Goal: Information Seeking & Learning: Learn about a topic

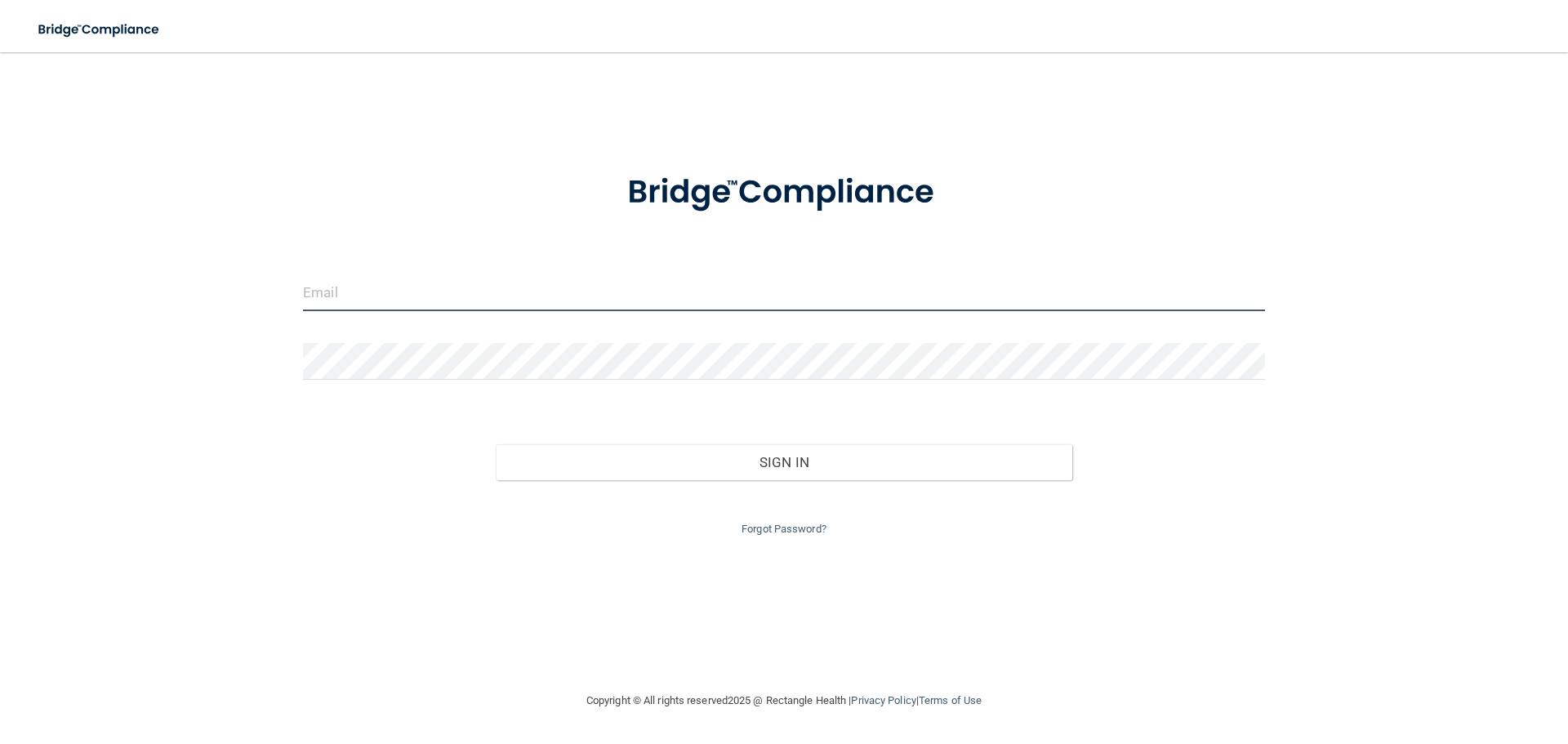
click at [438, 305] on input "email" at bounding box center [784, 292] width 962 height 37
type input "[EMAIL_ADDRESS][DOMAIN_NAME]"
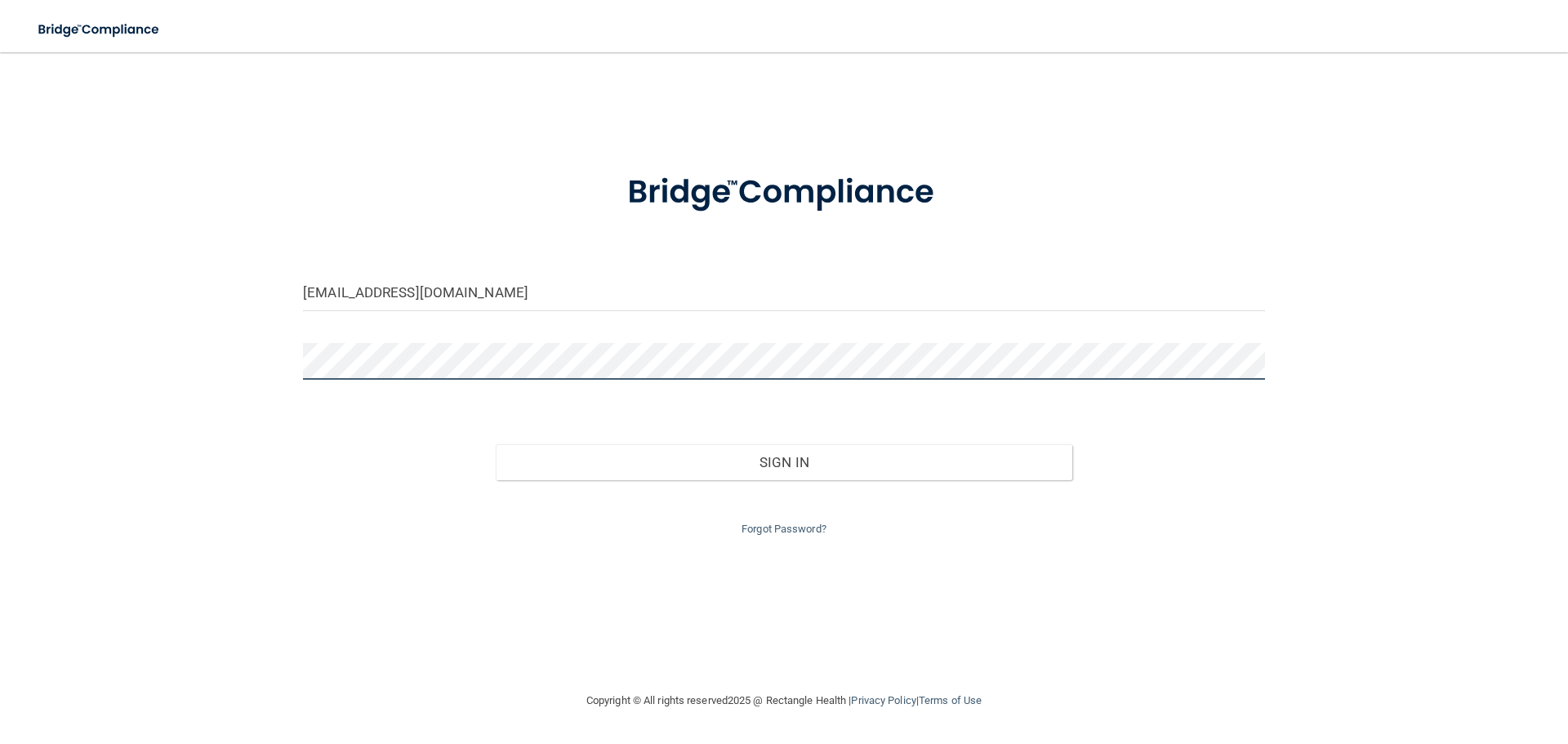
click at [495, 444] on button "Sign In" at bounding box center [784, 462] width 577 height 36
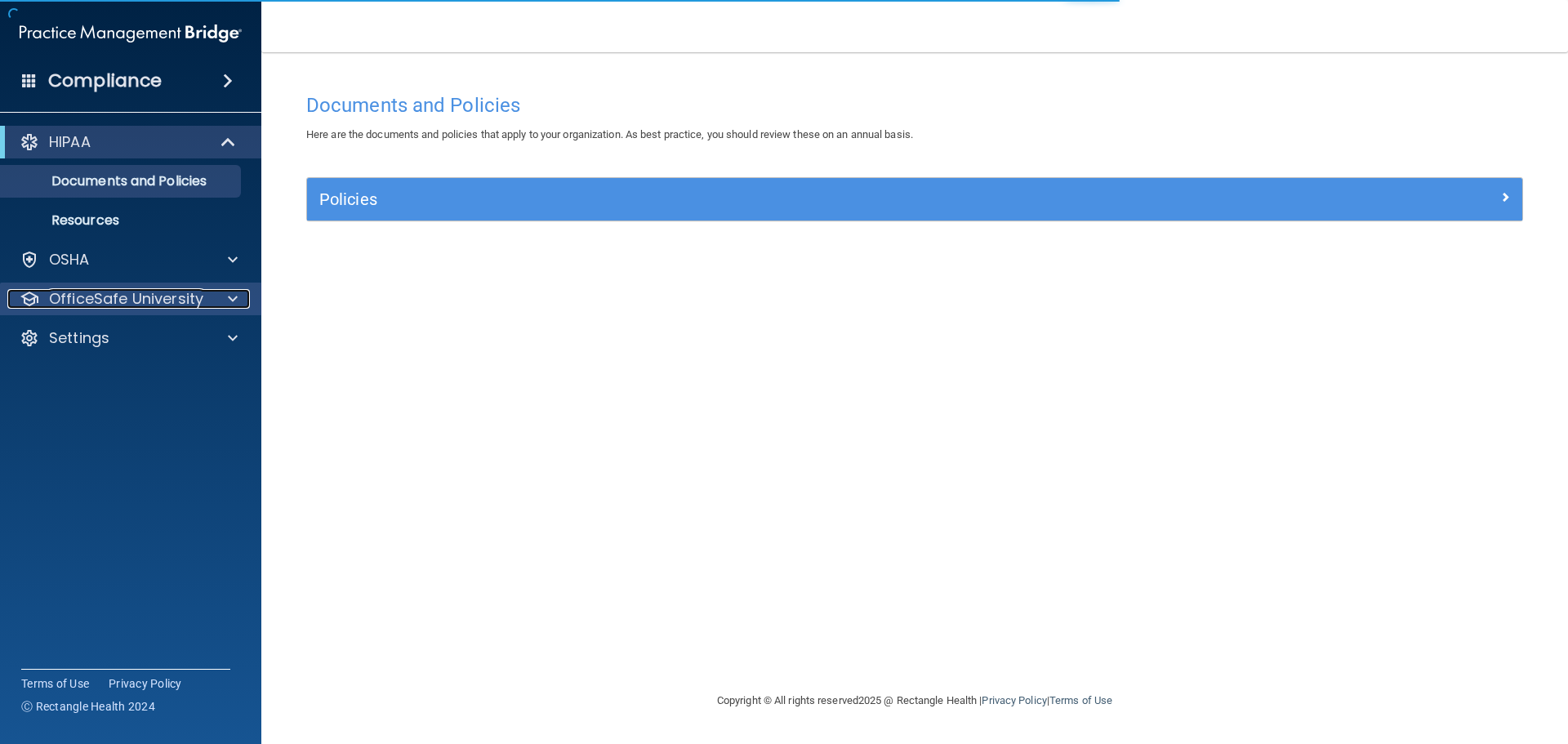
click at [192, 303] on p "OfficeSafe University" at bounding box center [126, 299] width 154 height 20
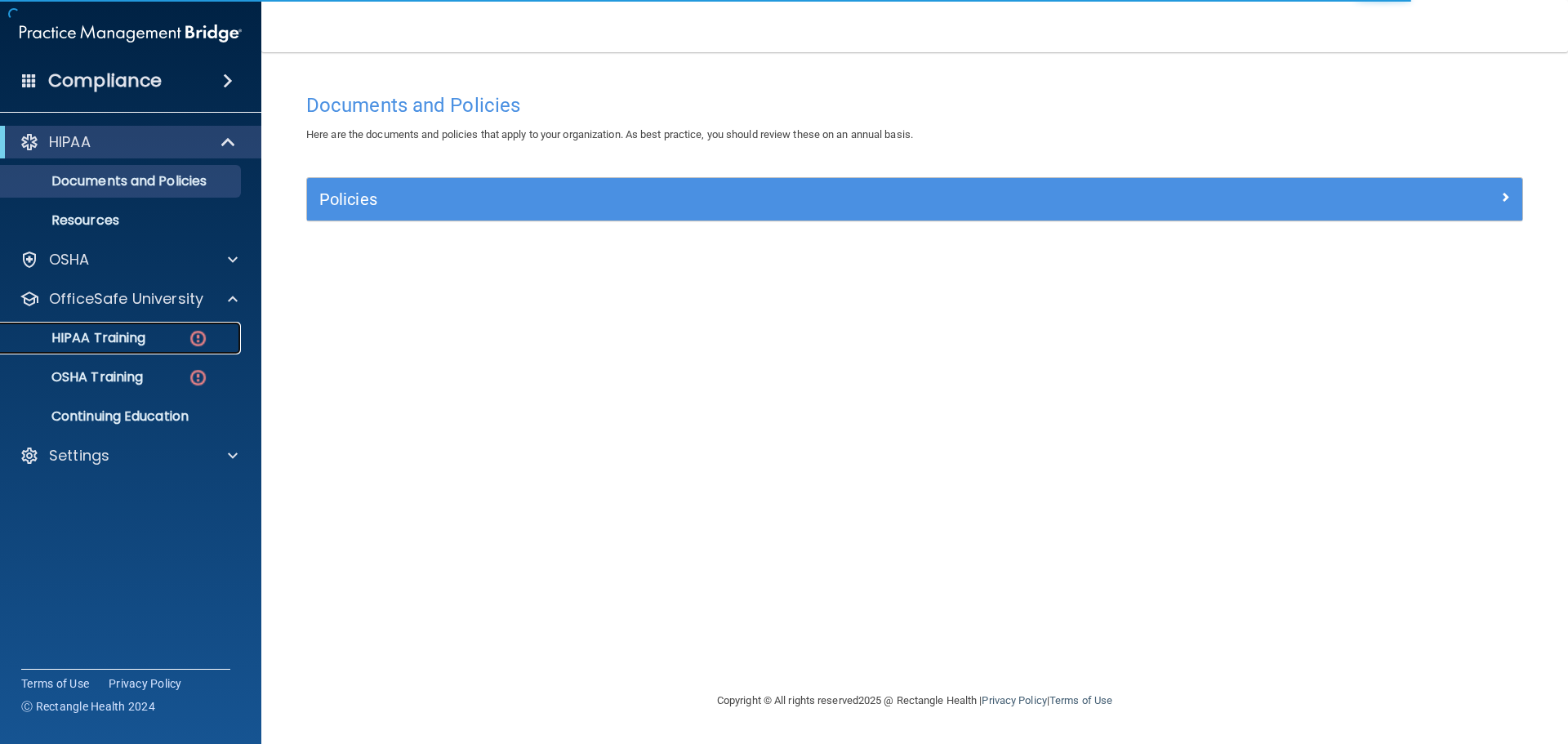
click at [182, 334] on div "HIPAA Training" at bounding box center [122, 338] width 223 height 16
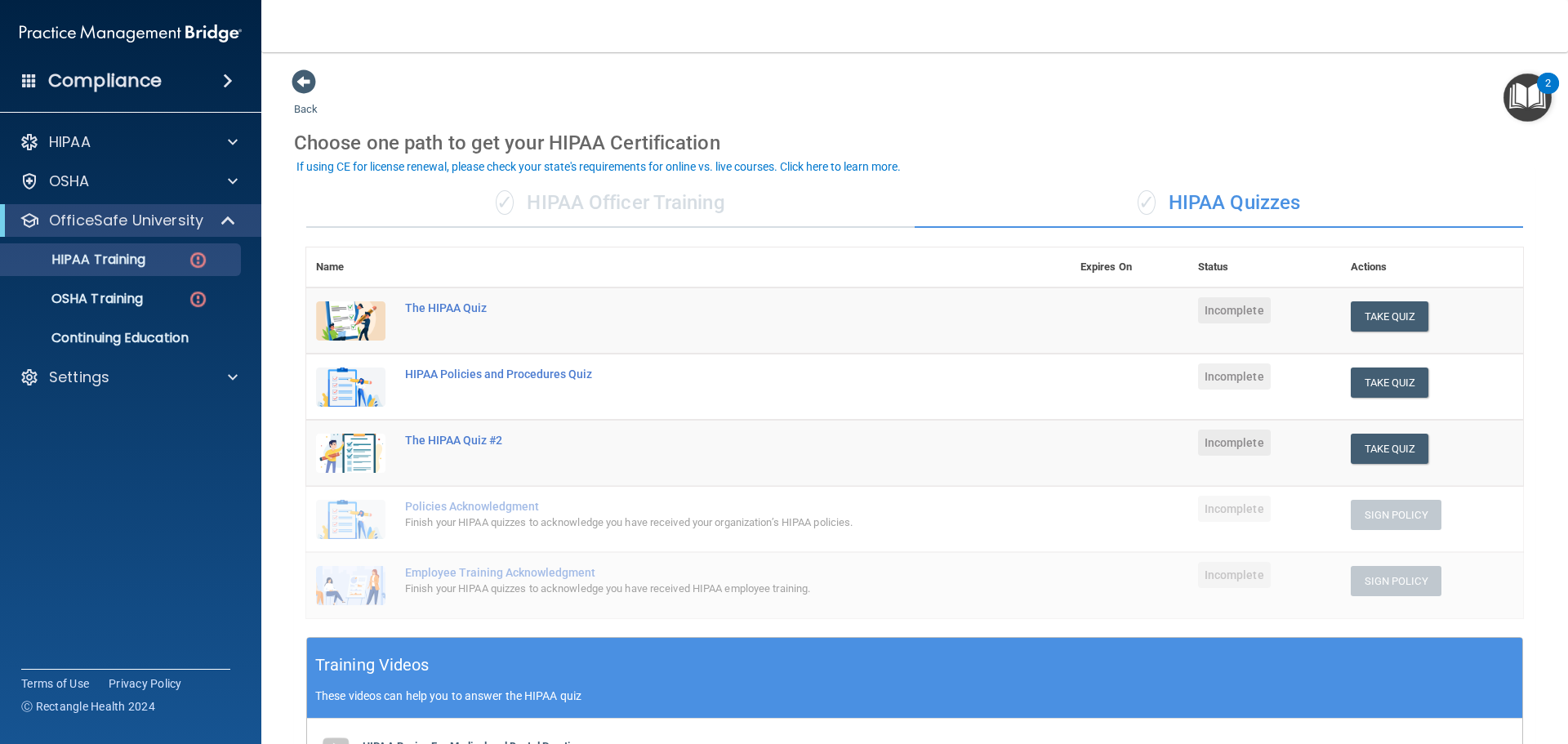
click at [688, 102] on div "Back Choose one path to get your HIPAA Certification ✓ HIPAA Officer Training ✓…" at bounding box center [914, 574] width 1241 height 1010
click at [425, 308] on div "The HIPAA Quiz" at bounding box center [697, 308] width 584 height 13
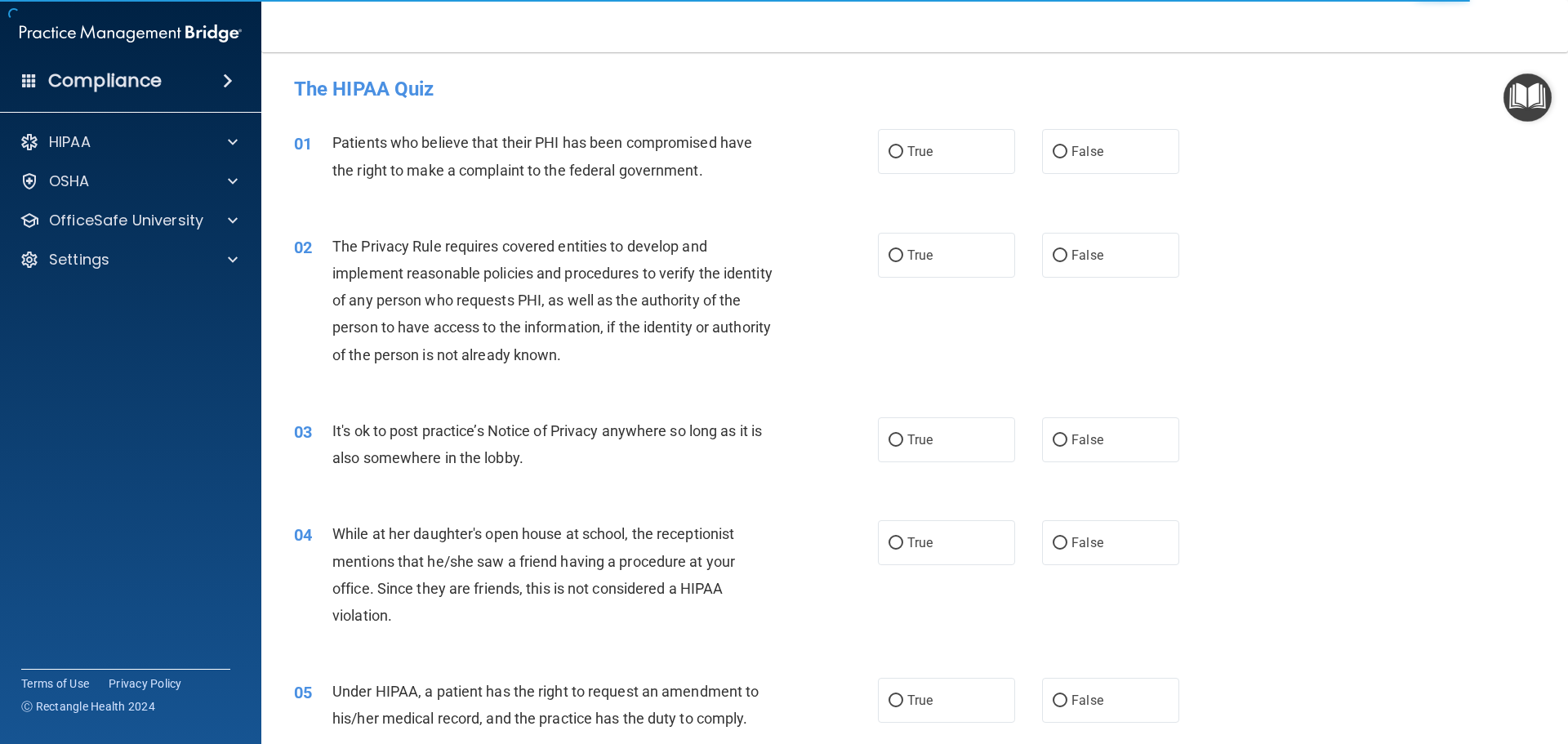
click at [425, 308] on span "The Privacy Rule requires covered entities to develop and implement reasonable …" at bounding box center [552, 300] width 440 height 126
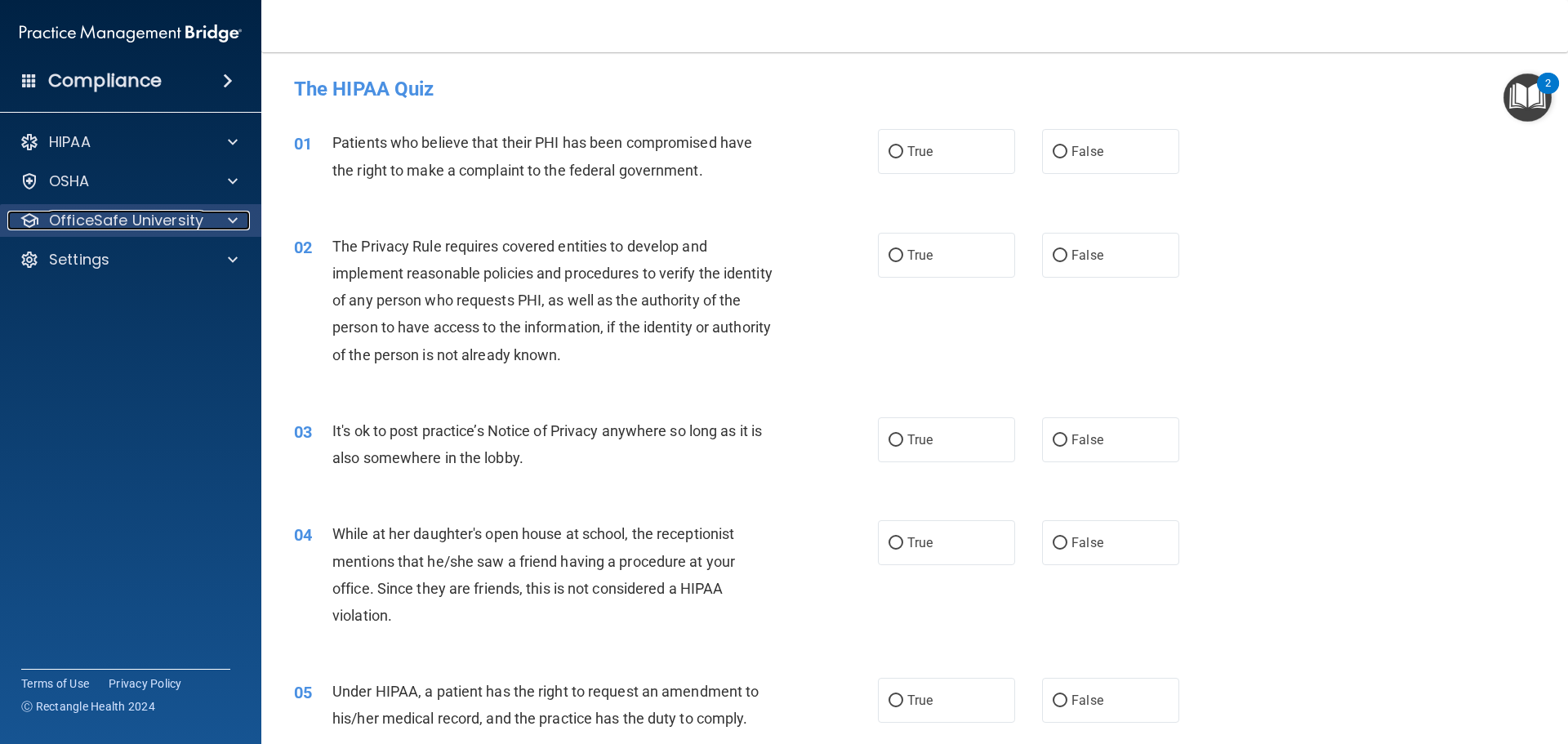
click at [174, 226] on p "OfficeSafe University" at bounding box center [126, 220] width 154 height 20
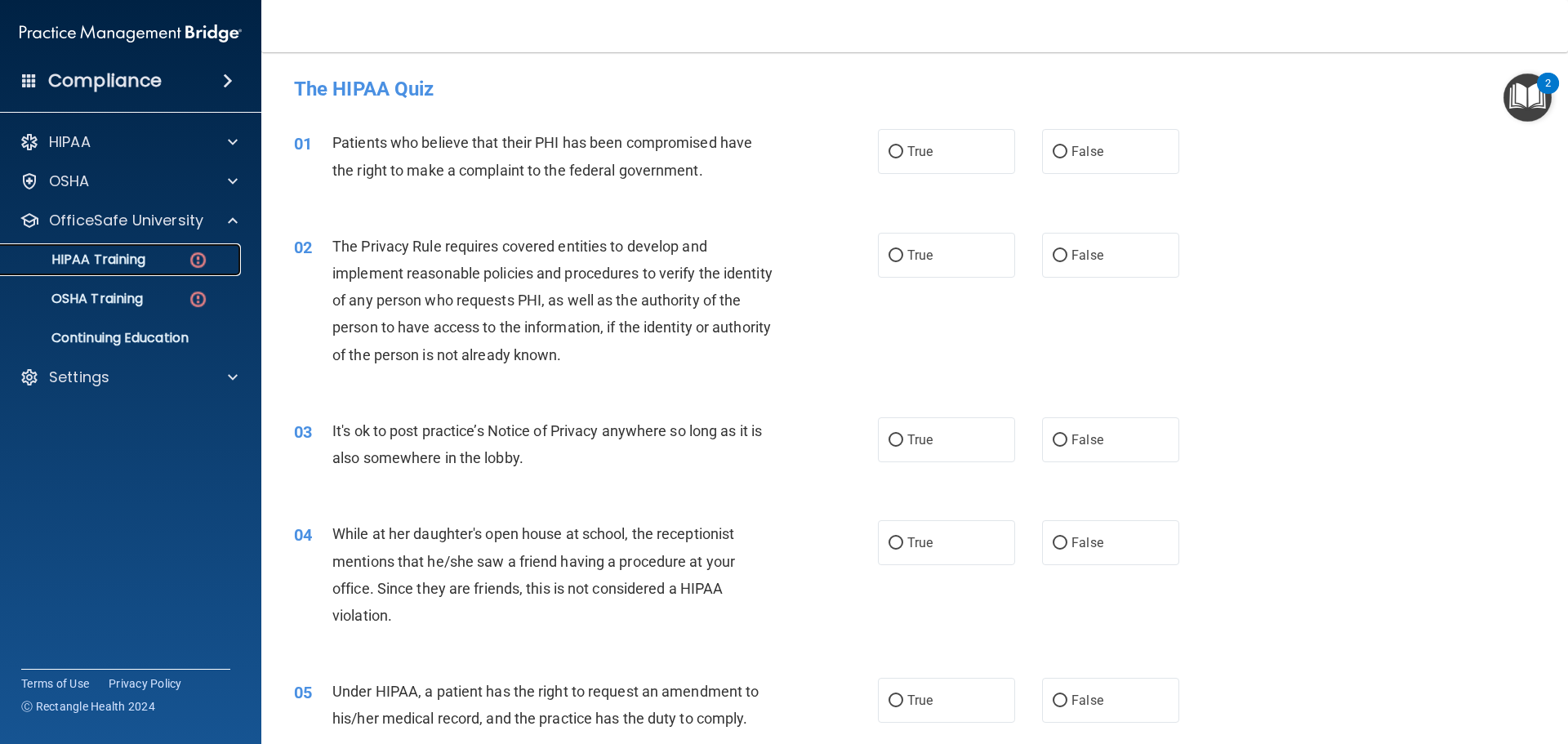
click at [161, 260] on div "HIPAA Training" at bounding box center [122, 260] width 223 height 16
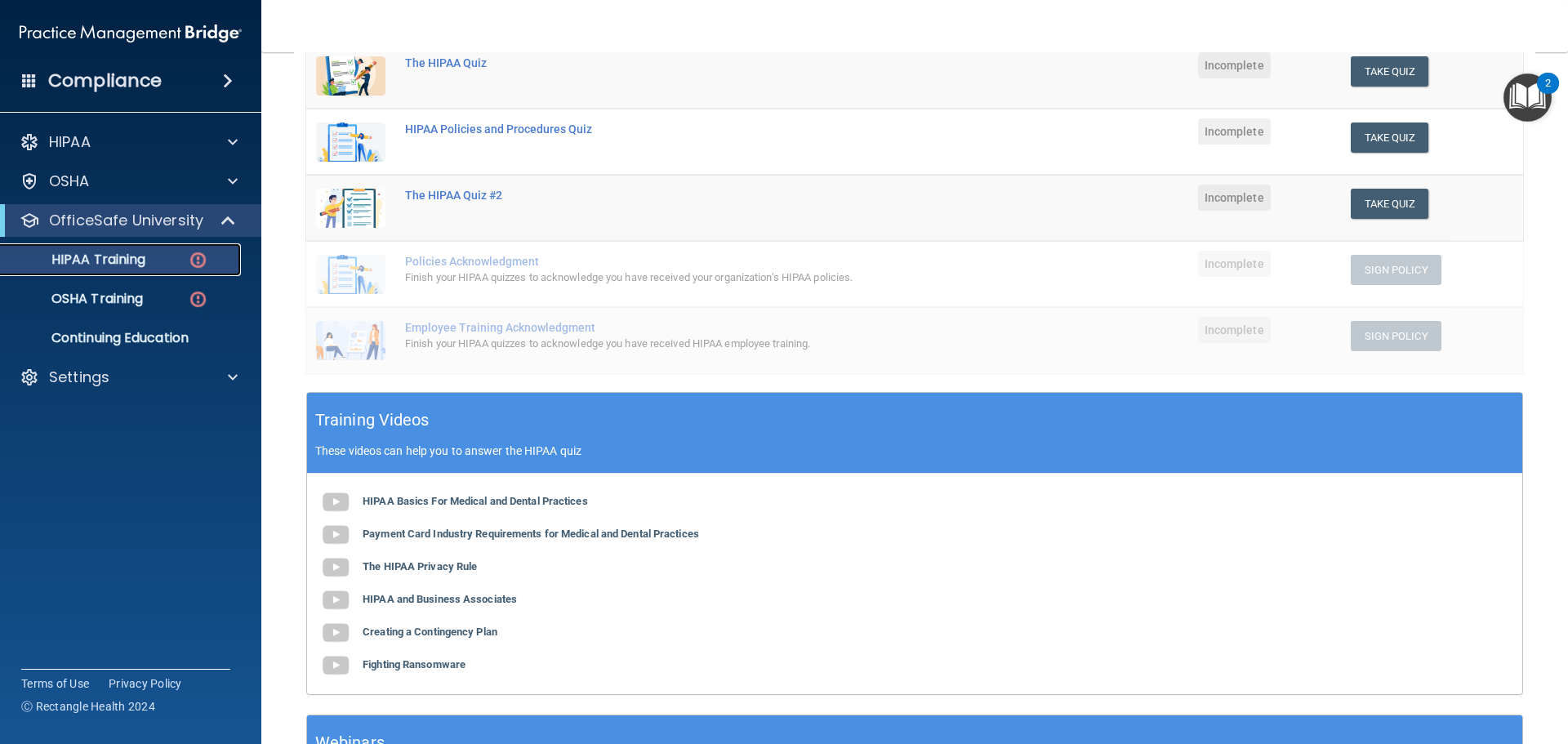
scroll to position [327, 0]
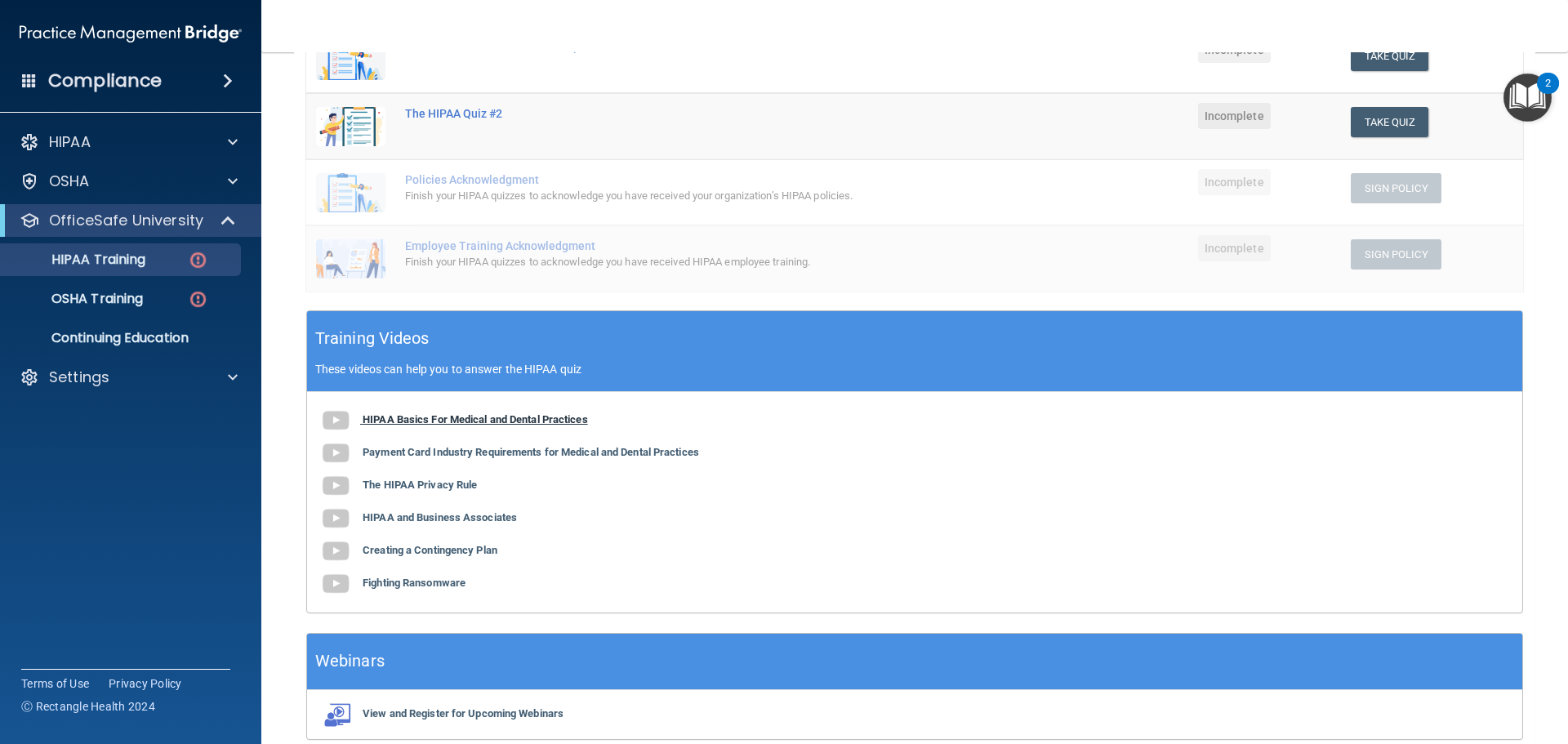
click at [555, 421] on b "HIPAA Basics For Medical and Dental Practices" at bounding box center [475, 419] width 226 height 12
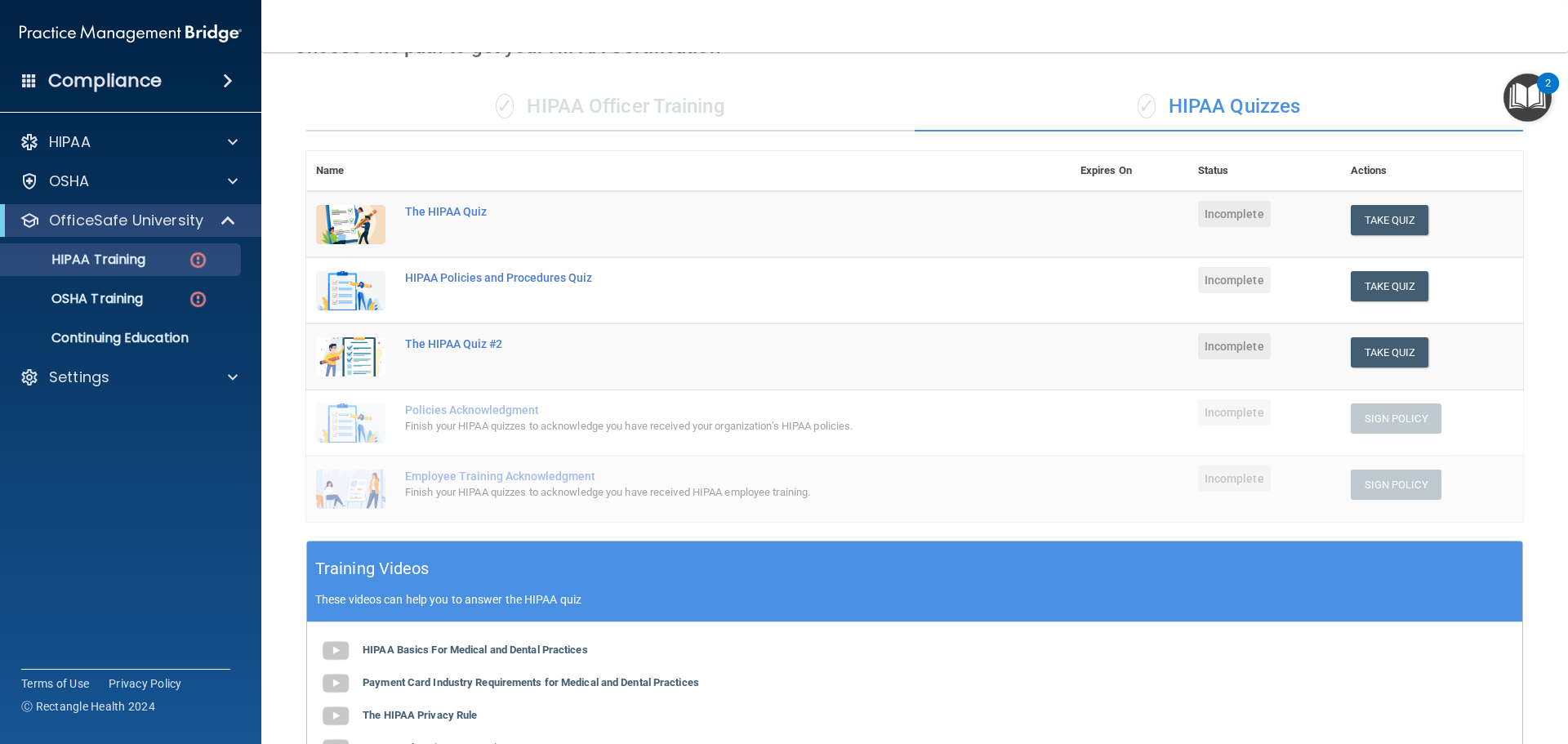
scroll to position [82, 0]
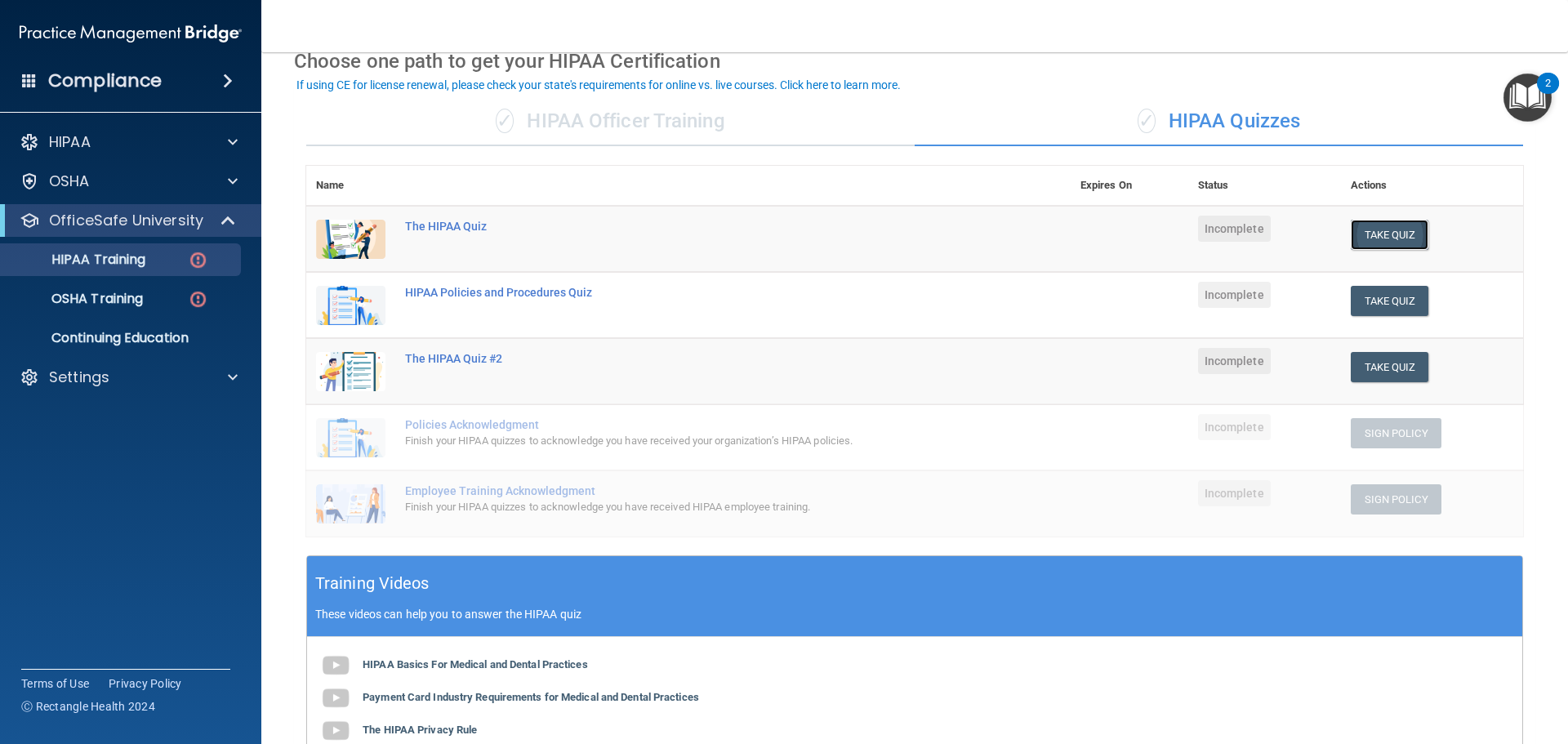
click at [1354, 230] on button "Take Quiz" at bounding box center [1390, 235] width 79 height 30
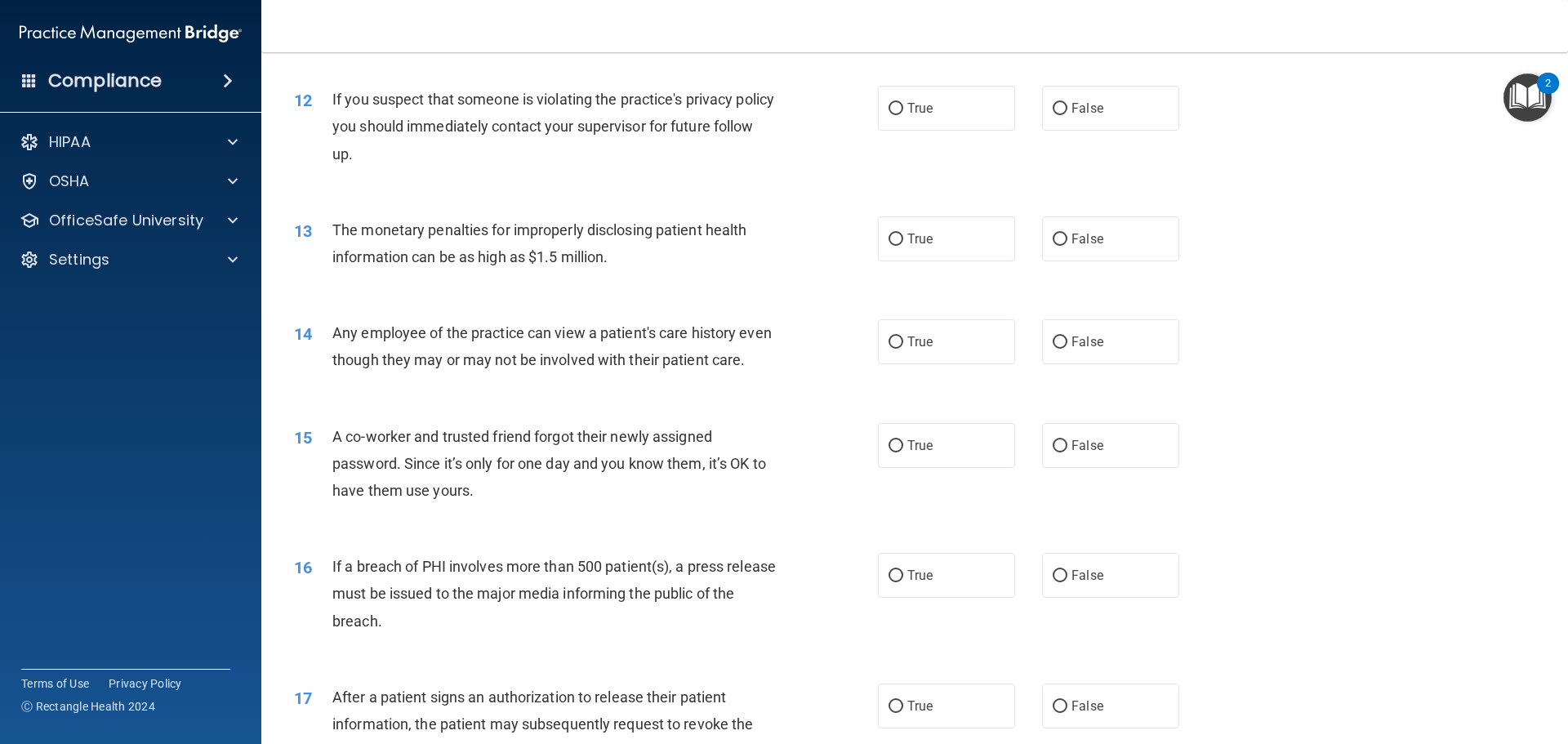
scroll to position [1388, 0]
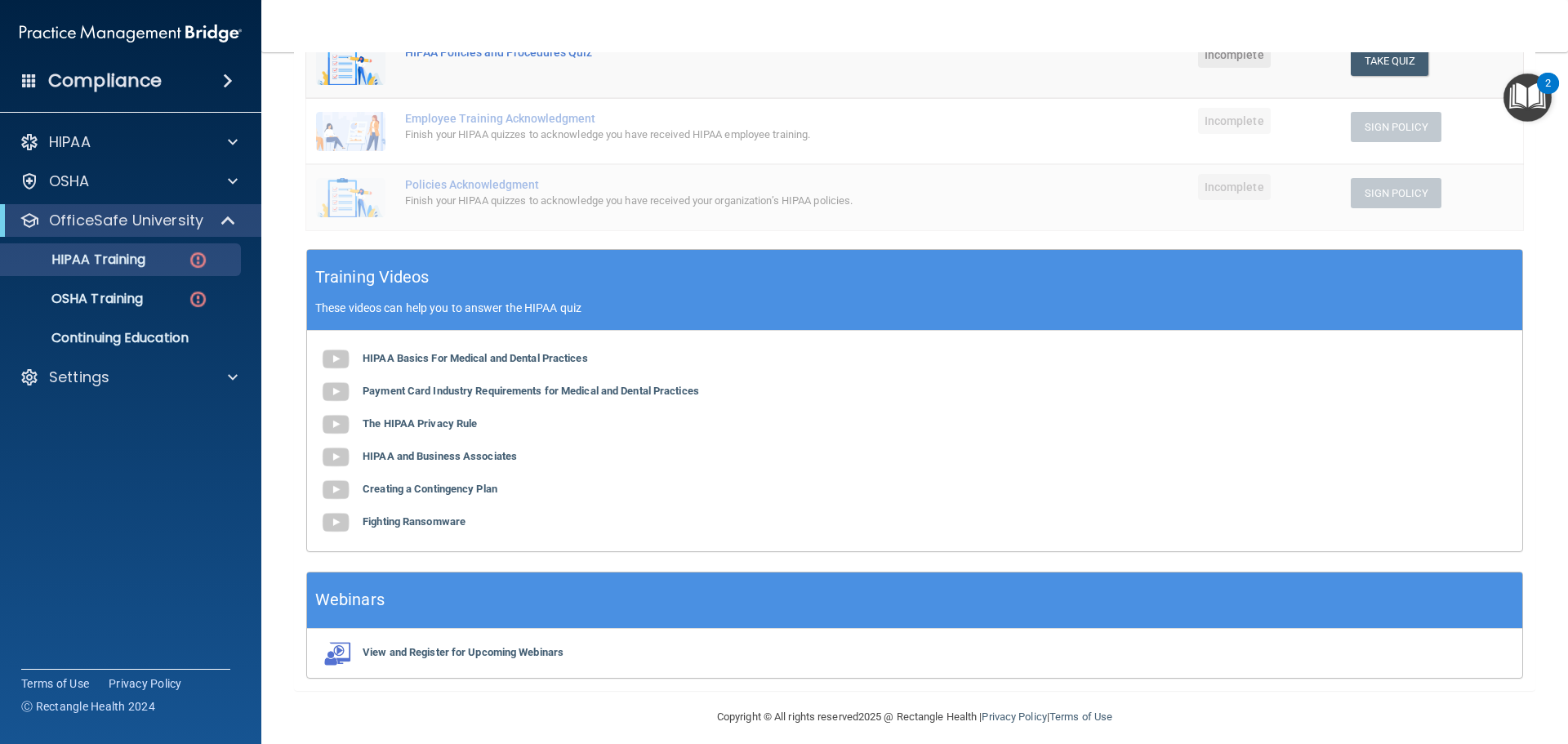
scroll to position [400, 0]
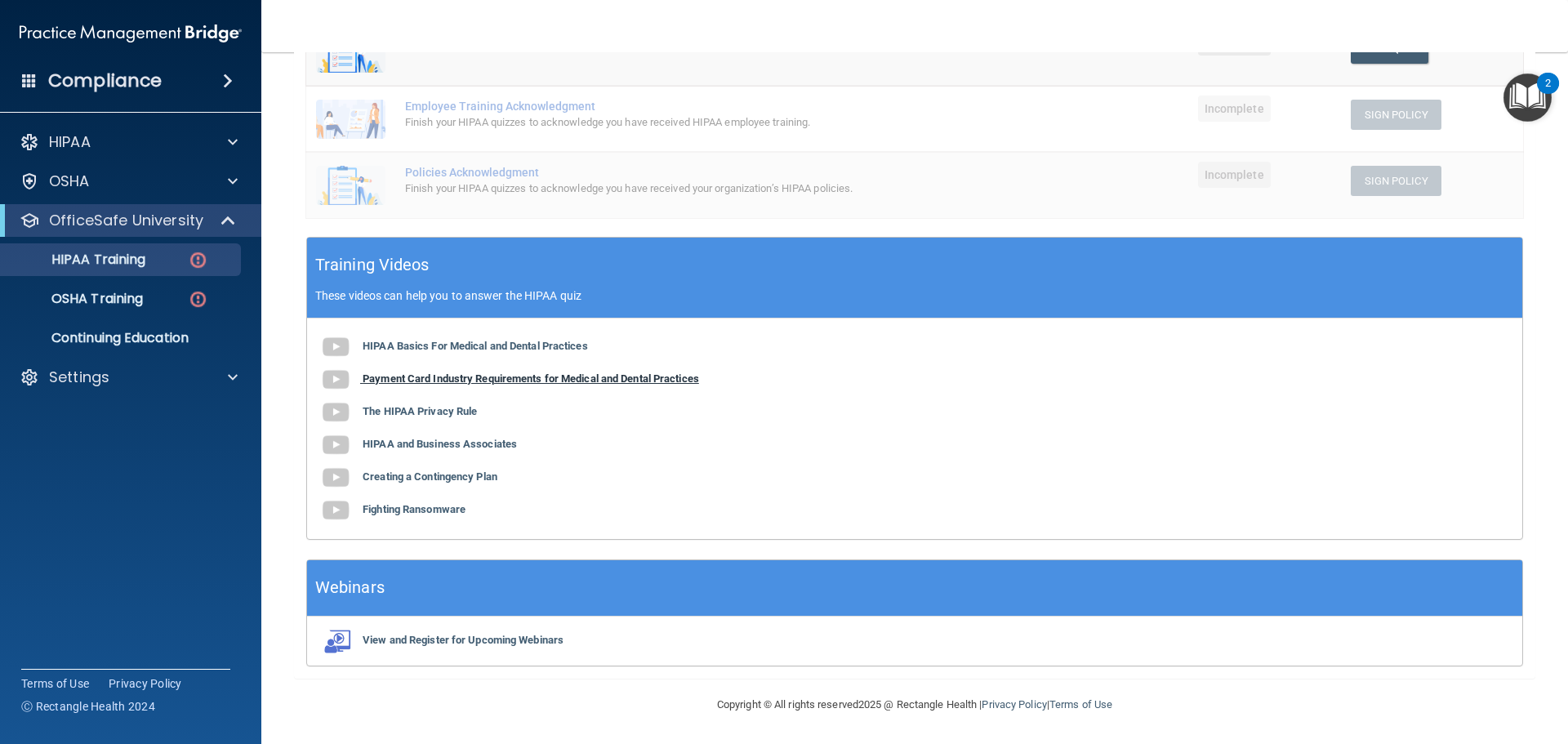
click at [473, 374] on b "Payment Card Industry Requirements for Medical and Dental Practices" at bounding box center [530, 378] width 336 height 12
click at [425, 411] on b "The HIPAA Privacy Rule" at bounding box center [419, 411] width 114 height 12
click at [433, 445] on b "HIPAA and Business Associates" at bounding box center [439, 444] width 154 height 12
click at [477, 480] on b "Creating a Contingency Plan" at bounding box center [429, 476] width 135 height 12
click at [465, 514] on b "Fighting Ransomware" at bounding box center [413, 509] width 103 height 12
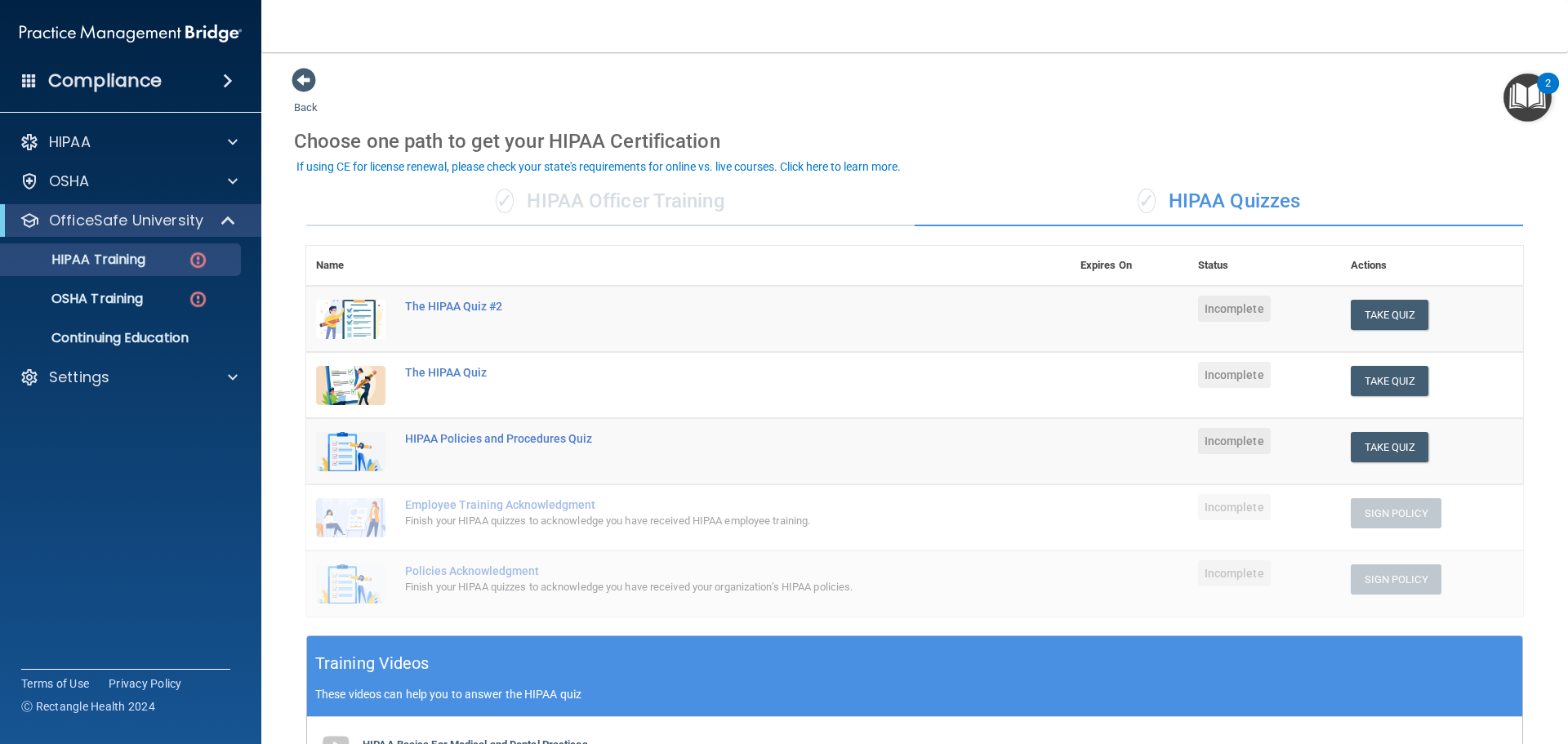
scroll to position [0, 0]
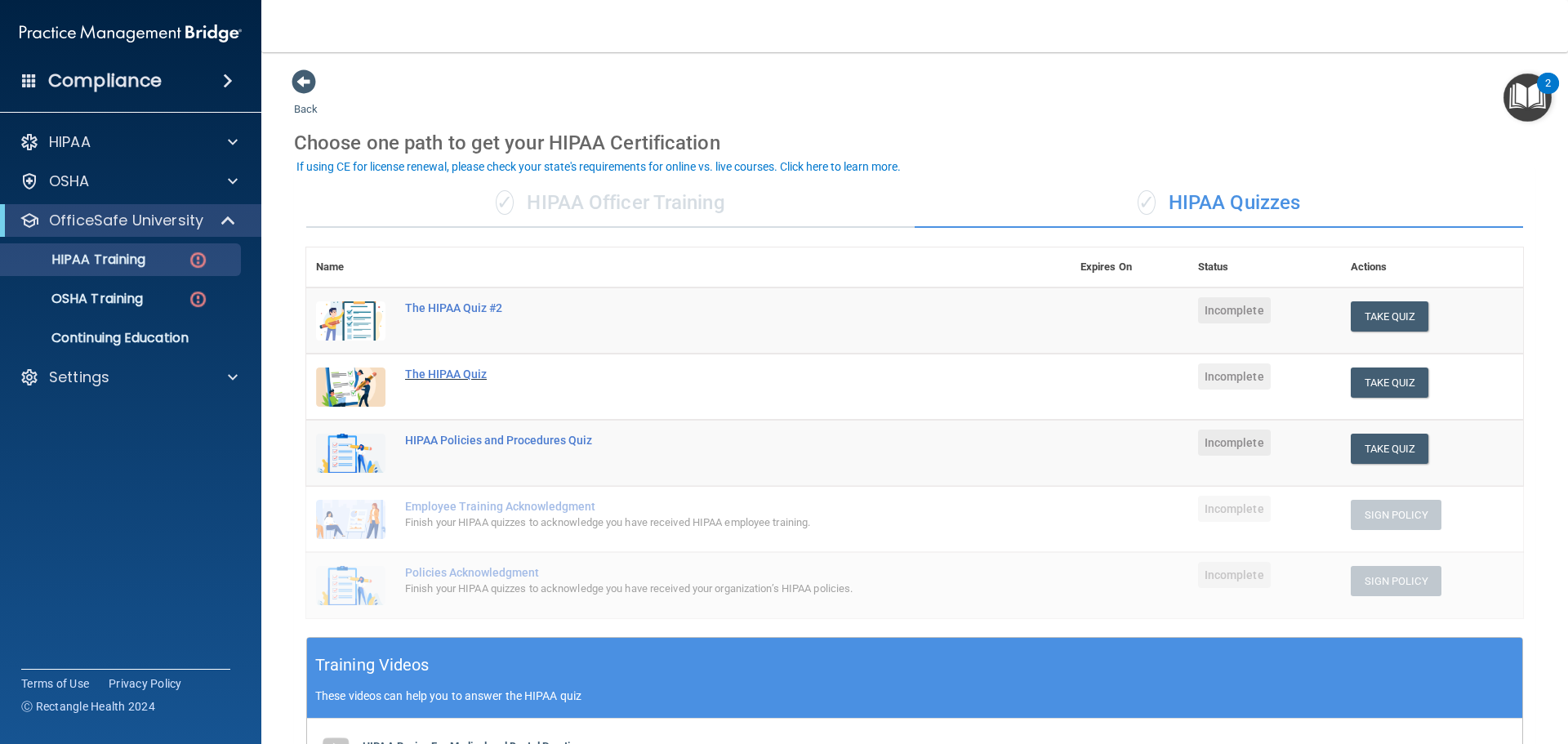
click at [428, 374] on div "The HIPAA Quiz" at bounding box center [697, 374] width 584 height 13
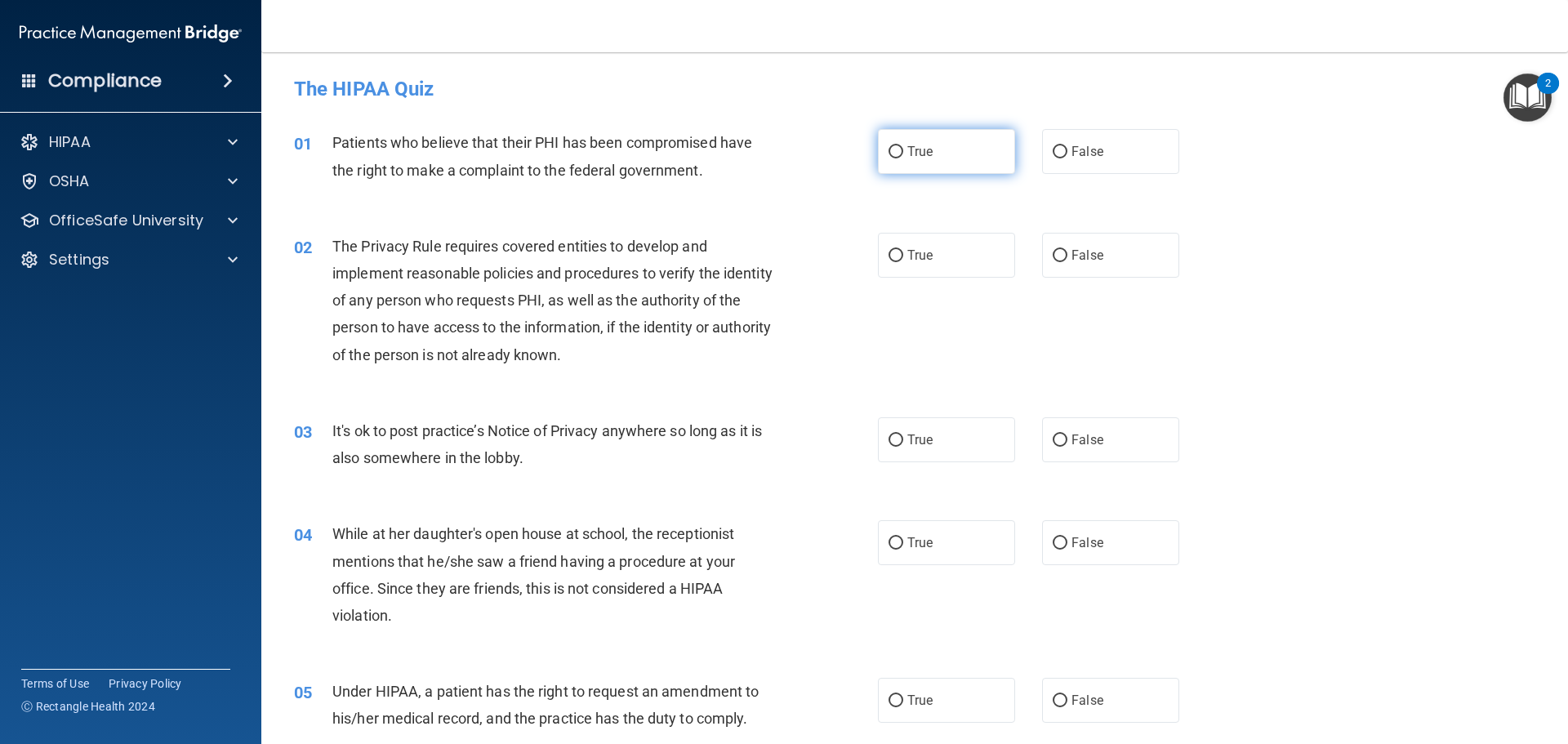
click at [908, 153] on span "True" at bounding box center [920, 151] width 25 height 15
click at [903, 153] on input "True" at bounding box center [896, 153] width 14 height 12
radio input "true"
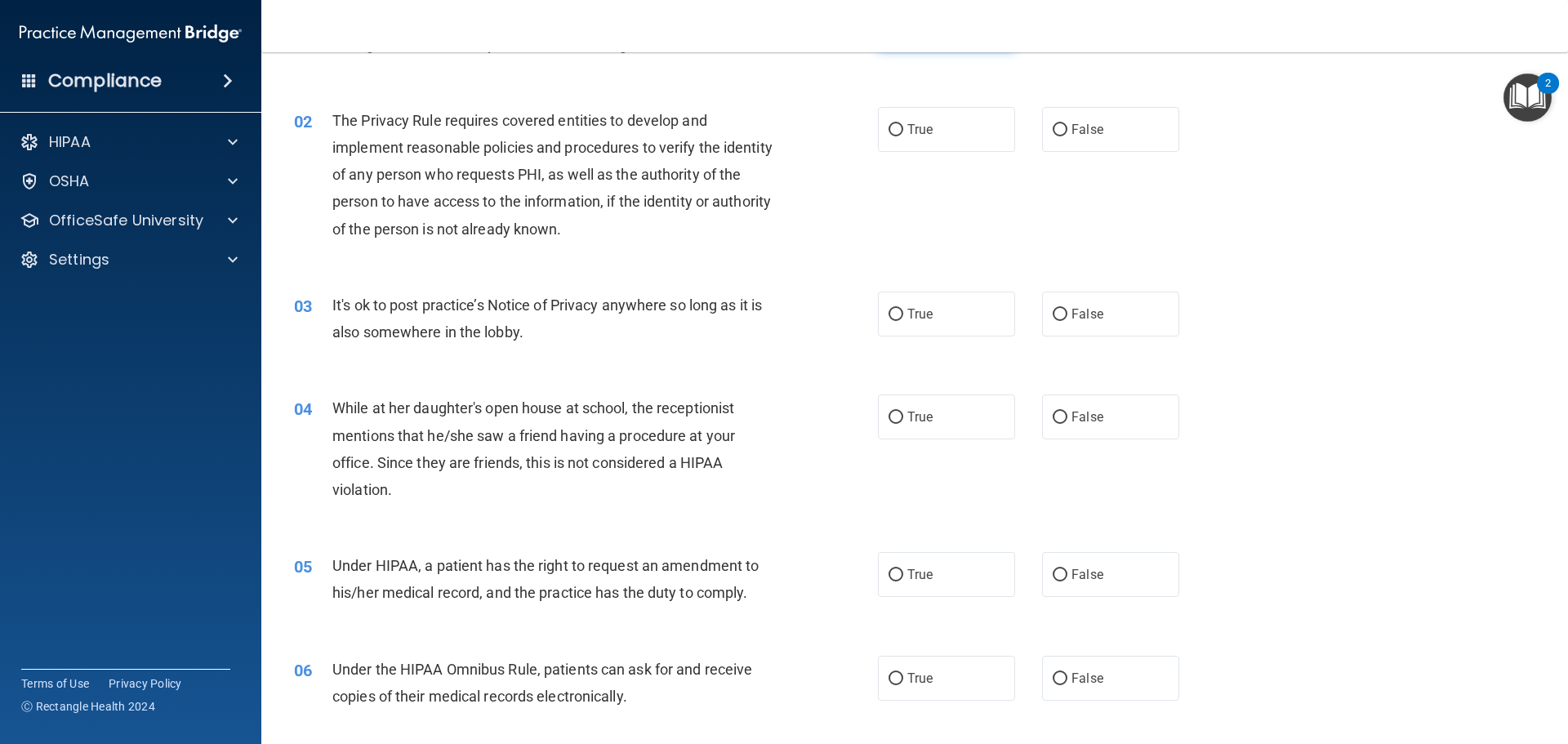
scroll to position [163, 0]
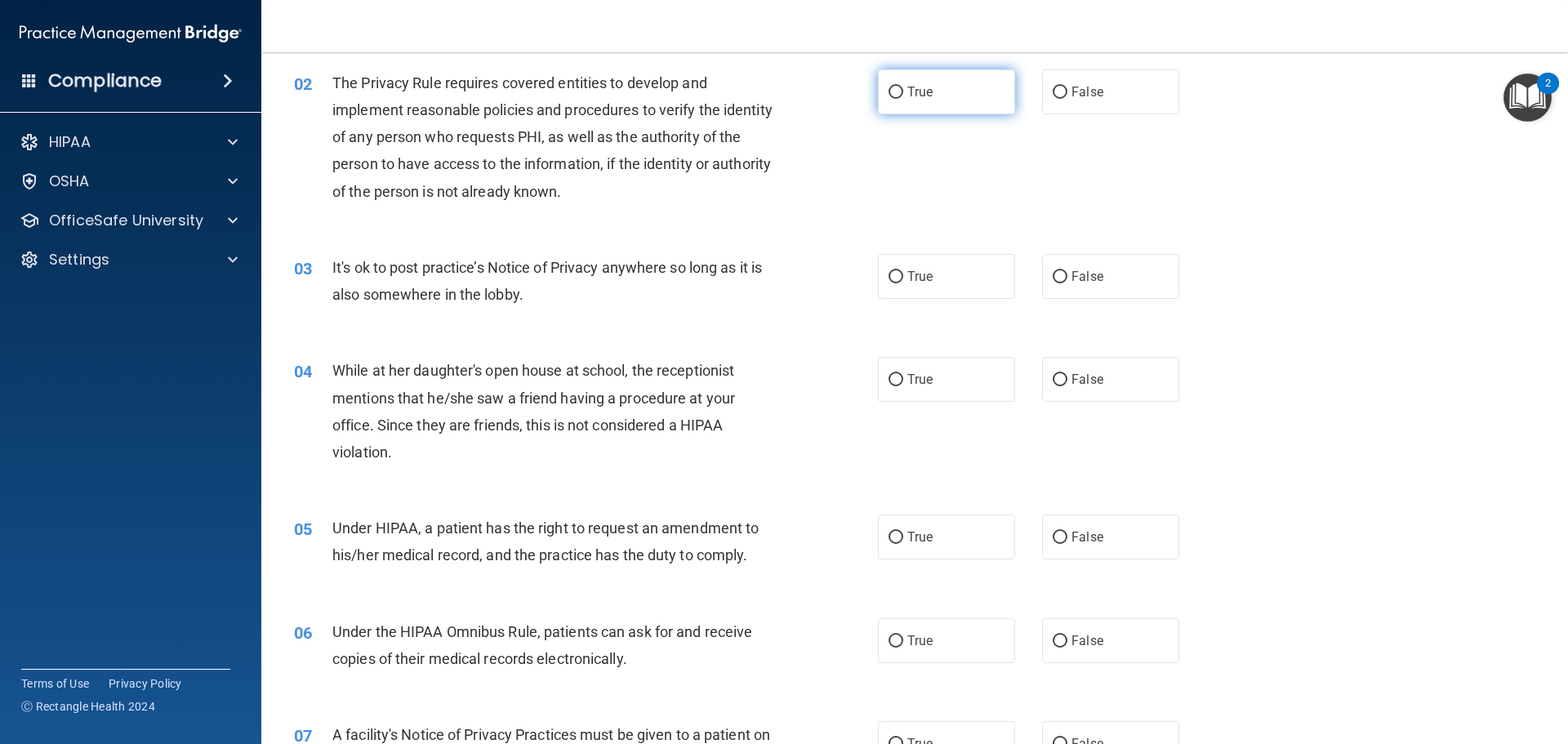
click at [884, 85] on label "True" at bounding box center [947, 92] width 137 height 45
click at [889, 87] on input "True" at bounding box center [896, 93] width 14 height 12
radio input "true"
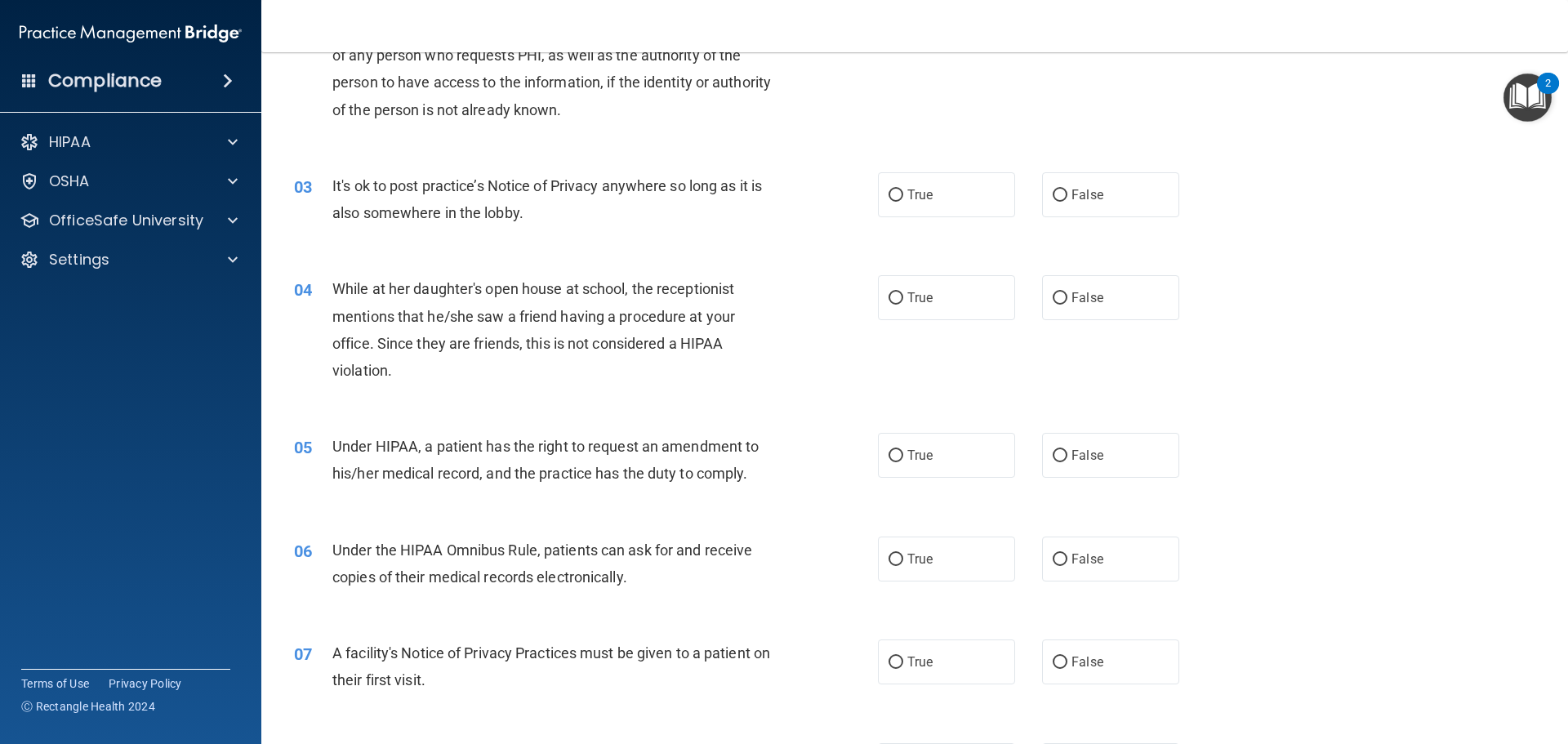
scroll to position [327, 0]
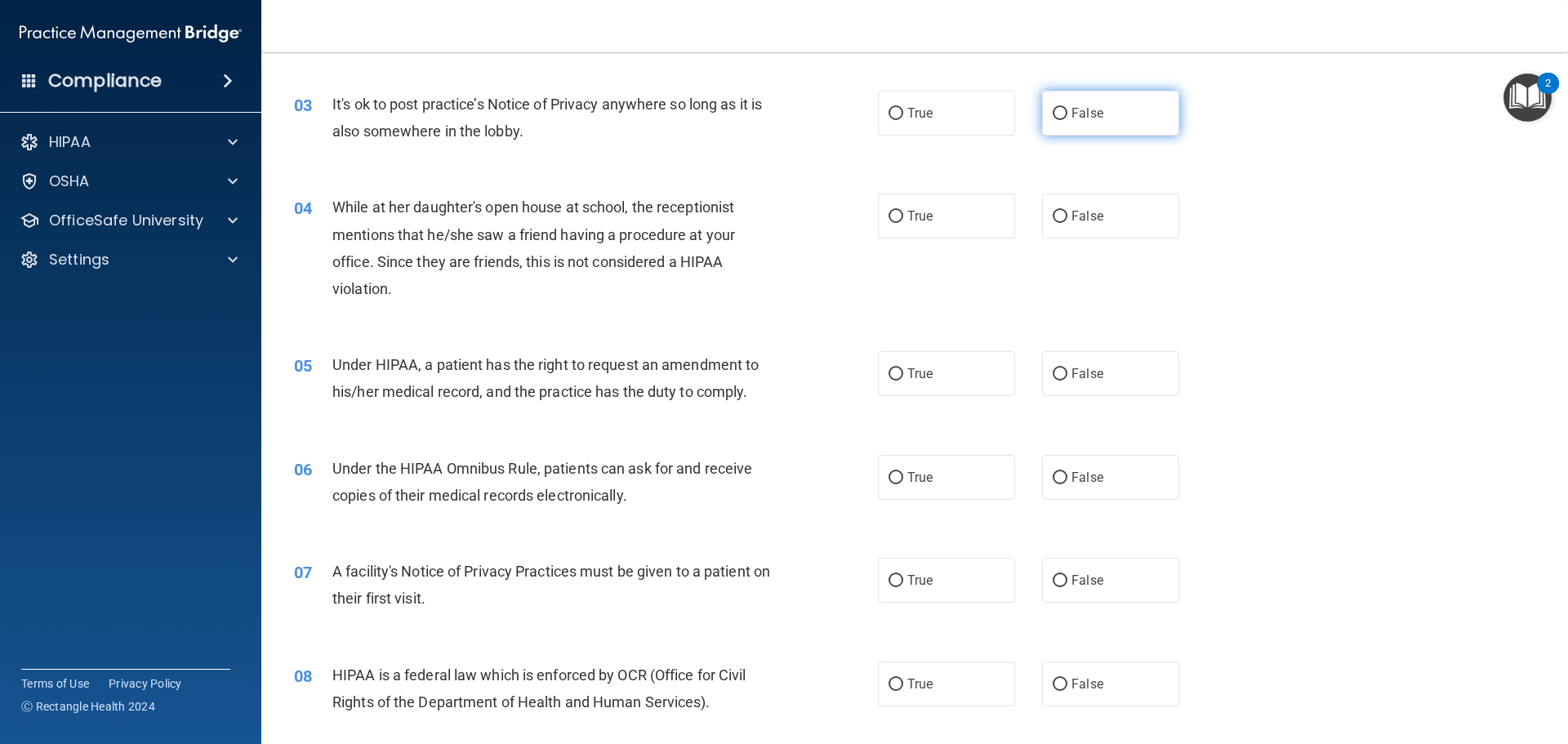
click at [1058, 115] on input "False" at bounding box center [1060, 114] width 14 height 12
radio input "true"
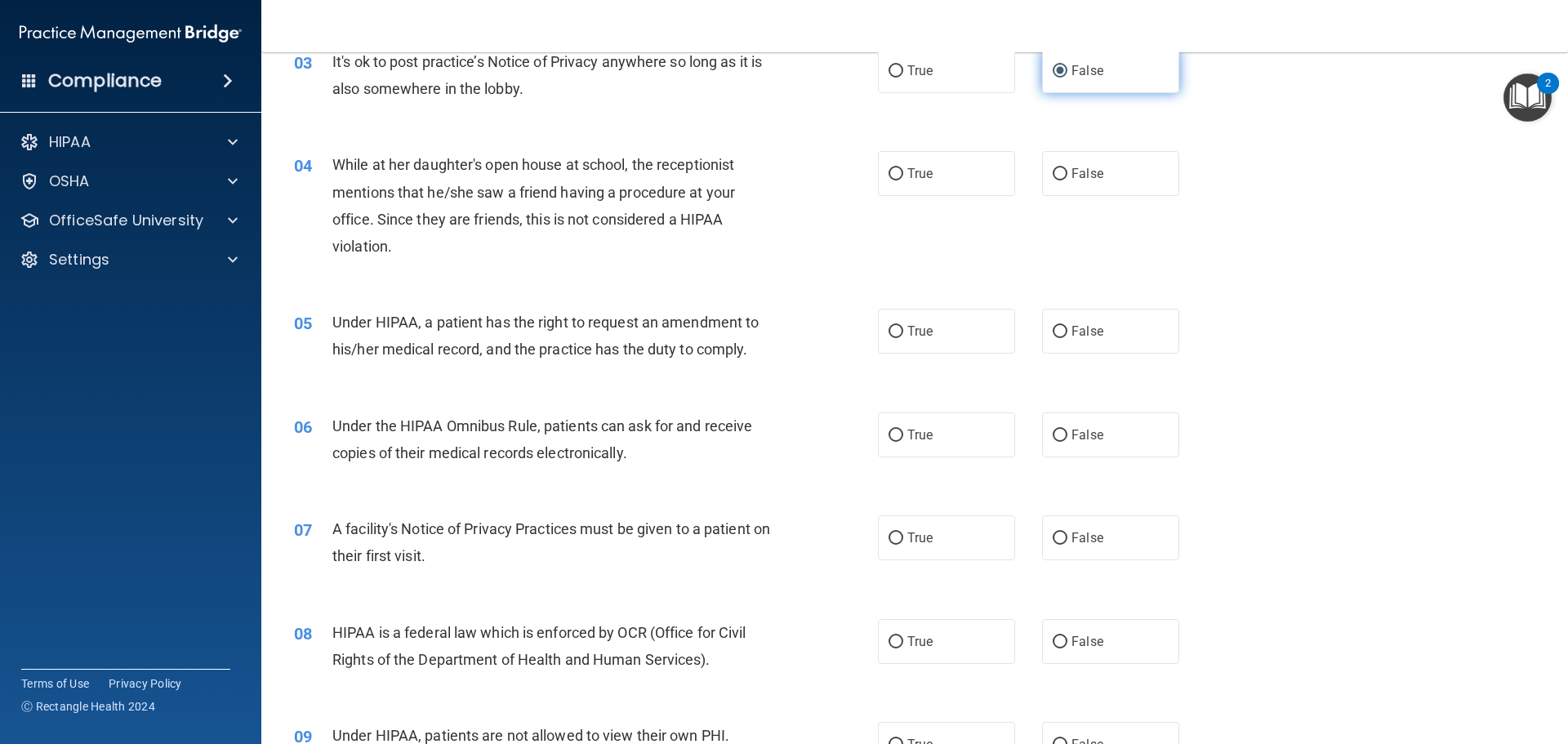
scroll to position [409, 0]
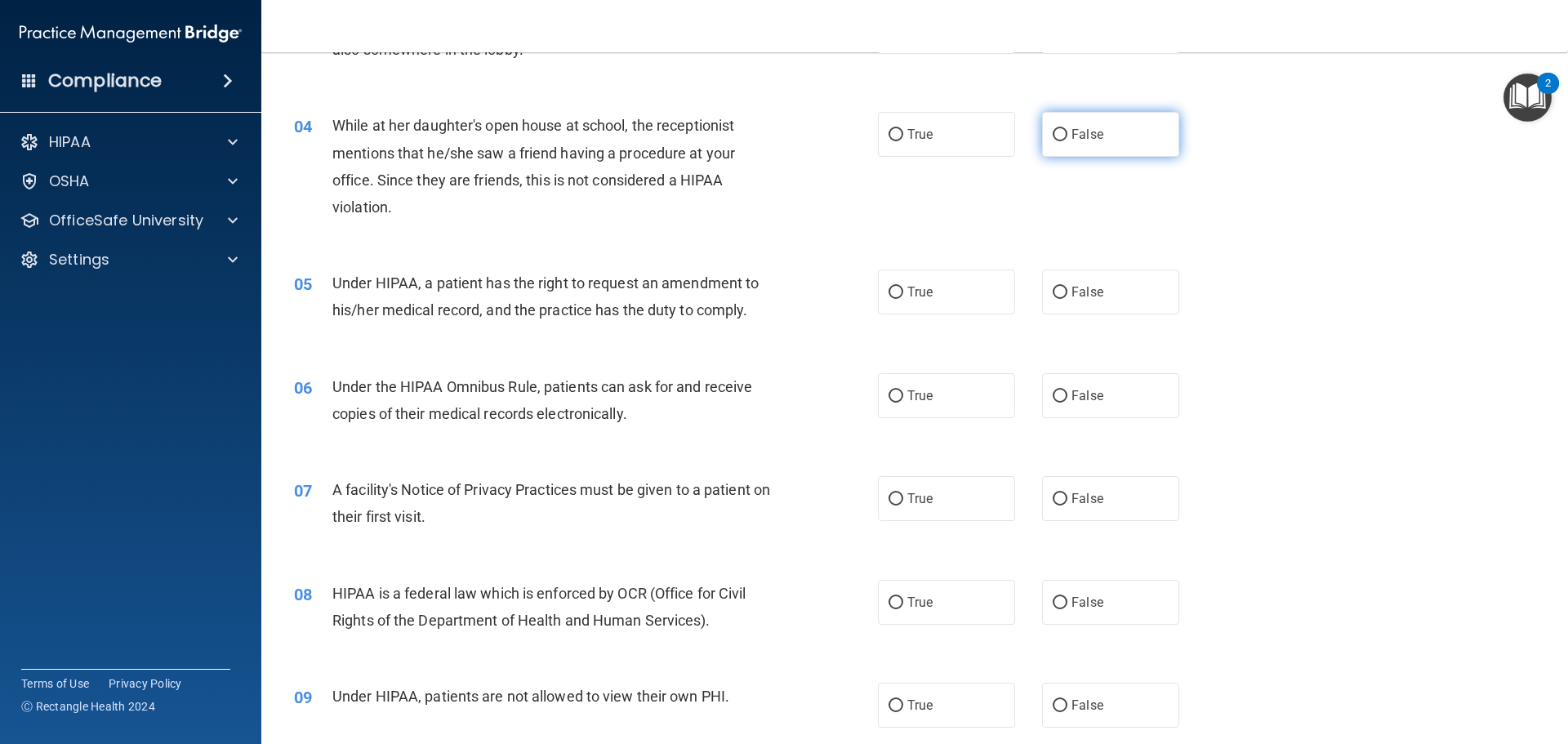
click at [1061, 136] on label "False" at bounding box center [1111, 134] width 137 height 45
click at [1061, 136] on input "False" at bounding box center [1060, 136] width 14 height 12
radio input "true"
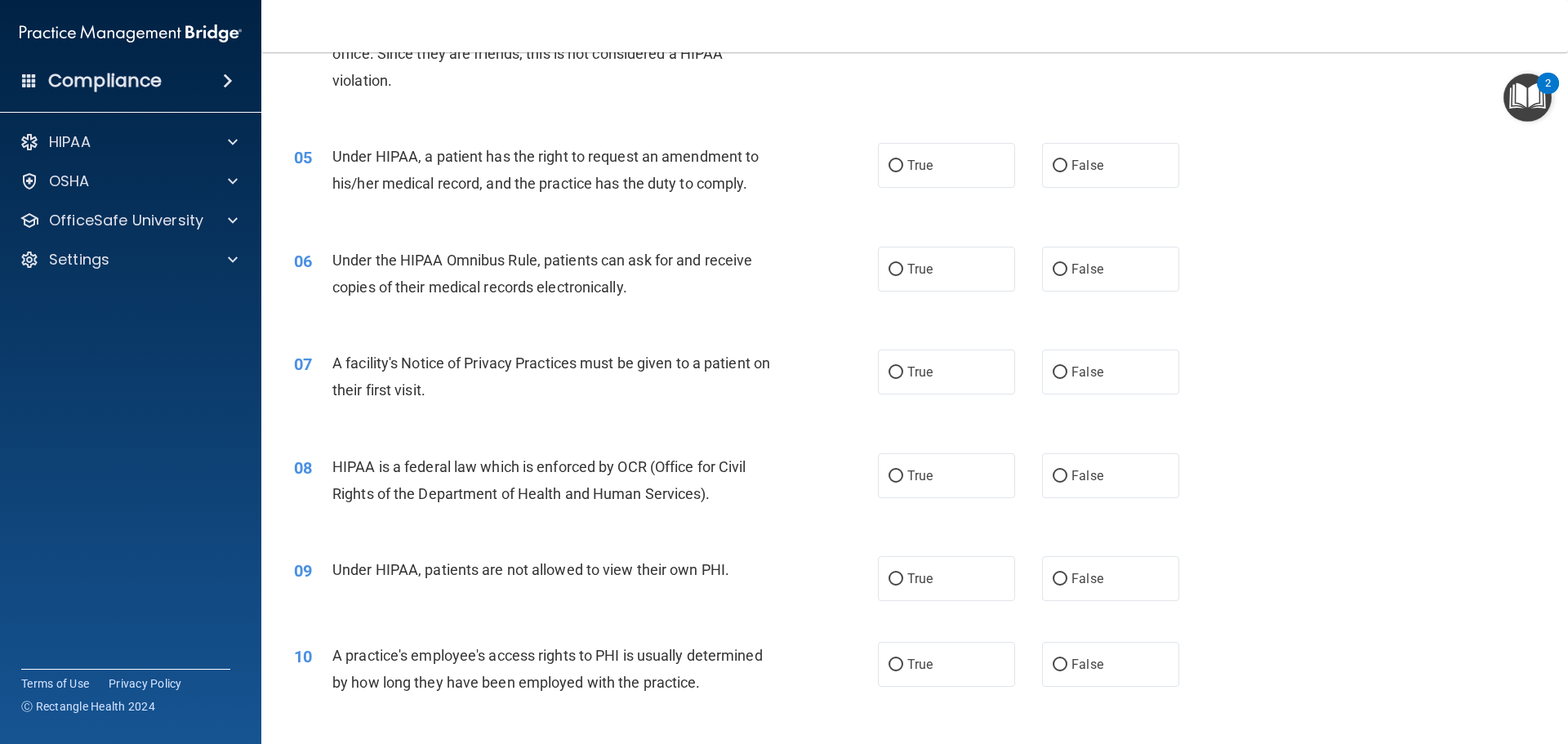
scroll to position [572, 0]
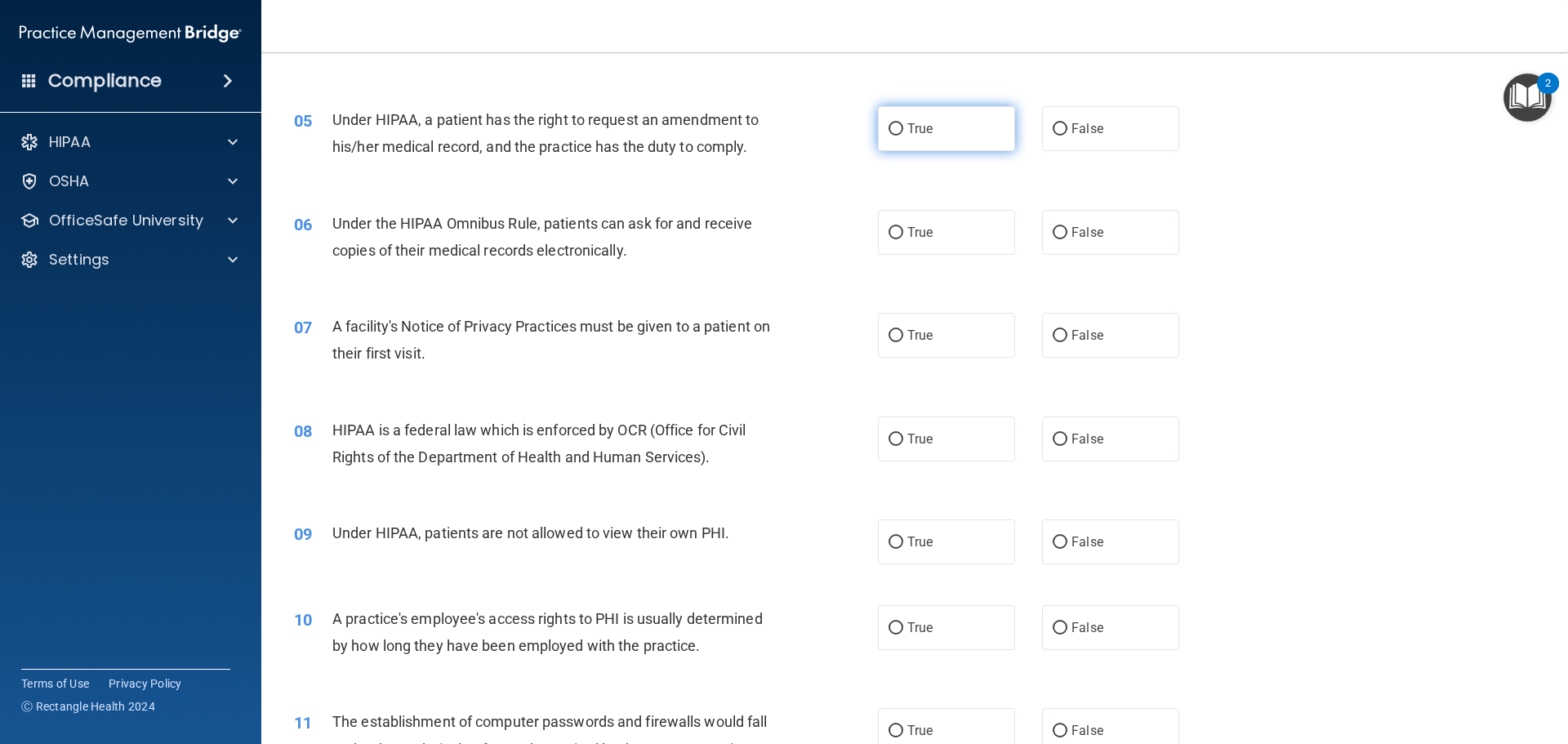
click at [889, 123] on input "True" at bounding box center [896, 129] width 14 height 12
radio input "true"
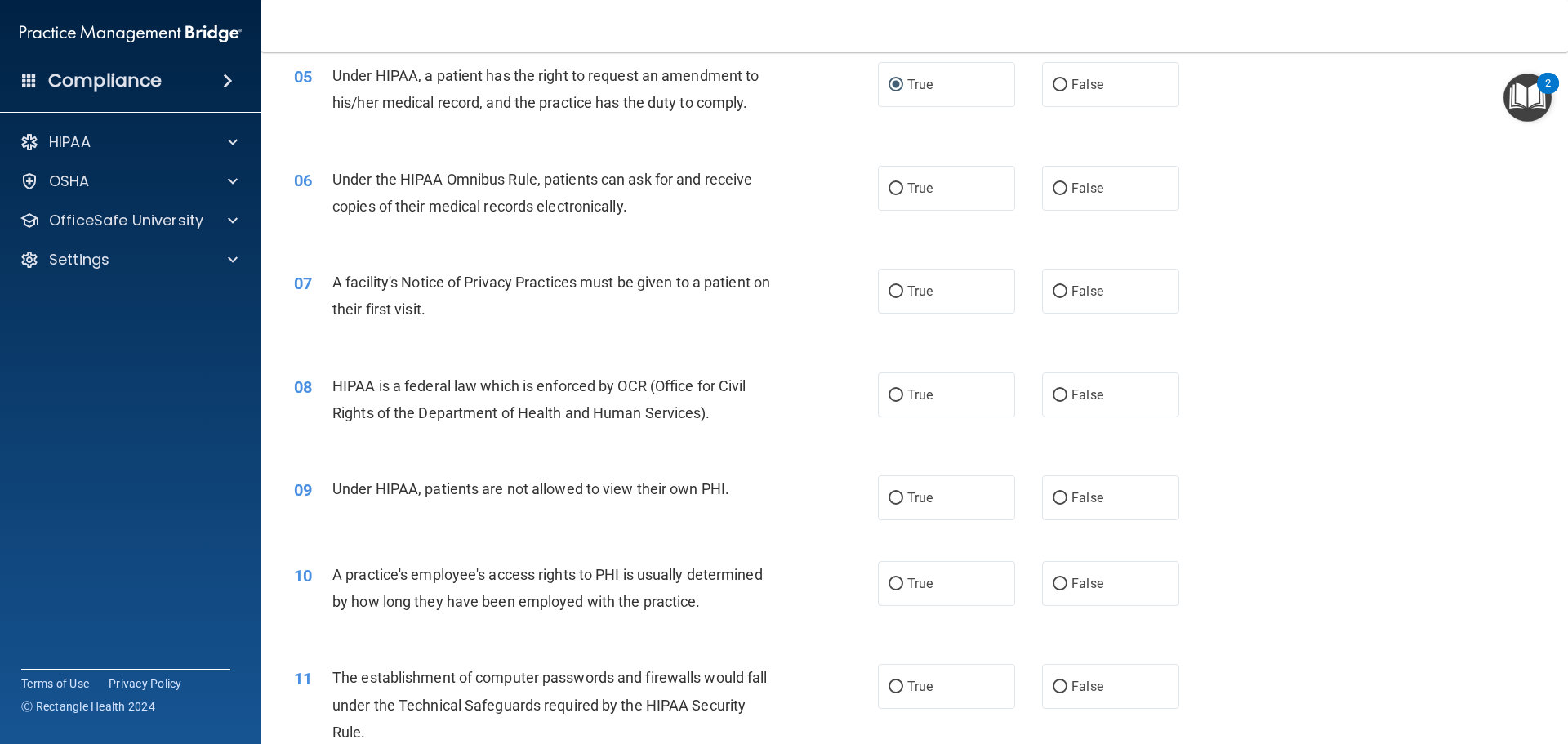
scroll to position [653, 0]
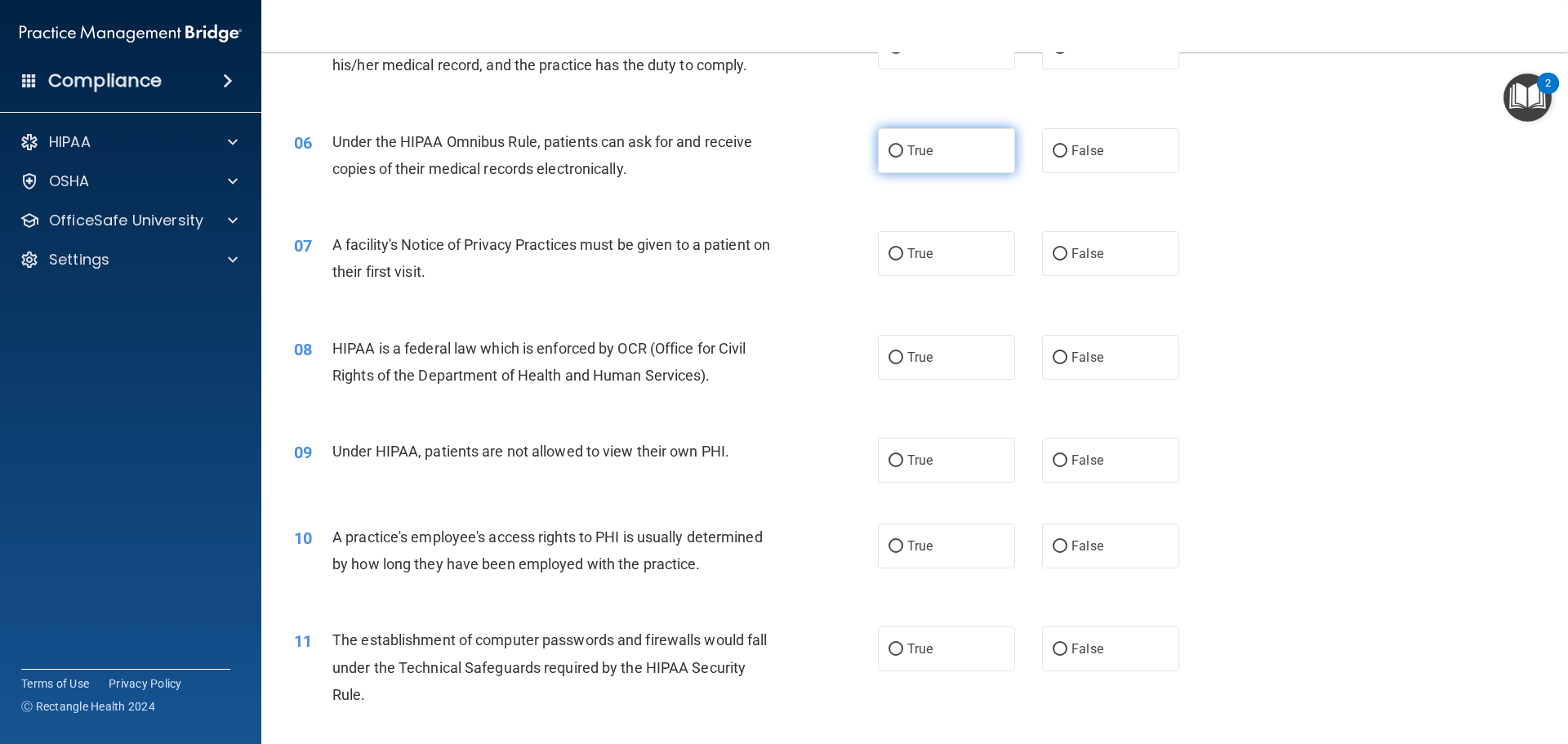
click at [891, 149] on input "True" at bounding box center [896, 152] width 14 height 12
radio input "true"
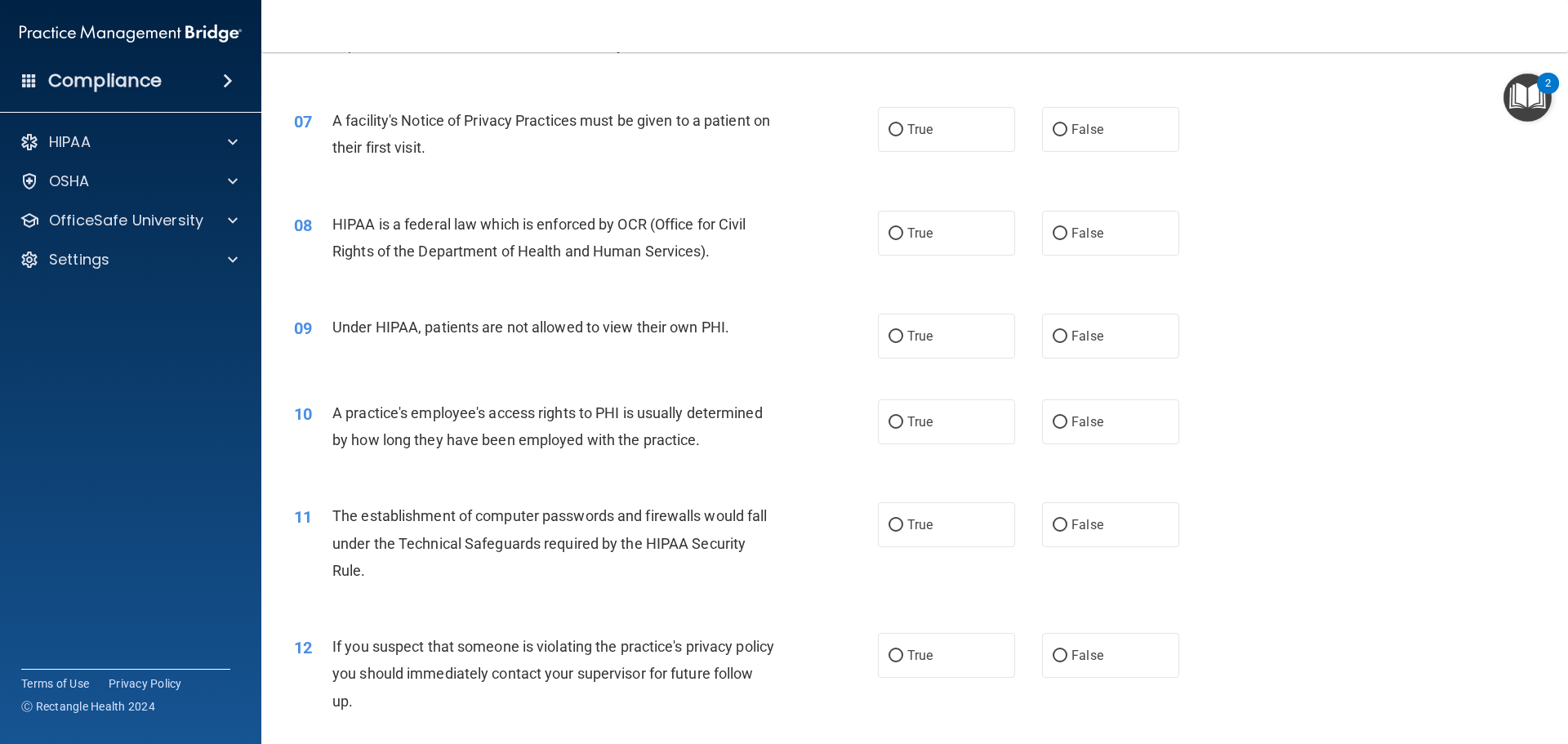
scroll to position [816, 0]
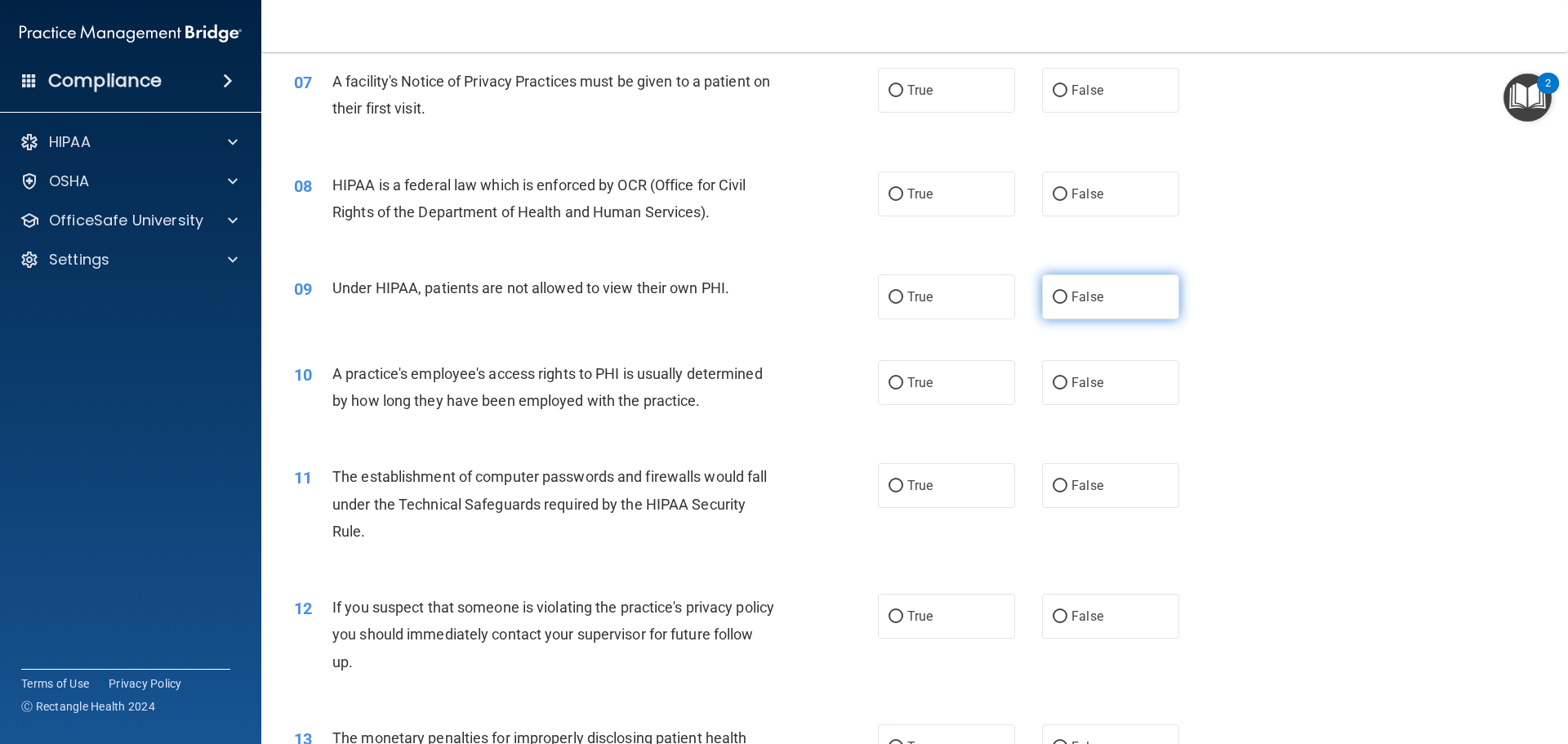
click at [1058, 293] on input "False" at bounding box center [1060, 298] width 14 height 12
radio input "true"
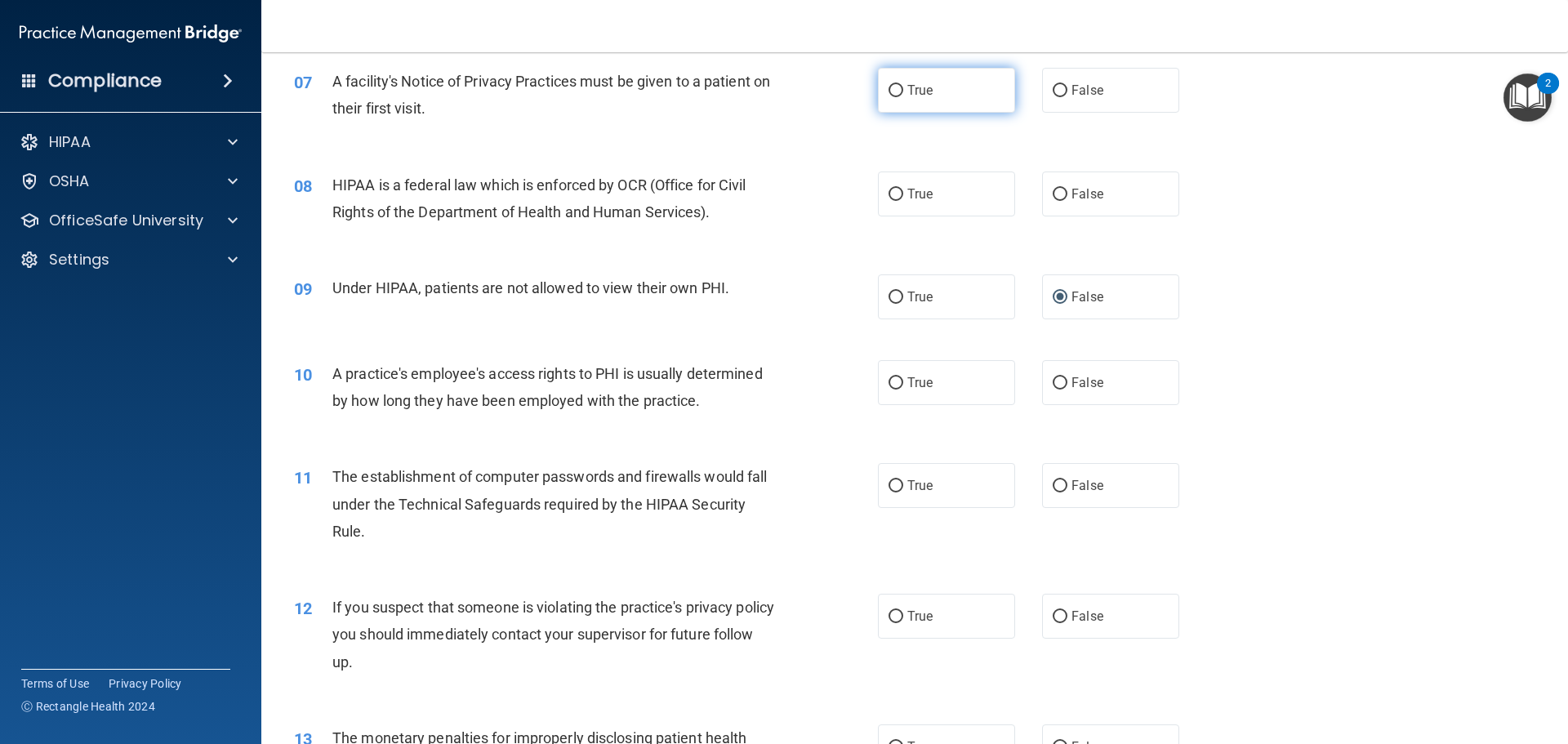
click at [892, 89] on input "True" at bounding box center [896, 91] width 14 height 12
radio input "true"
click at [899, 189] on label "True" at bounding box center [947, 194] width 137 height 45
click at [899, 189] on input "True" at bounding box center [896, 194] width 14 height 12
radio input "true"
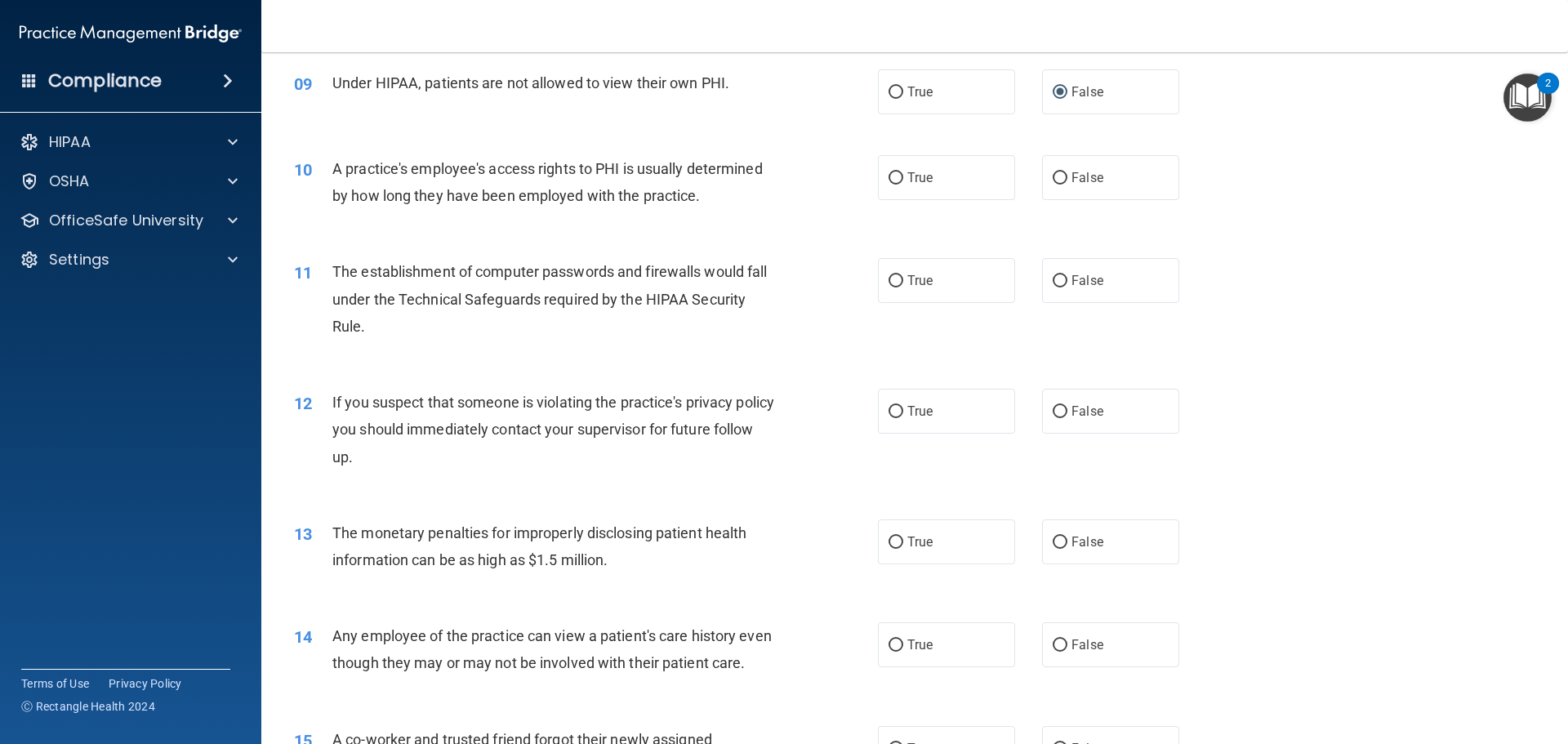
scroll to position [1062, 0]
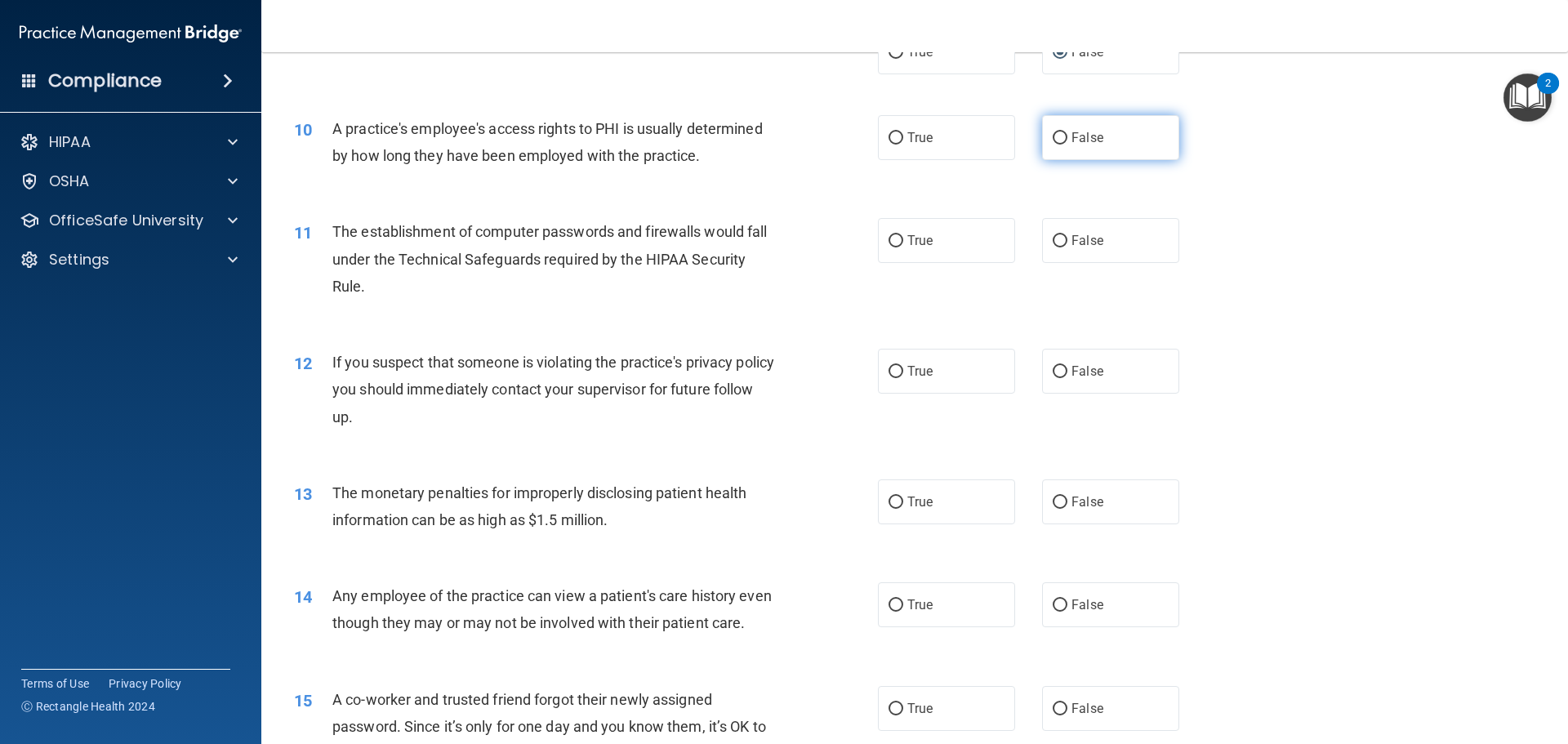
click at [1053, 135] on input "False" at bounding box center [1060, 138] width 14 height 12
radio input "true"
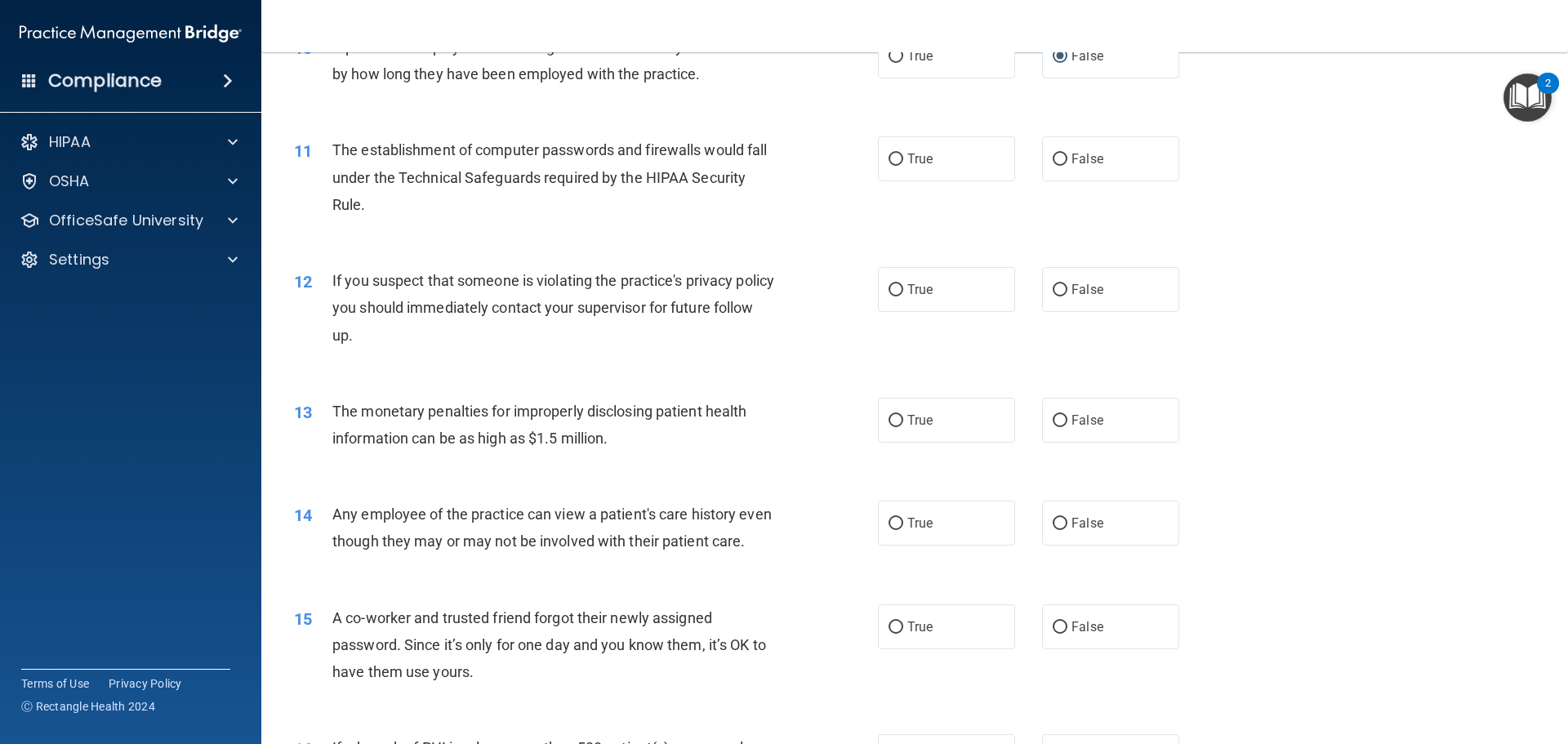
scroll to position [1225, 0]
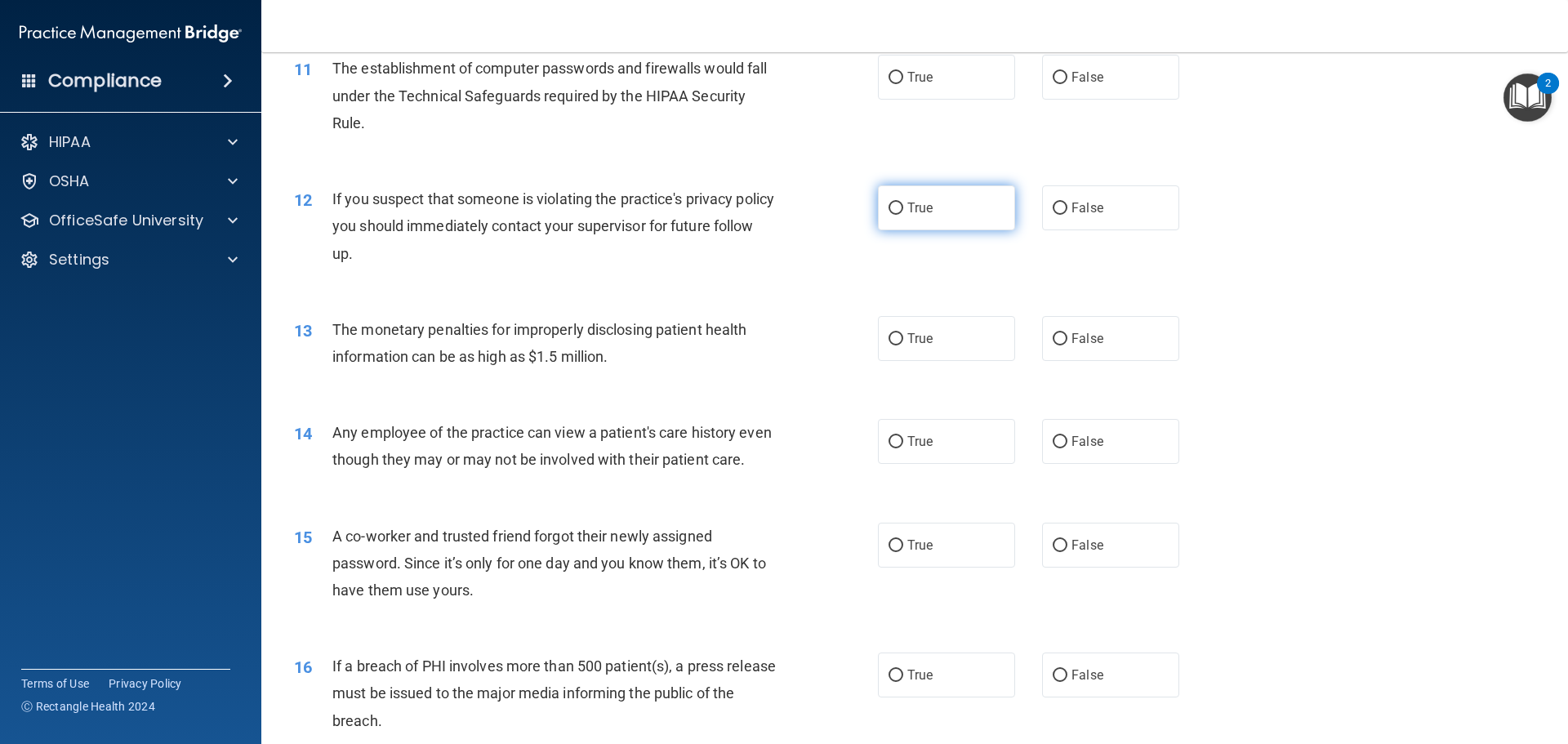
click at [894, 203] on input "True" at bounding box center [896, 209] width 14 height 12
radio input "true"
click at [898, 443] on label "True" at bounding box center [947, 441] width 137 height 45
click at [898, 443] on input "True" at bounding box center [896, 442] width 14 height 12
radio input "true"
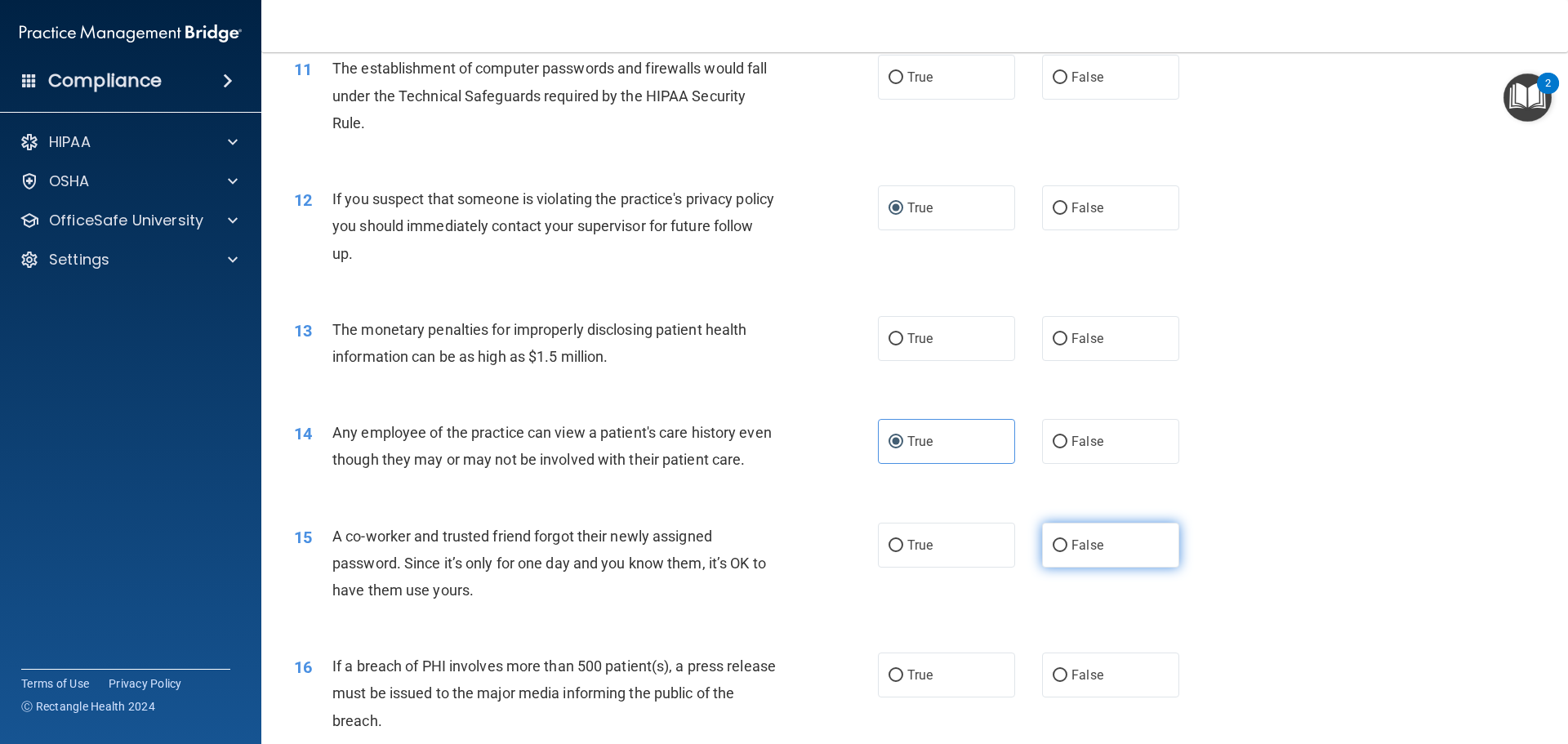
click at [1058, 552] on input "False" at bounding box center [1060, 546] width 14 height 12
radio input "true"
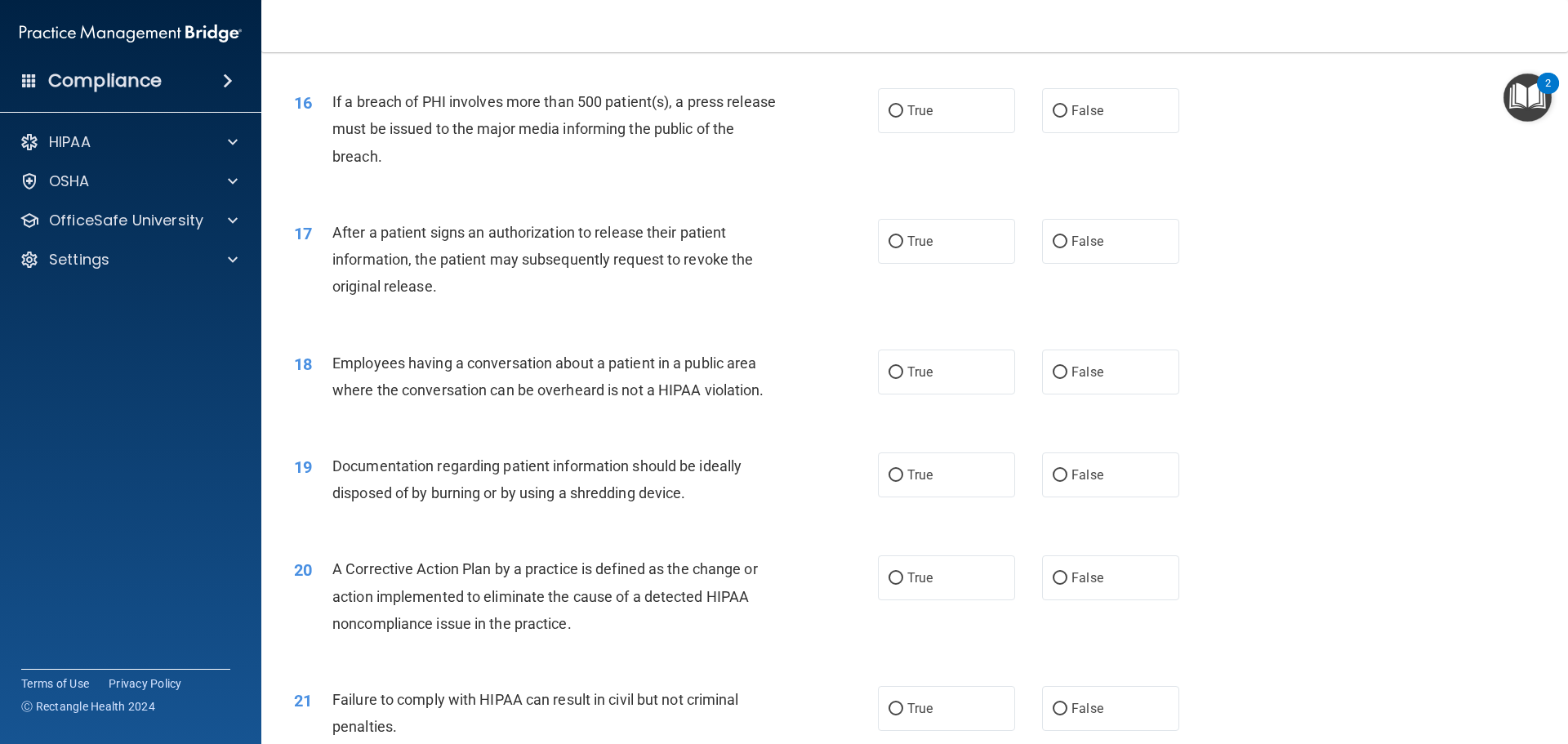
scroll to position [1796, 0]
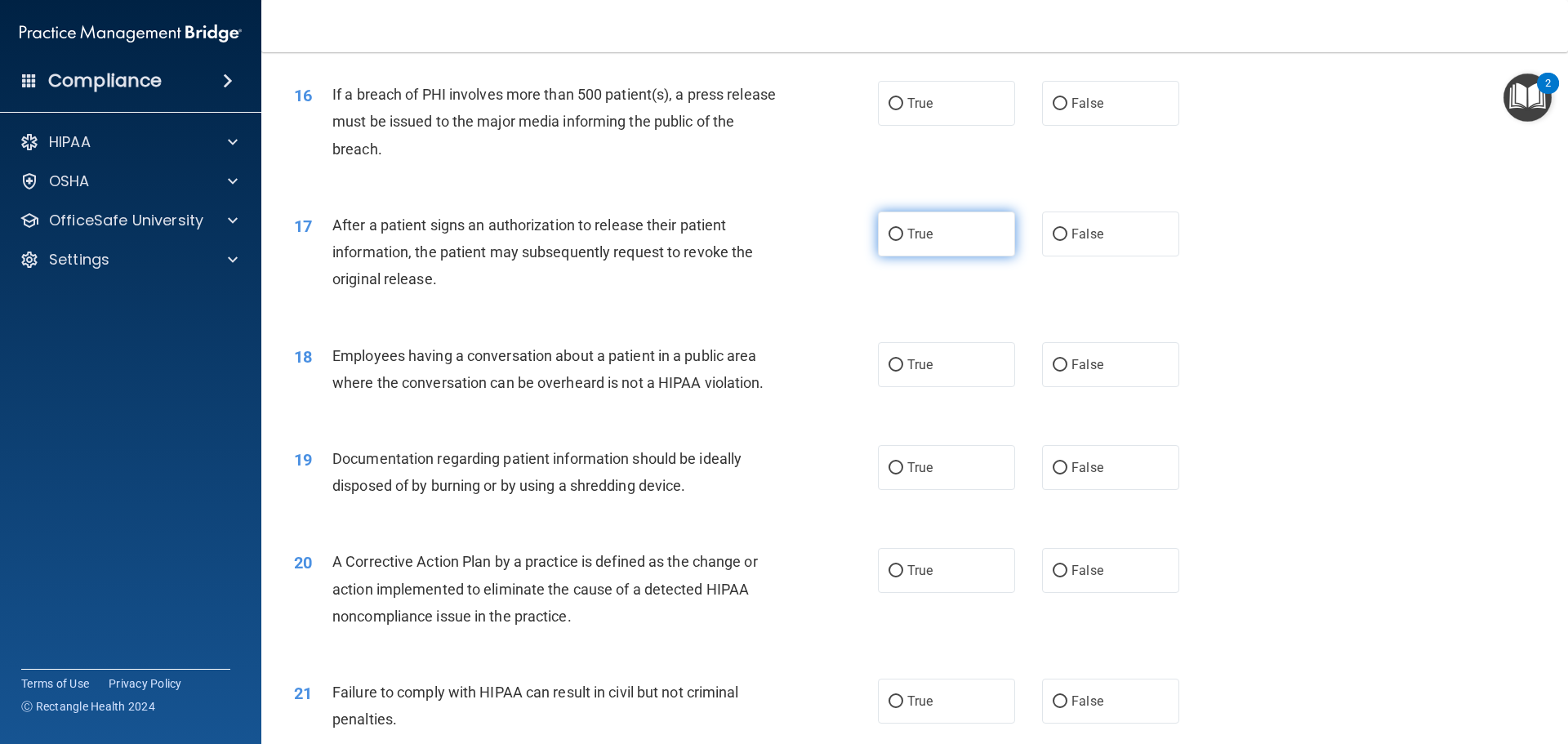
click at [889, 241] on input "True" at bounding box center [896, 235] width 14 height 12
radio input "true"
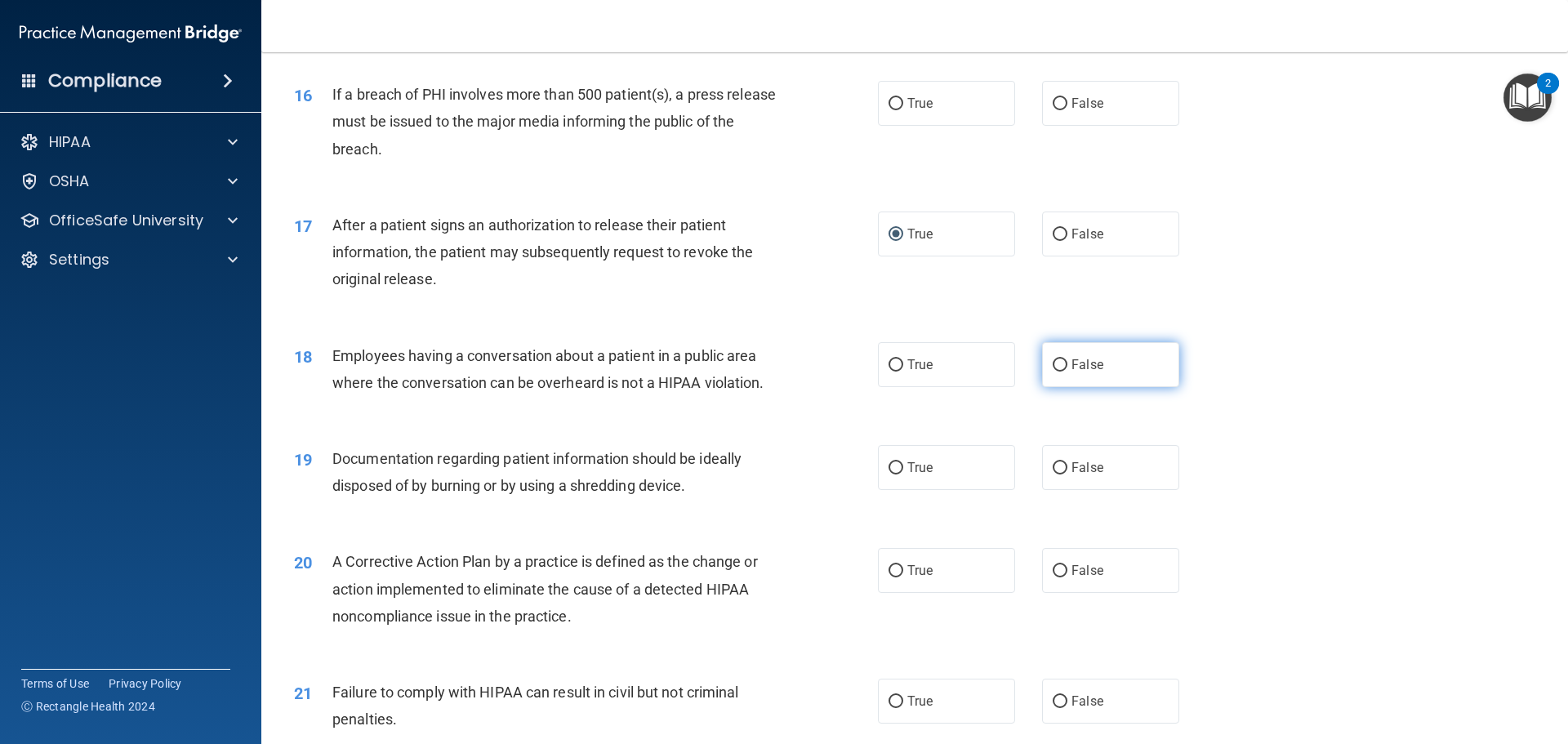
click at [1057, 371] on input "False" at bounding box center [1060, 366] width 14 height 12
radio input "true"
click at [892, 485] on label "True" at bounding box center [947, 467] width 137 height 45
click at [892, 475] on input "True" at bounding box center [896, 468] width 14 height 12
radio input "true"
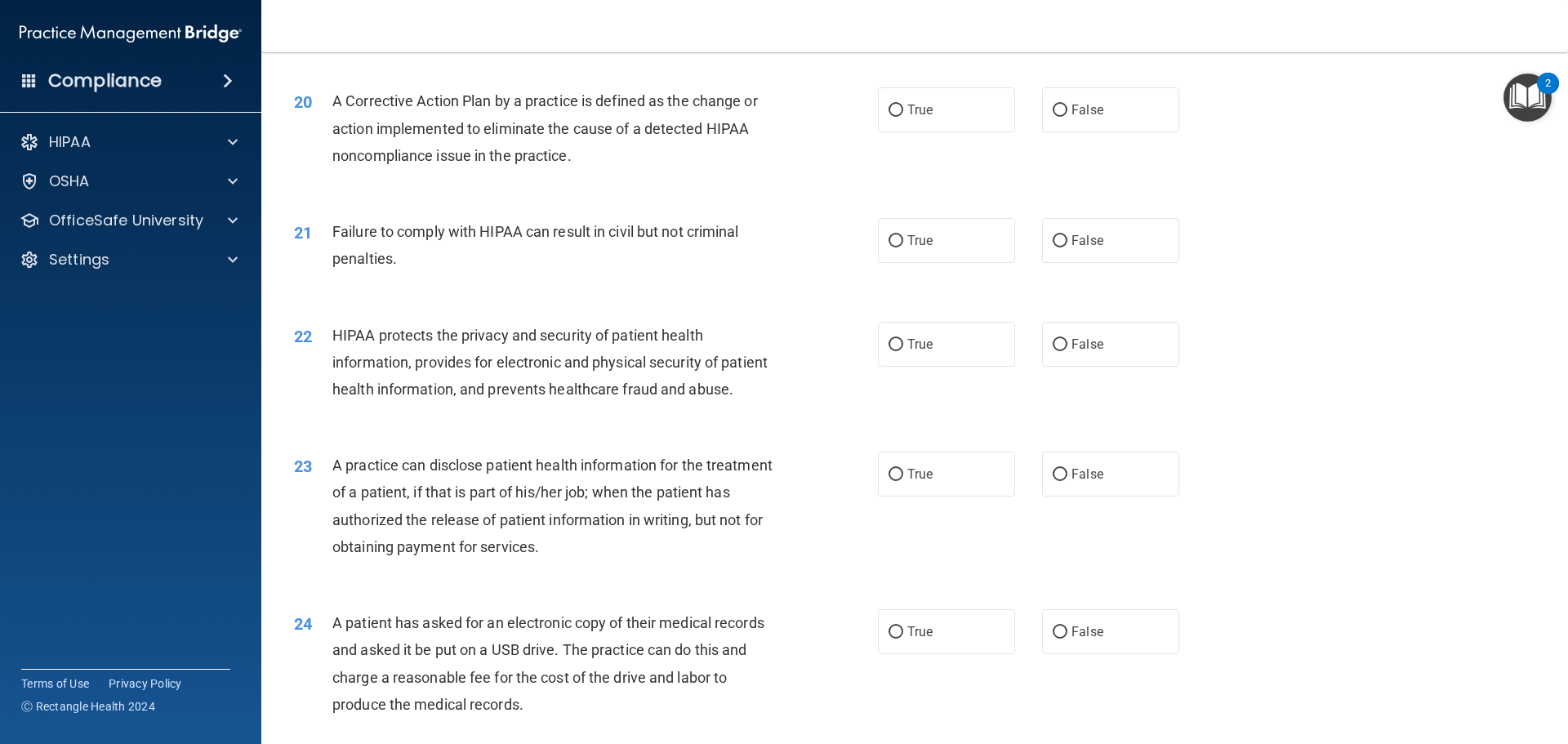
scroll to position [2286, 0]
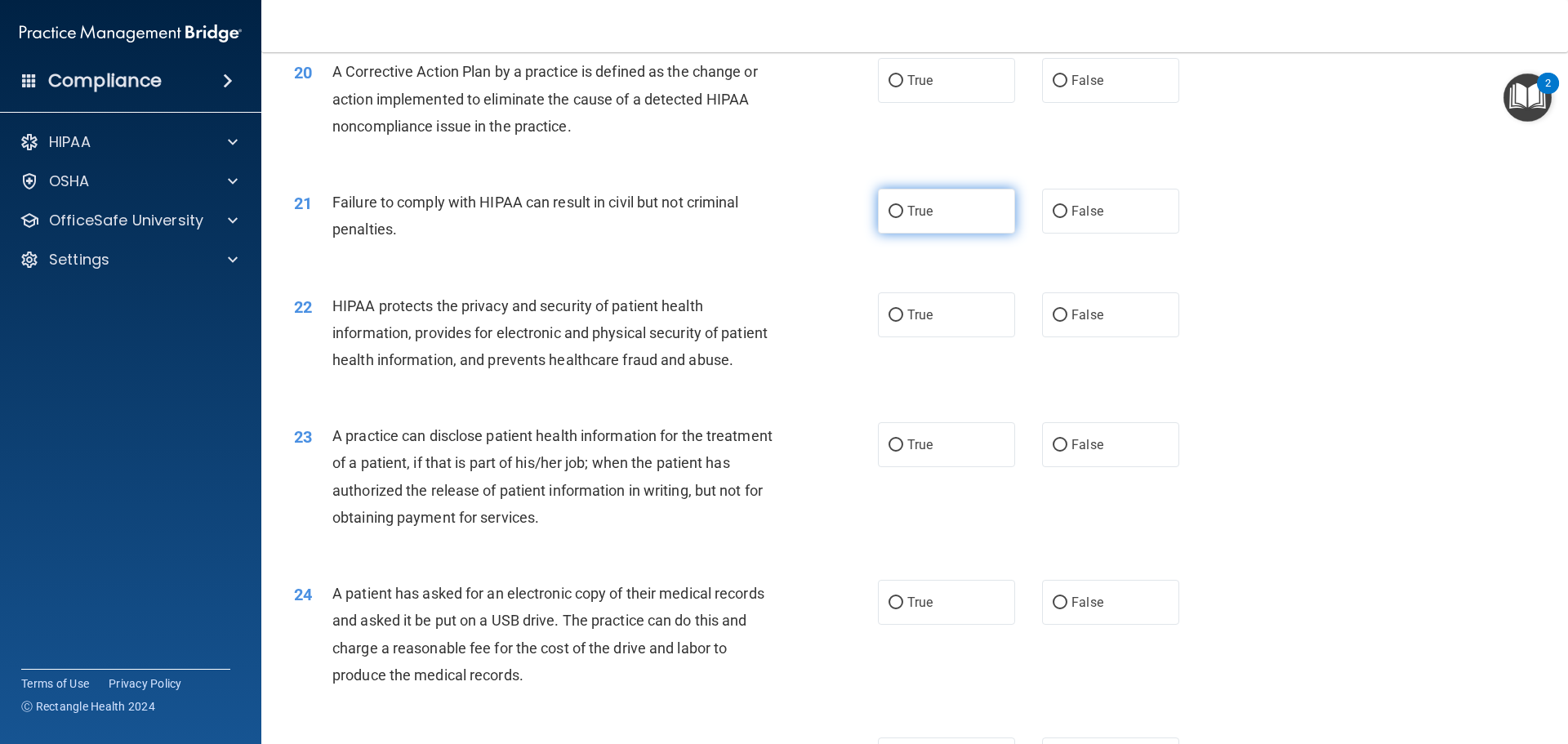
drag, startPoint x: 1051, startPoint y: 236, endPoint x: 914, endPoint y: 218, distance: 138.2
click at [1053, 218] on input "False" at bounding box center [1060, 212] width 14 height 12
radio input "true"
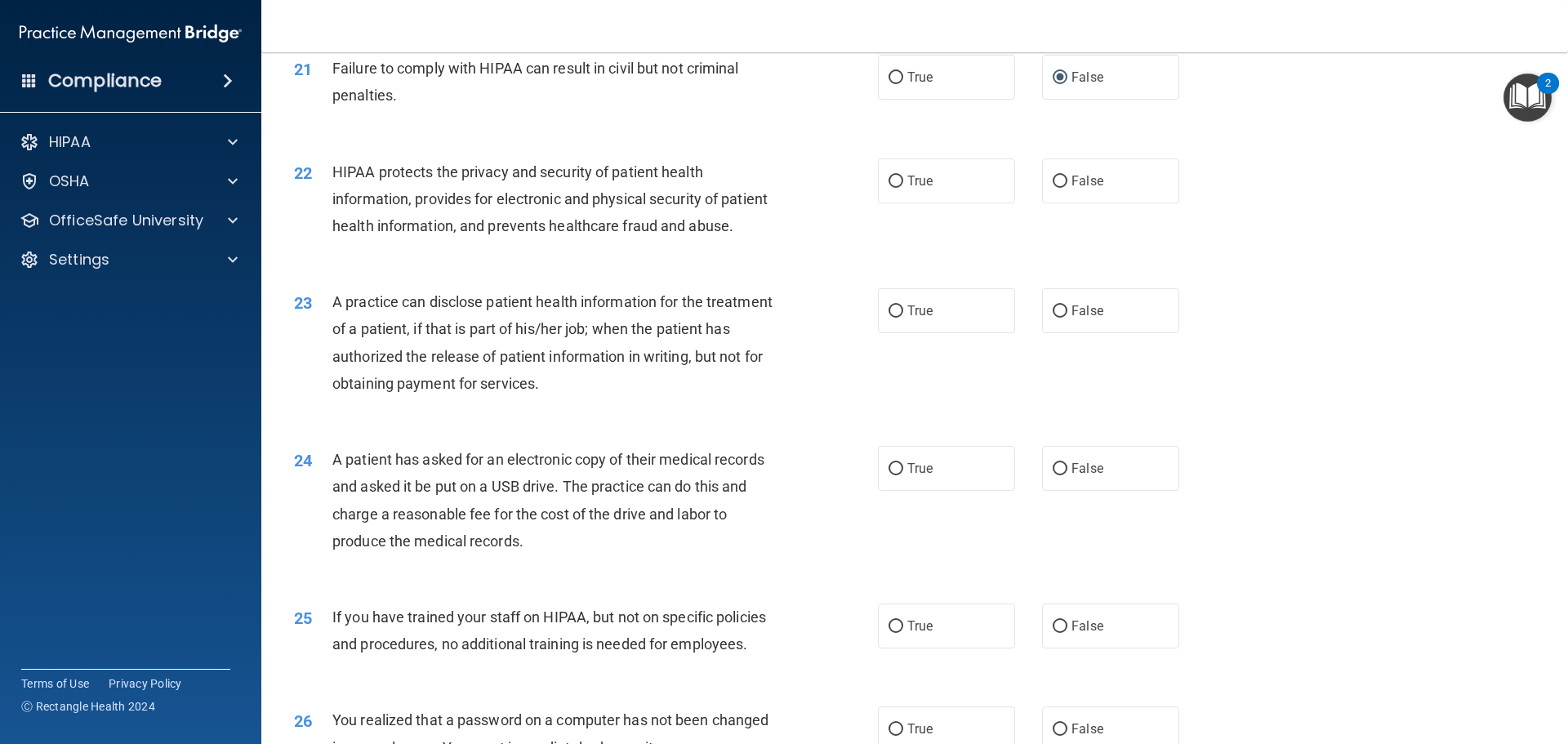
scroll to position [2449, 0]
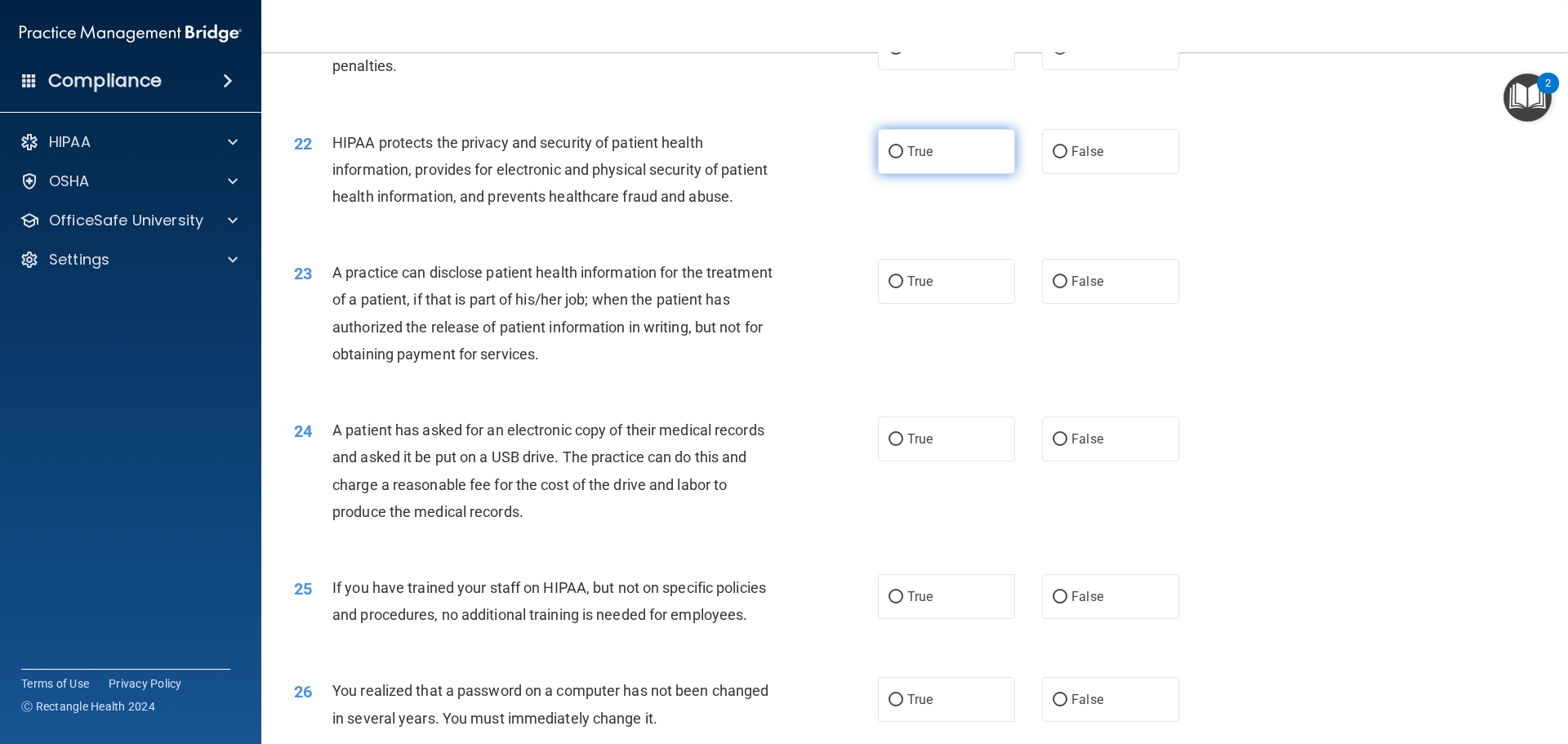
click at [880, 174] on label "True" at bounding box center [947, 152] width 137 height 45
click at [889, 159] on input "True" at bounding box center [896, 153] width 14 height 12
radio input "true"
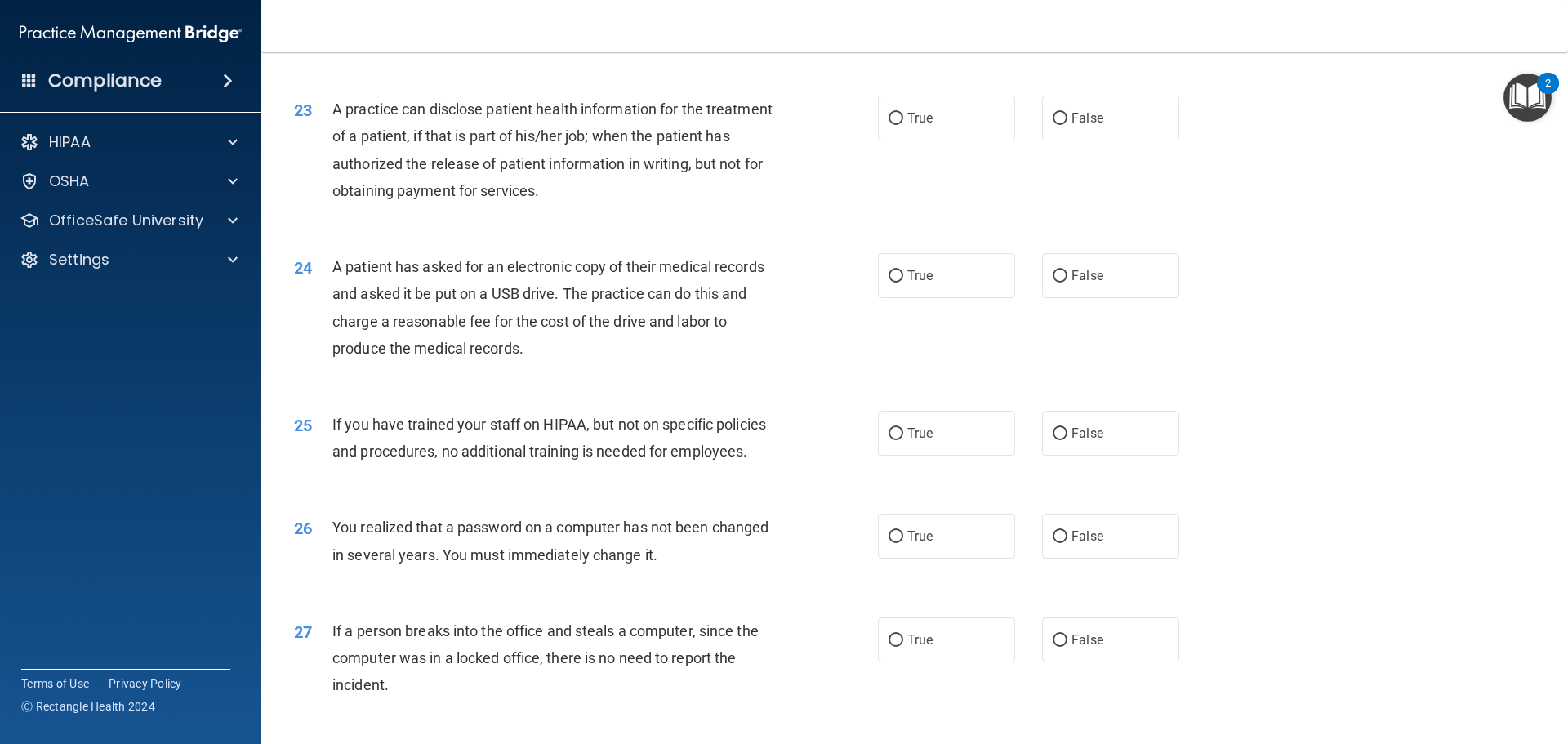
scroll to position [2694, 0]
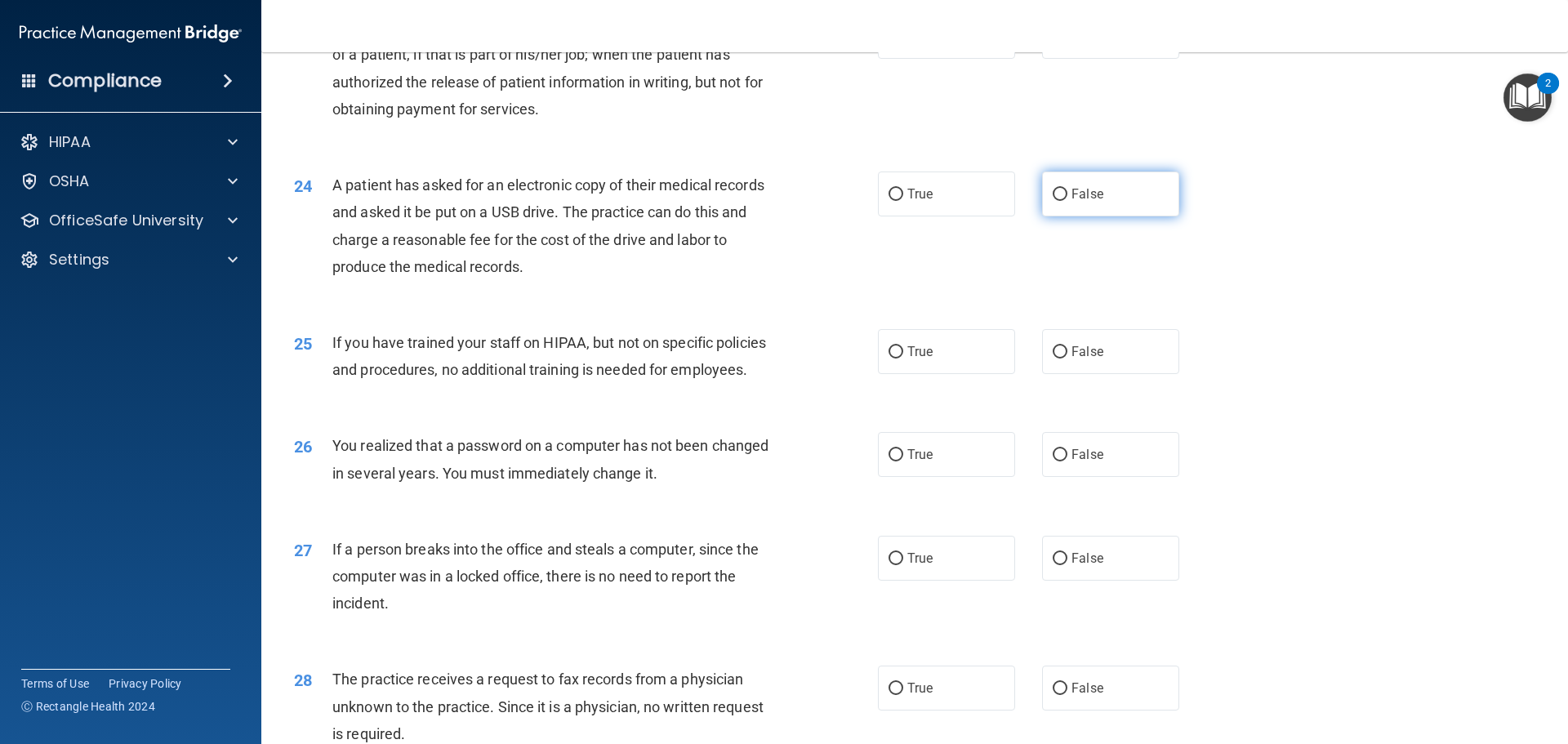
click at [1054, 201] on input "False" at bounding box center [1060, 194] width 14 height 12
radio input "true"
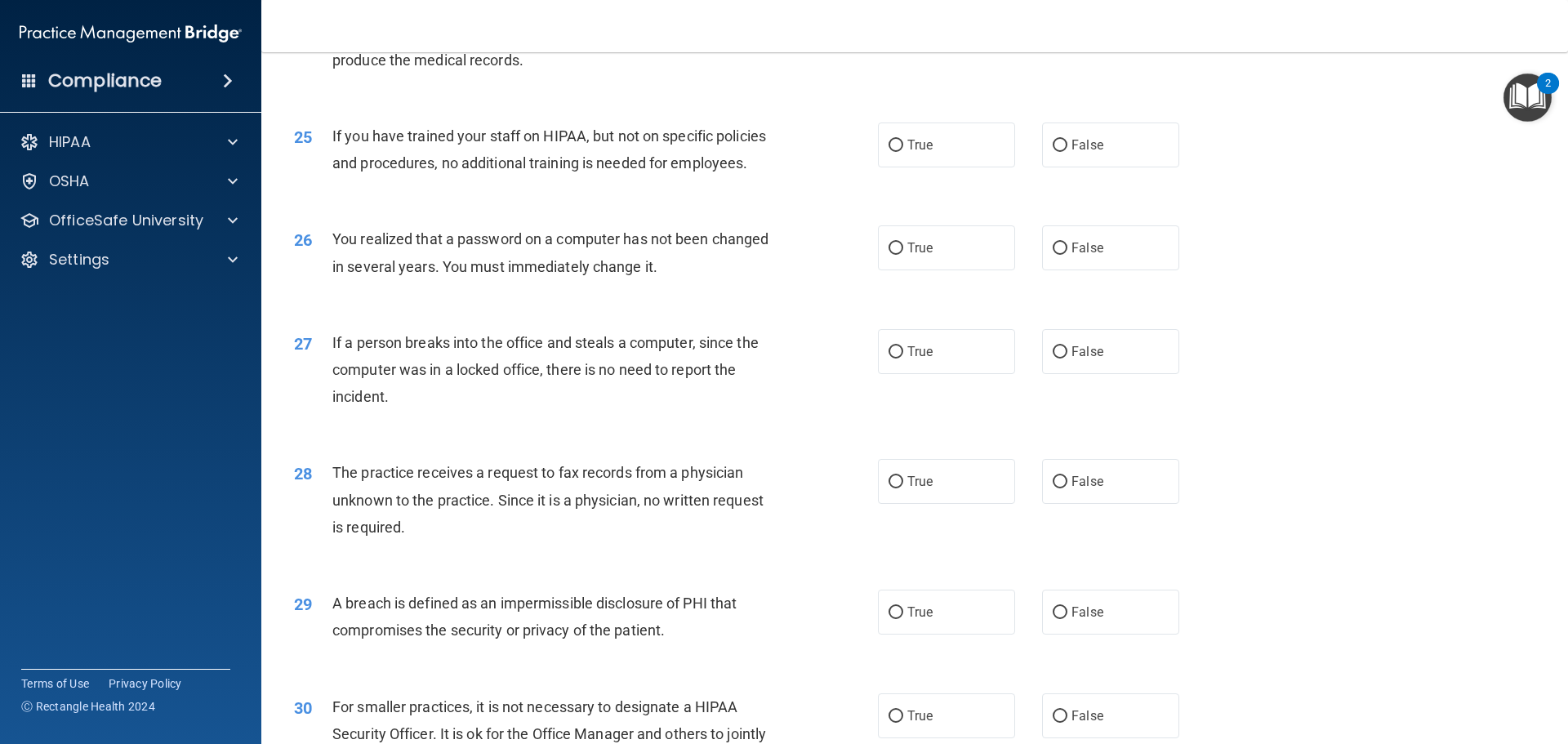
scroll to position [2939, 0]
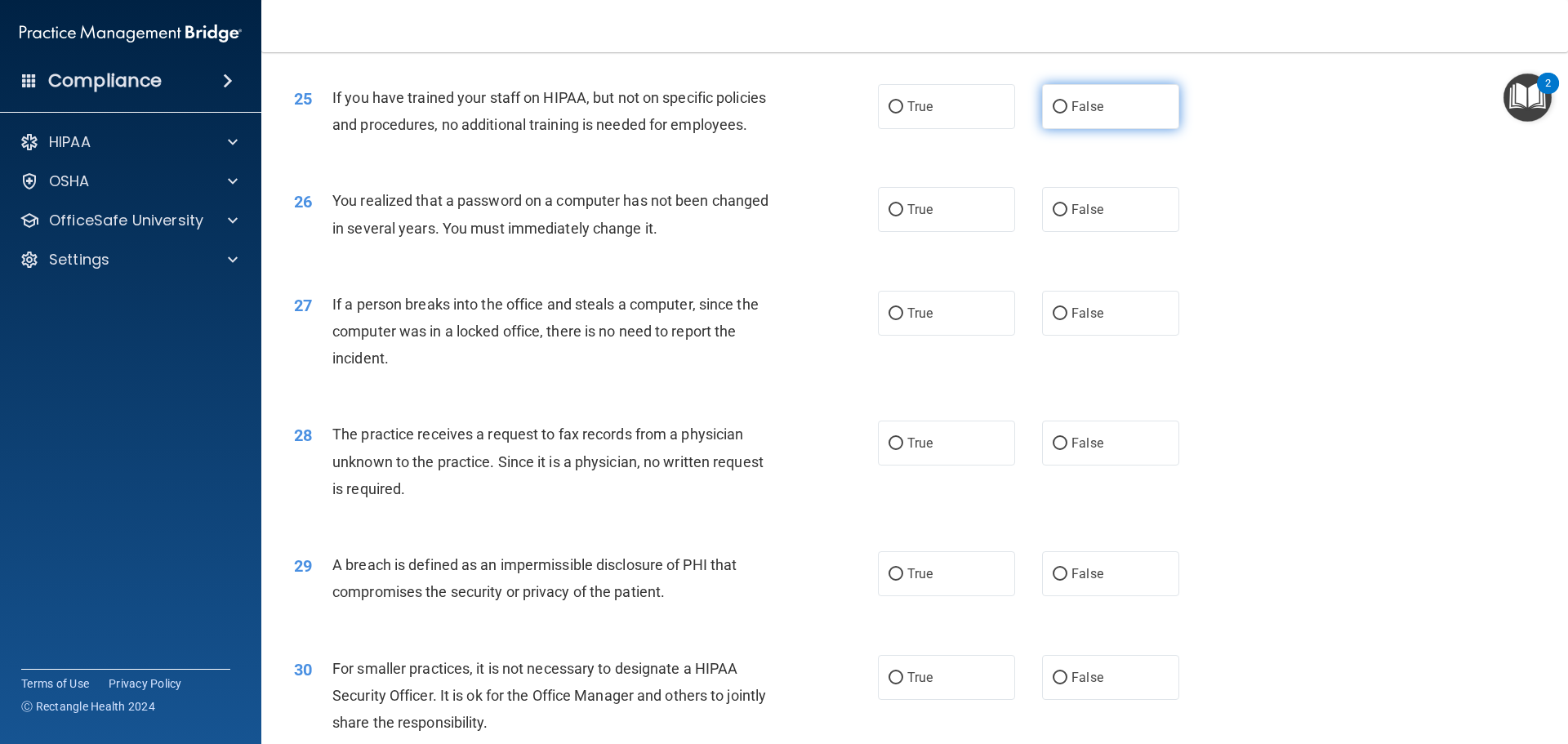
click at [1059, 113] on input "False" at bounding box center [1060, 107] width 14 height 12
radio input "true"
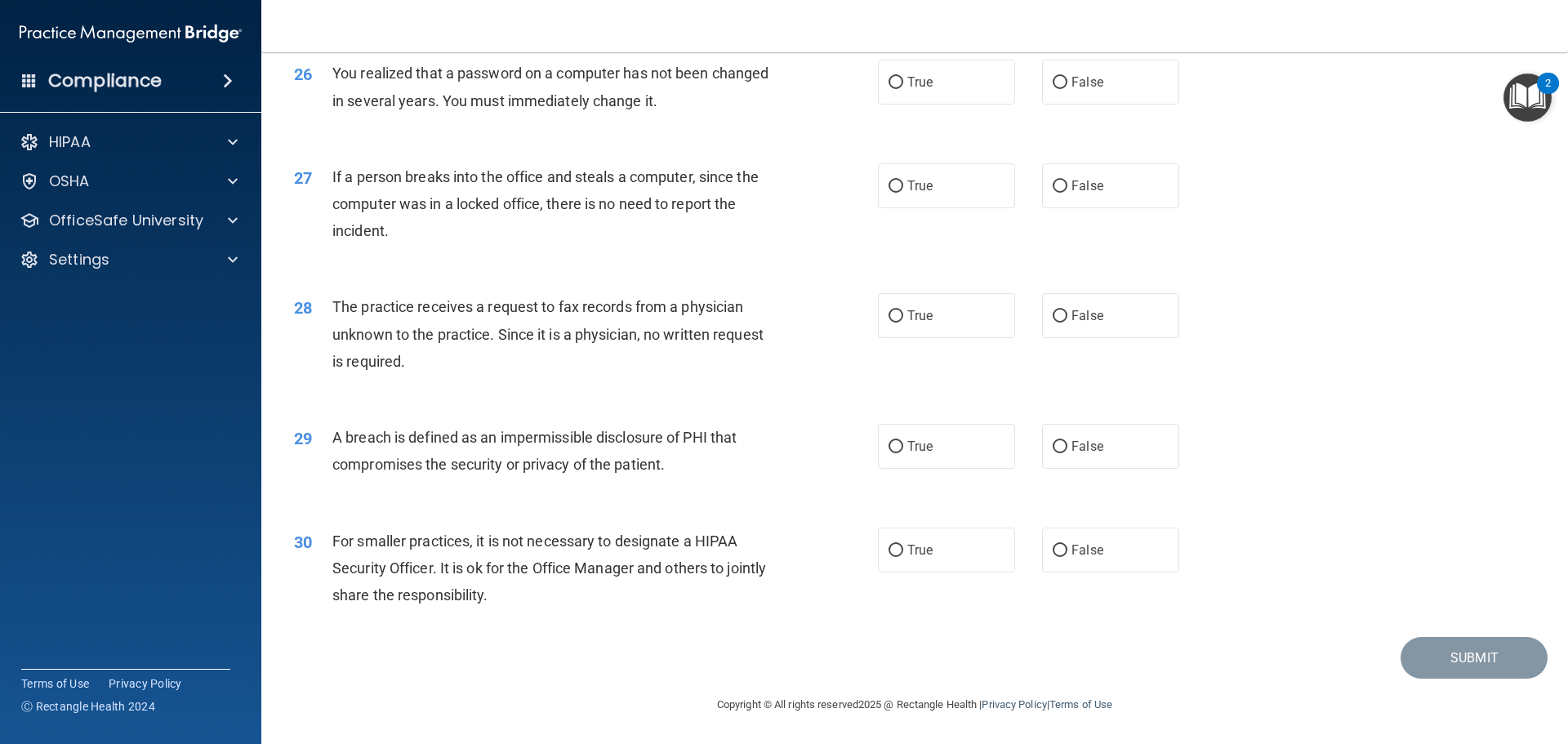
scroll to position [3102, 0]
click at [889, 89] on input "True" at bounding box center [896, 83] width 14 height 12
radio input "true"
click at [1053, 188] on input "False" at bounding box center [1060, 186] width 14 height 12
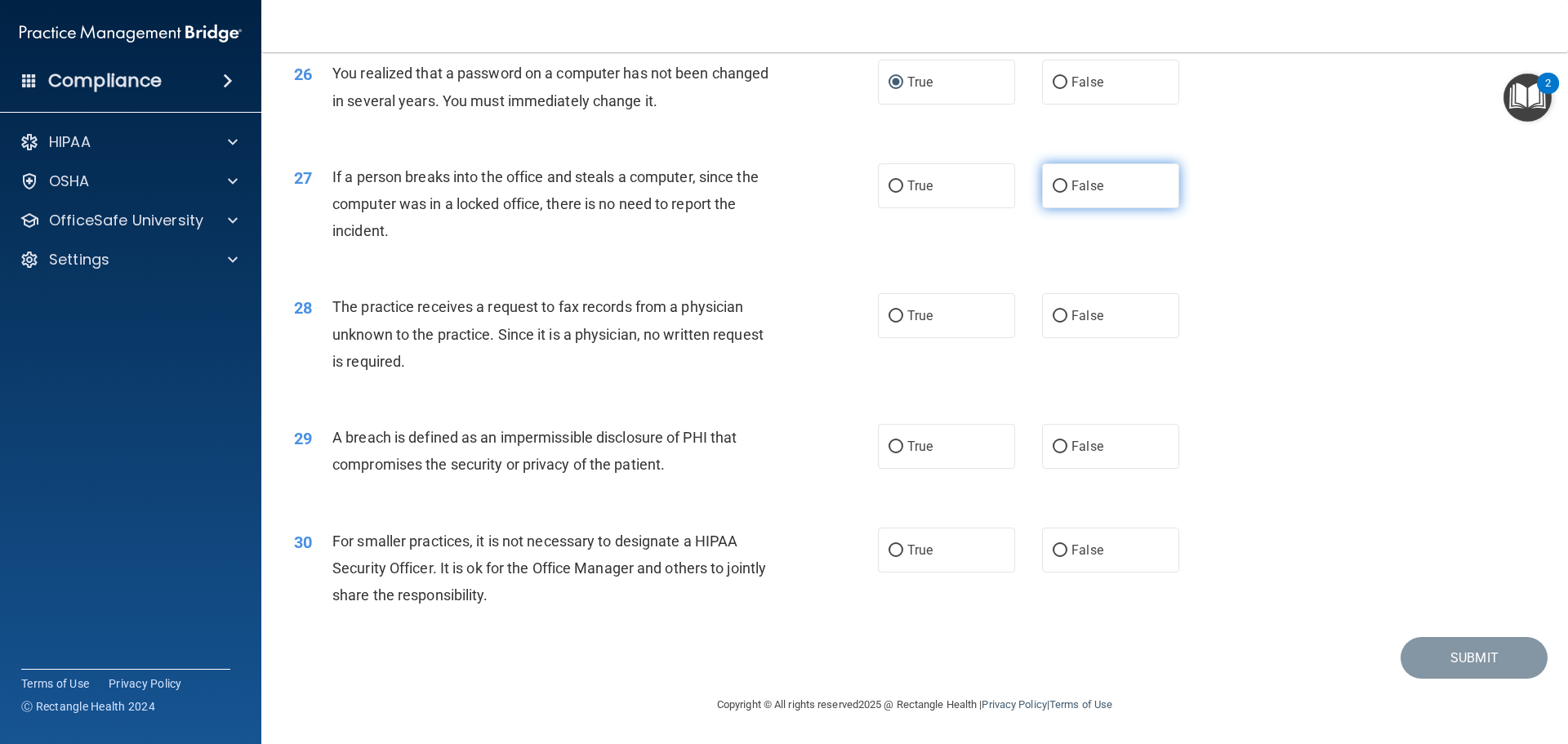
radio input "true"
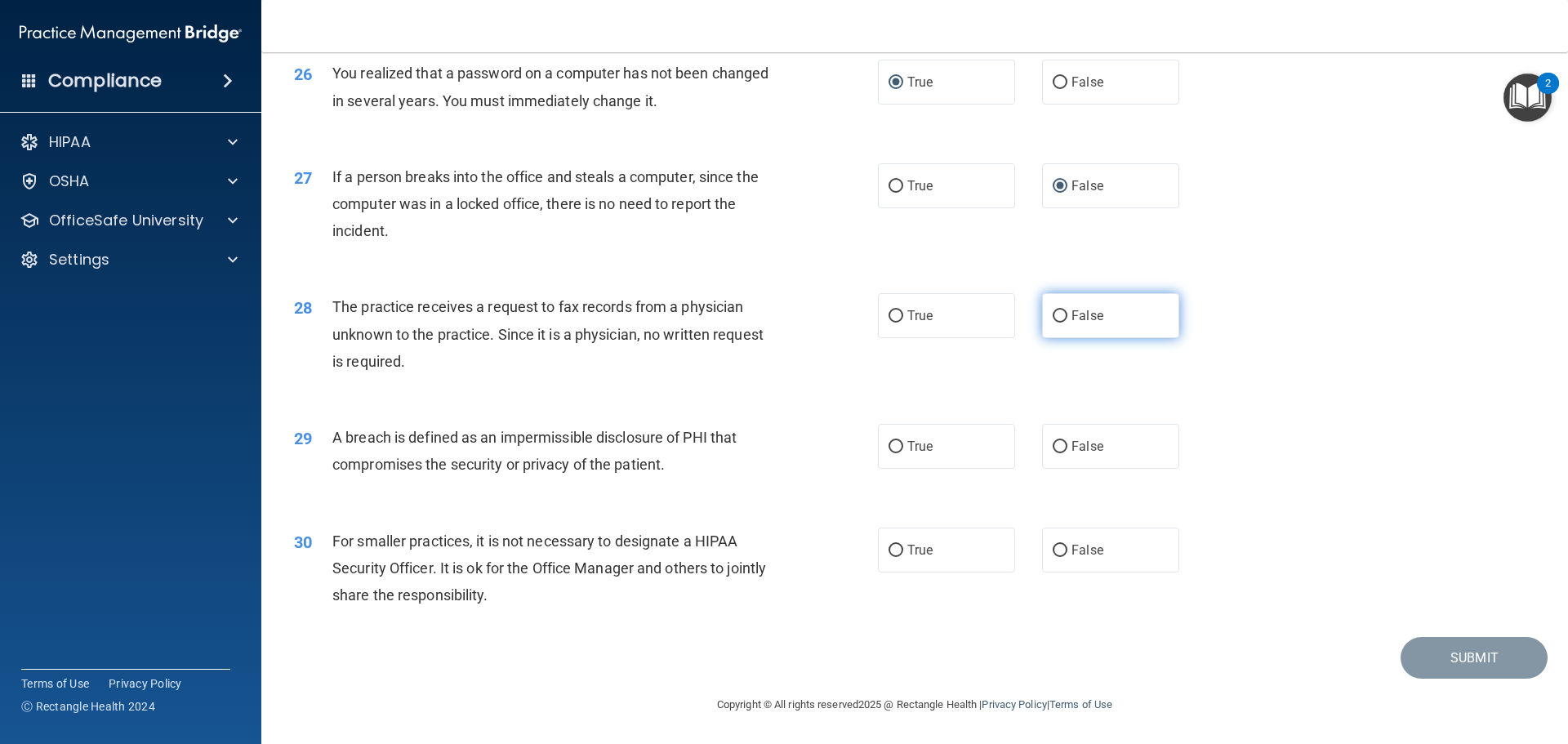
click at [1053, 310] on input "False" at bounding box center [1060, 317] width 14 height 12
radio input "true"
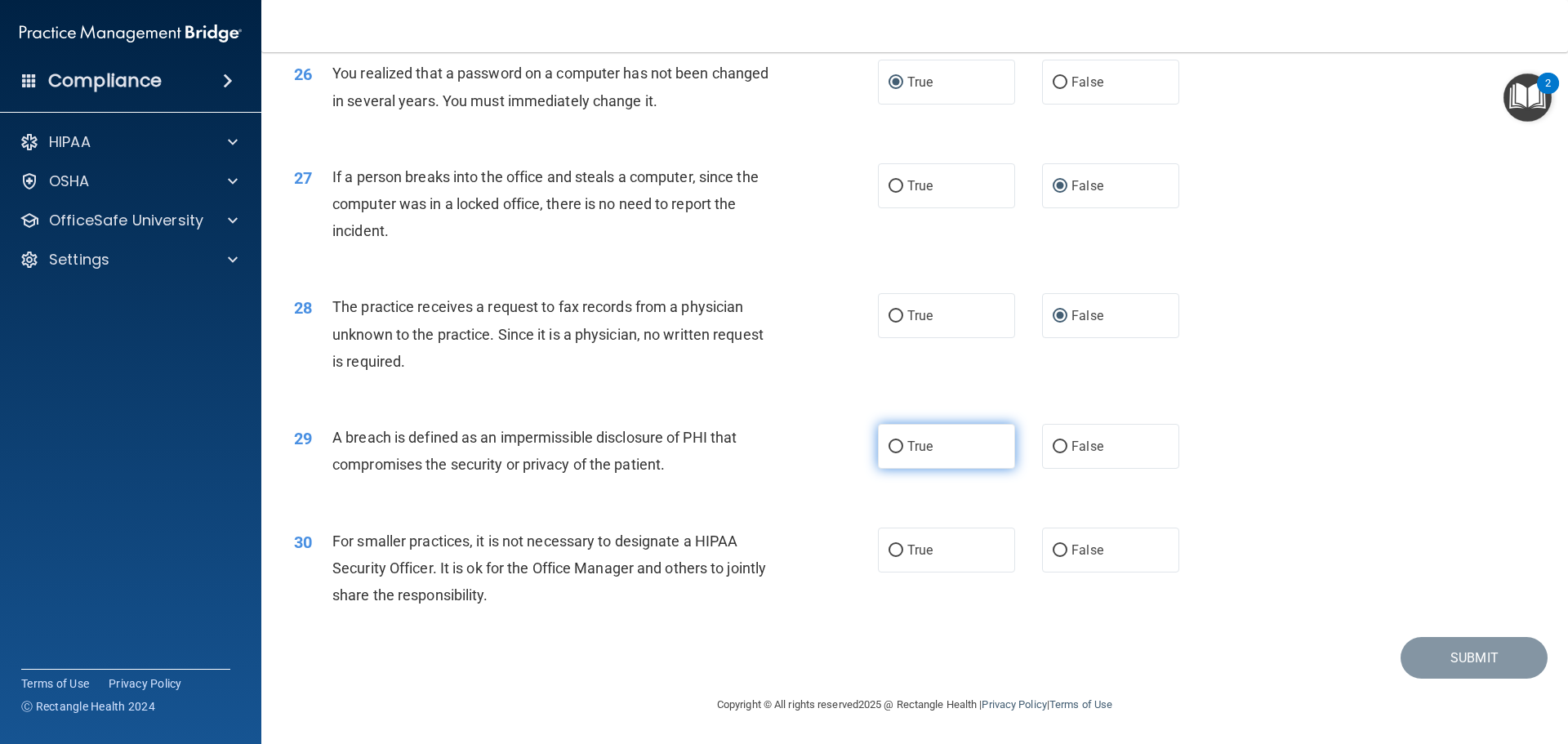
click at [889, 446] on input "True" at bounding box center [896, 447] width 14 height 12
radio input "true"
click at [1053, 544] on input "False" at bounding box center [1060, 550] width 14 height 12
radio input "true"
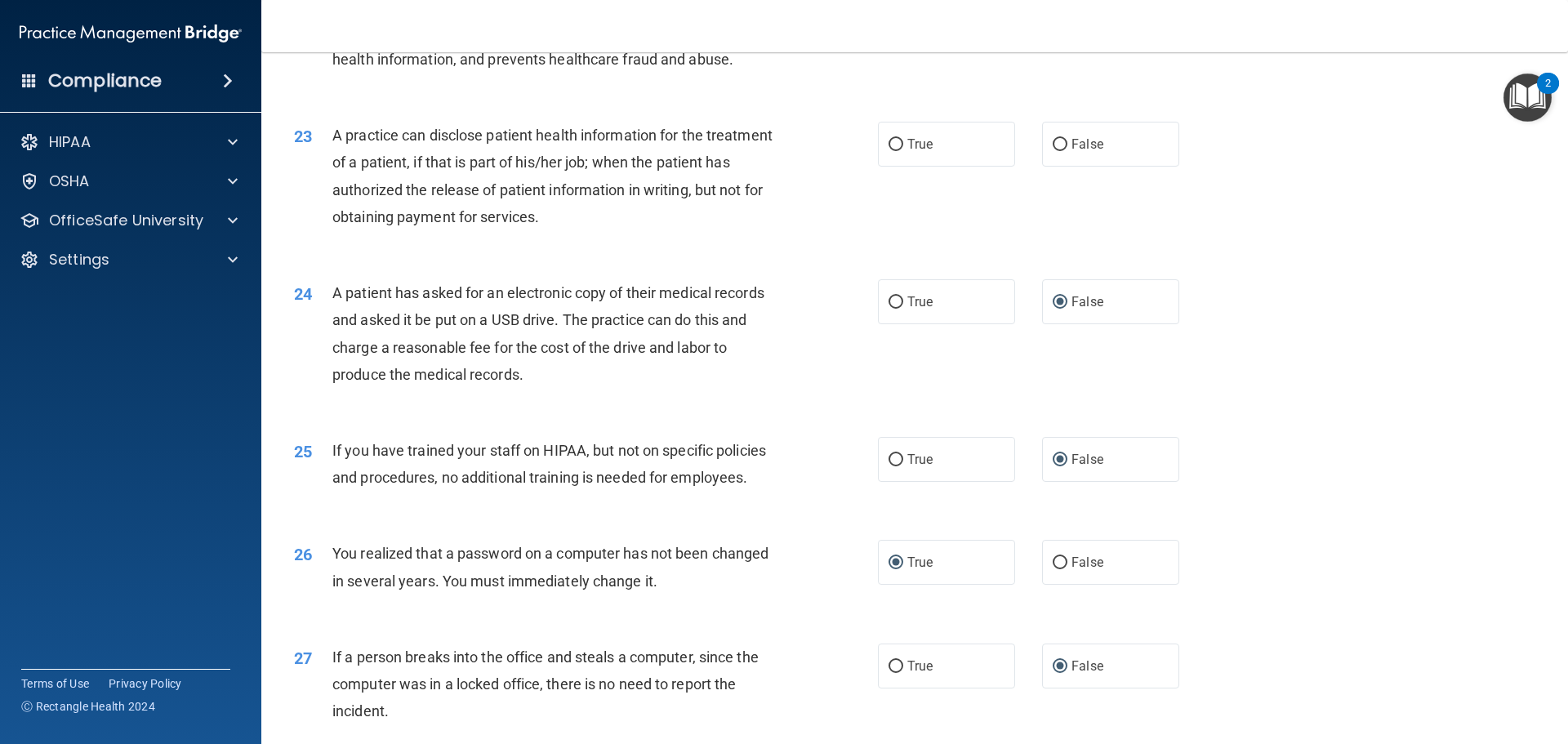
scroll to position [2549, 0]
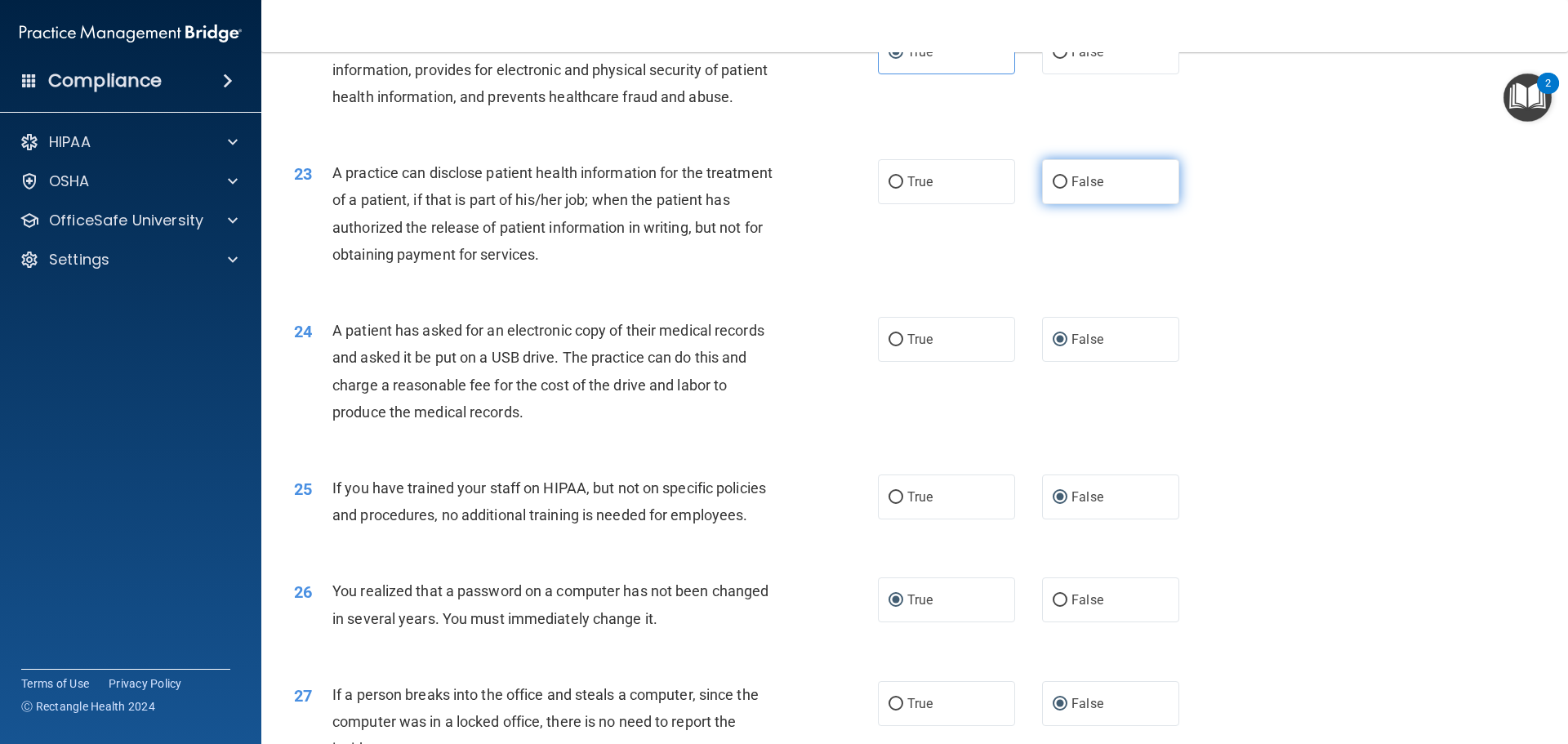
click at [1056, 188] on input "False" at bounding box center [1060, 183] width 14 height 12
radio input "true"
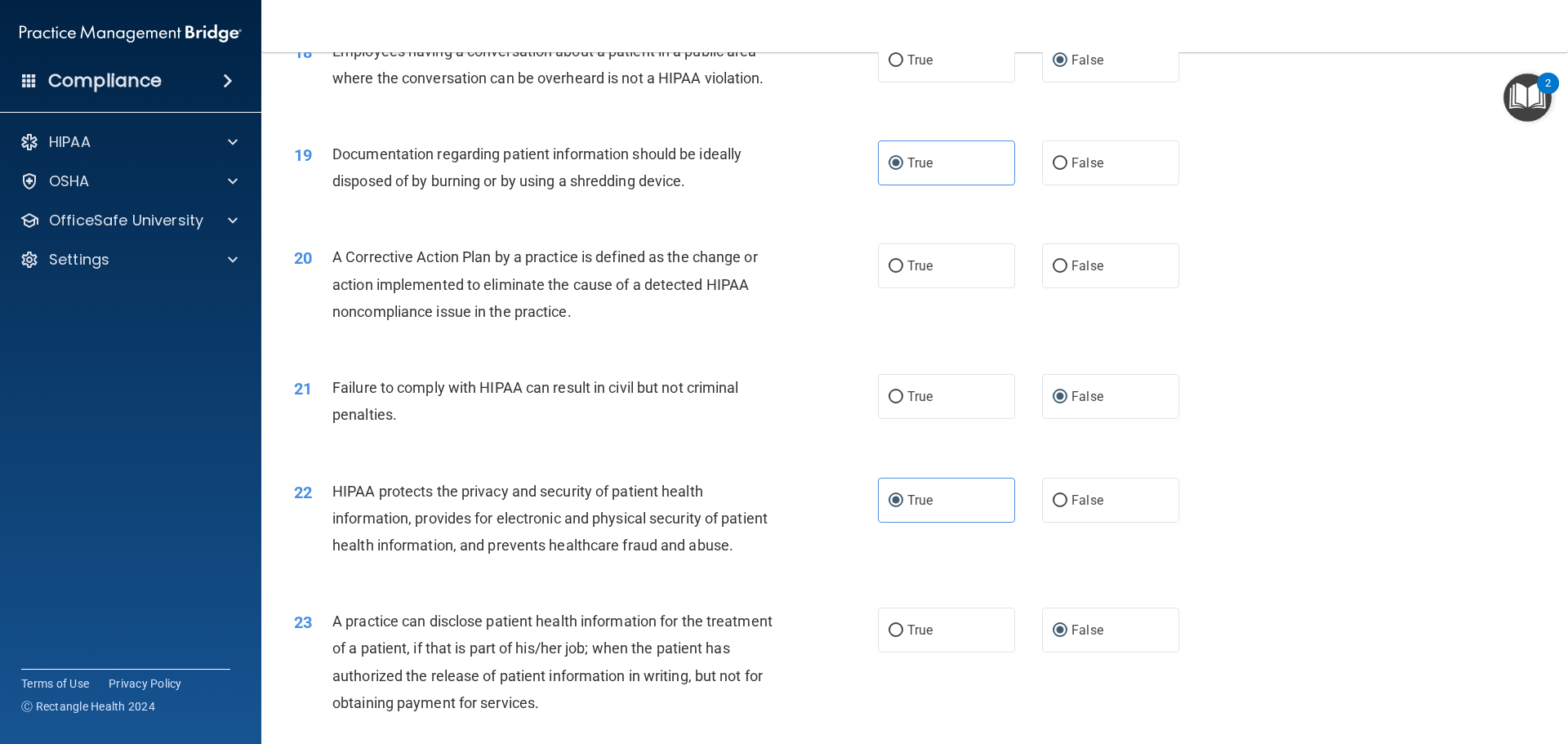
scroll to position [2059, 0]
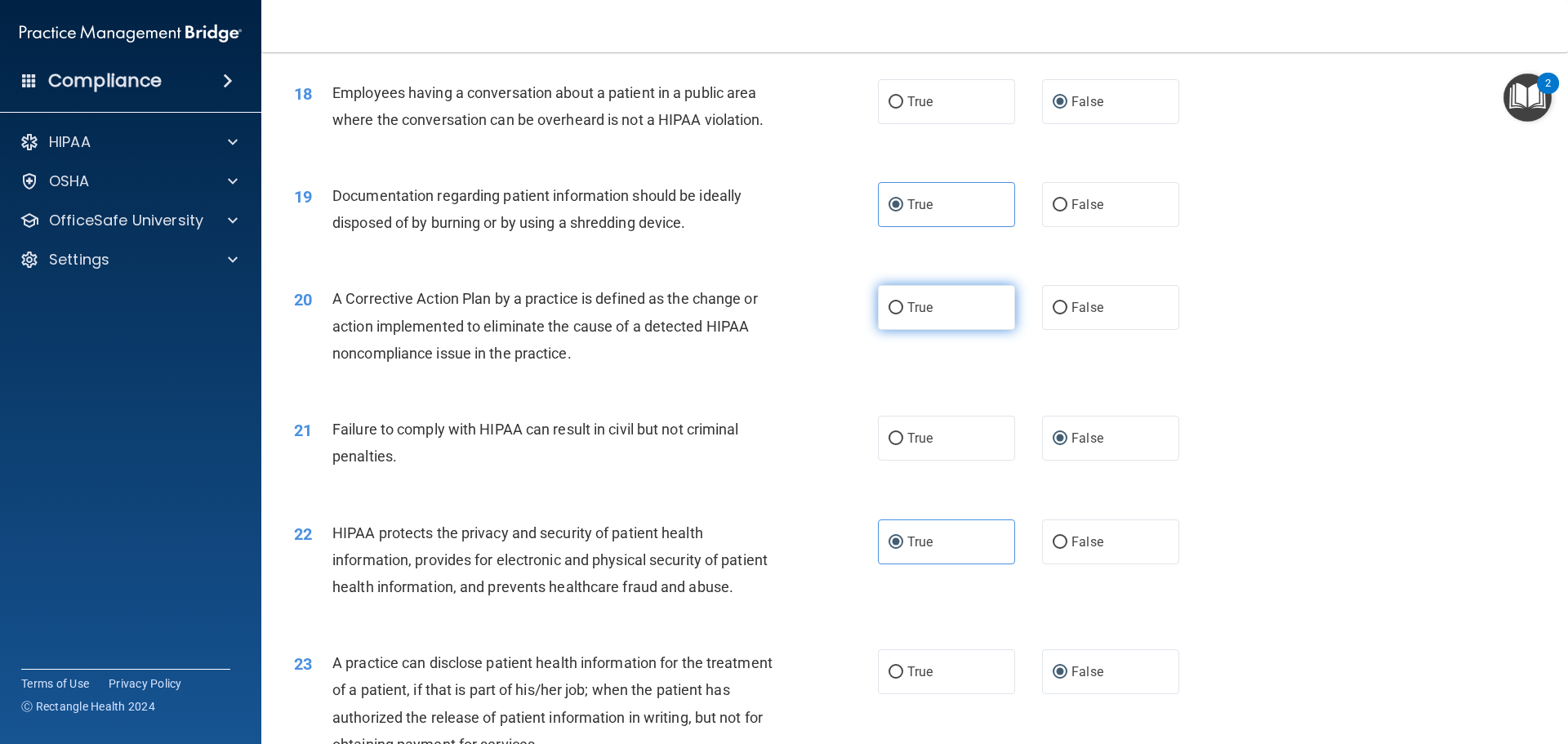
click at [880, 330] on label "True" at bounding box center [947, 307] width 137 height 45
click at [889, 314] on input "True" at bounding box center [896, 309] width 14 height 12
radio input "true"
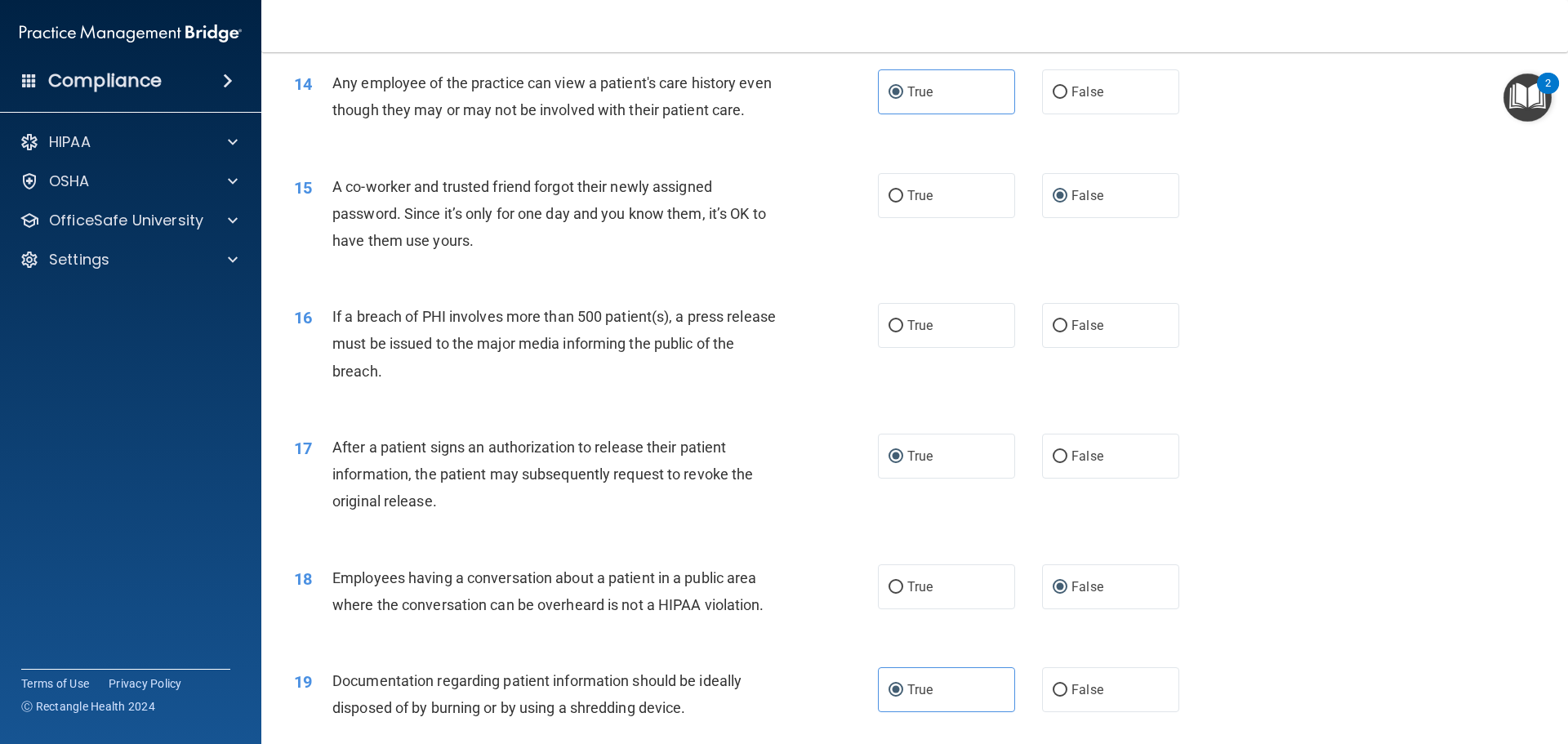
scroll to position [1569, 0]
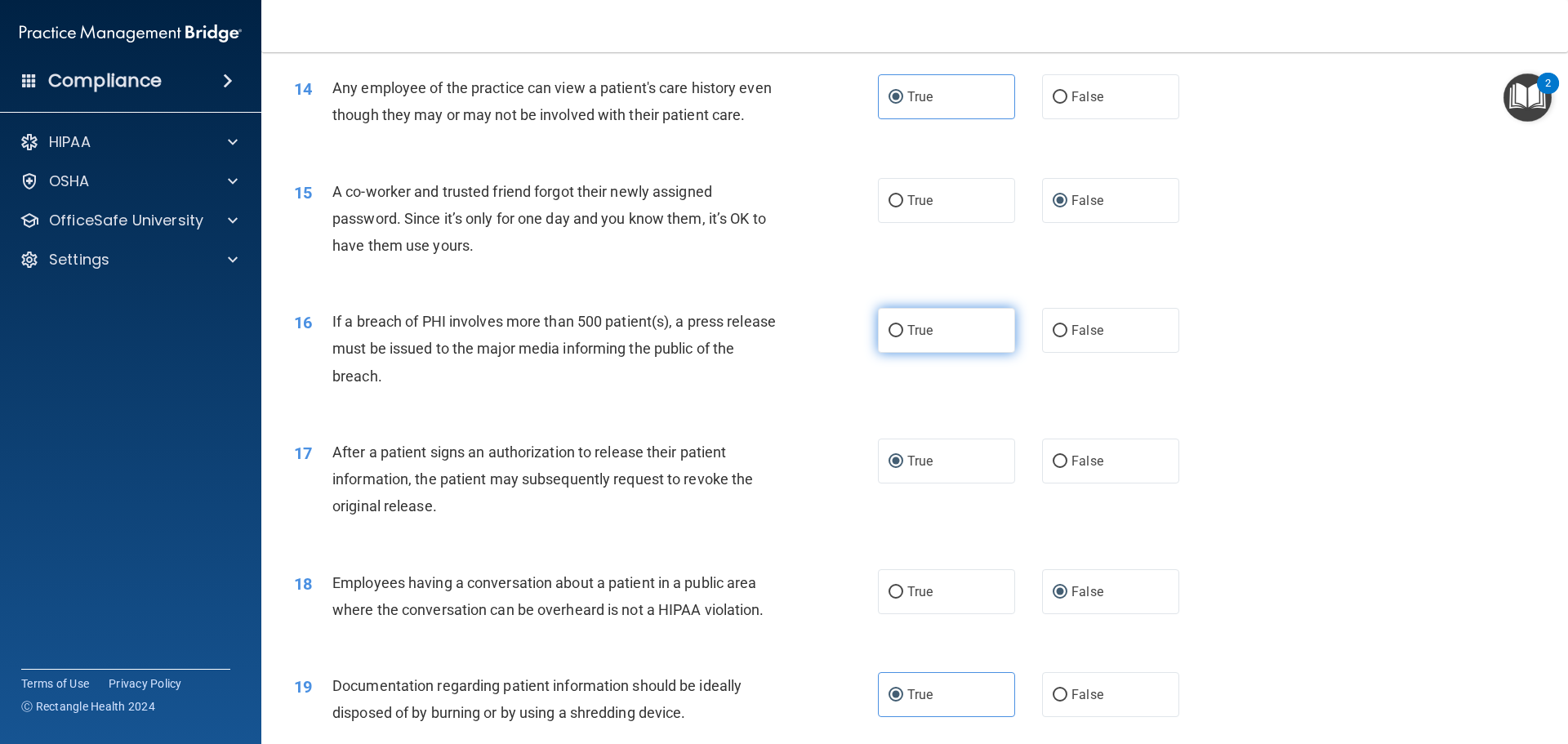
drag, startPoint x: 888, startPoint y: 359, endPoint x: 924, endPoint y: 362, distance: 36.1
click at [889, 337] on input "True" at bounding box center [896, 331] width 14 height 12
radio input "true"
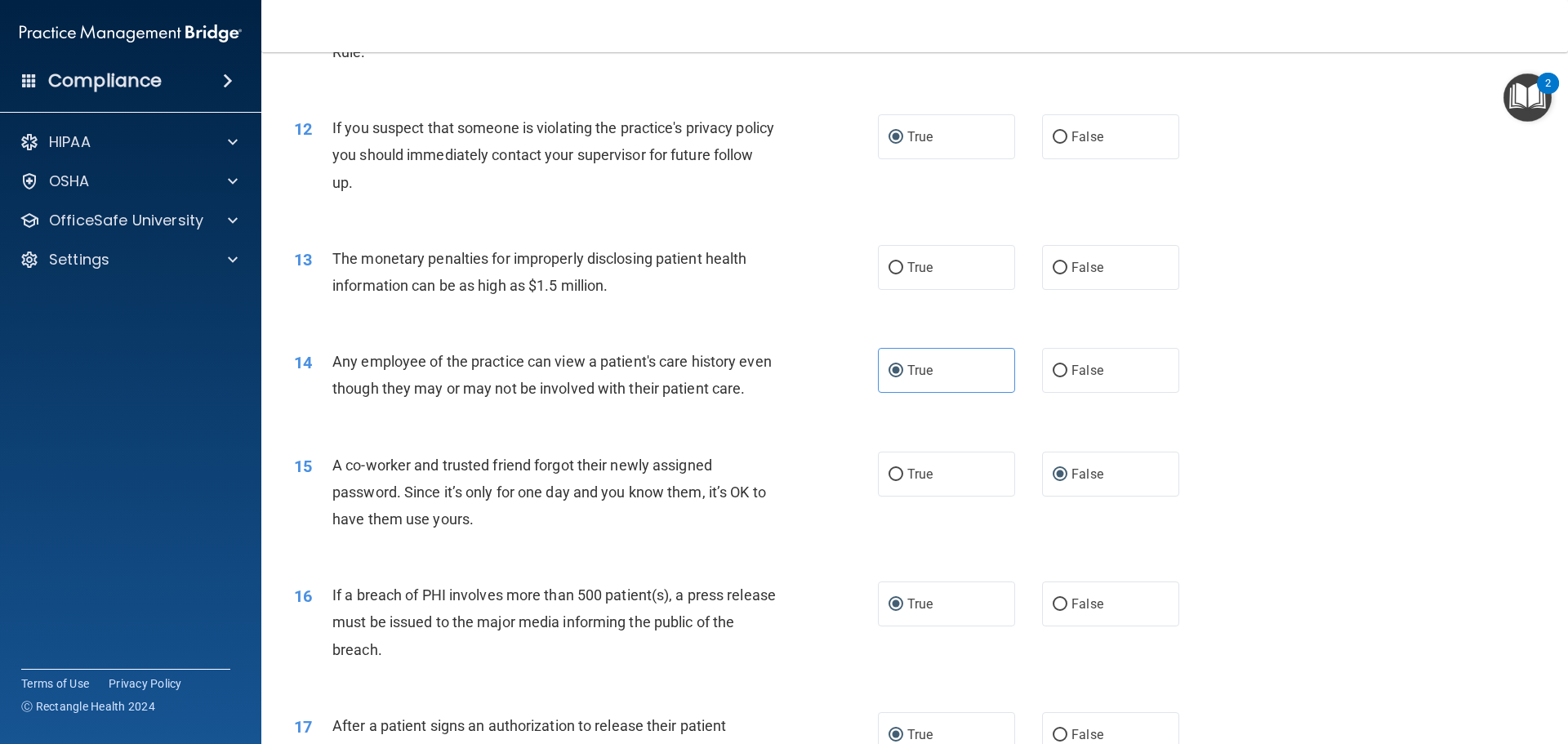
scroll to position [1243, 0]
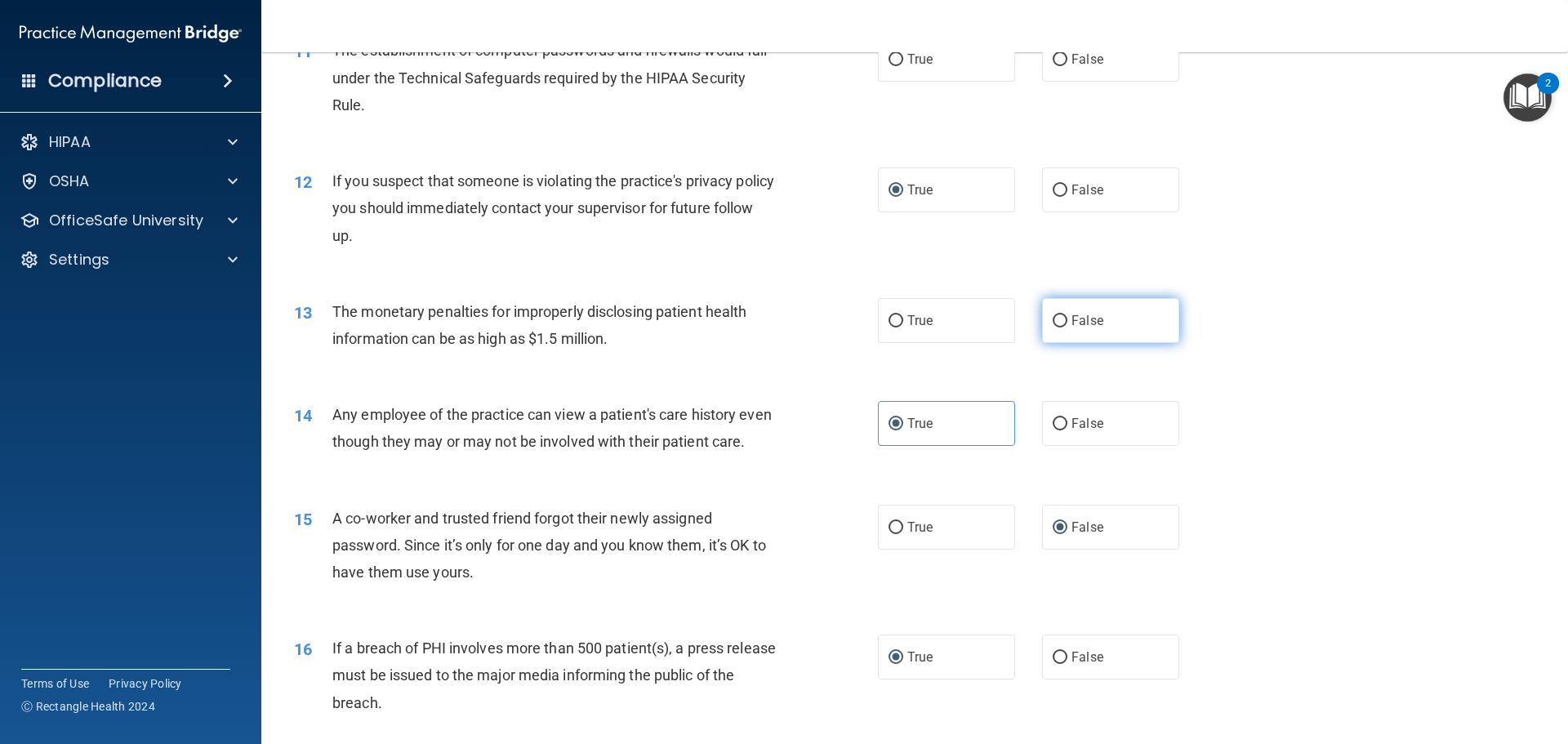
click at [1058, 321] on input "False" at bounding box center [1060, 321] width 14 height 12
radio input "true"
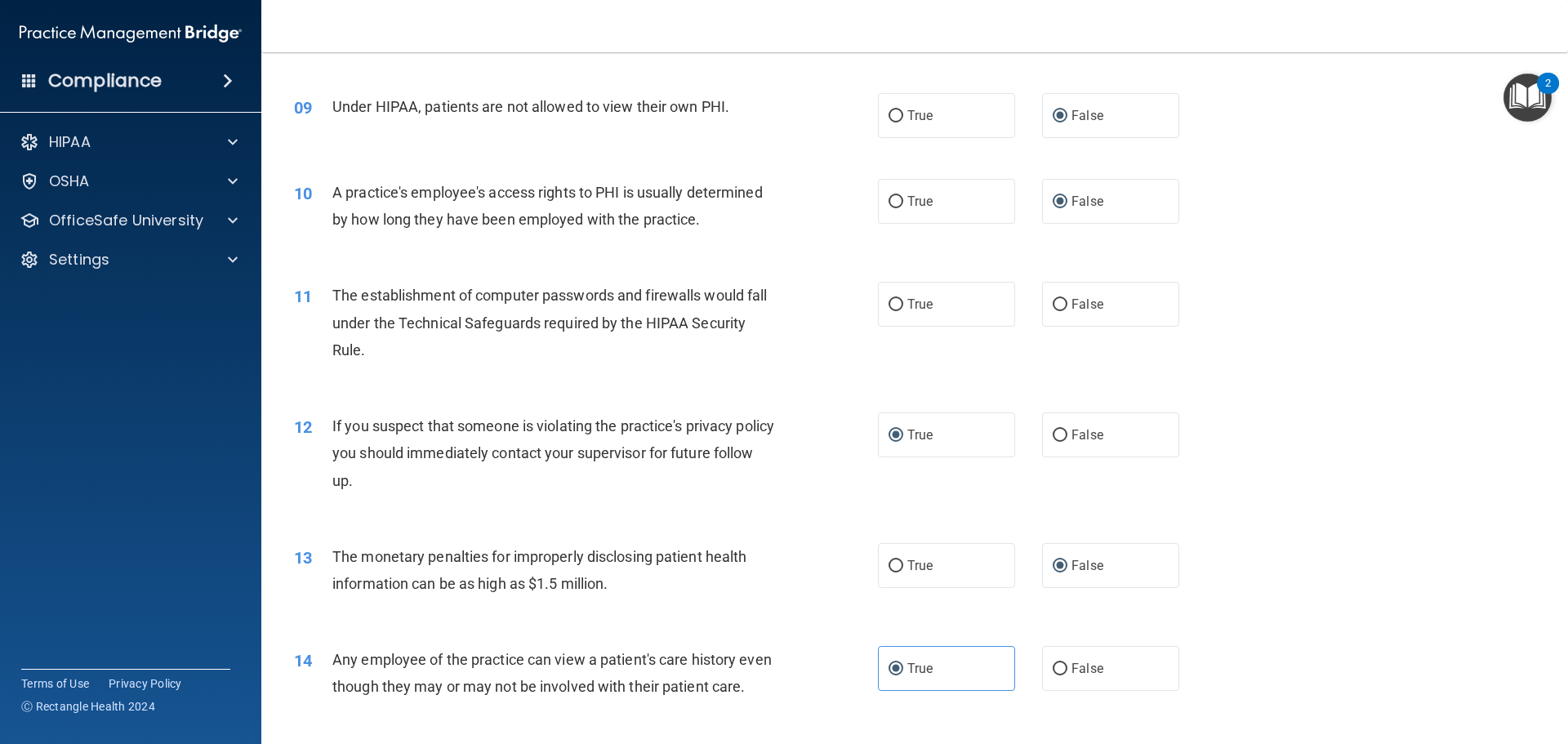
scroll to position [916, 0]
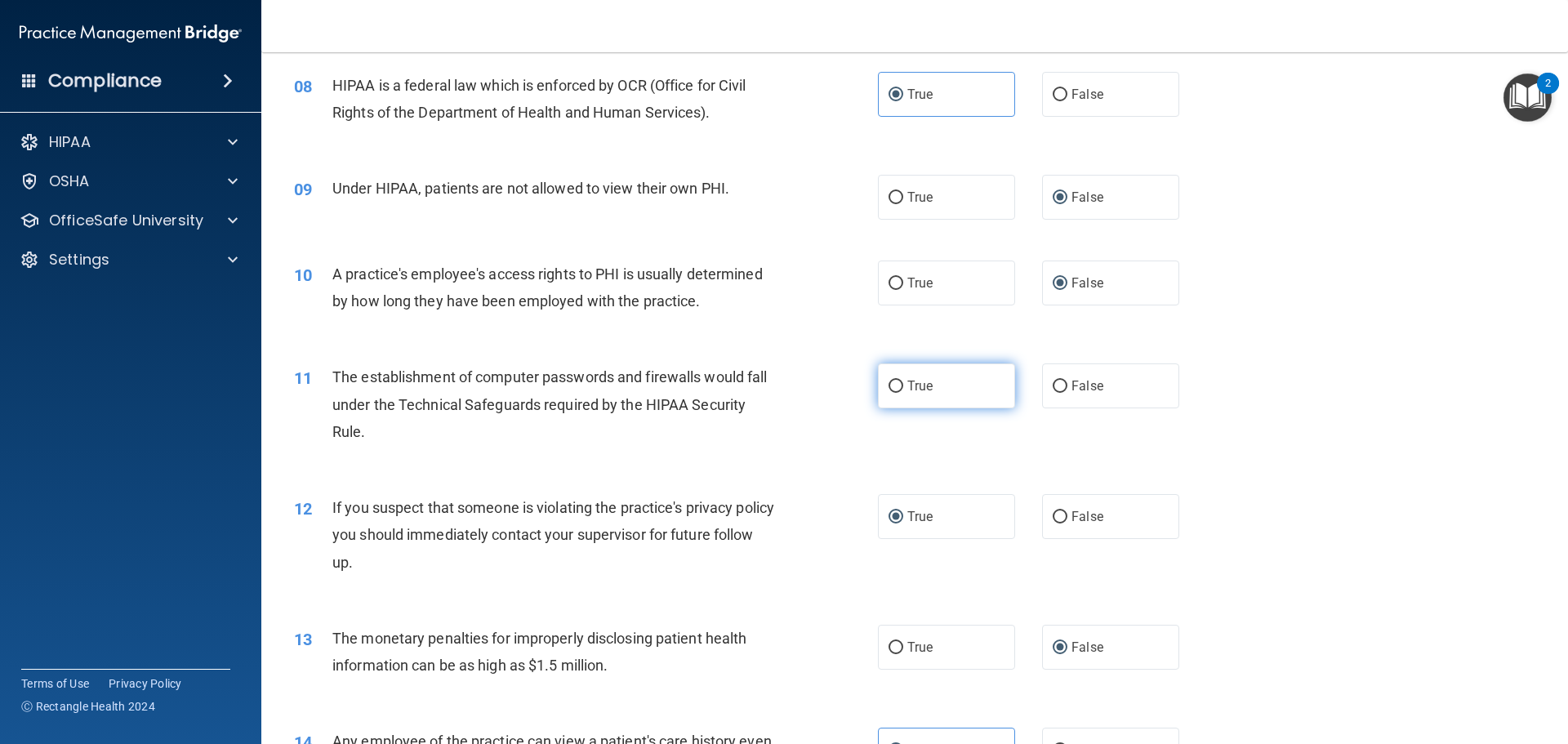
click at [892, 388] on input "True" at bounding box center [896, 386] width 14 height 12
radio input "true"
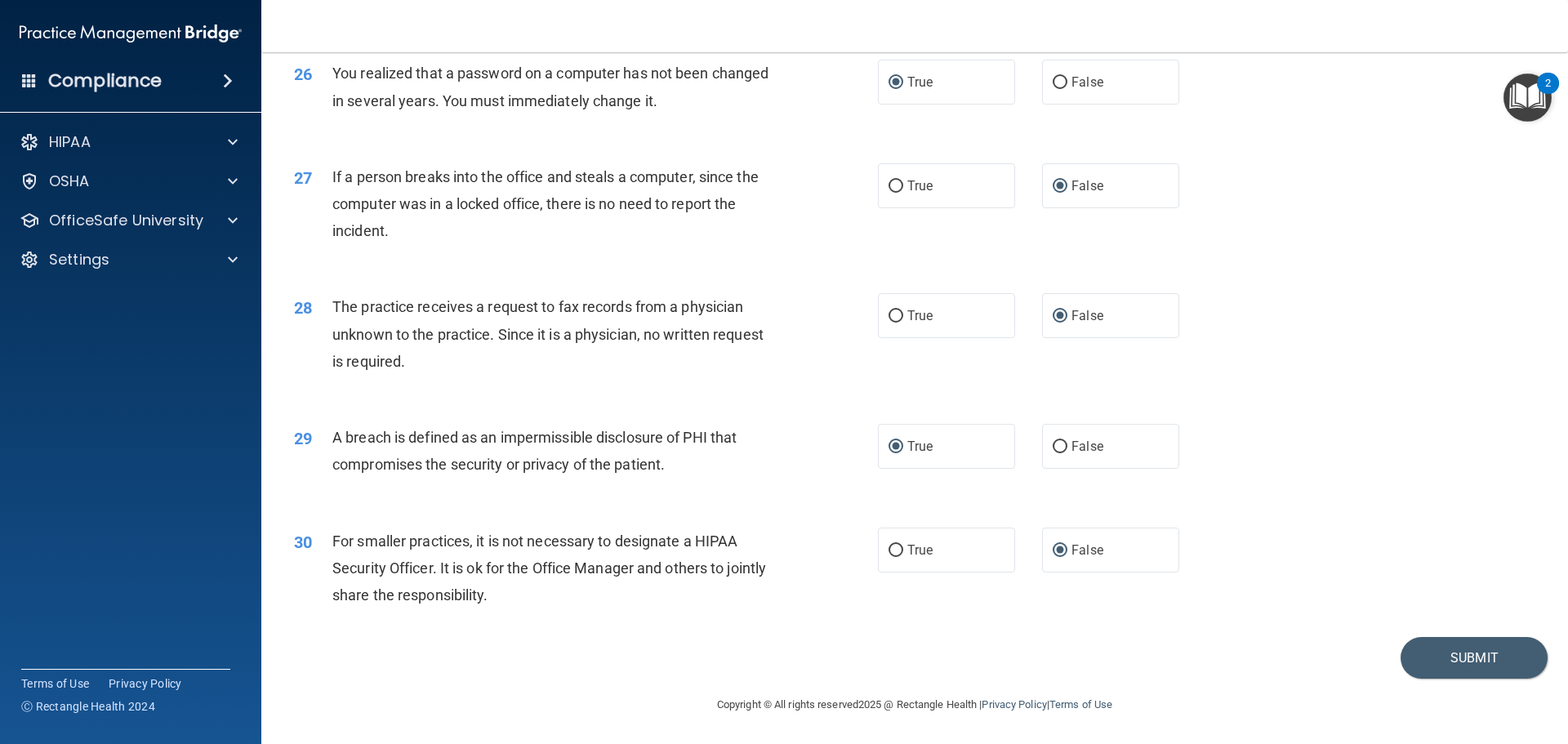
scroll to position [3121, 0]
click at [1425, 652] on button "Submit" at bounding box center [1473, 657] width 147 height 42
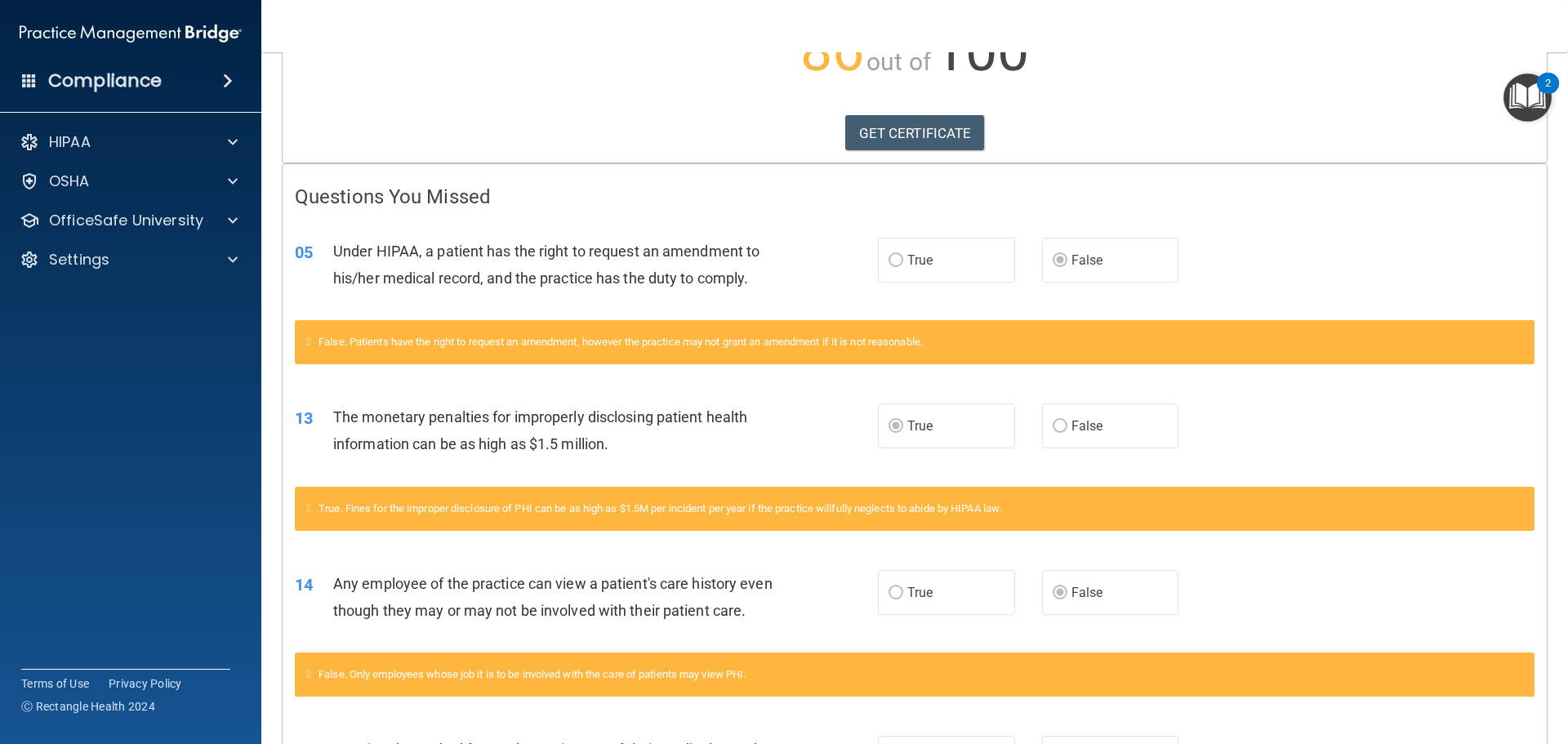
scroll to position [192, 0]
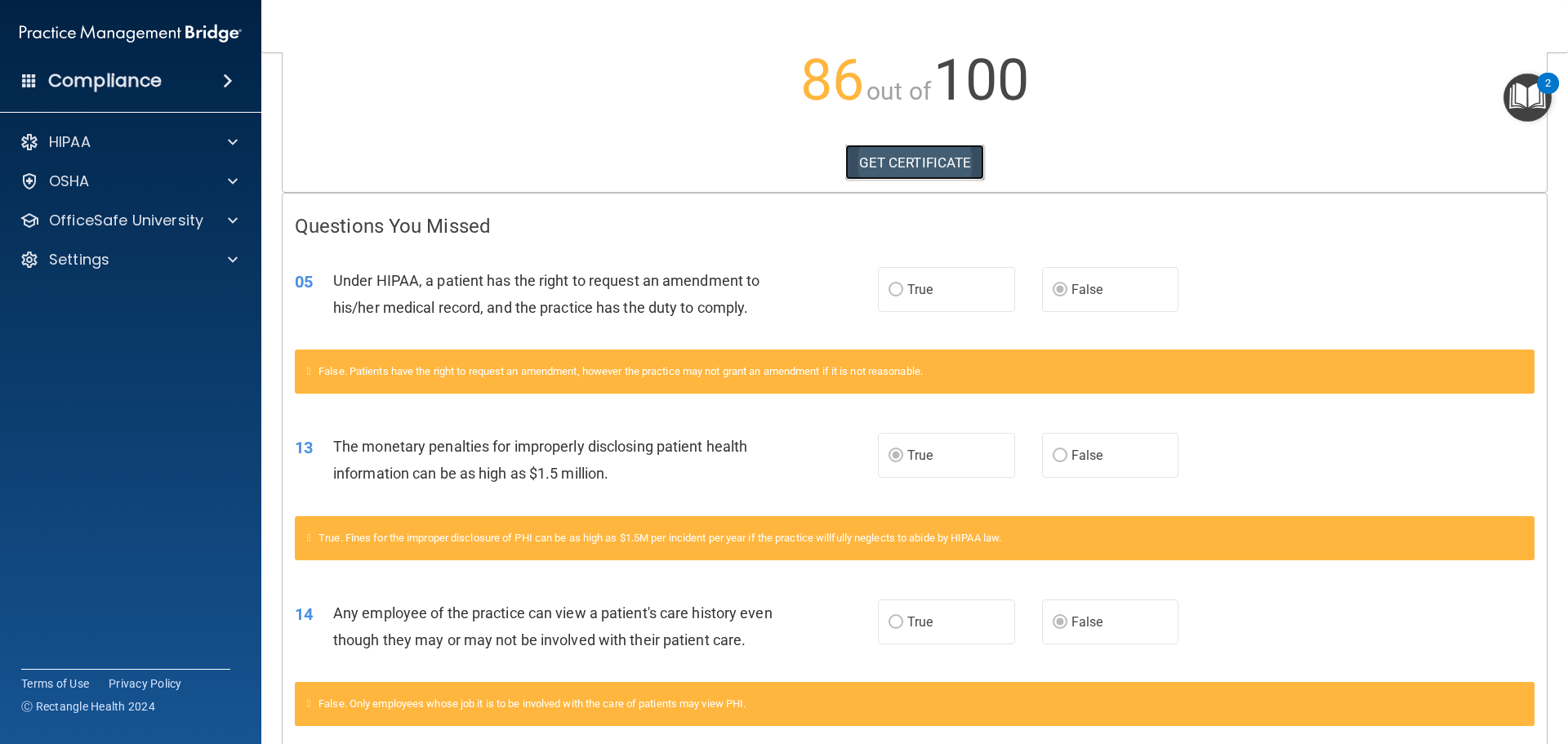
click at [846, 169] on link "GET CERTIFICATE" at bounding box center [915, 162] width 139 height 36
click at [141, 228] on p "OfficeSafe University" at bounding box center [126, 220] width 154 height 20
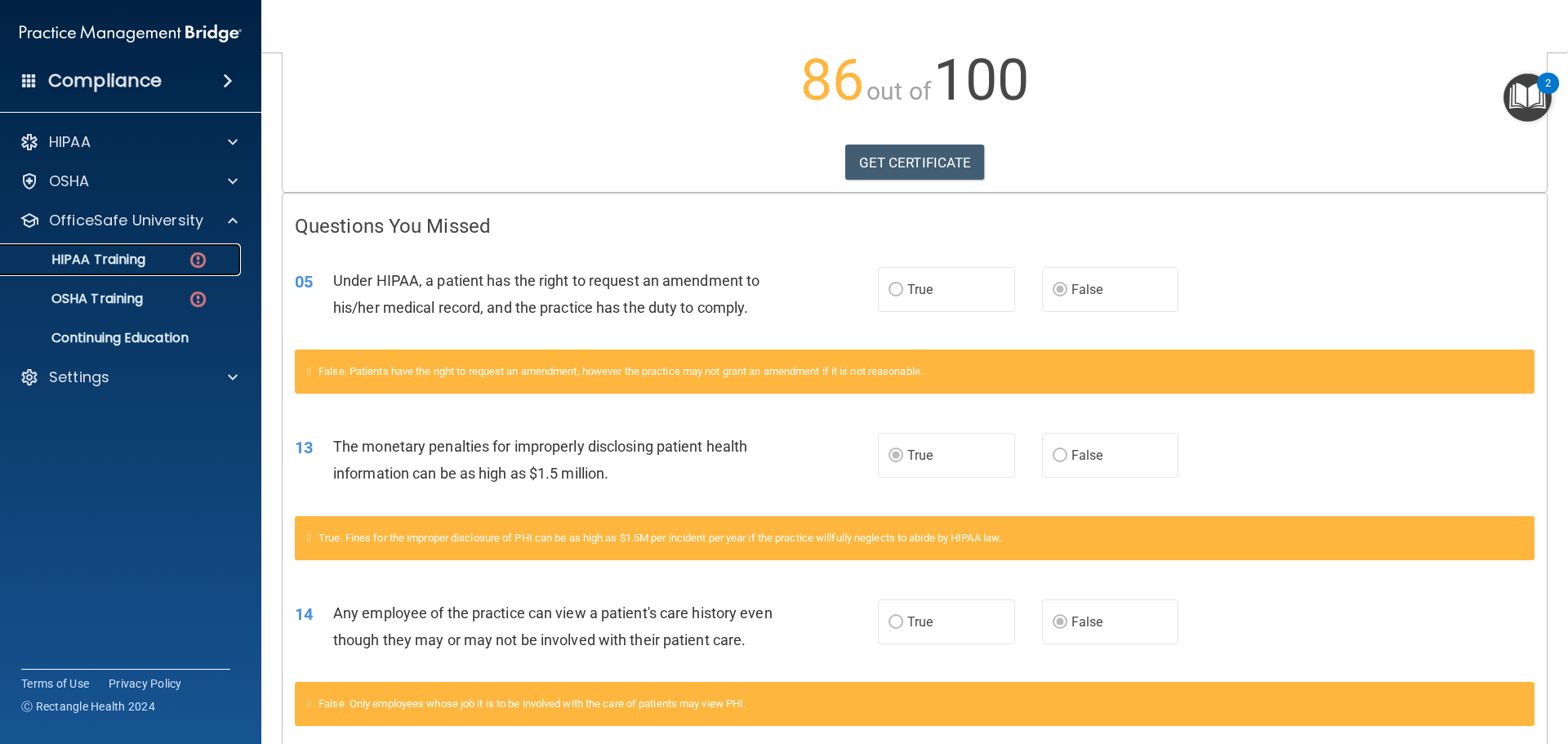
click at [151, 254] on div "HIPAA Training" at bounding box center [122, 260] width 223 height 16
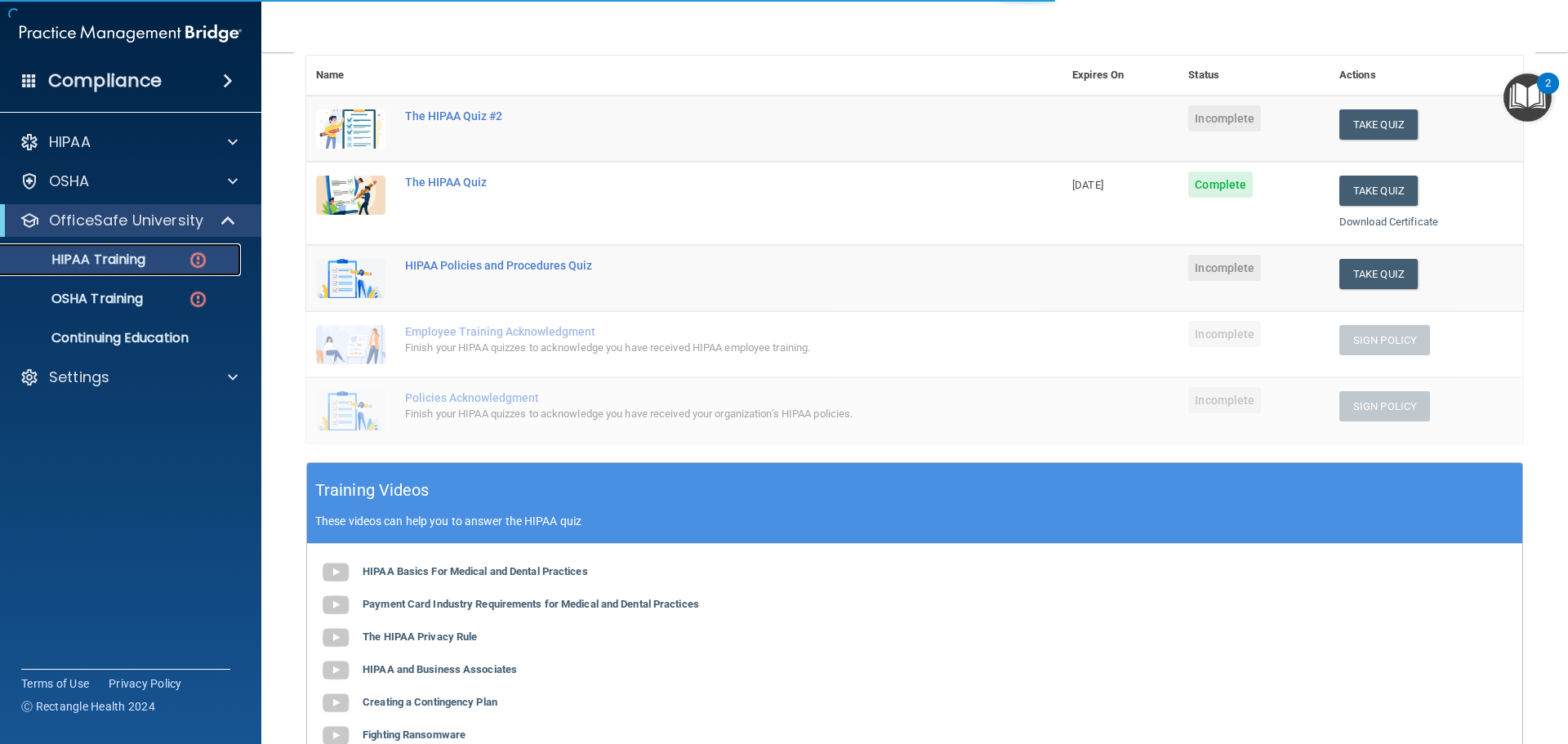
scroll to position [111, 0]
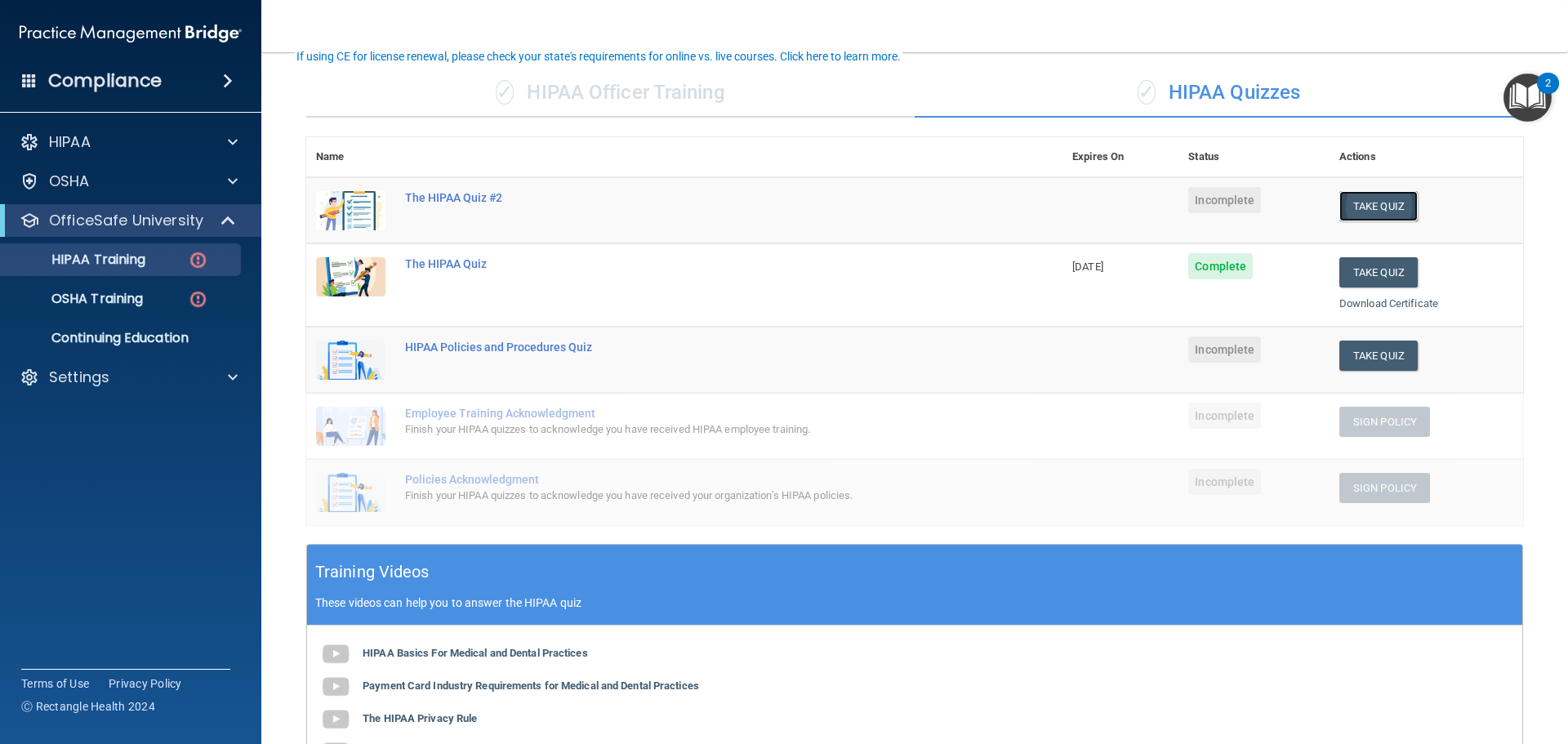
click at [1364, 211] on button "Take Quiz" at bounding box center [1379, 206] width 79 height 30
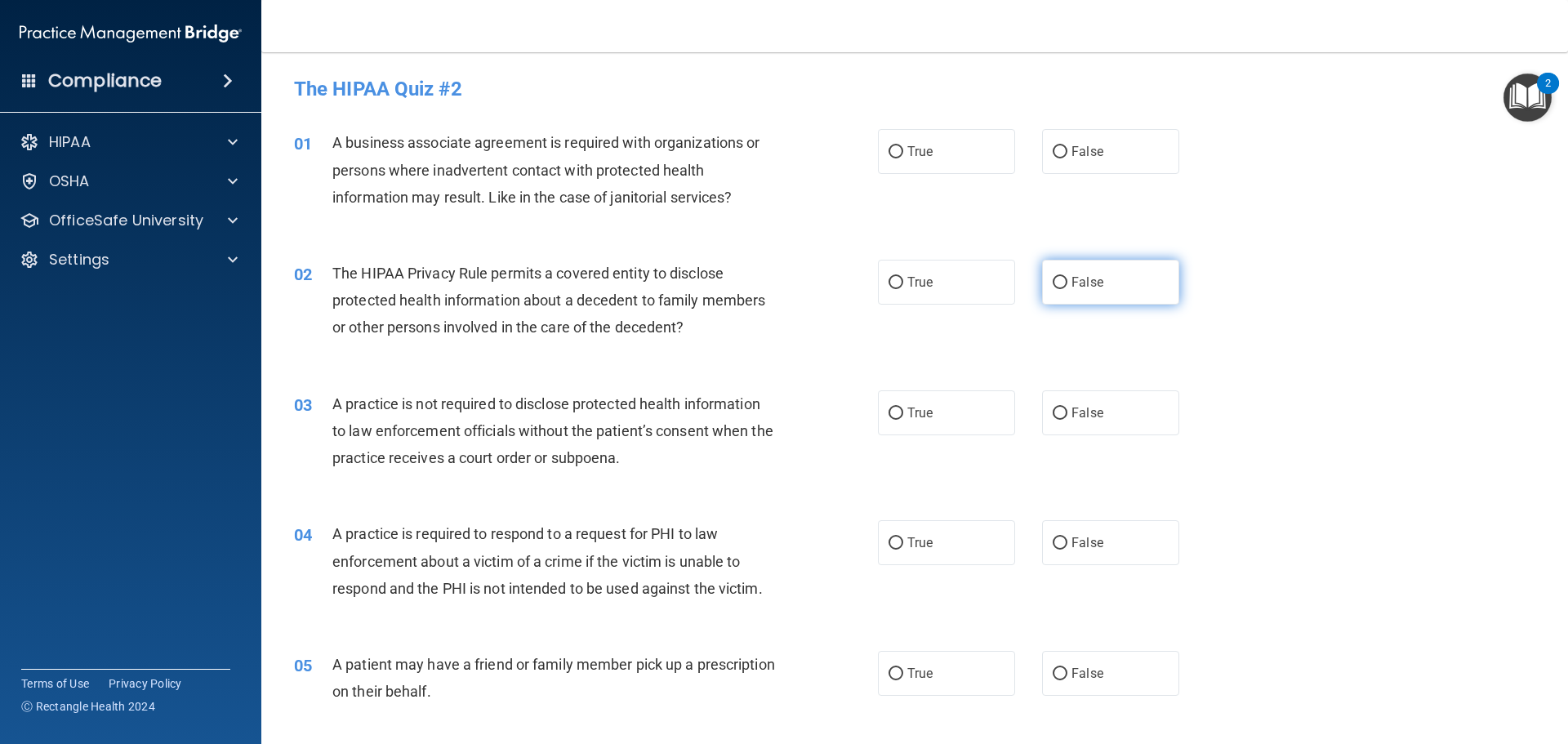
click at [1053, 286] on input "False" at bounding box center [1060, 283] width 14 height 12
radio input "true"
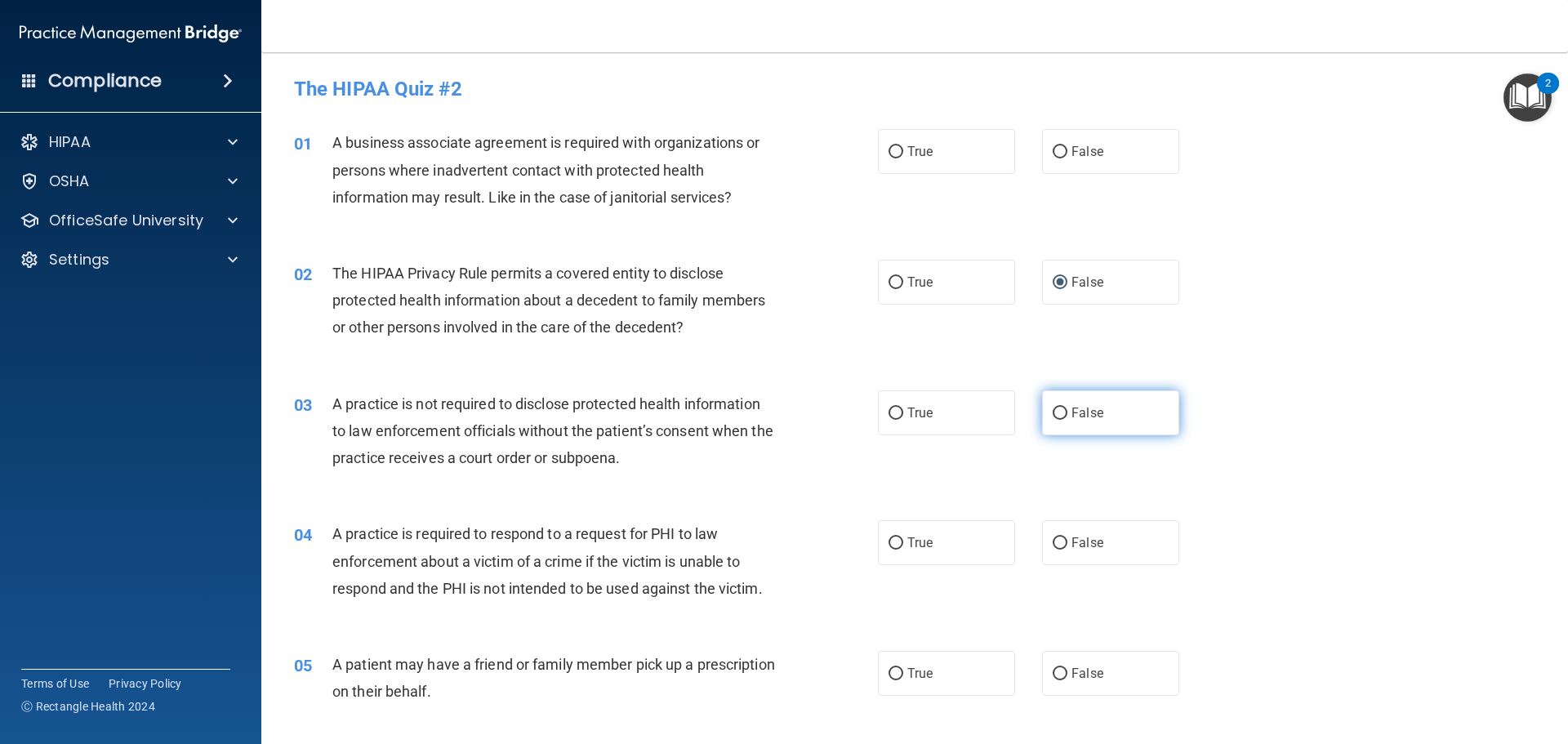
click at [1058, 416] on input "False" at bounding box center [1060, 414] width 14 height 12
radio input "true"
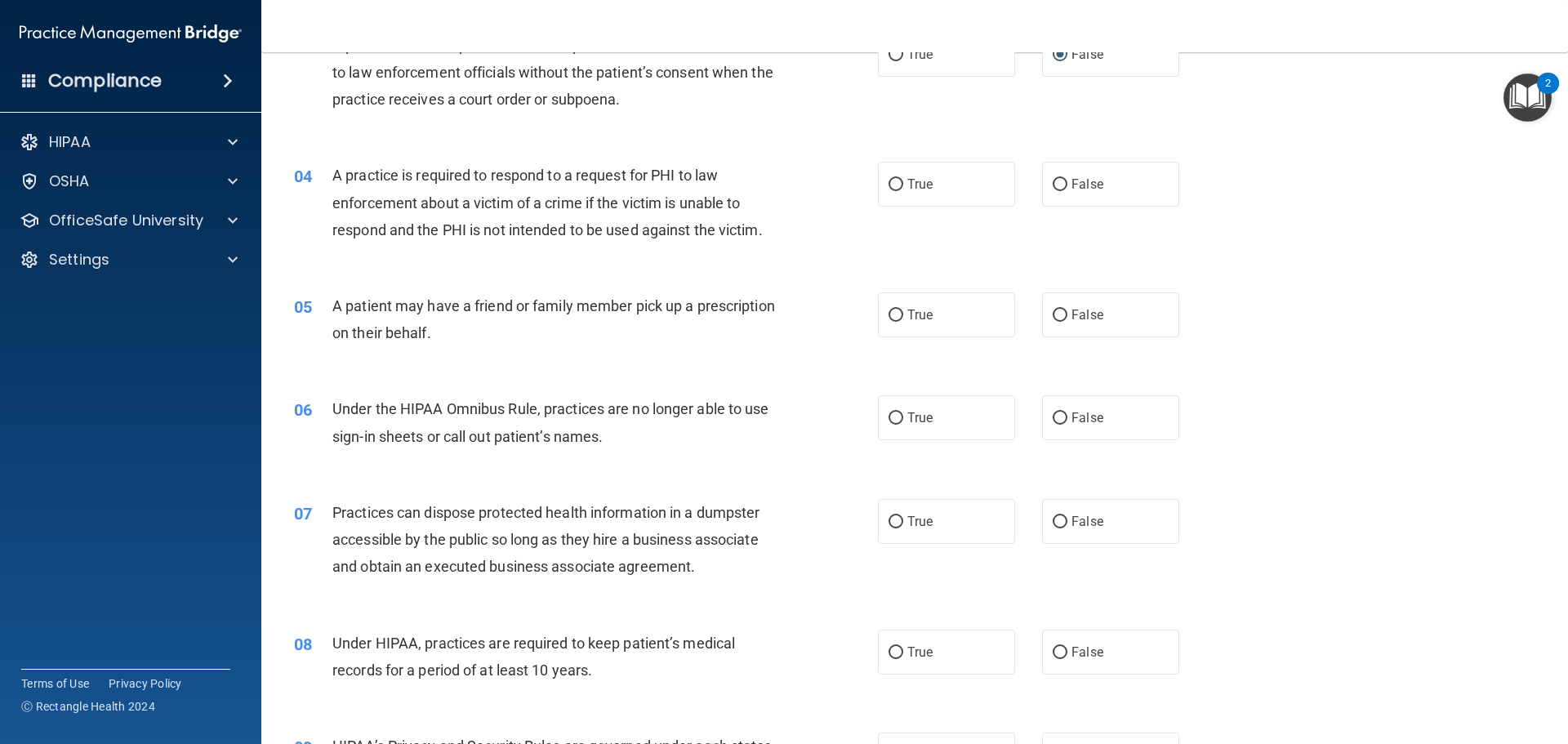
scroll to position [409, 0]
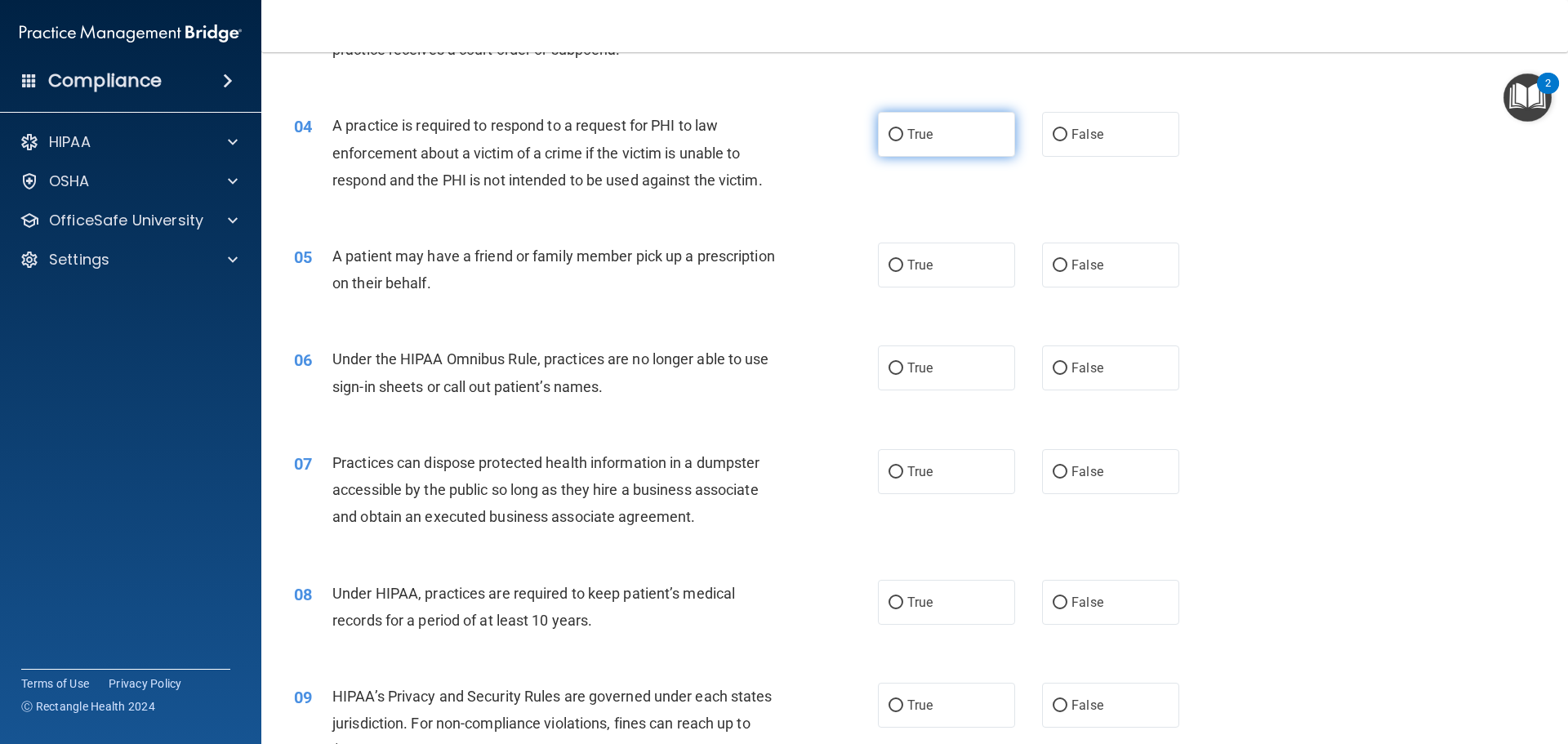
click at [889, 136] on input "True" at bounding box center [896, 136] width 14 height 12
radio input "true"
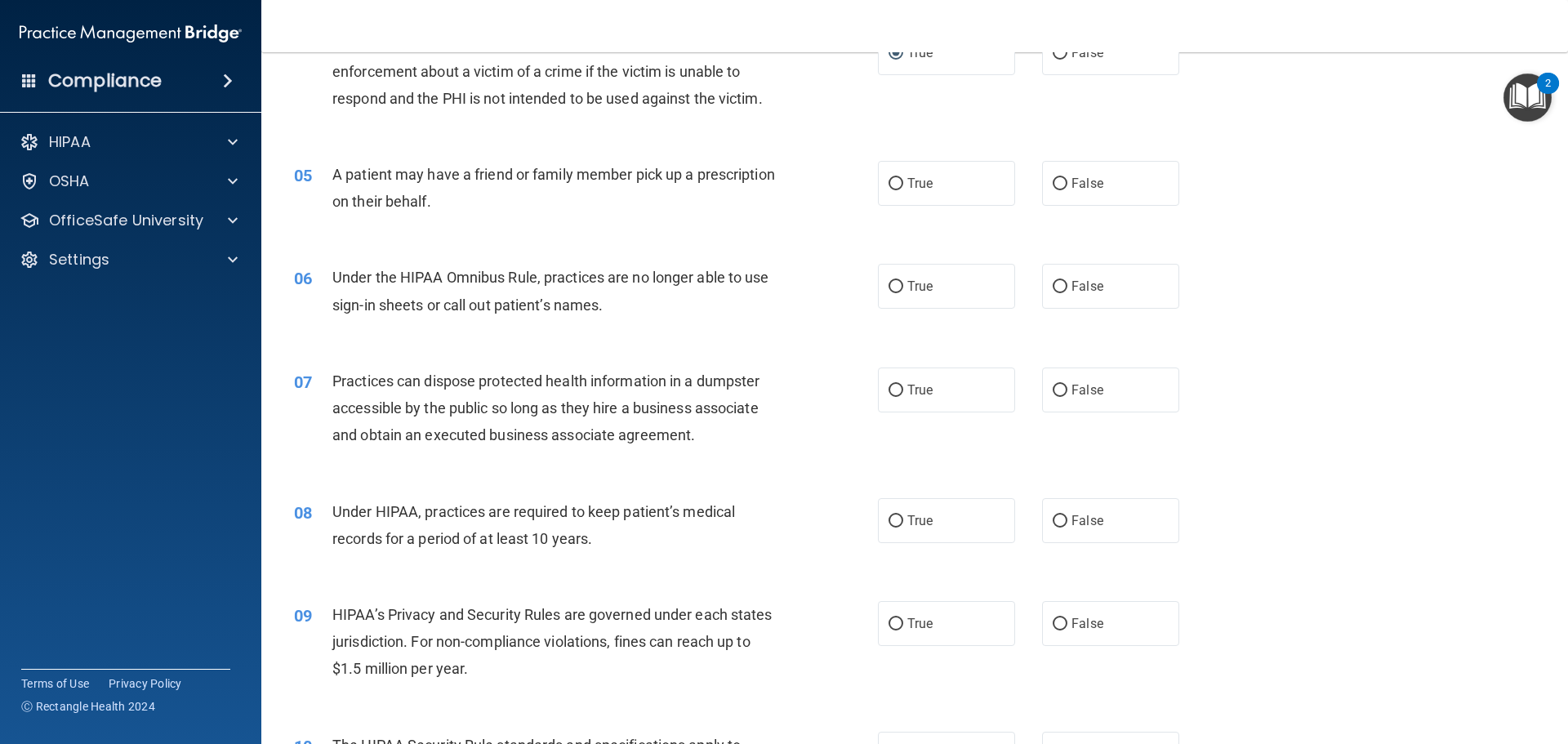
scroll to position [572, 0]
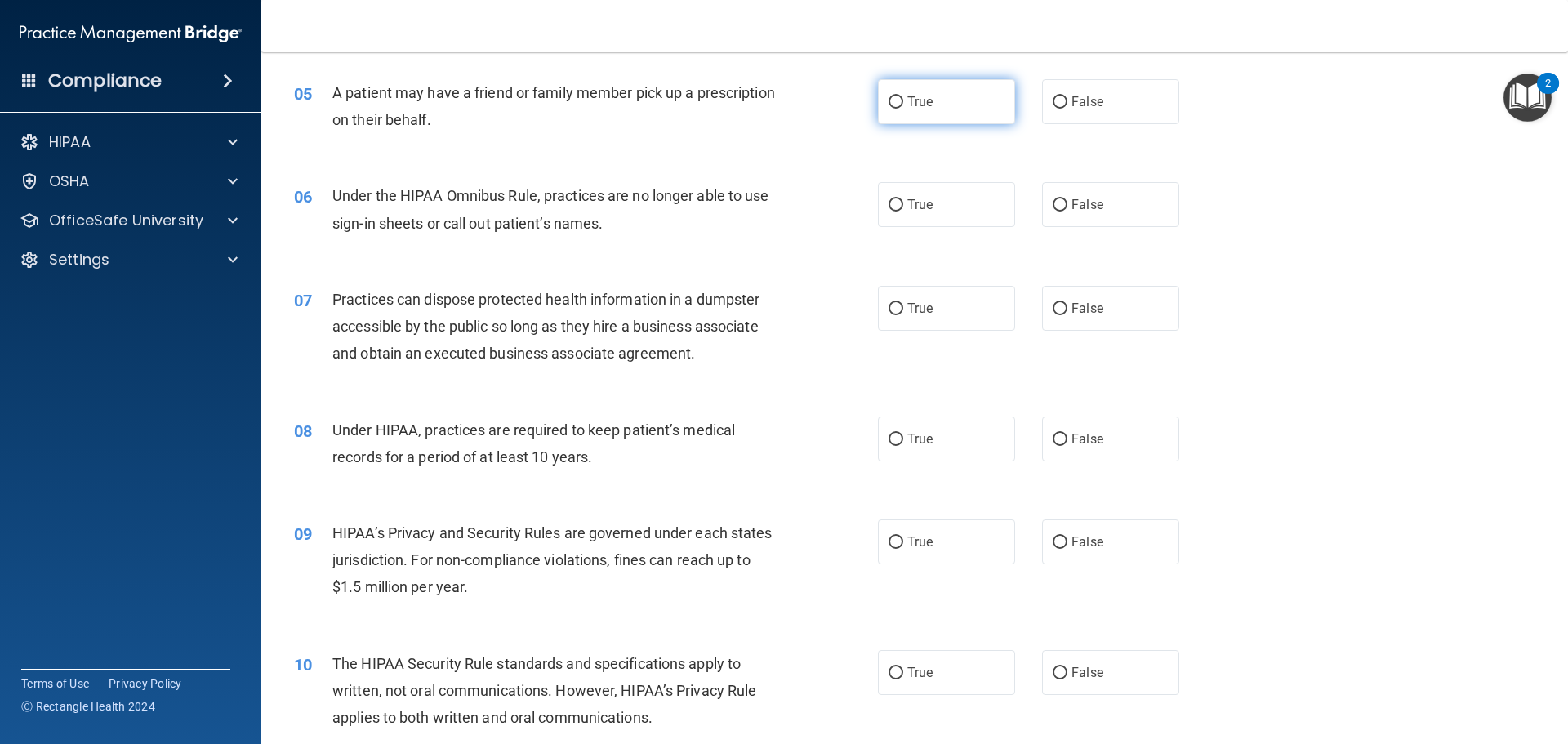
click at [889, 103] on input "True" at bounding box center [896, 103] width 14 height 12
radio input "true"
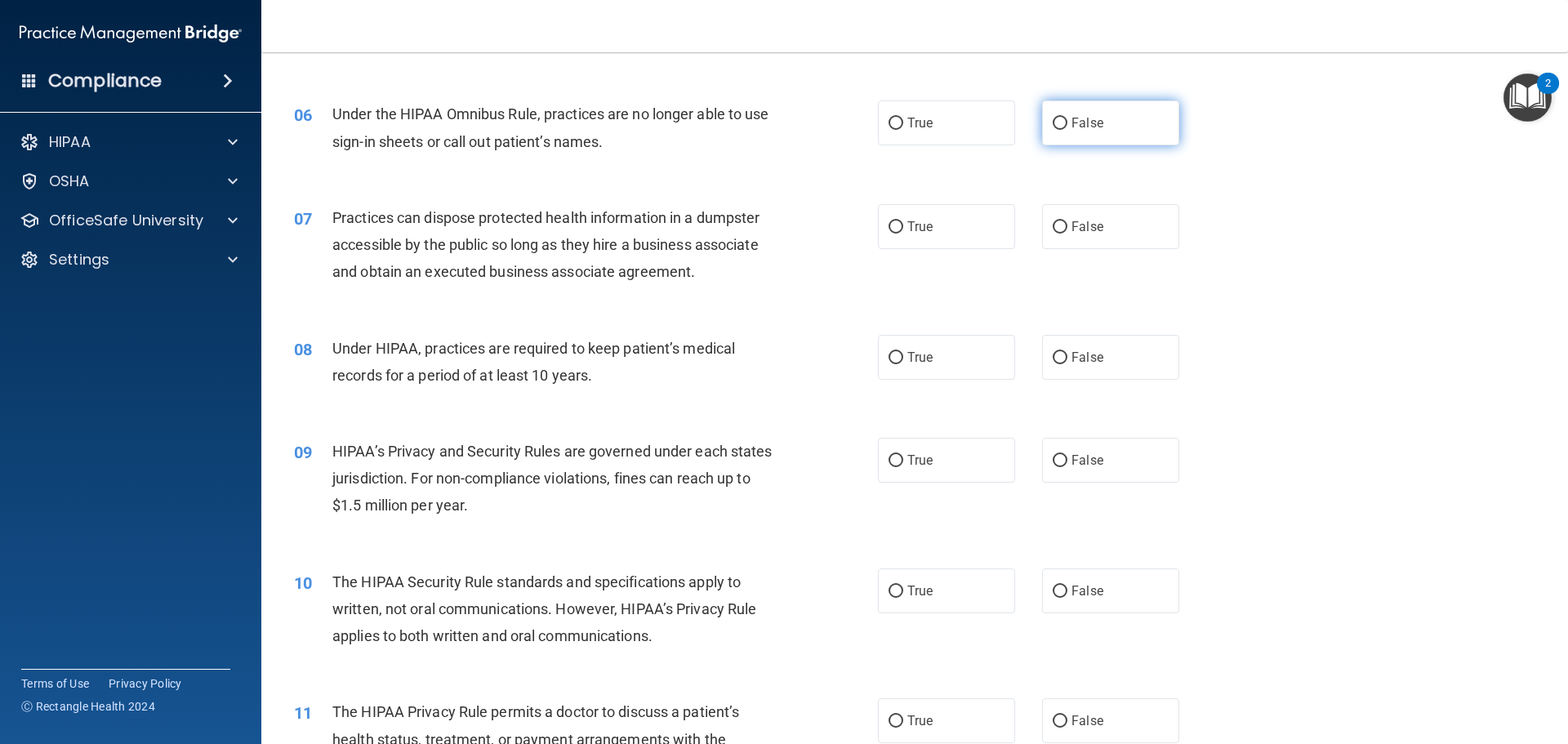
click at [1053, 129] on input "False" at bounding box center [1060, 124] width 14 height 12
radio input "true"
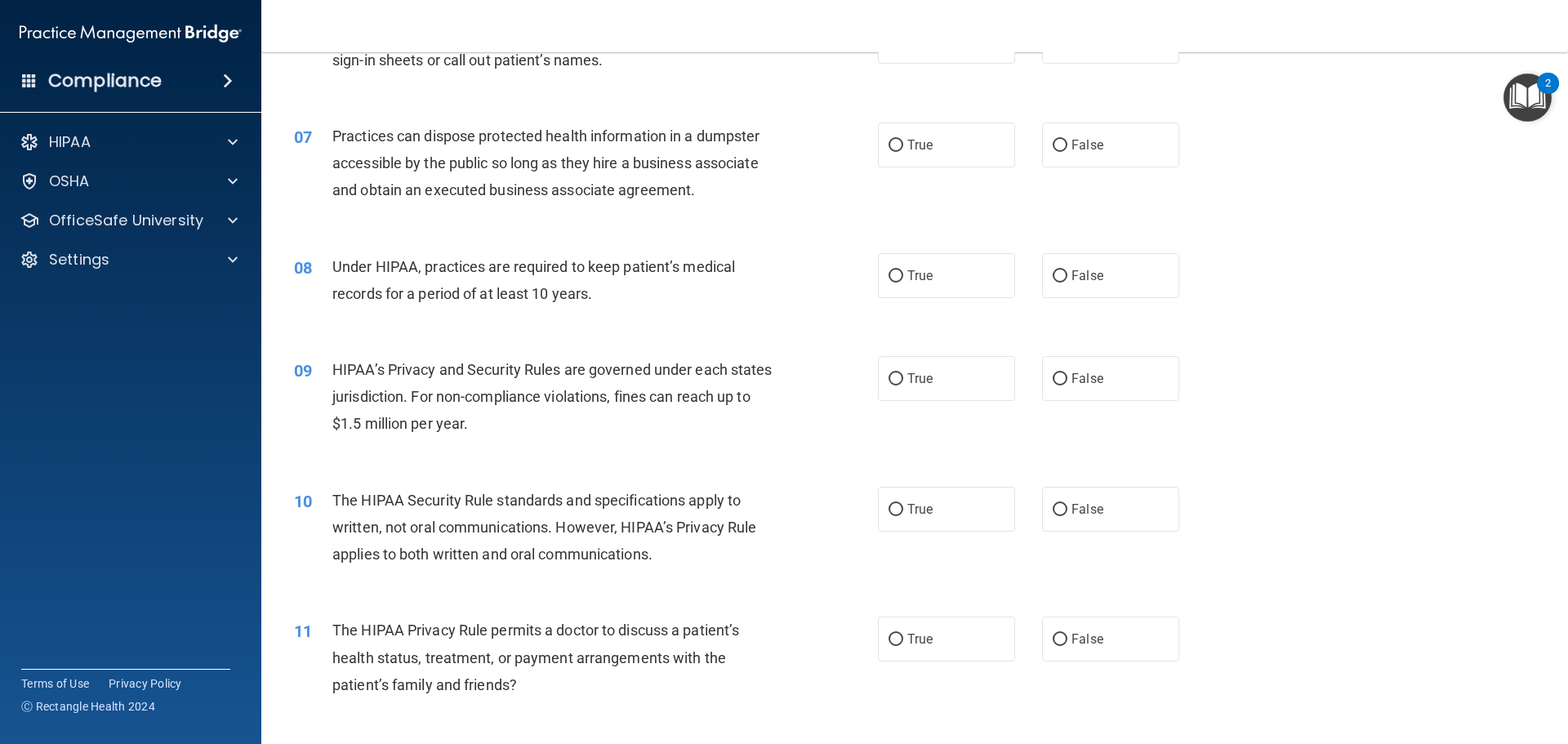
scroll to position [816, 0]
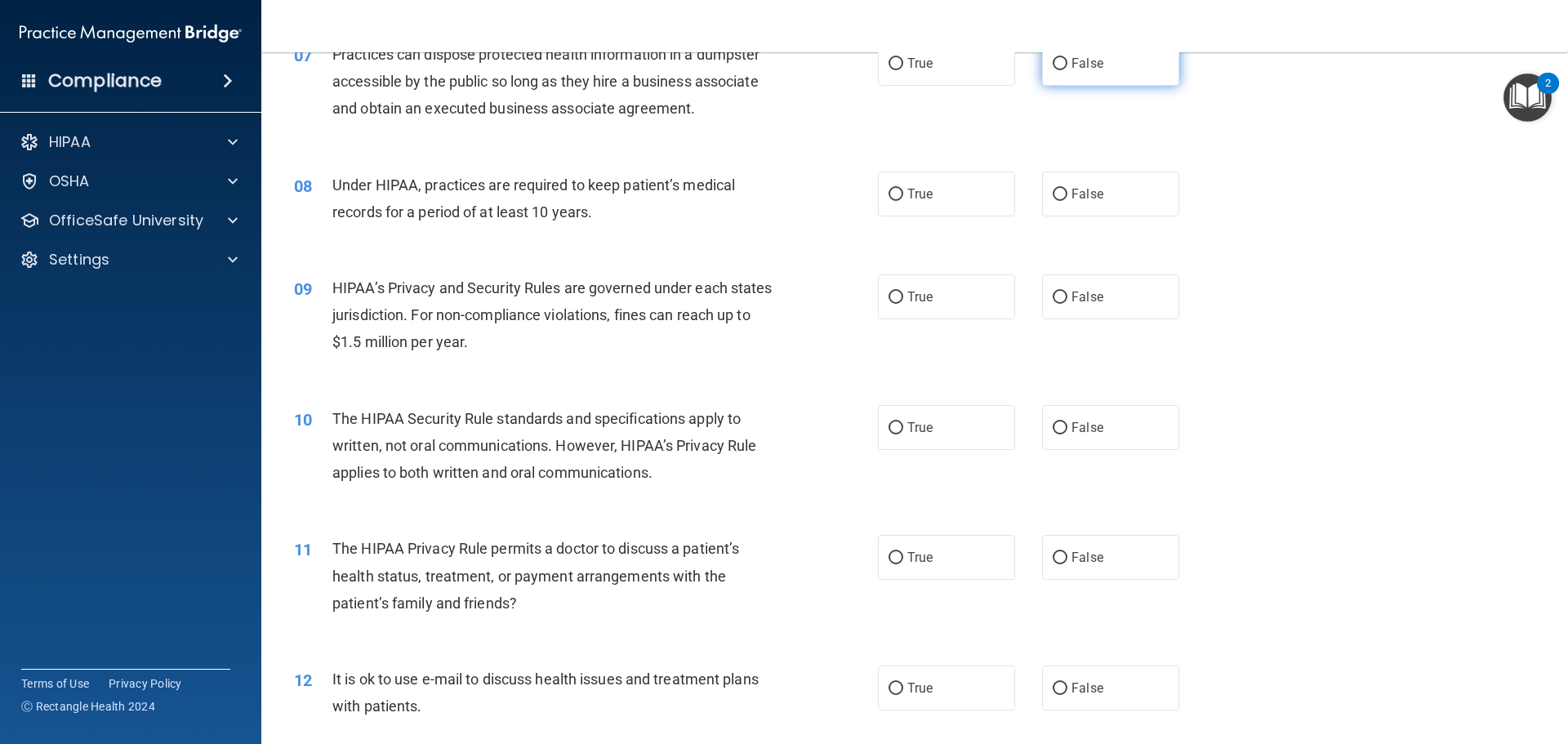
click at [1053, 69] on input "False" at bounding box center [1060, 64] width 14 height 12
radio input "true"
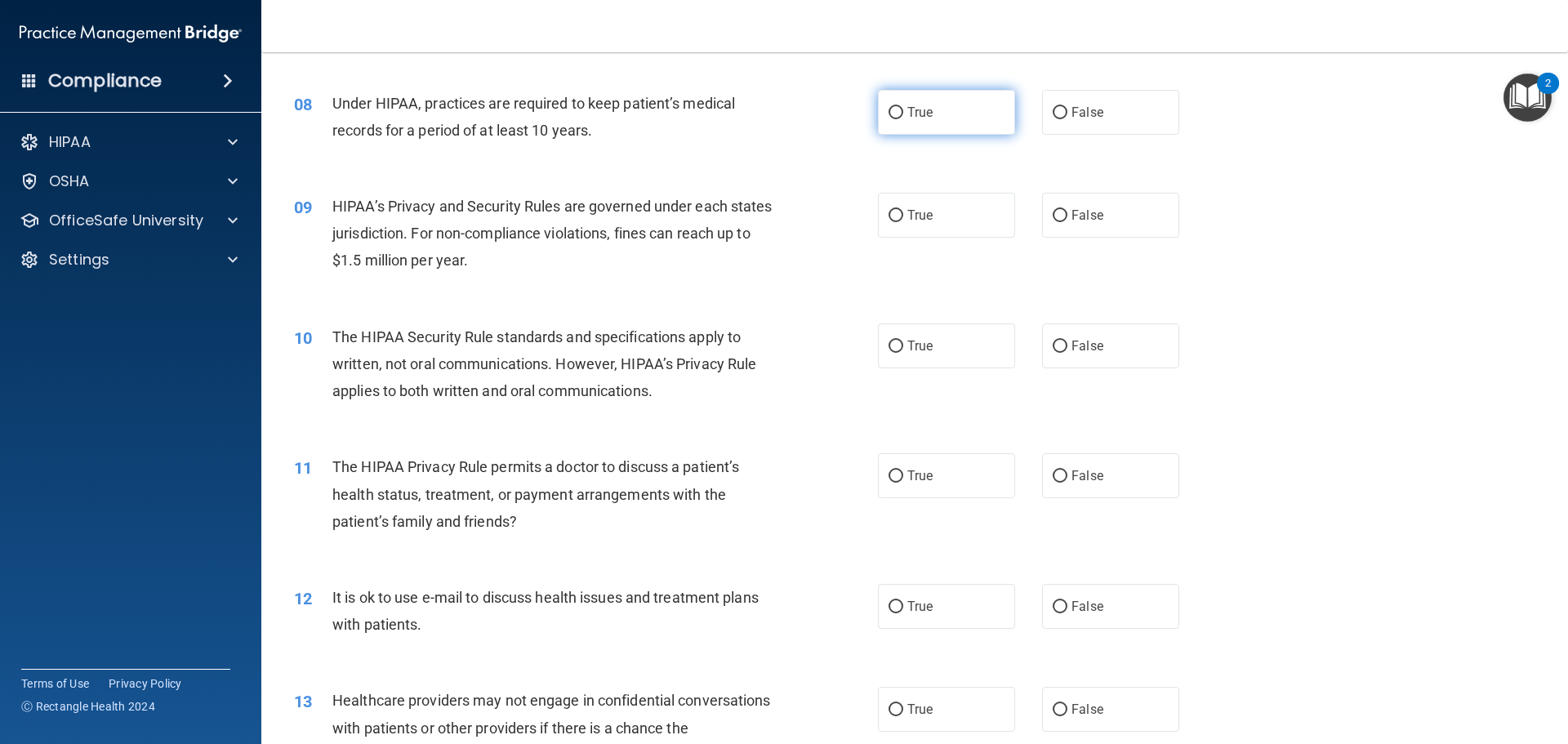
click at [891, 110] on input "True" at bounding box center [896, 113] width 14 height 12
radio input "true"
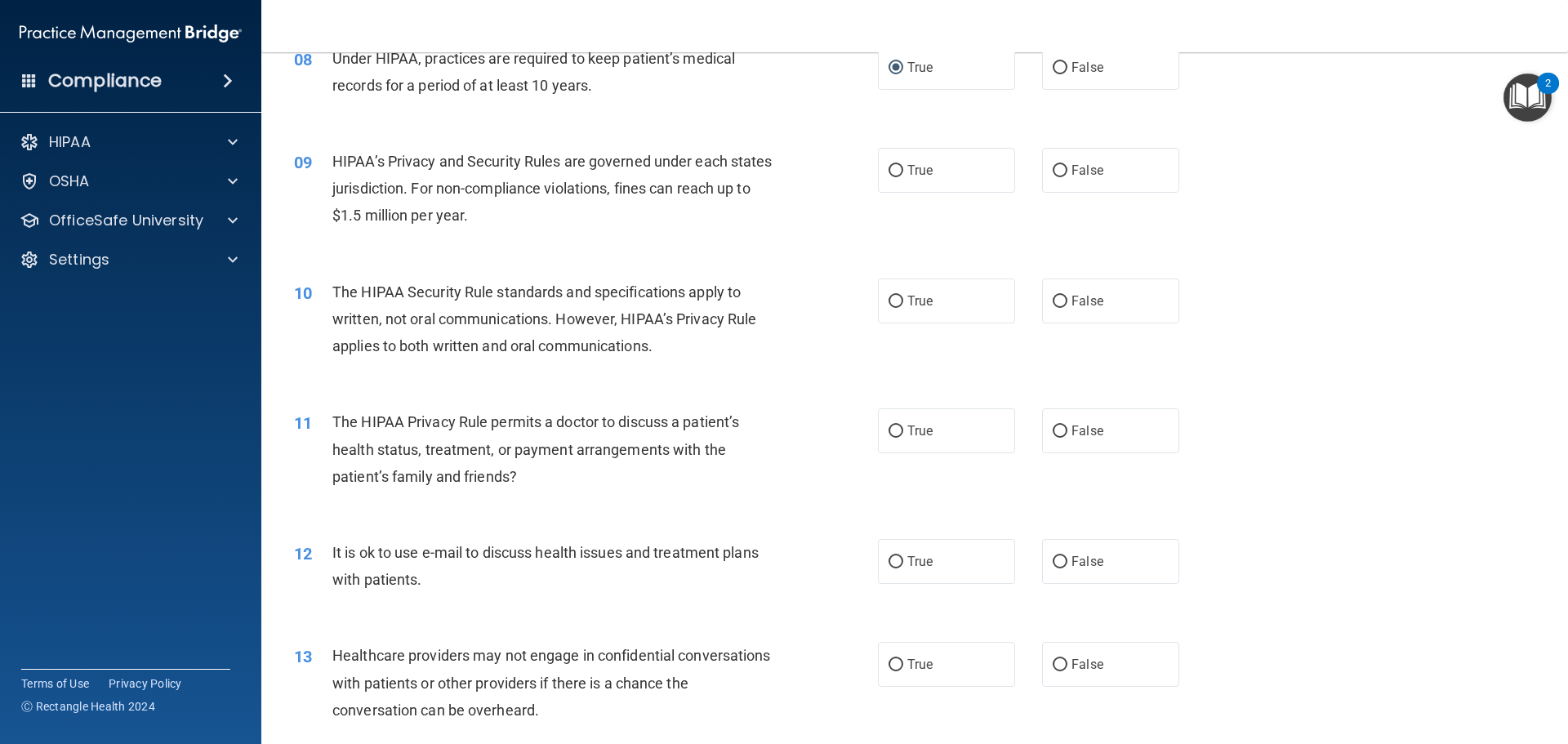
scroll to position [980, 0]
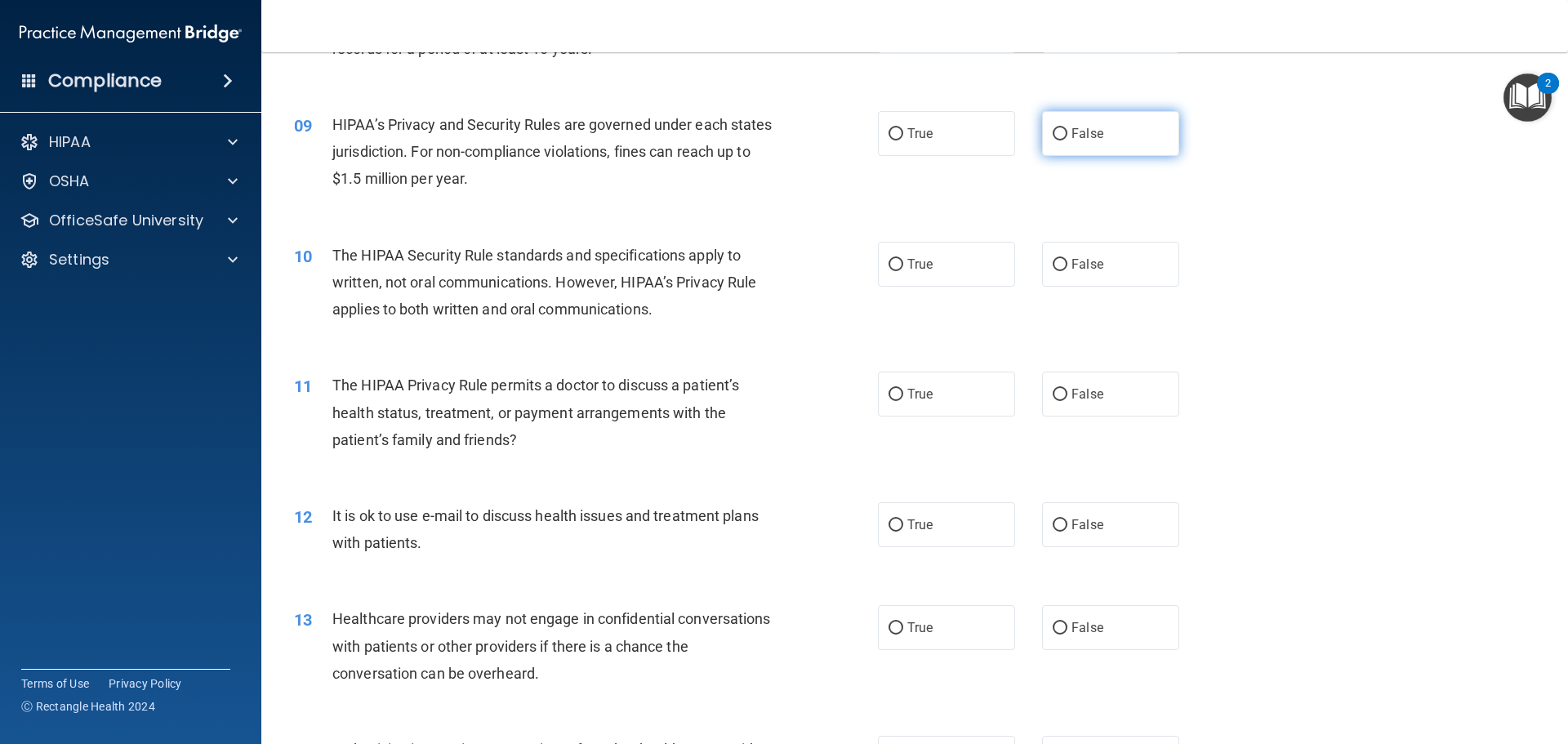
click at [1053, 128] on input "False" at bounding box center [1060, 135] width 14 height 12
radio input "true"
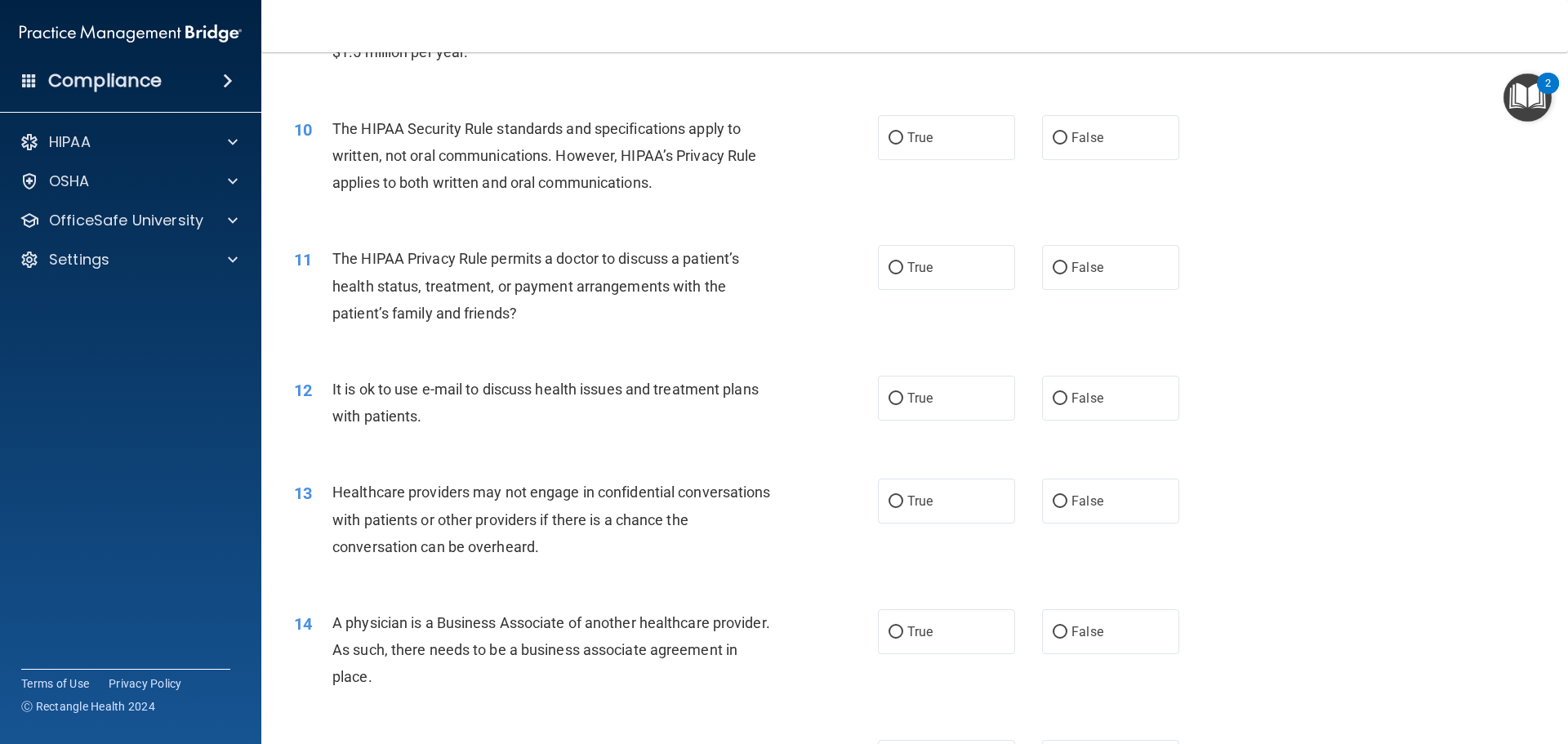
scroll to position [1143, 0]
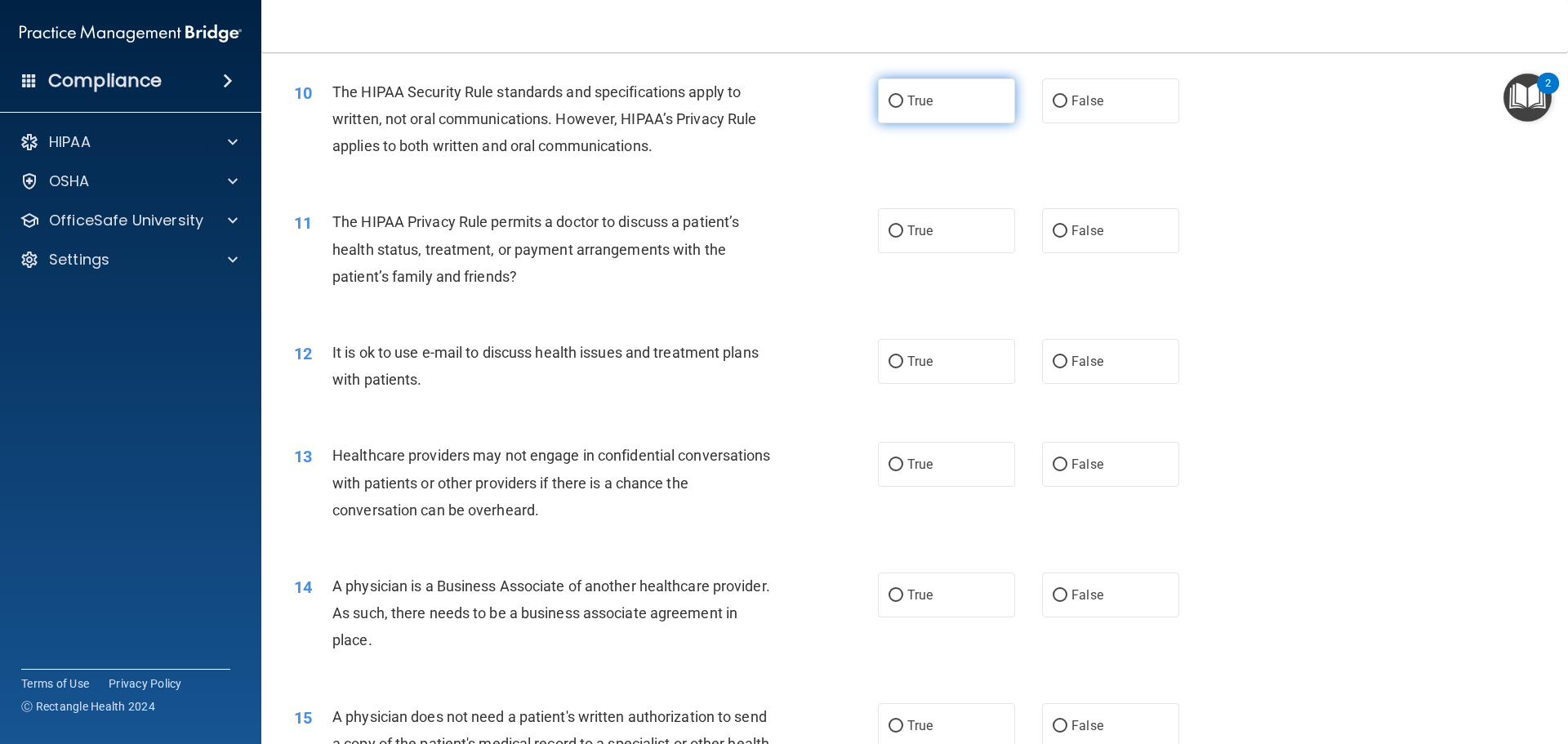
click at [889, 101] on input "True" at bounding box center [896, 102] width 14 height 12
radio input "true"
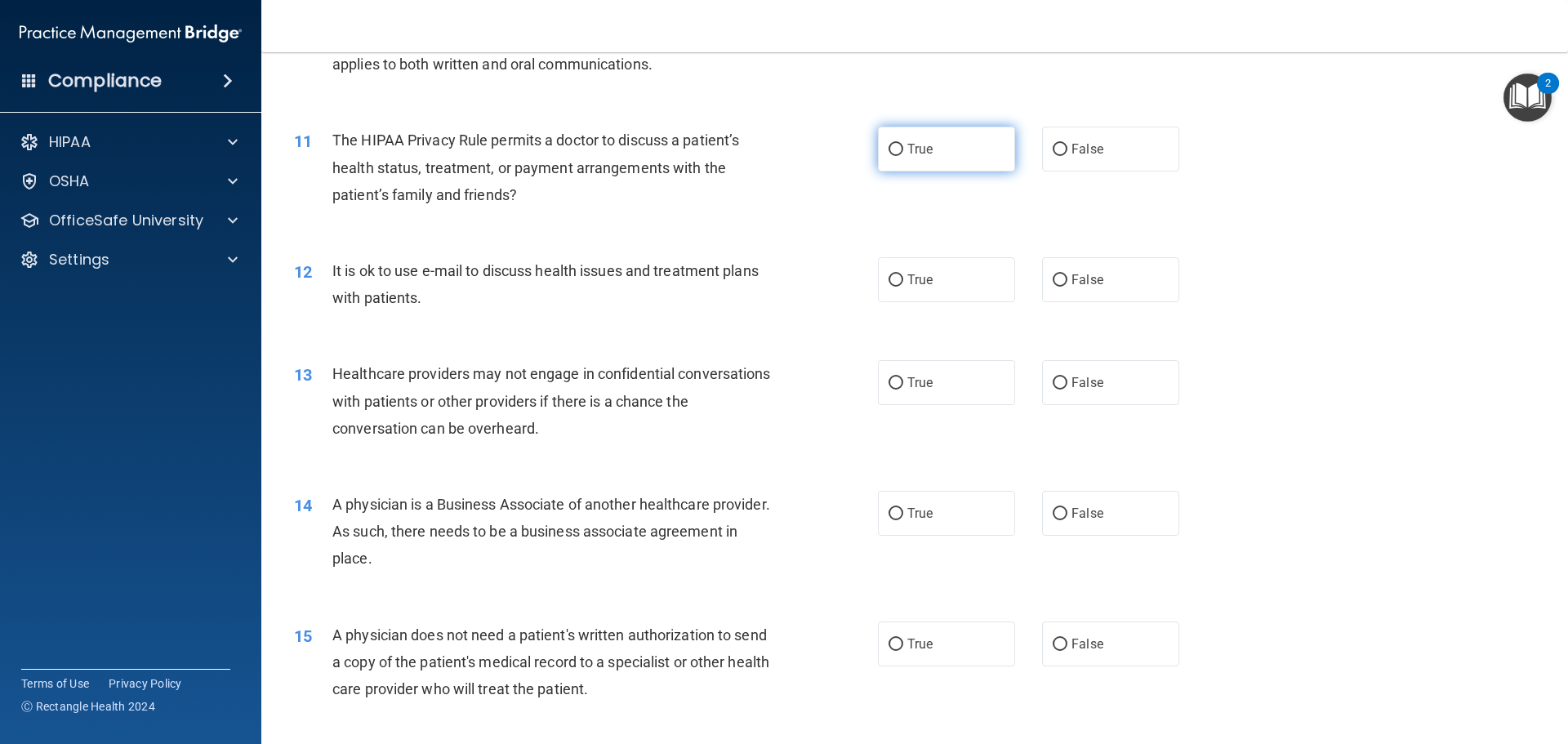
click at [889, 146] on input "True" at bounding box center [896, 150] width 14 height 12
radio input "true"
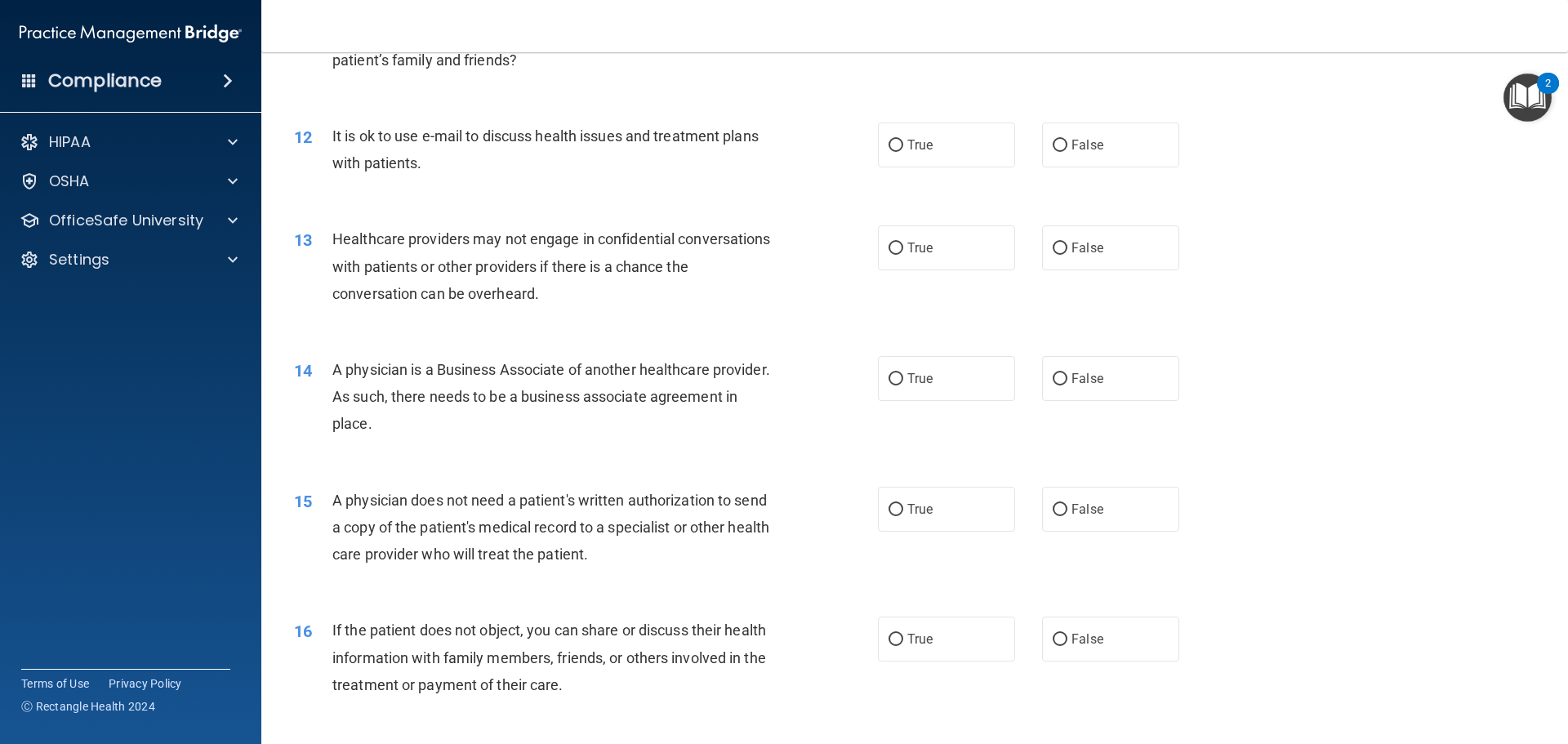
scroll to position [1388, 0]
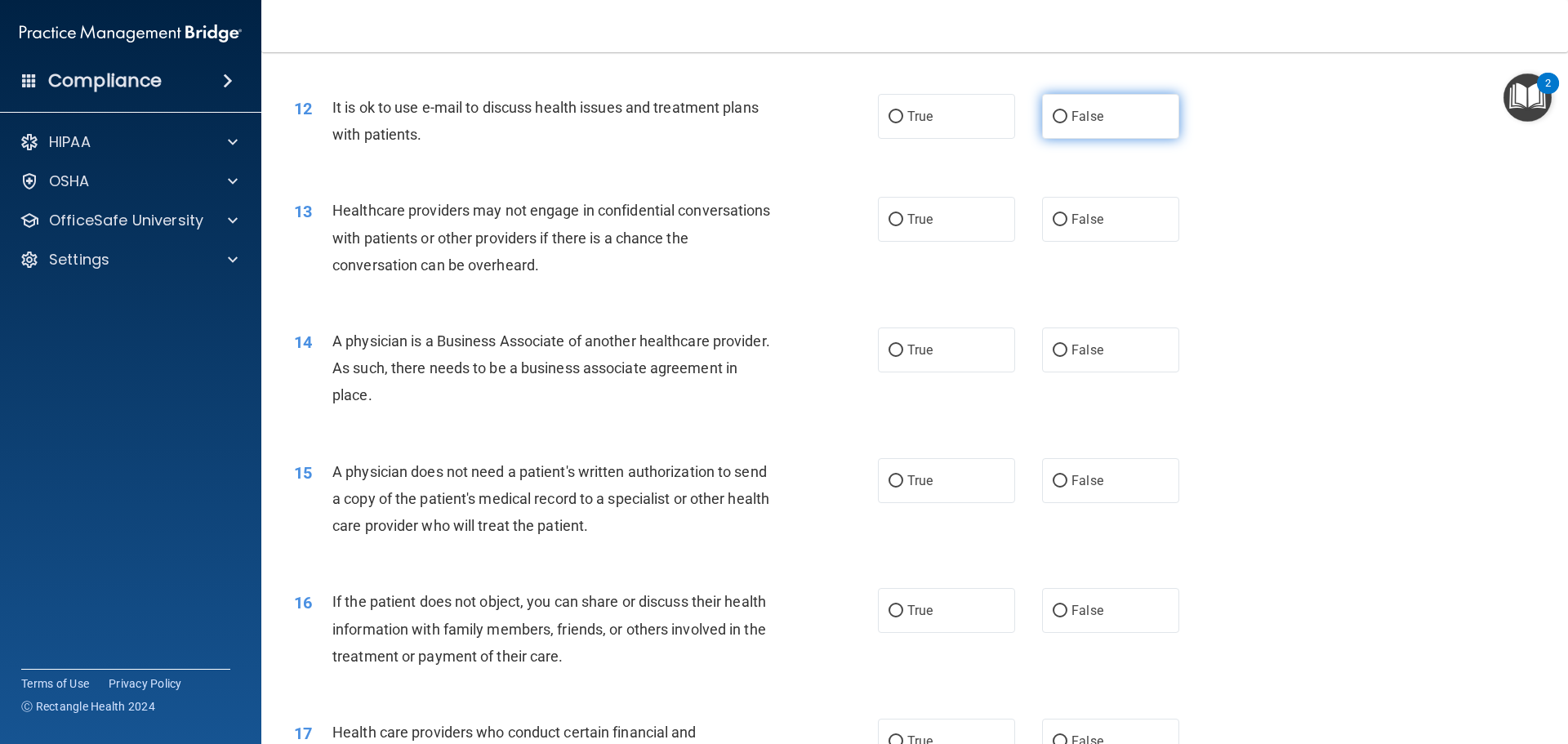
click at [1059, 115] on input "False" at bounding box center [1060, 117] width 14 height 12
radio input "true"
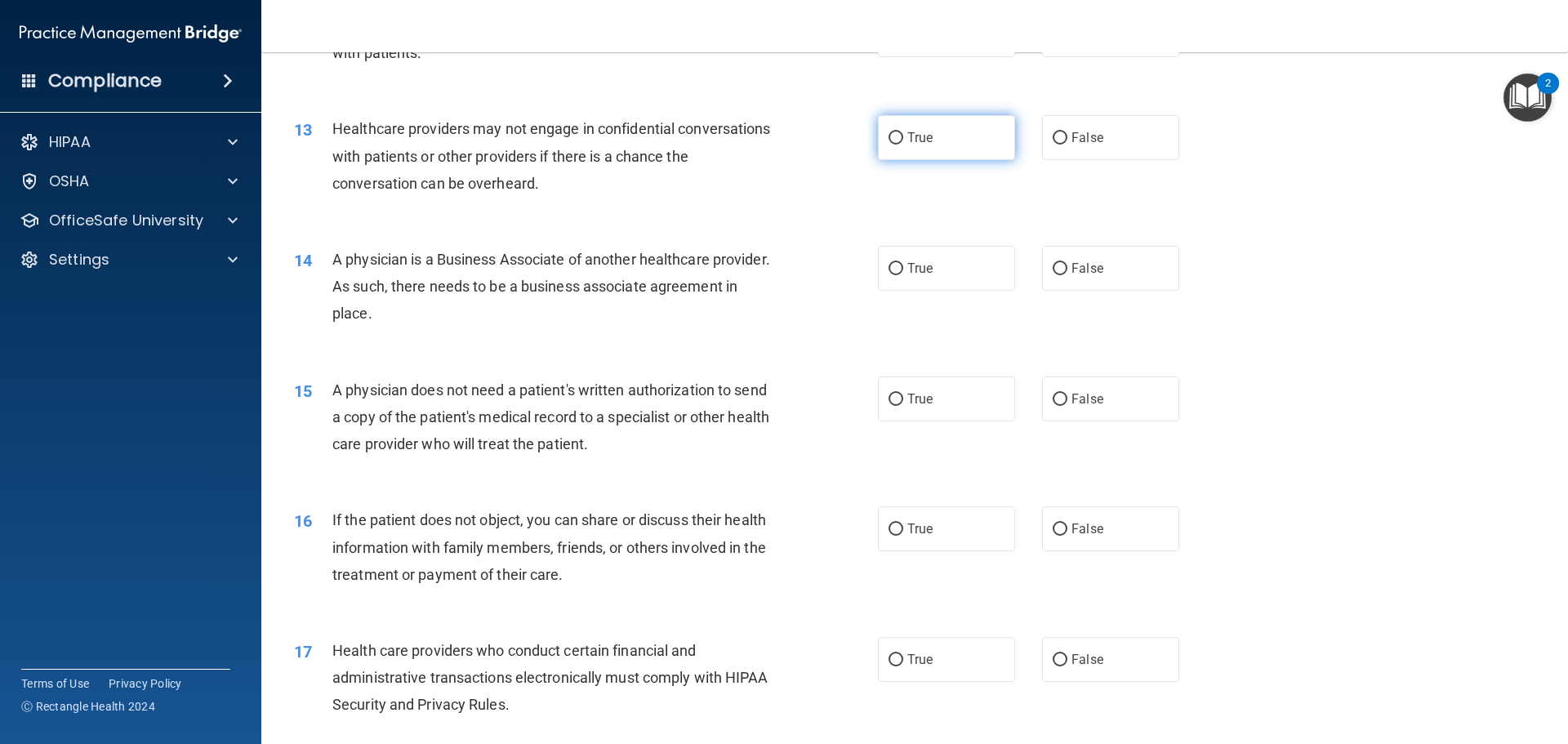
click at [889, 137] on input "True" at bounding box center [896, 138] width 14 height 12
radio input "true"
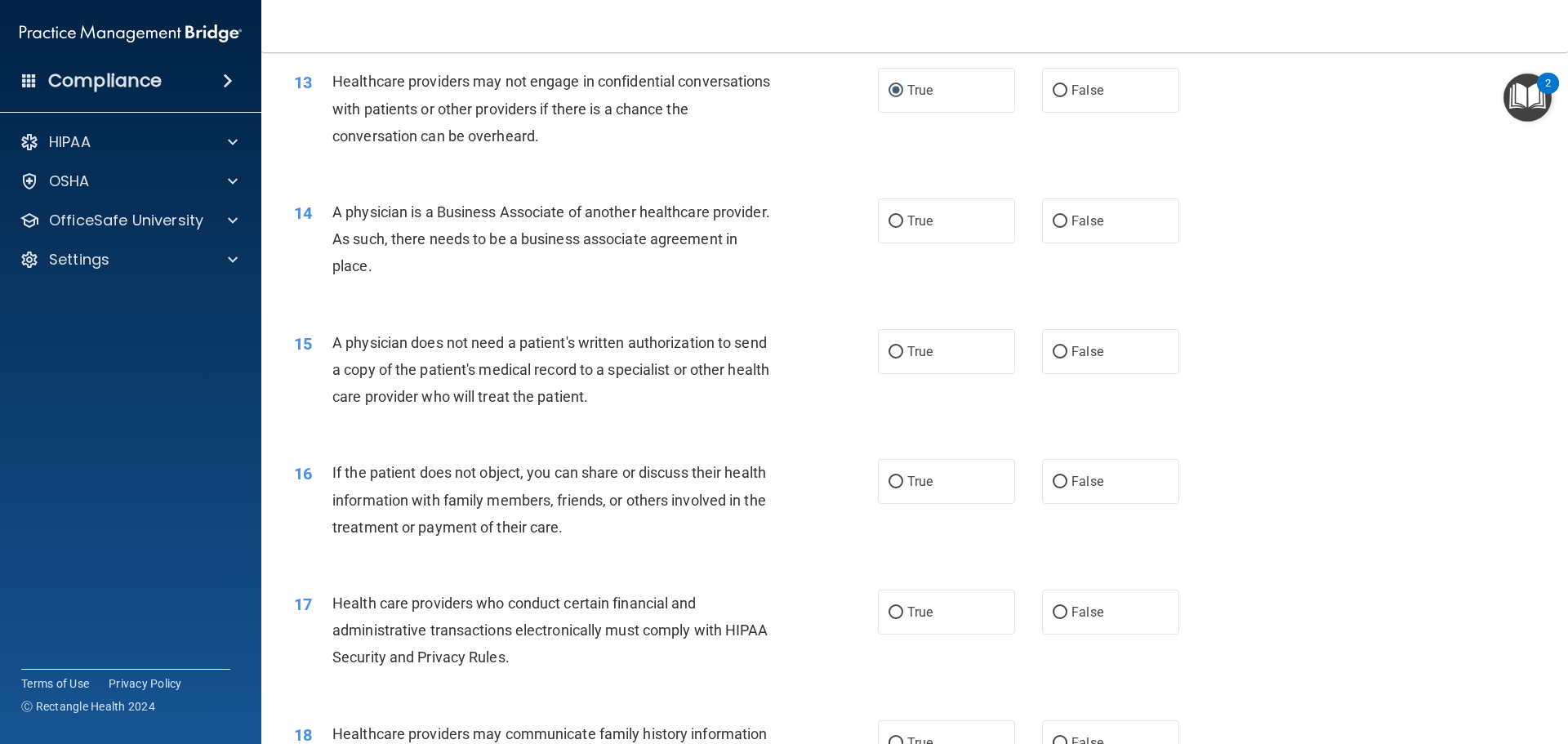
scroll to position [1633, 0]
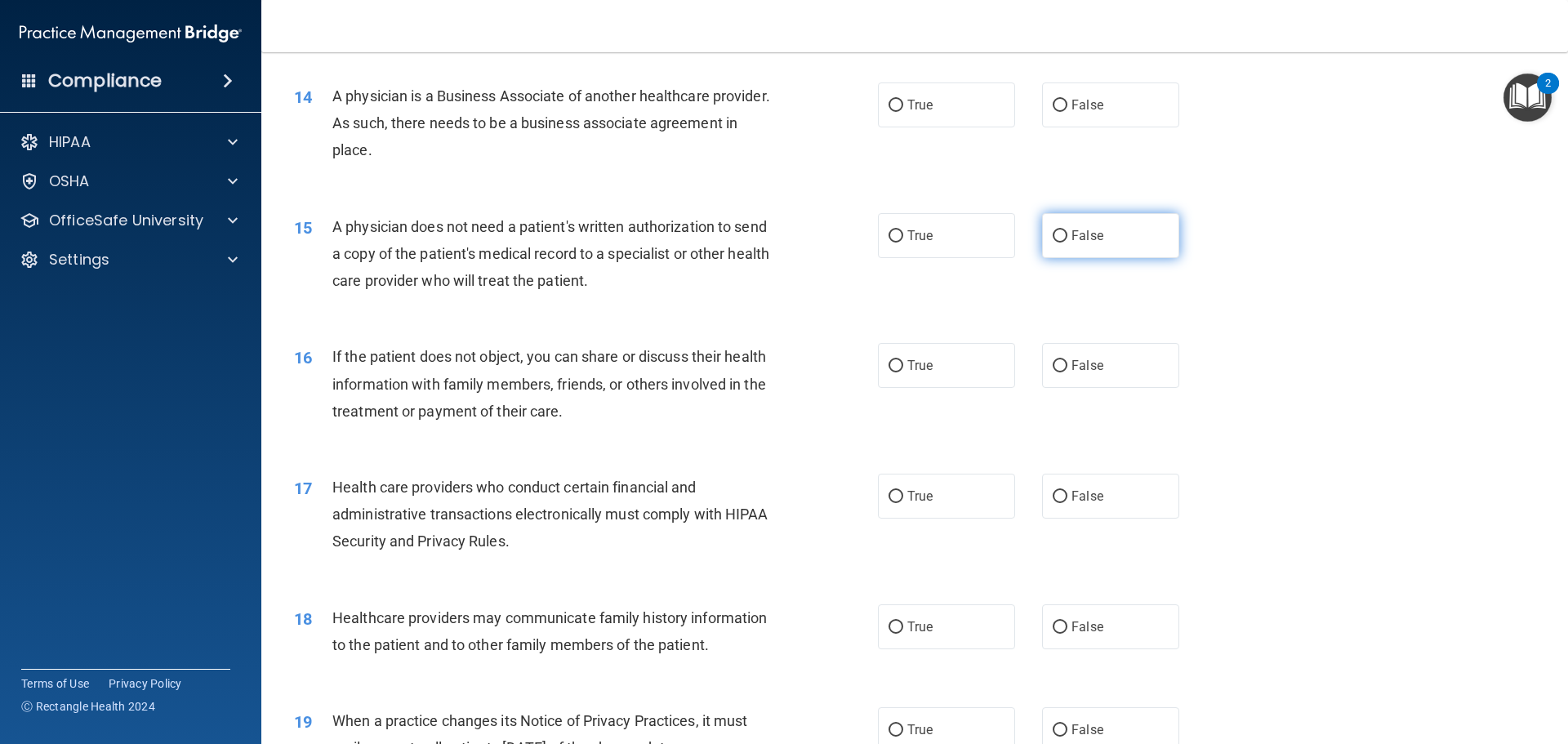
click at [1053, 233] on input "False" at bounding box center [1060, 236] width 14 height 12
radio input "true"
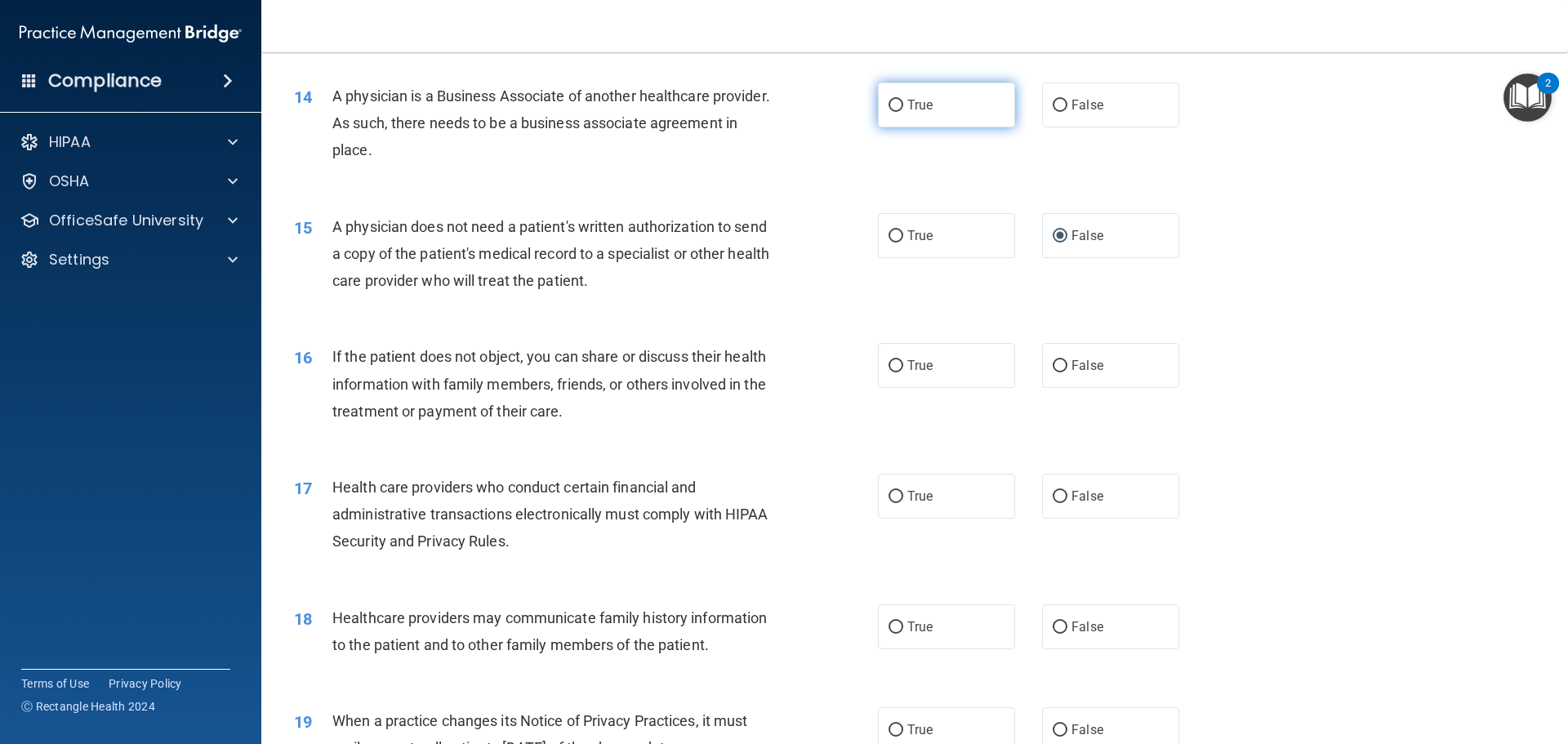
click at [889, 103] on input "True" at bounding box center [896, 106] width 14 height 12
radio input "true"
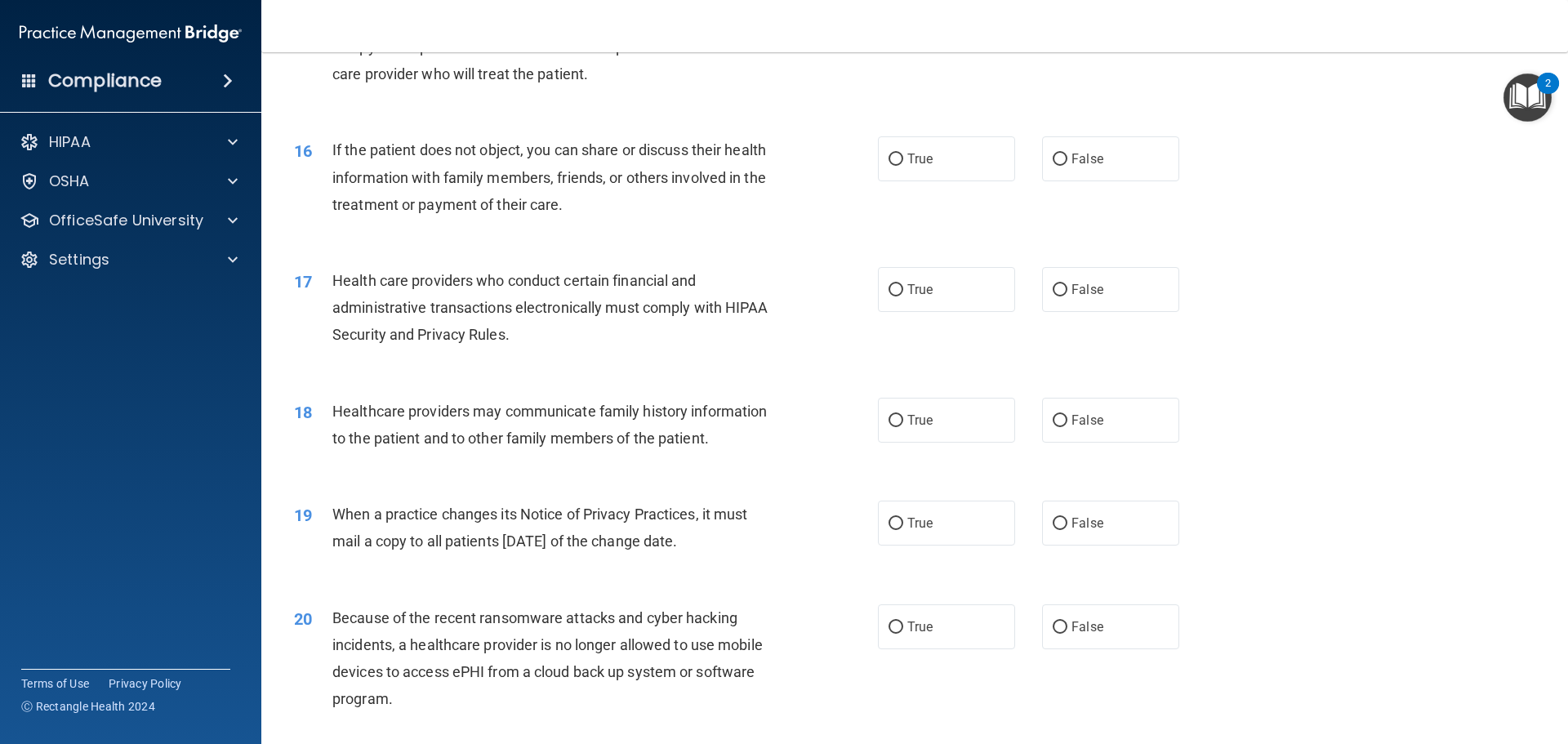
scroll to position [1878, 0]
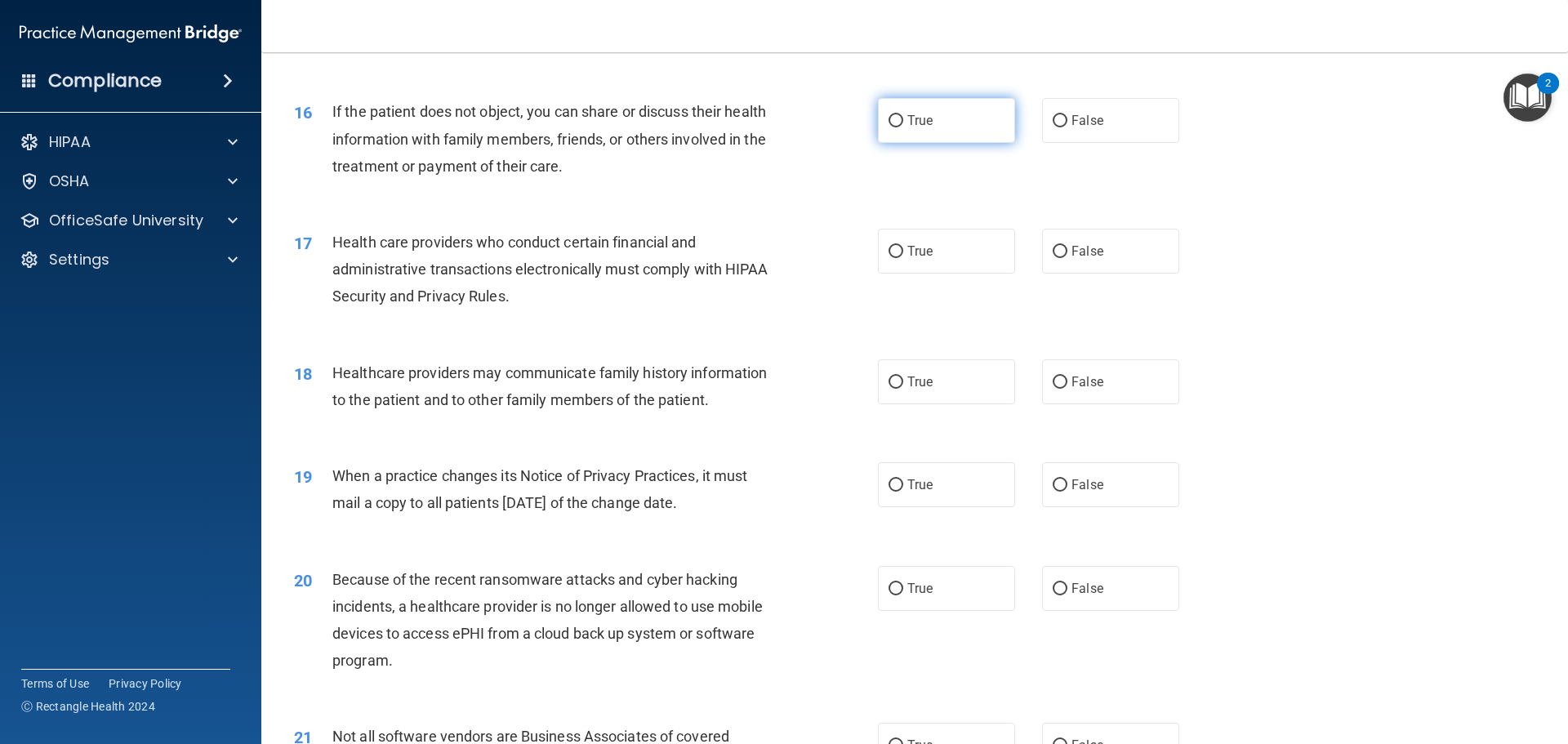
click at [889, 118] on input "True" at bounding box center [896, 121] width 14 height 12
radio input "true"
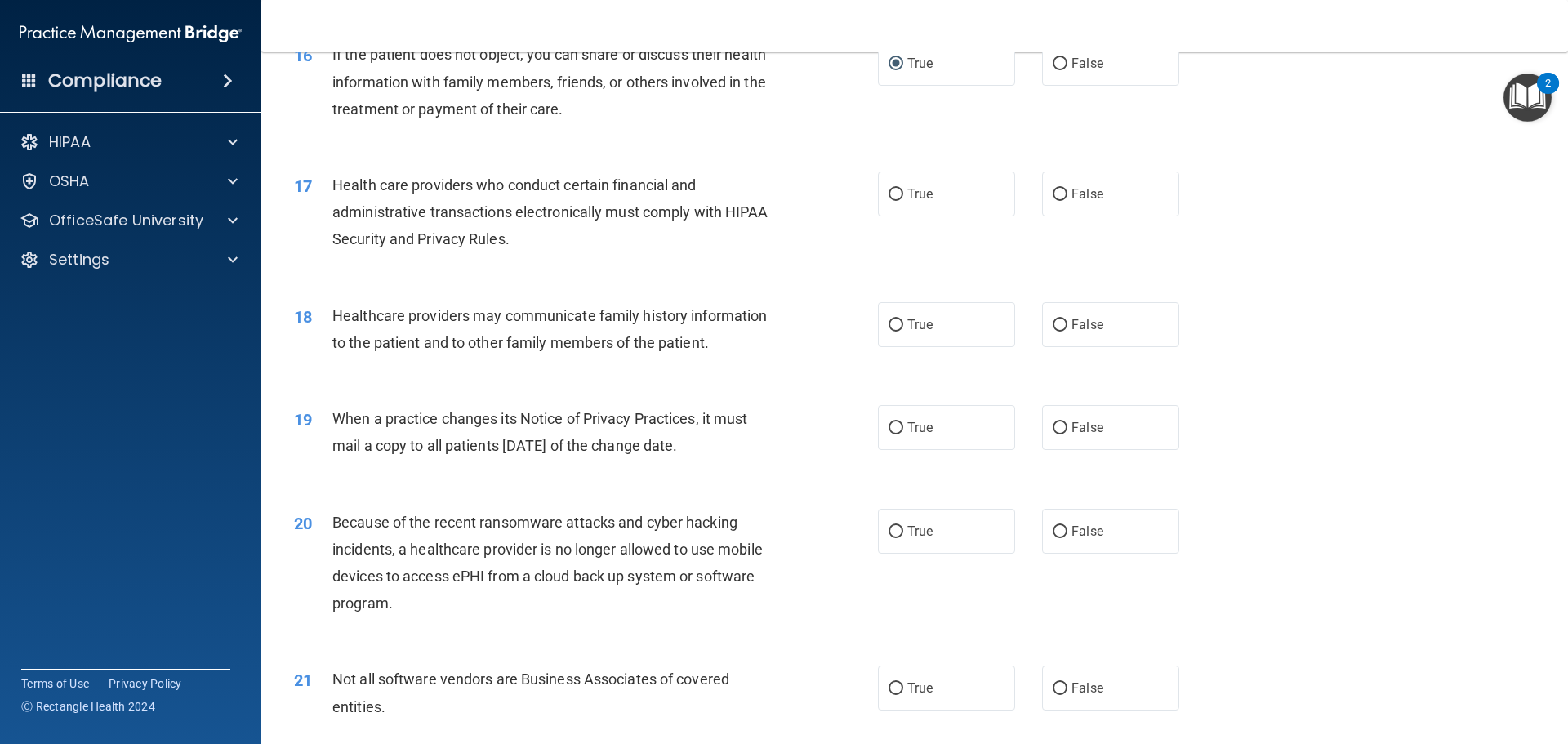
scroll to position [1959, 0]
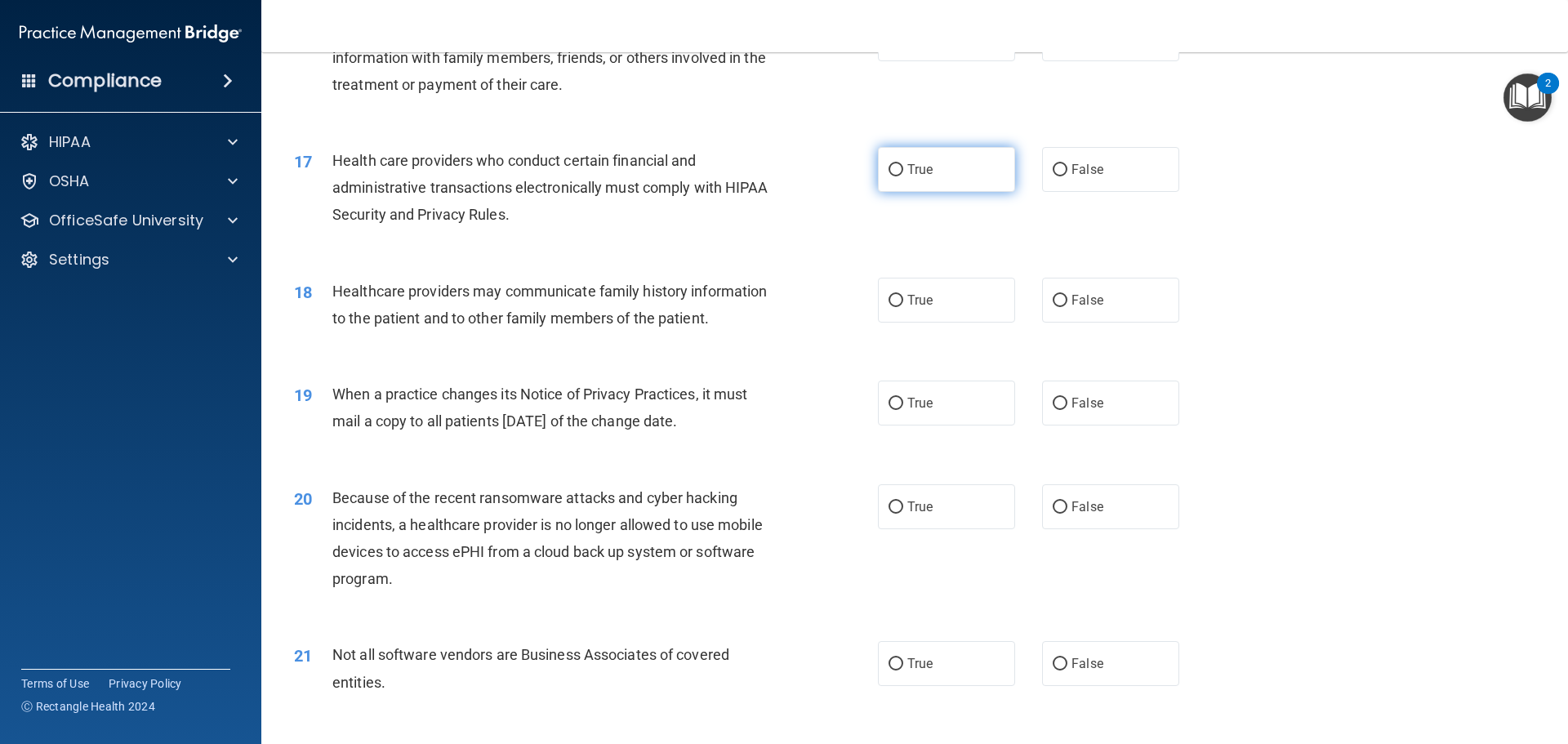
click at [890, 168] on input "True" at bounding box center [896, 170] width 14 height 12
radio input "true"
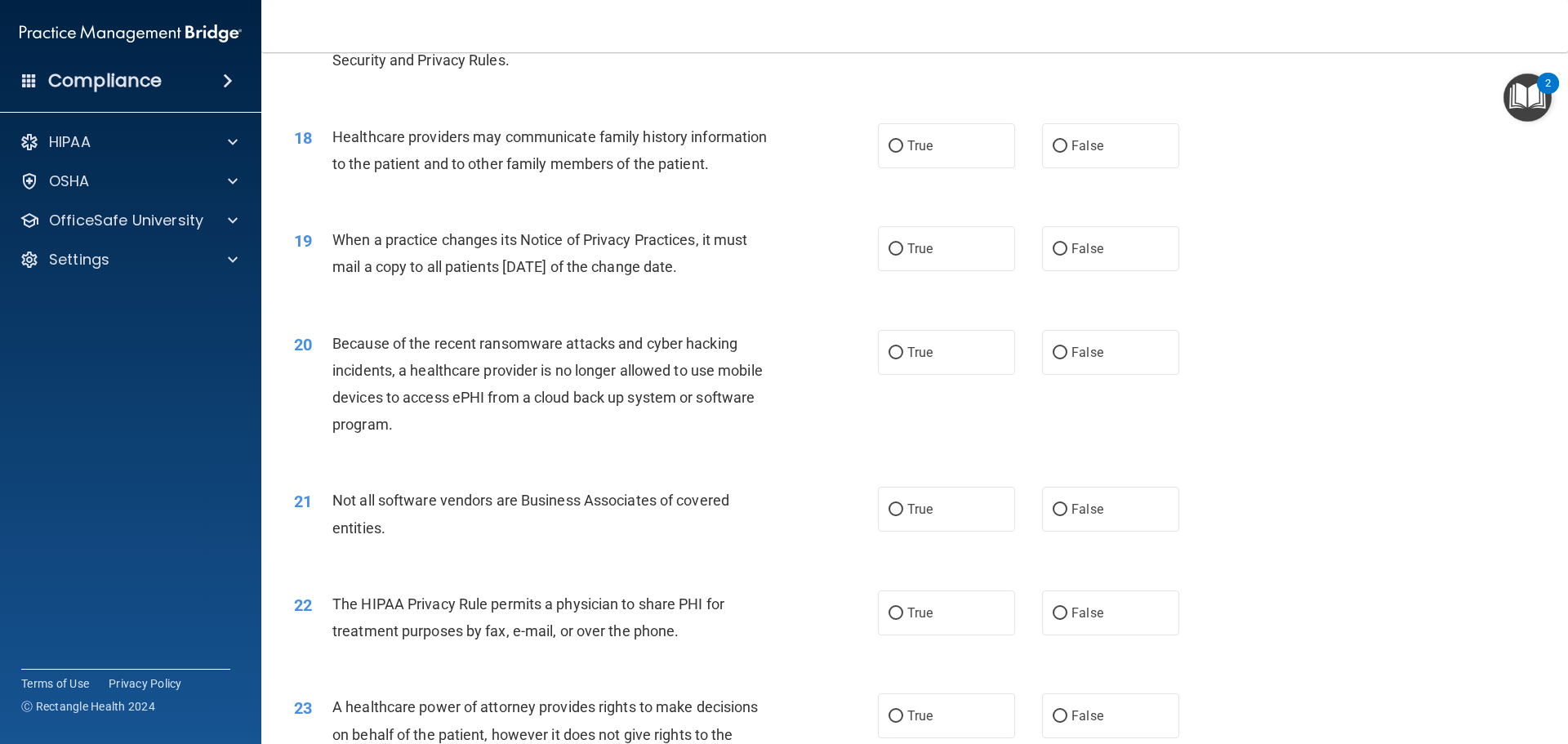
scroll to position [2122, 0]
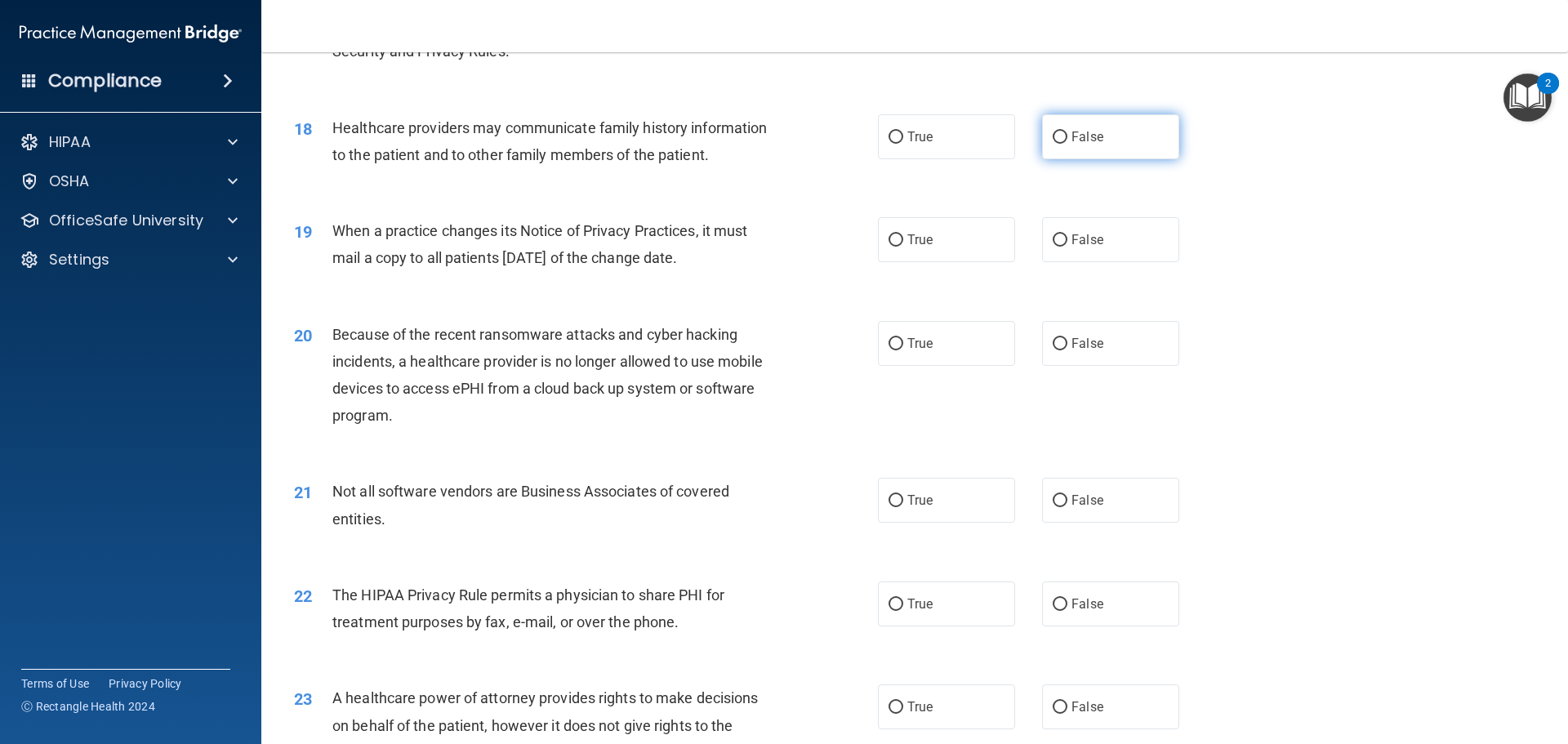
click at [1055, 134] on input "False" at bounding box center [1060, 137] width 14 height 12
radio input "true"
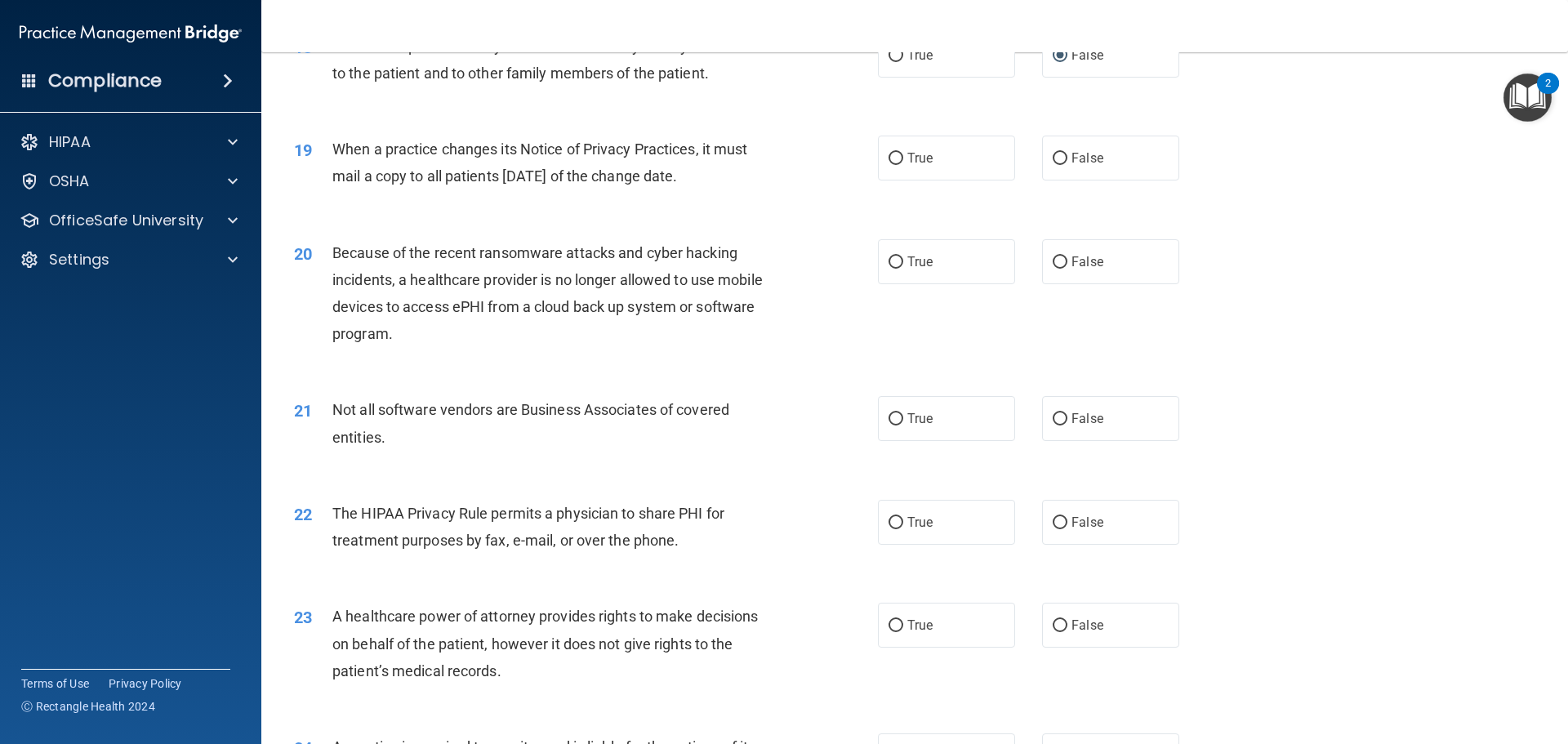
scroll to position [2286, 0]
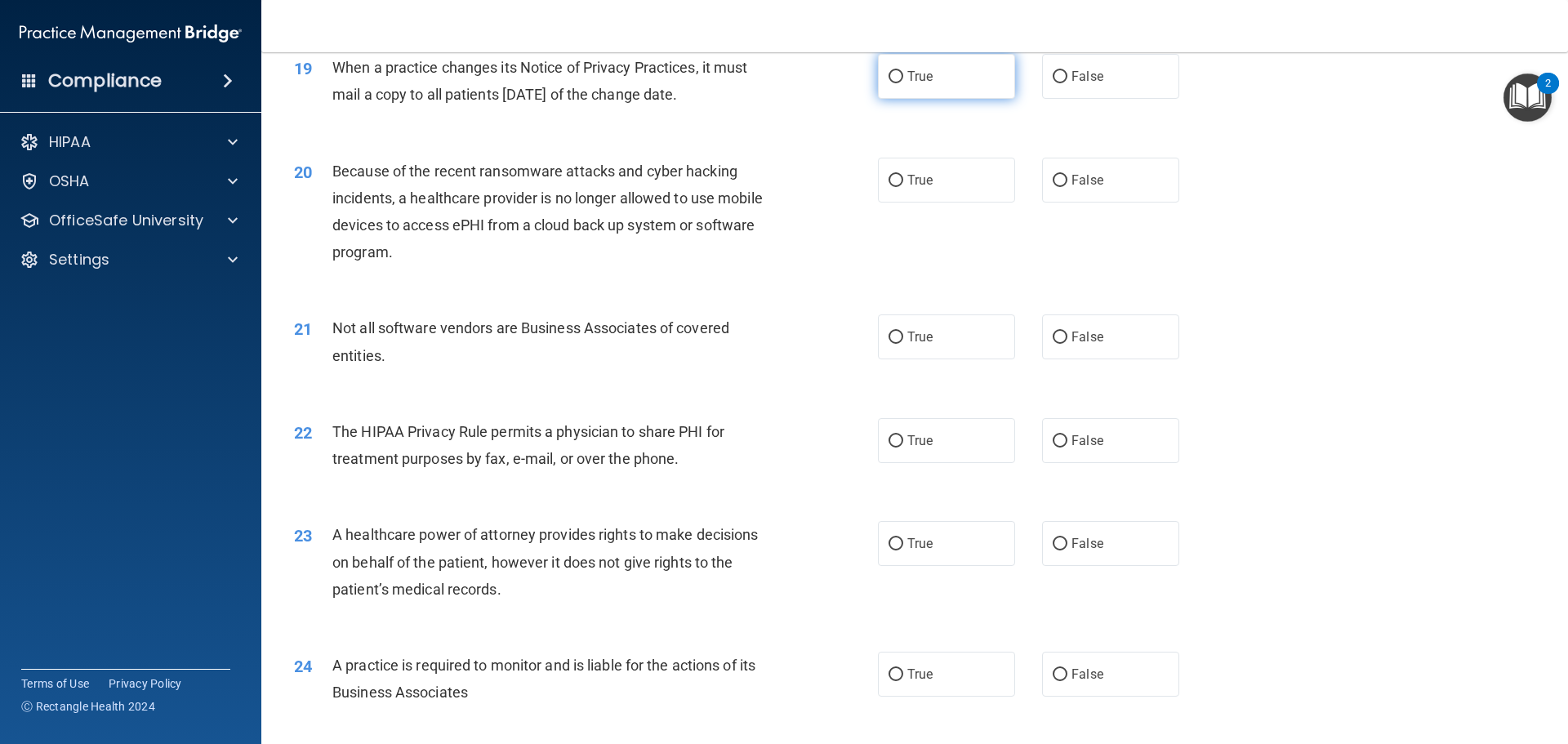
click at [892, 74] on input "True" at bounding box center [896, 78] width 14 height 12
radio input "true"
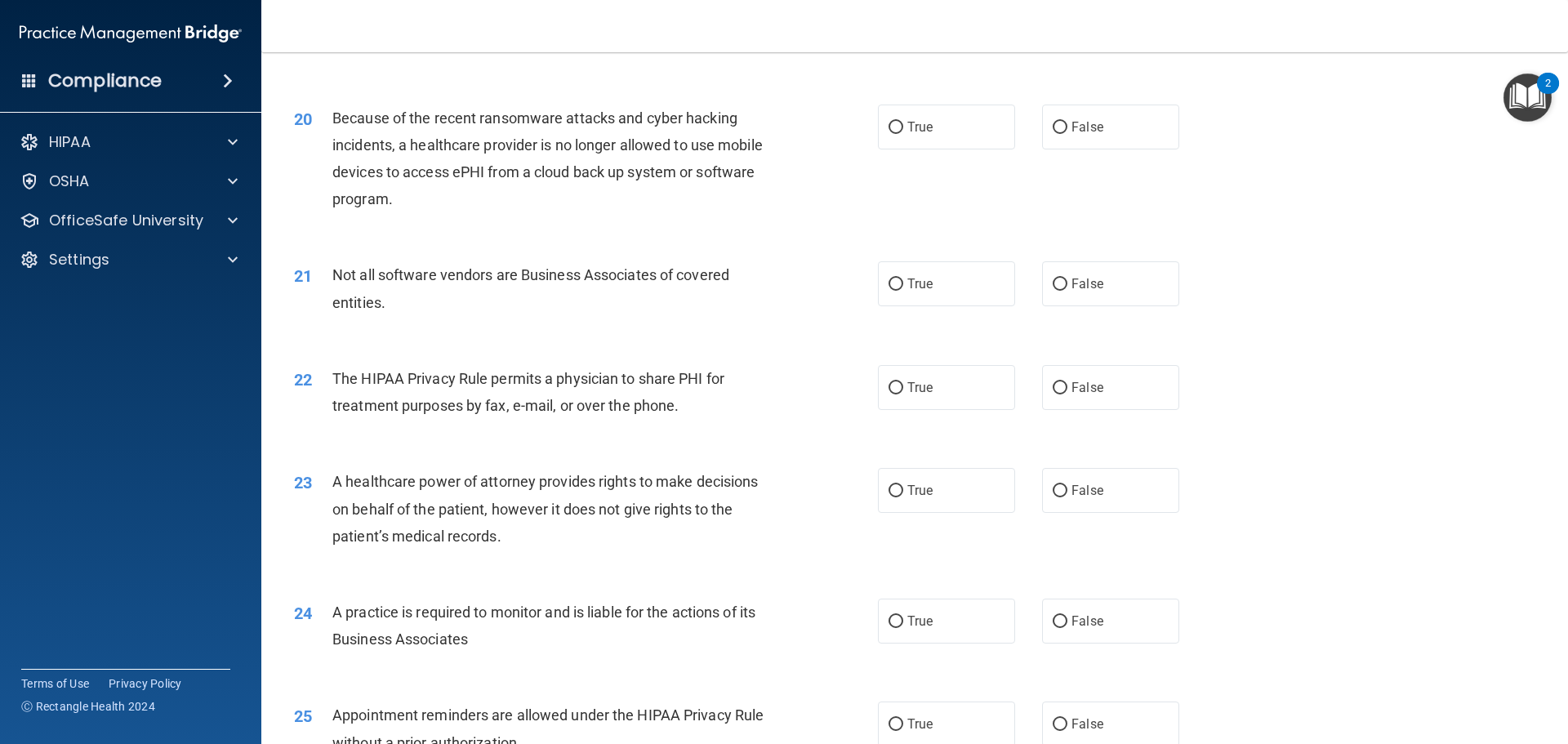
scroll to position [2368, 0]
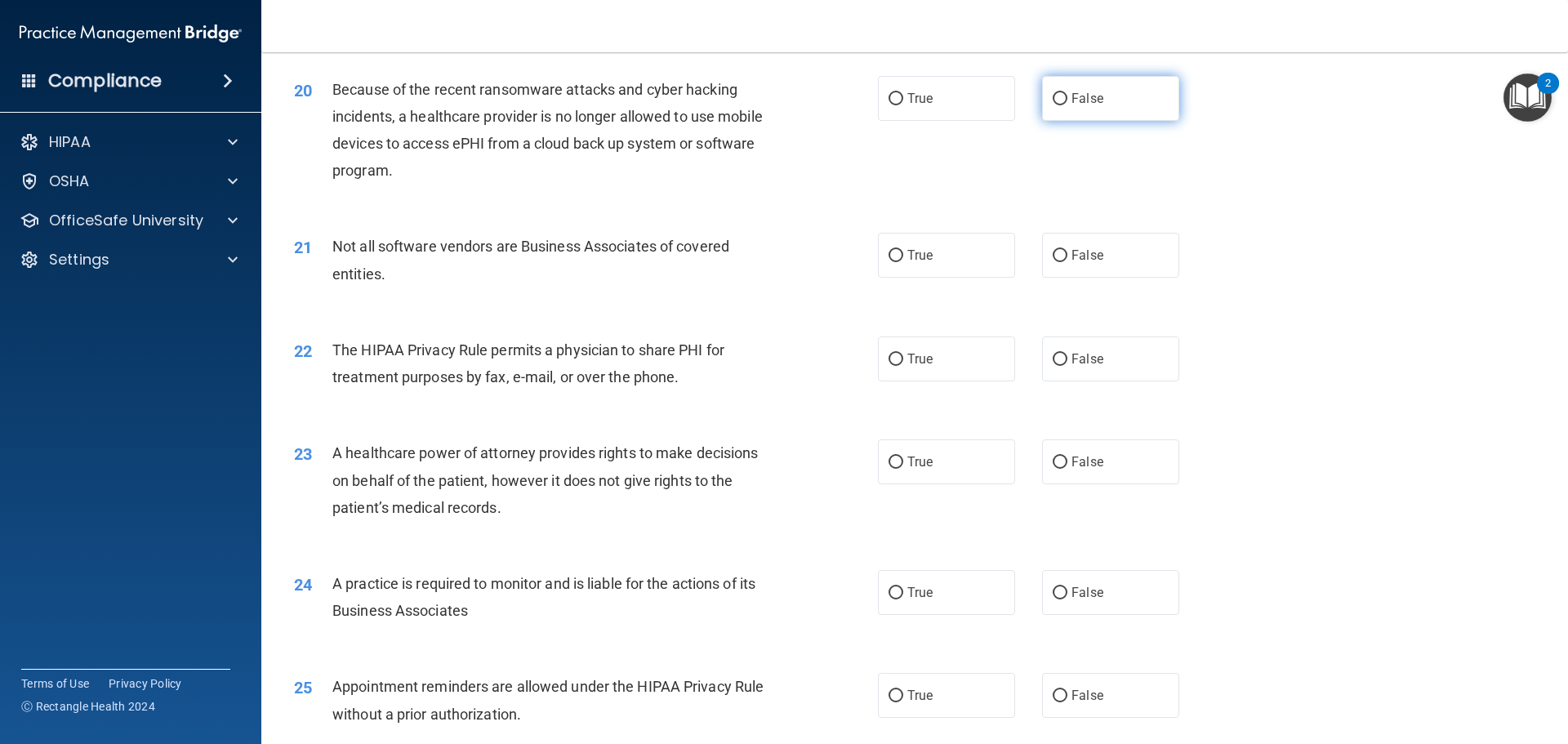
click at [1052, 89] on label "False" at bounding box center [1111, 98] width 137 height 45
click at [1053, 93] on input "False" at bounding box center [1060, 99] width 14 height 12
radio input "true"
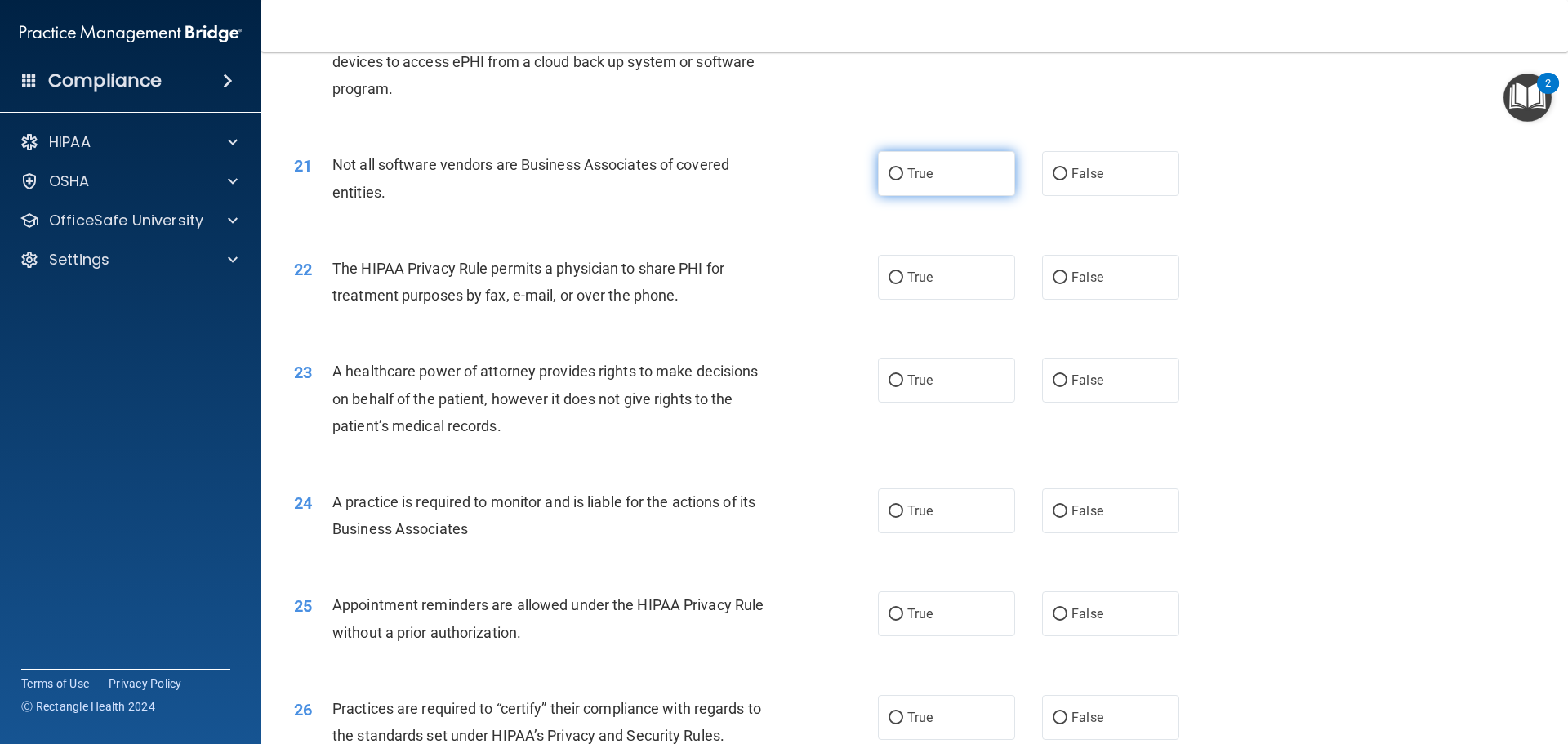
click at [889, 170] on input "True" at bounding box center [896, 175] width 14 height 12
radio input "true"
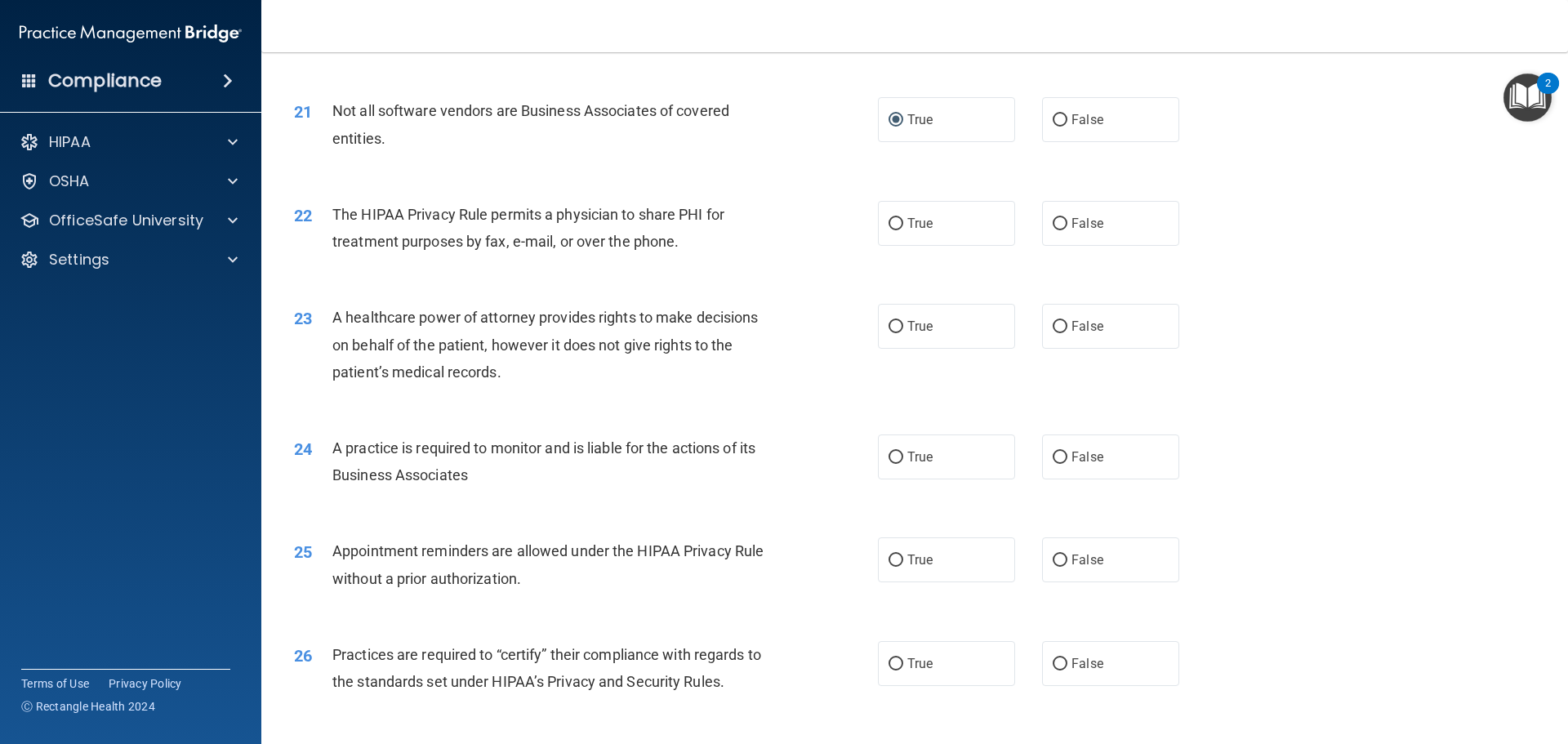
scroll to position [2612, 0]
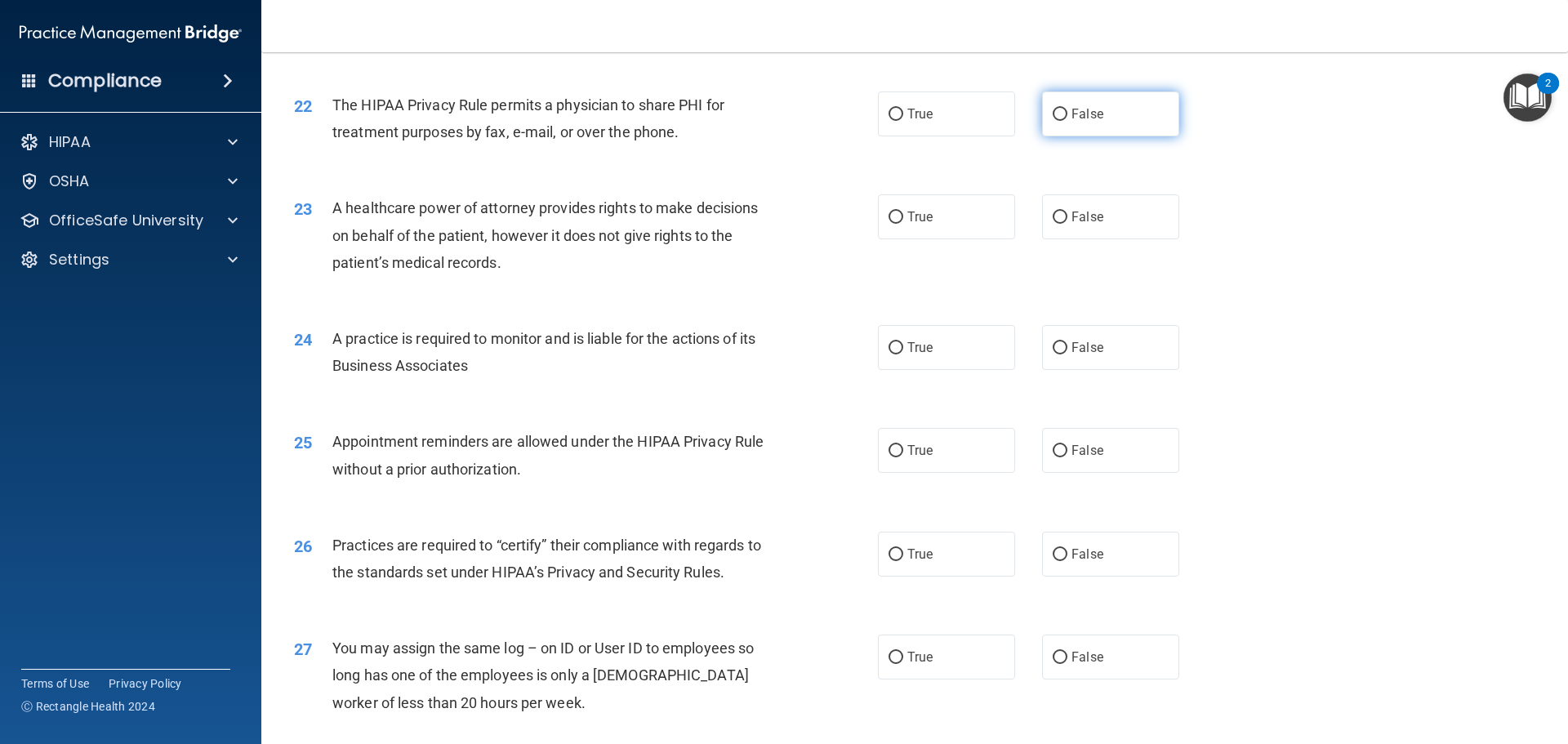
click at [1053, 112] on input "False" at bounding box center [1060, 115] width 14 height 12
radio input "true"
click at [893, 212] on input "True" at bounding box center [896, 218] width 14 height 12
radio input "true"
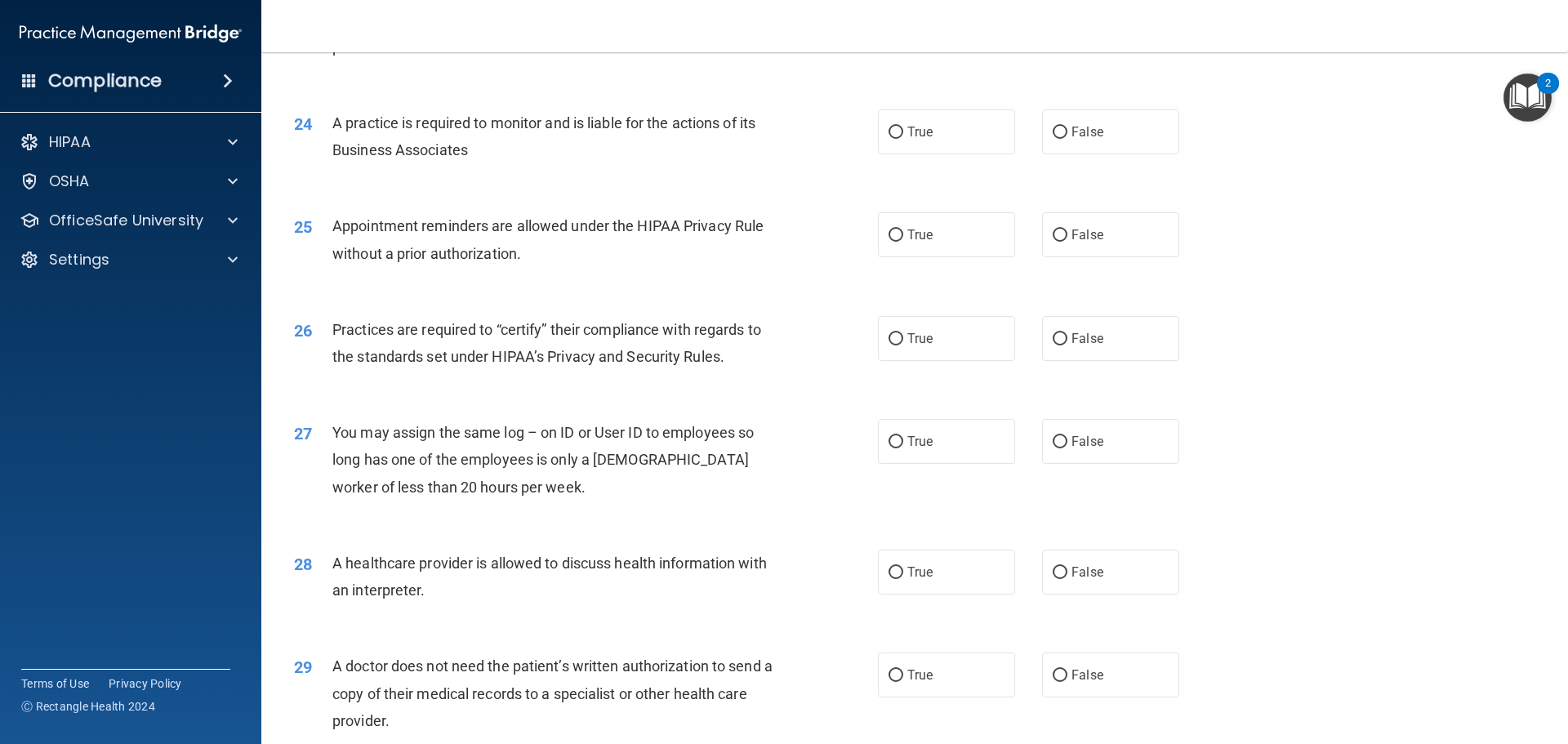
scroll to position [2857, 0]
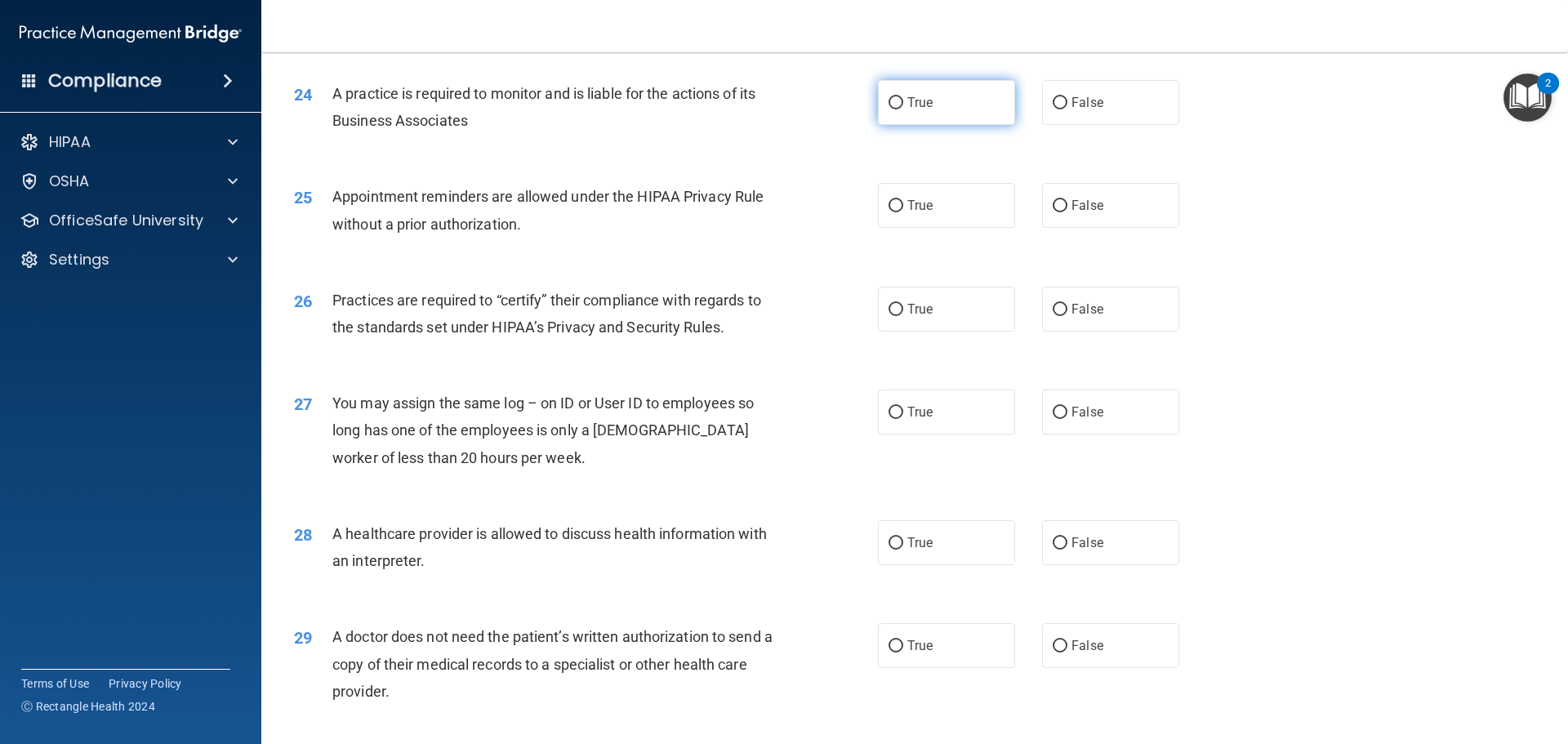
click at [889, 101] on input "True" at bounding box center [896, 103] width 14 height 12
radio input "true"
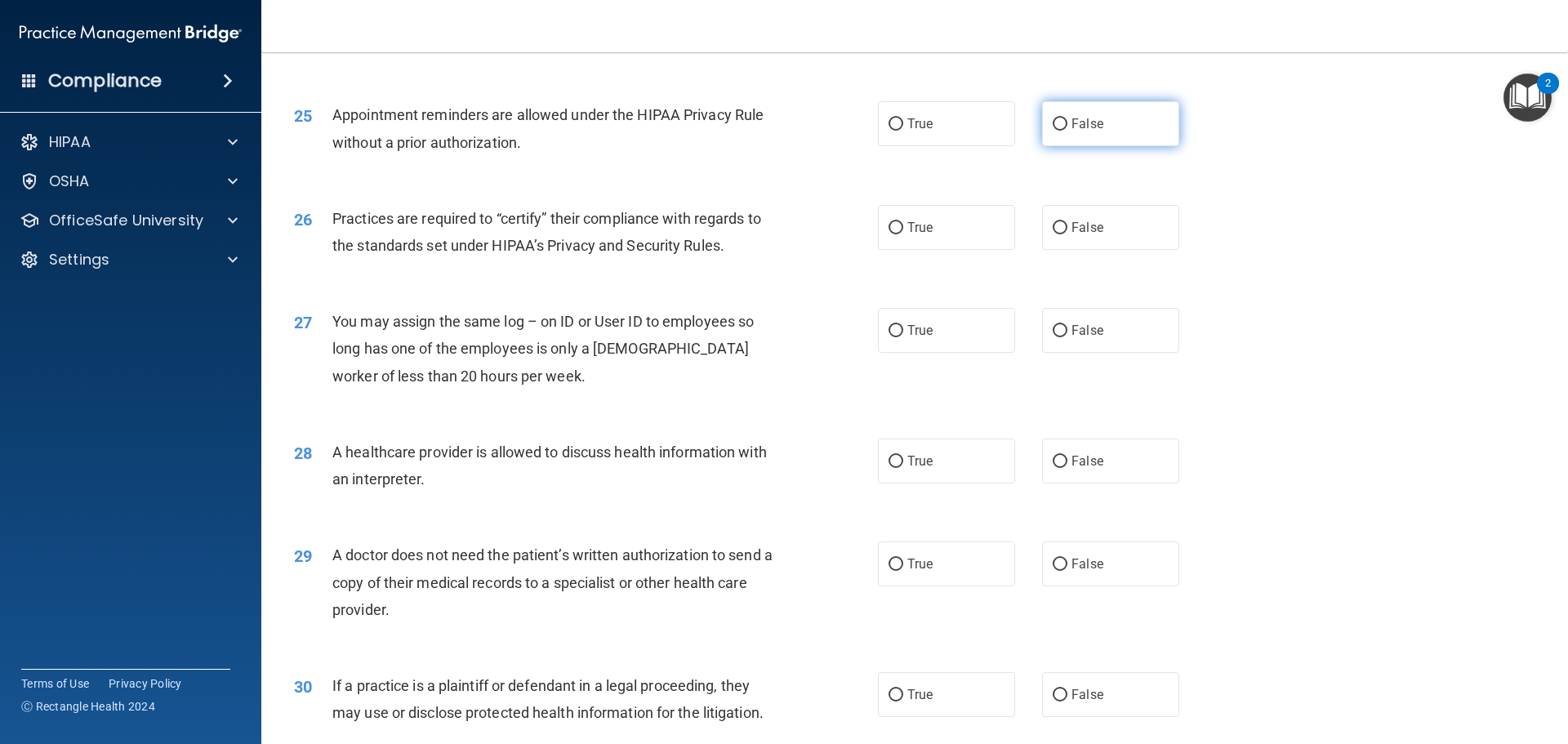
click at [1058, 124] on input "False" at bounding box center [1060, 125] width 14 height 12
radio input "true"
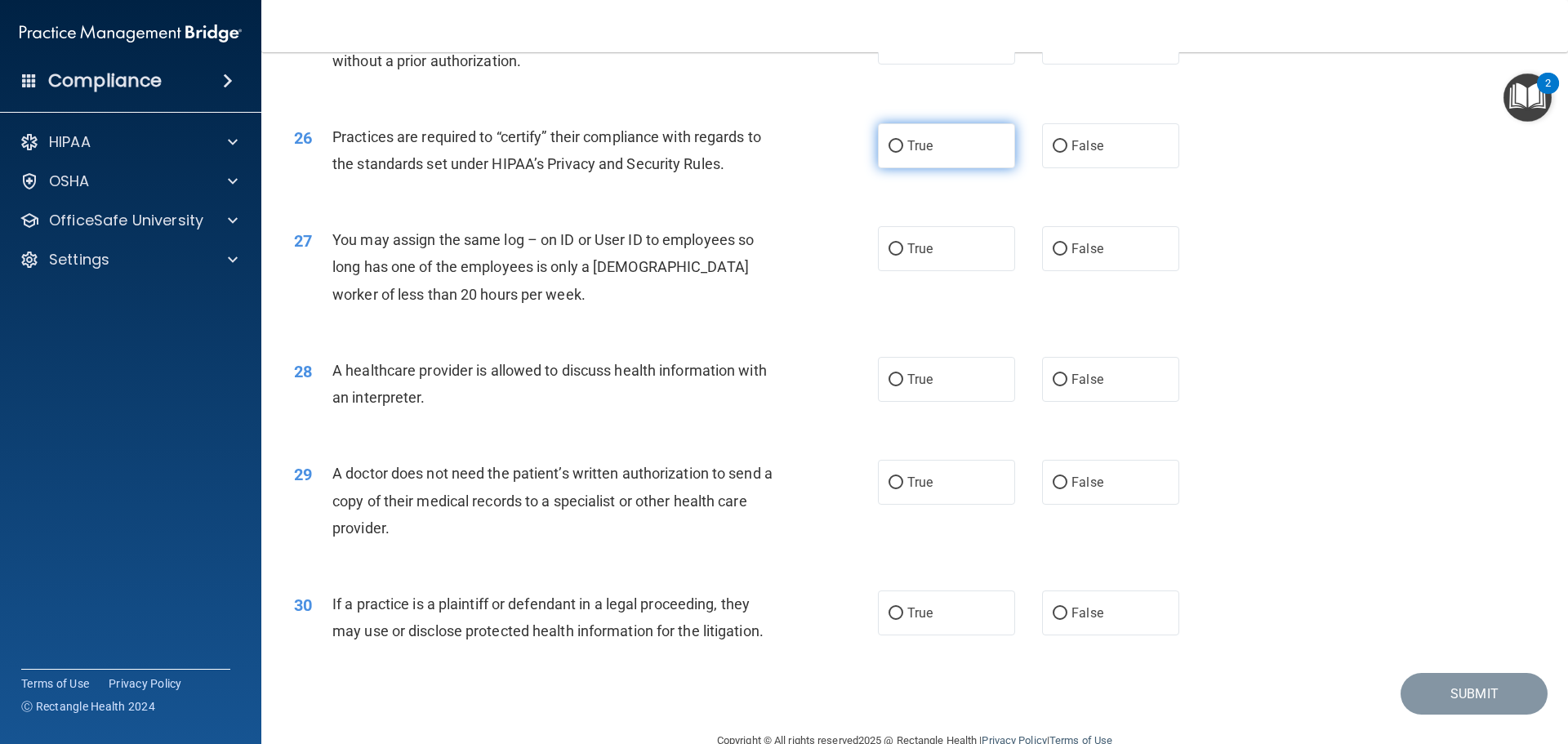
click at [889, 141] on input "True" at bounding box center [896, 146] width 14 height 12
radio input "true"
click at [1050, 240] on label "False" at bounding box center [1111, 248] width 137 height 45
click at [1053, 244] on input "False" at bounding box center [1060, 250] width 14 height 12
radio input "true"
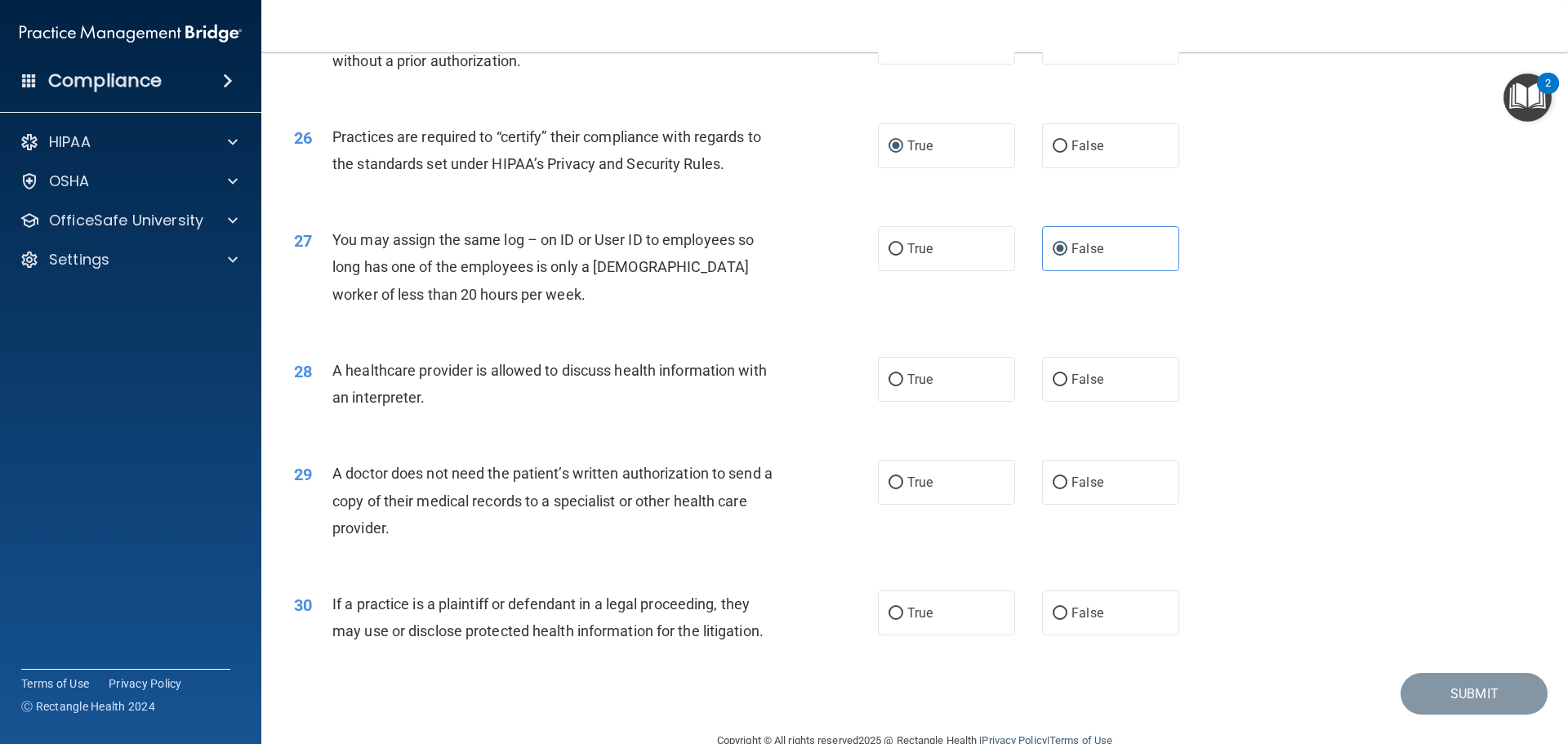
scroll to position [3056, 0]
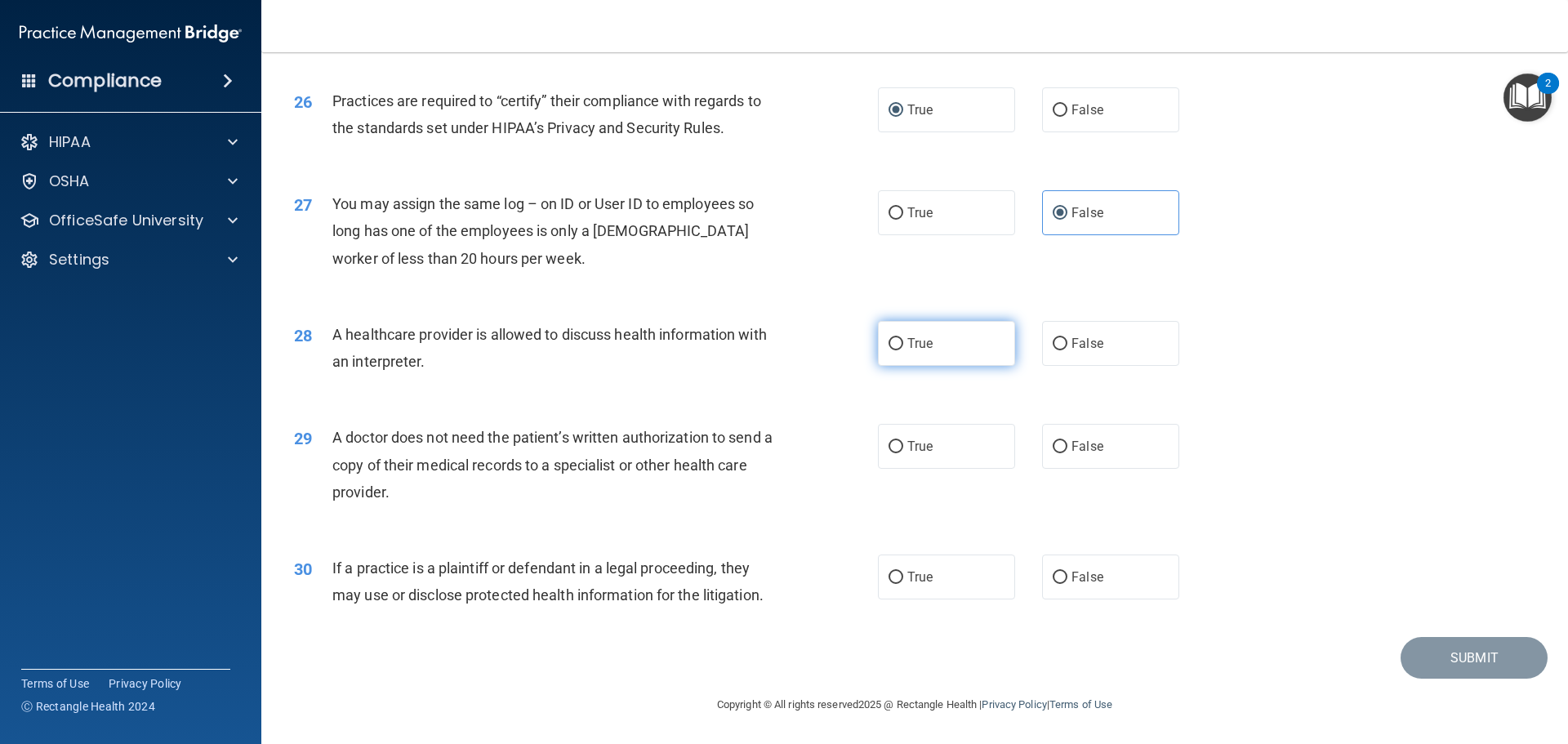
click at [889, 345] on input "True" at bounding box center [896, 344] width 14 height 12
radio input "true"
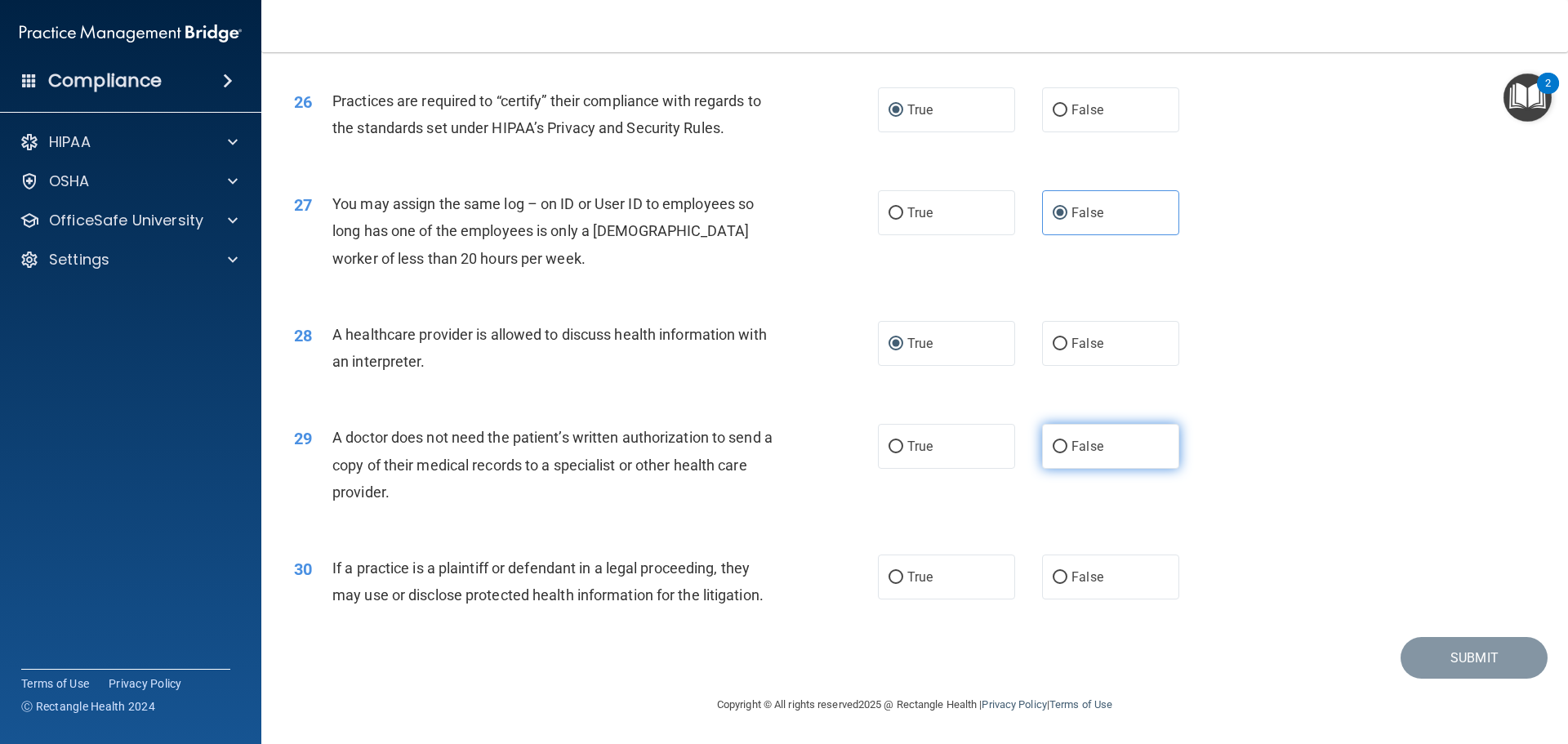
click at [1054, 442] on input "False" at bounding box center [1060, 447] width 14 height 12
radio input "true"
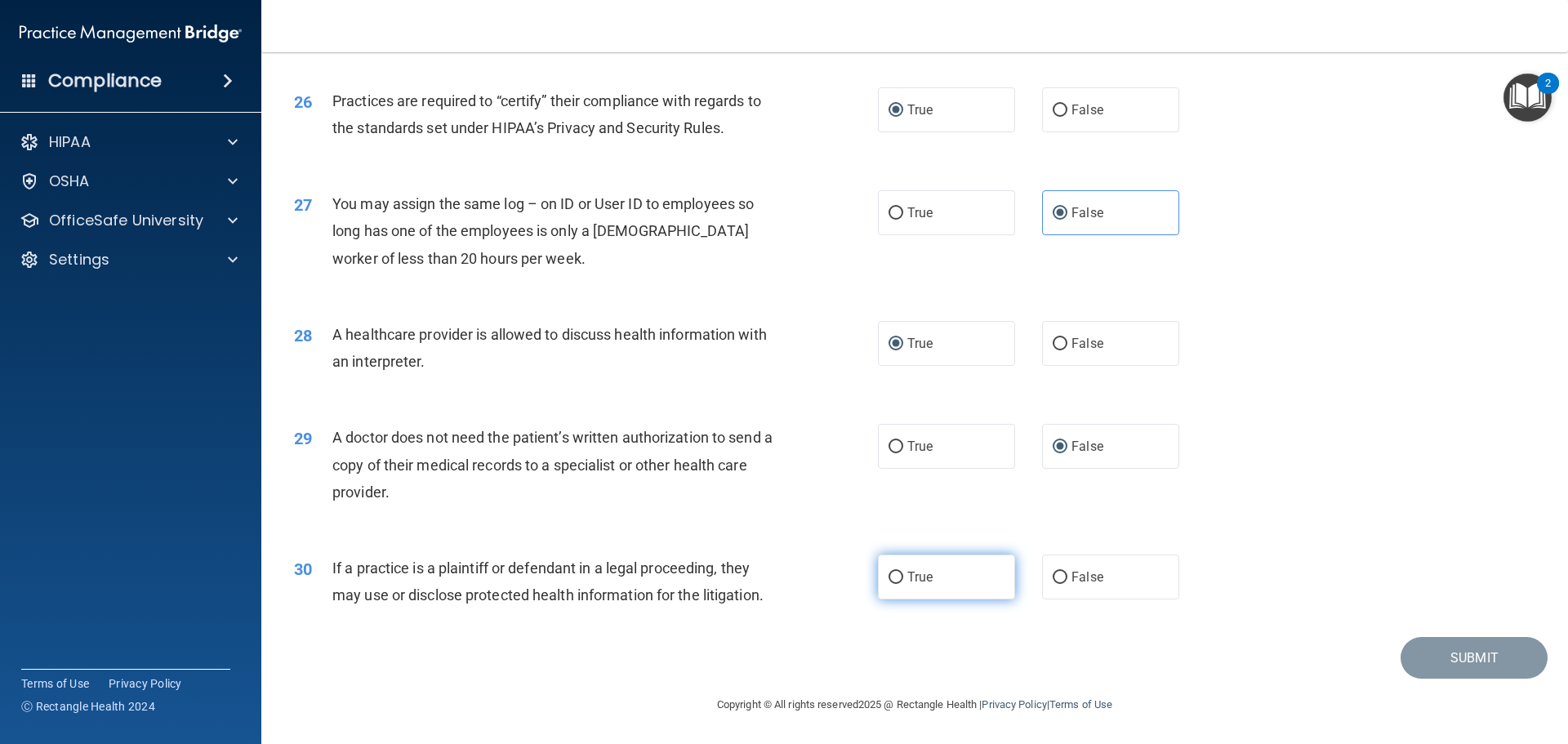
click at [890, 579] on input "True" at bounding box center [896, 578] width 14 height 12
radio input "true"
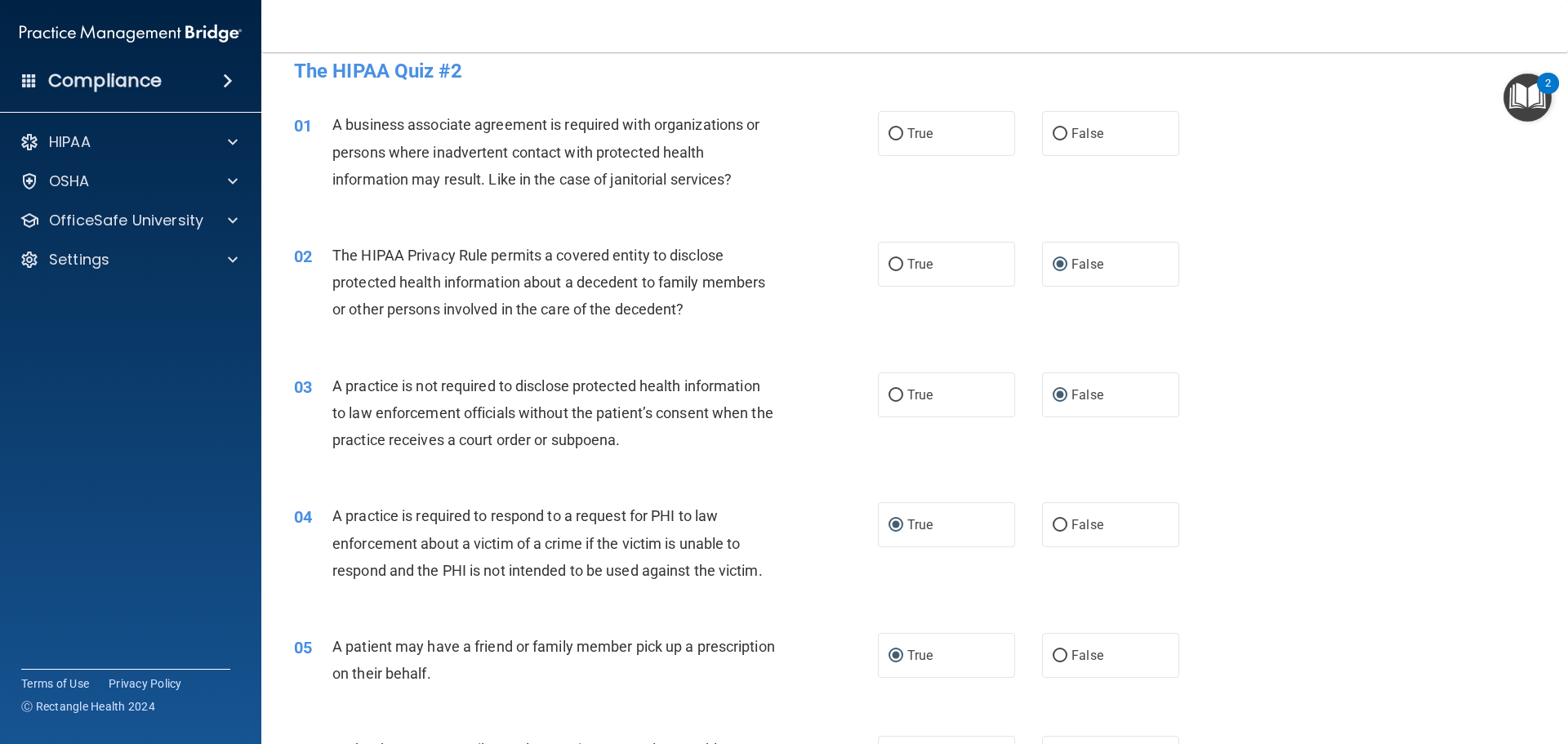
scroll to position [0, 0]
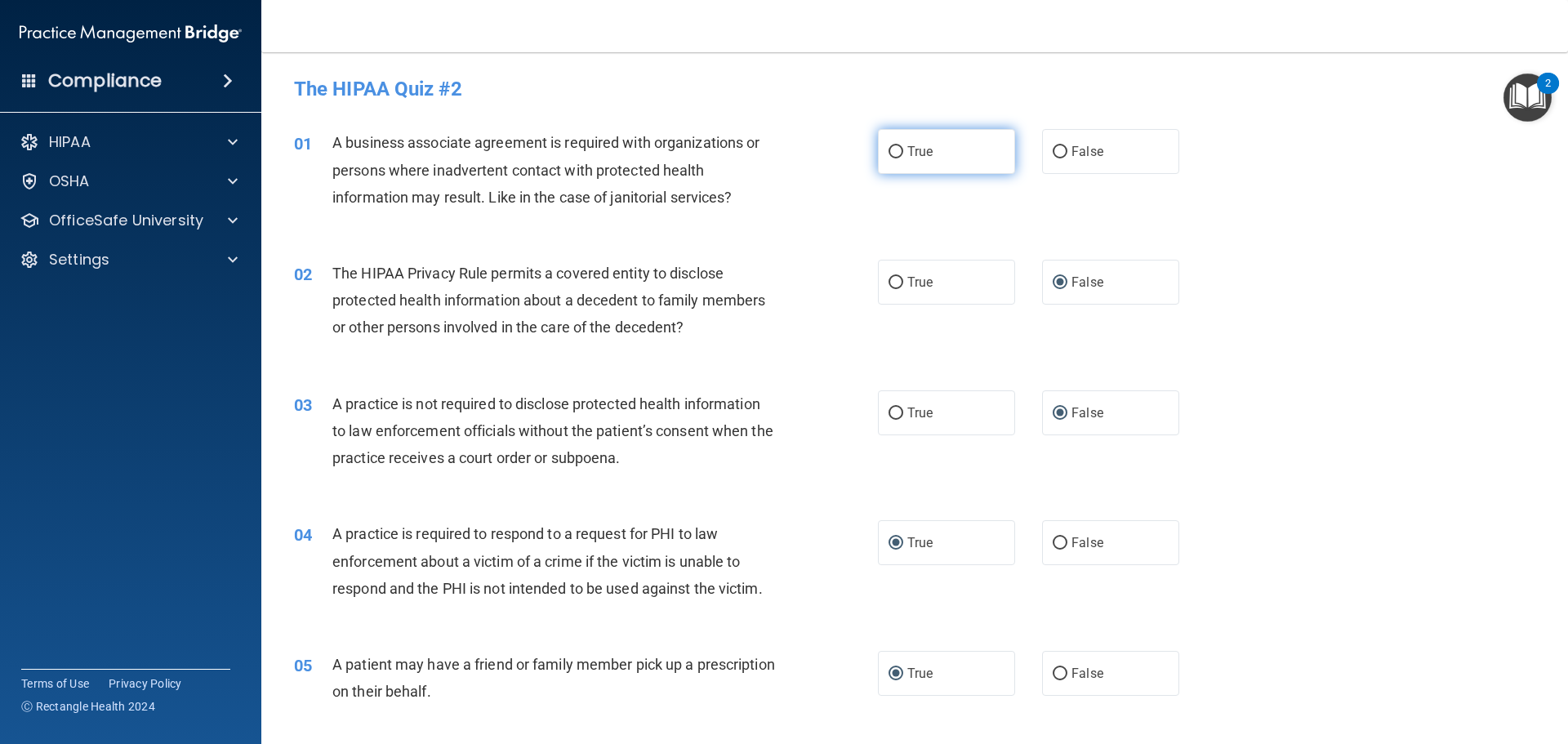
click at [889, 154] on input "True" at bounding box center [896, 153] width 14 height 12
radio input "true"
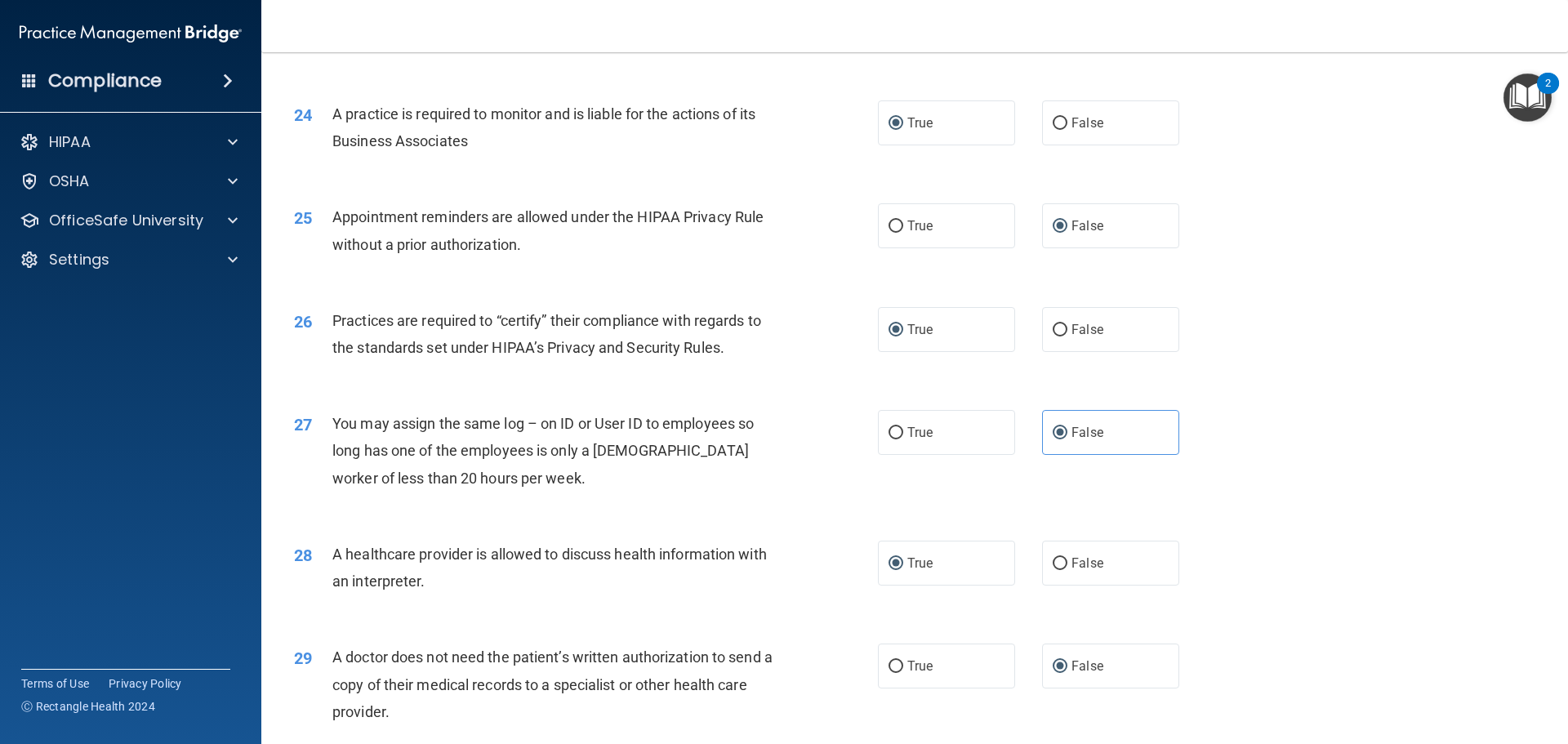
scroll to position [3056, 0]
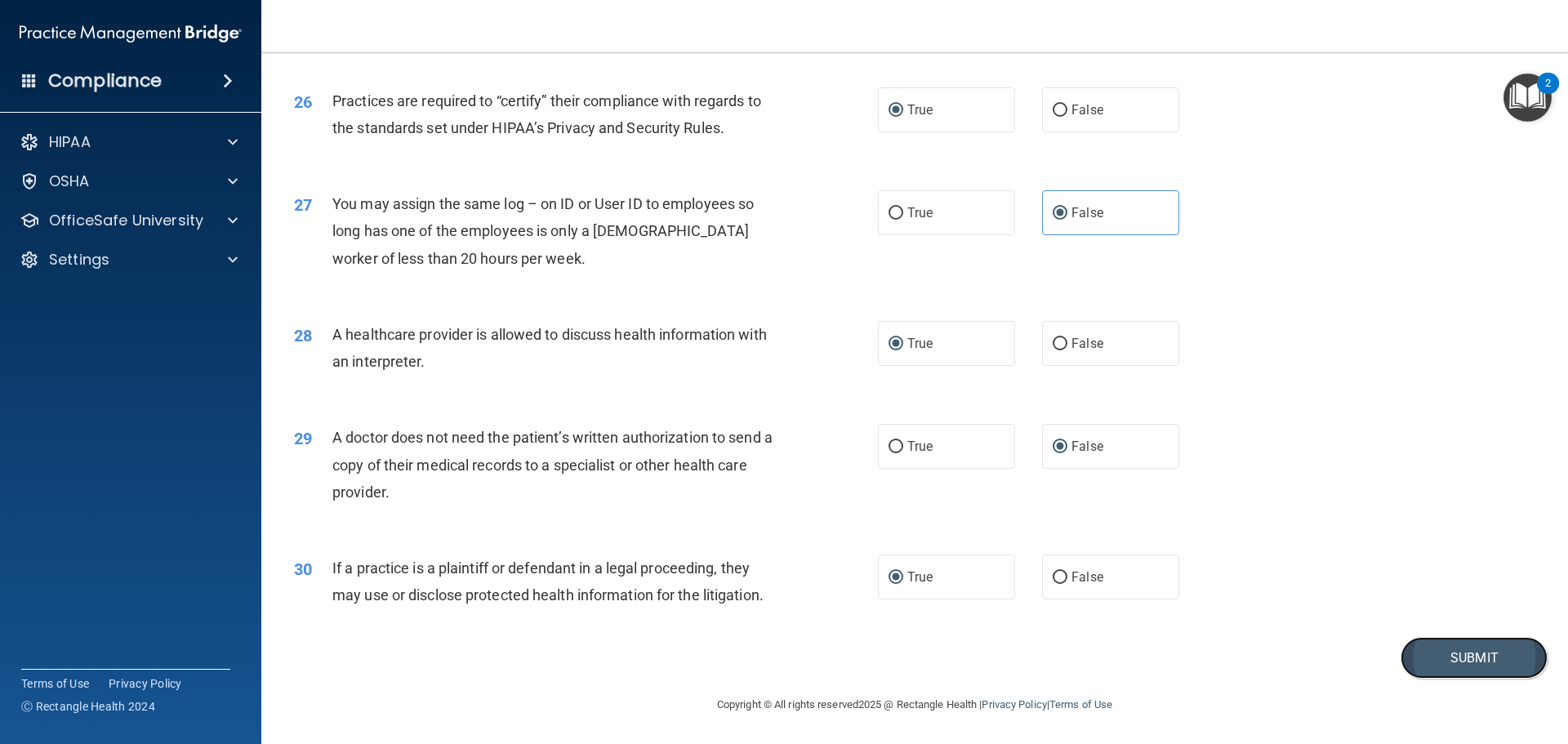
click at [1431, 658] on button "Submit" at bounding box center [1473, 657] width 147 height 42
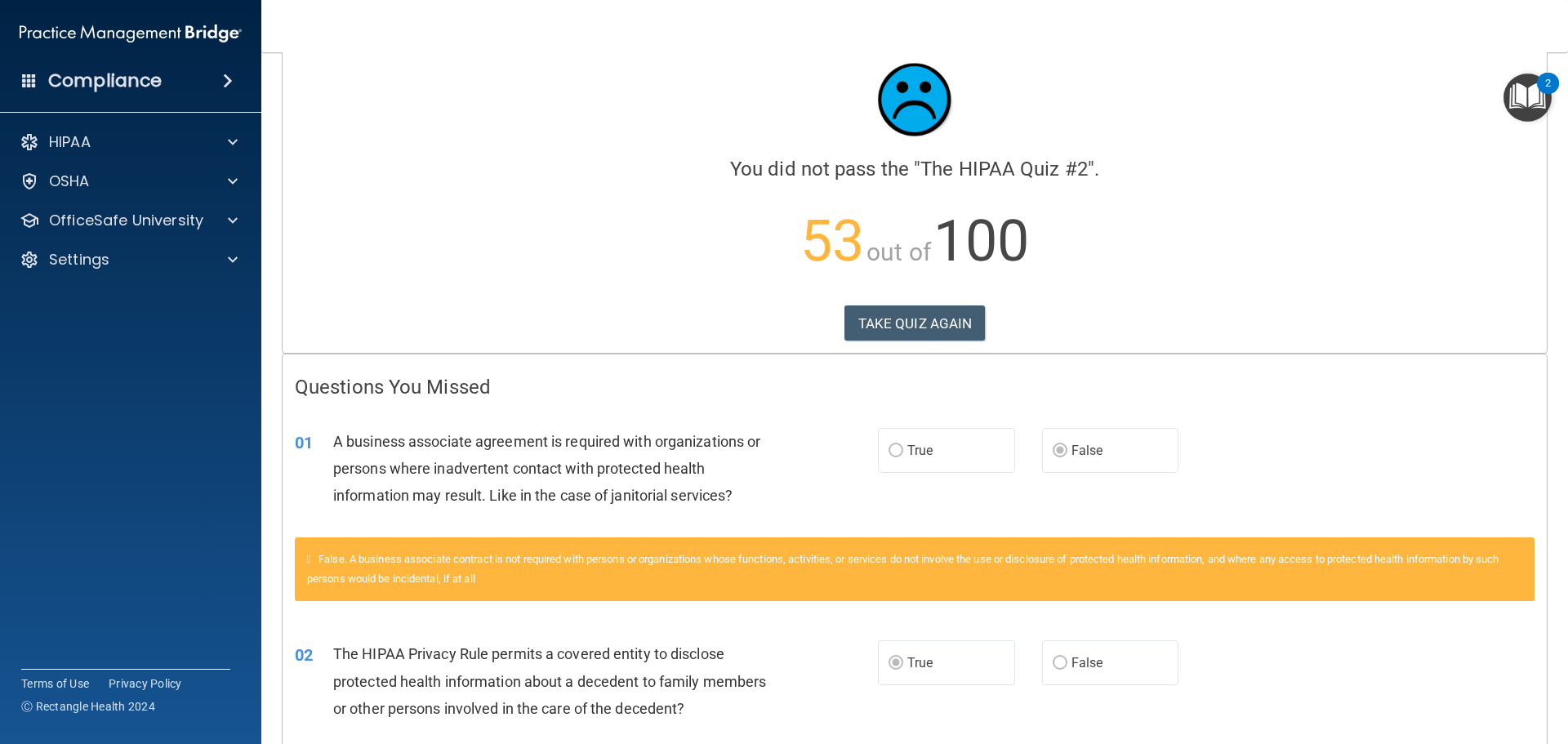
scroll to position [12, 0]
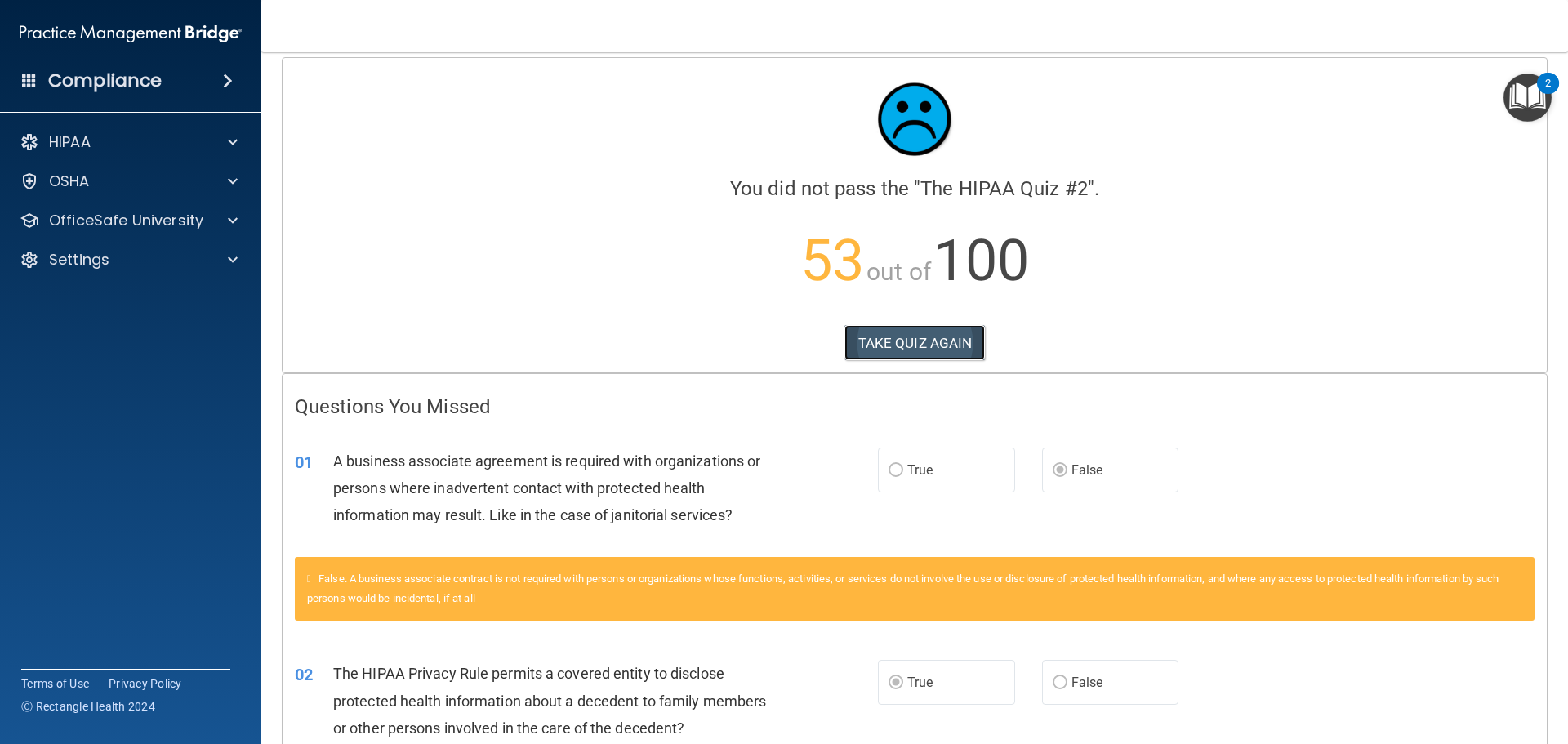
click at [904, 341] on button "TAKE QUIZ AGAIN" at bounding box center [915, 343] width 141 height 36
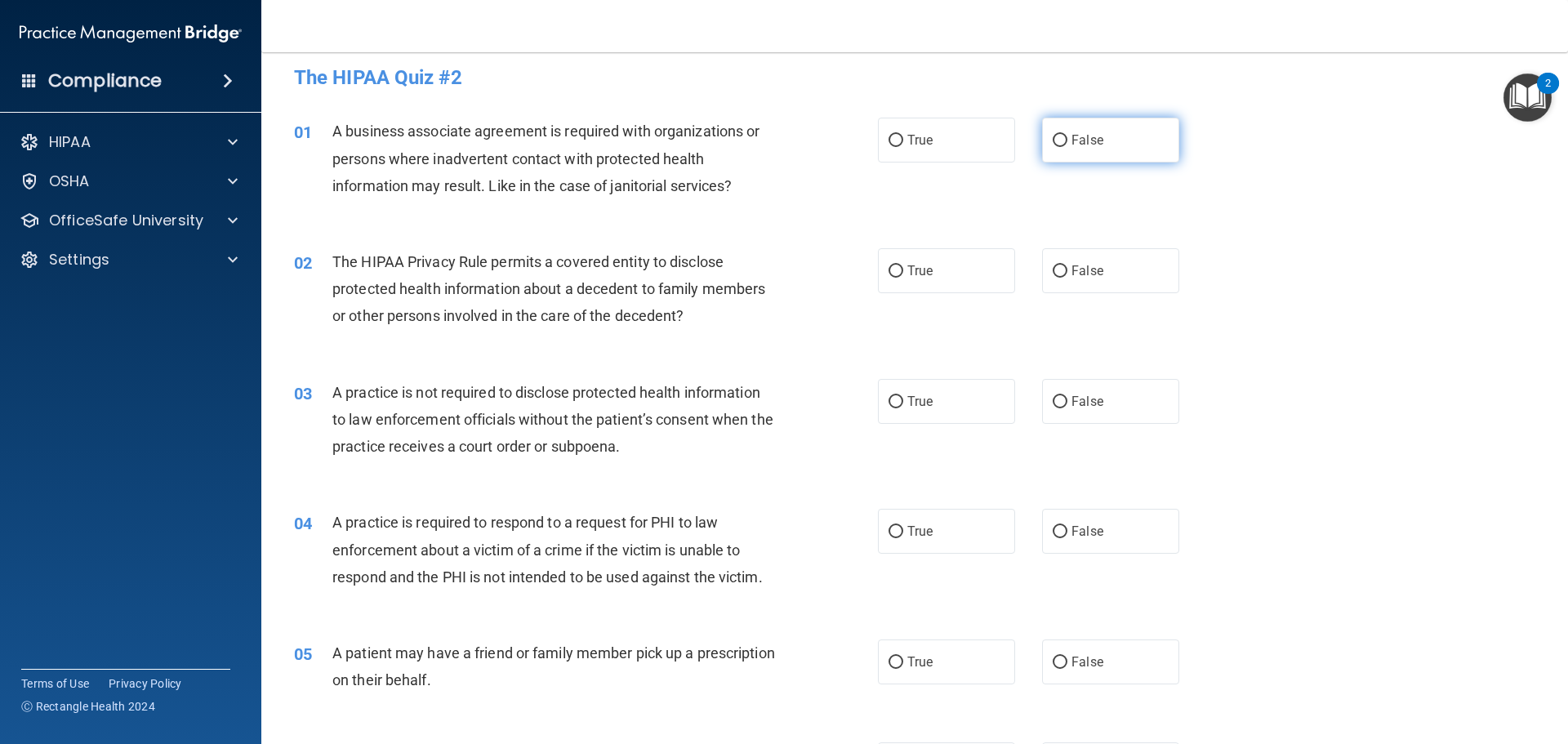
click at [1053, 144] on input "False" at bounding box center [1060, 141] width 14 height 12
radio input "true"
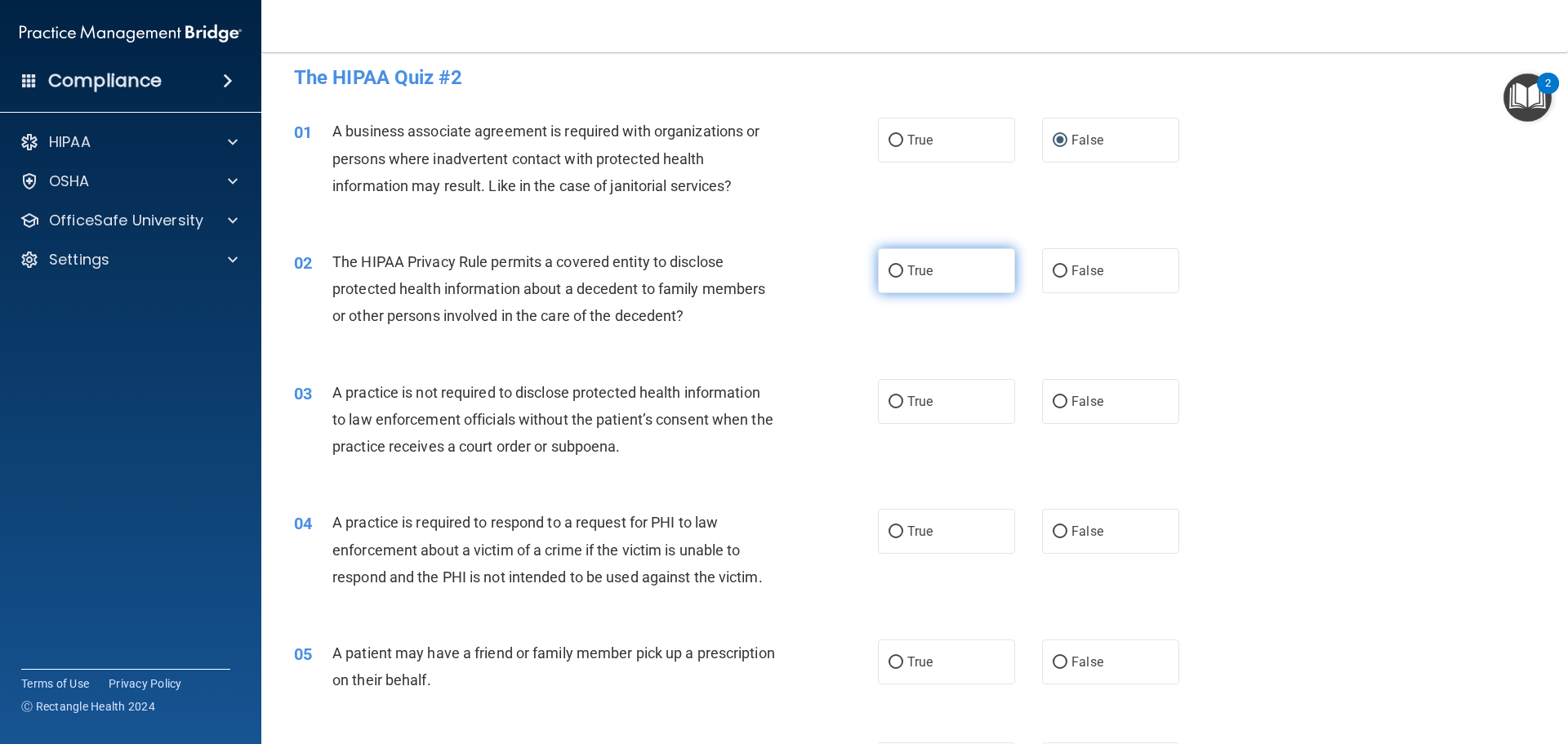
click at [889, 265] on input "True" at bounding box center [896, 271] width 14 height 12
radio input "true"
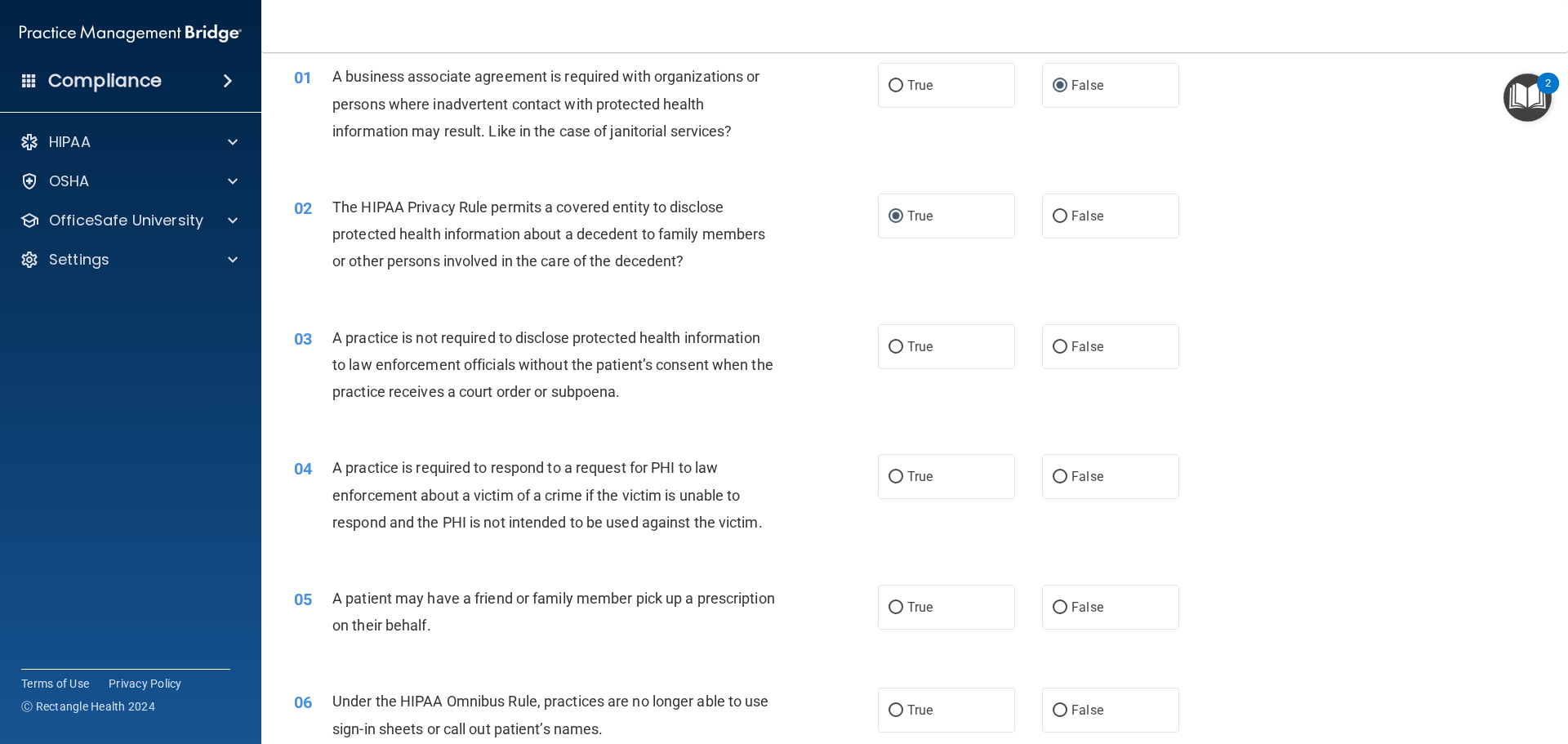
scroll to position [93, 0]
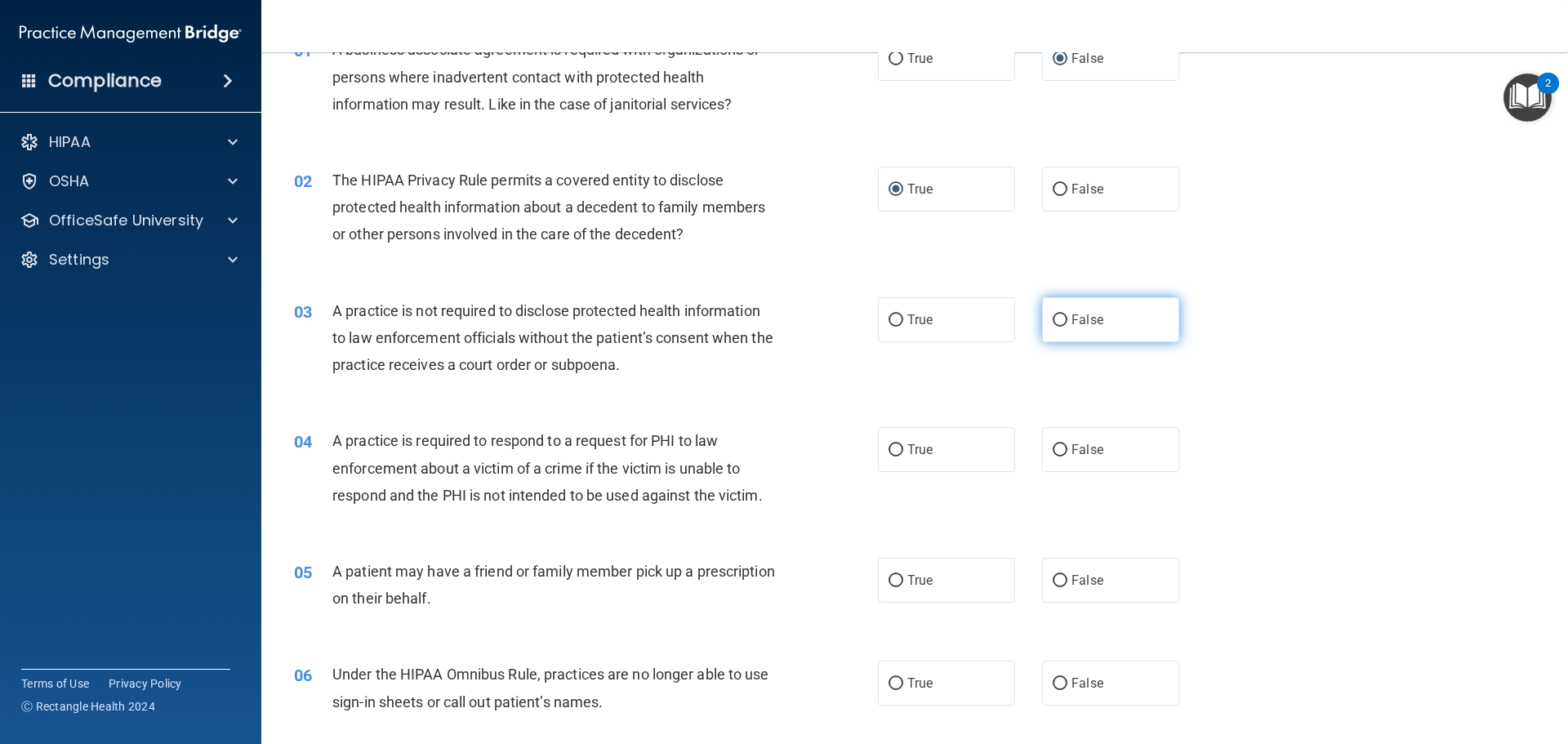
click at [1058, 323] on input "False" at bounding box center [1060, 320] width 14 height 12
radio input "true"
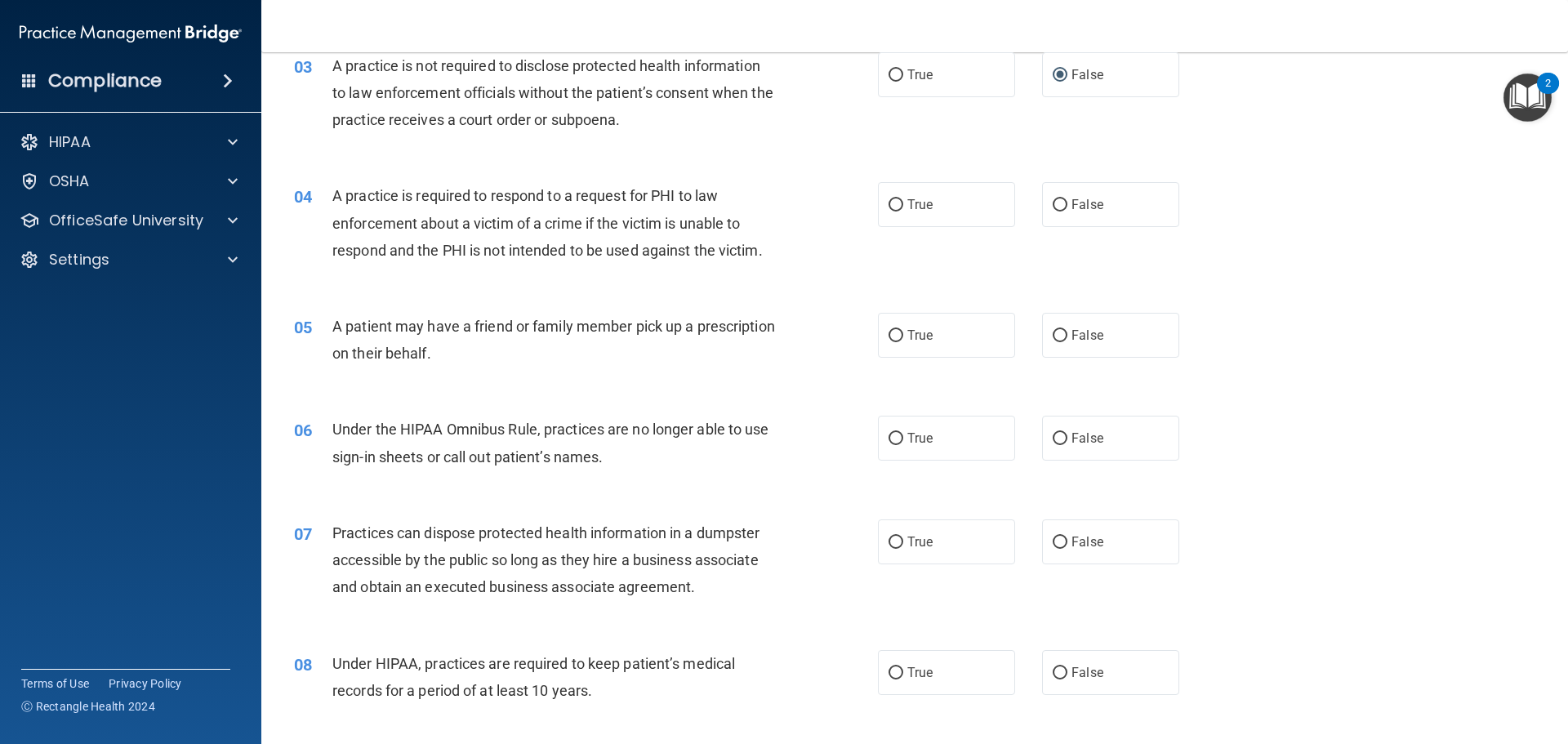
scroll to position [419, 0]
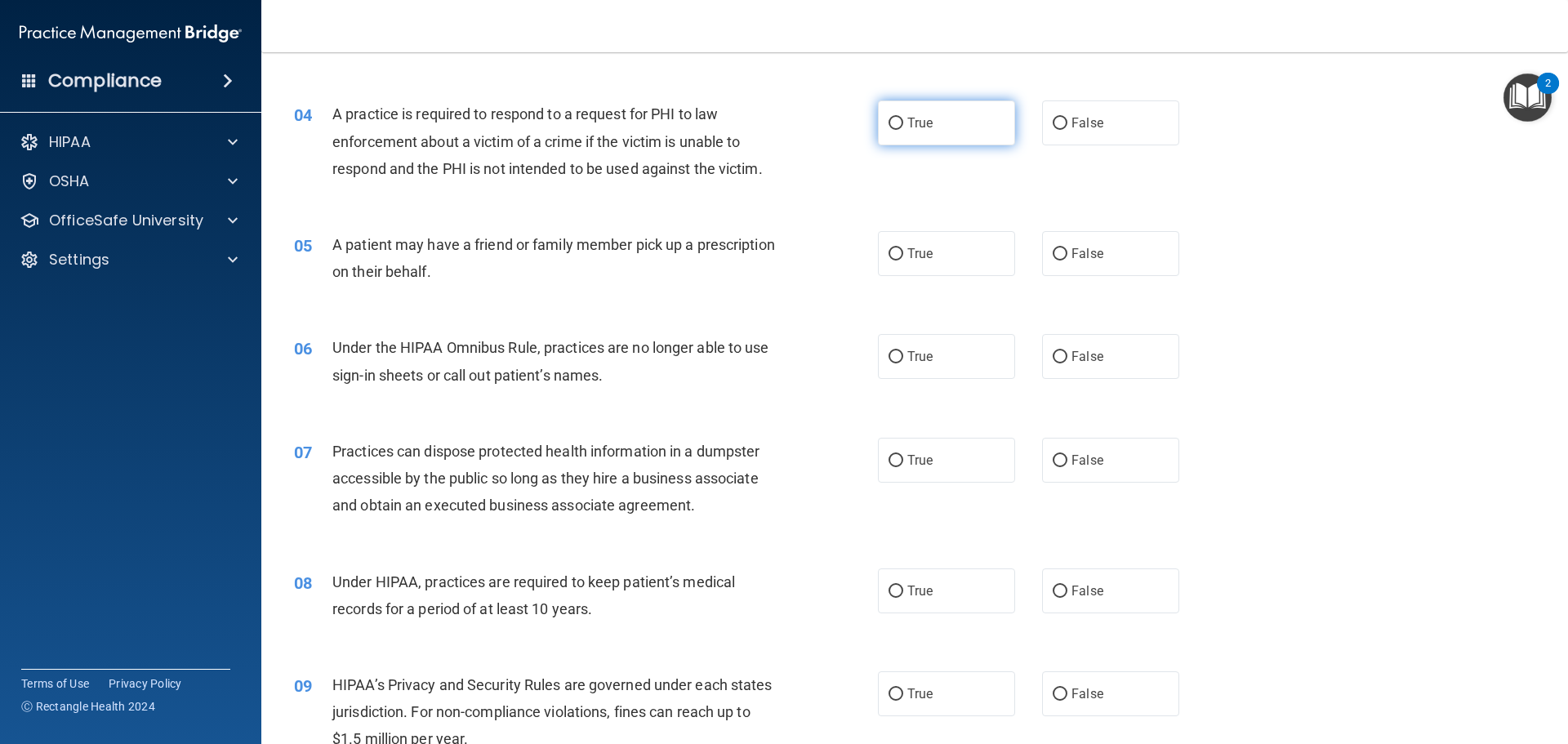
click at [883, 115] on label "True" at bounding box center [947, 123] width 137 height 45
click at [889, 118] on input "True" at bounding box center [896, 124] width 14 height 12
radio input "true"
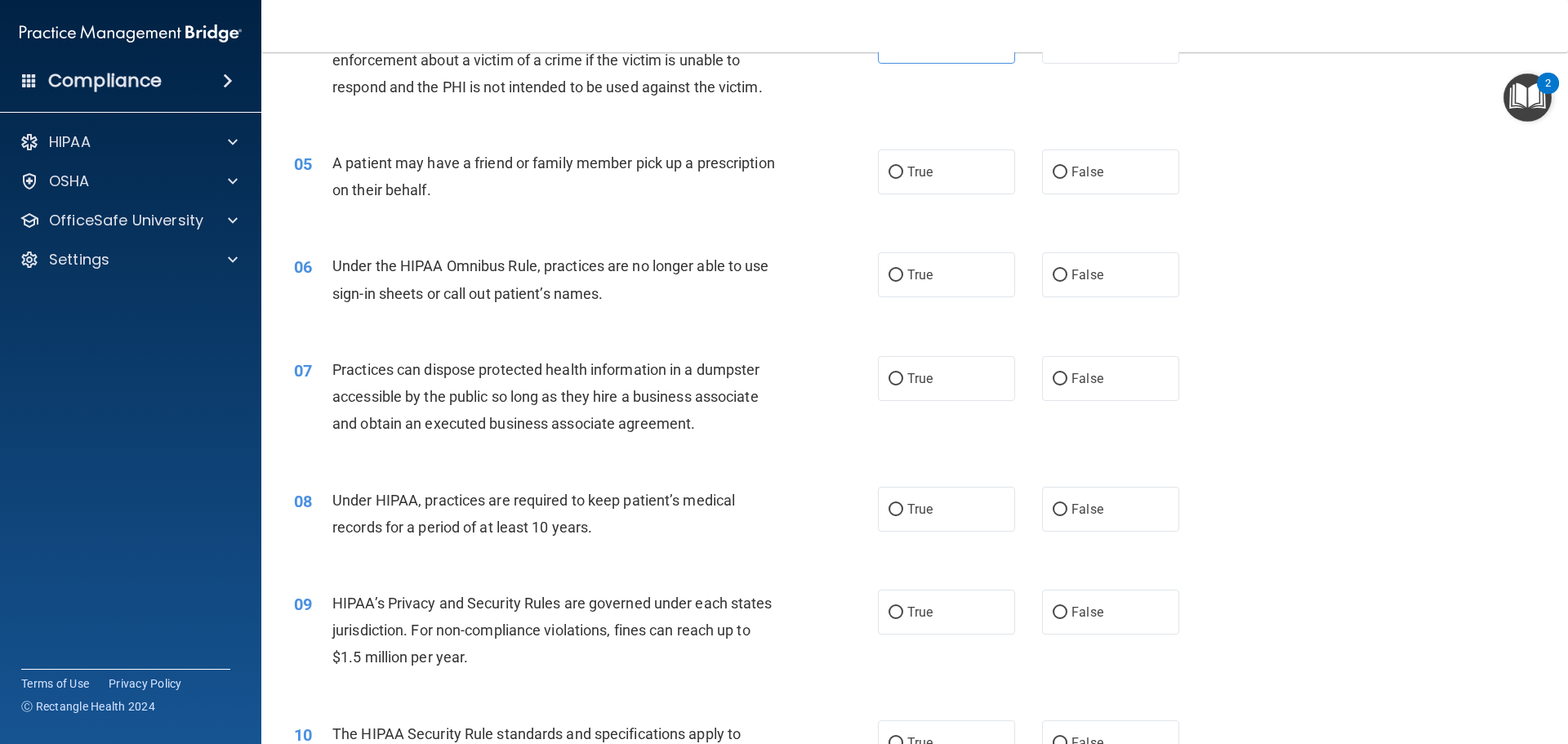
scroll to position [583, 0]
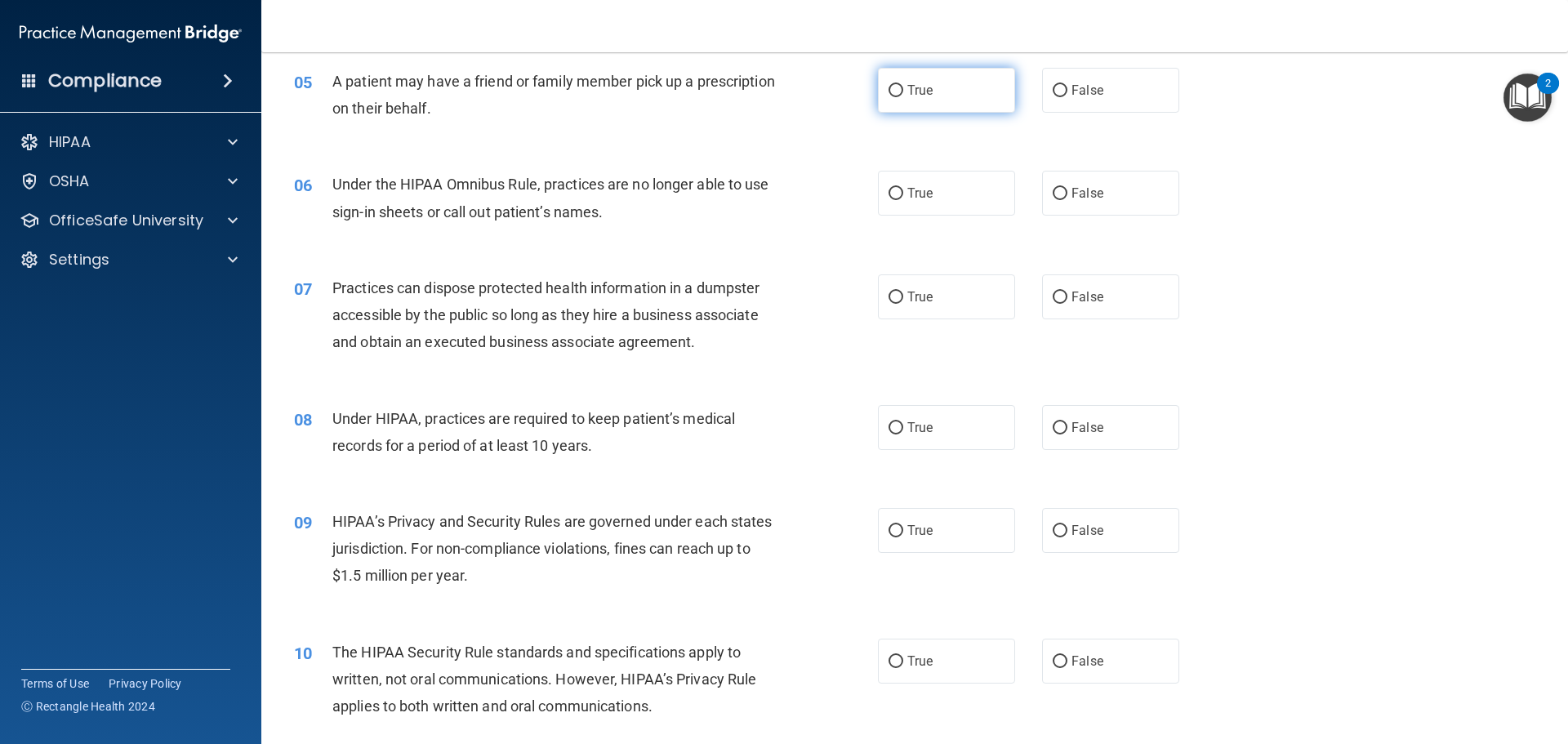
click at [889, 95] on input "True" at bounding box center [896, 91] width 14 height 12
radio input "true"
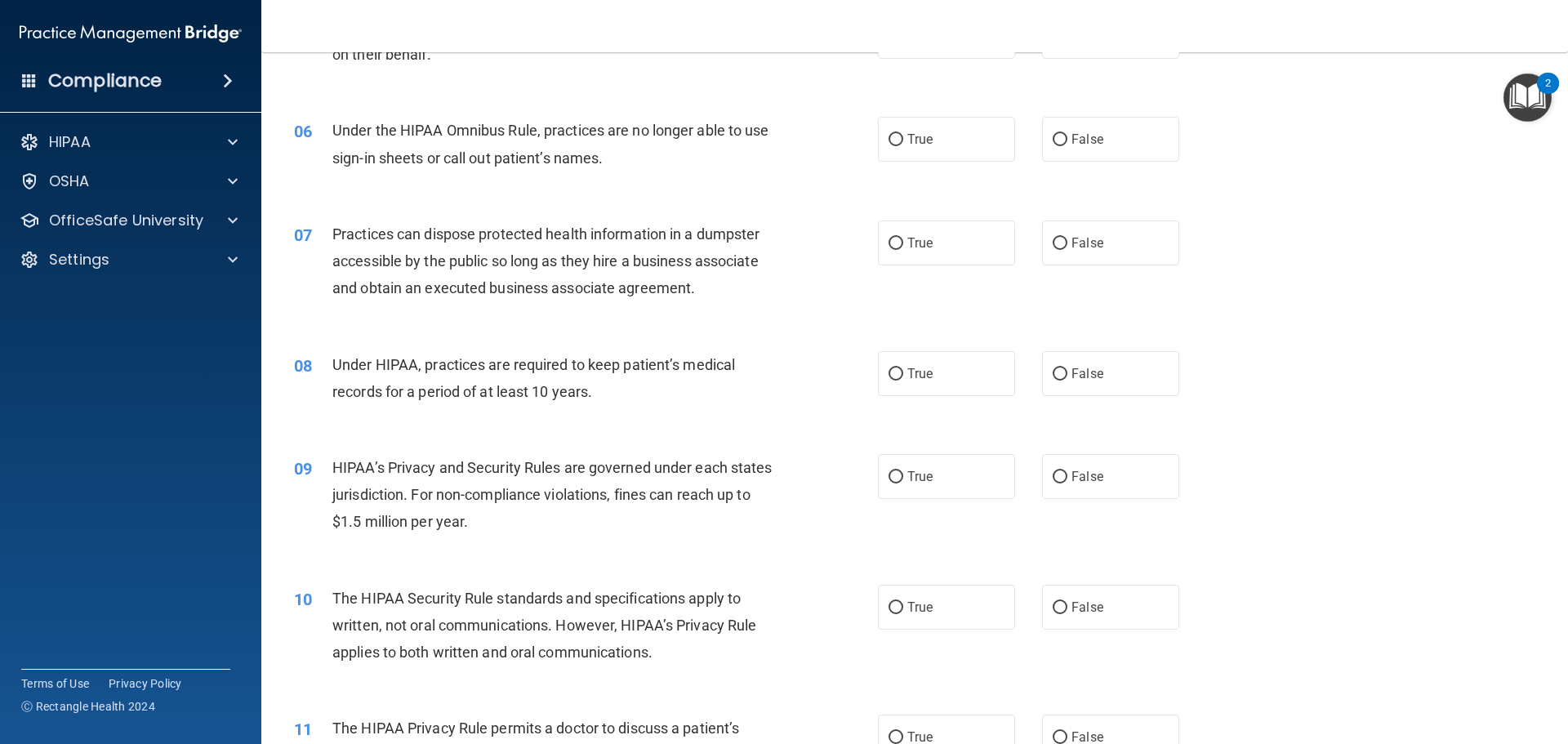
scroll to position [665, 0]
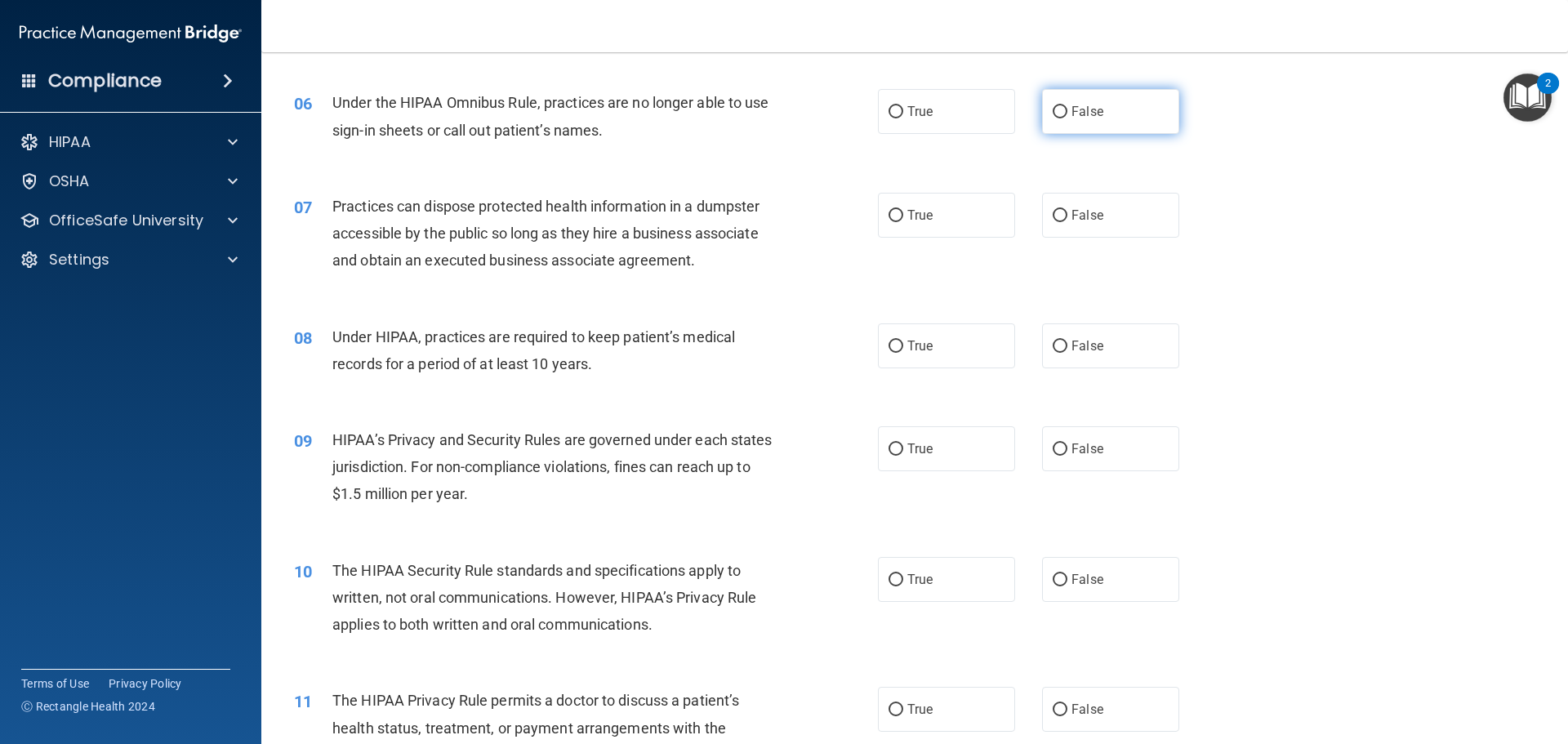
click at [1055, 111] on input "False" at bounding box center [1060, 112] width 14 height 12
radio input "true"
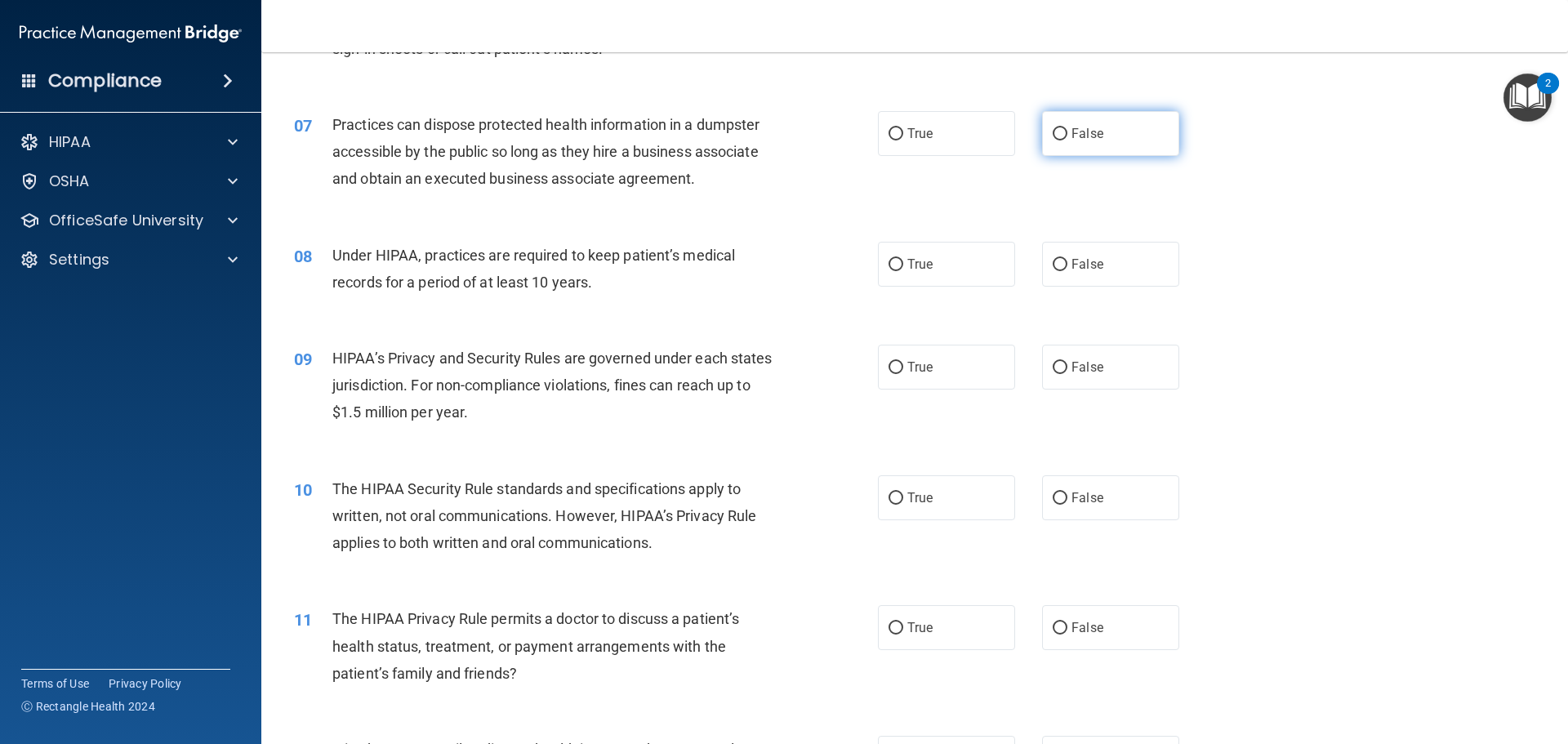
click at [1058, 132] on input "False" at bounding box center [1060, 135] width 14 height 12
radio input "true"
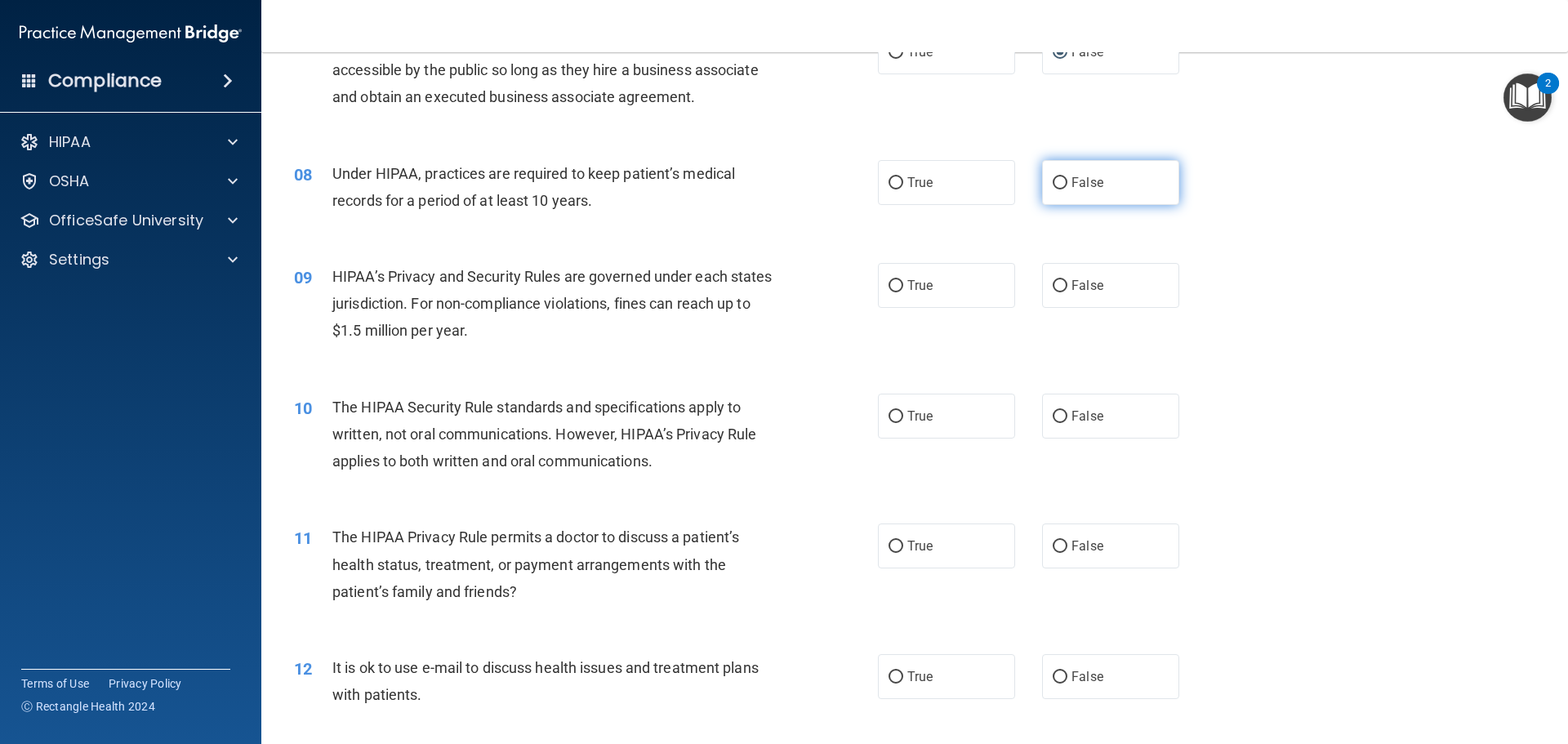
click at [1042, 178] on label "False" at bounding box center [1111, 182] width 137 height 45
click at [1053, 178] on input "False" at bounding box center [1060, 184] width 14 height 12
radio input "true"
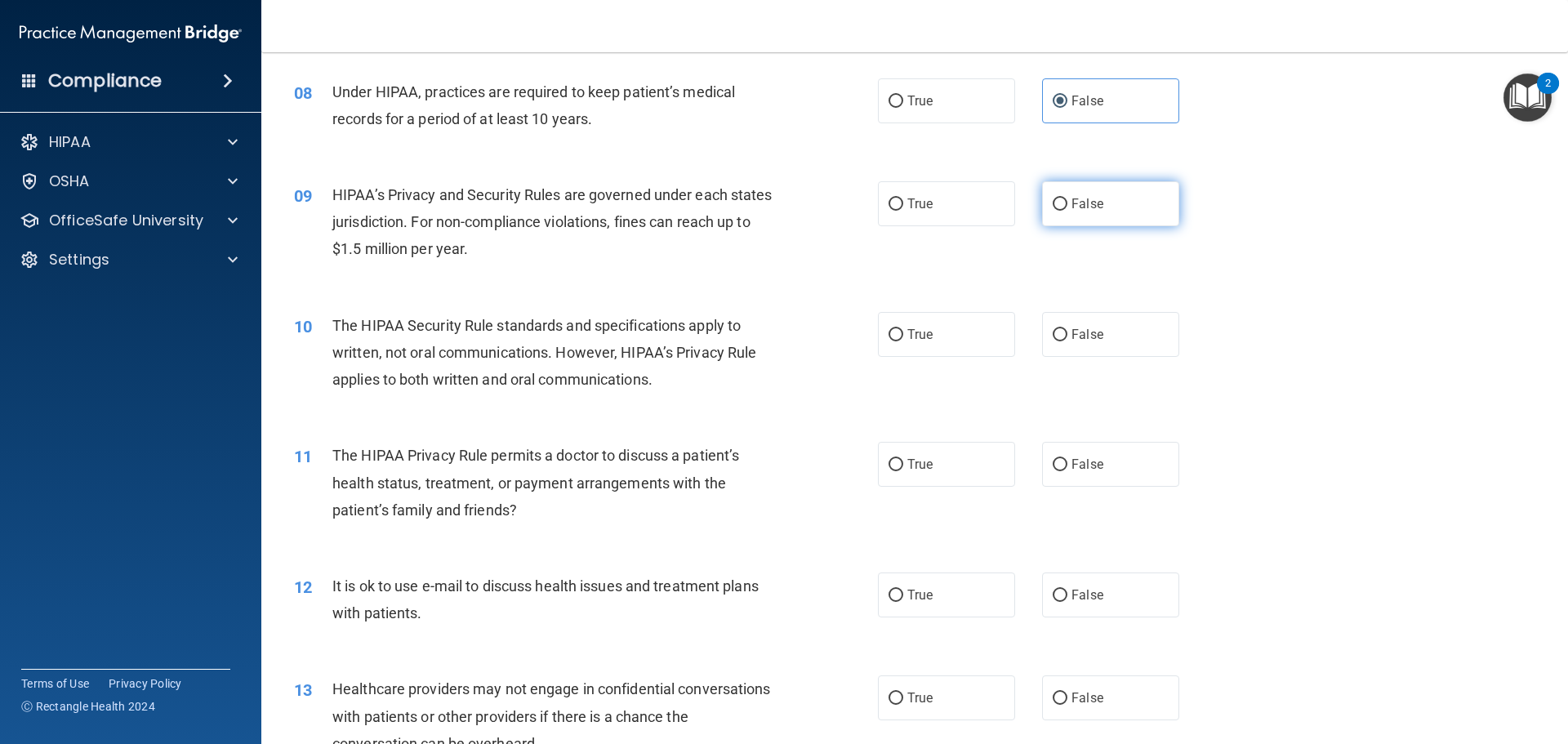
click at [1053, 198] on input "False" at bounding box center [1060, 204] width 14 height 12
radio input "true"
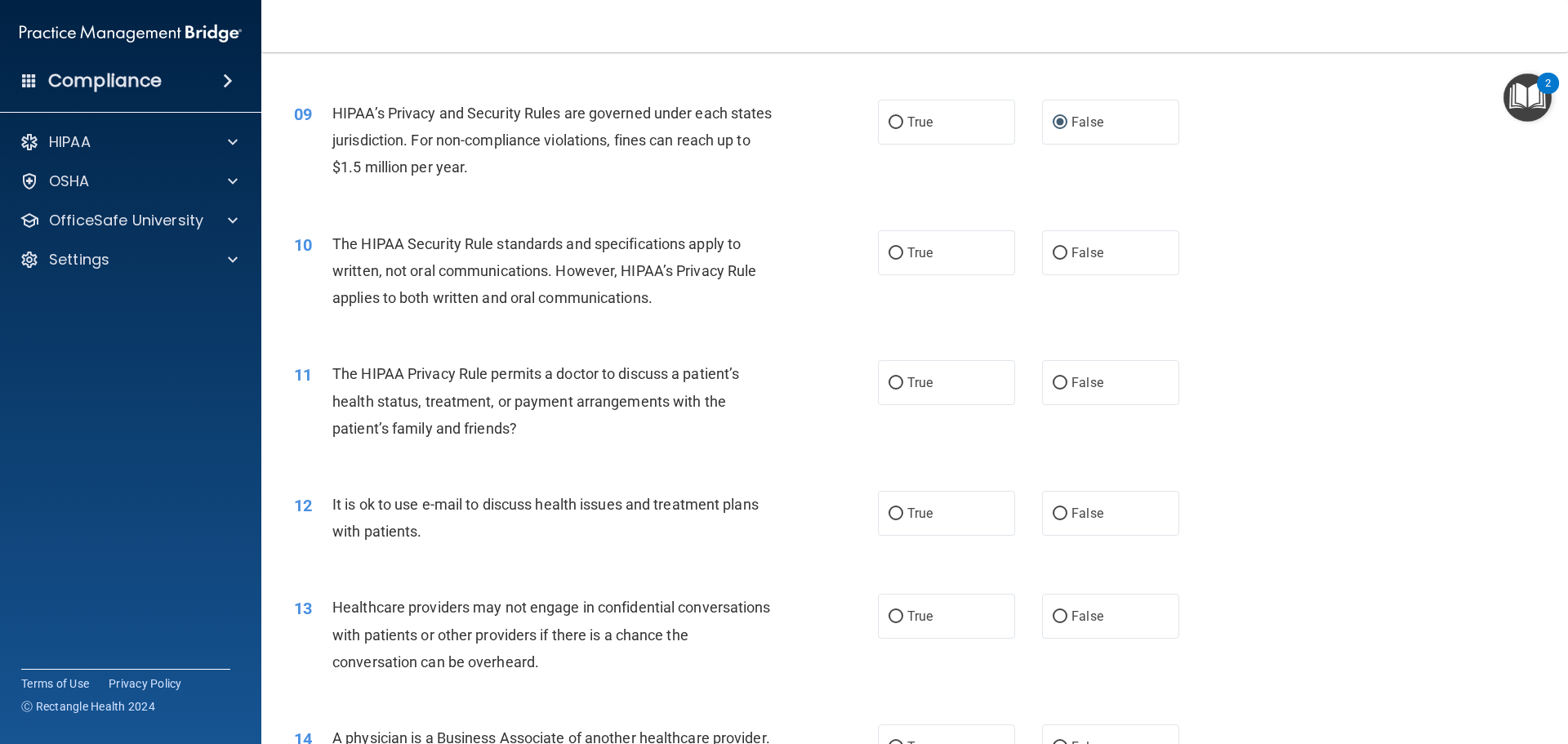
scroll to position [1072, 0]
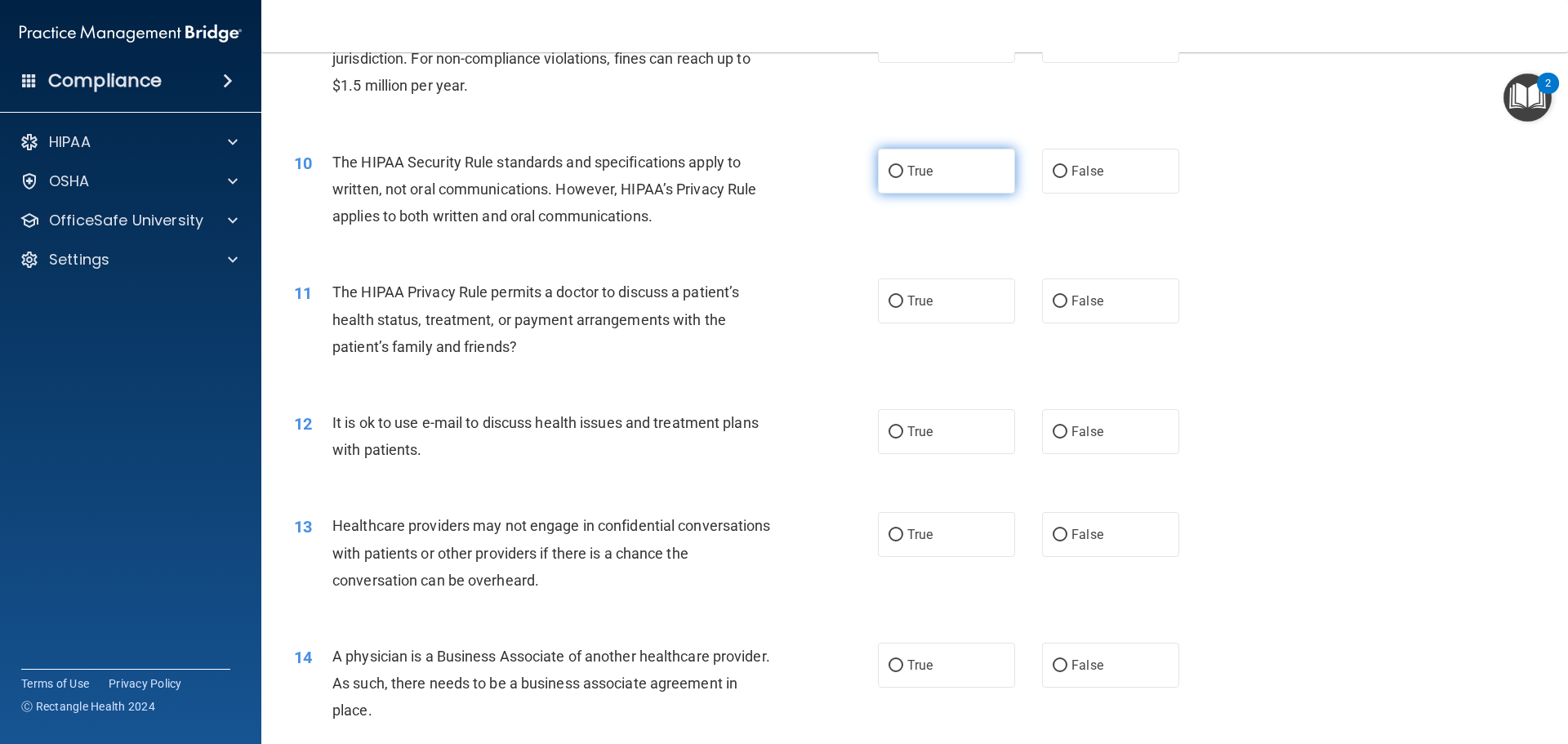
click at [889, 170] on input "True" at bounding box center [896, 172] width 14 height 12
radio input "true"
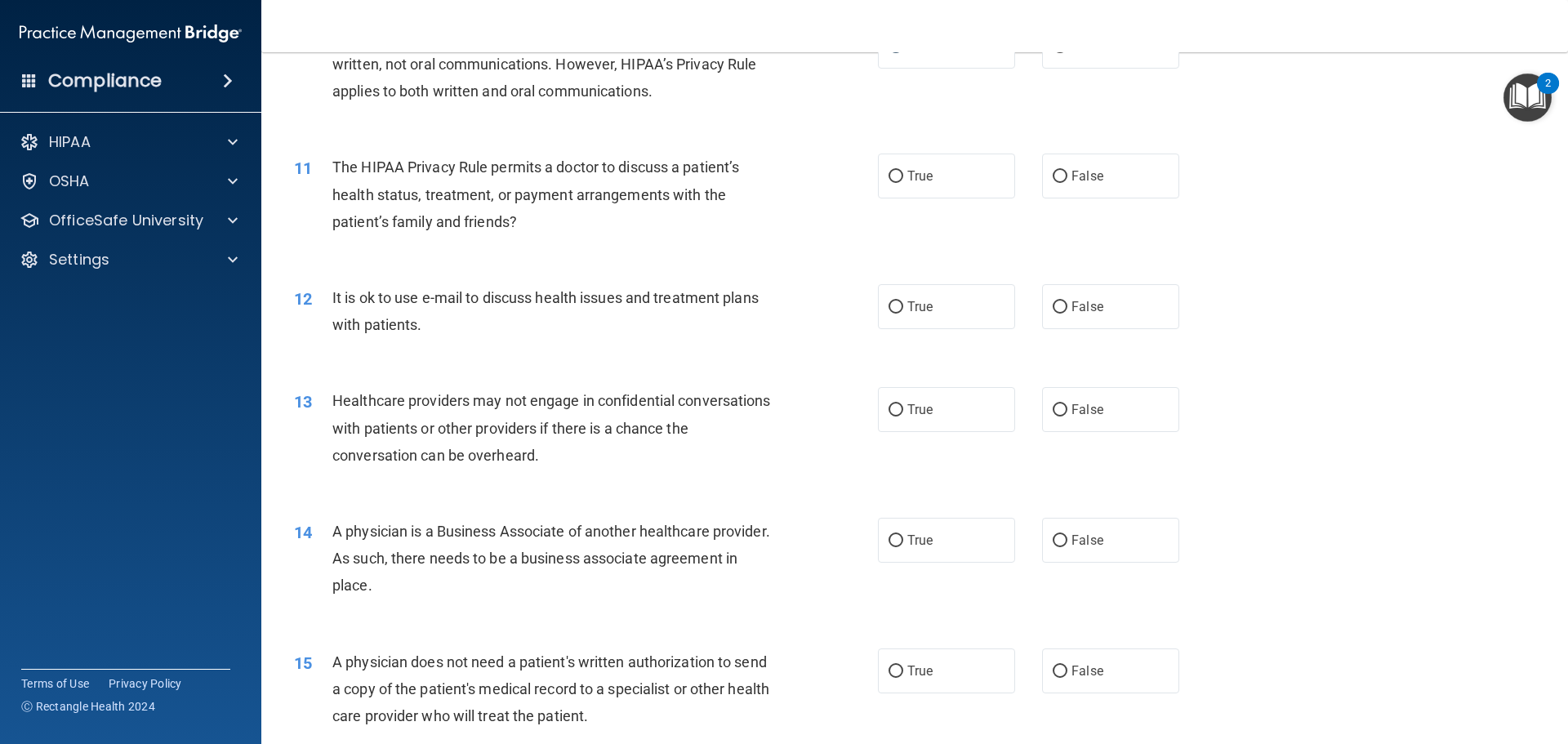
scroll to position [1236, 0]
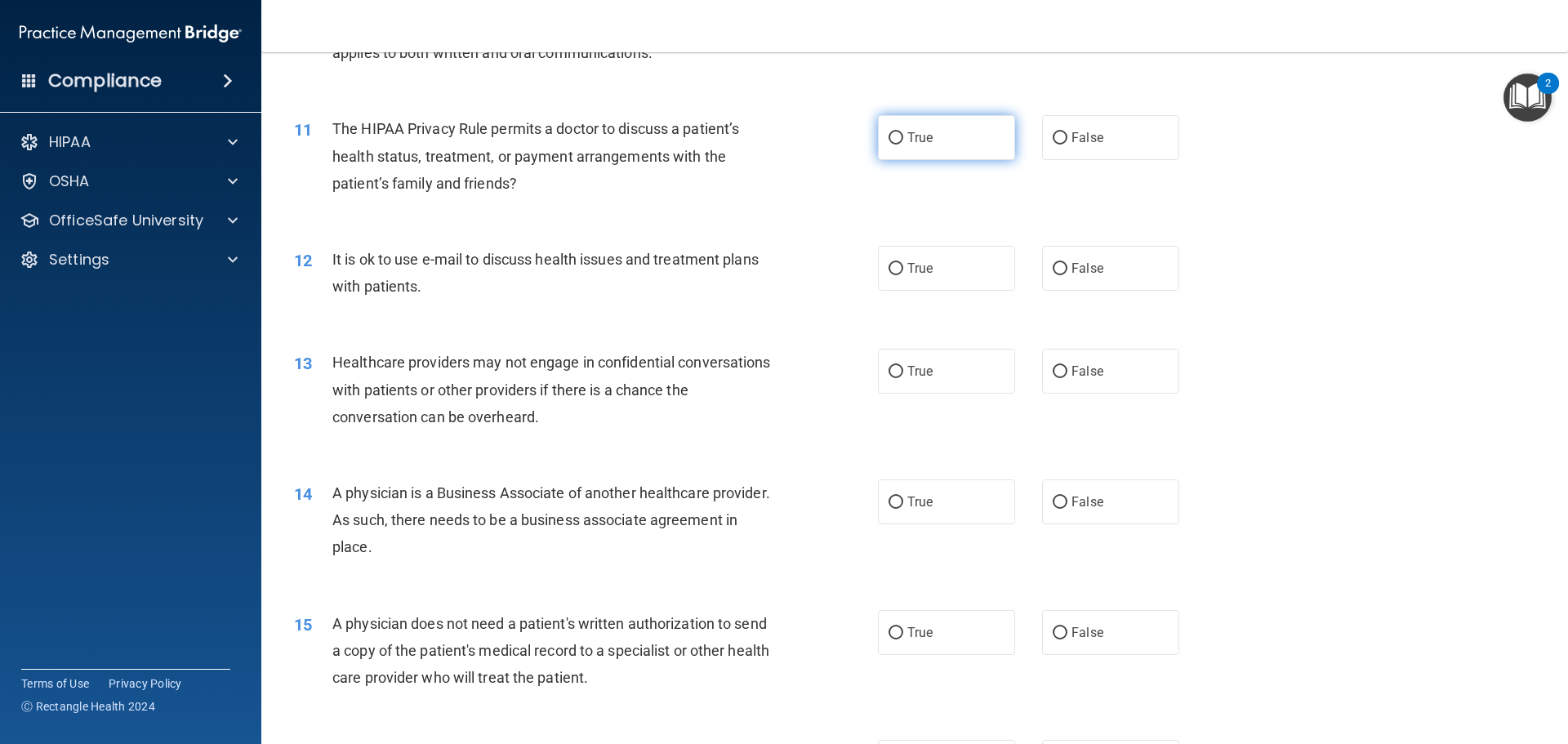
click at [890, 136] on input "True" at bounding box center [896, 138] width 14 height 12
radio input "true"
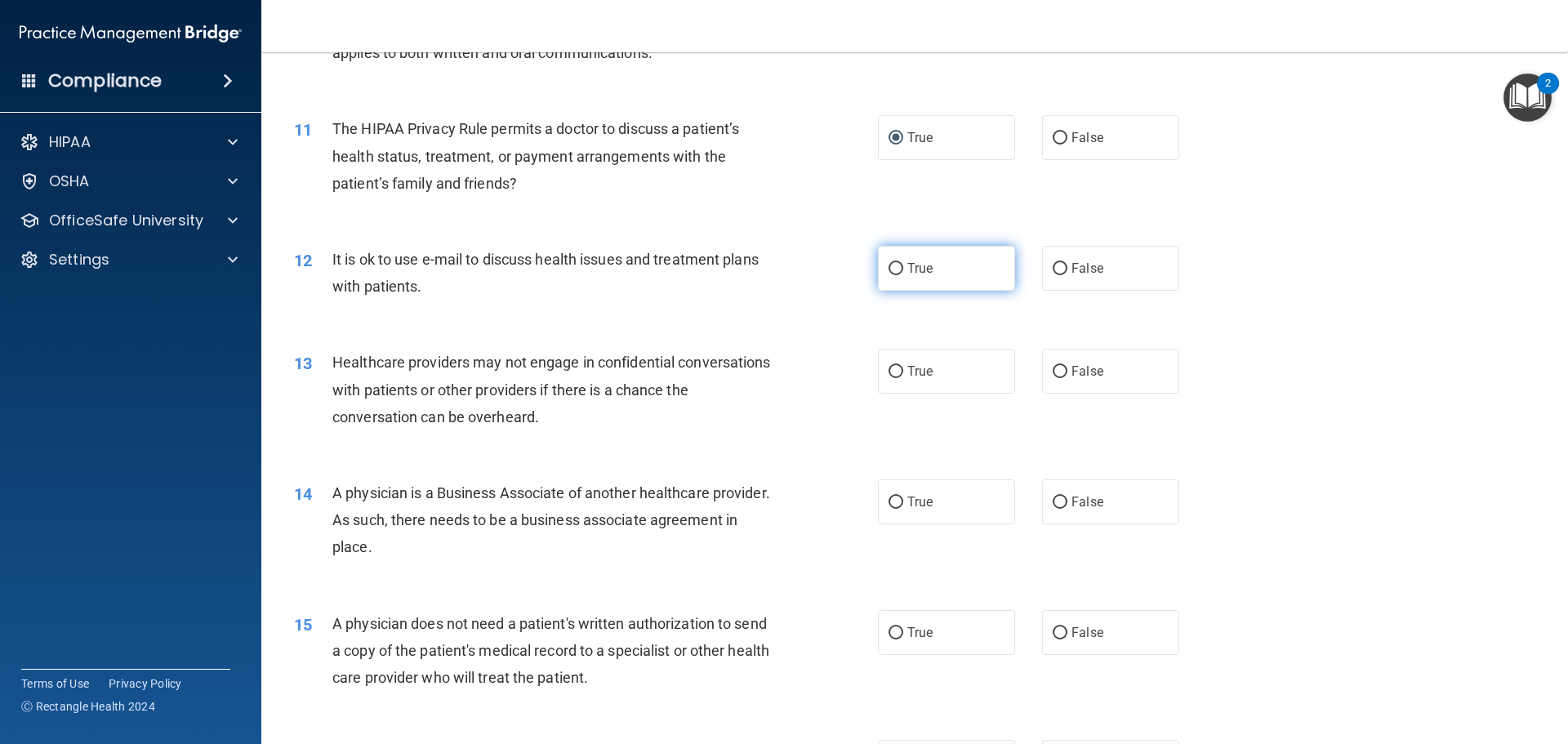
click at [889, 267] on input "True" at bounding box center [896, 269] width 14 height 12
radio input "true"
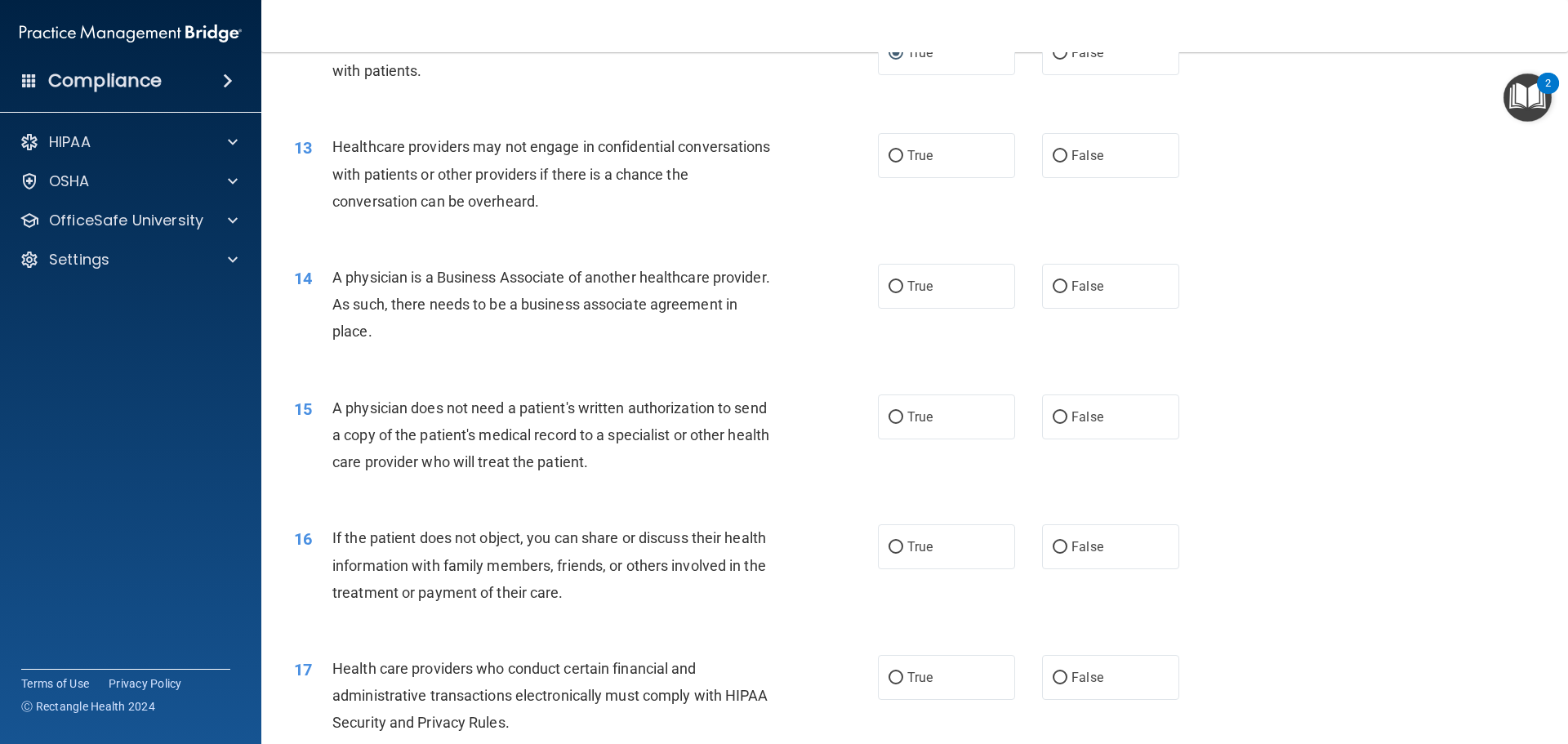
scroll to position [1481, 0]
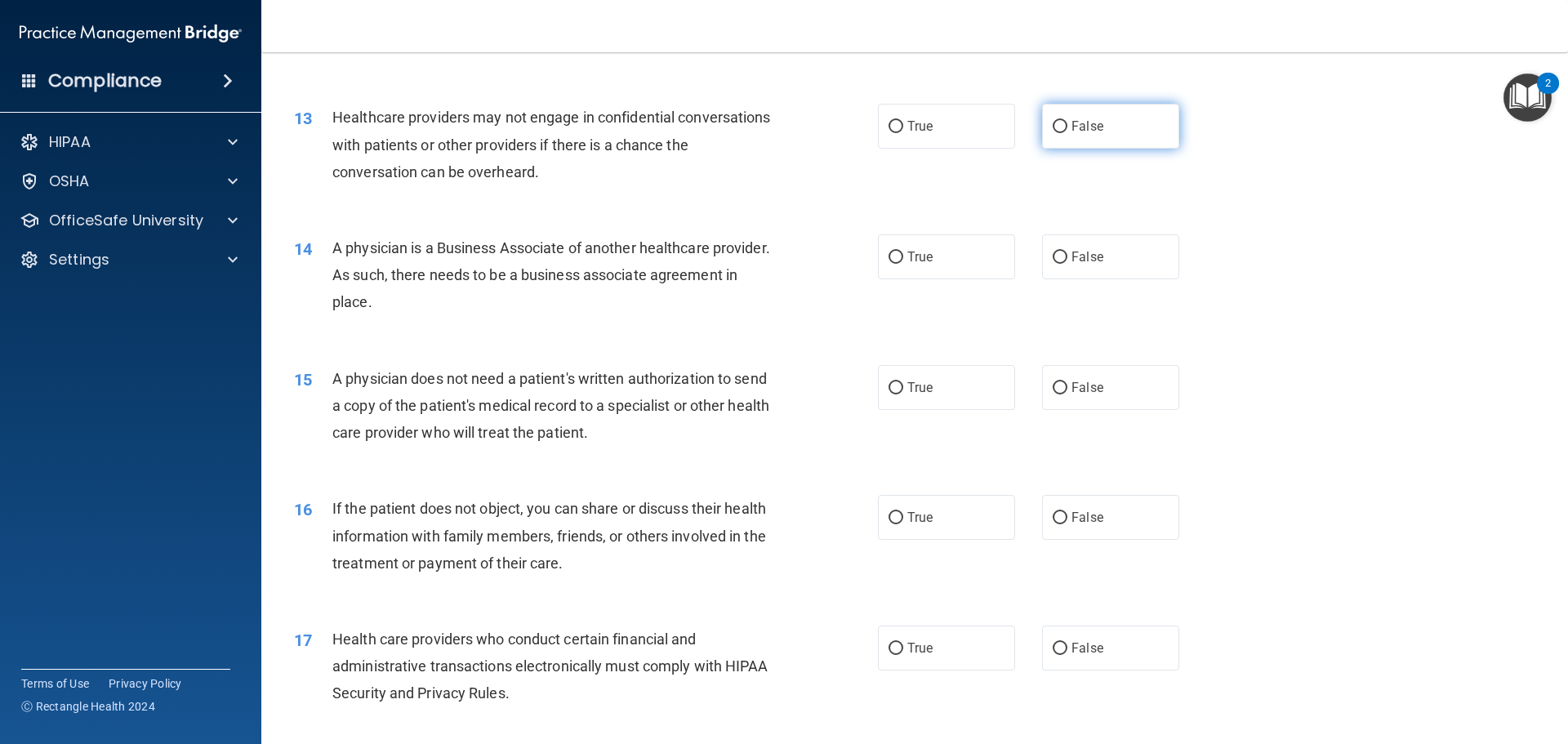
click at [1053, 128] on input "False" at bounding box center [1060, 127] width 14 height 12
radio input "true"
click at [890, 248] on label "True" at bounding box center [947, 257] width 137 height 45
click at [890, 252] on input "True" at bounding box center [896, 258] width 14 height 12
radio input "true"
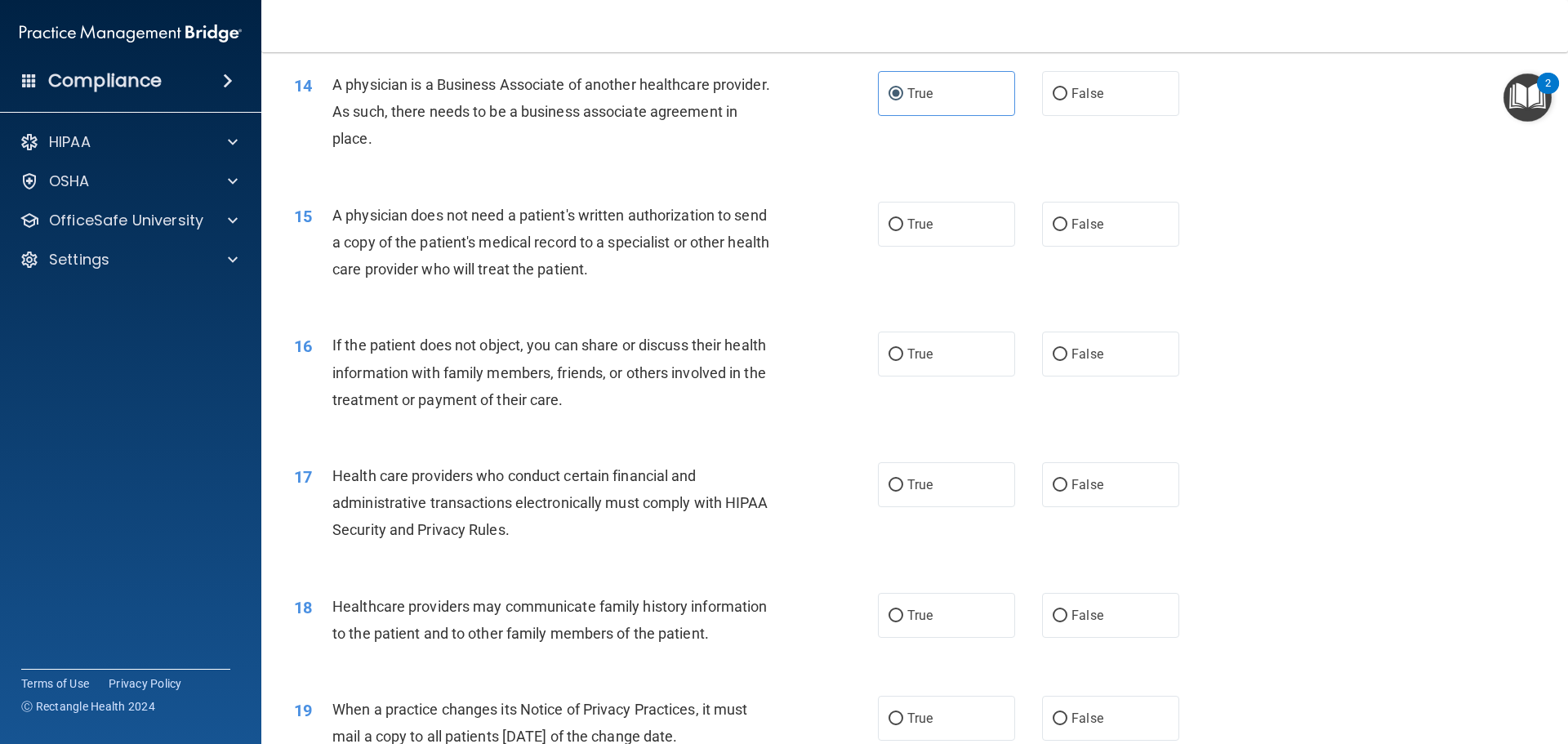
scroll to position [1726, 0]
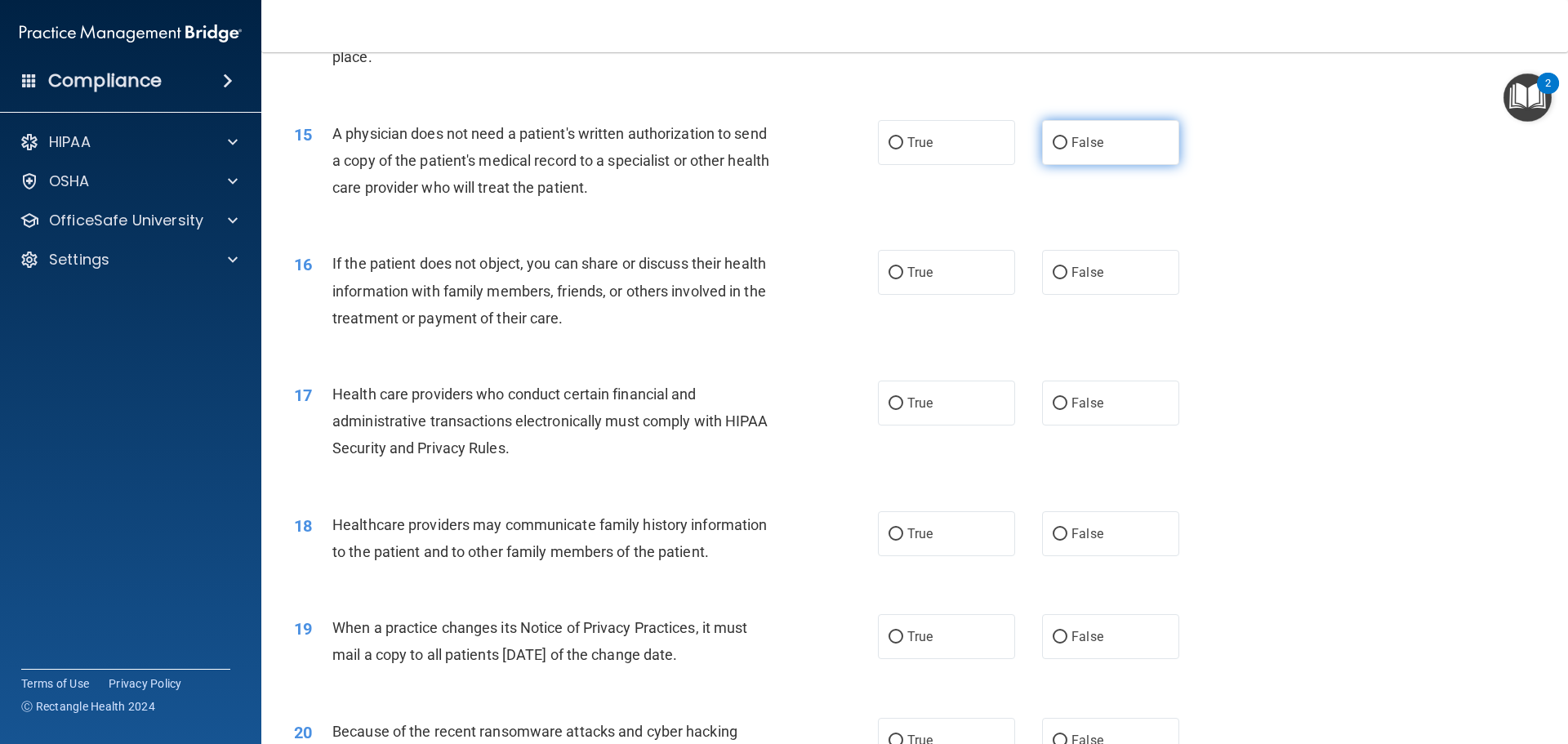
click at [1056, 151] on label "False" at bounding box center [1111, 143] width 137 height 45
click at [1056, 149] on input "False" at bounding box center [1060, 144] width 14 height 12
radio input "true"
click at [895, 277] on input "True" at bounding box center [896, 273] width 14 height 12
radio input "true"
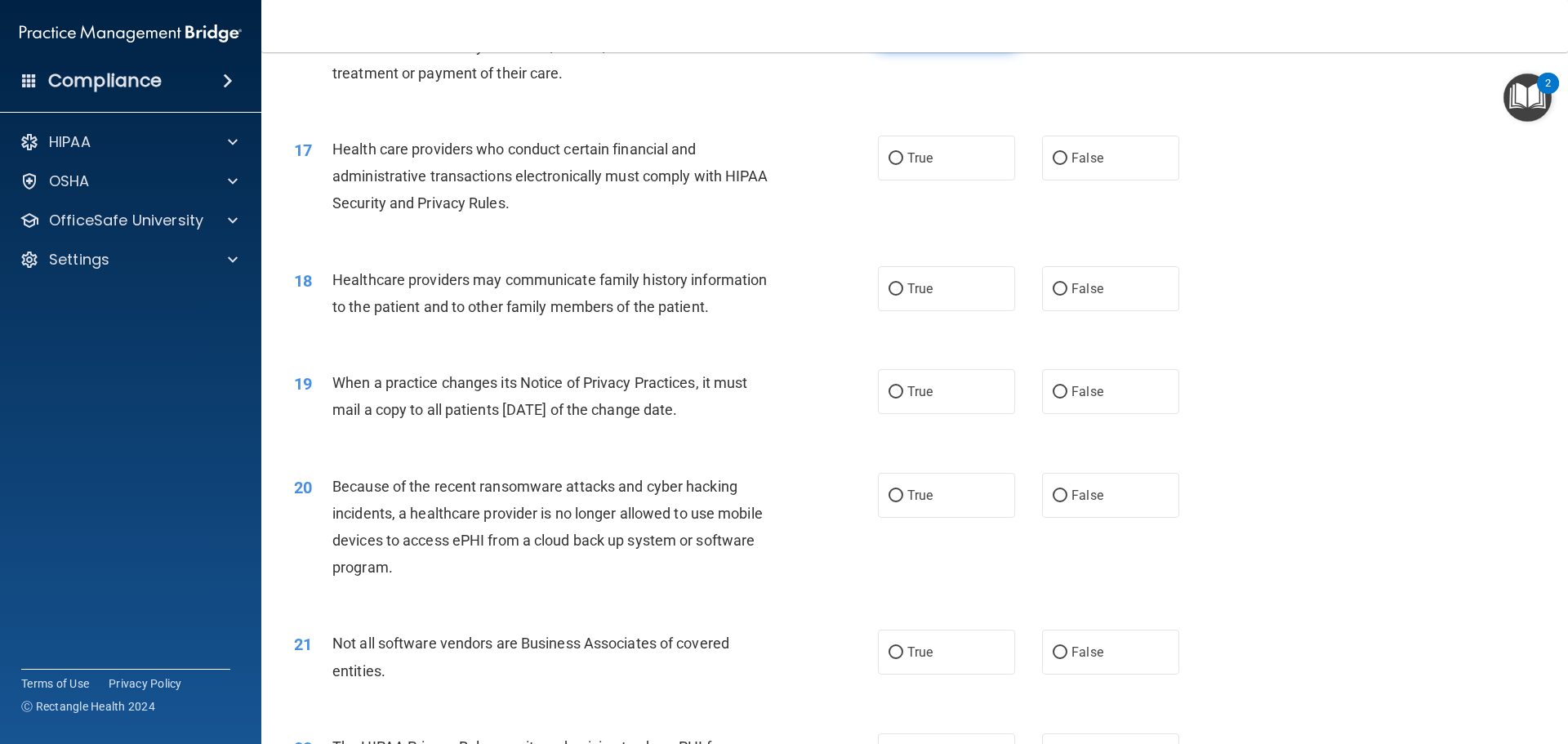
scroll to position [2053, 0]
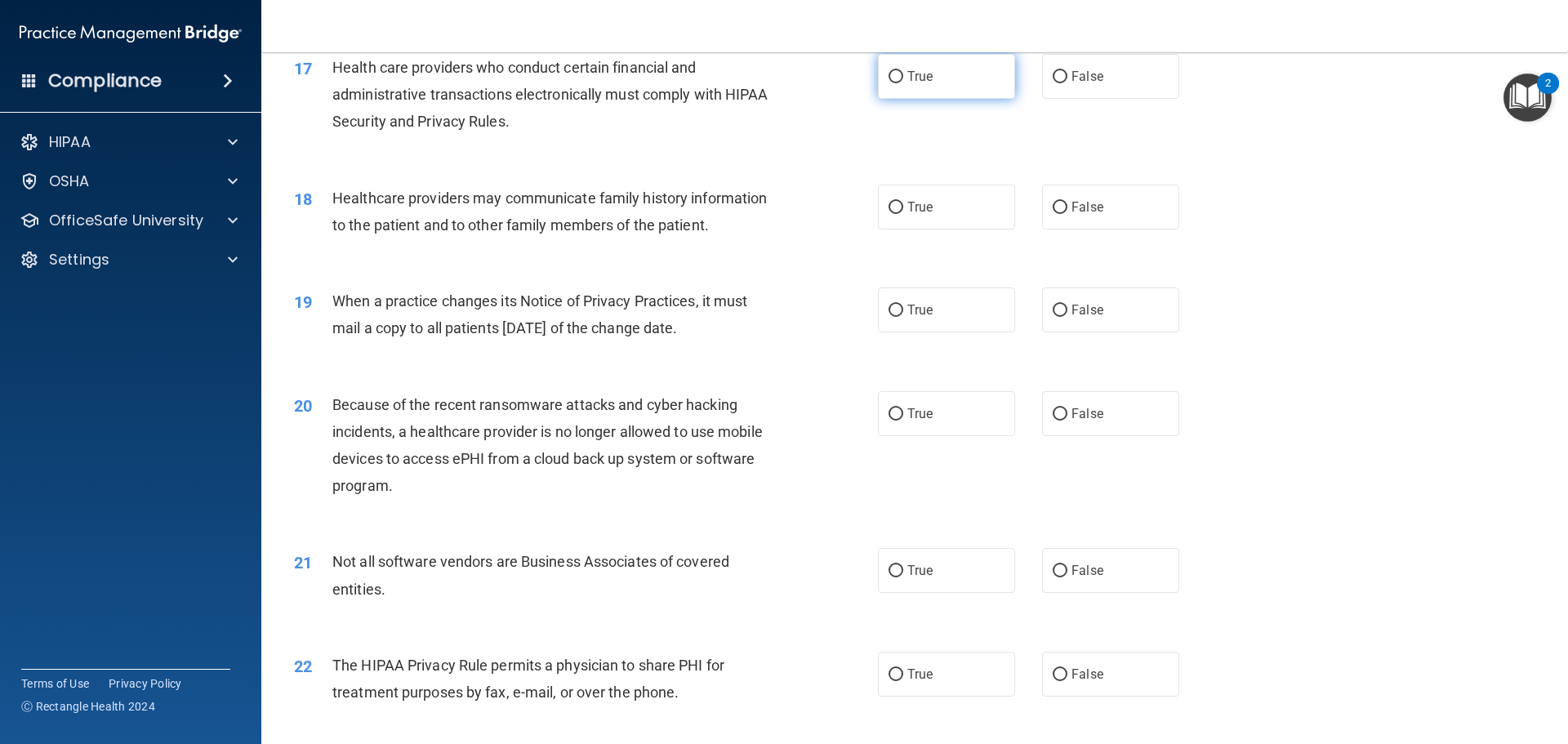
click at [891, 71] on input "True" at bounding box center [896, 78] width 14 height 12
radio input "true"
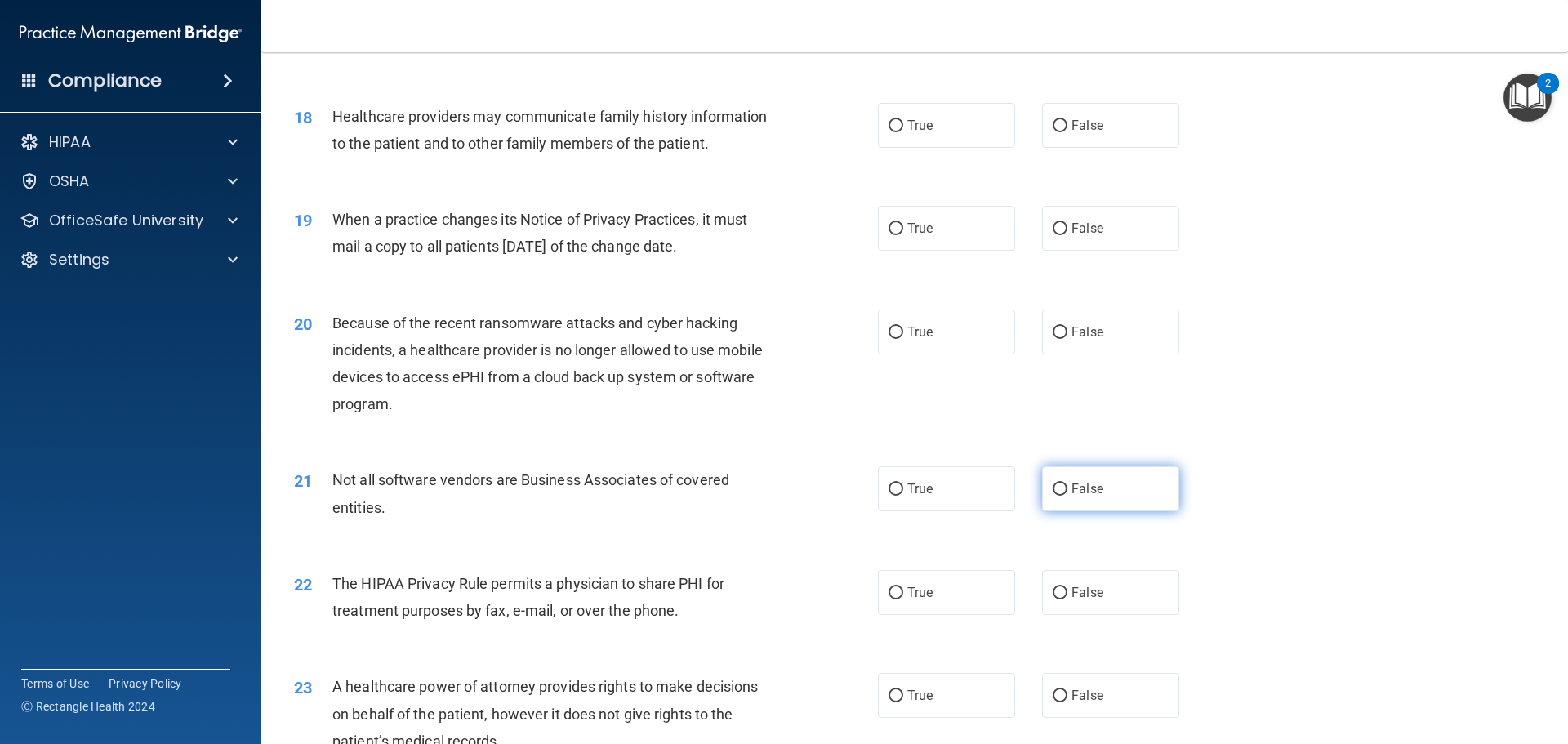
click at [1072, 487] on span "False" at bounding box center [1088, 488] width 32 height 15
click at [1067, 487] on input "False" at bounding box center [1060, 490] width 14 height 12
radio input "true"
click at [1053, 340] on label "False" at bounding box center [1111, 332] width 137 height 45
click at [1053, 339] on input "False" at bounding box center [1060, 333] width 14 height 12
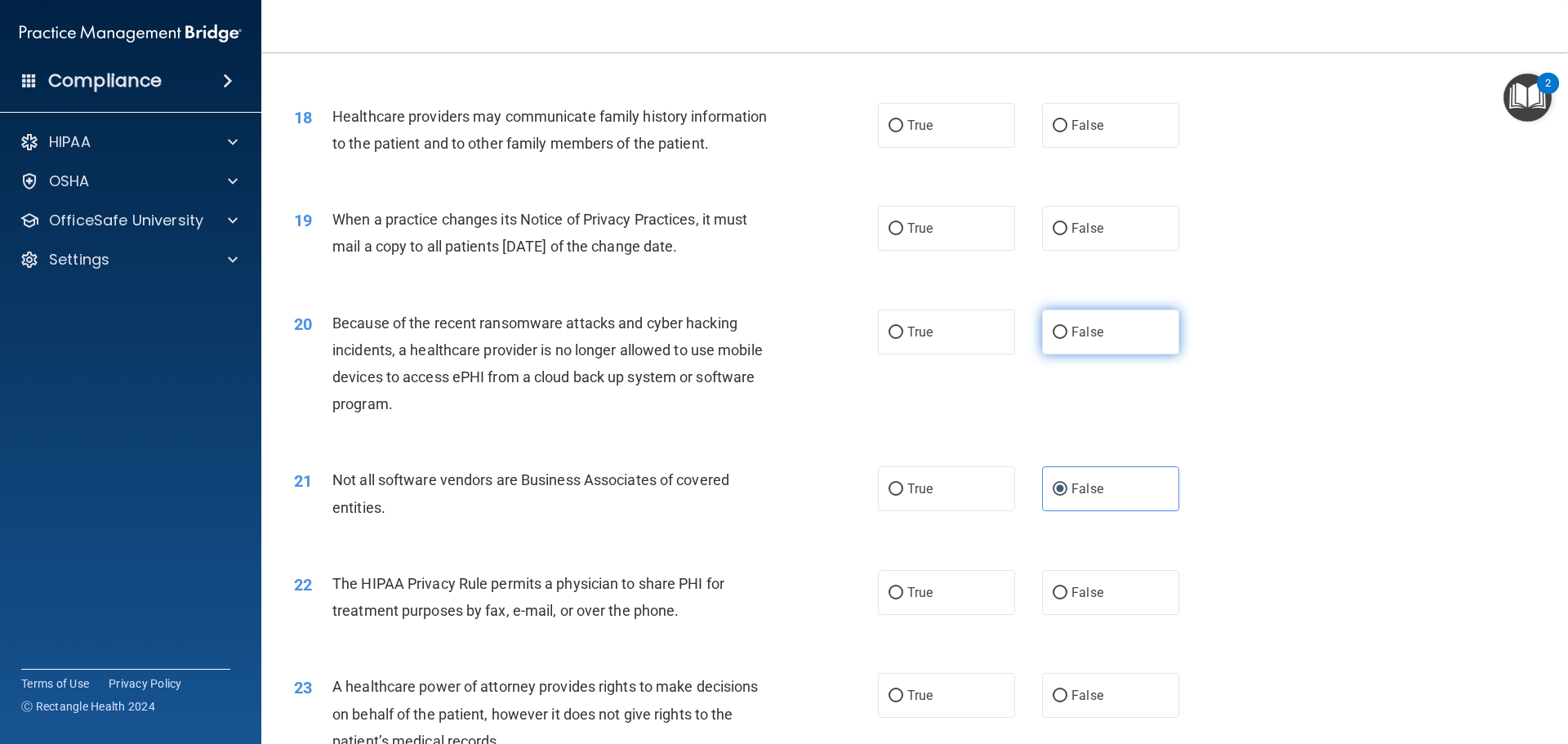
radio input "true"
click at [890, 125] on input "True" at bounding box center [896, 127] width 14 height 12
radio input "true"
click at [1053, 122] on input "False" at bounding box center [1060, 127] width 14 height 12
radio input "true"
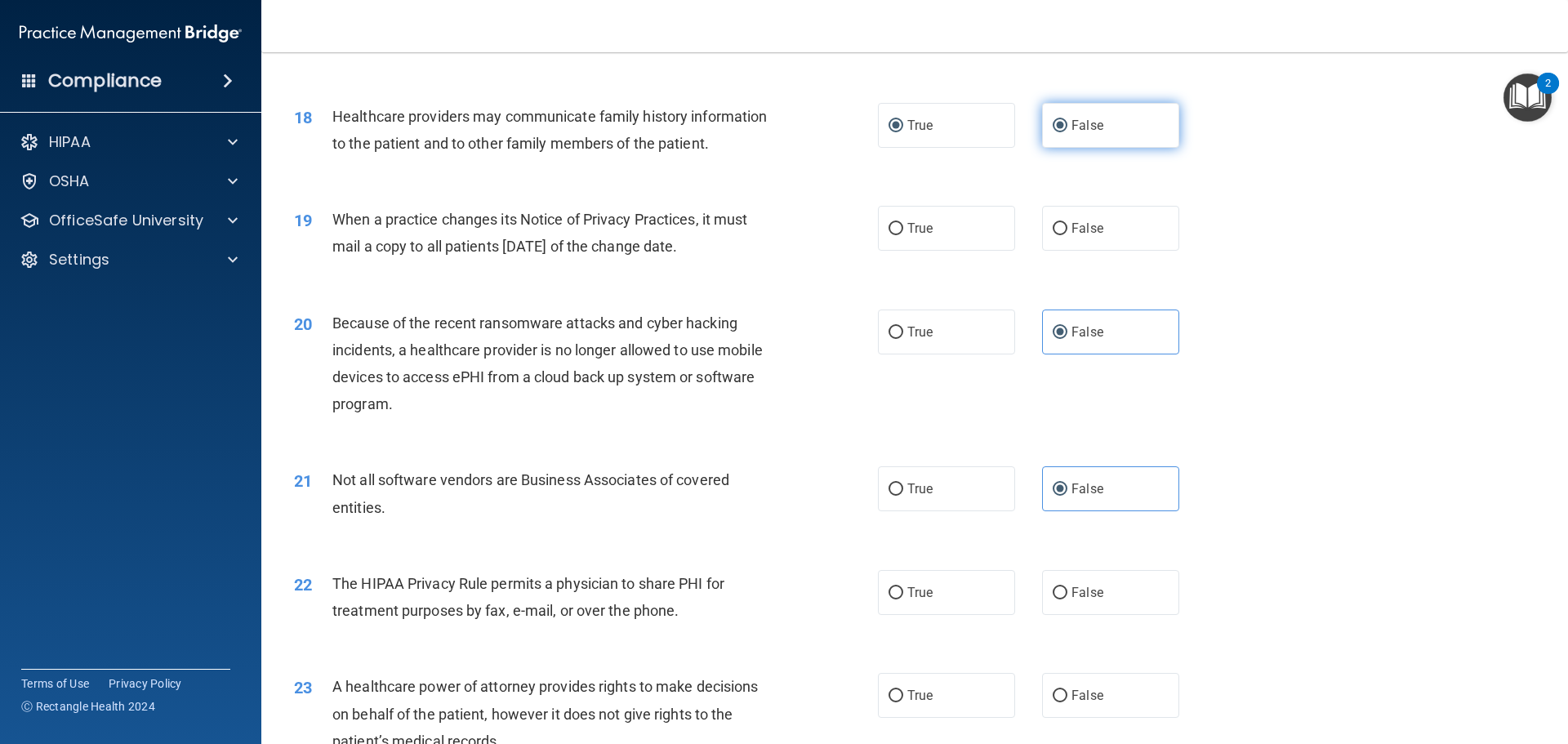
radio input "false"
click at [891, 224] on input "True" at bounding box center [896, 229] width 14 height 12
radio input "true"
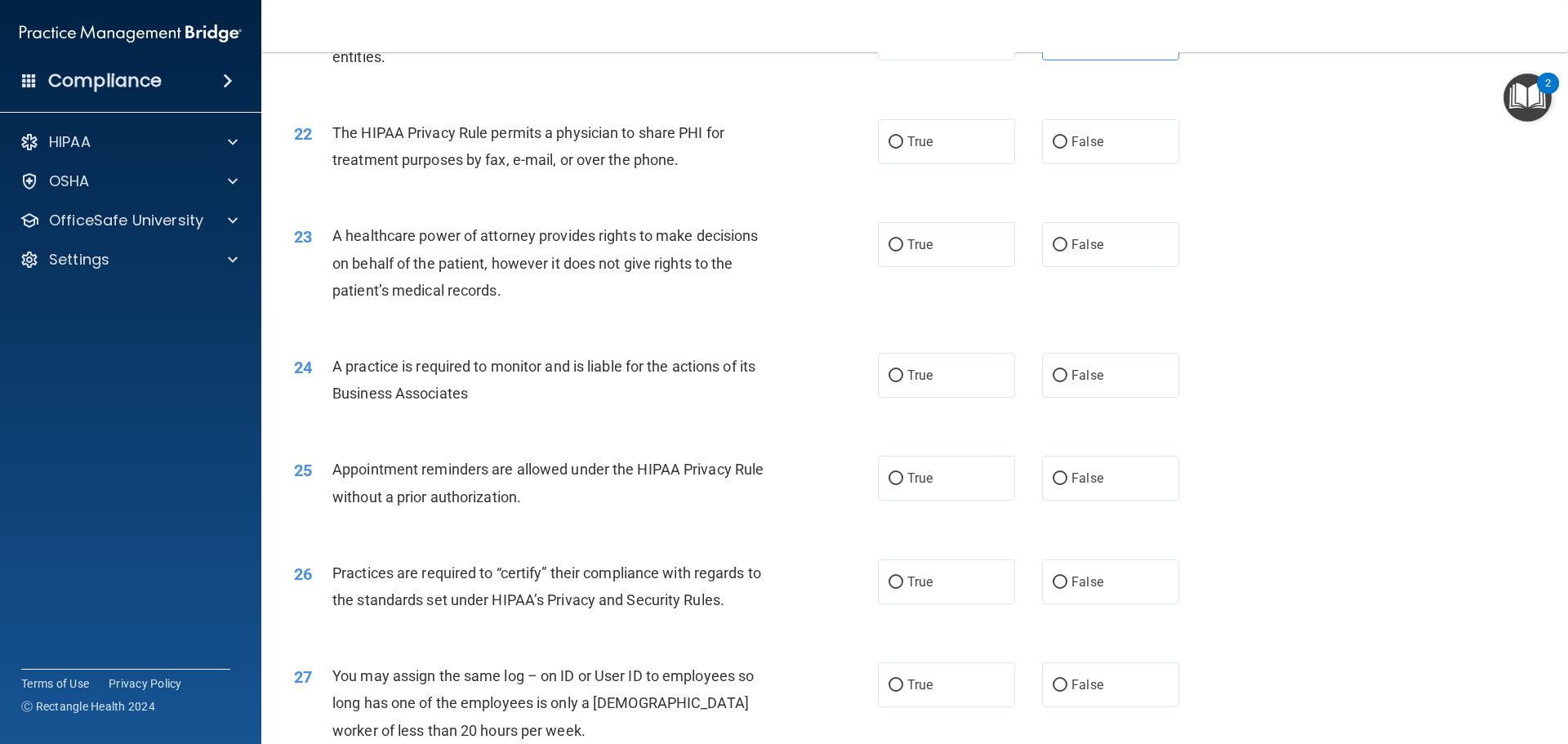
scroll to position [2624, 0]
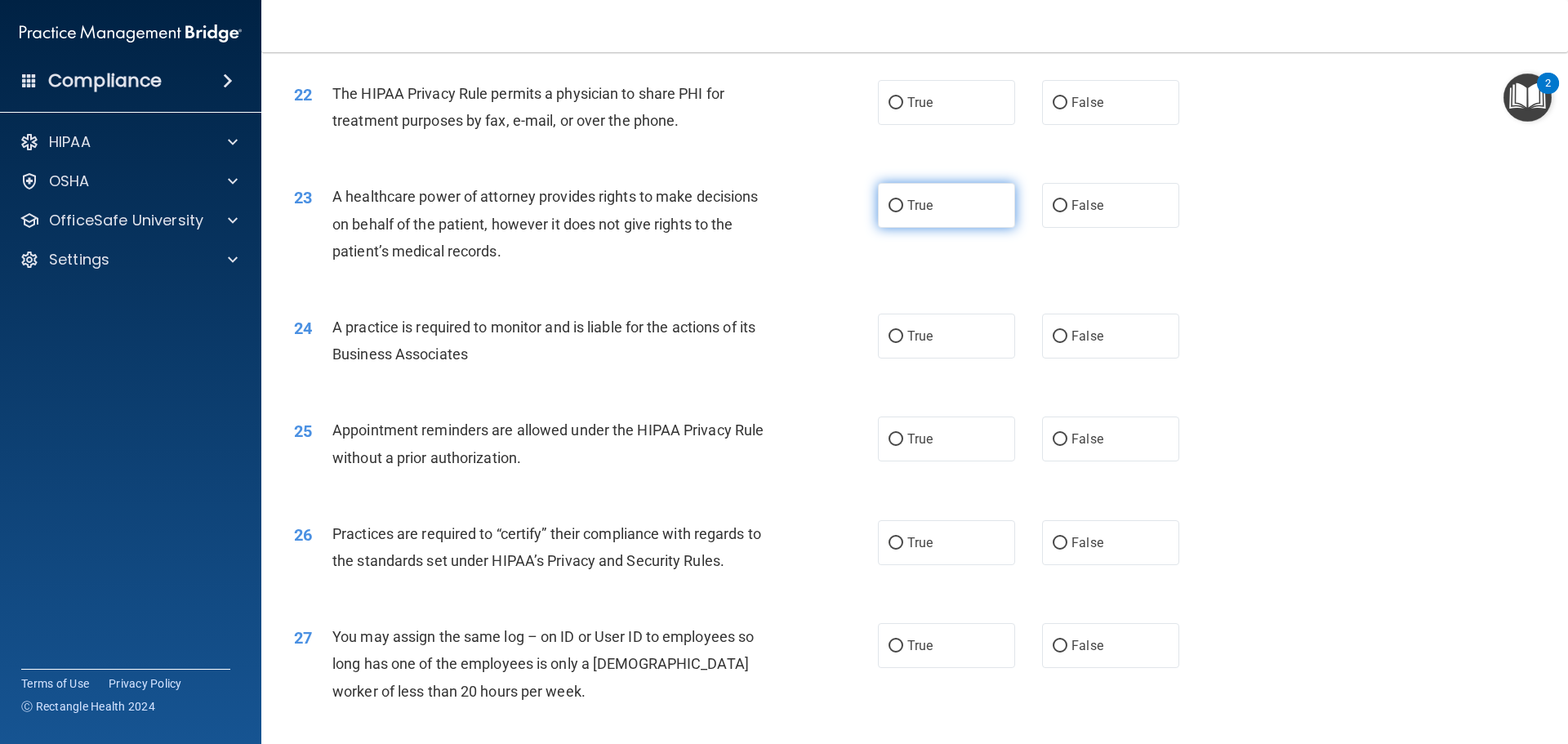
click at [889, 208] on input "True" at bounding box center [896, 206] width 14 height 12
radio input "true"
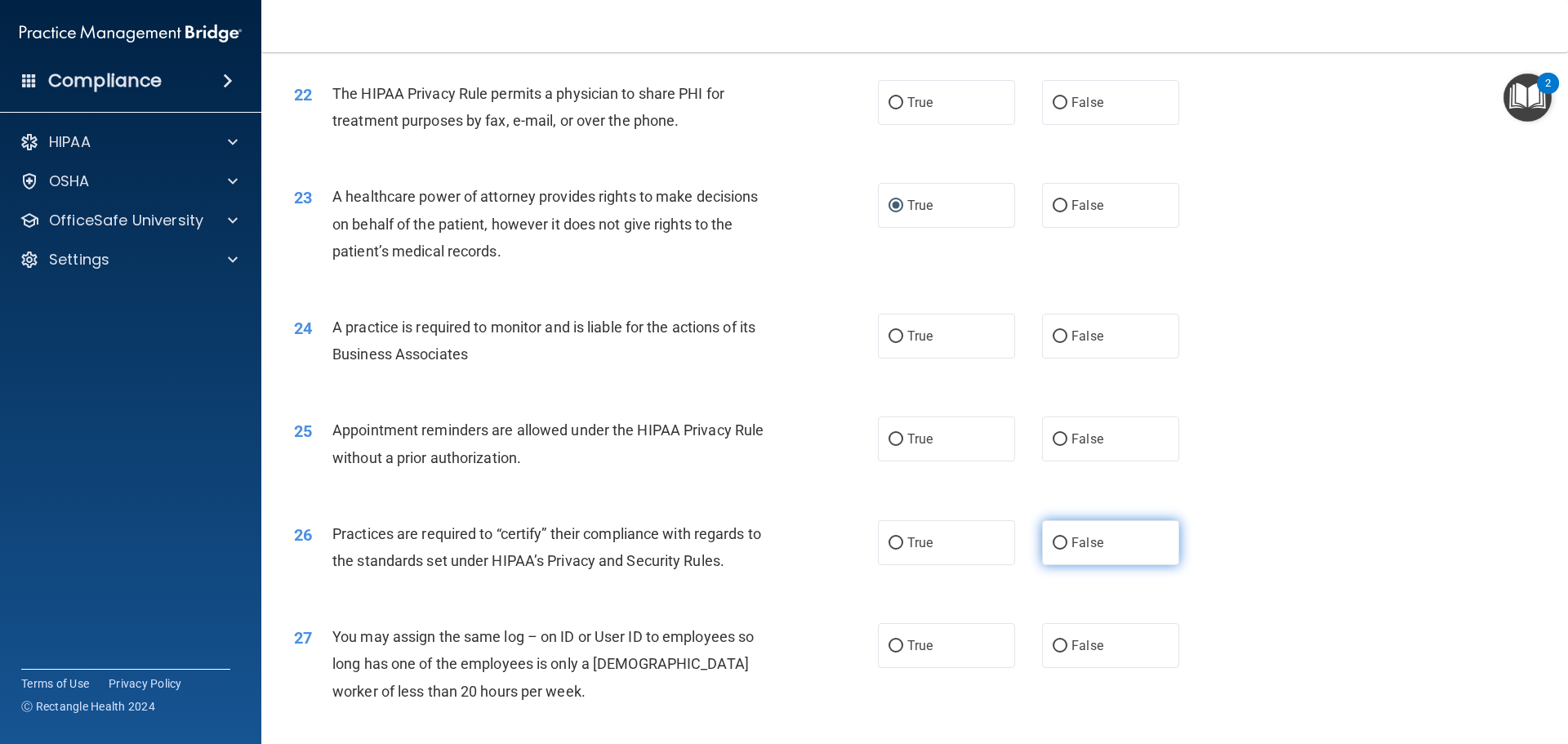
click at [1056, 541] on input "False" at bounding box center [1060, 543] width 14 height 12
radio input "true"
click at [893, 437] on input "True" at bounding box center [896, 440] width 14 height 12
radio input "true"
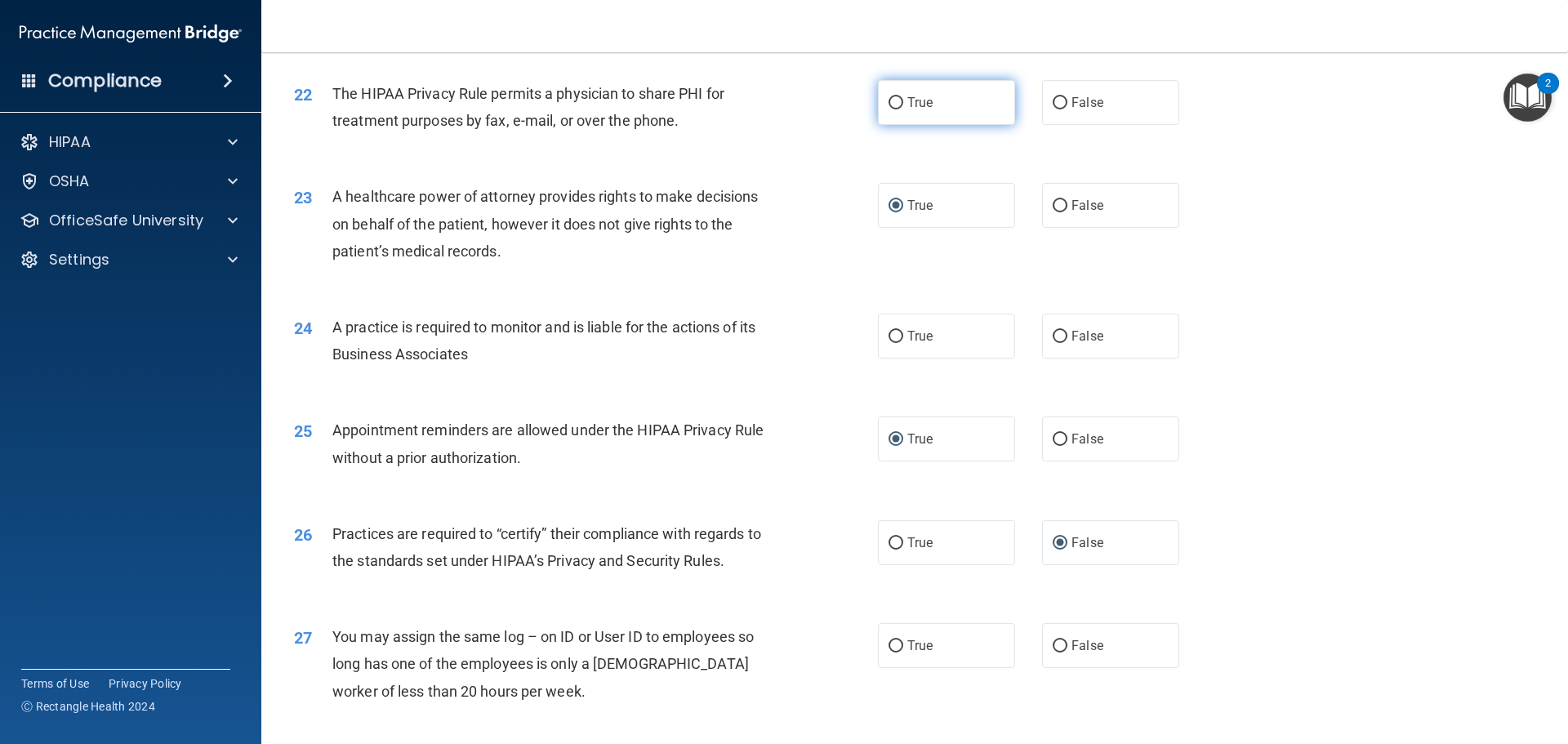
click at [881, 101] on label "True" at bounding box center [947, 103] width 137 height 45
click at [889, 101] on input "True" at bounding box center [896, 103] width 14 height 12
radio input "true"
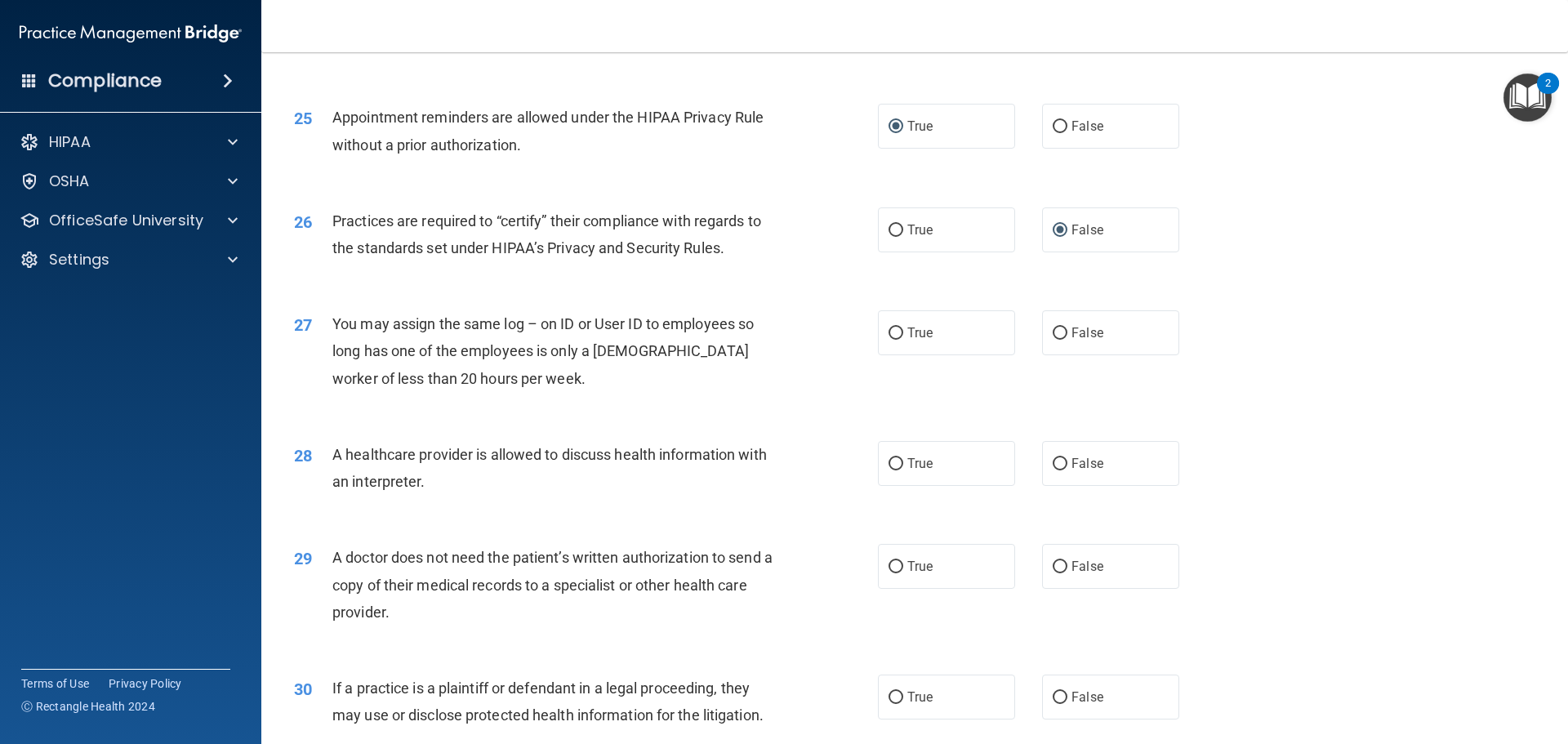
scroll to position [2950, 0]
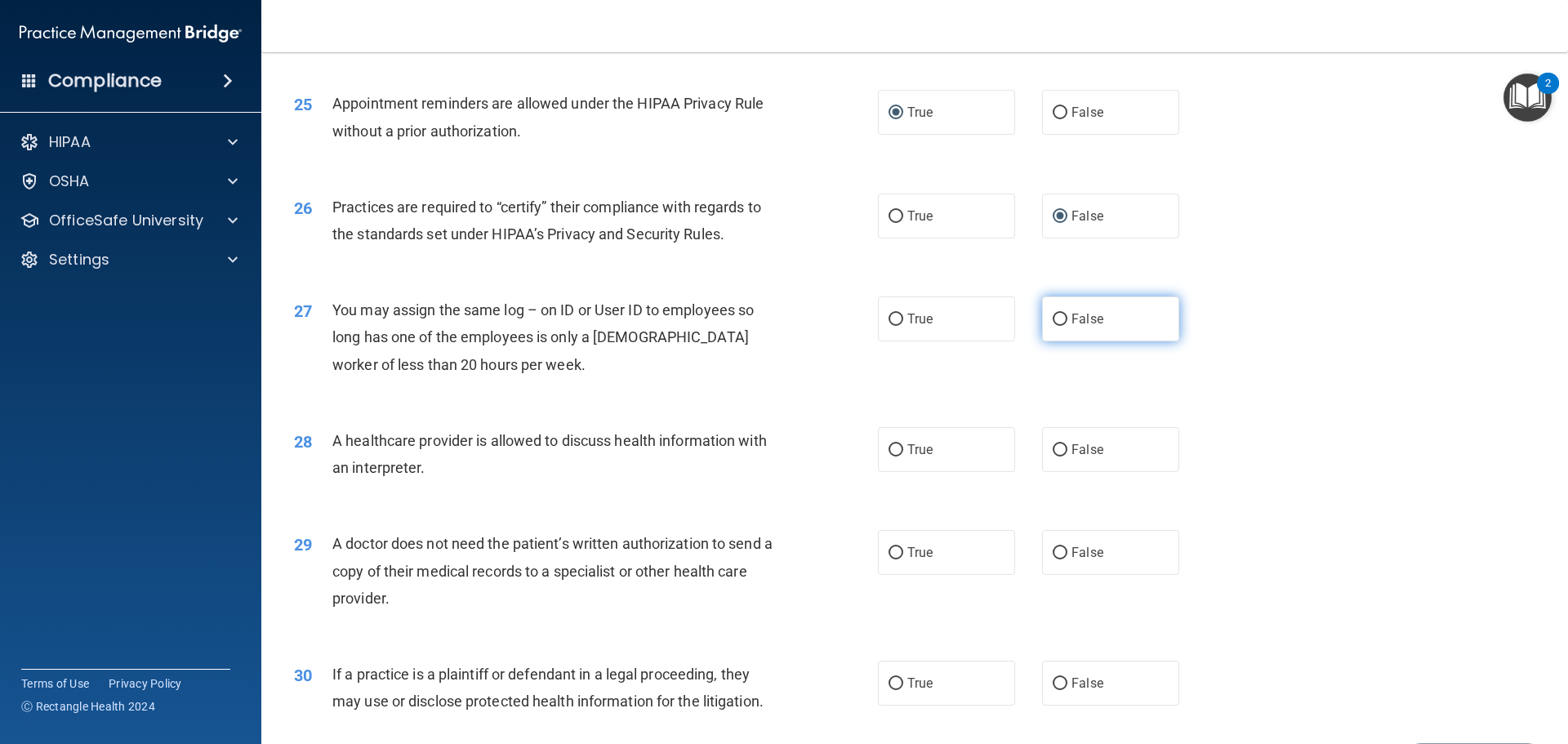
click at [1053, 316] on input "False" at bounding box center [1060, 319] width 14 height 12
radio input "true"
click at [889, 447] on input "True" at bounding box center [896, 451] width 14 height 12
radio input "true"
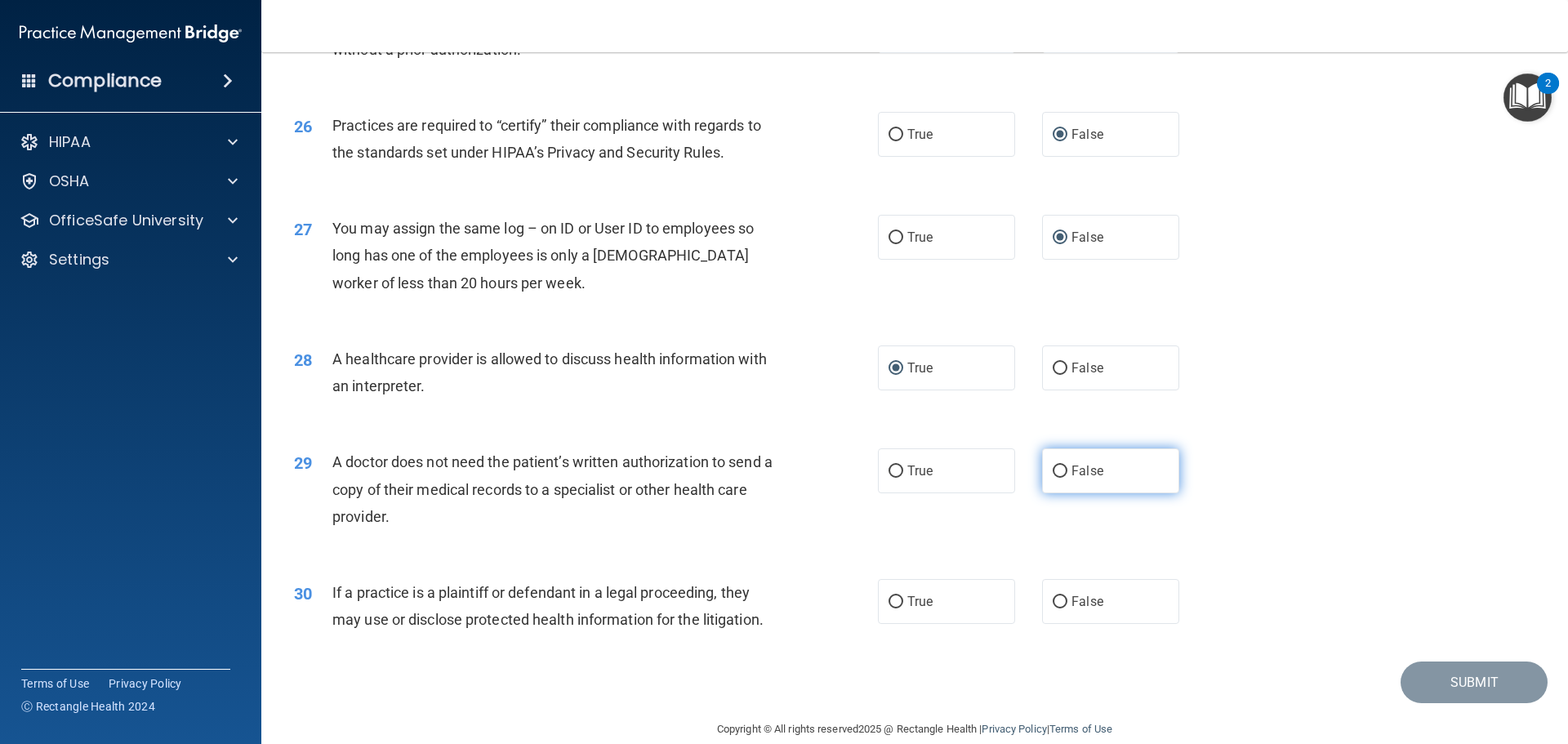
click at [1054, 475] on input "False" at bounding box center [1060, 472] width 14 height 12
radio input "true"
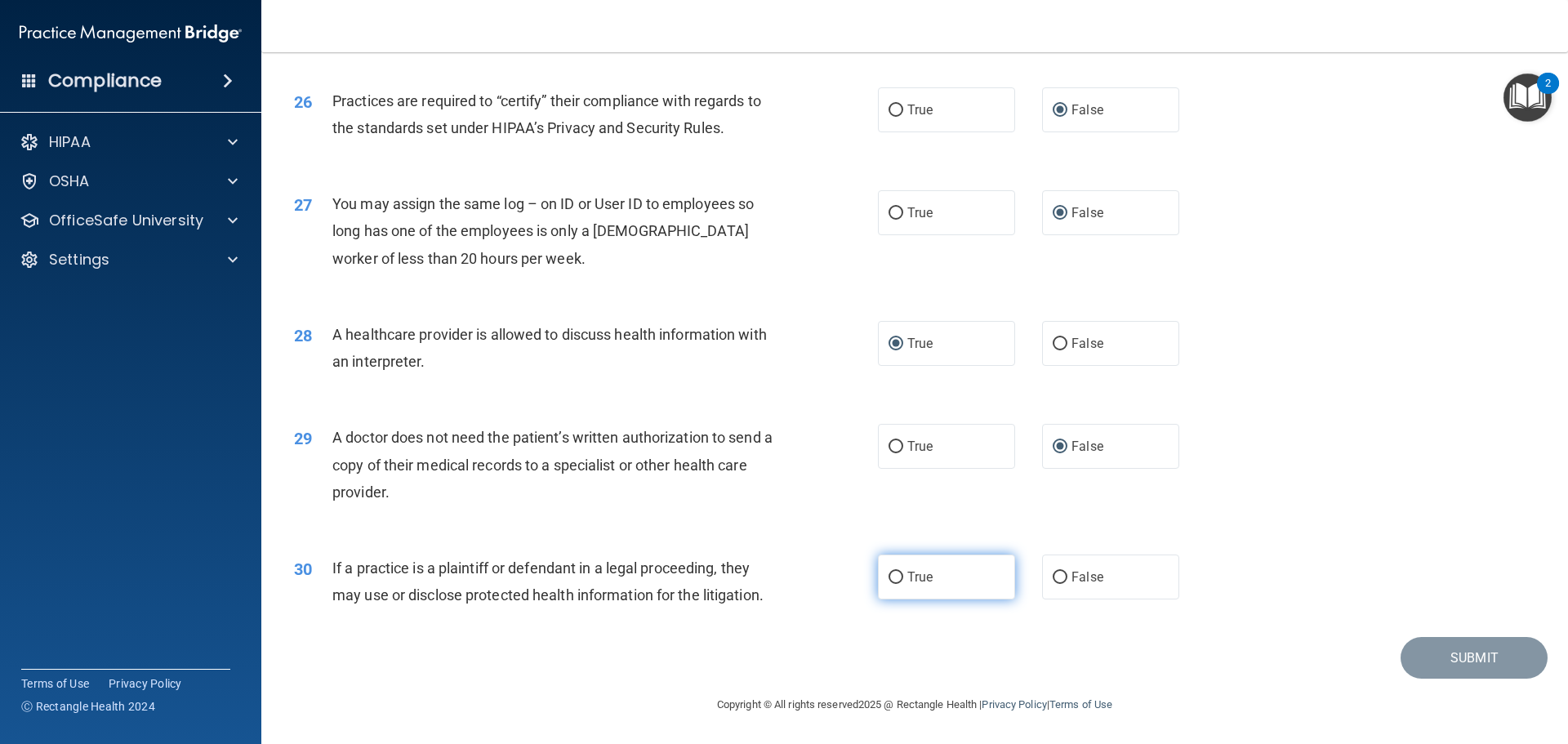
click at [890, 572] on input "True" at bounding box center [896, 578] width 14 height 12
radio input "true"
click at [1345, 590] on div "30 If a practice is a plaintiff or defendant in a legal proceeding, they may us…" at bounding box center [915, 584] width 1265 height 103
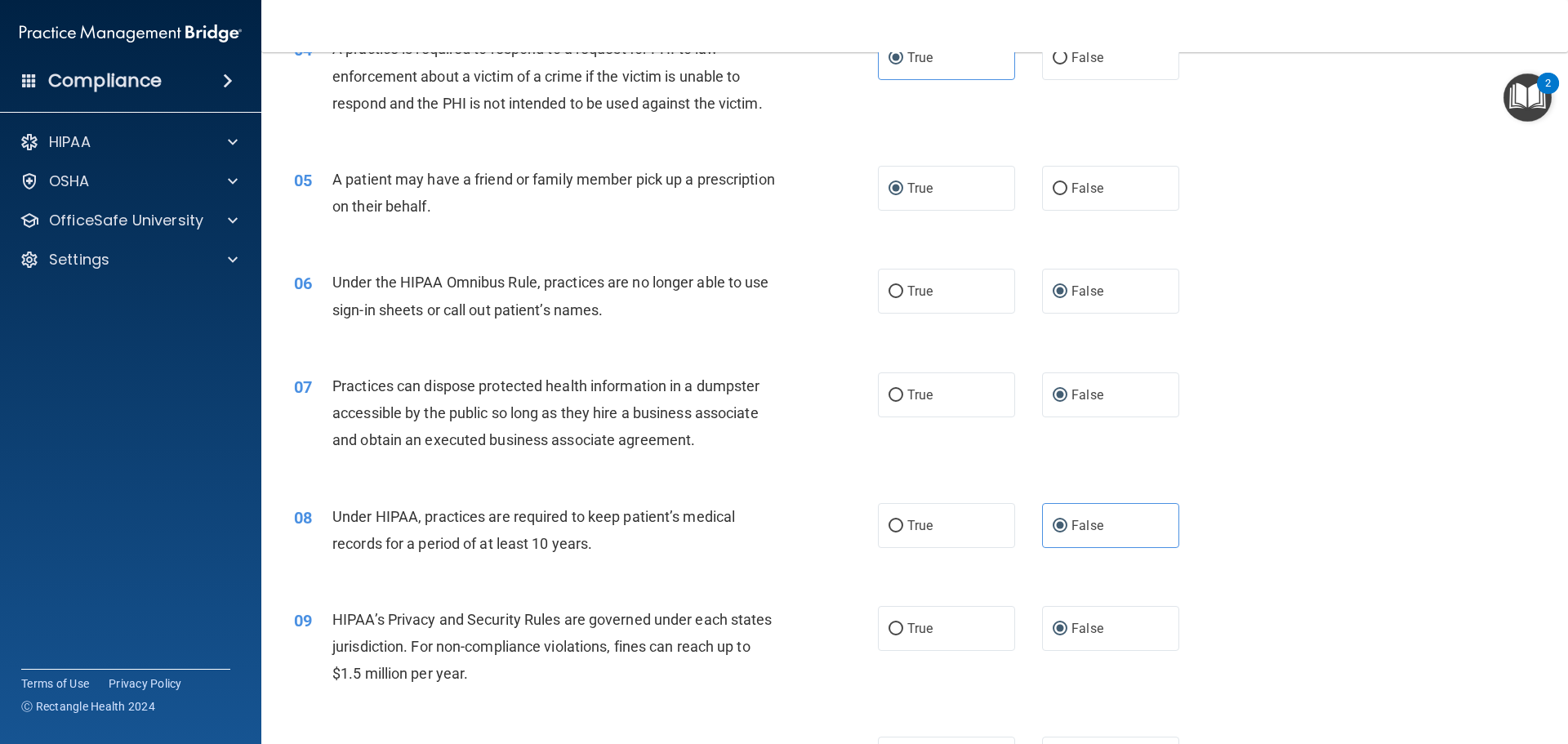
scroll to position [572, 0]
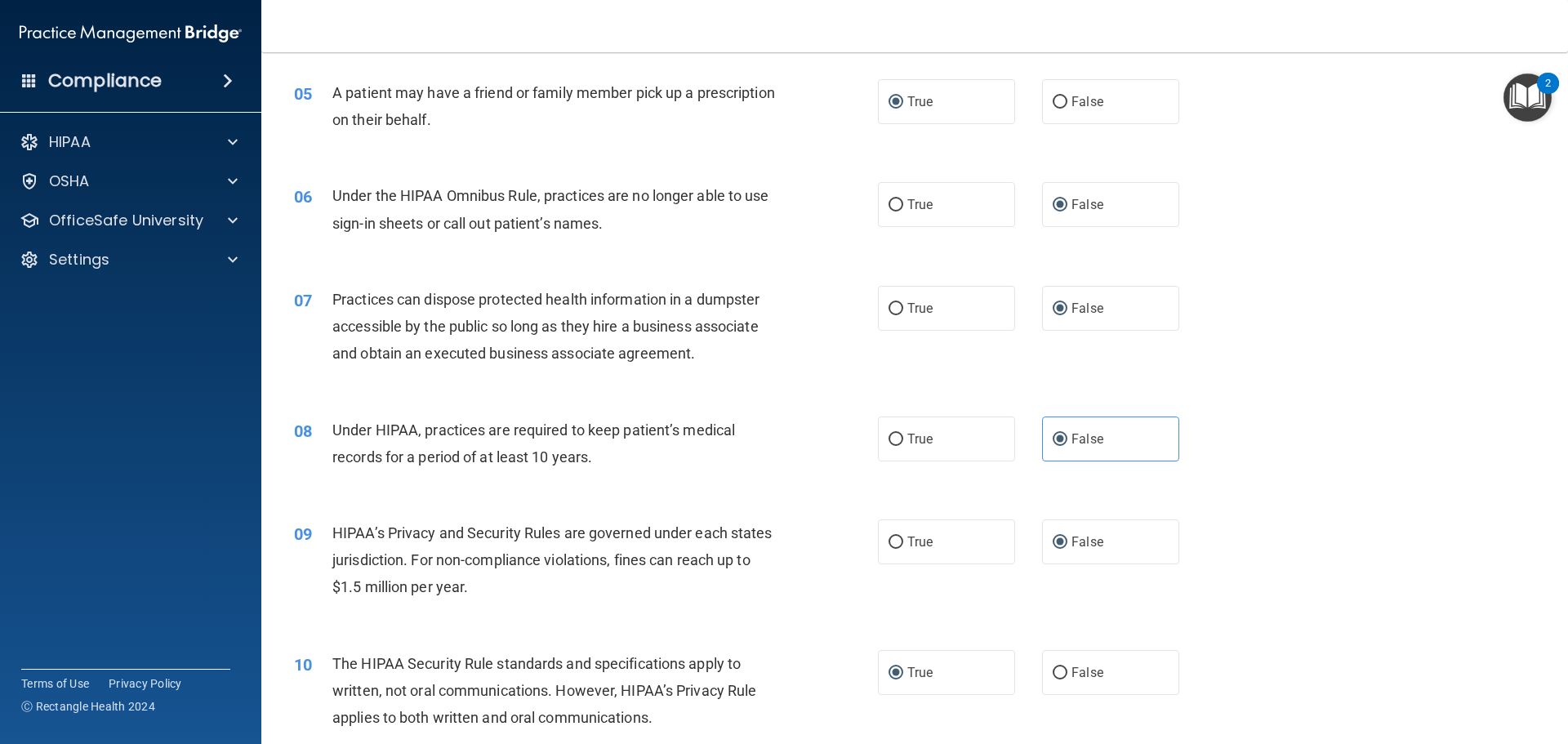
click at [1272, 388] on div "07 Practices can dispose protected health information in a dumpster accessible …" at bounding box center [915, 330] width 1265 height 130
click at [1151, 435] on label "False" at bounding box center [1111, 439] width 137 height 45
click at [1067, 435] on input "False" at bounding box center [1060, 440] width 14 height 12
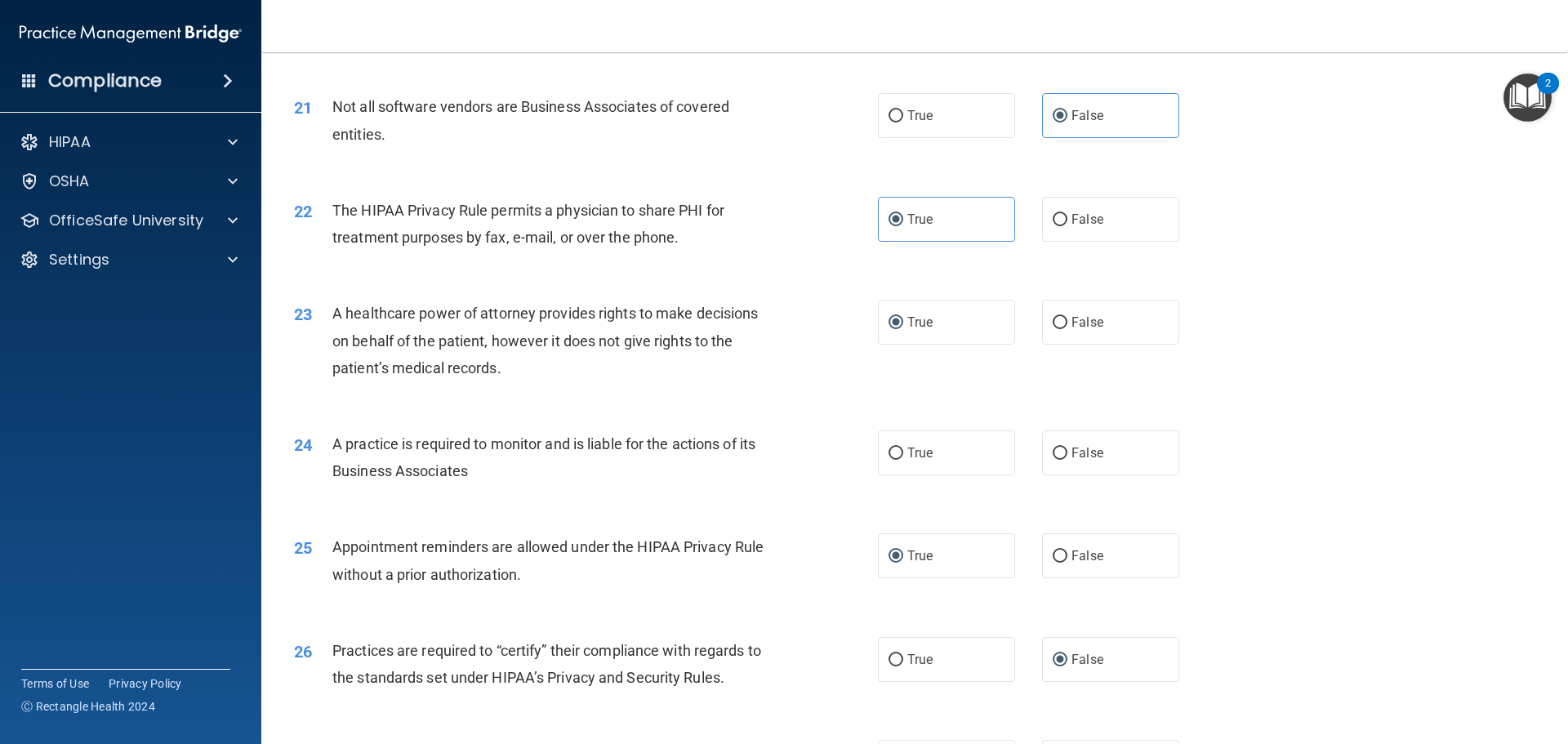
scroll to position [2531, 0]
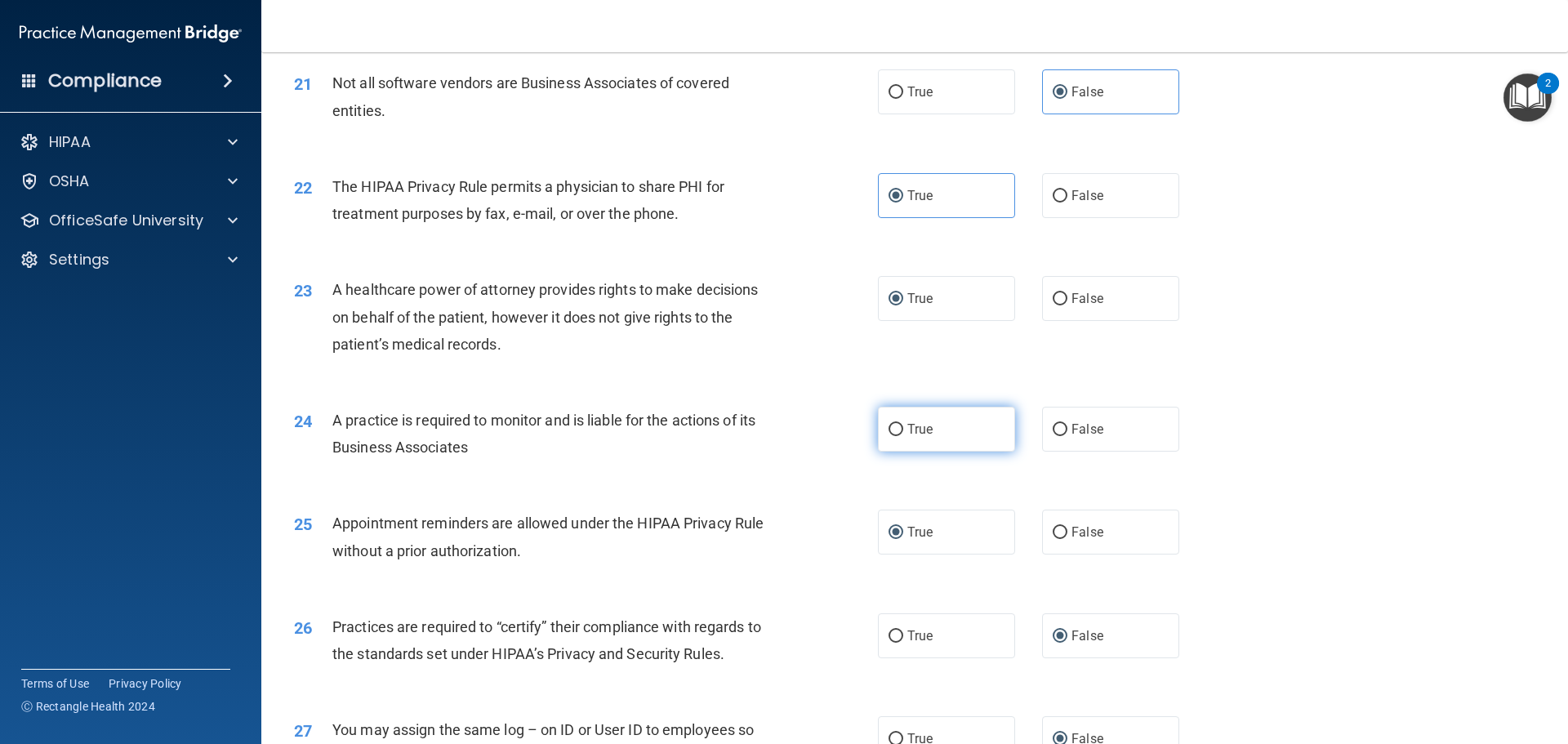
click at [890, 430] on input "True" at bounding box center [896, 430] width 14 height 12
radio input "true"
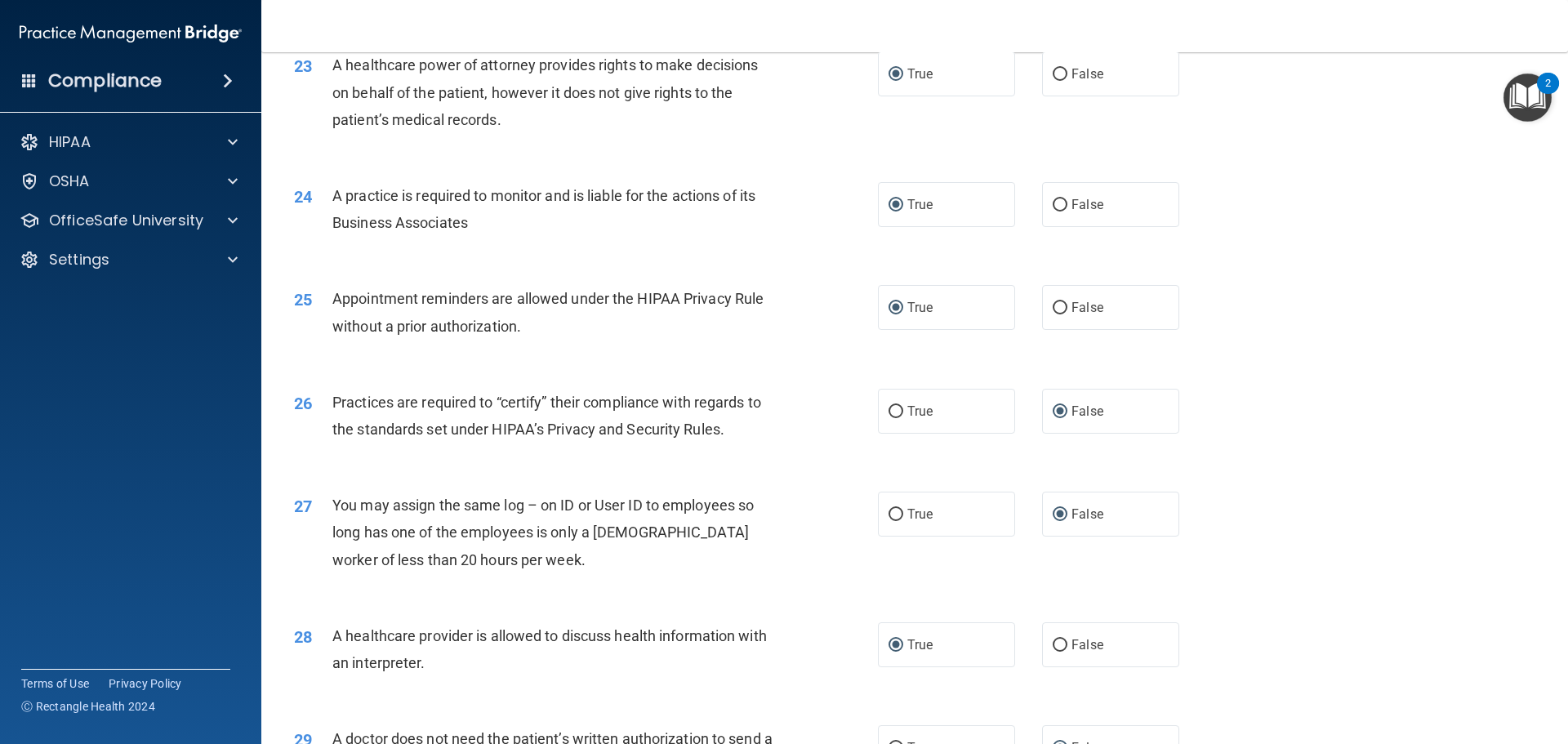
scroll to position [3056, 0]
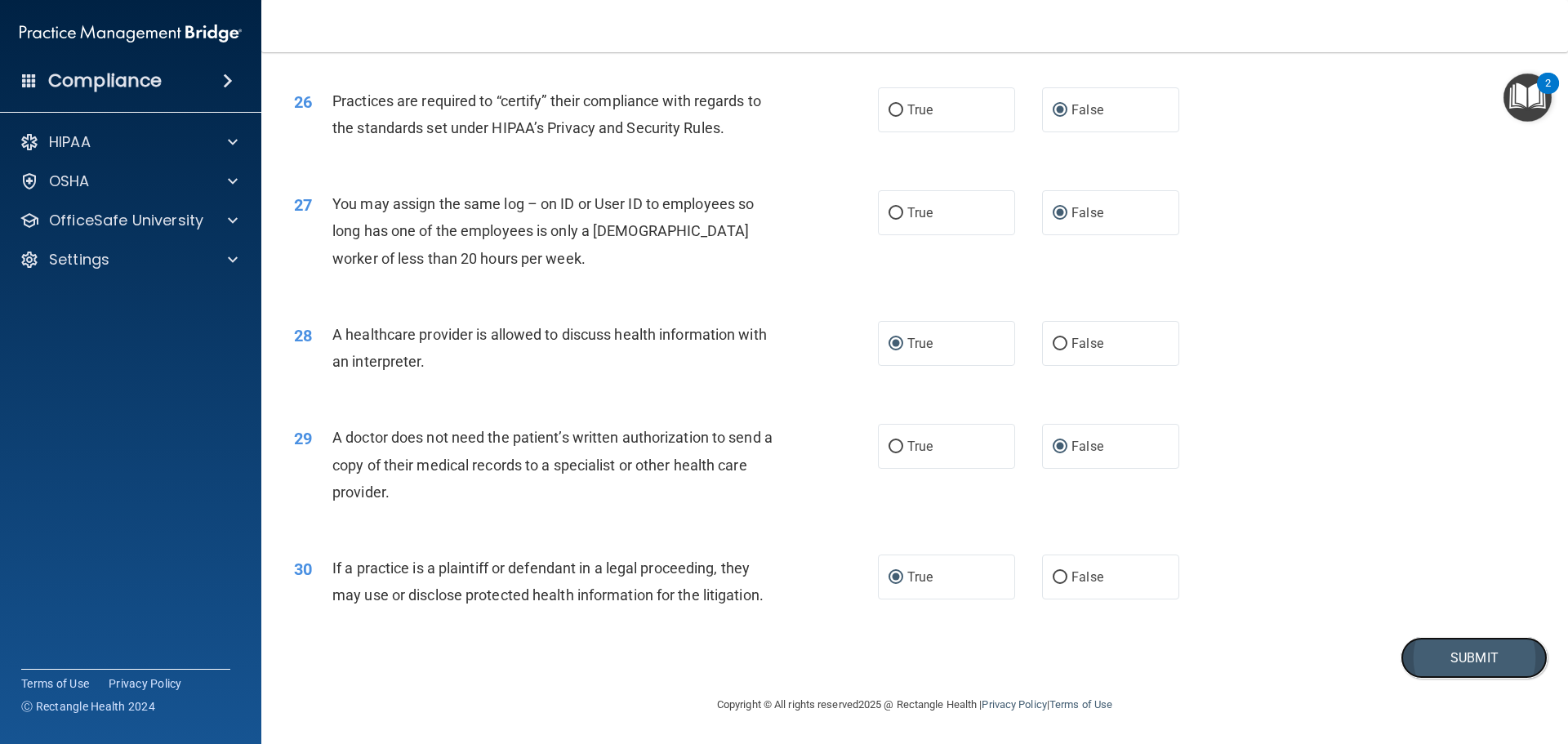
click at [1440, 657] on button "Submit" at bounding box center [1473, 657] width 147 height 42
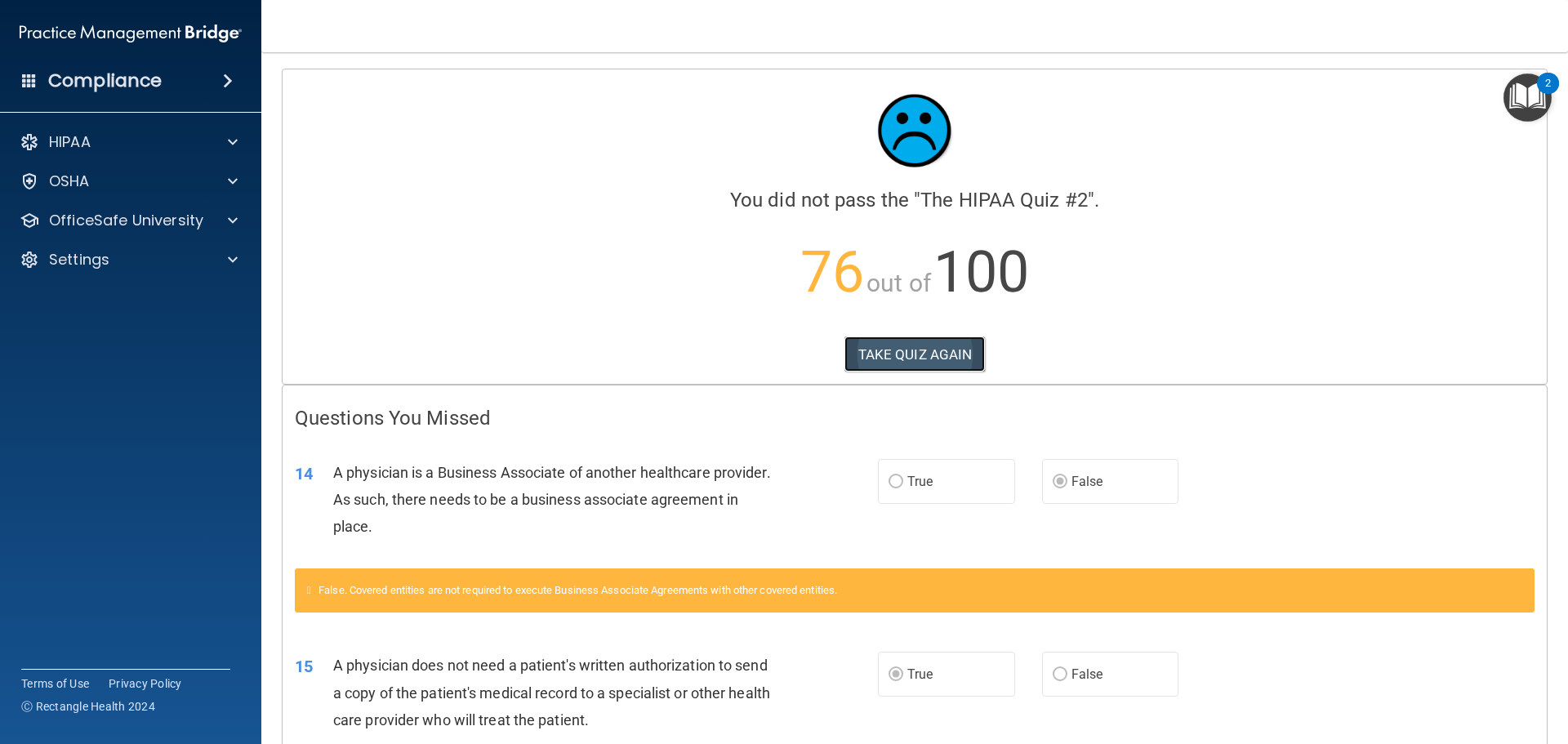
click at [920, 359] on button "TAKE QUIZ AGAIN" at bounding box center [915, 354] width 141 height 36
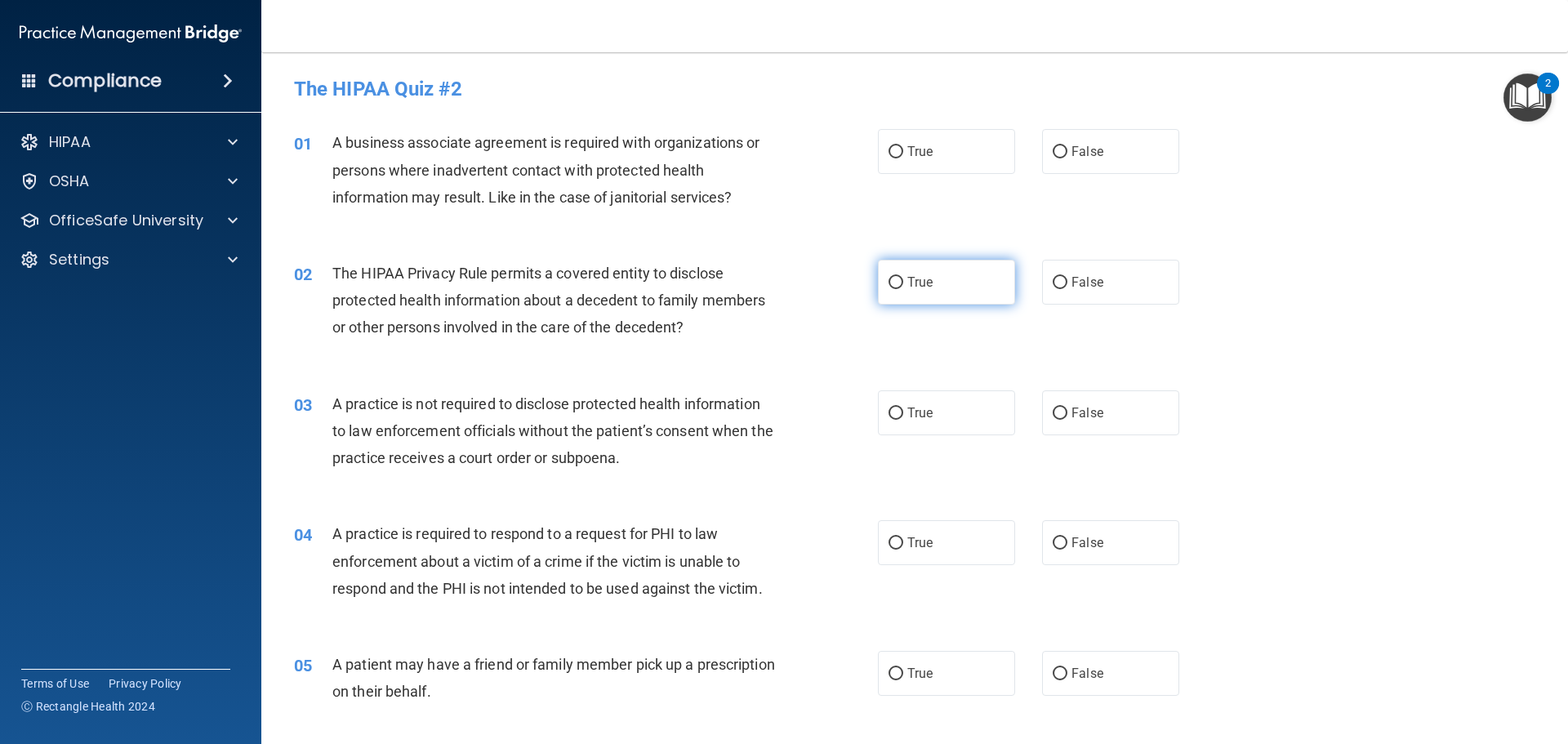
click at [900, 284] on label "True" at bounding box center [947, 282] width 137 height 45
click at [900, 284] on input "True" at bounding box center [896, 283] width 14 height 12
radio input "true"
click at [1054, 153] on input "False" at bounding box center [1060, 153] width 14 height 12
radio input "true"
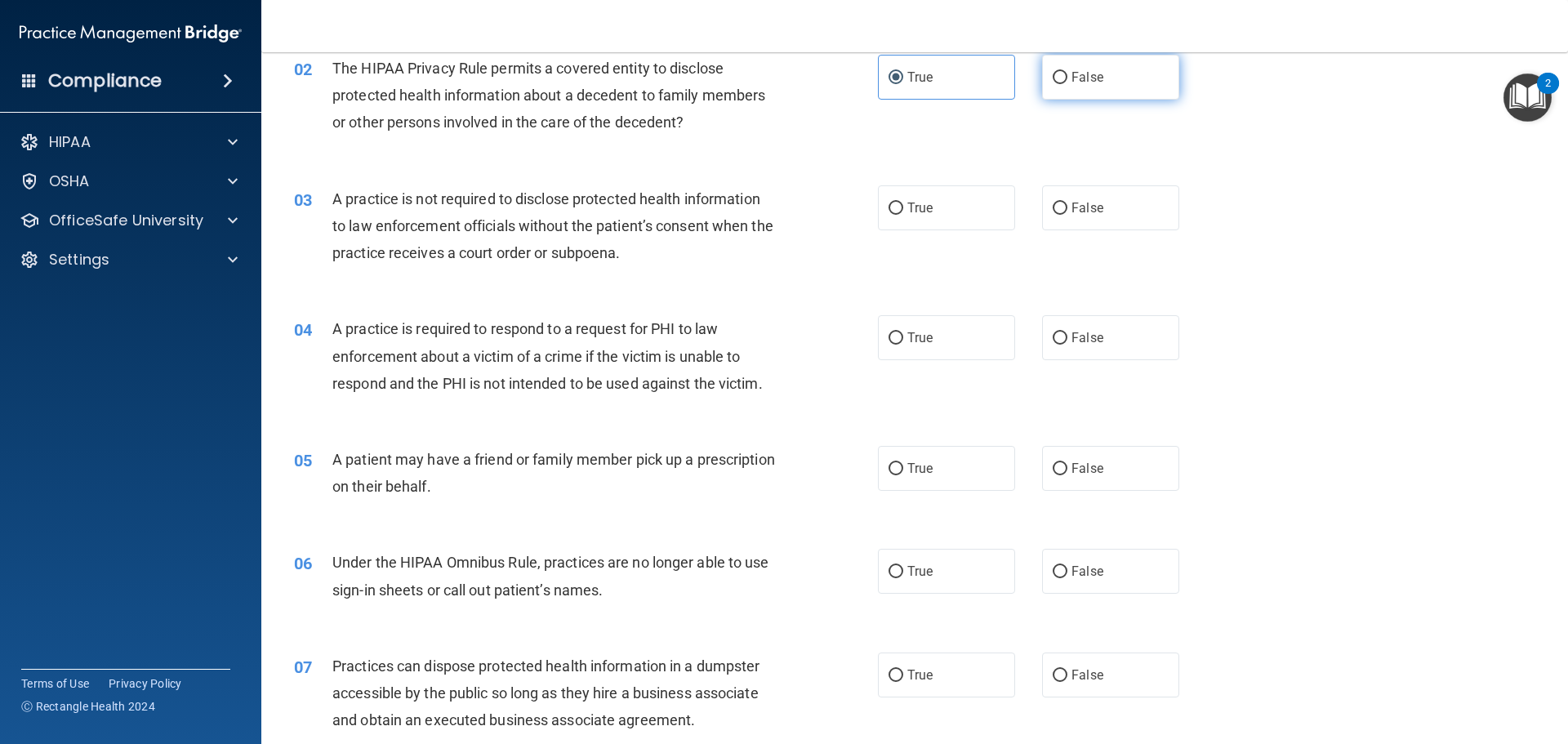
scroll to position [245, 0]
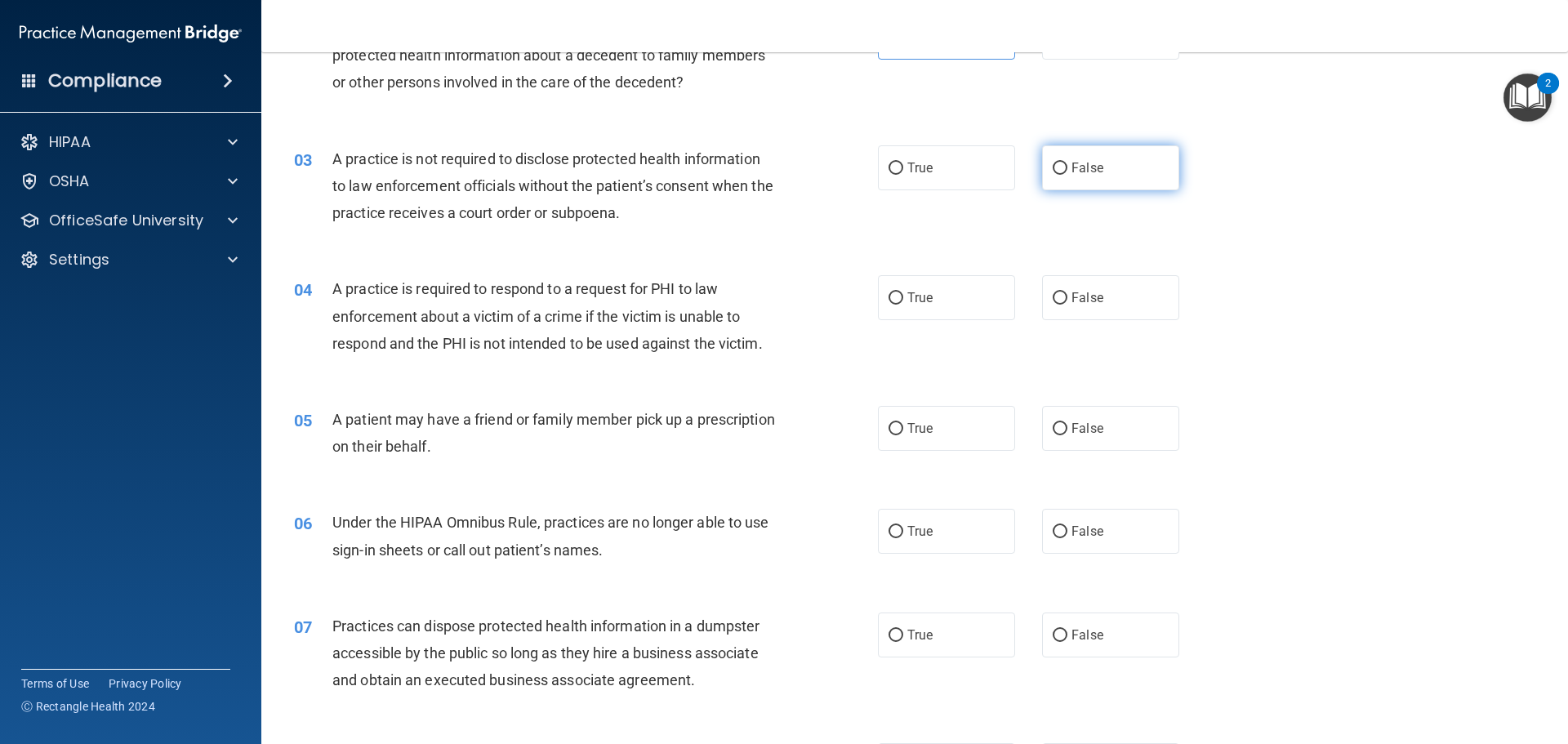
click at [1059, 168] on input "False" at bounding box center [1060, 169] width 14 height 12
radio input "true"
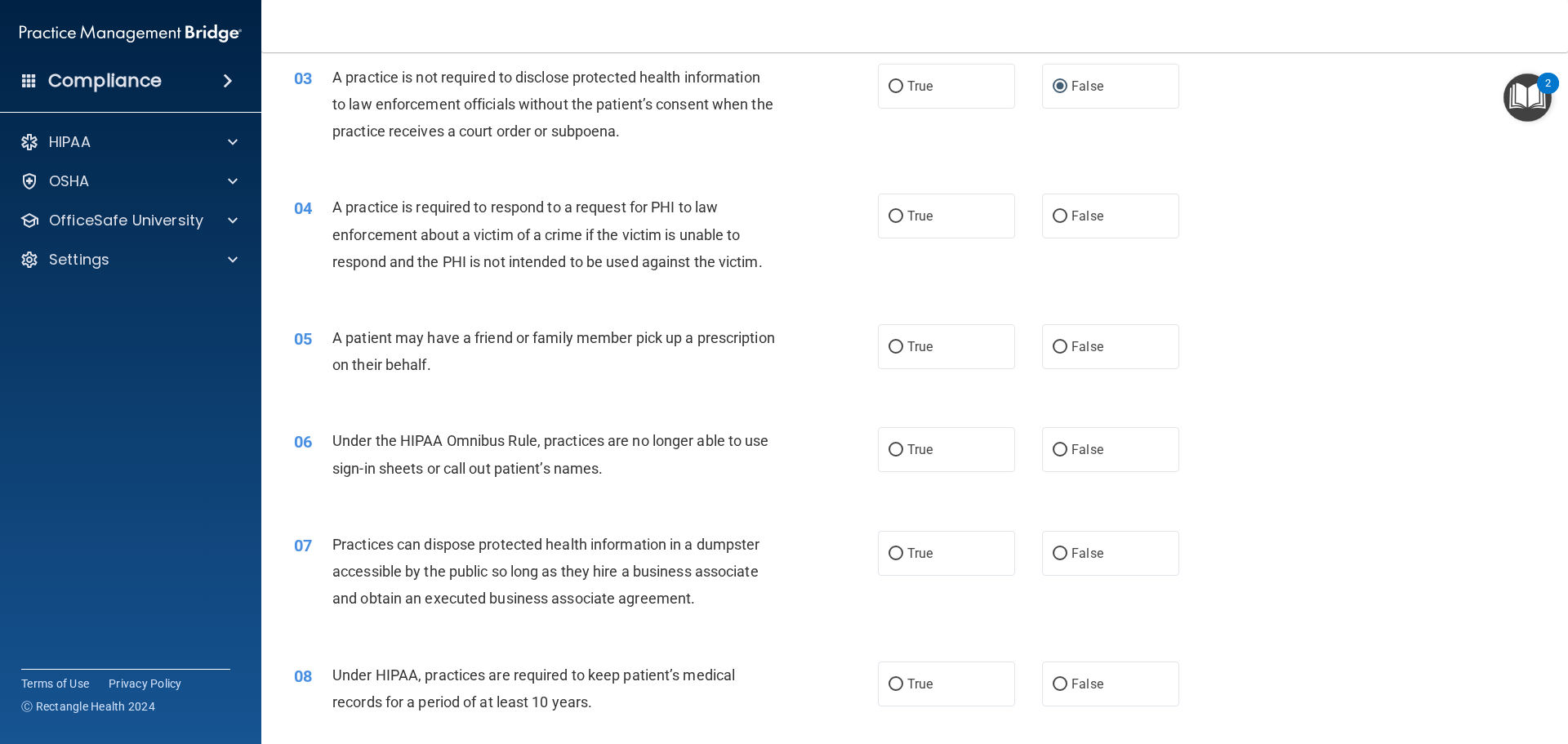
scroll to position [409, 0]
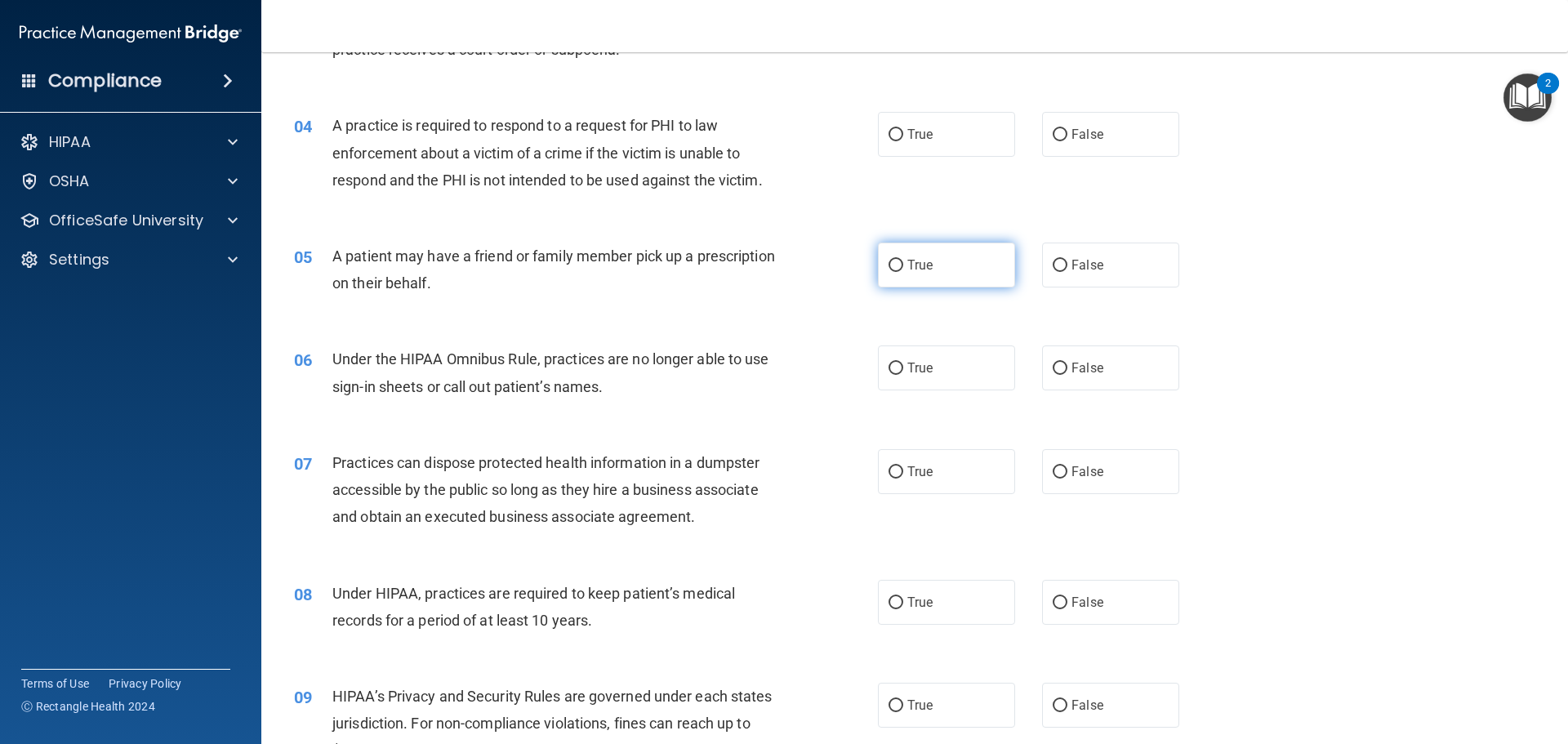
click at [890, 268] on input "True" at bounding box center [896, 266] width 14 height 12
radio input "true"
click at [889, 130] on input "True" at bounding box center [896, 136] width 14 height 12
radio input "true"
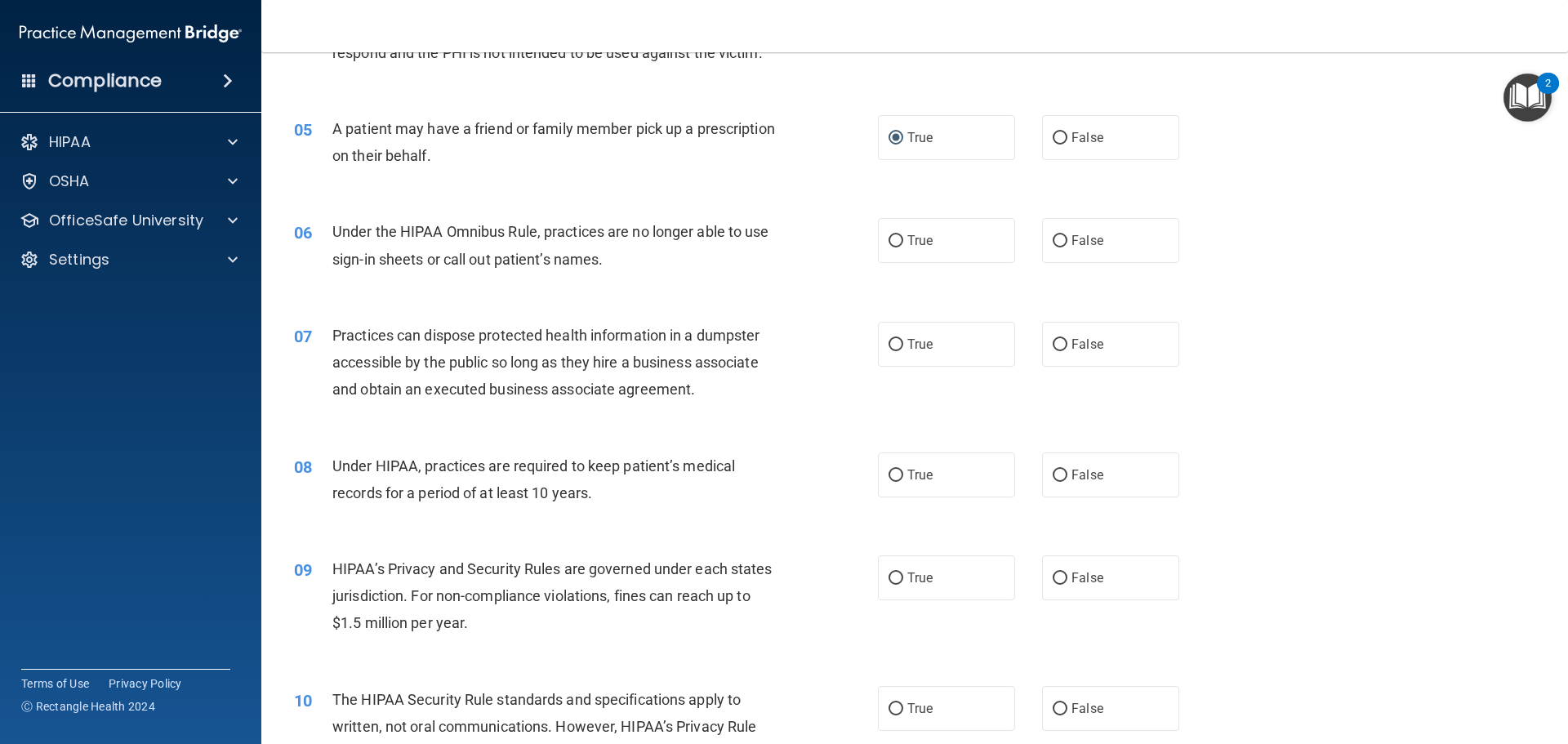
scroll to position [572, 0]
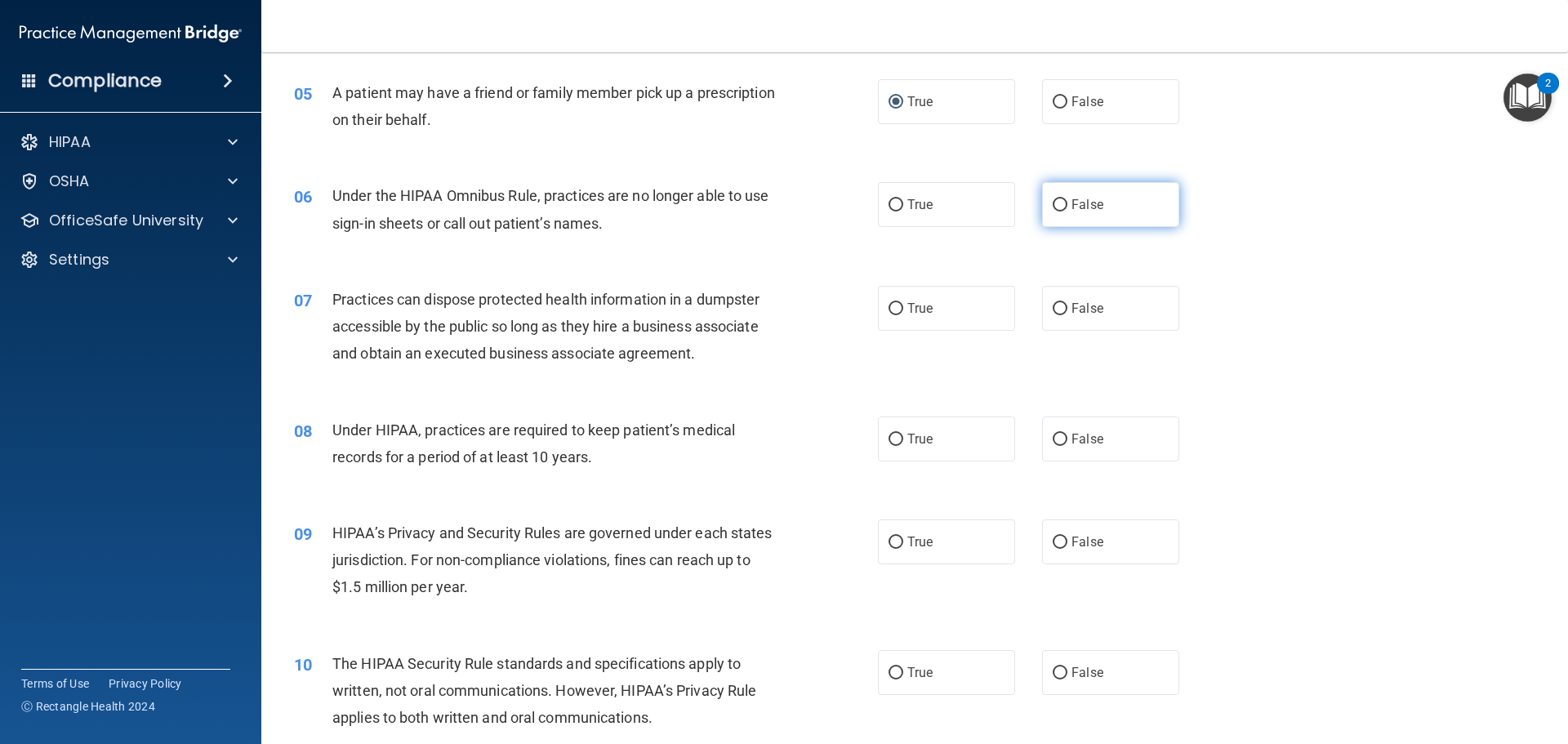
click at [1058, 199] on input "False" at bounding box center [1060, 205] width 14 height 12
radio input "true"
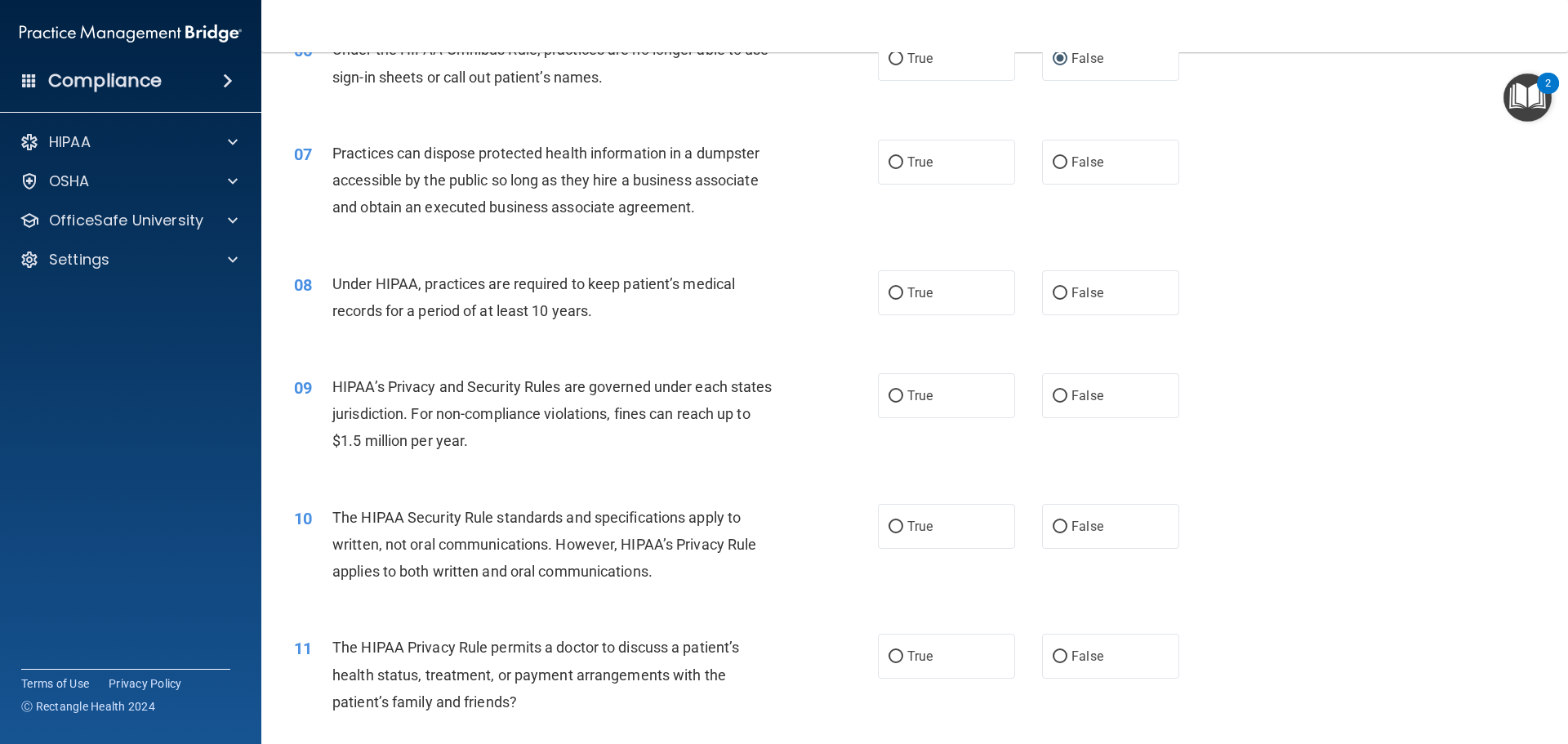
scroll to position [735, 0]
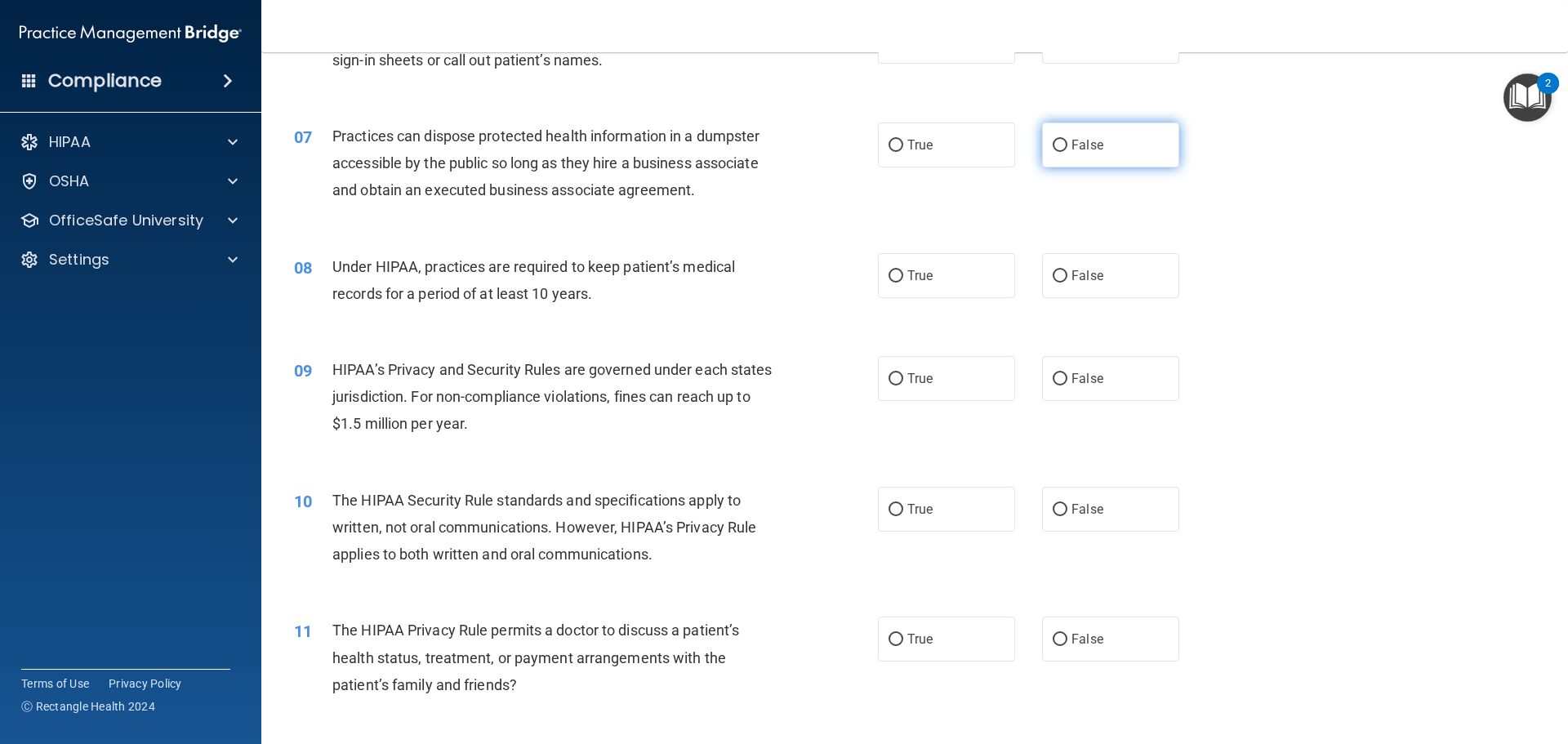
click at [1080, 159] on label "False" at bounding box center [1111, 145] width 137 height 45
click at [1067, 152] on input "False" at bounding box center [1060, 145] width 14 height 12
radio input "true"
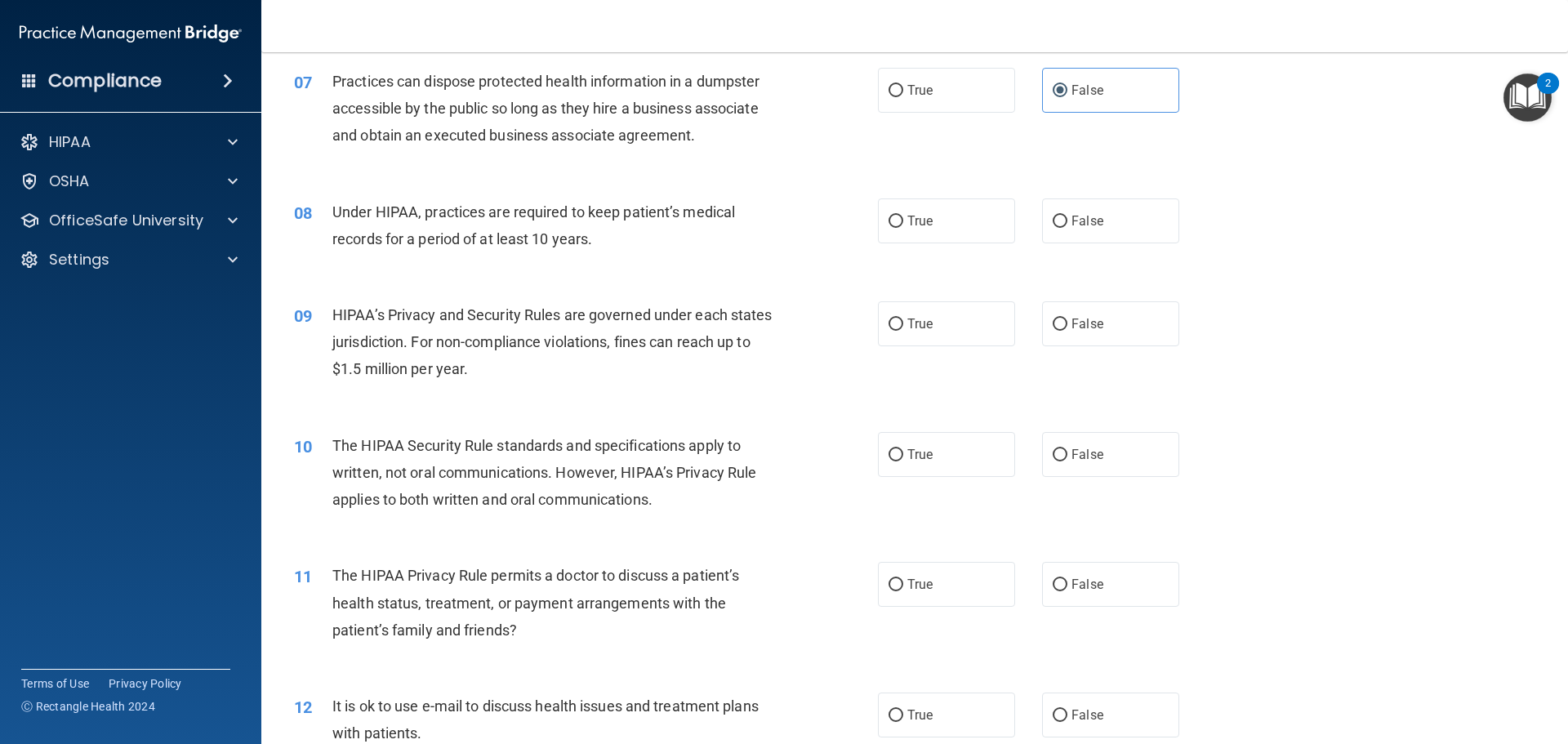
scroll to position [898, 0]
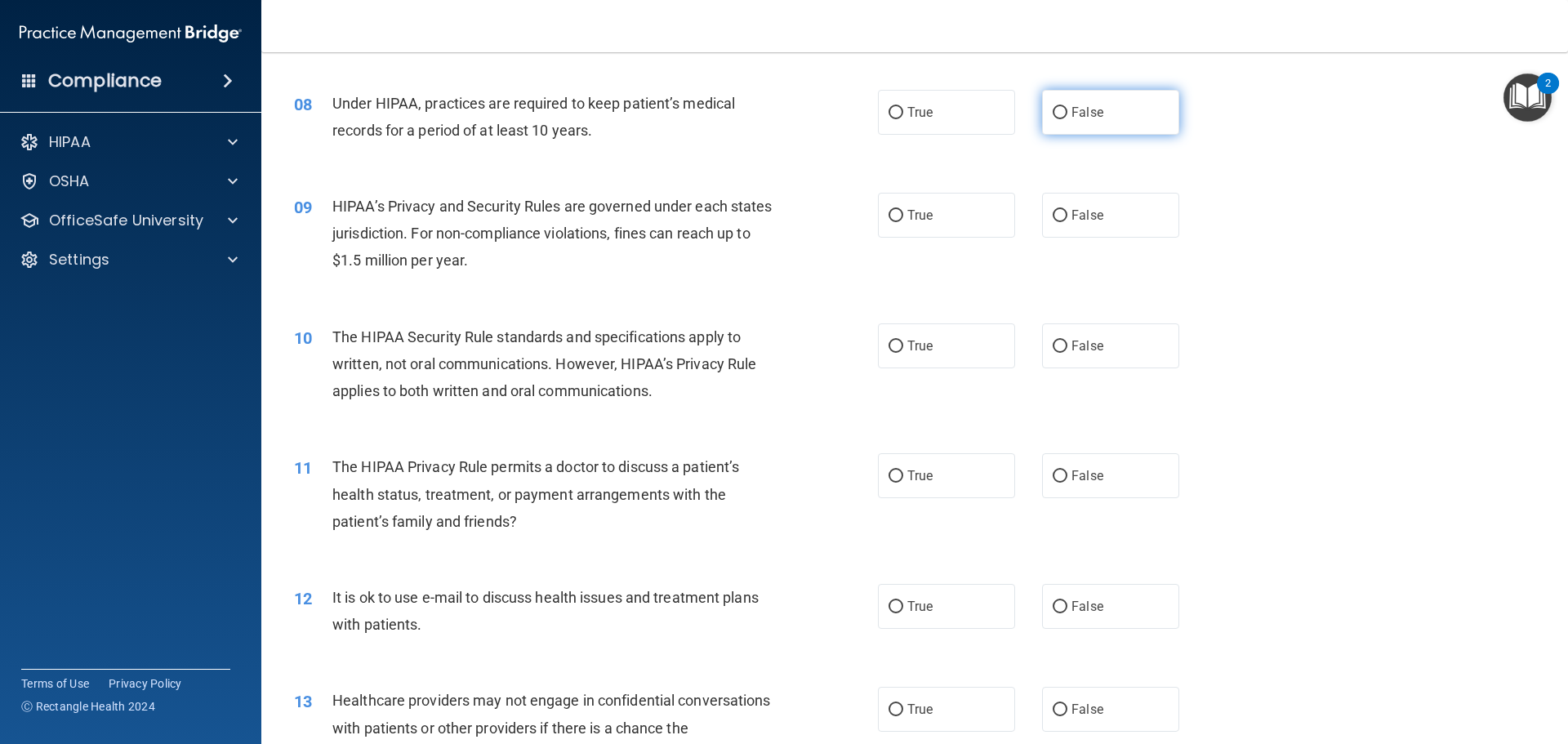
click at [1077, 115] on span "False" at bounding box center [1088, 112] width 32 height 15
click at [1067, 115] on input "False" at bounding box center [1060, 113] width 14 height 12
radio input "true"
click at [1074, 218] on span "False" at bounding box center [1088, 214] width 32 height 15
click at [1067, 218] on input "False" at bounding box center [1060, 216] width 14 height 12
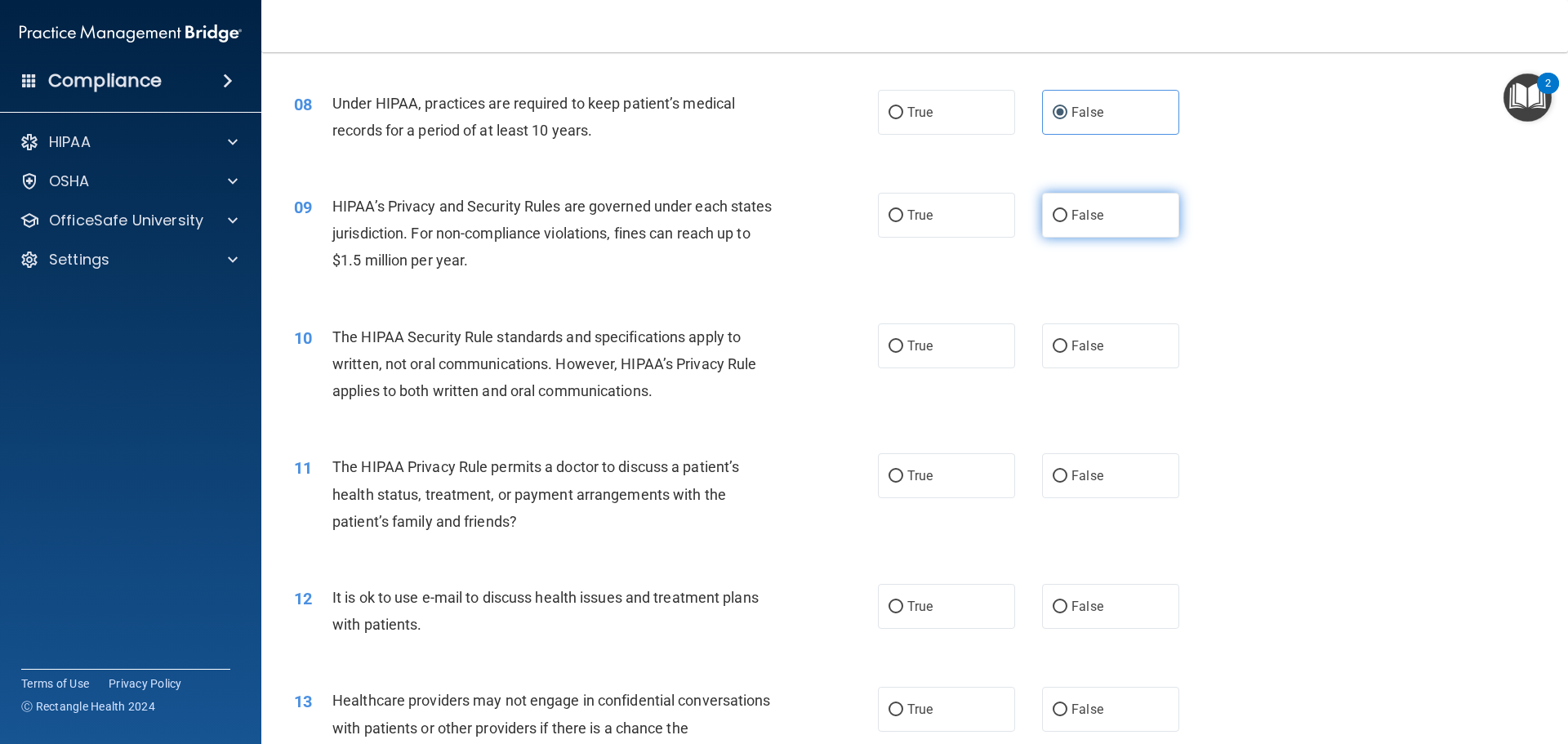
radio input "true"
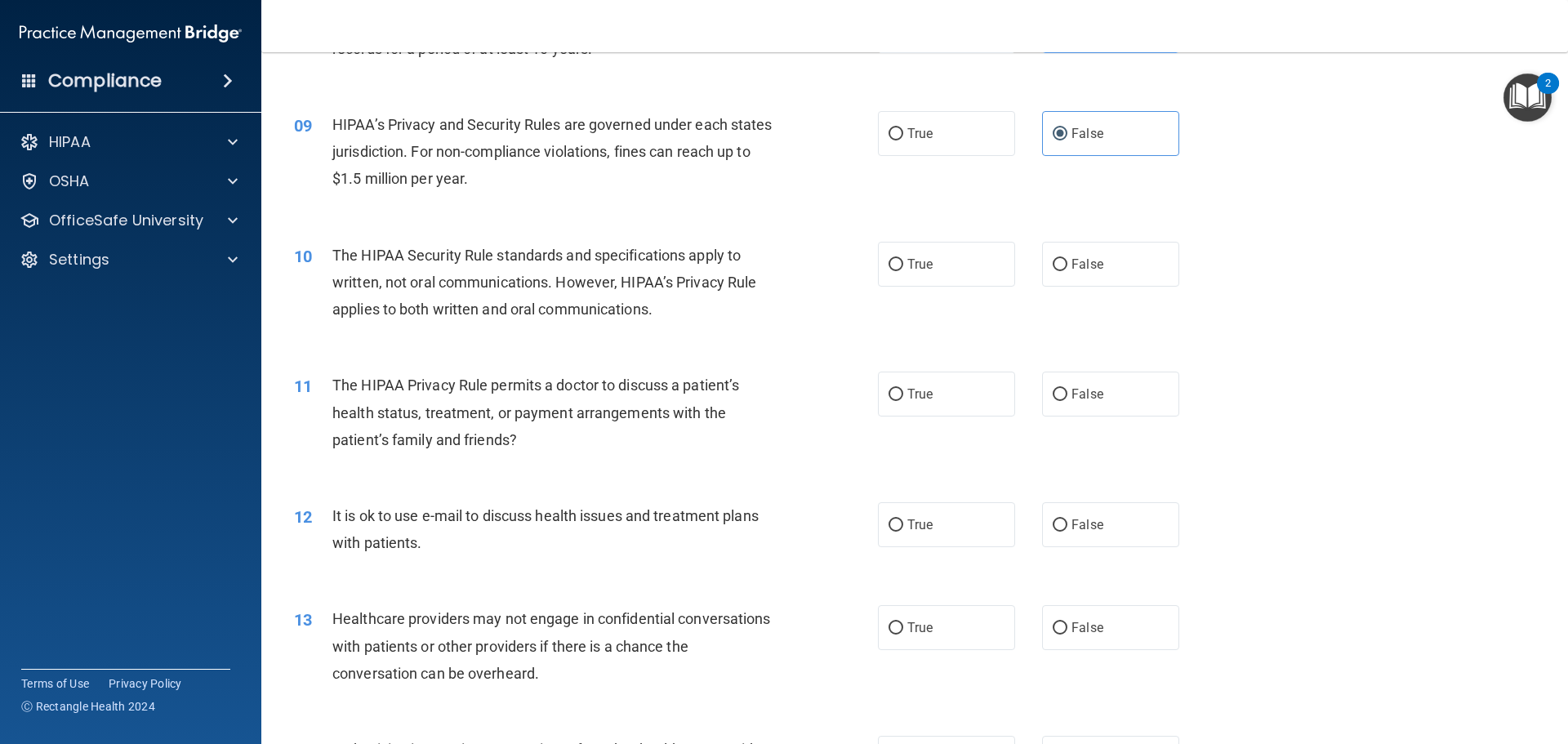
scroll to position [1062, 0]
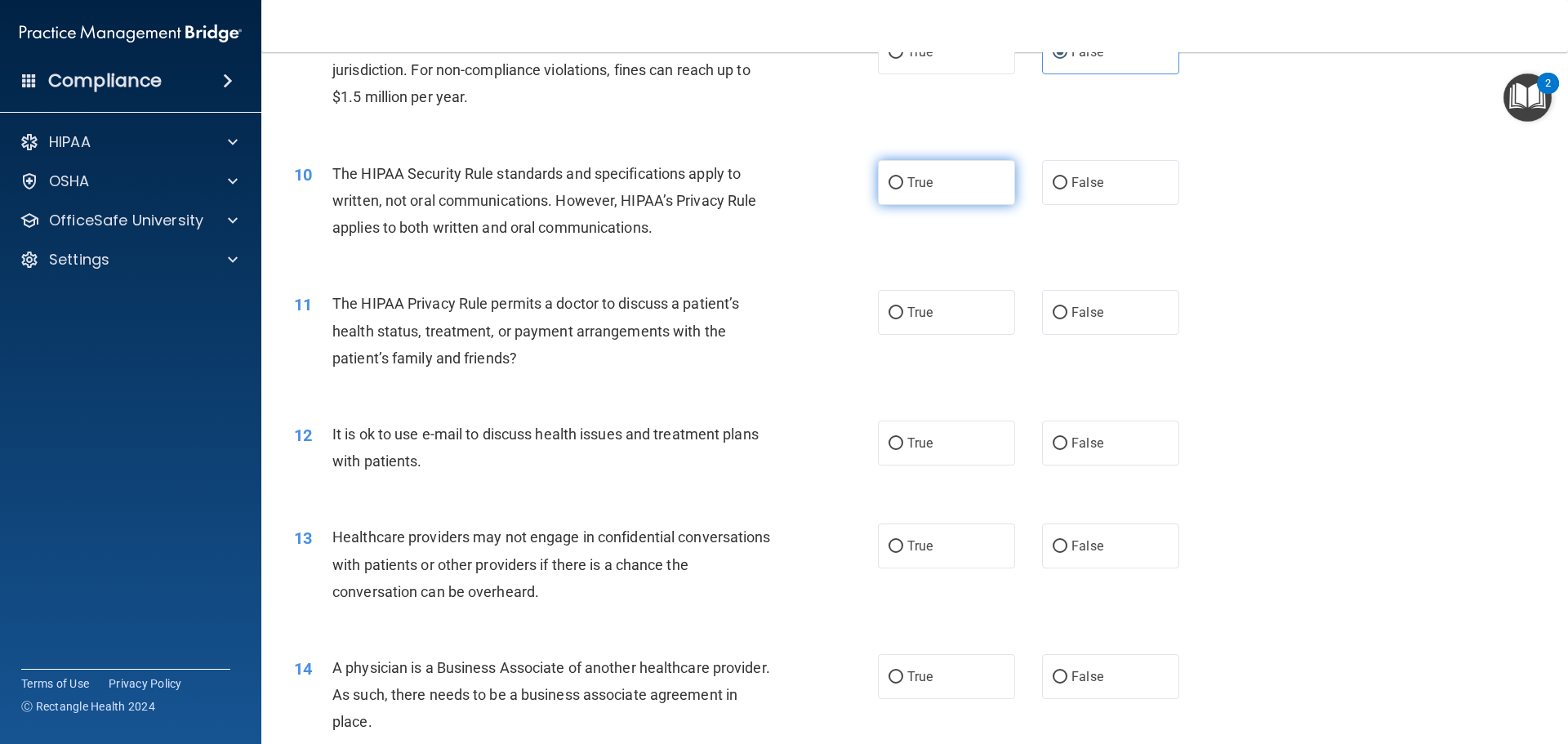
click at [991, 189] on label "True" at bounding box center [947, 182] width 137 height 45
click at [903, 189] on input "True" at bounding box center [896, 184] width 14 height 12
radio input "true"
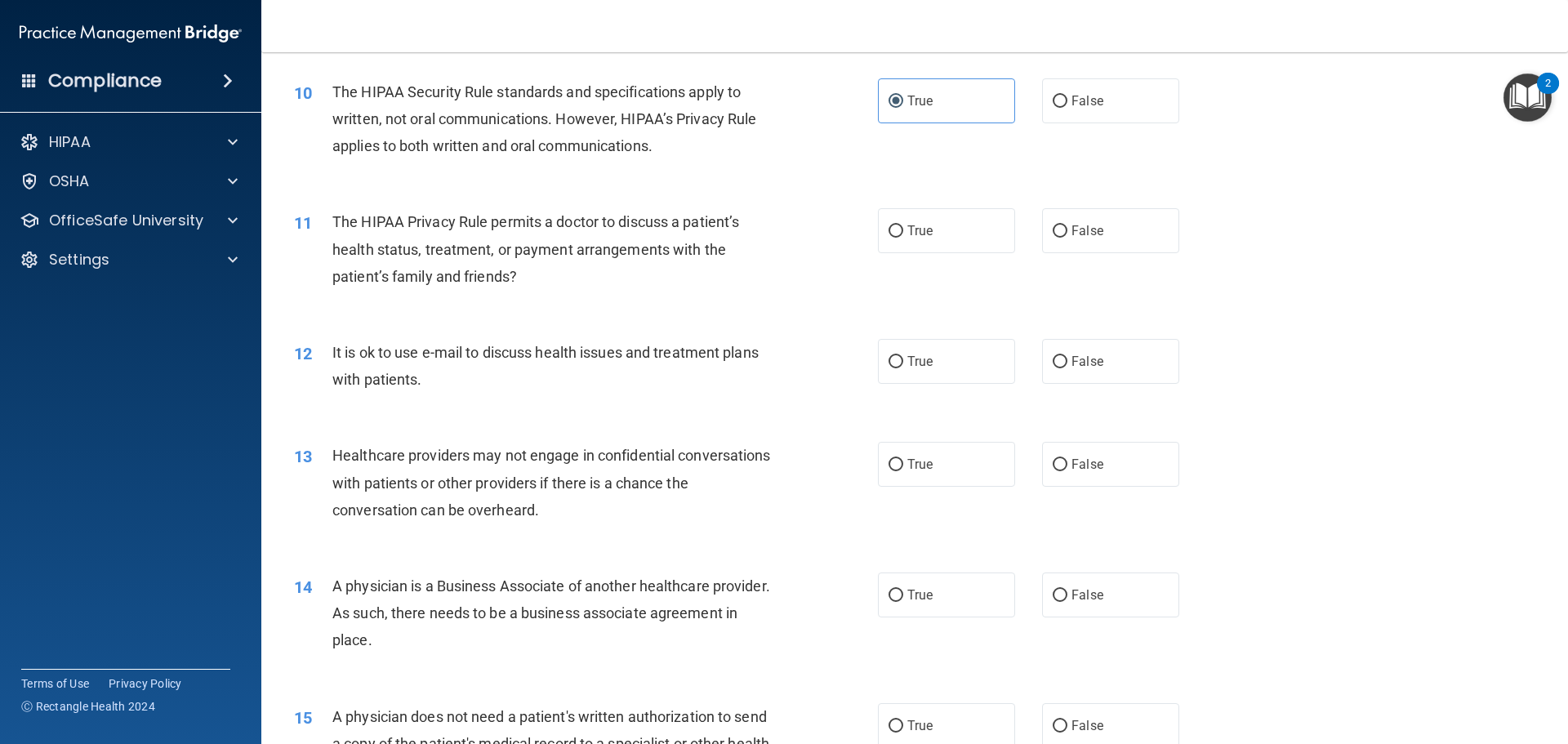
scroll to position [1225, 0]
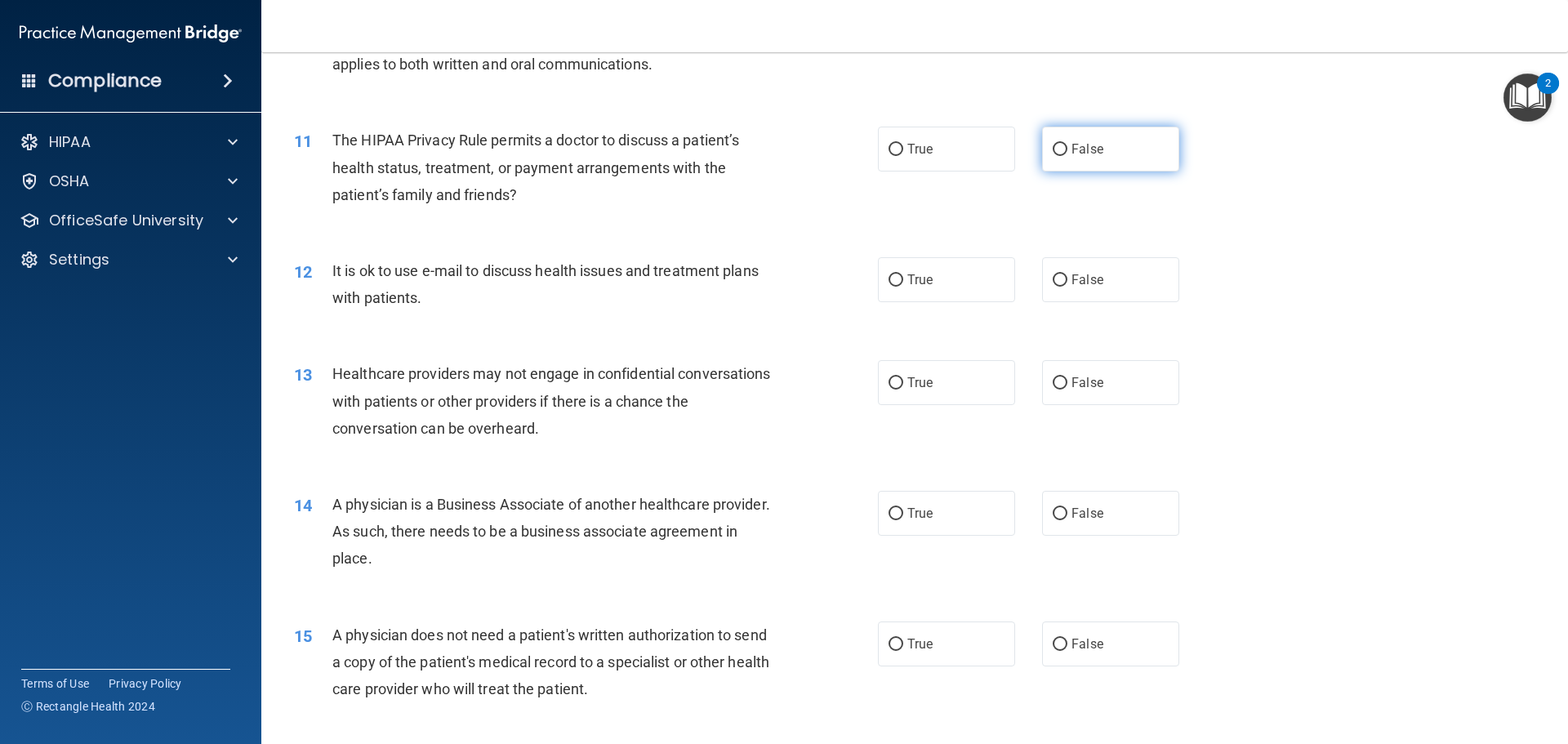
click at [1072, 163] on label "False" at bounding box center [1111, 149] width 137 height 45
click at [1067, 156] on input "False" at bounding box center [1060, 150] width 14 height 12
radio input "true"
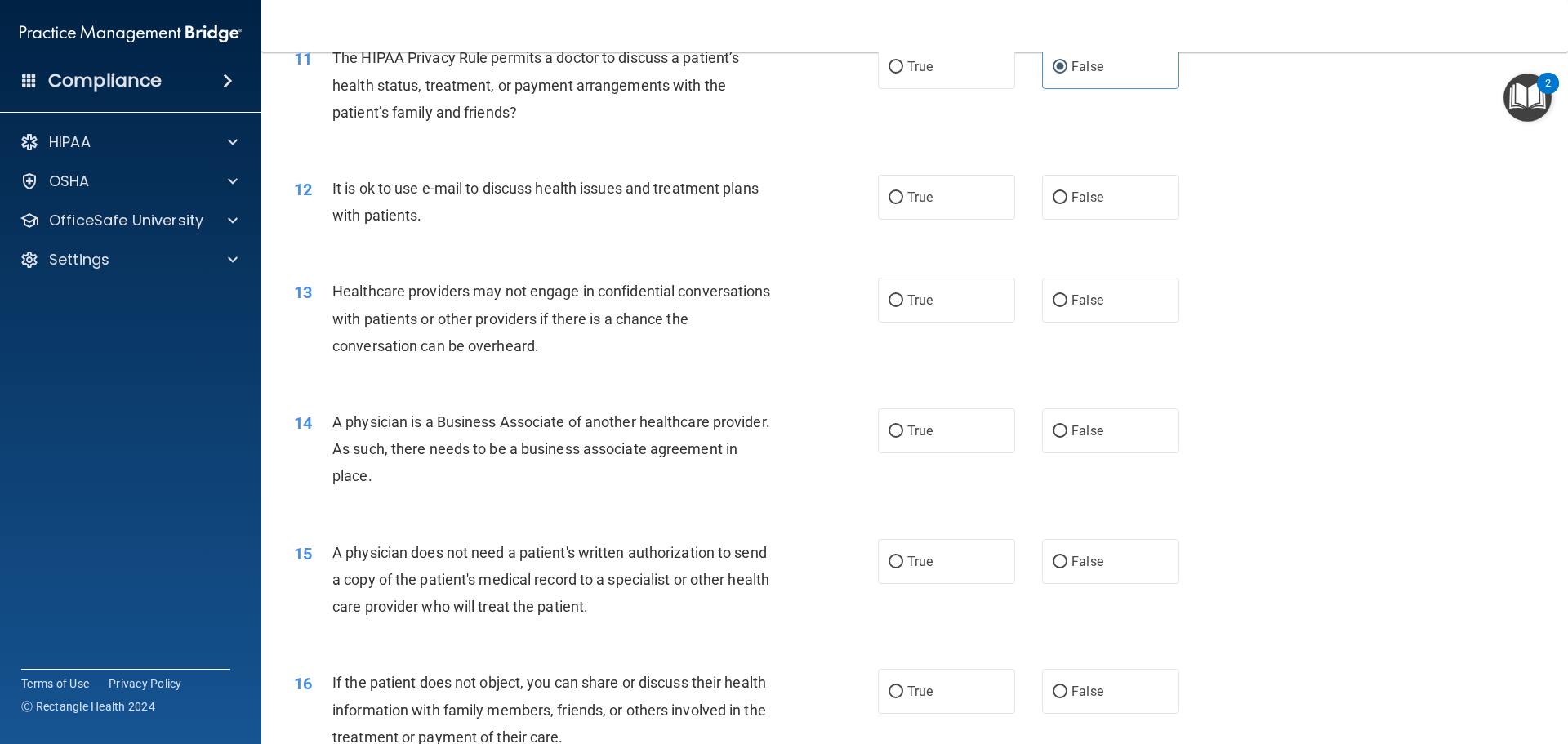
scroll to position [1388, 0]
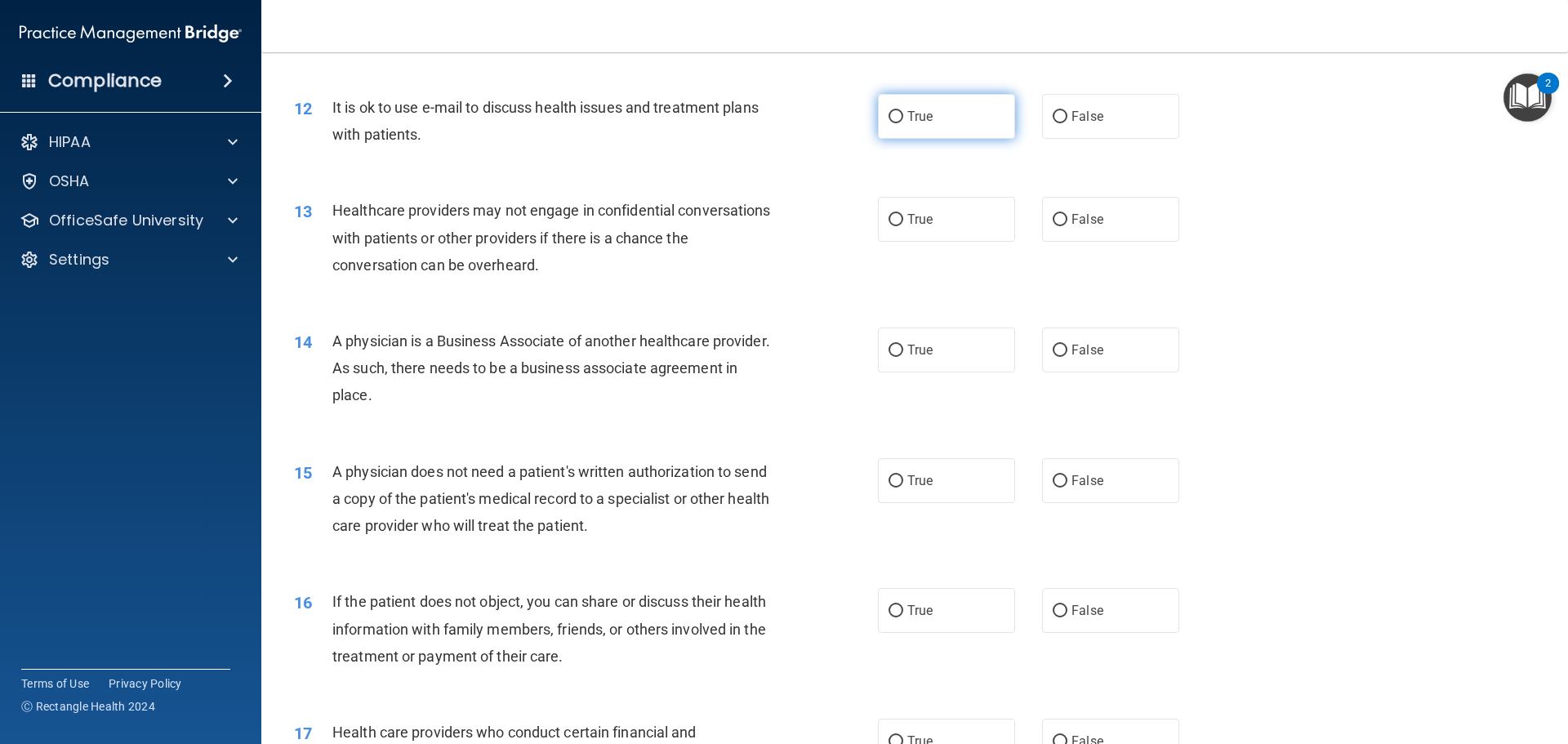
click at [933, 133] on label "True" at bounding box center [947, 116] width 137 height 45
click at [903, 123] on input "True" at bounding box center [896, 117] width 14 height 12
radio input "true"
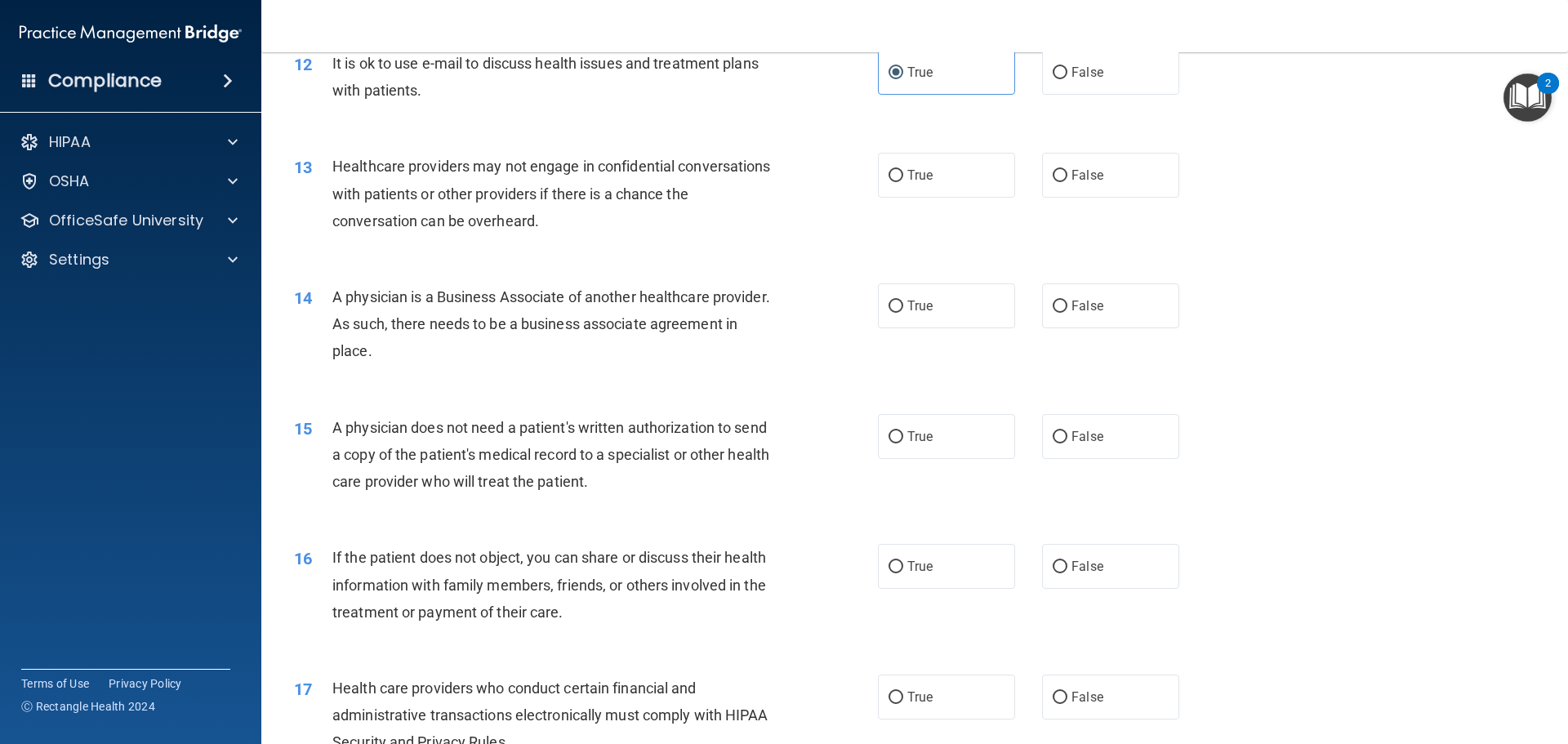
scroll to position [1469, 0]
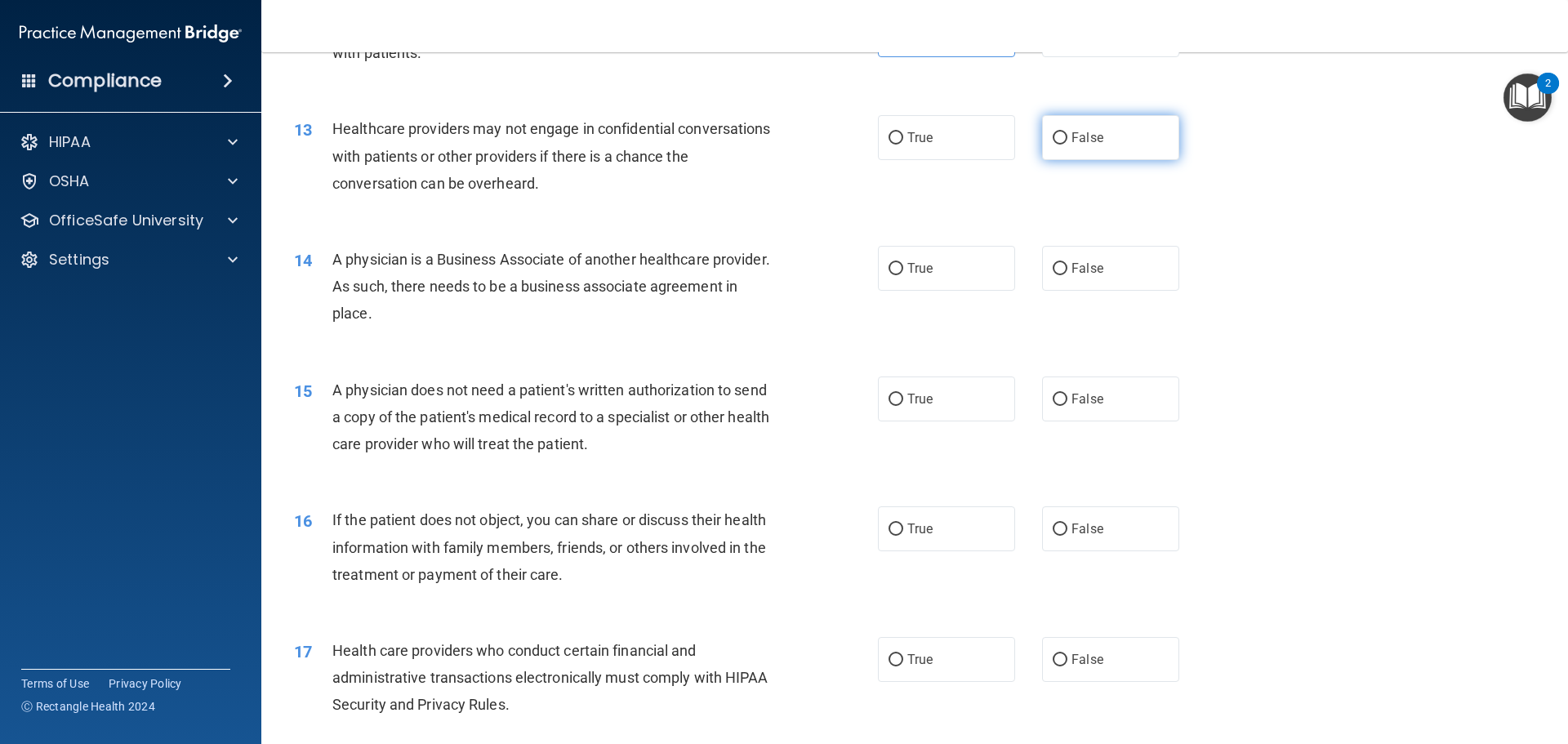
click at [1064, 148] on label "False" at bounding box center [1111, 137] width 137 height 45
click at [1064, 145] on input "False" at bounding box center [1060, 138] width 14 height 12
radio input "true"
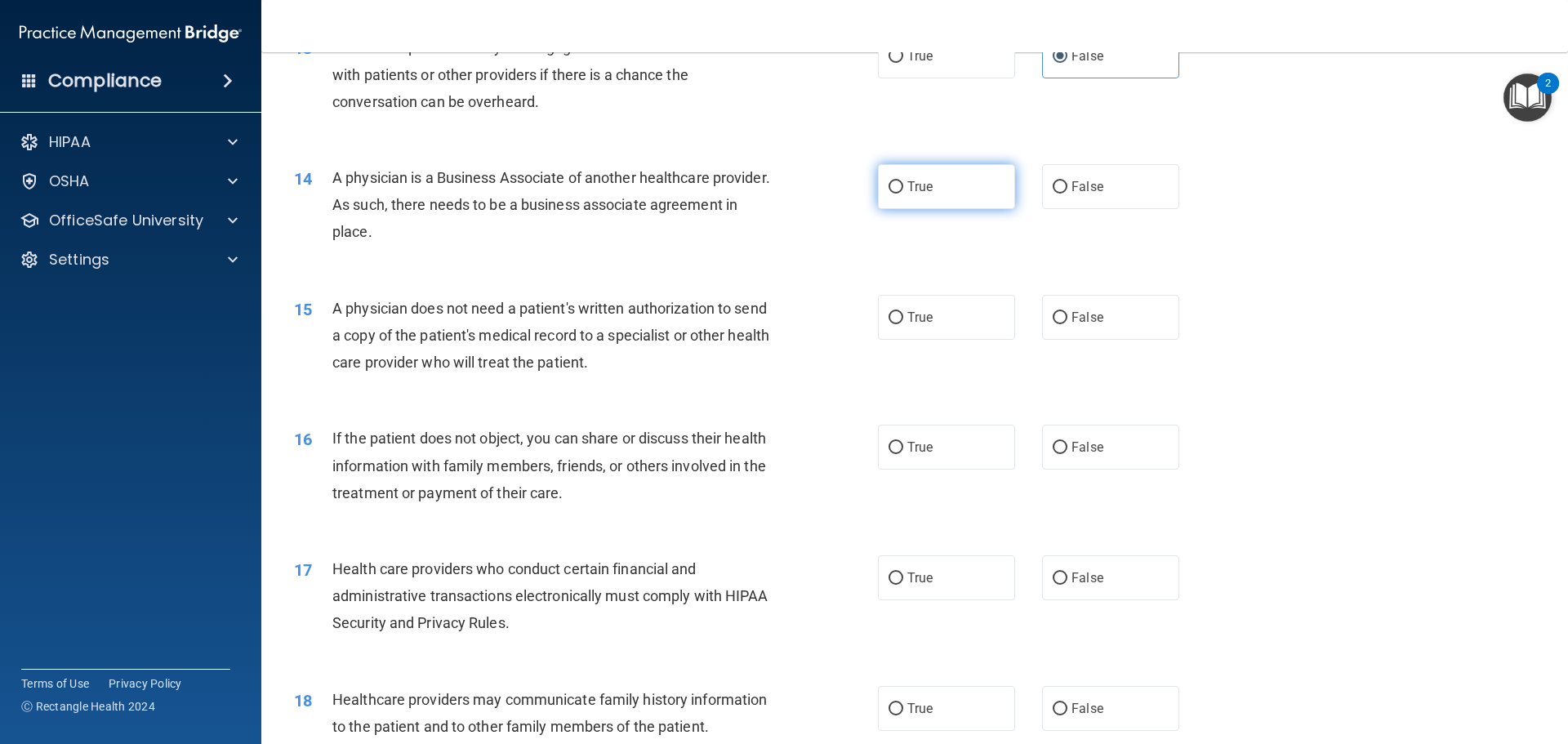
click at [896, 205] on label "True" at bounding box center [947, 186] width 137 height 45
click at [896, 194] on input "True" at bounding box center [896, 187] width 14 height 12
radio input "true"
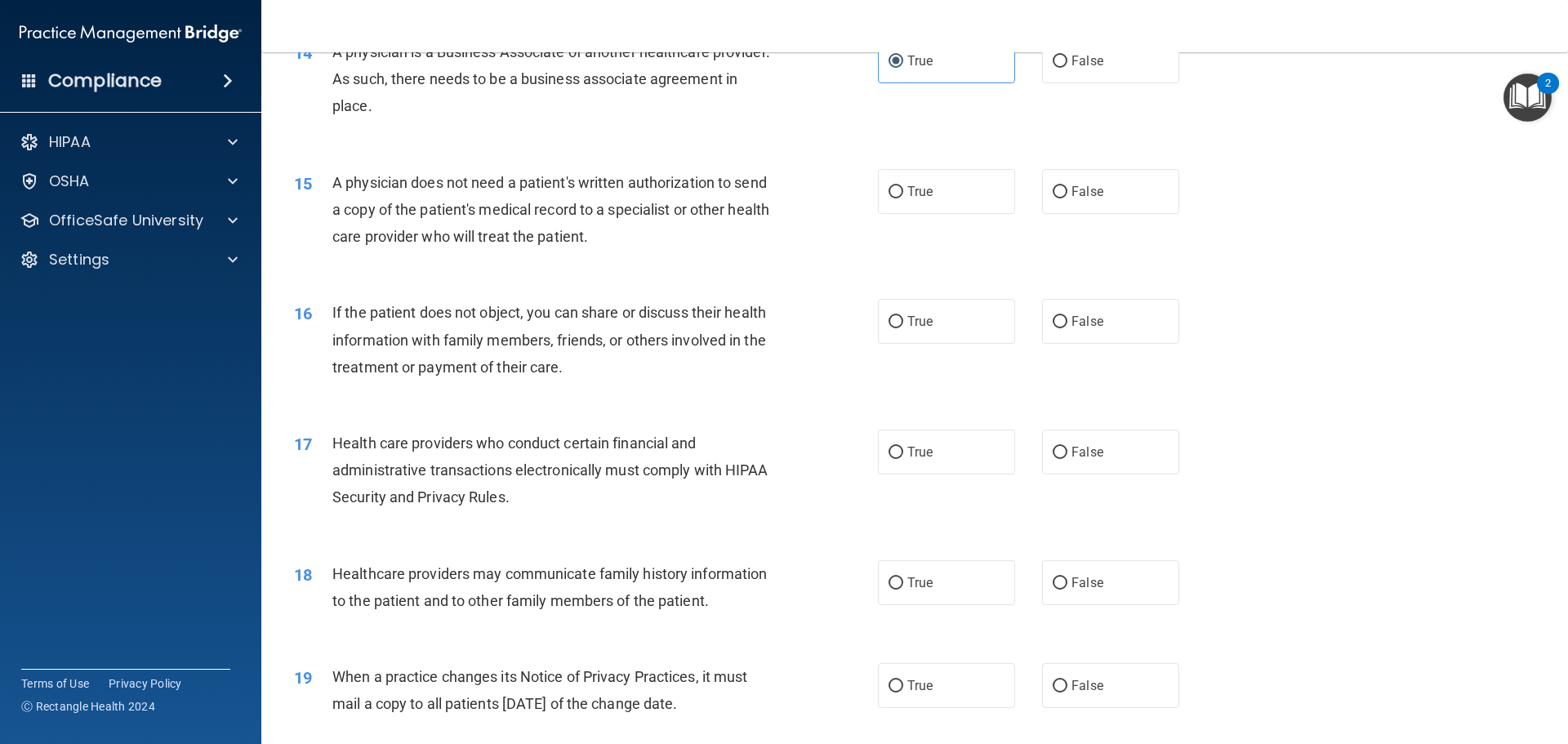
scroll to position [1715, 0]
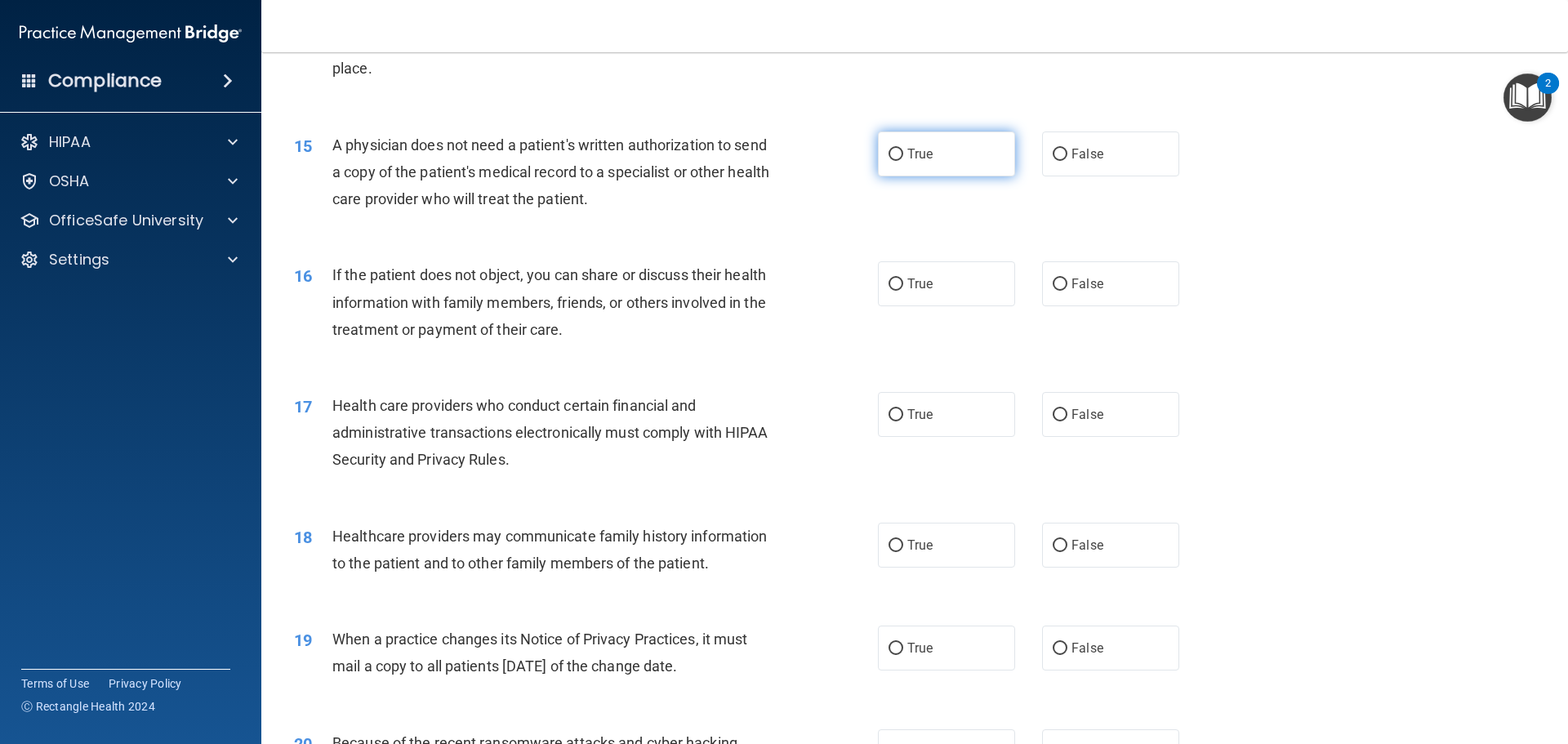
click at [932, 168] on label "True" at bounding box center [947, 153] width 137 height 45
click at [903, 161] on input "True" at bounding box center [896, 155] width 14 height 12
radio input "true"
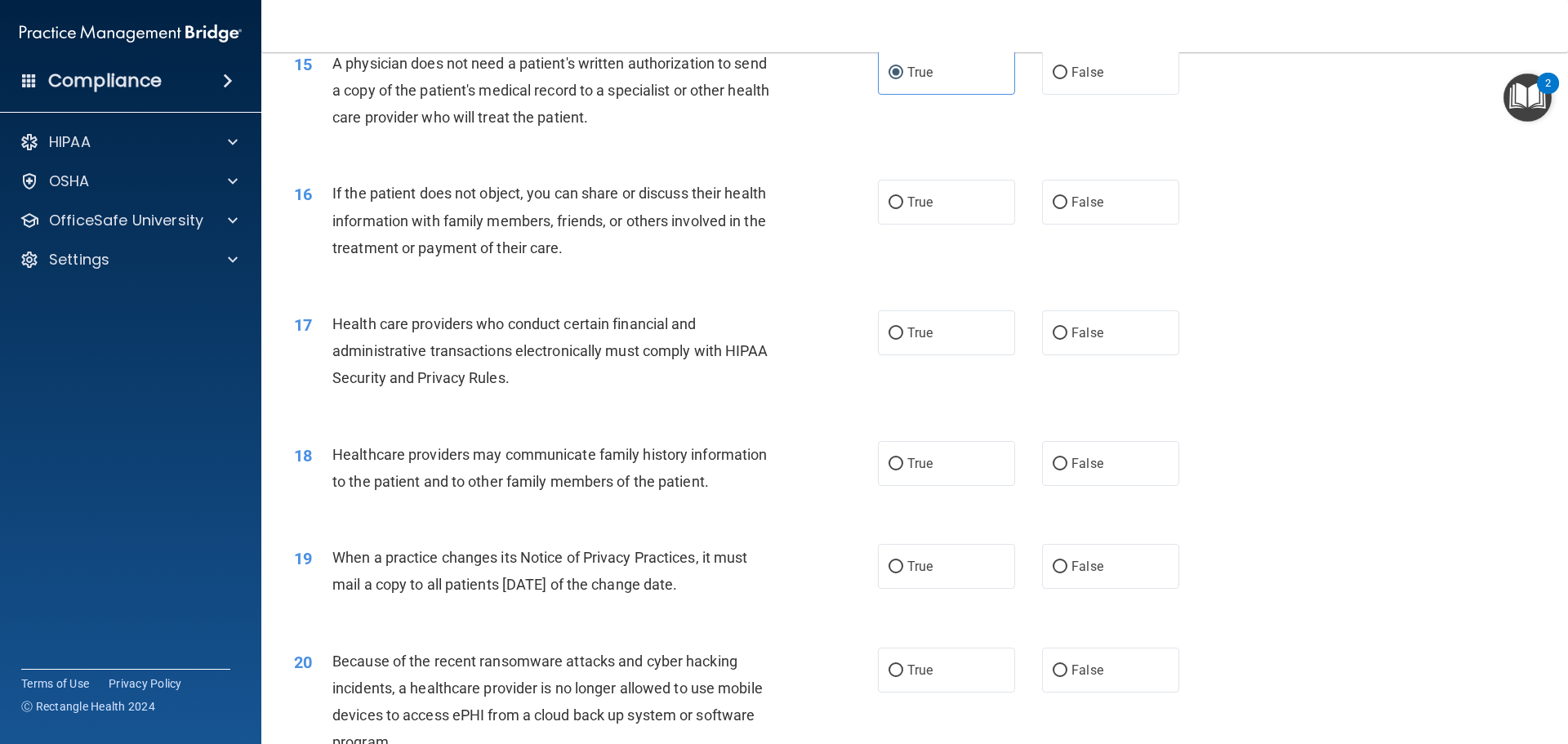
scroll to position [1878, 0]
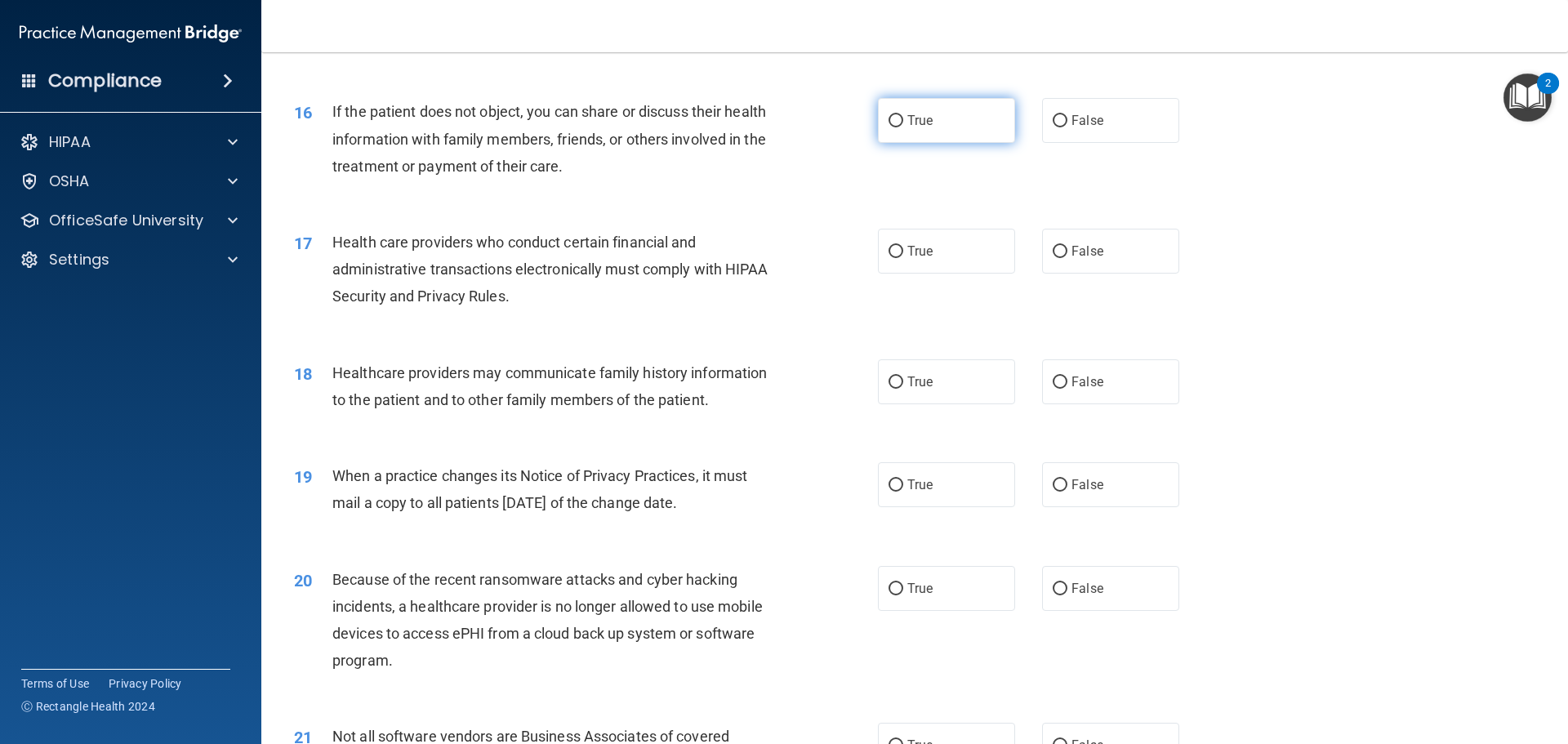
click at [915, 122] on span "True" at bounding box center [920, 120] width 25 height 15
click at [903, 122] on input "True" at bounding box center [896, 121] width 14 height 12
radio input "true"
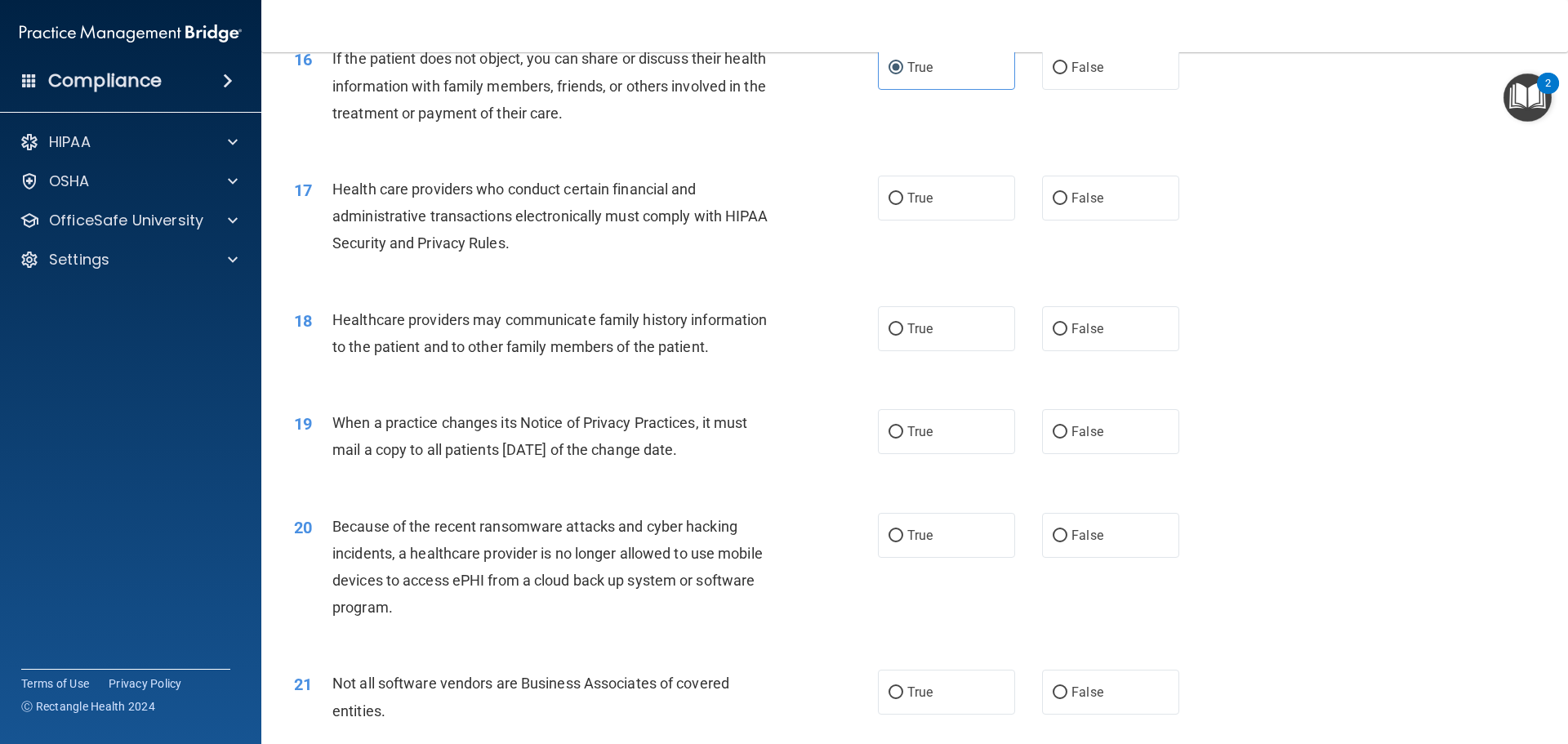
scroll to position [1959, 0]
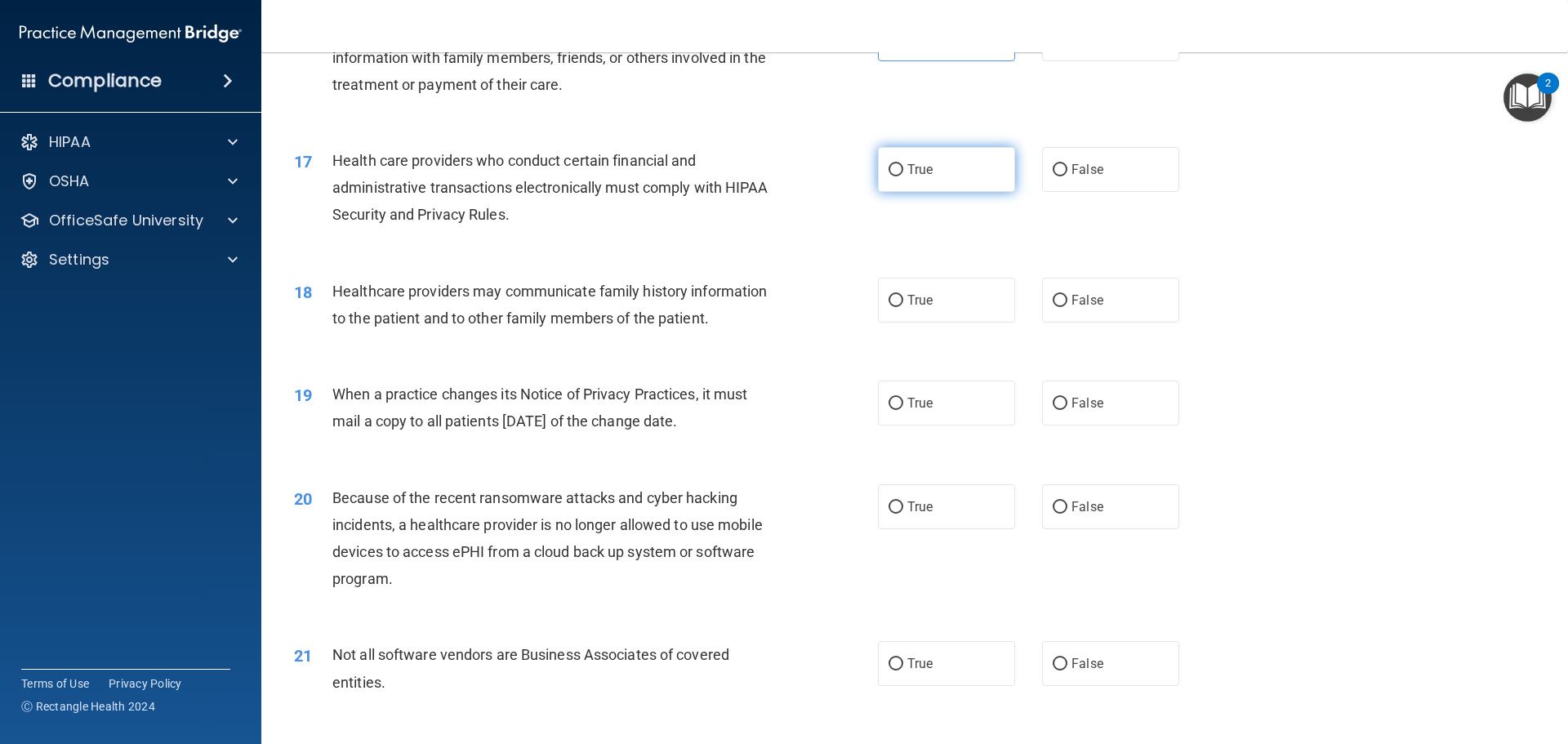
click at [921, 178] on label "True" at bounding box center [947, 169] width 137 height 45
click at [903, 177] on input "True" at bounding box center [896, 170] width 14 height 12
radio input "true"
click at [908, 291] on label "True" at bounding box center [947, 300] width 137 height 45
click at [903, 294] on input "True" at bounding box center [896, 301] width 14 height 12
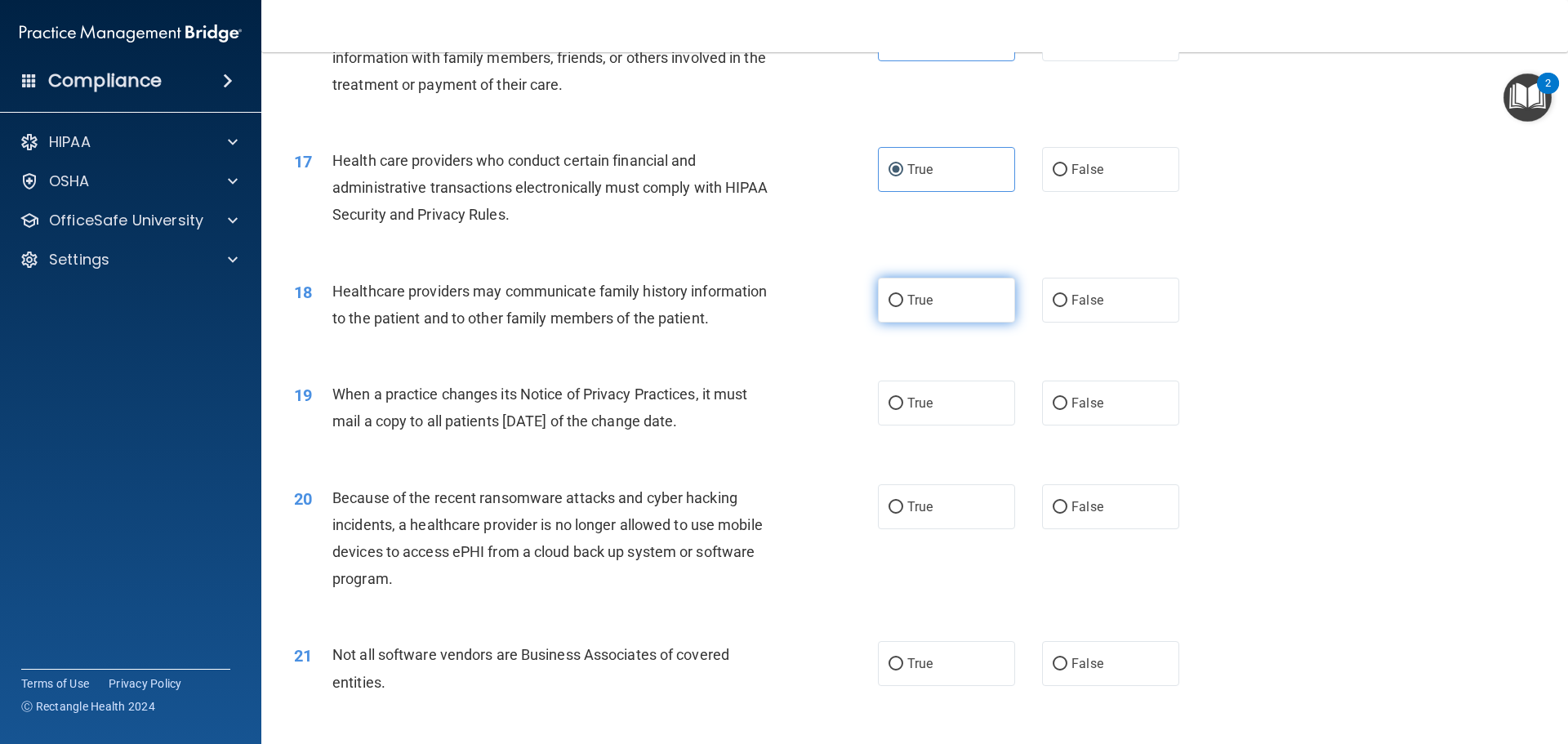
radio input "true"
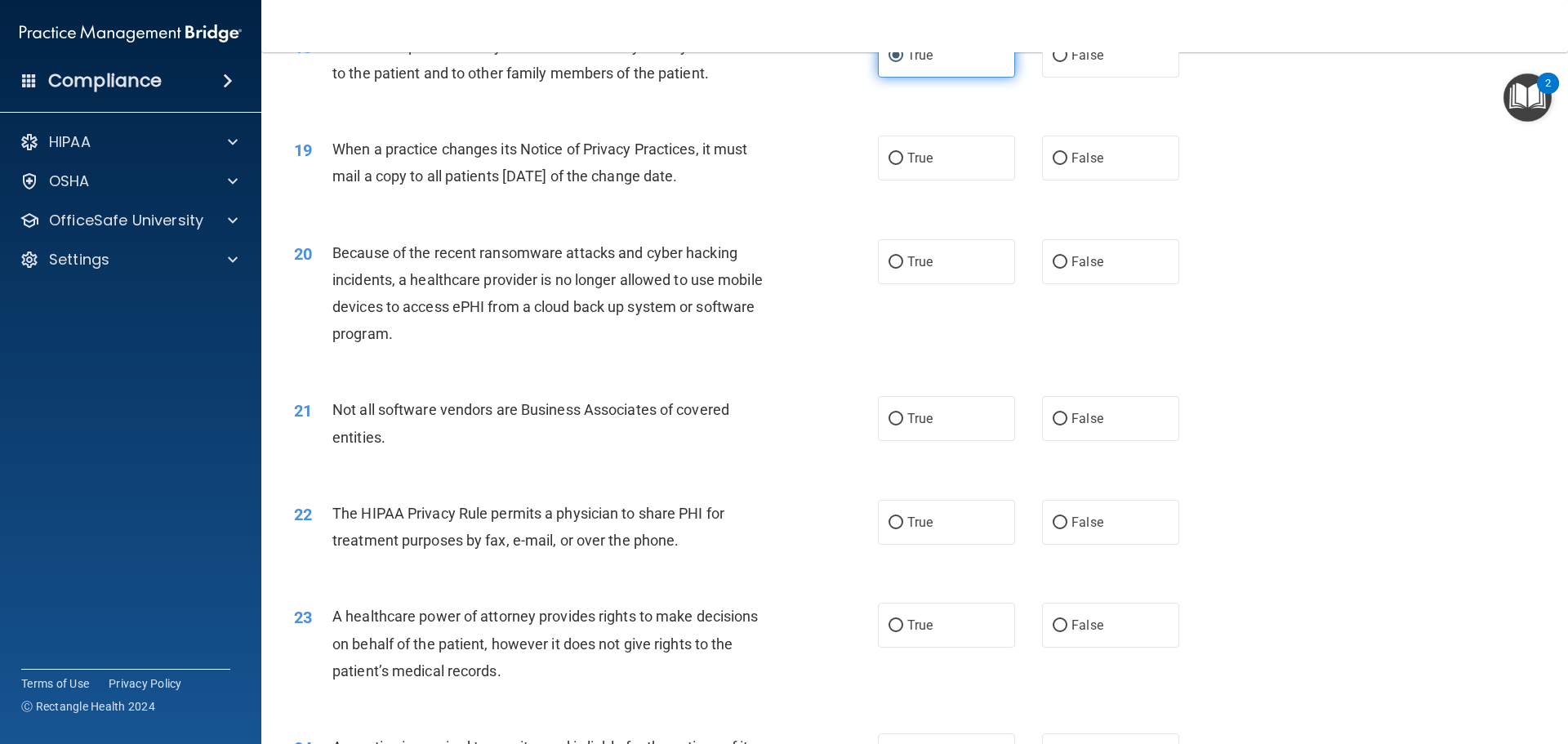
scroll to position [2286, 0]
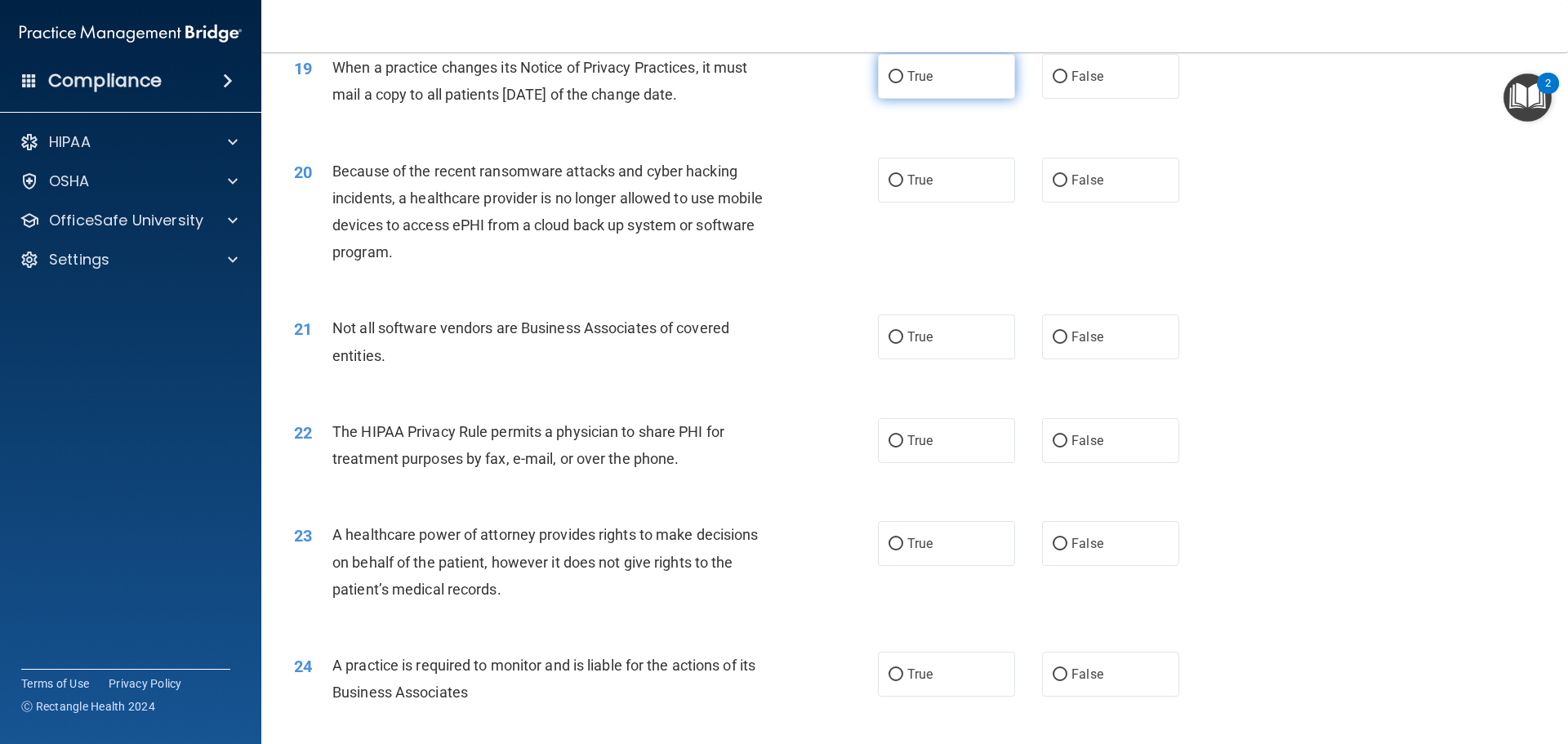
click at [913, 79] on span "True" at bounding box center [920, 76] width 25 height 15
click at [903, 79] on input "True" at bounding box center [896, 78] width 14 height 12
radio input "true"
click at [1055, 176] on input "False" at bounding box center [1060, 181] width 14 height 12
radio input "true"
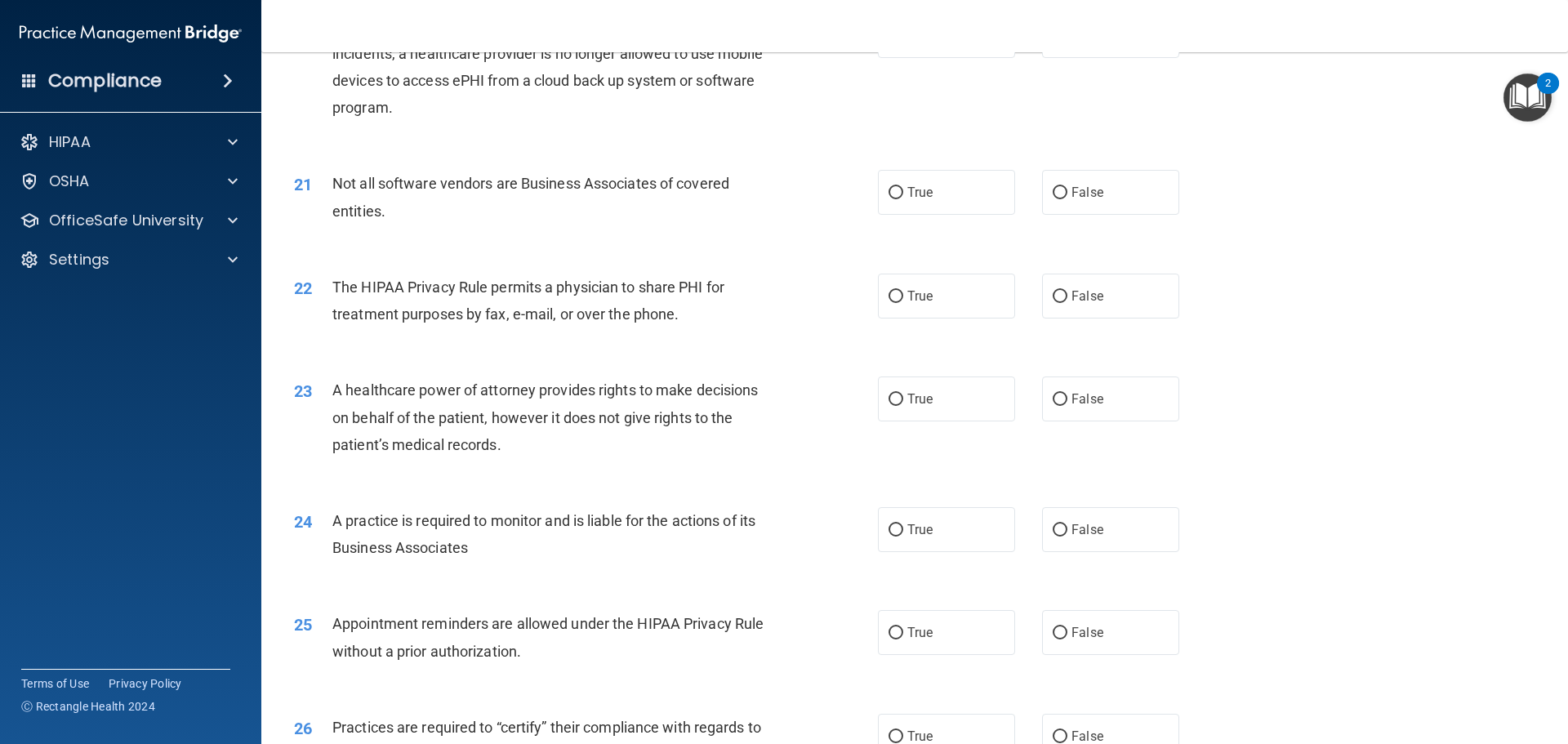
scroll to position [2449, 0]
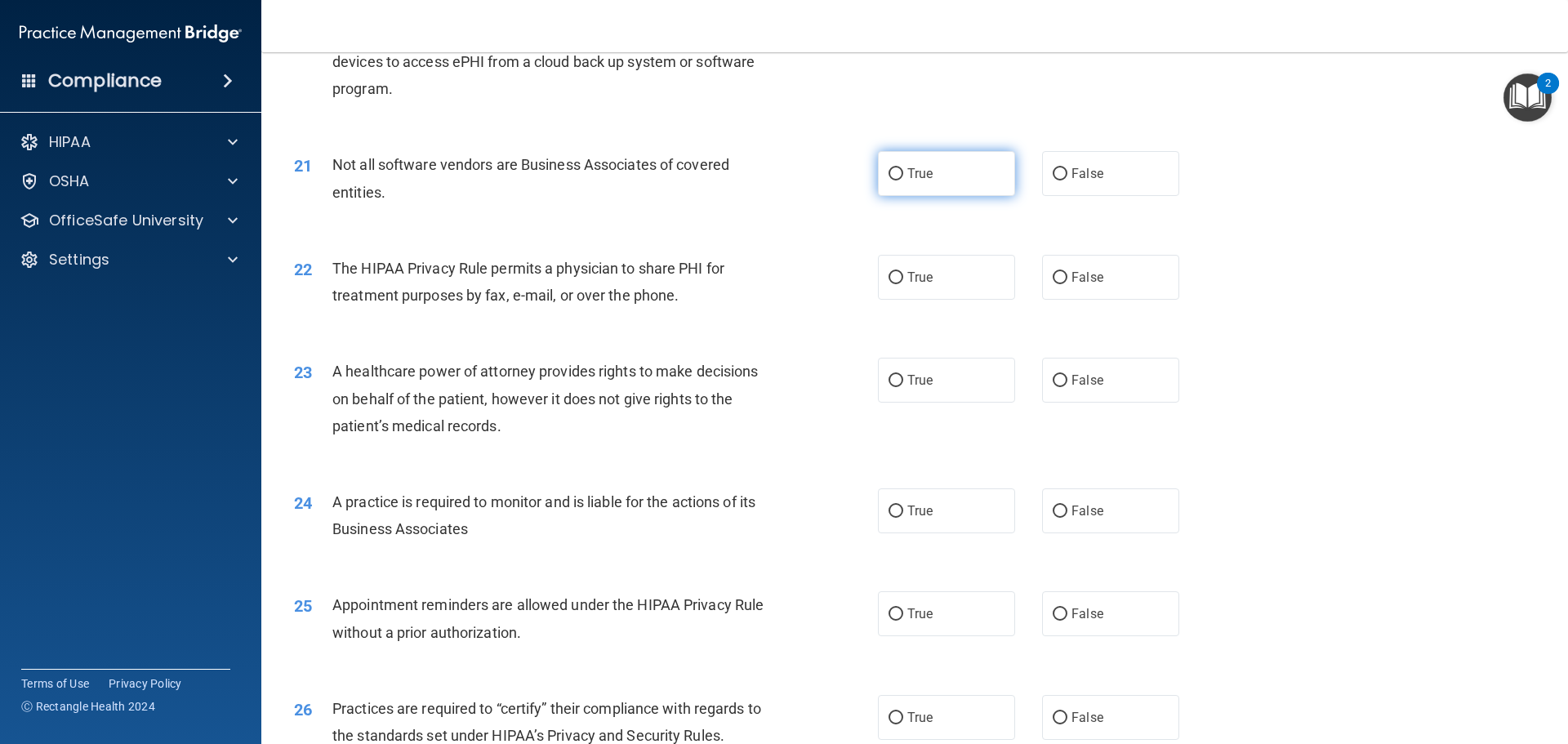
click at [889, 178] on input "True" at bounding box center [896, 175] width 14 height 12
radio input "true"
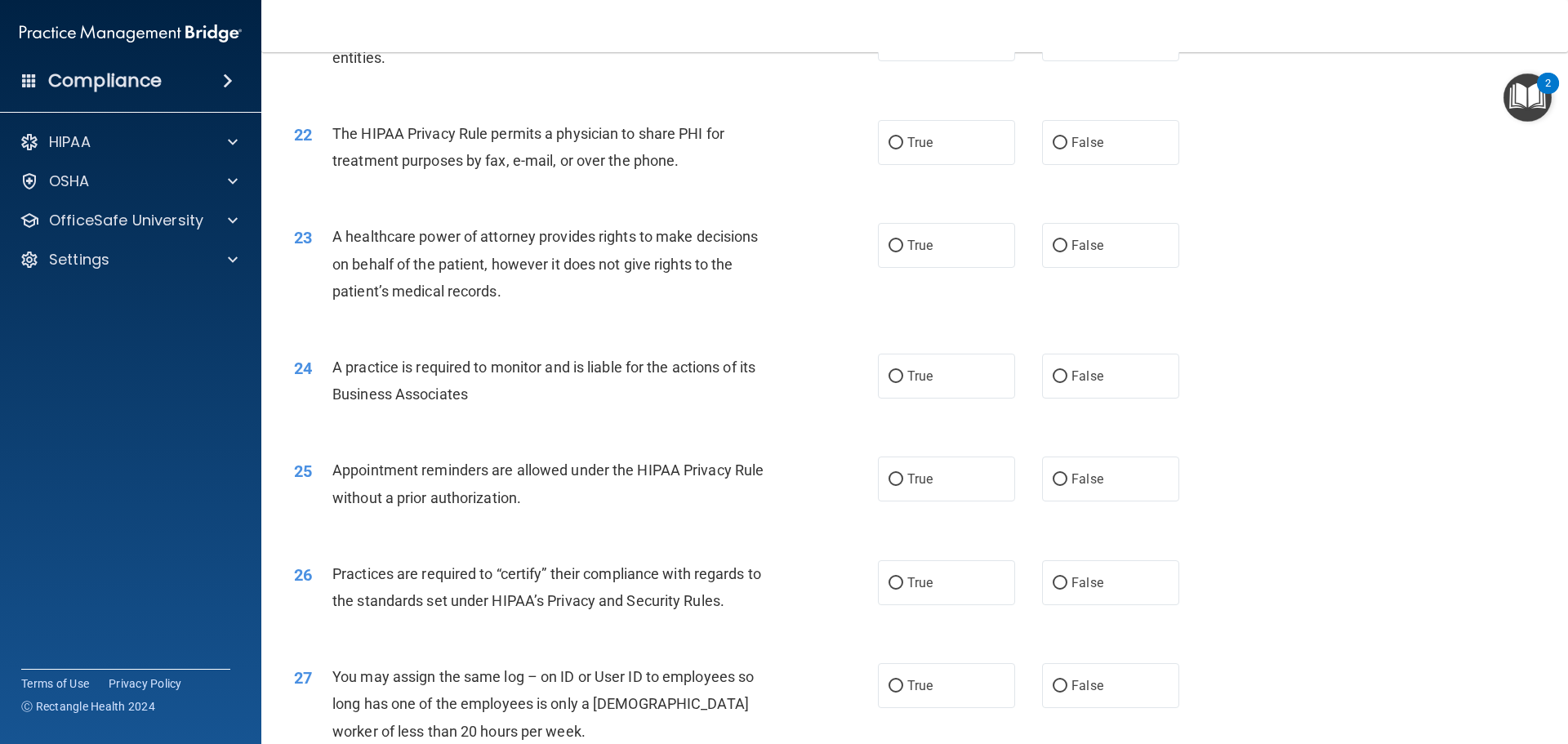
scroll to position [2612, 0]
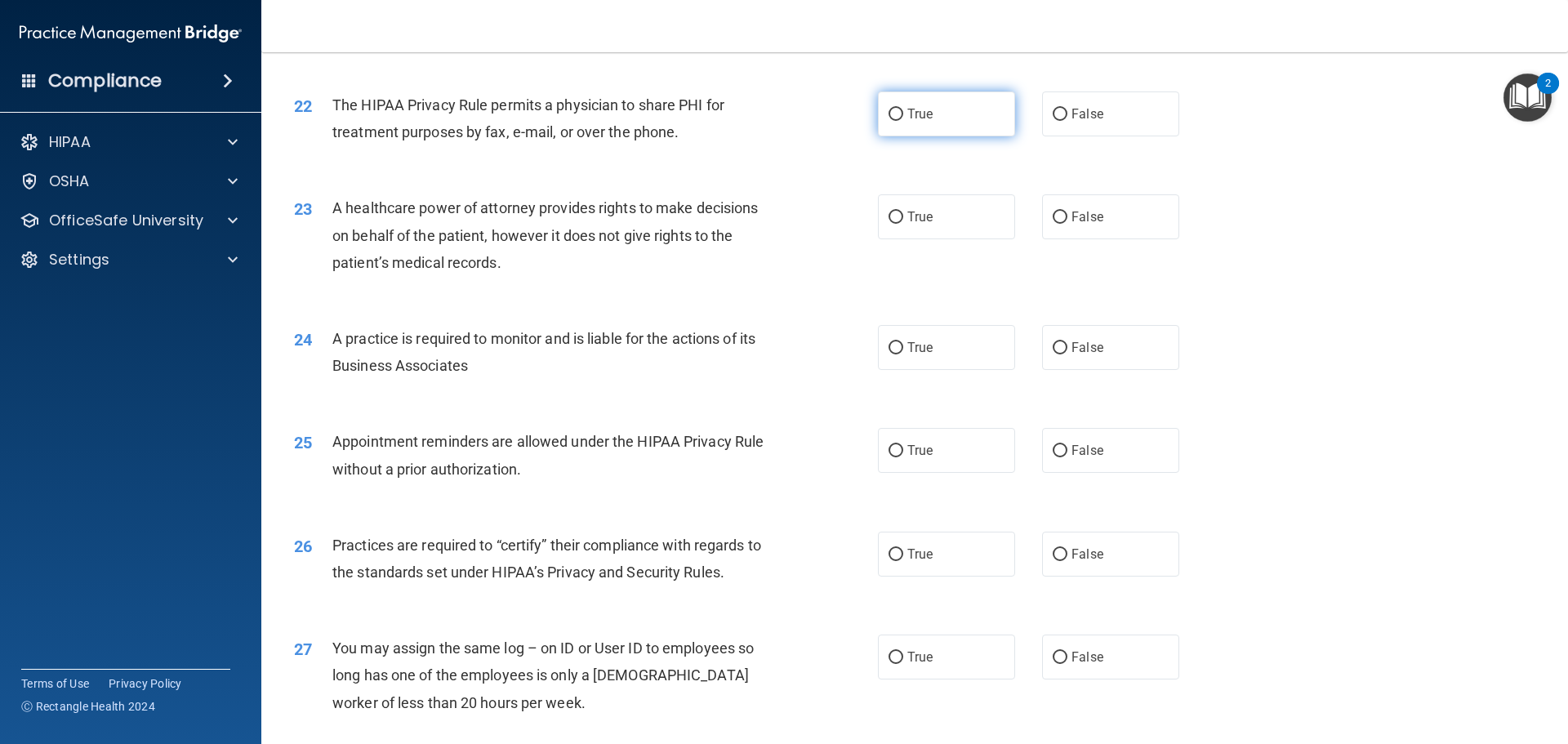
click at [923, 115] on span "True" at bounding box center [920, 113] width 25 height 15
click at [903, 115] on input "True" at bounding box center [896, 115] width 14 height 12
radio input "true"
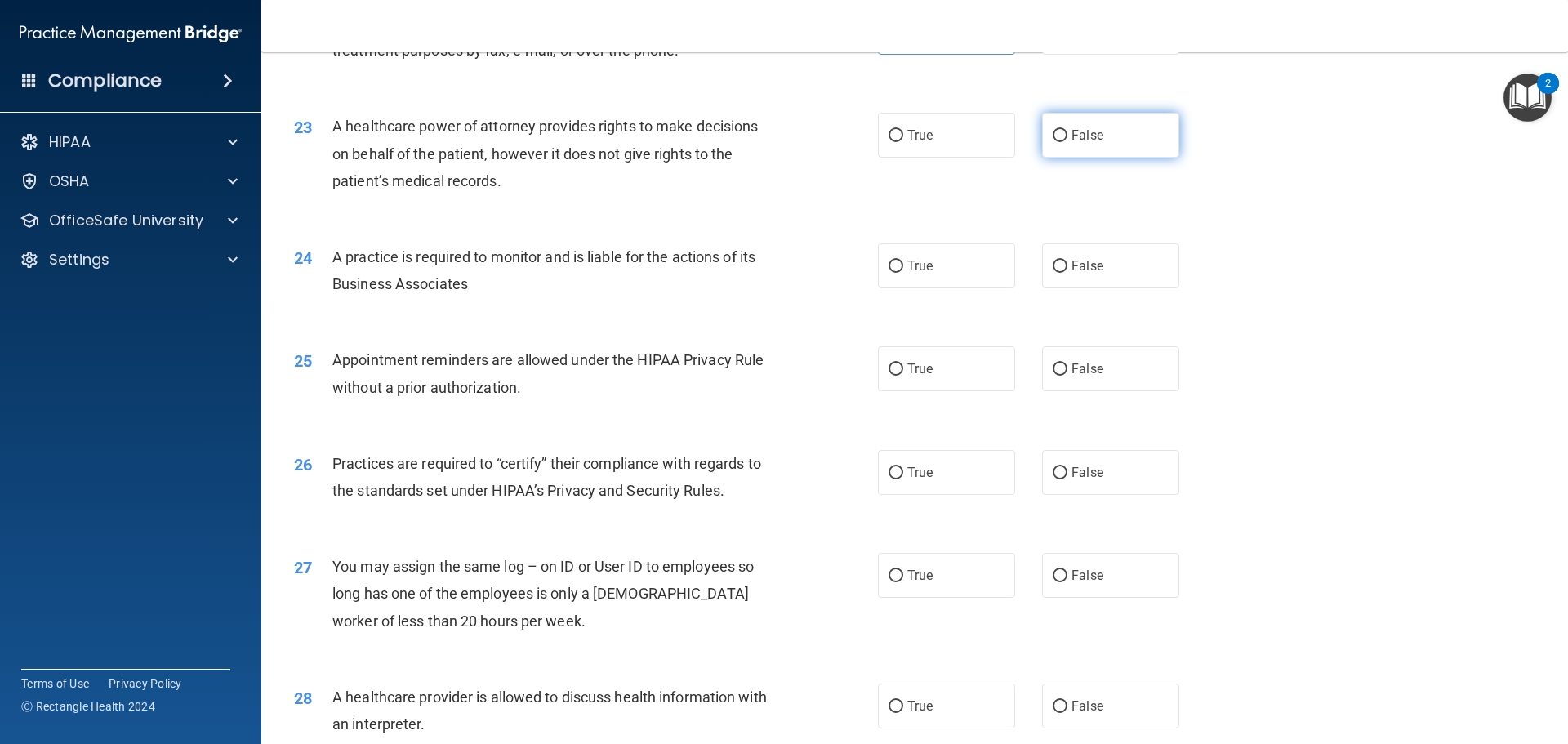
click at [1058, 139] on input "False" at bounding box center [1060, 136] width 14 height 12
radio input "true"
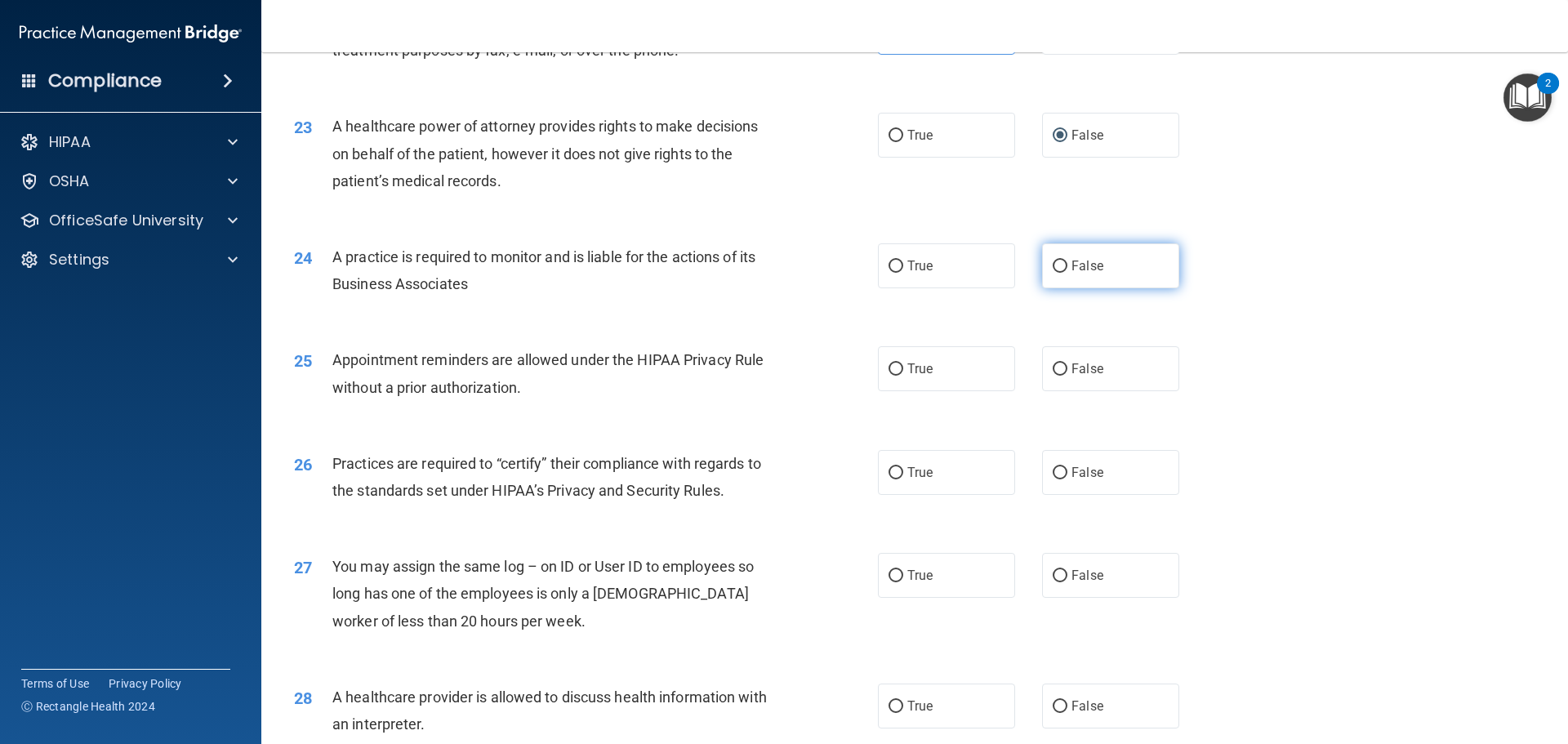
click at [1053, 269] on input "False" at bounding box center [1060, 267] width 14 height 12
radio input "true"
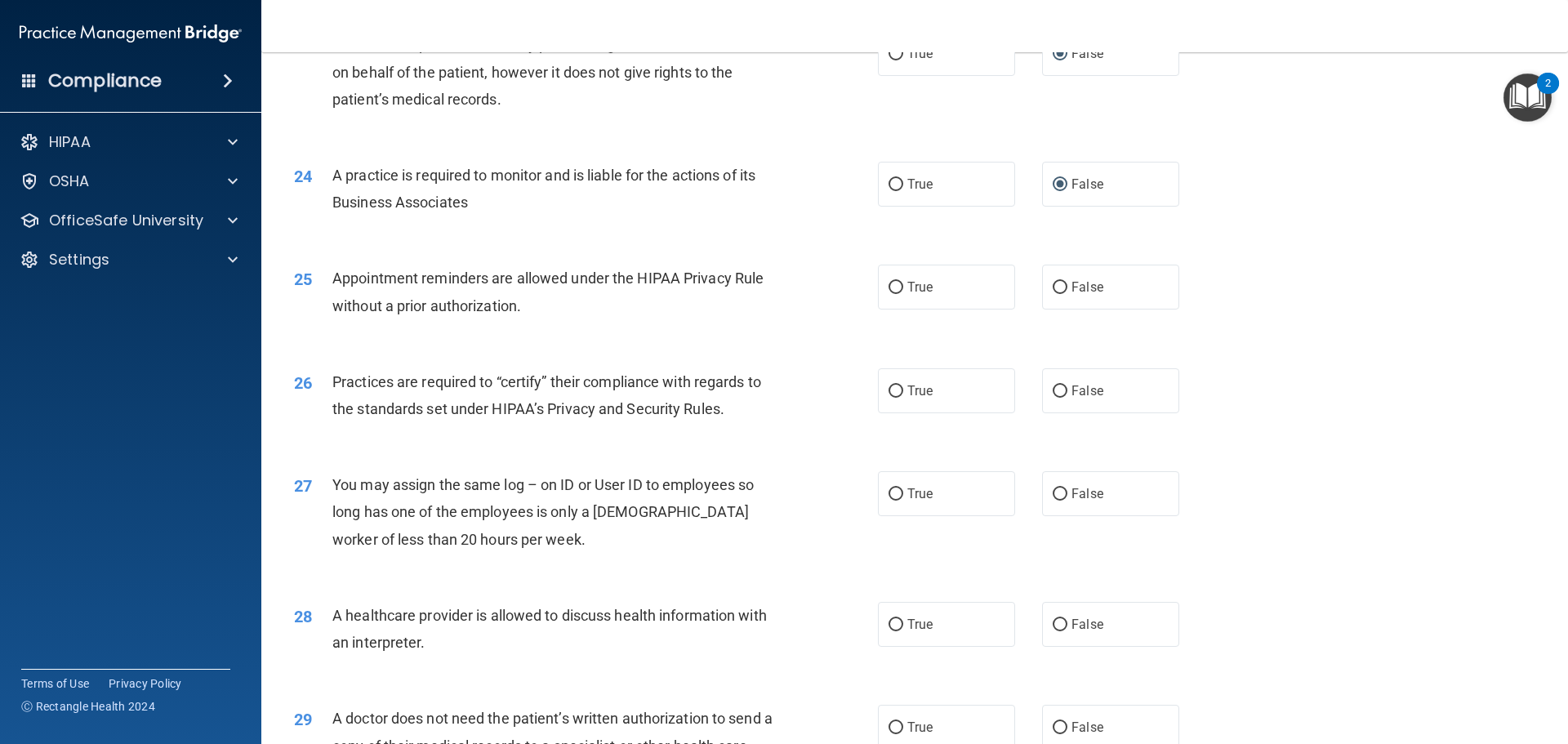
click at [1028, 290] on div "True False" at bounding box center [1042, 286] width 329 height 45
click at [1053, 290] on input "False" at bounding box center [1060, 288] width 14 height 12
radio input "true"
click at [1023, 397] on div "True False" at bounding box center [1042, 391] width 329 height 45
click at [1054, 394] on input "False" at bounding box center [1060, 392] width 14 height 12
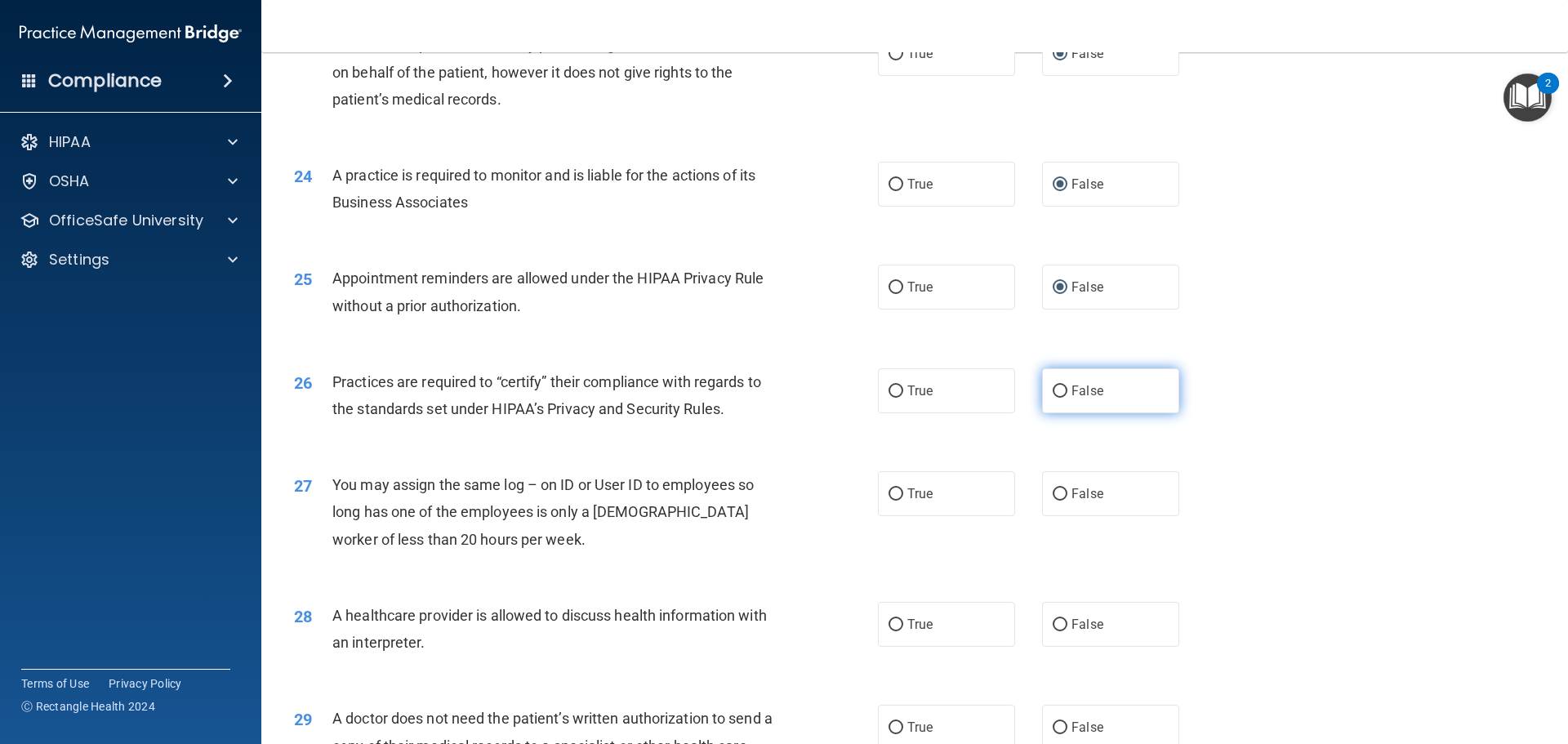
radio input "true"
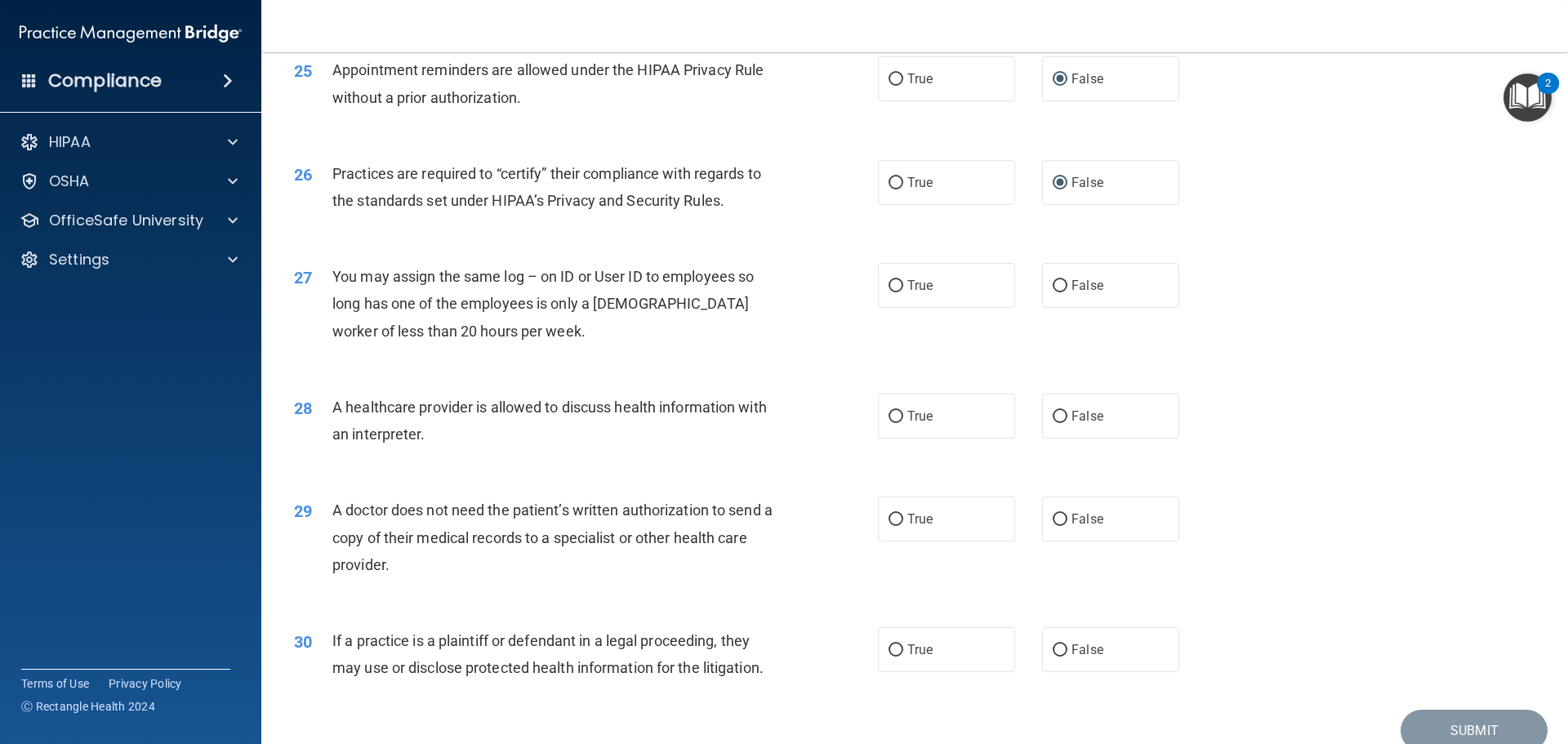
scroll to position [3021, 0]
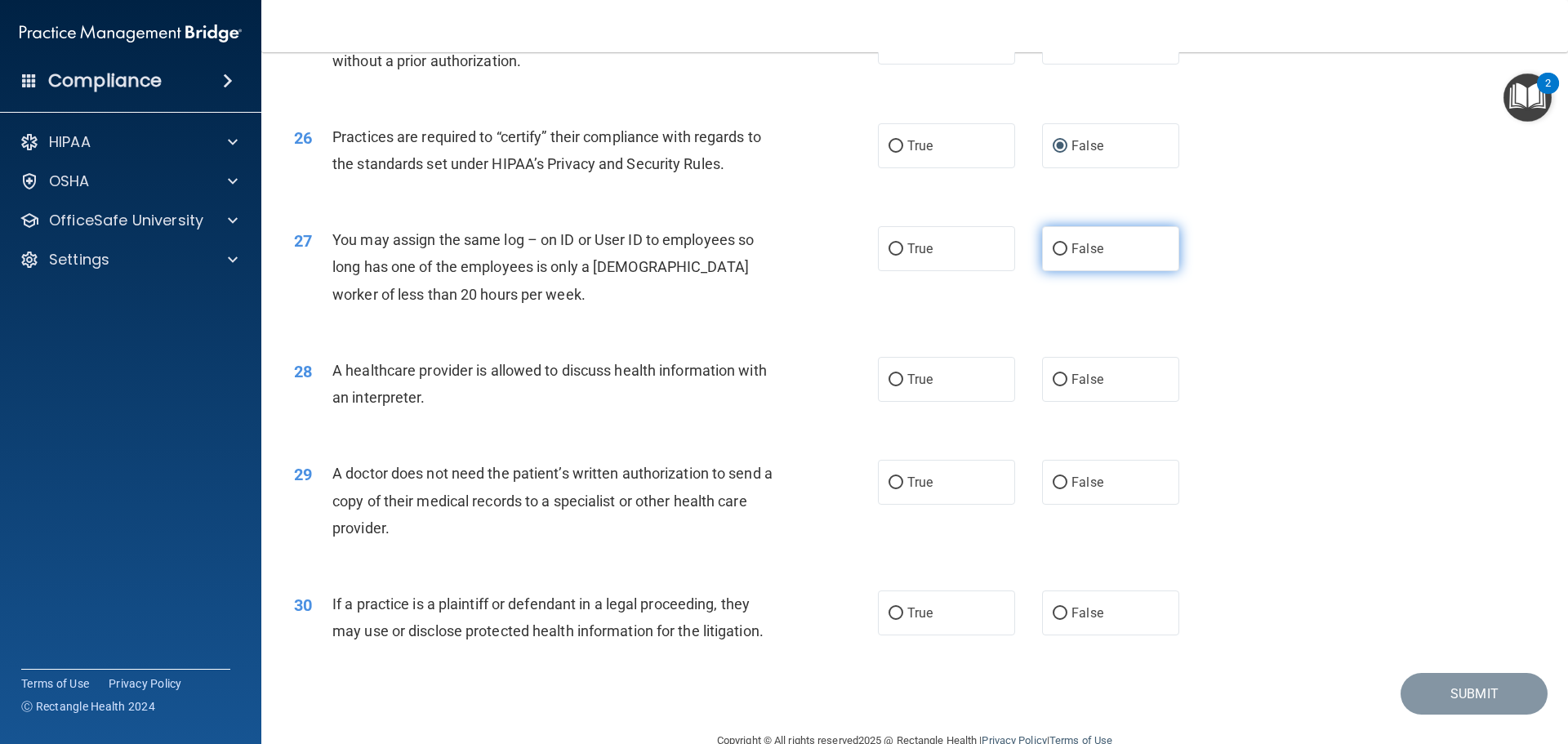
click at [1101, 264] on label "False" at bounding box center [1111, 248] width 137 height 45
click at [1067, 255] on input "False" at bounding box center [1060, 250] width 14 height 12
radio input "true"
click at [913, 372] on span "True" at bounding box center [920, 378] width 25 height 15
click at [903, 374] on input "True" at bounding box center [896, 380] width 14 height 12
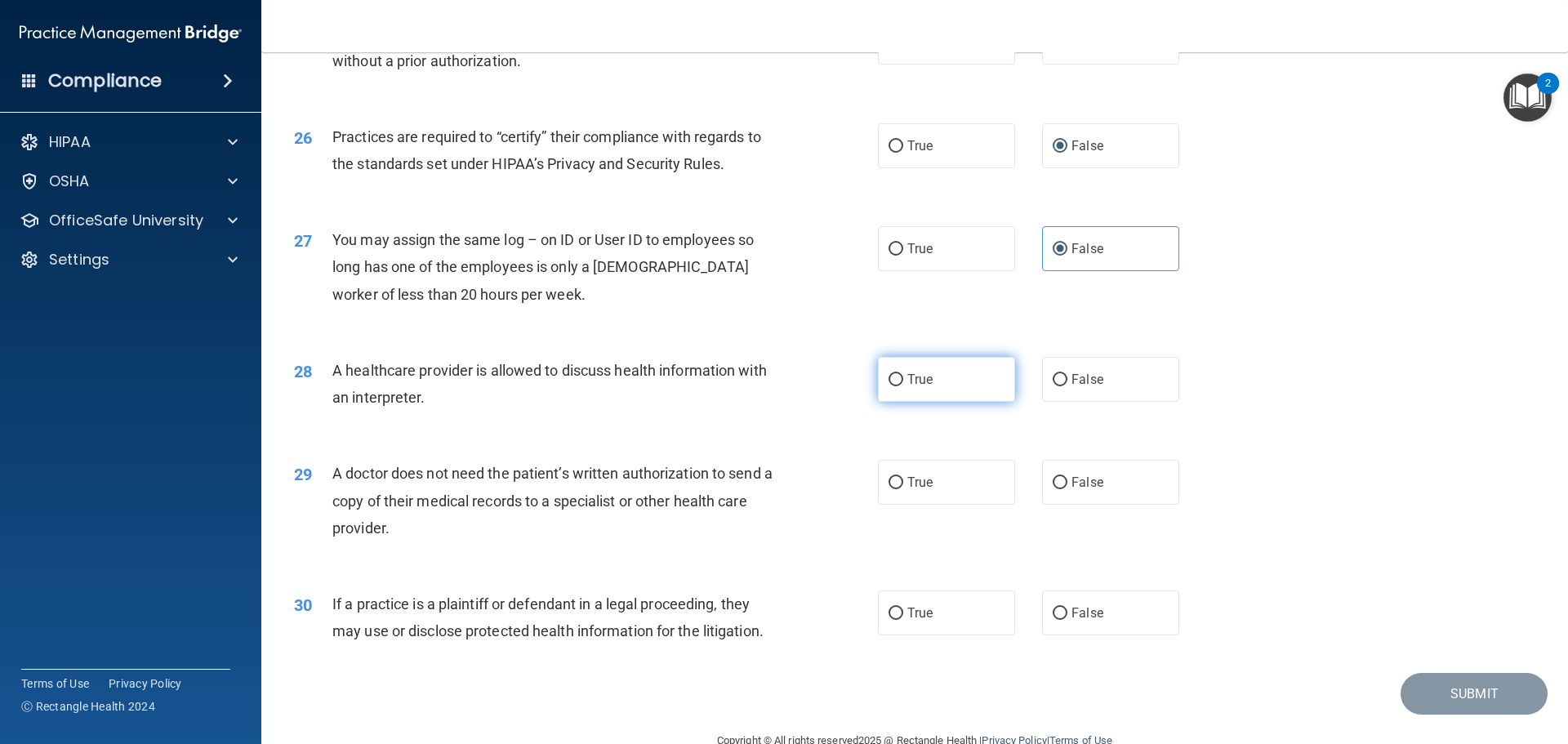
radio input "true"
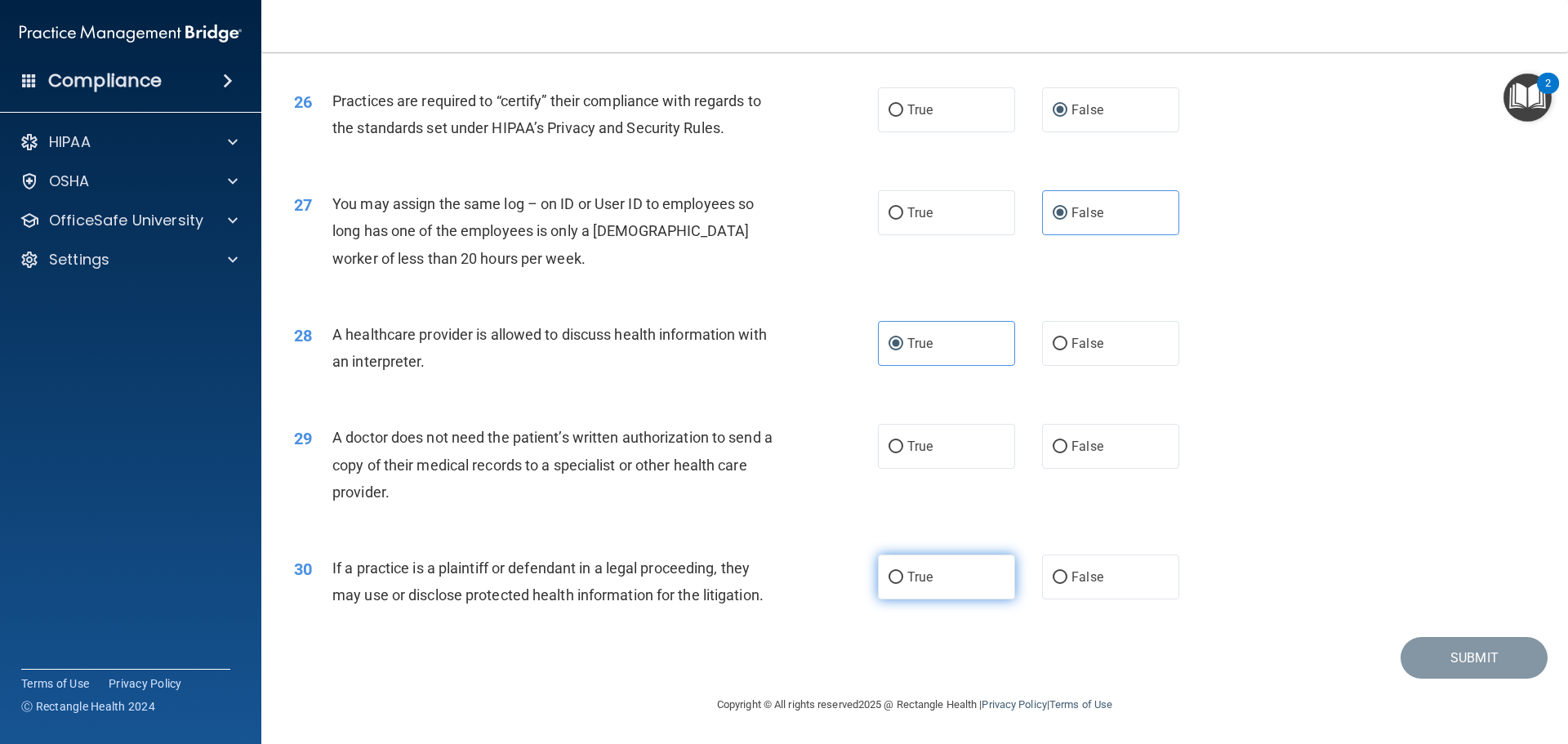
click at [903, 584] on label "True" at bounding box center [947, 576] width 137 height 45
click at [903, 583] on input "True" at bounding box center [896, 578] width 14 height 12
radio input "true"
click at [1057, 451] on input "False" at bounding box center [1060, 447] width 14 height 12
radio input "true"
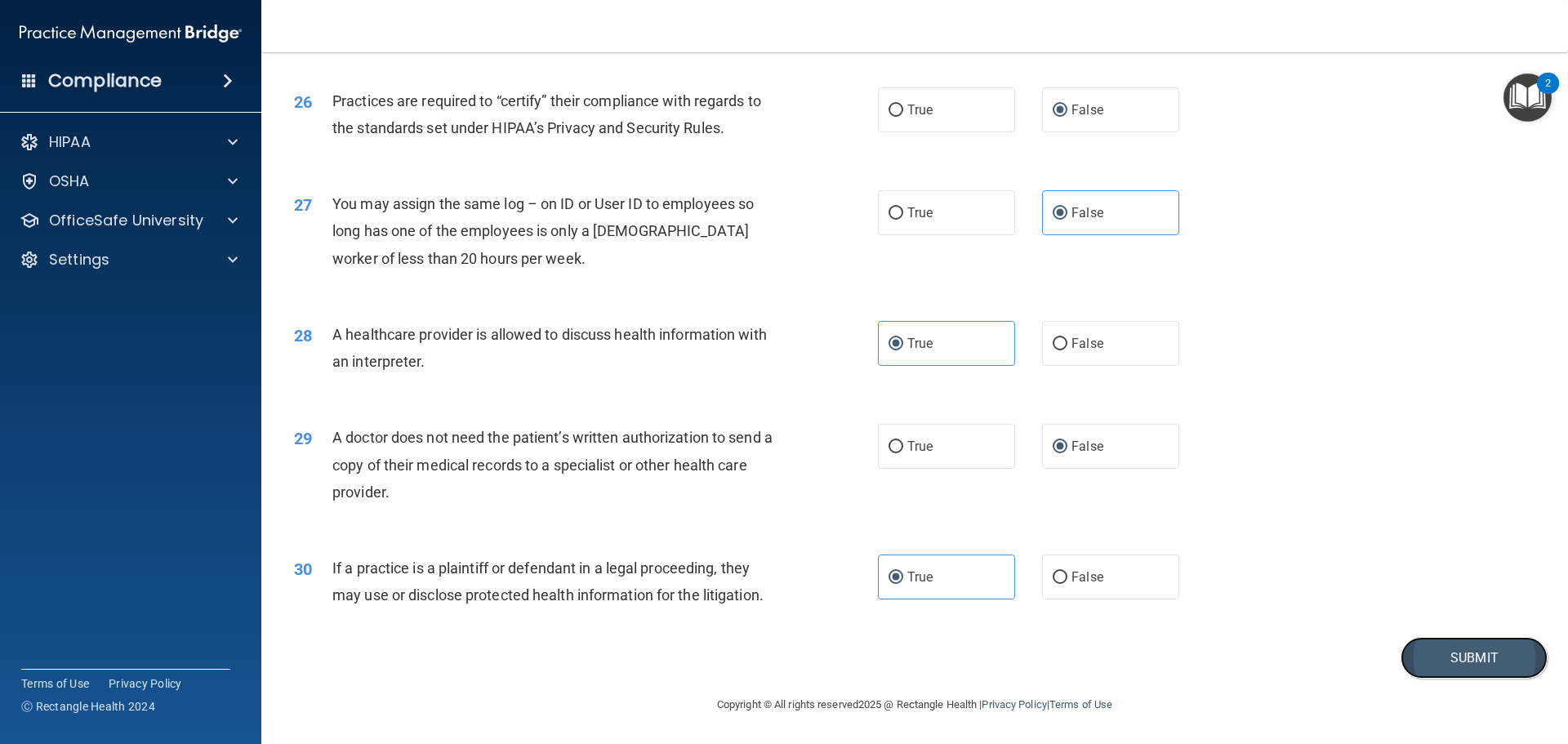
click at [1414, 656] on button "Submit" at bounding box center [1473, 657] width 147 height 42
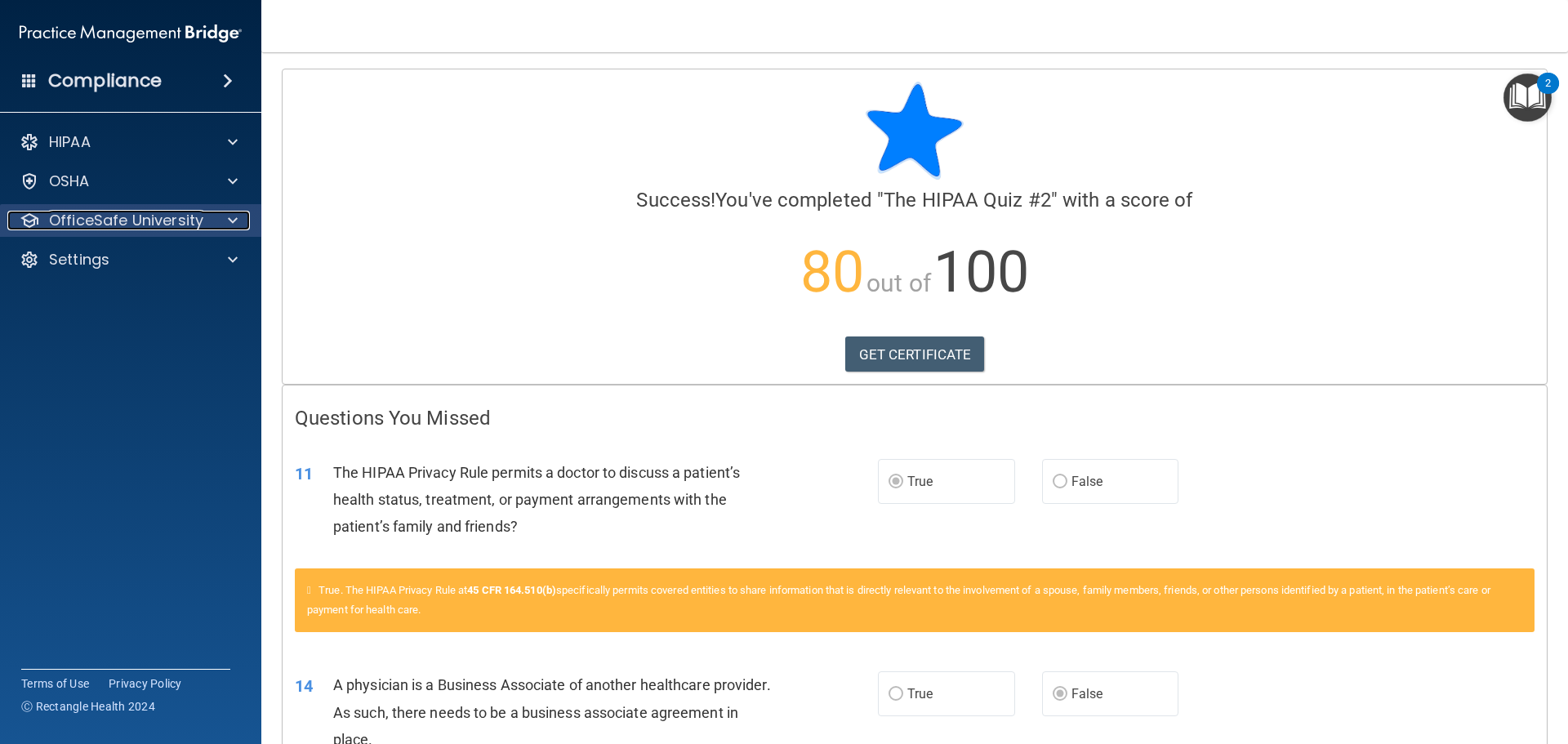
click at [149, 228] on p "OfficeSafe University" at bounding box center [126, 220] width 154 height 20
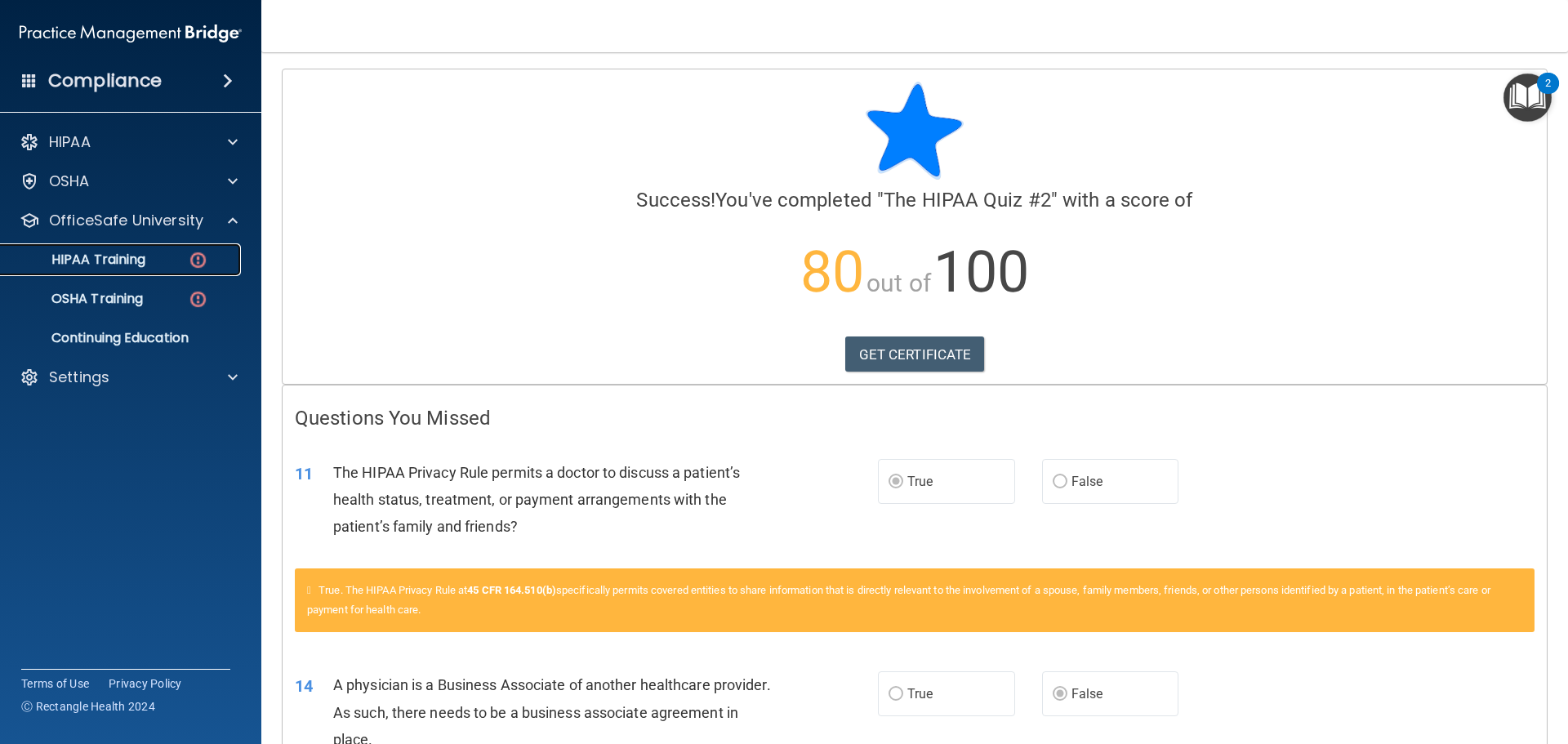
click at [162, 262] on div "HIPAA Training" at bounding box center [122, 260] width 223 height 16
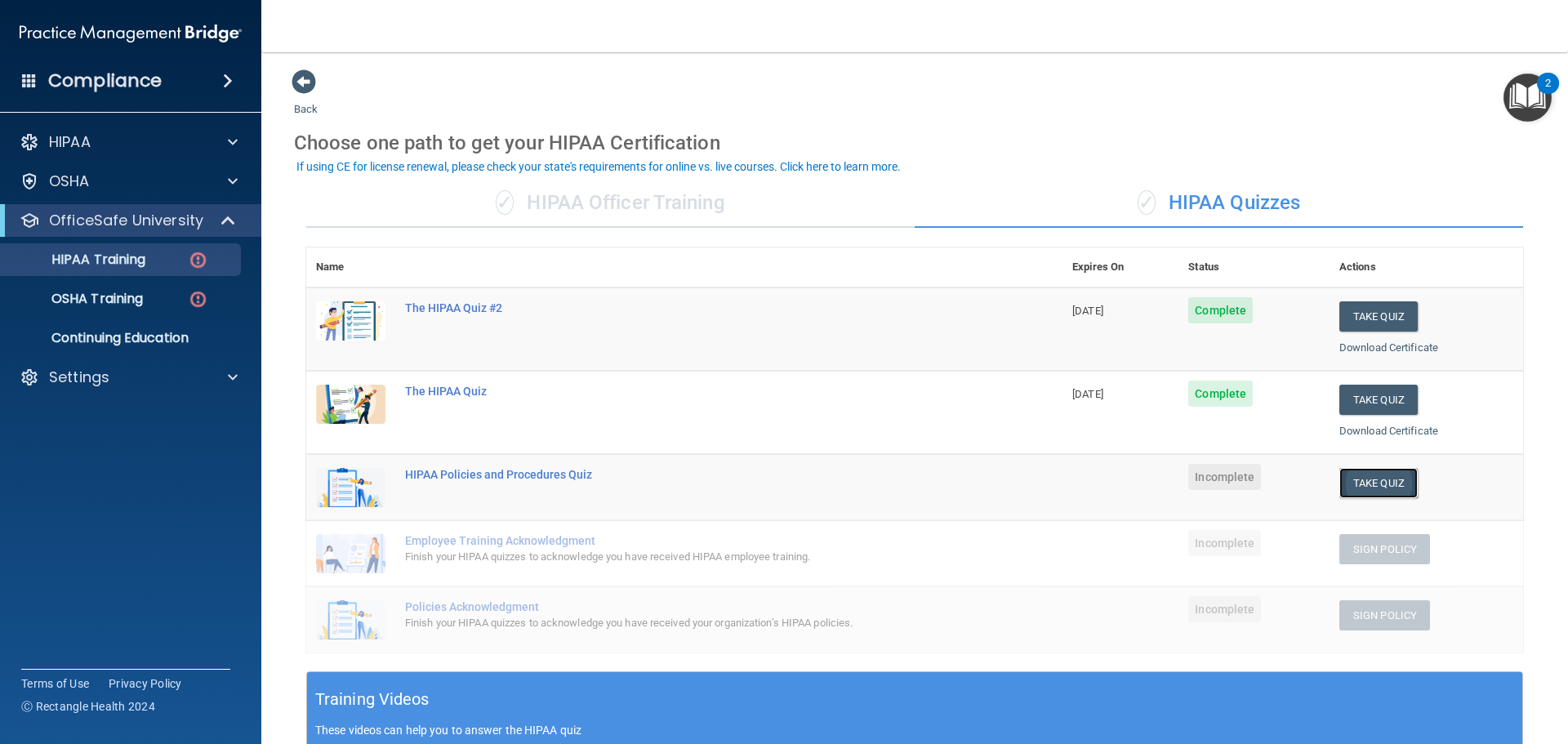
click at [1386, 492] on button "Take Quiz" at bounding box center [1379, 483] width 79 height 30
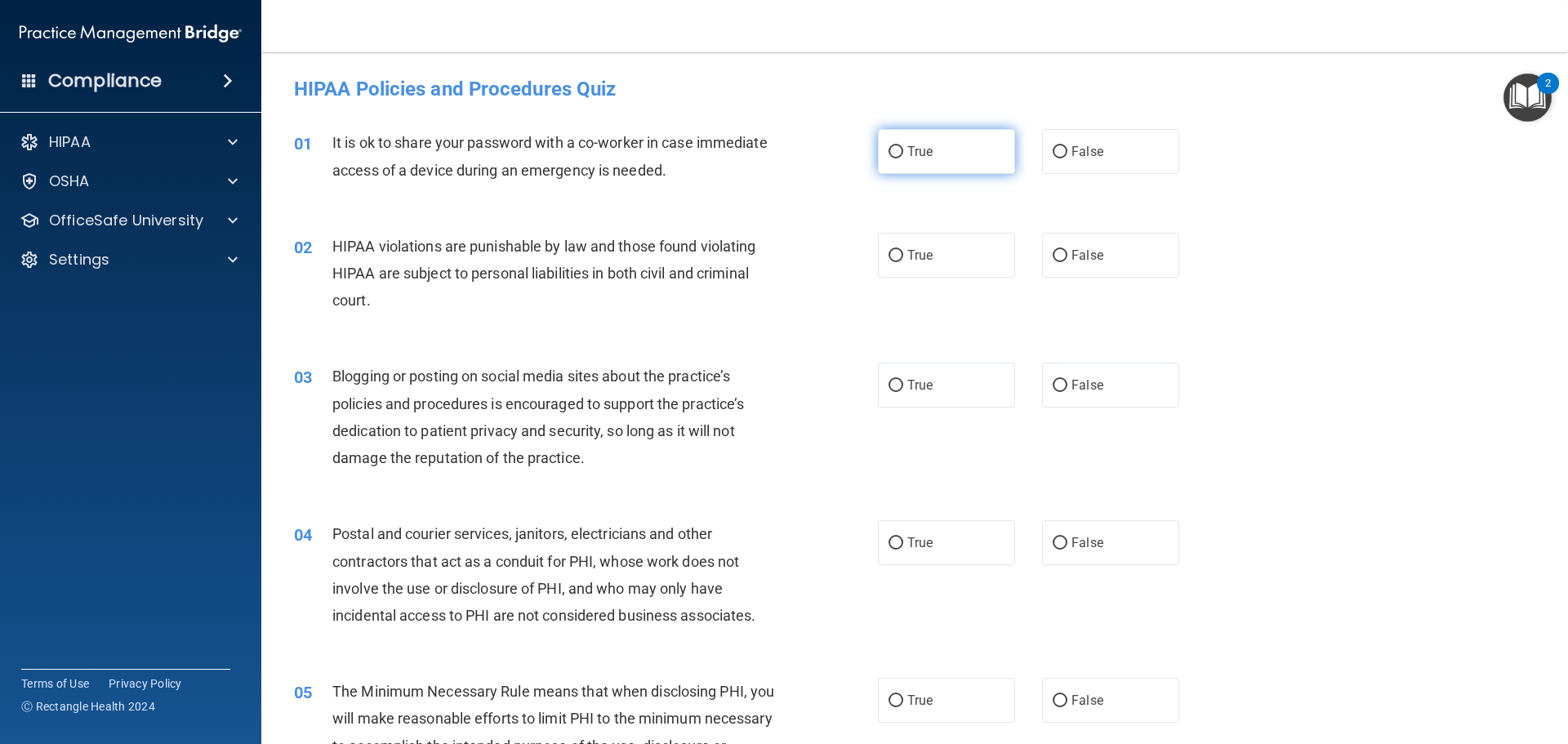
click at [894, 160] on label "True" at bounding box center [947, 152] width 137 height 45
click at [894, 159] on input "True" at bounding box center [896, 153] width 14 height 12
radio input "true"
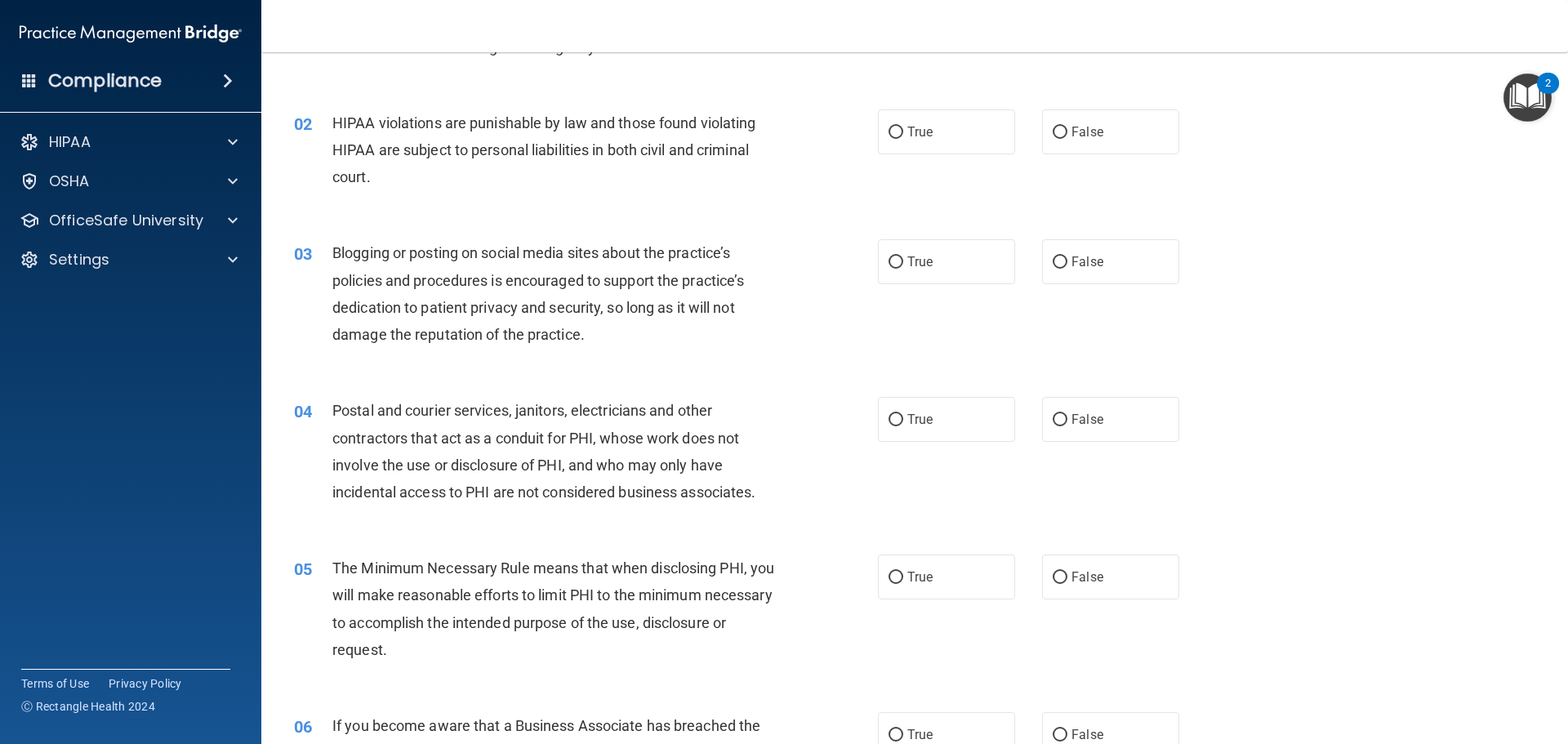
scroll to position [163, 0]
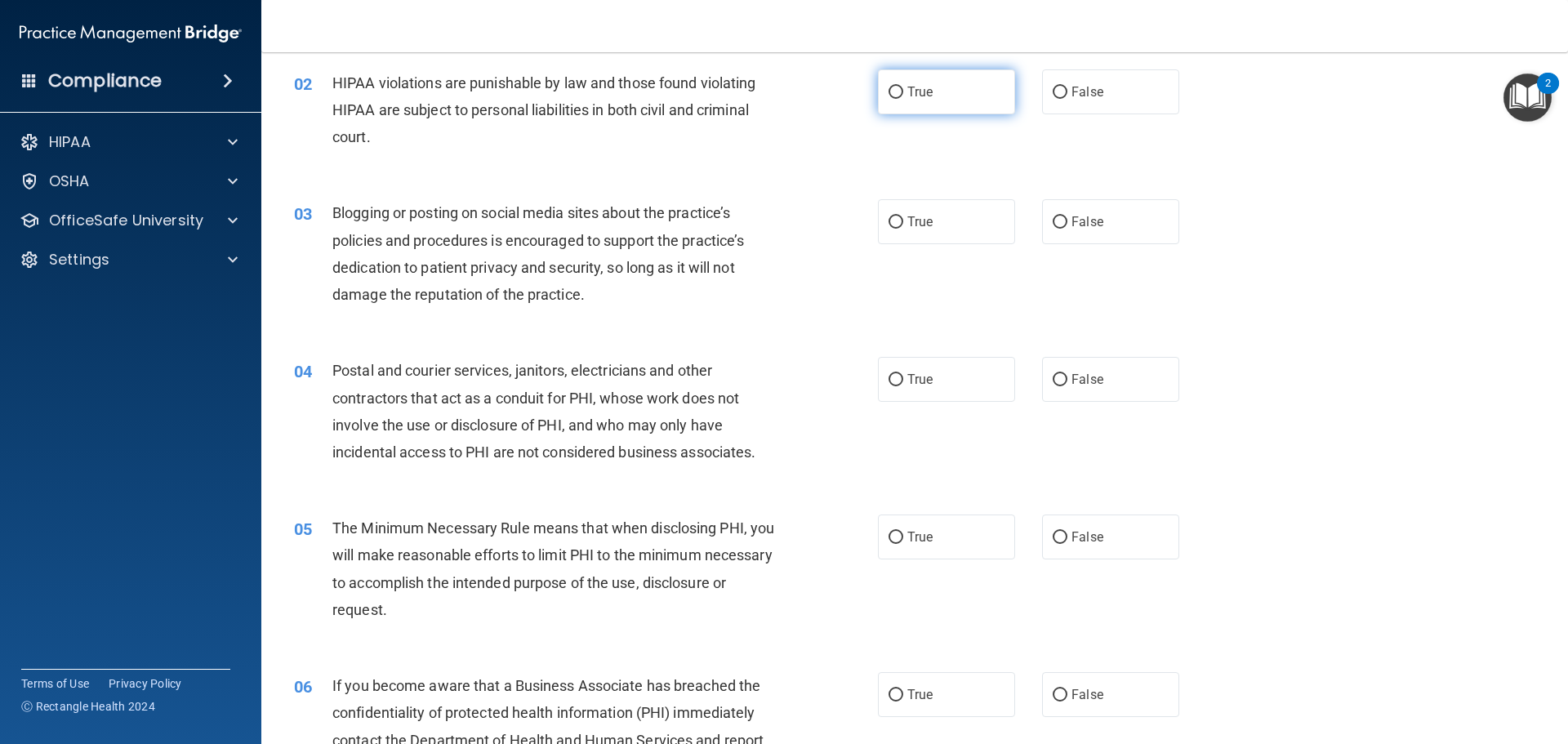
click at [909, 103] on label "True" at bounding box center [947, 92] width 137 height 45
click at [903, 99] on input "True" at bounding box center [896, 93] width 14 height 12
radio input "true"
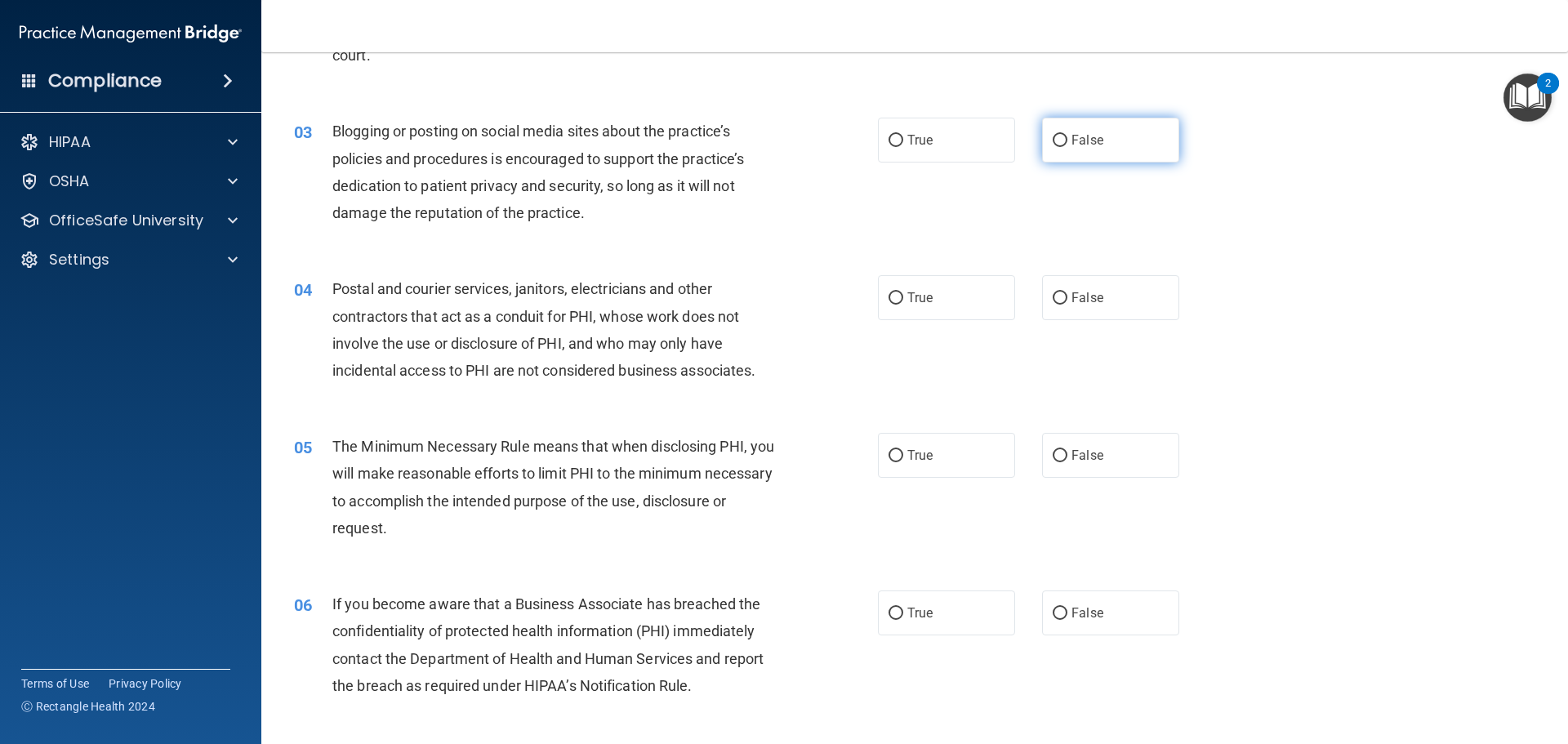
click at [1081, 146] on span "False" at bounding box center [1088, 139] width 32 height 15
click at [1067, 146] on input "False" at bounding box center [1060, 141] width 14 height 12
radio input "true"
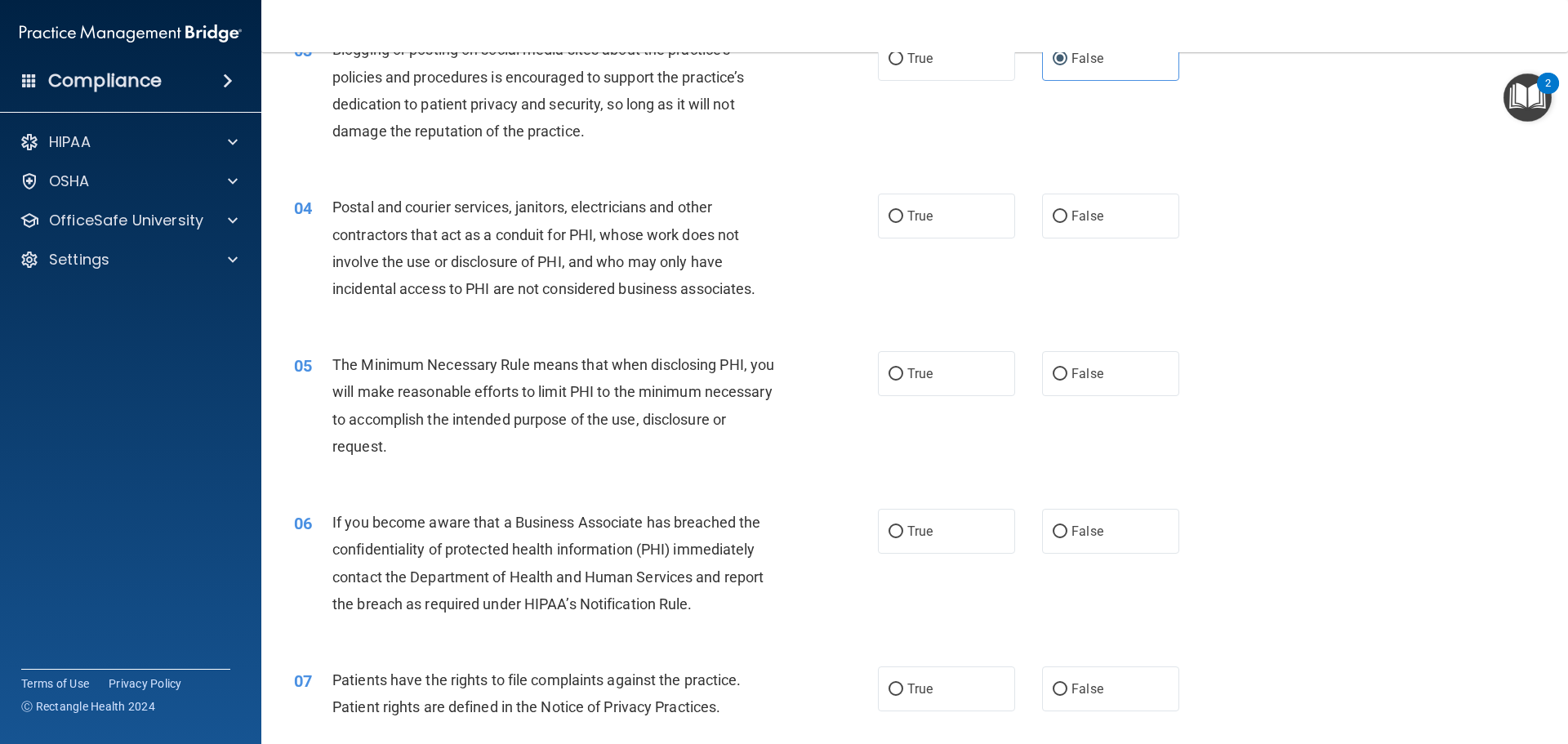
scroll to position [409, 0]
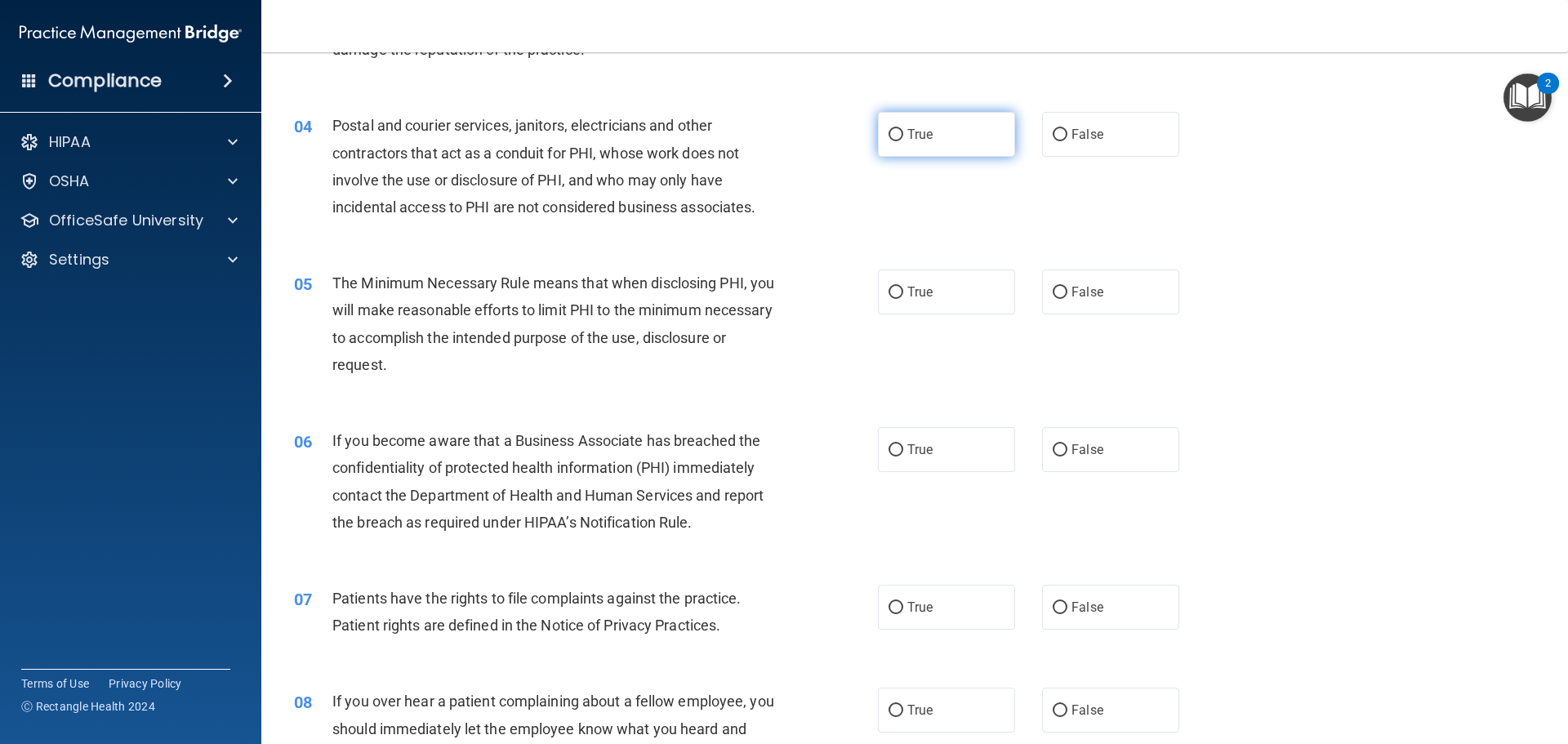
click at [914, 132] on span "True" at bounding box center [920, 134] width 25 height 15
click at [903, 132] on input "True" at bounding box center [896, 136] width 14 height 12
radio input "true"
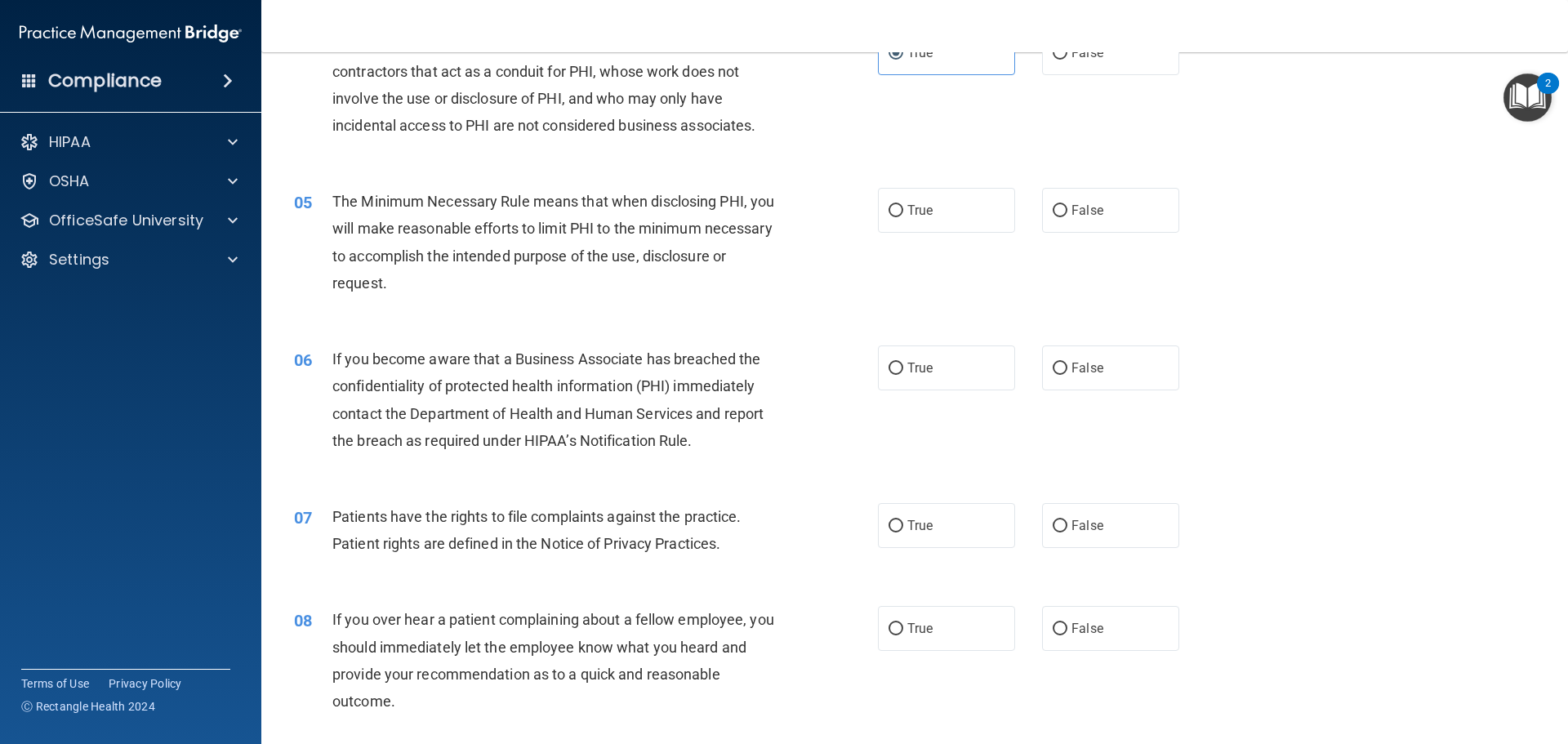
scroll to position [572, 0]
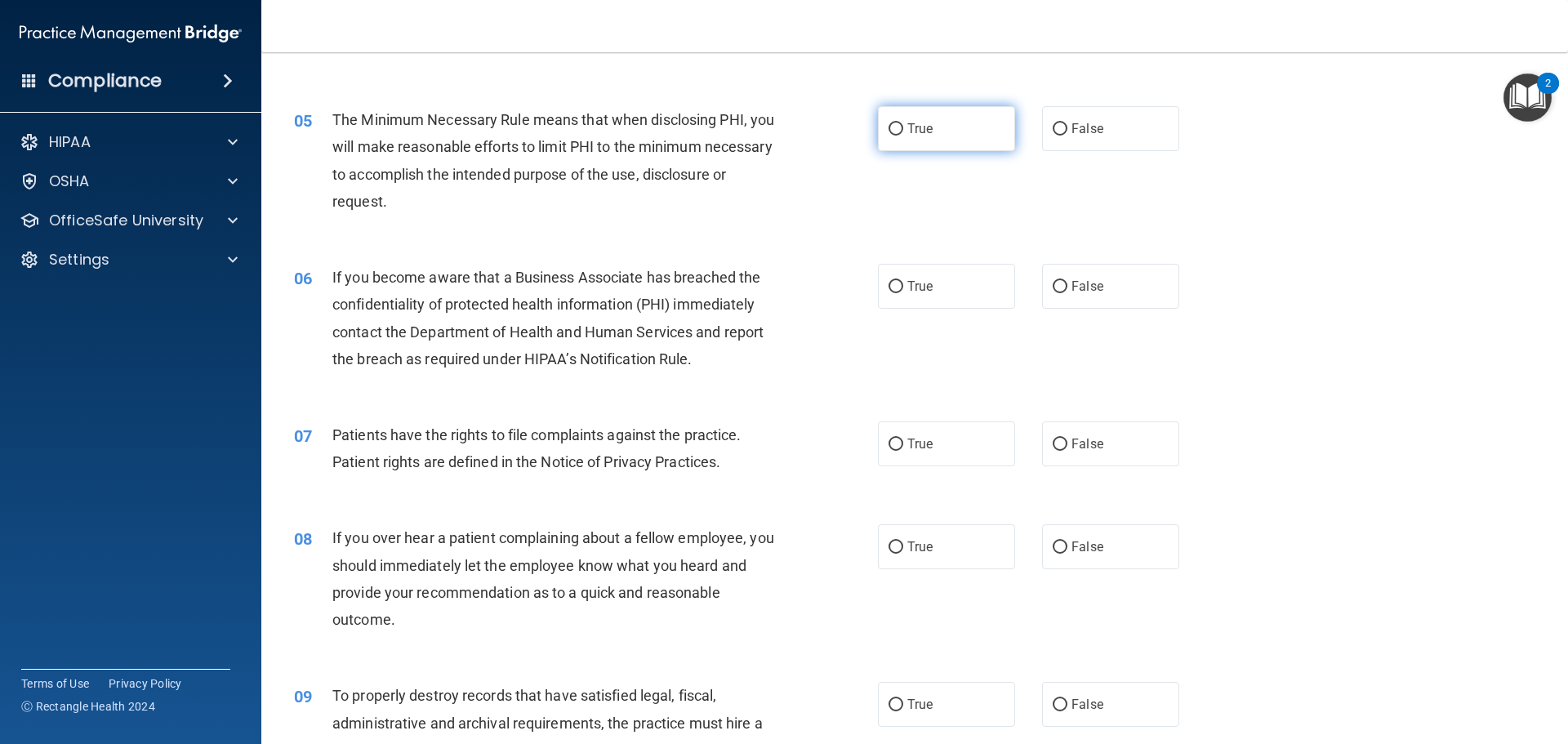
click at [892, 130] on input "True" at bounding box center [896, 129] width 14 height 12
radio input "true"
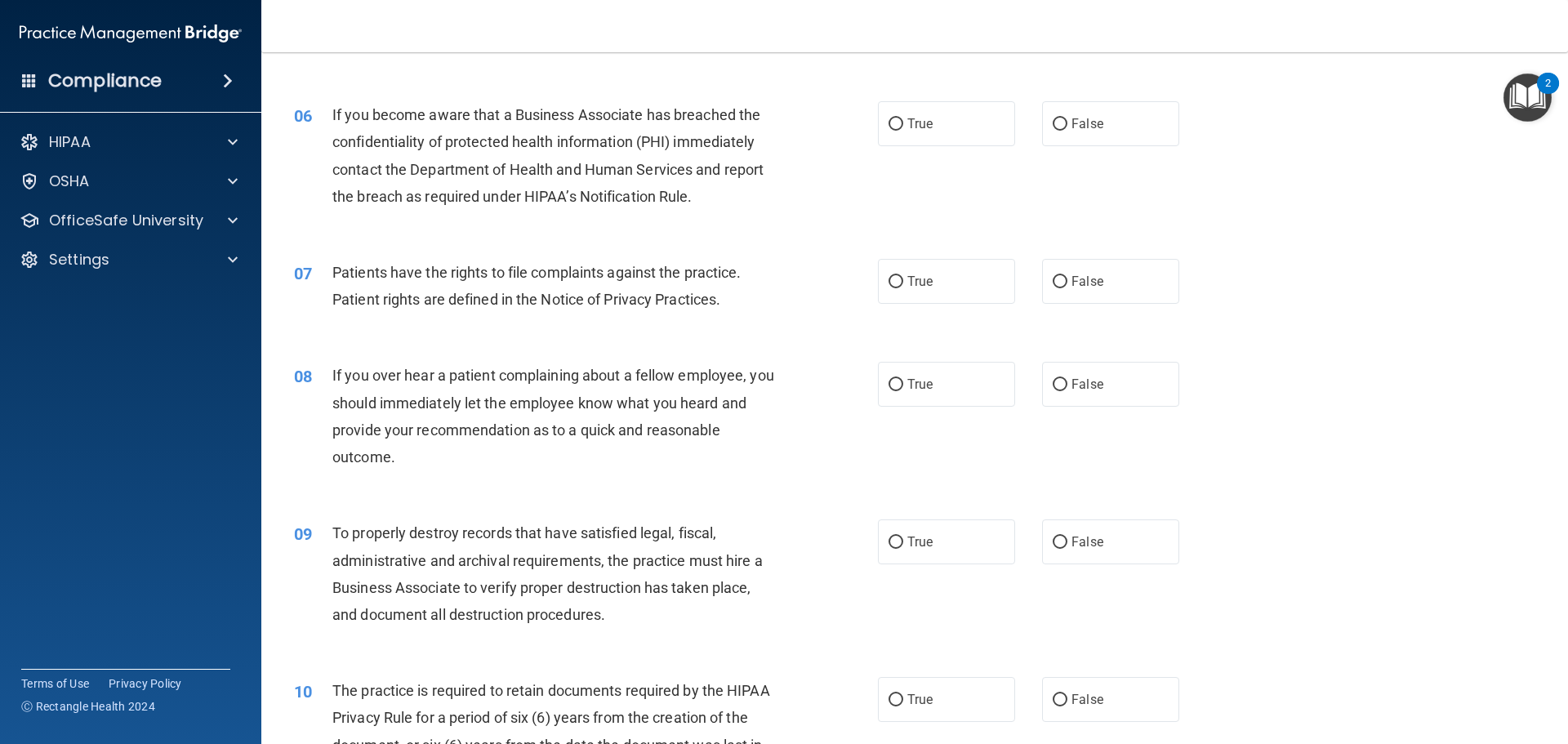
scroll to position [735, 0]
click at [917, 132] on label "True" at bounding box center [947, 123] width 137 height 45
click at [903, 130] on input "True" at bounding box center [896, 124] width 14 height 12
radio input "true"
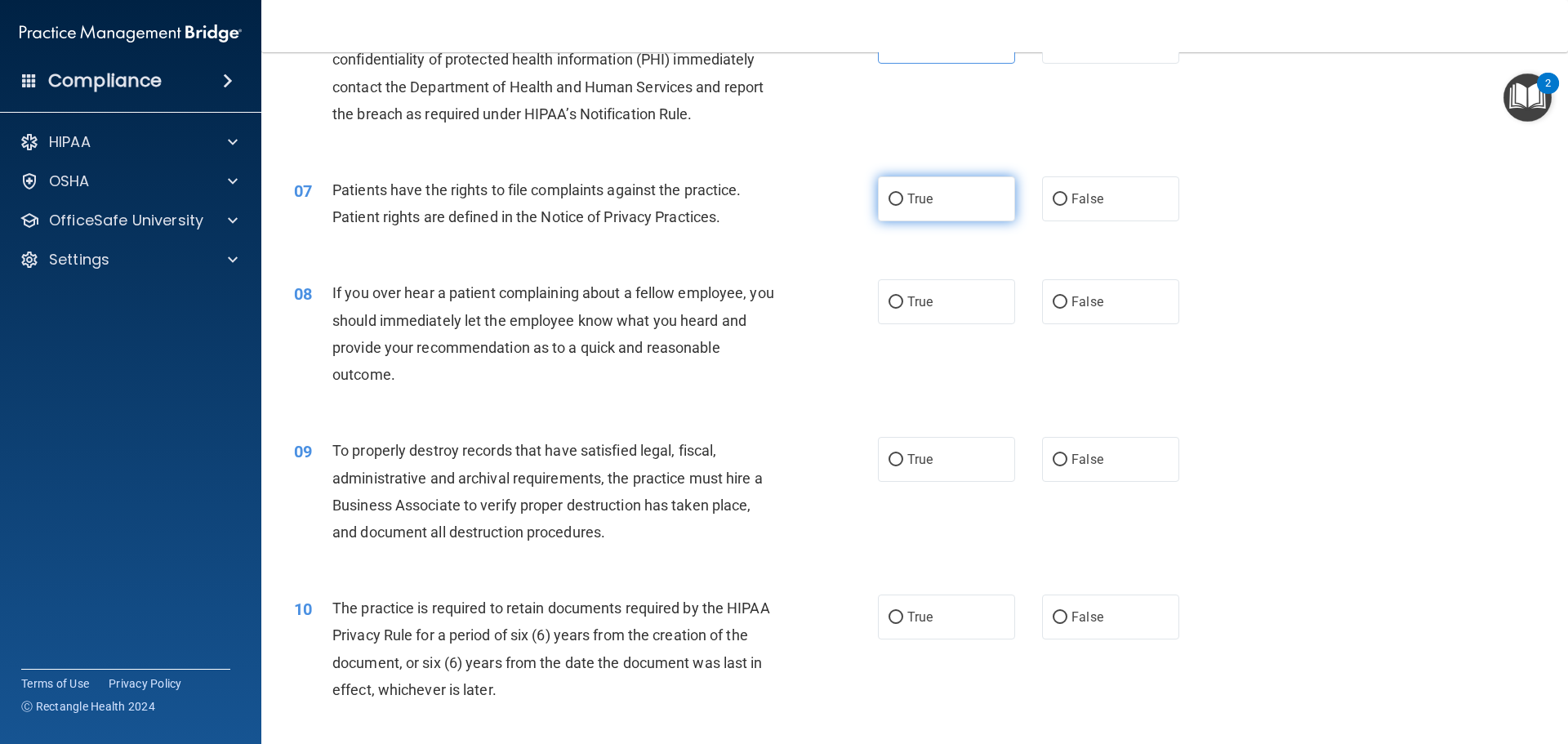
click at [921, 216] on label "True" at bounding box center [947, 199] width 137 height 45
click at [903, 206] on input "True" at bounding box center [896, 200] width 14 height 12
radio input "true"
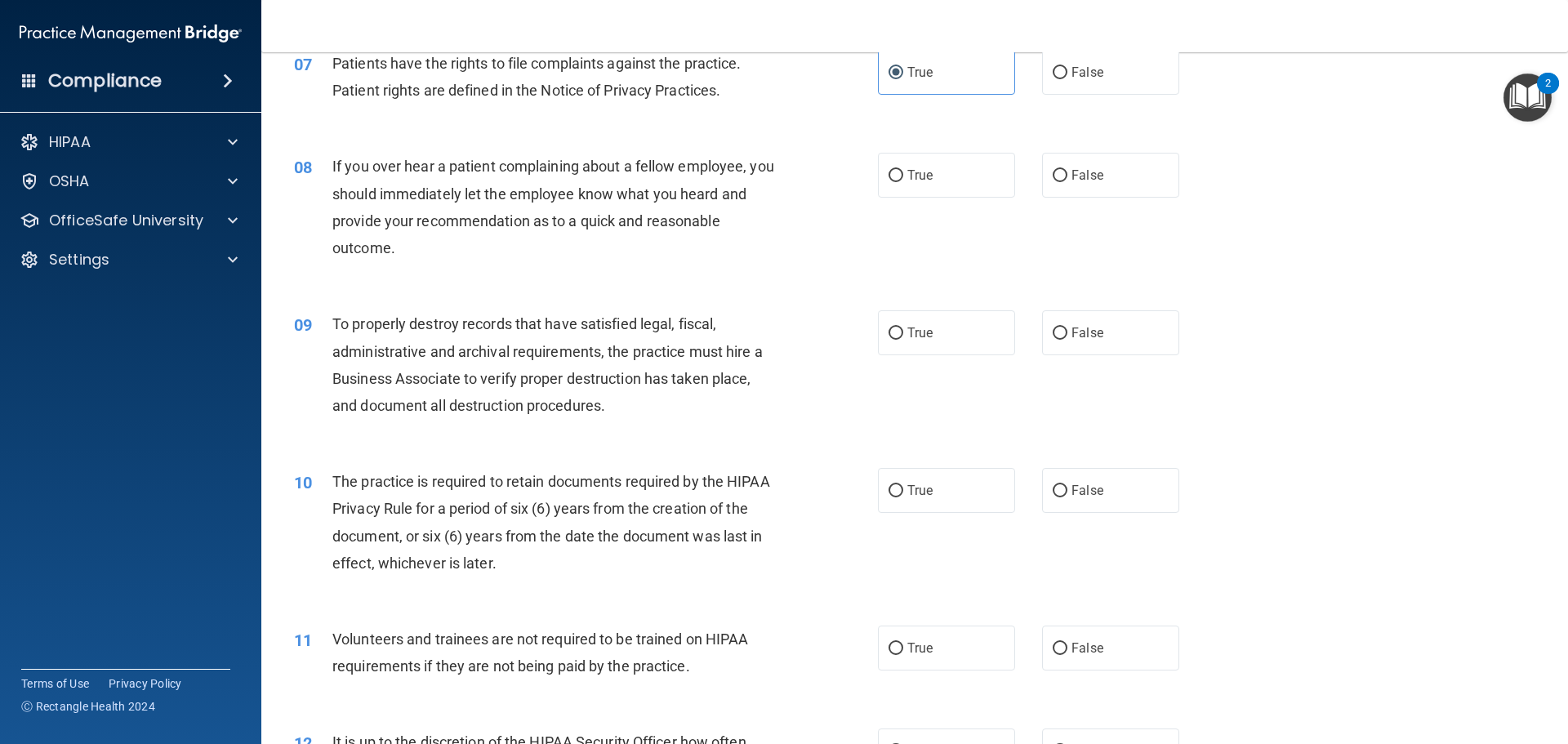
scroll to position [980, 0]
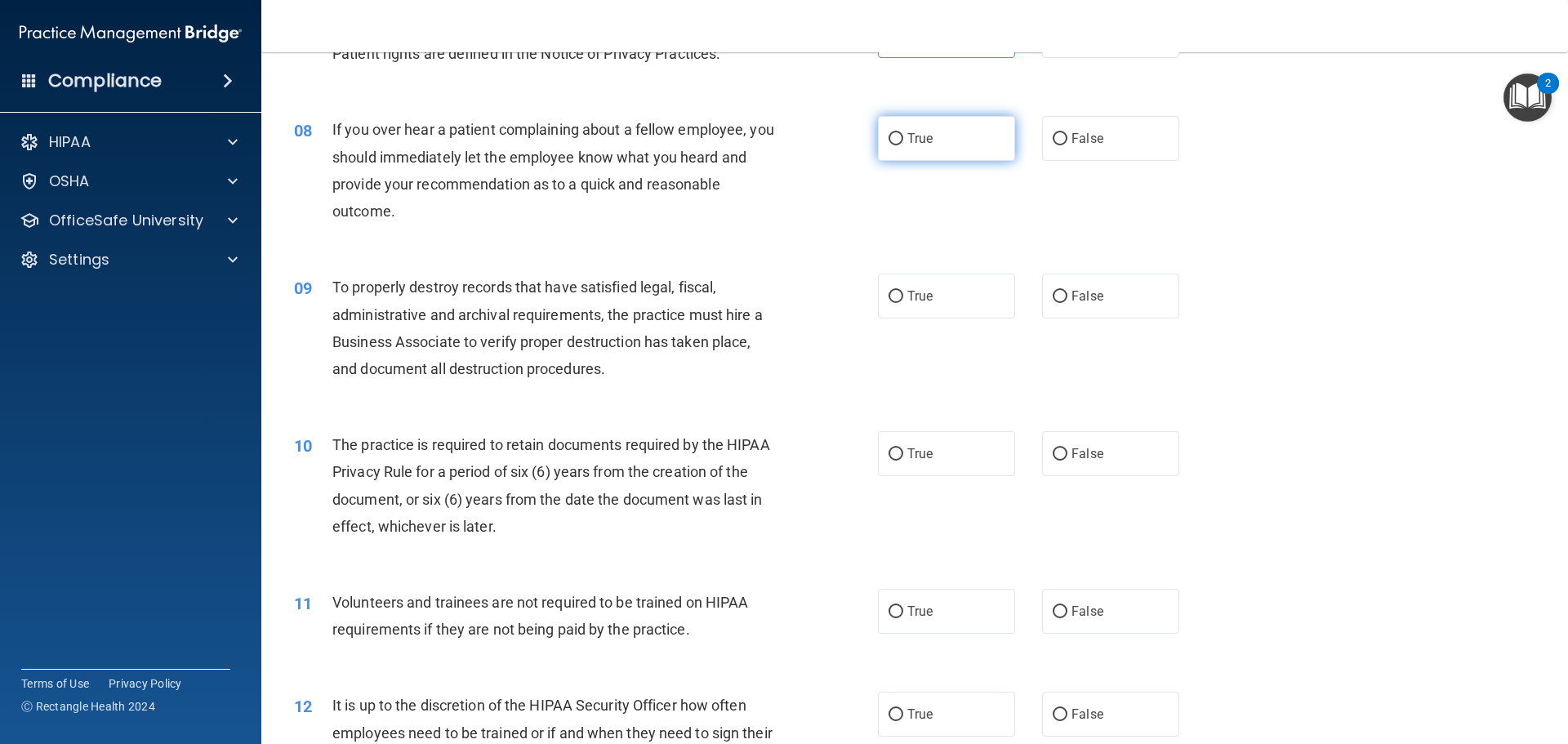
click at [923, 149] on label "True" at bounding box center [947, 138] width 137 height 45
click at [903, 145] on input "True" at bounding box center [896, 139] width 14 height 12
radio input "true"
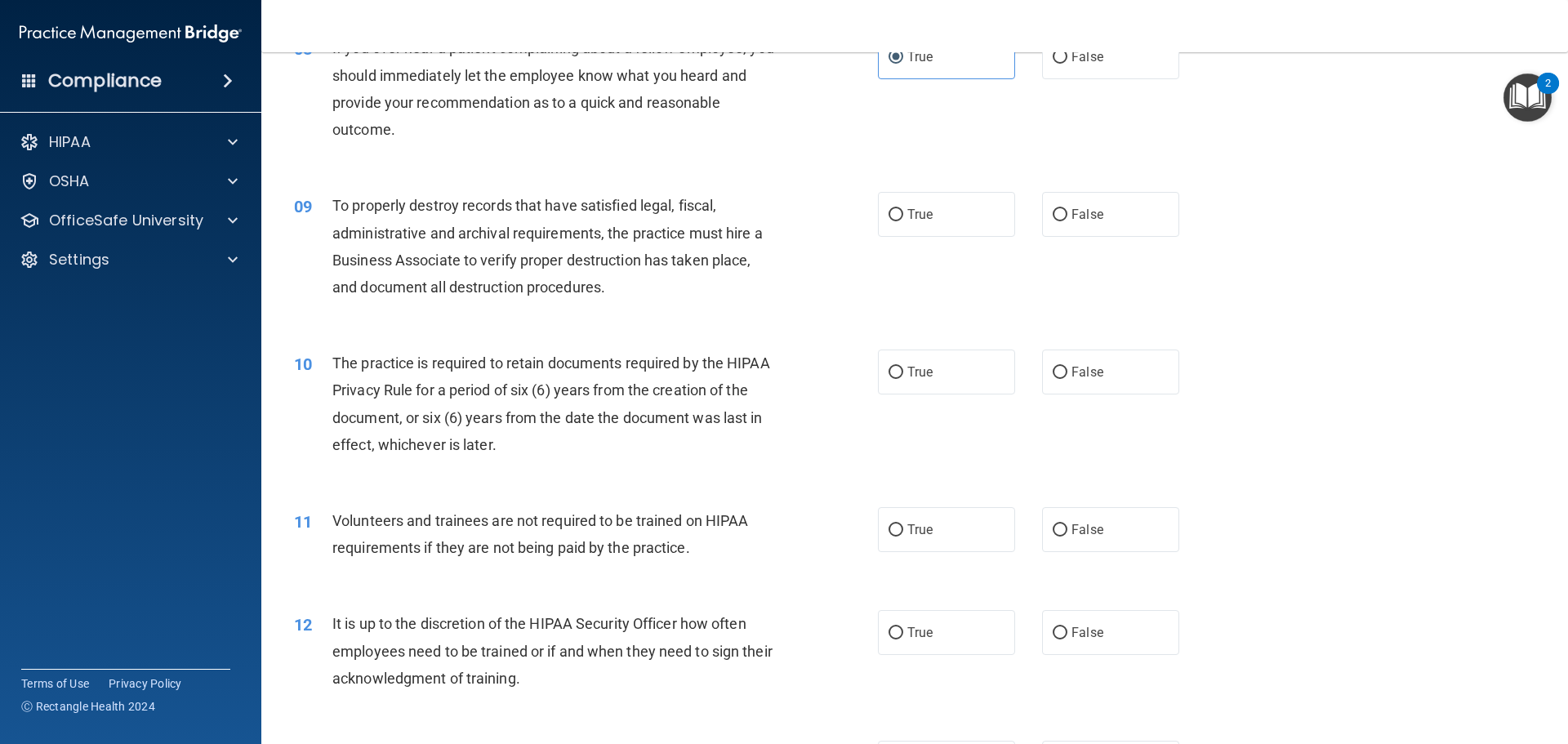
scroll to position [1143, 0]
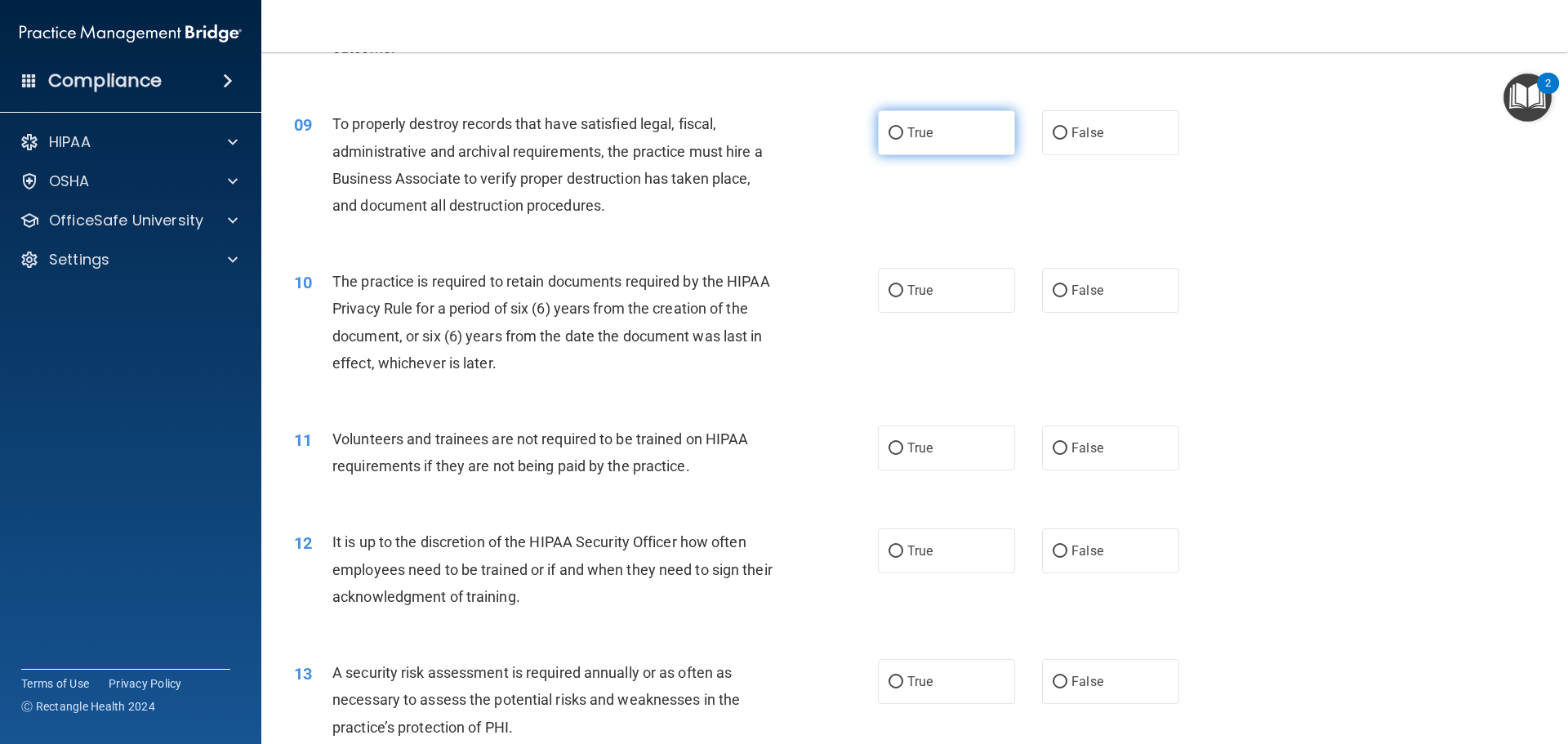
click at [925, 137] on span "True" at bounding box center [920, 132] width 25 height 15
click at [903, 137] on input "True" at bounding box center [896, 134] width 14 height 12
radio input "true"
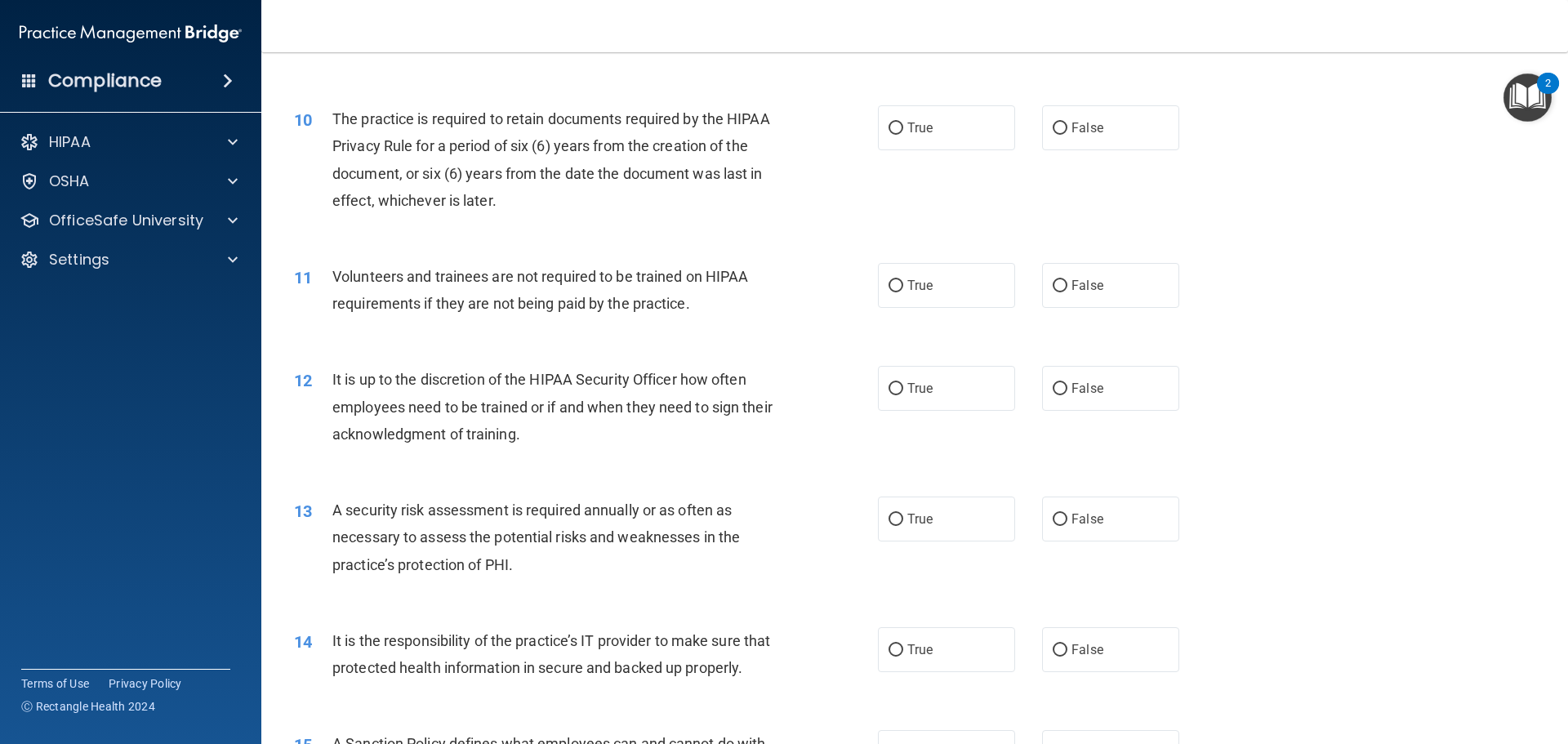
scroll to position [1306, 0]
click at [999, 137] on label "True" at bounding box center [947, 127] width 137 height 45
click at [903, 134] on input "True" at bounding box center [896, 128] width 14 height 12
radio input "true"
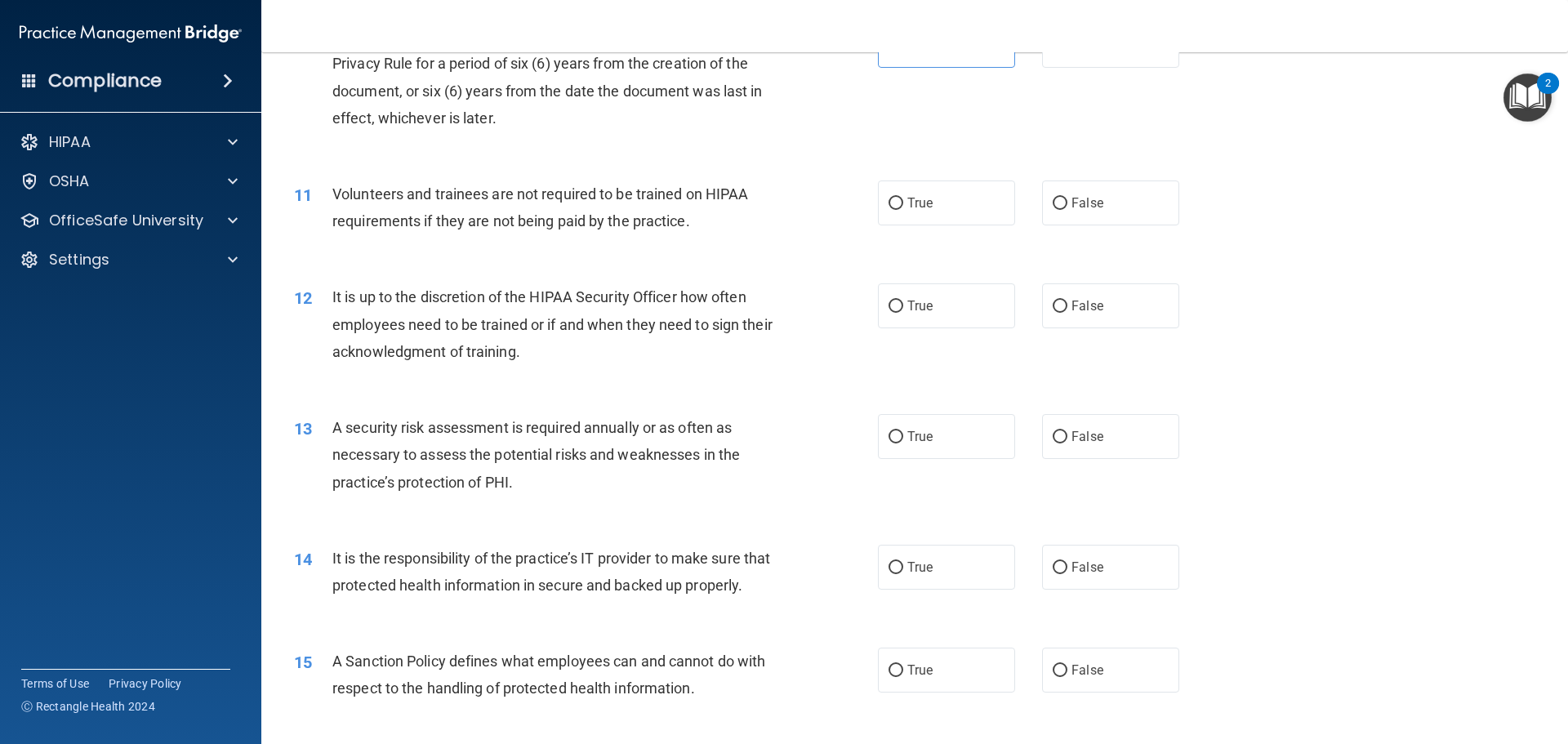
scroll to position [1469, 0]
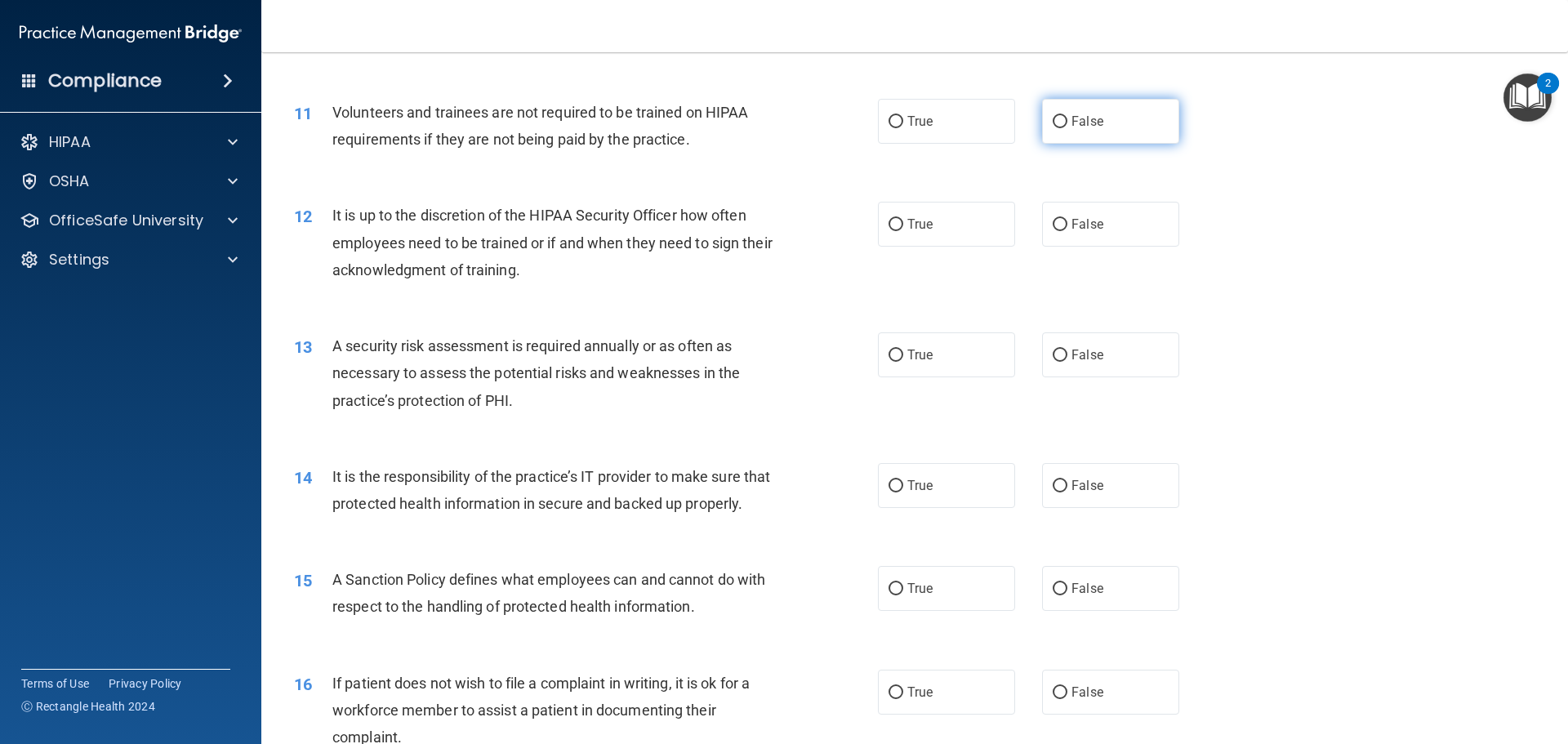
click at [1071, 136] on label "False" at bounding box center [1111, 121] width 137 height 45
click at [1067, 128] on input "False" at bounding box center [1060, 122] width 14 height 12
radio input "true"
click at [1050, 237] on label "False" at bounding box center [1111, 224] width 137 height 45
click at [1053, 231] on input "False" at bounding box center [1060, 225] width 14 height 12
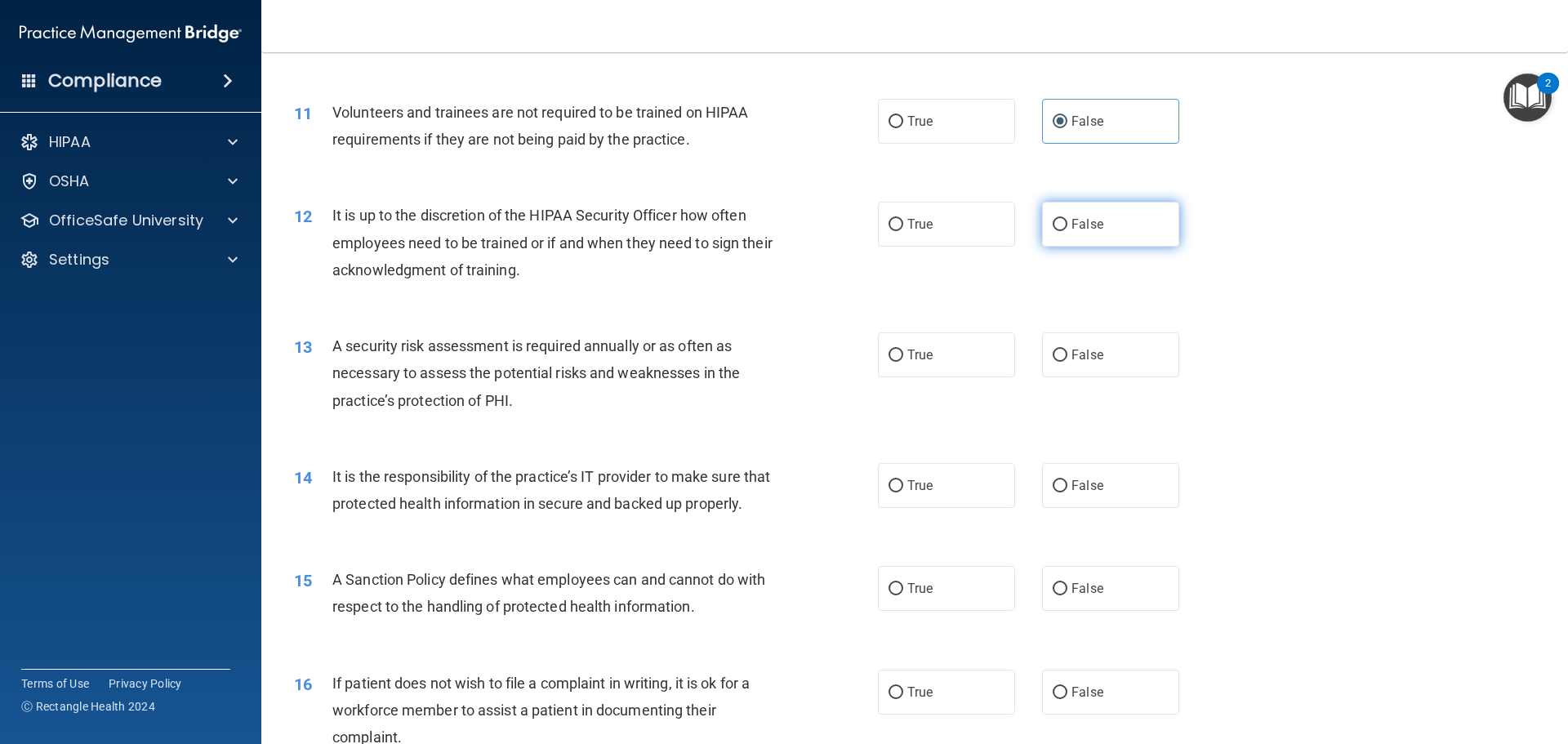
radio input "true"
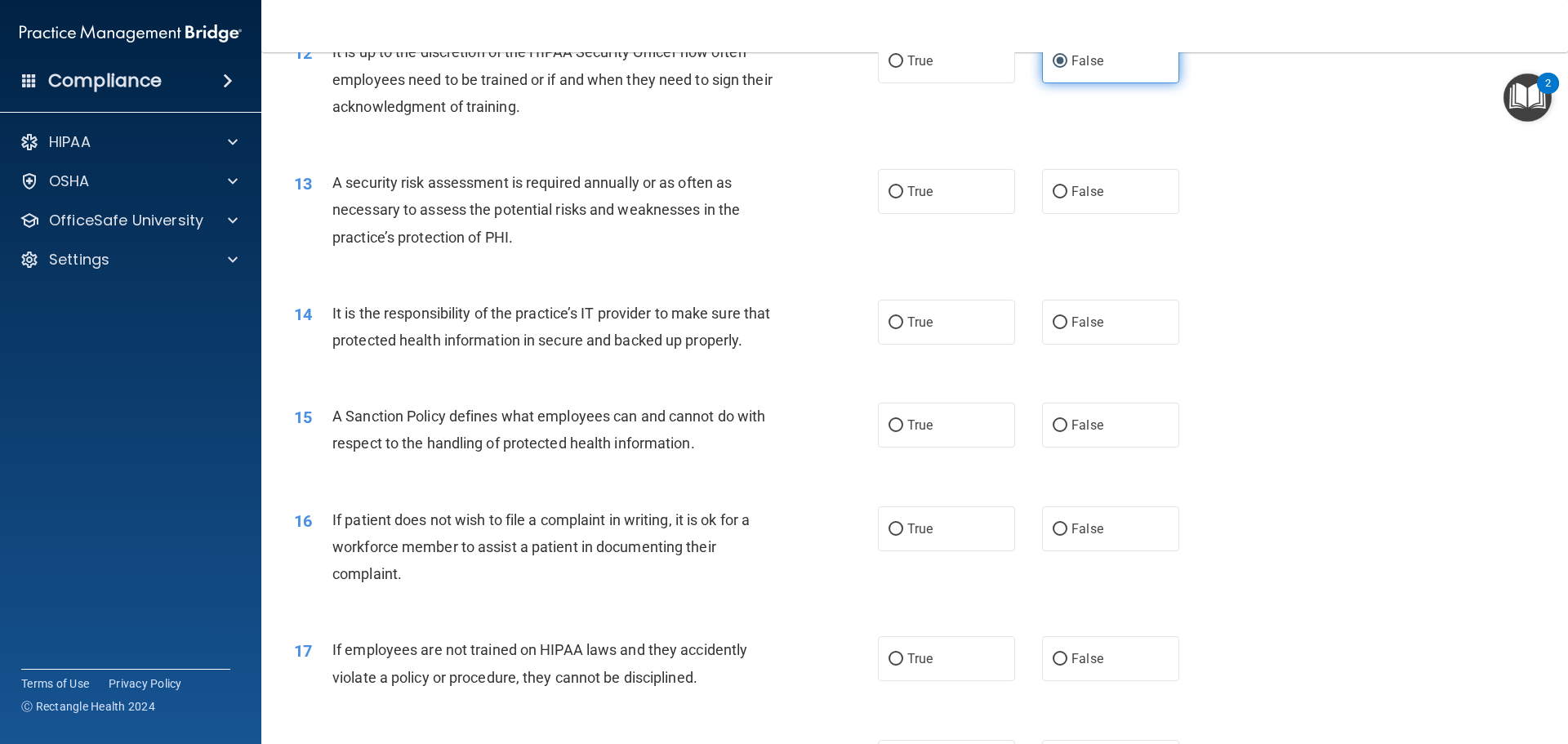
scroll to position [1715, 0]
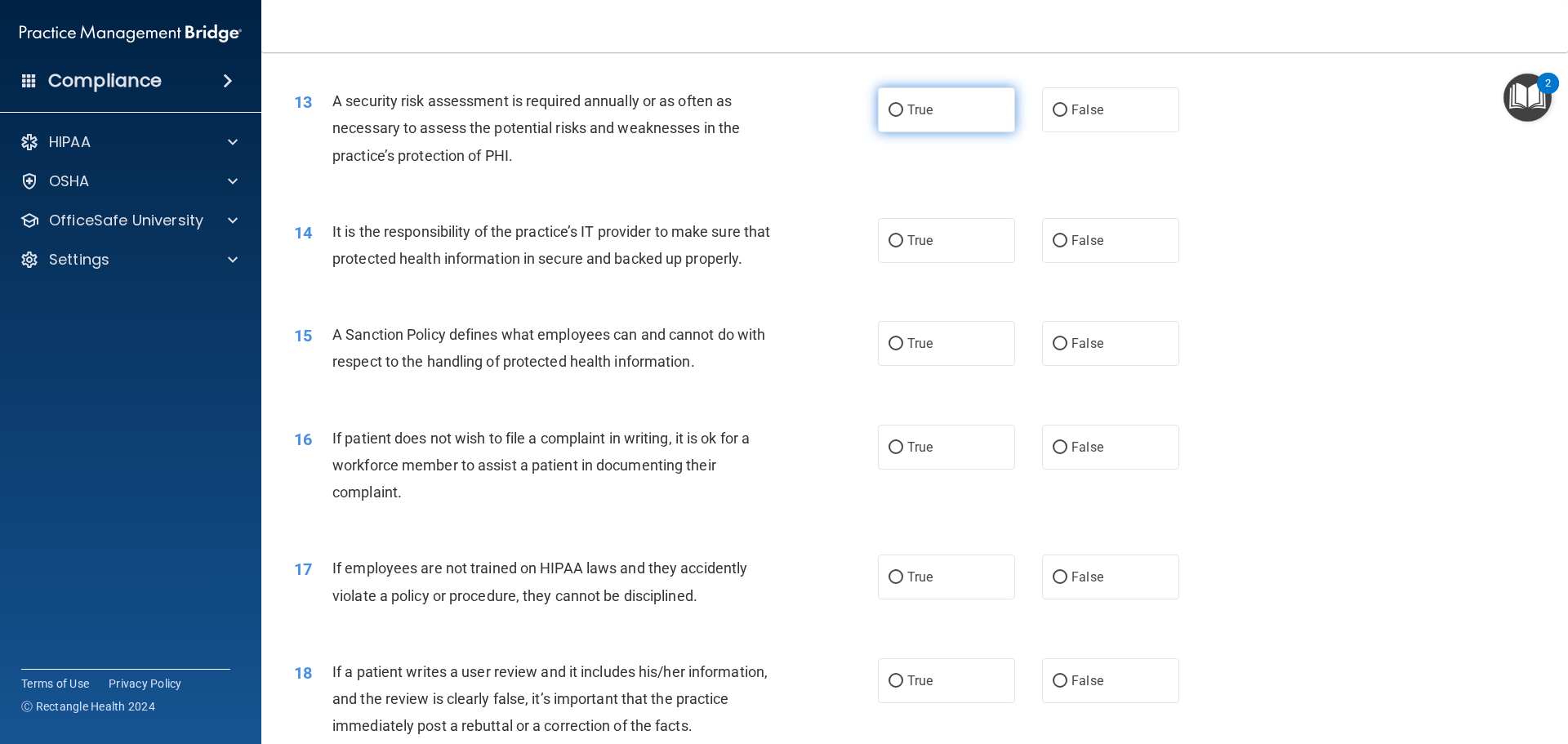
click at [927, 122] on label "True" at bounding box center [947, 110] width 137 height 45
click at [903, 117] on input "True" at bounding box center [896, 111] width 14 height 12
radio input "true"
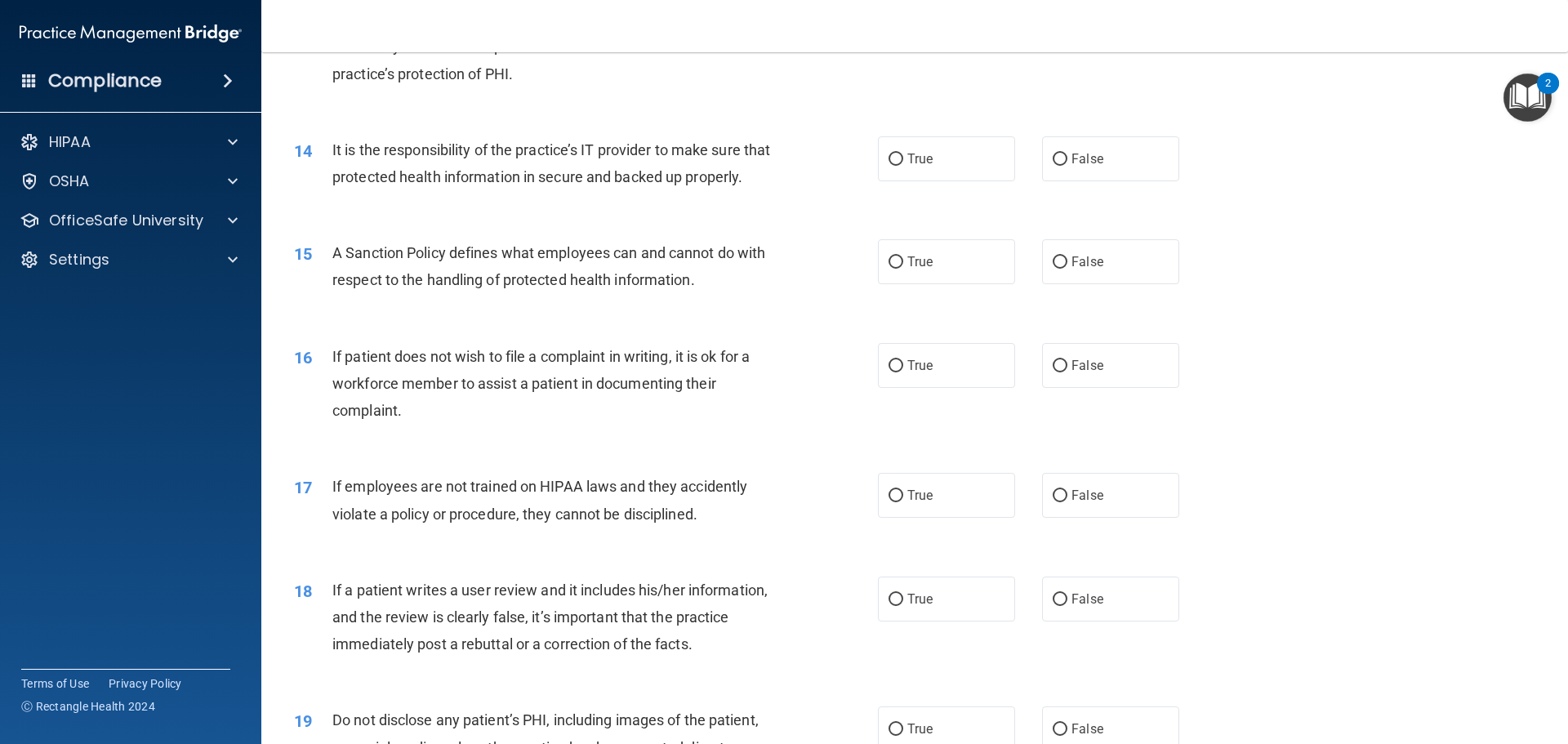
click at [916, 162] on span "True" at bounding box center [920, 158] width 25 height 15
click at [903, 162] on input "True" at bounding box center [896, 160] width 14 height 12
radio input "true"
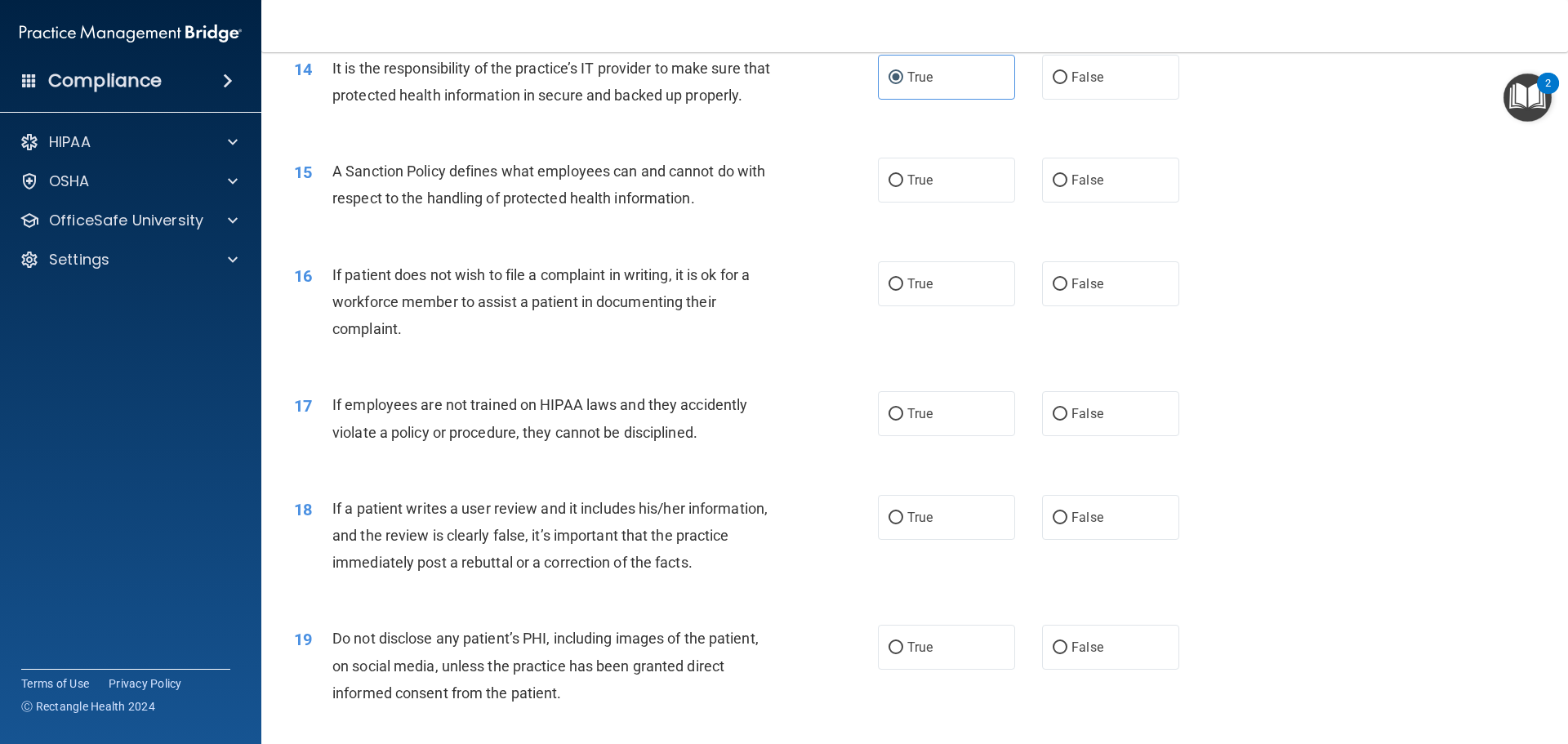
scroll to position [1959, 0]
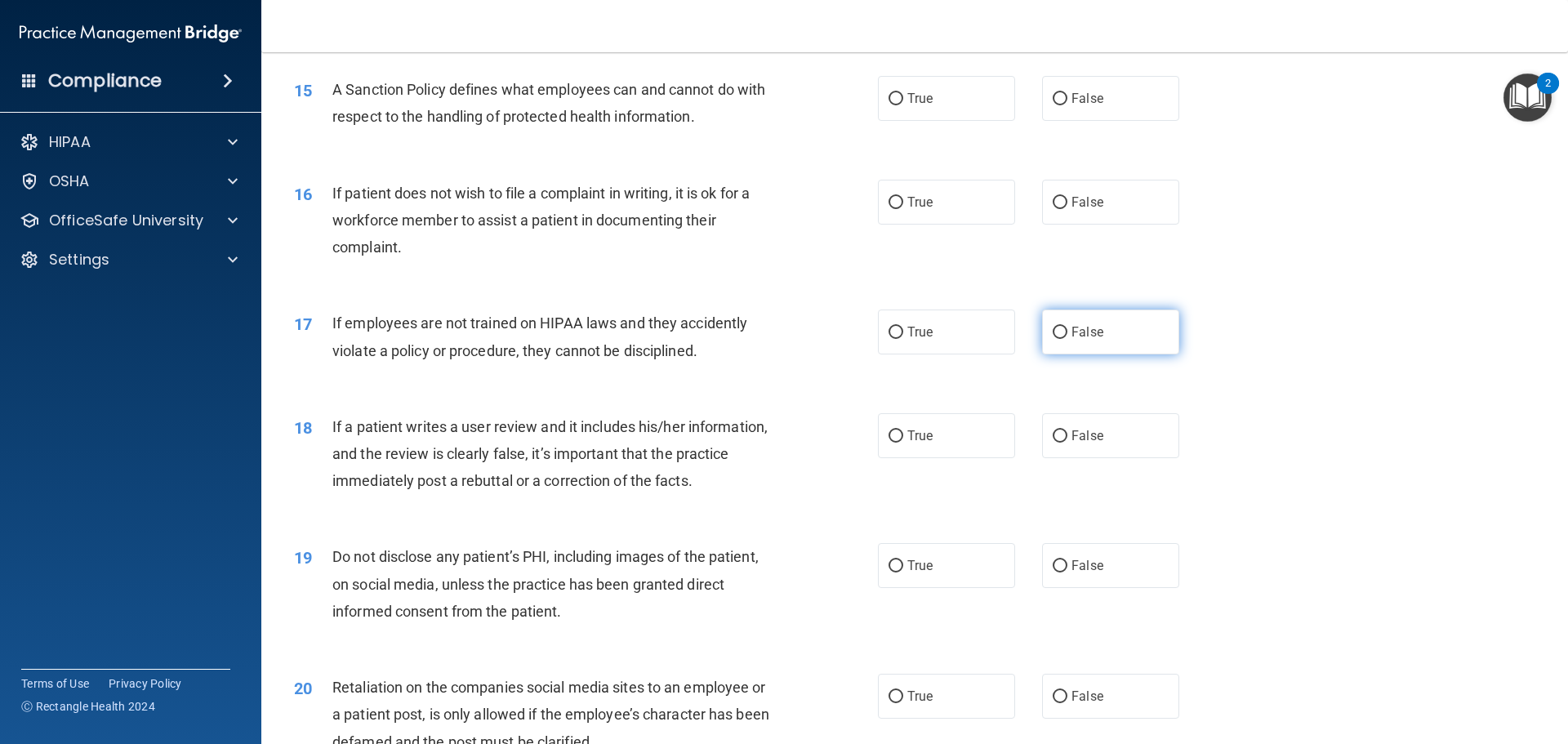
click at [1132, 354] on label "False" at bounding box center [1111, 332] width 137 height 45
click at [1067, 339] on input "False" at bounding box center [1060, 333] width 14 height 12
radio input "true"
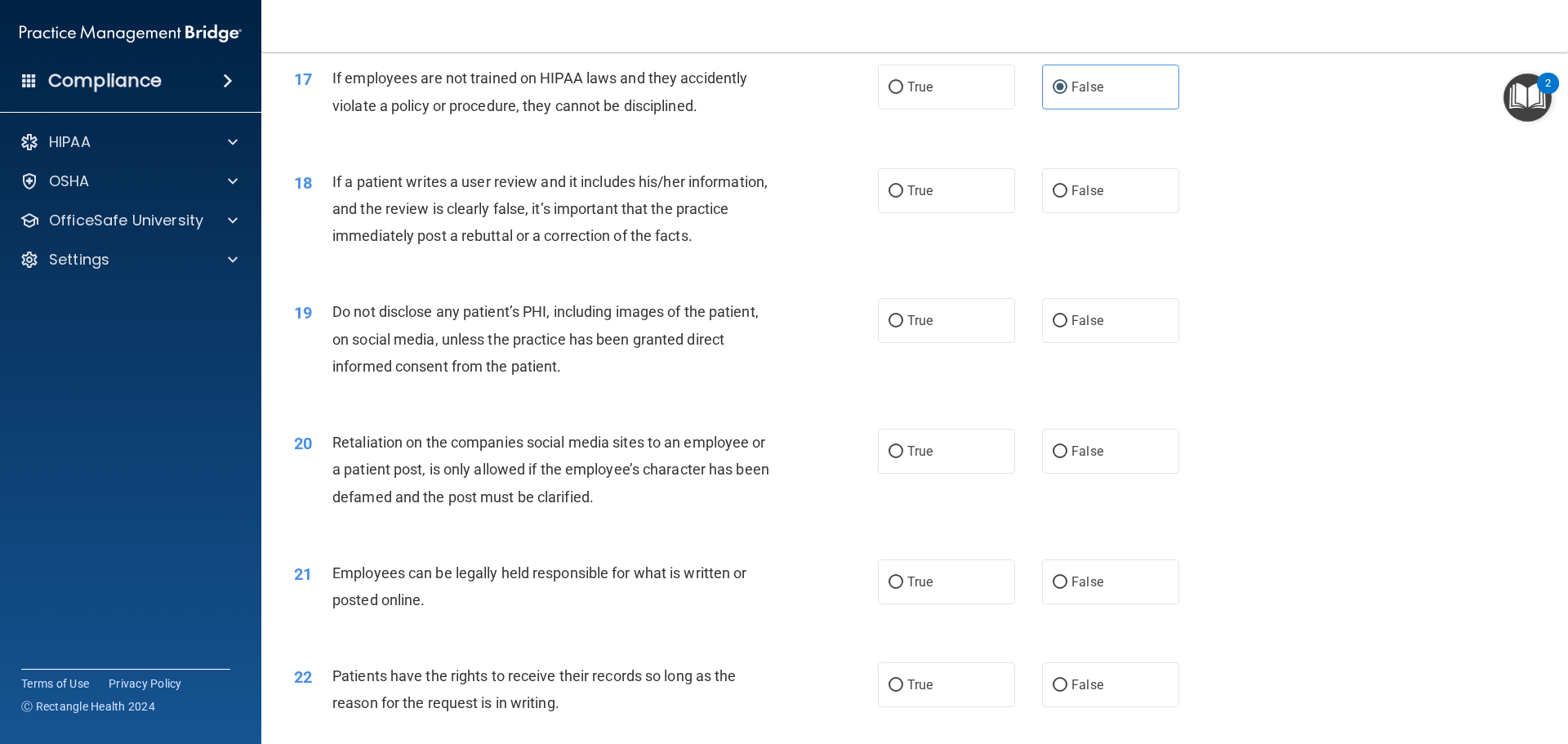
scroll to position [2286, 0]
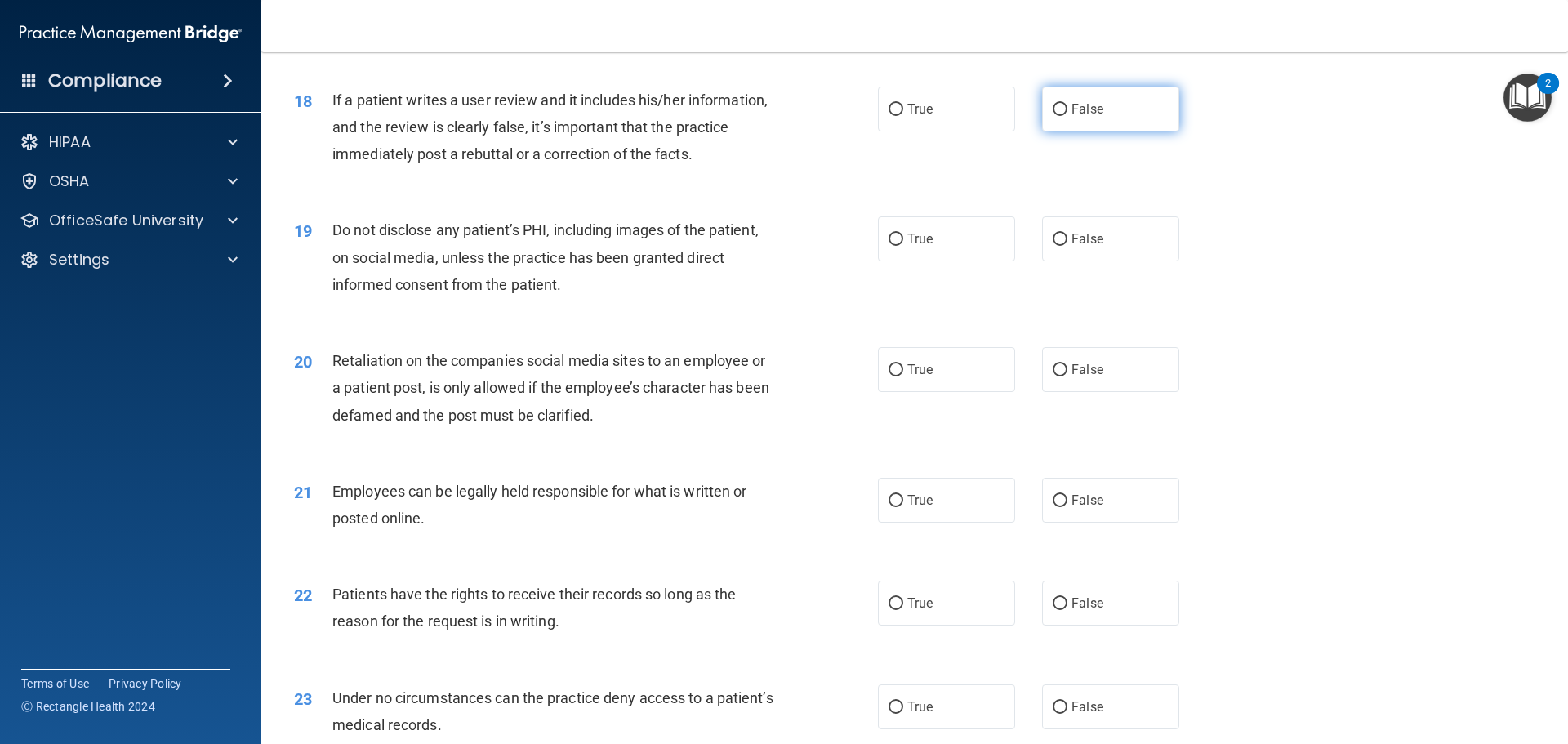
click at [1061, 131] on label "False" at bounding box center [1111, 109] width 137 height 45
click at [1061, 116] on input "False" at bounding box center [1060, 110] width 14 height 12
radio input "true"
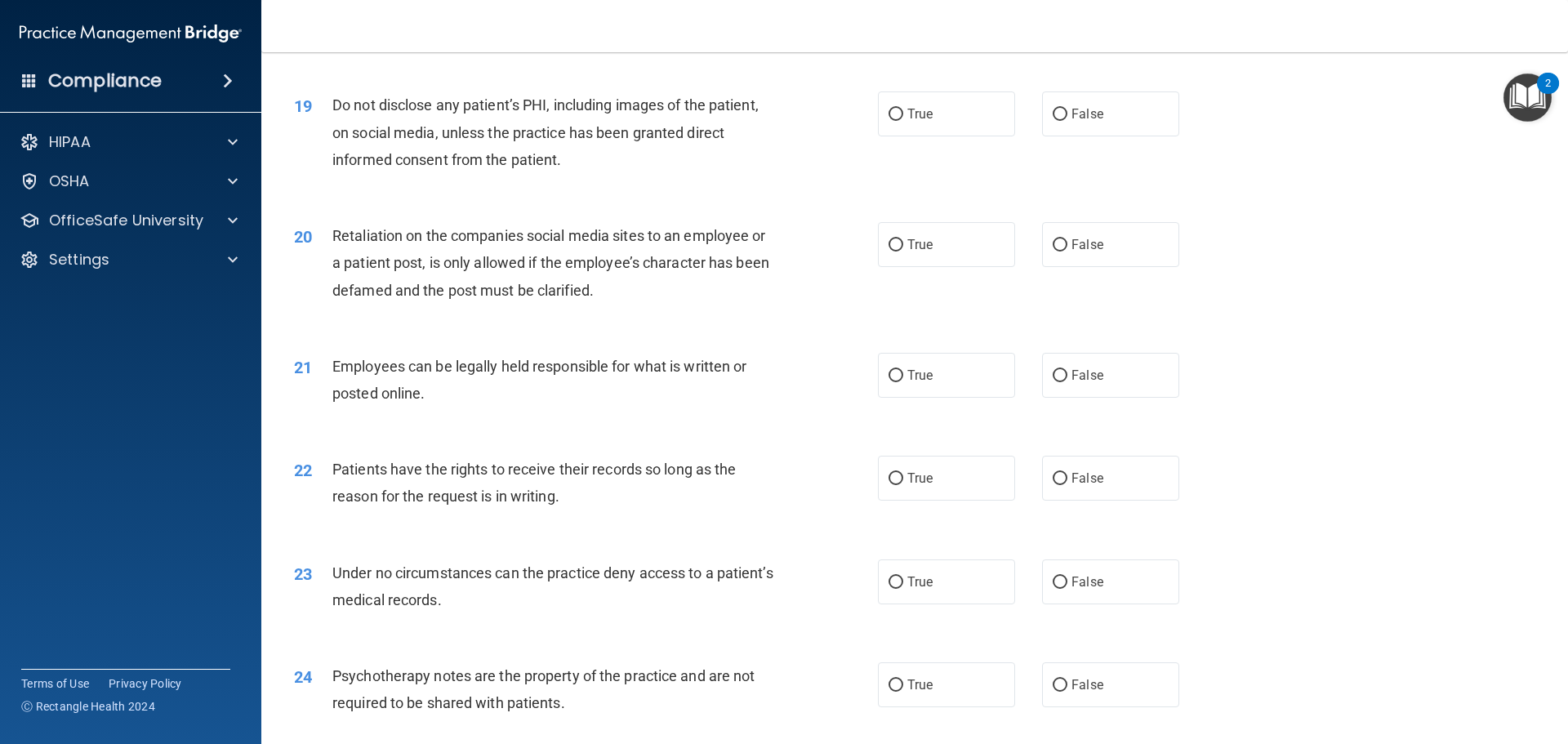
scroll to position [2449, 0]
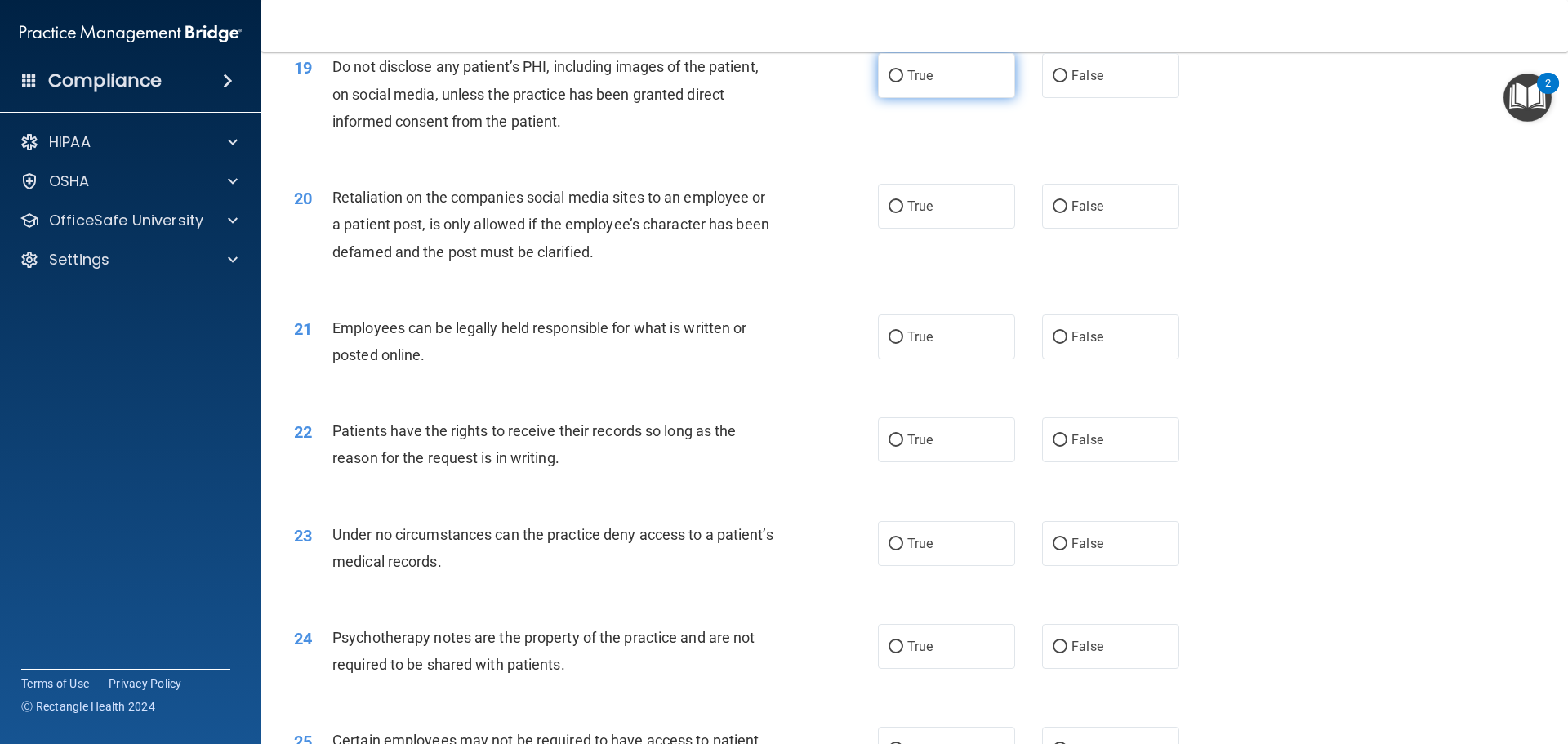
click at [893, 82] on input "True" at bounding box center [896, 77] width 14 height 12
radio input "true"
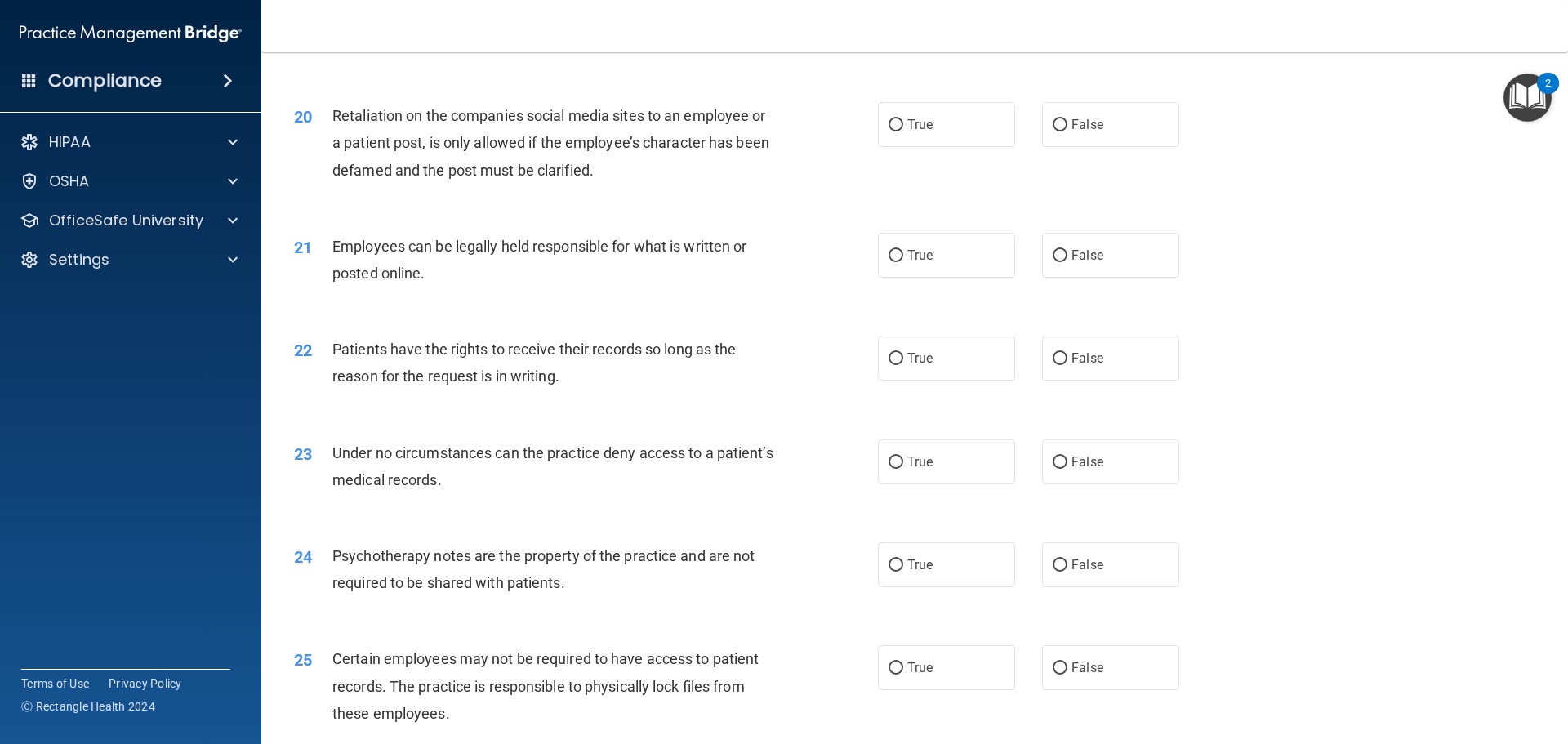
scroll to position [2612, 0]
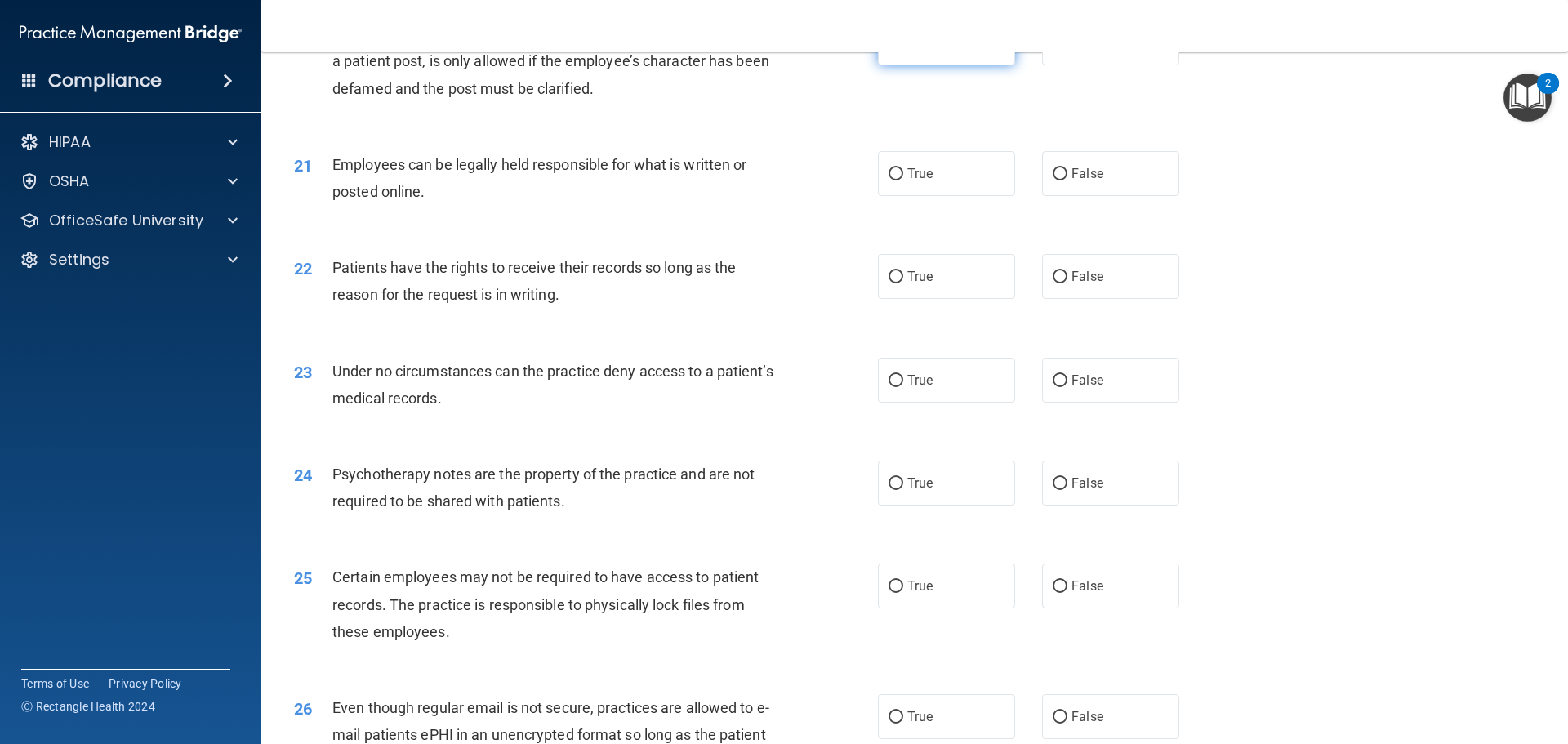
click at [969, 65] on label "True" at bounding box center [947, 43] width 137 height 45
click at [903, 50] on input "True" at bounding box center [896, 44] width 14 height 12
radio input "true"
click at [939, 186] on label "True" at bounding box center [947, 173] width 137 height 45
click at [903, 180] on input "True" at bounding box center [896, 175] width 14 height 12
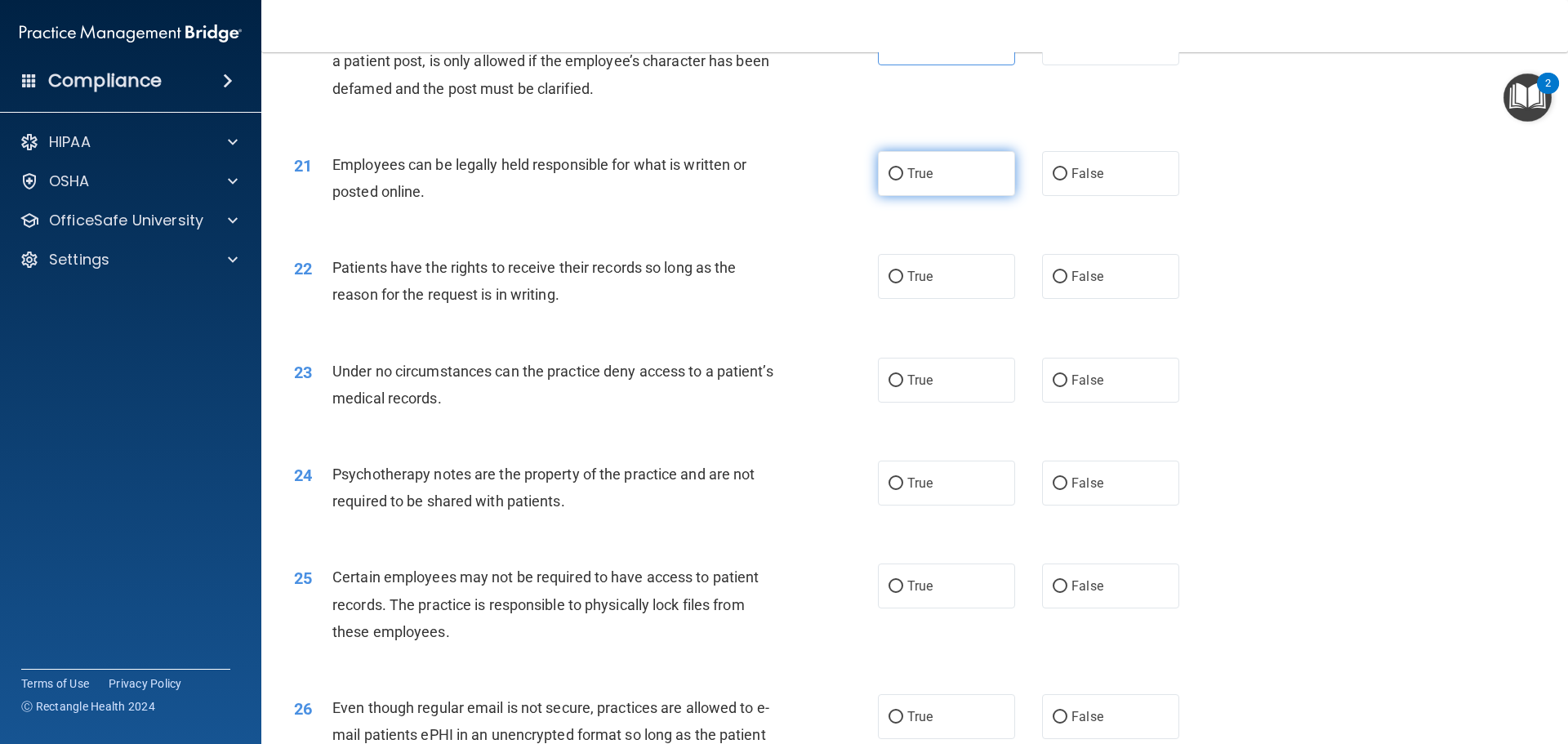
radio input "true"
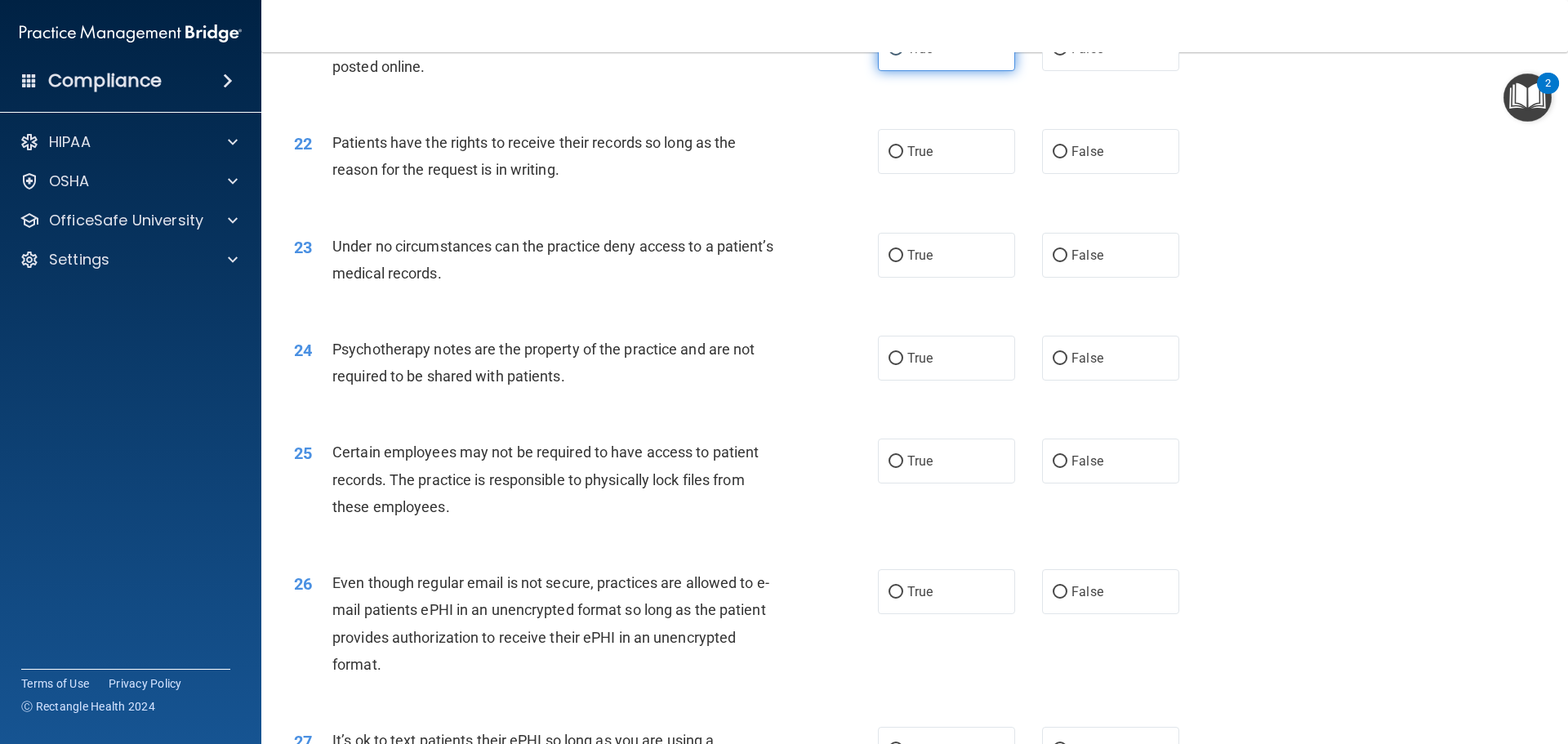
scroll to position [2775, 0]
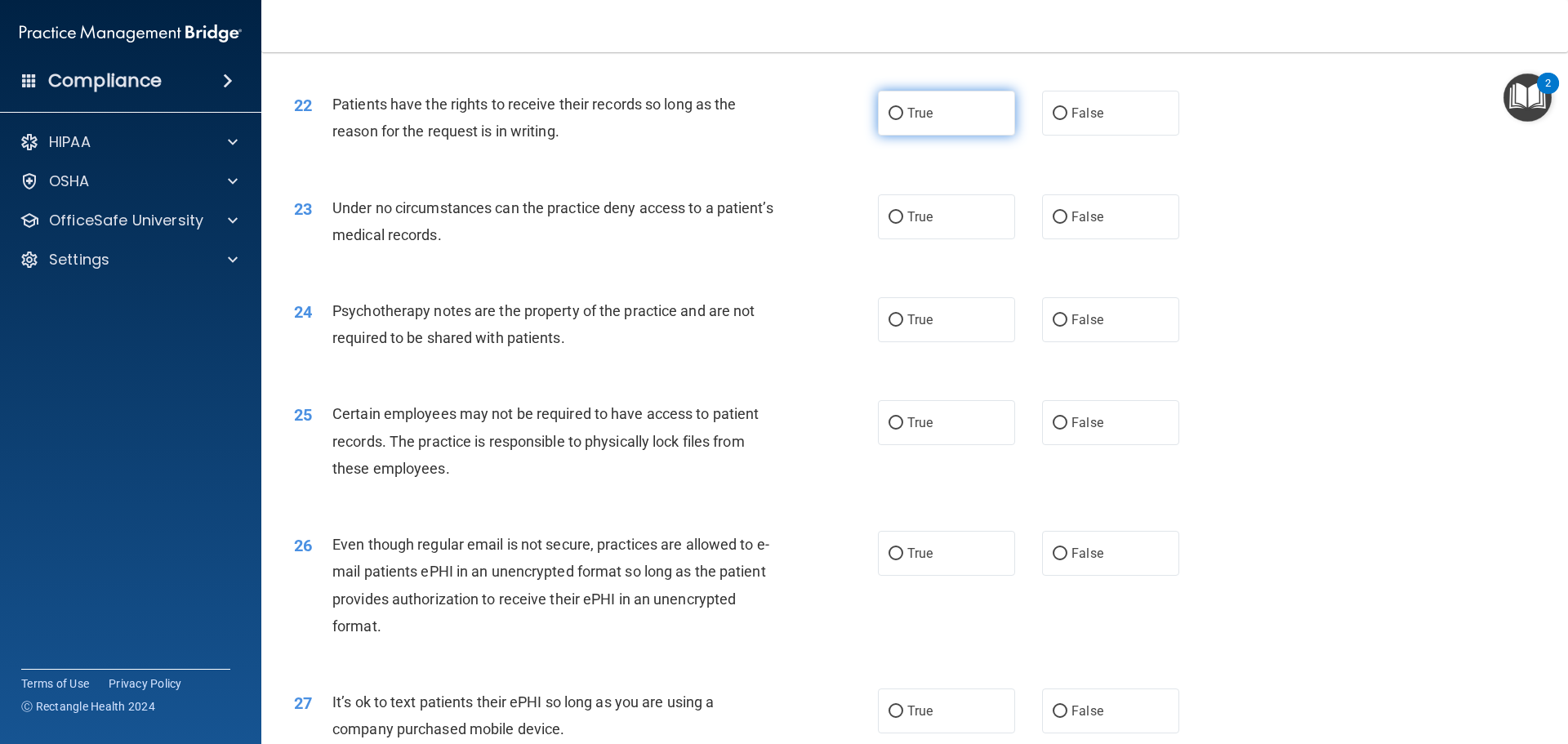
click at [918, 120] on span "True" at bounding box center [920, 112] width 25 height 15
click at [903, 120] on input "True" at bounding box center [896, 114] width 14 height 12
radio input "true"
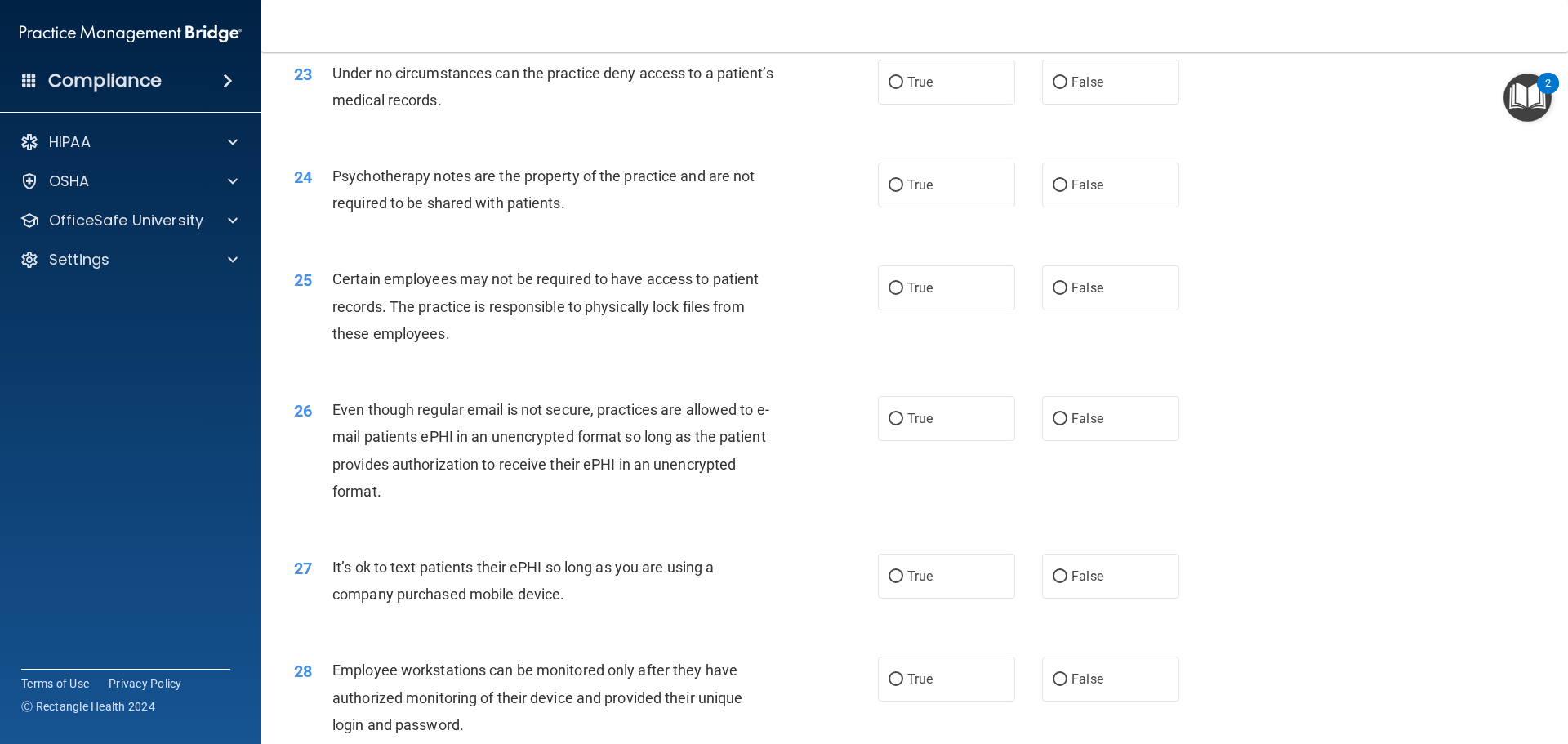
scroll to position [2939, 0]
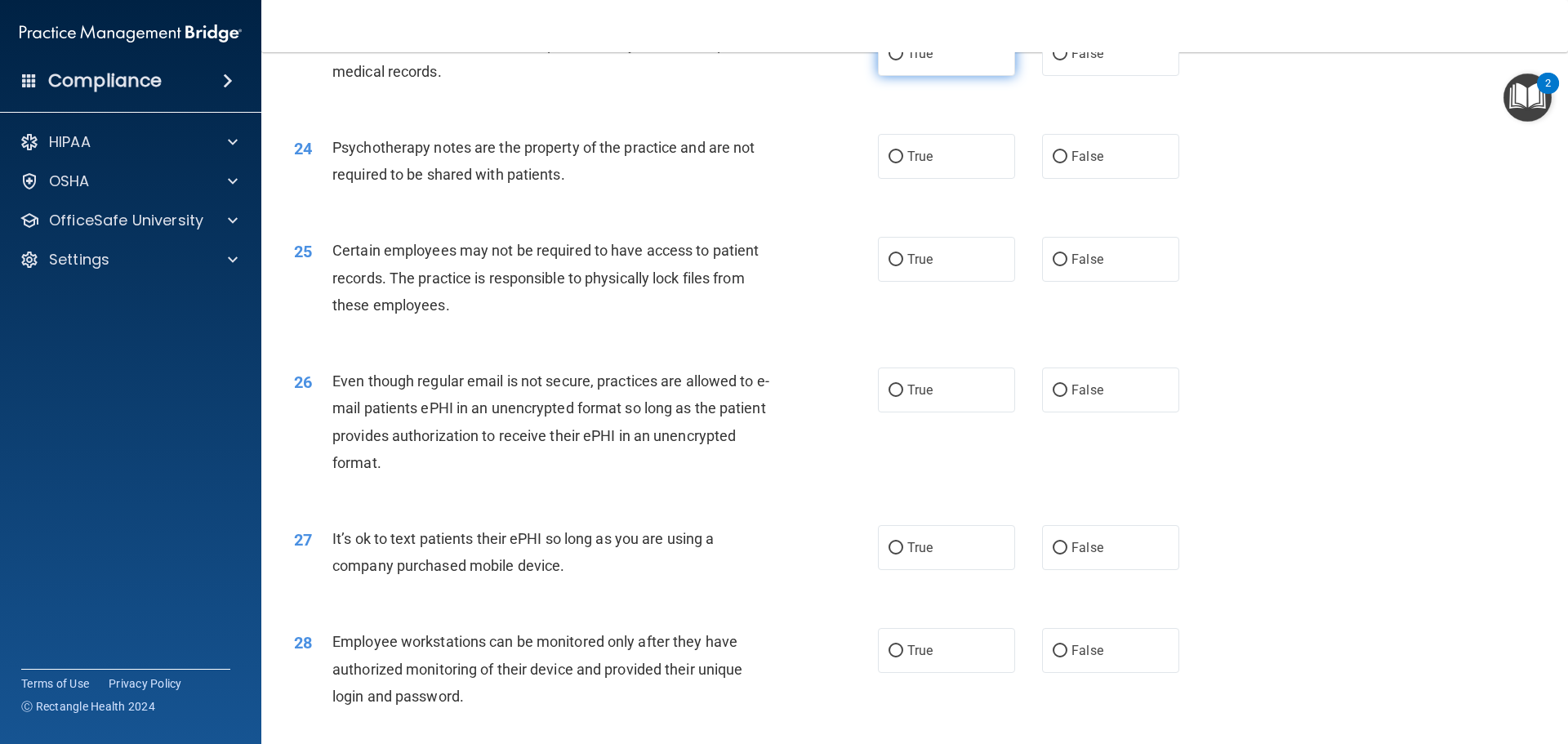
click at [893, 61] on input "True" at bounding box center [896, 54] width 14 height 12
radio input "true"
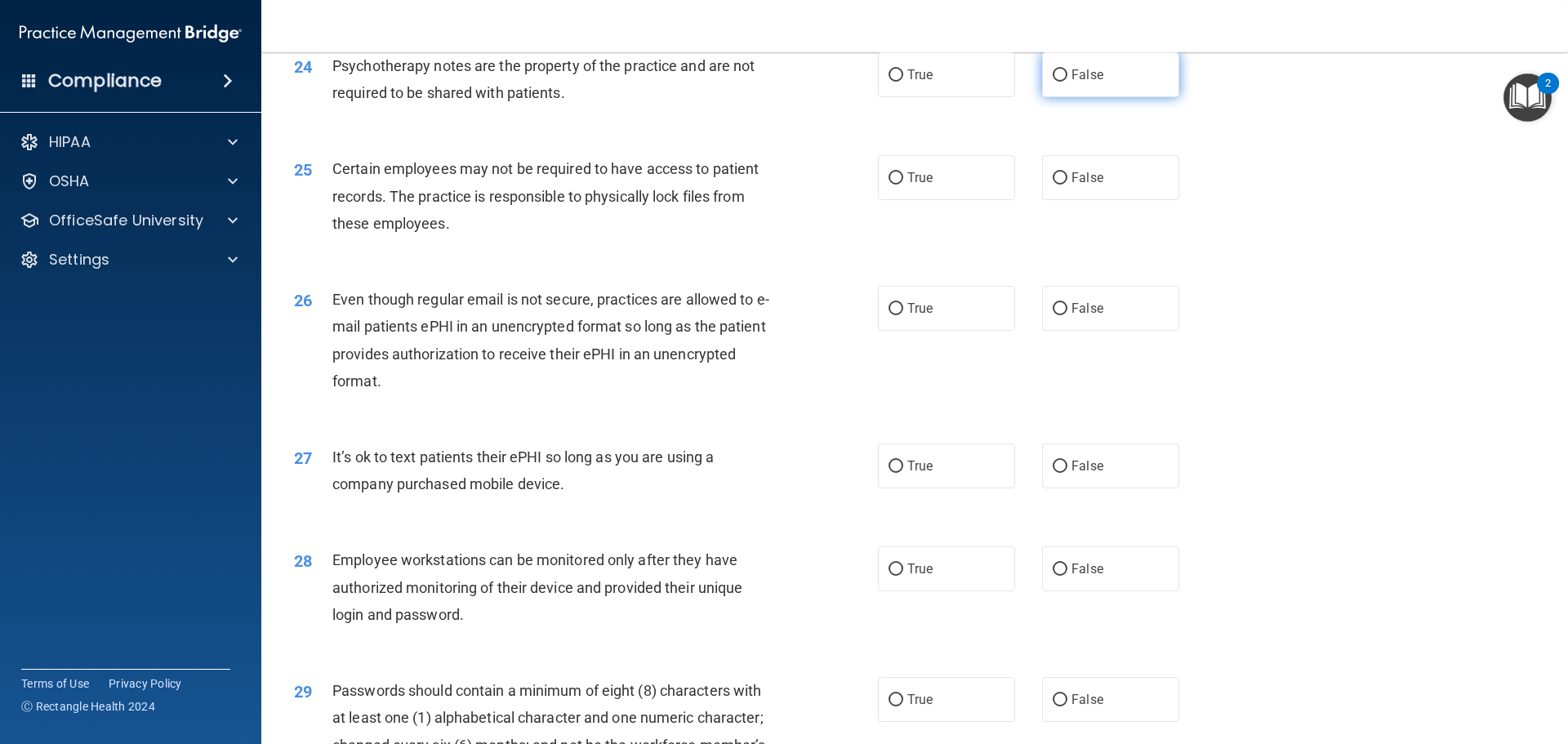
click at [1053, 82] on input "False" at bounding box center [1060, 76] width 14 height 12
radio input "true"
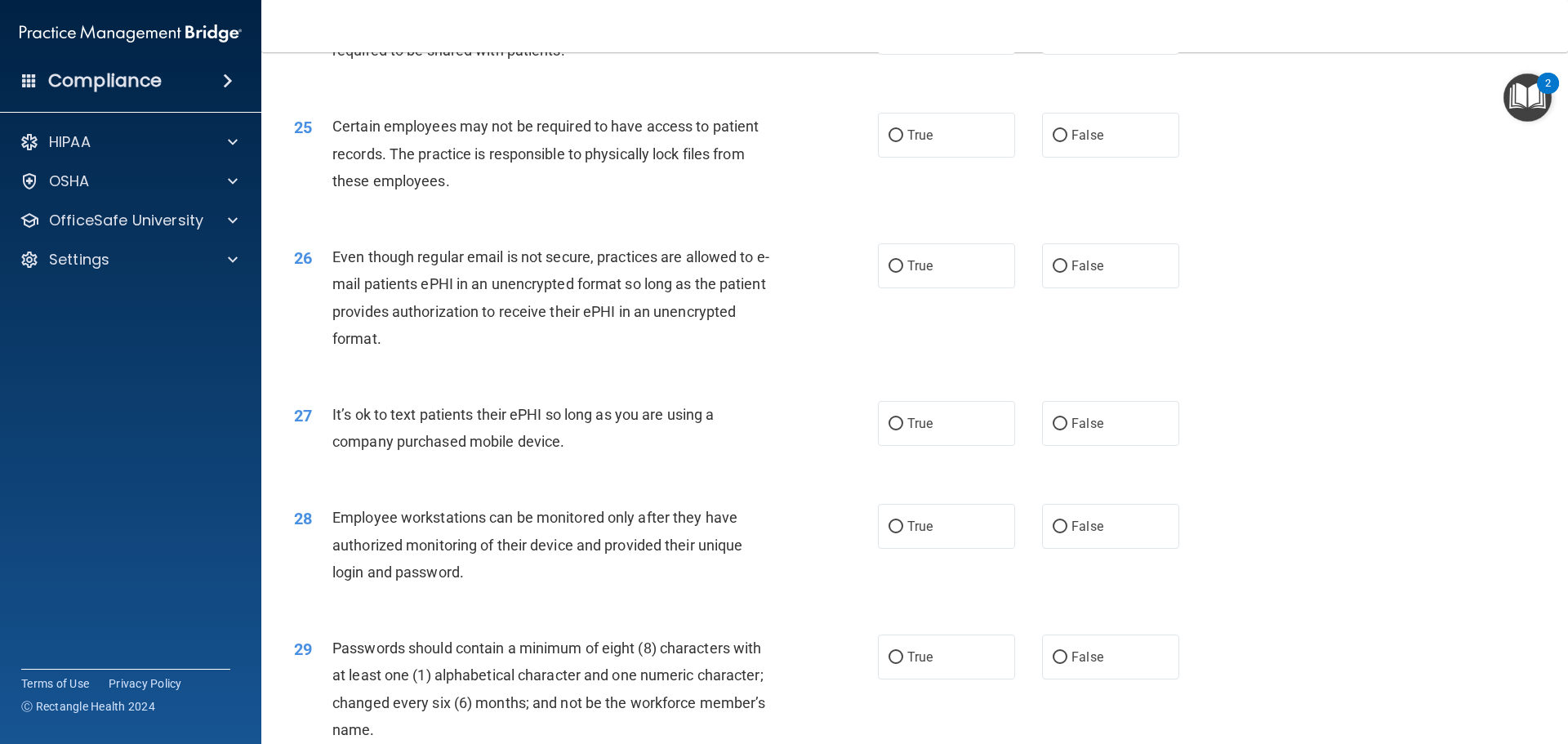
scroll to position [3102, 0]
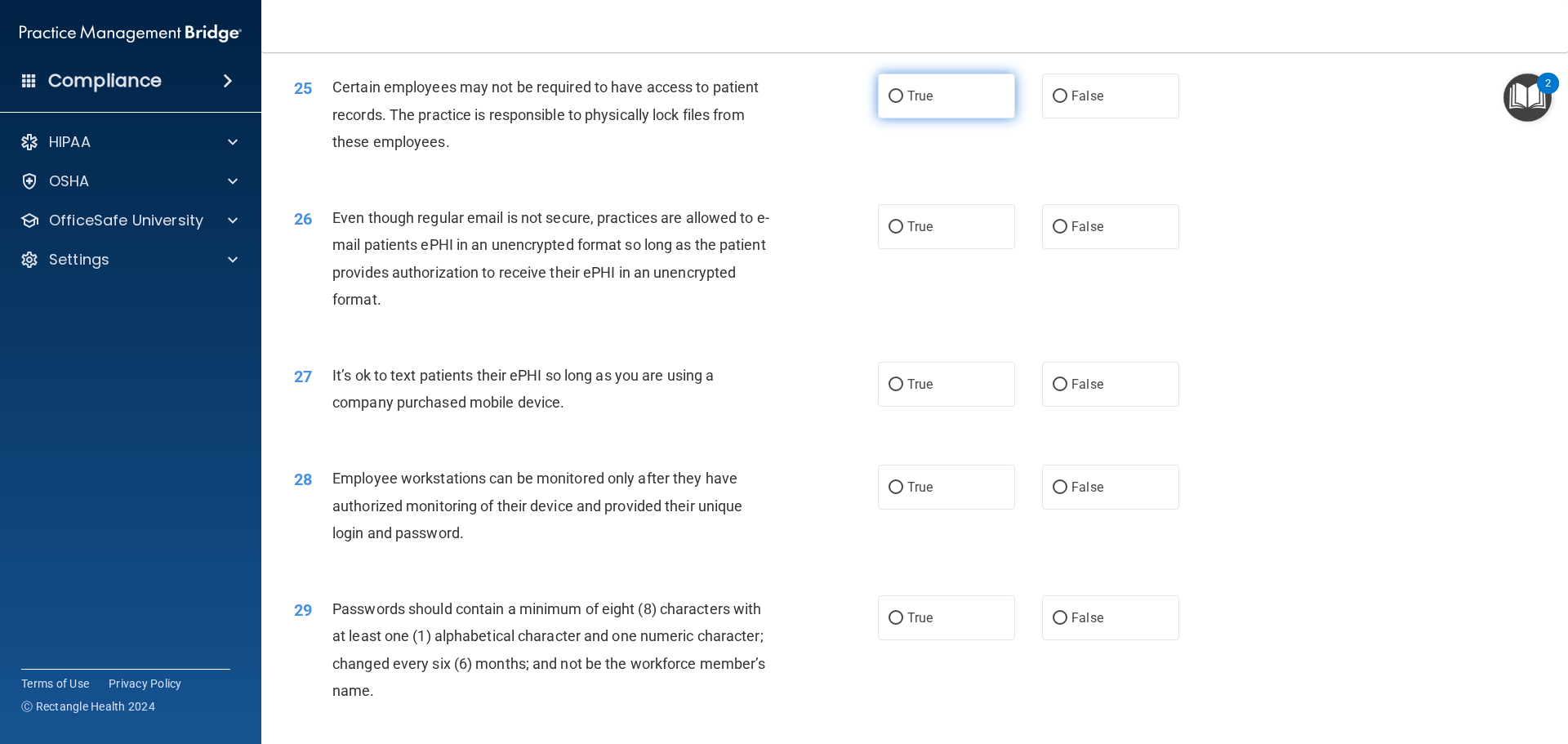
click at [940, 119] on label "True" at bounding box center [947, 95] width 137 height 45
click at [903, 103] on input "True" at bounding box center [896, 97] width 14 height 12
radio input "true"
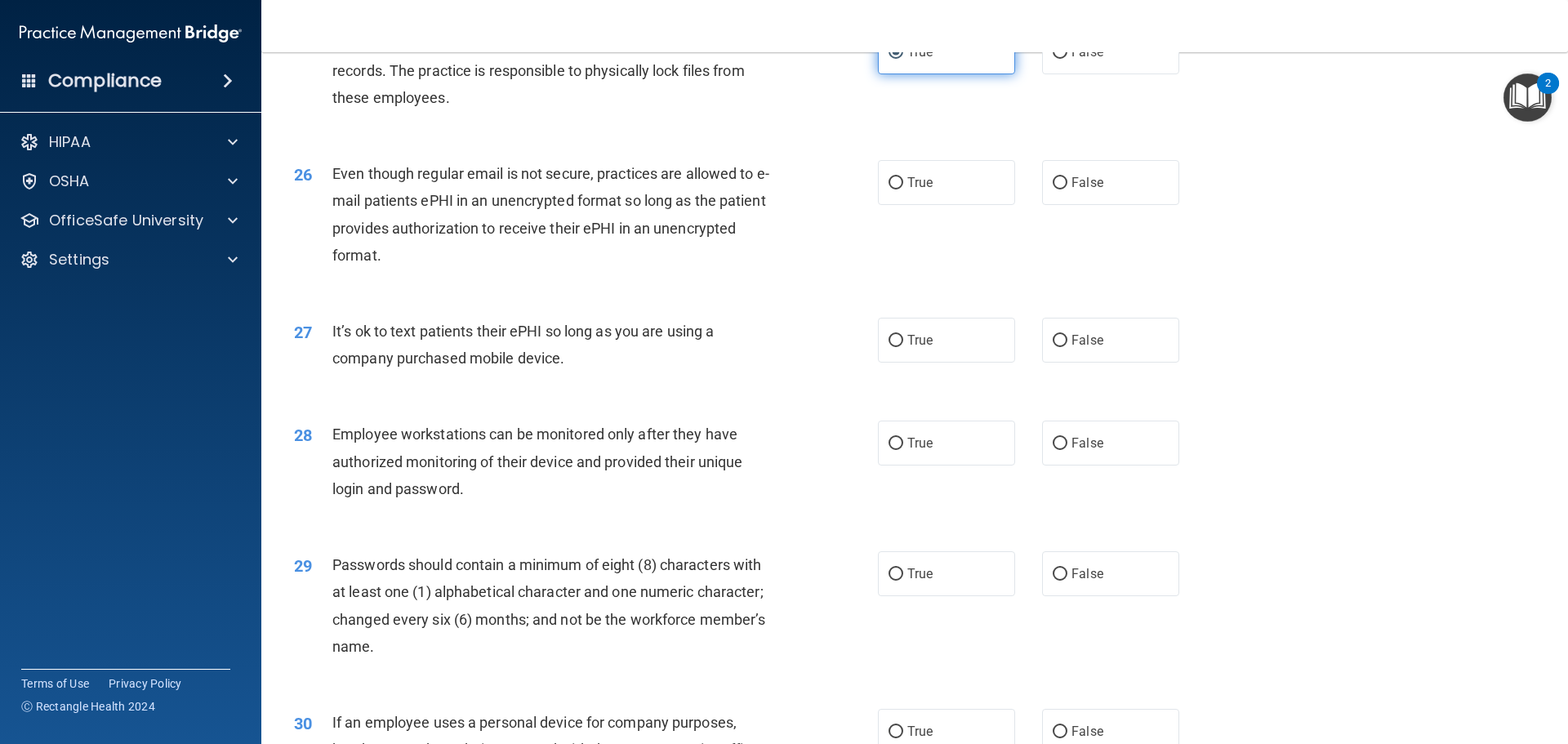
scroll to position [3184, 0]
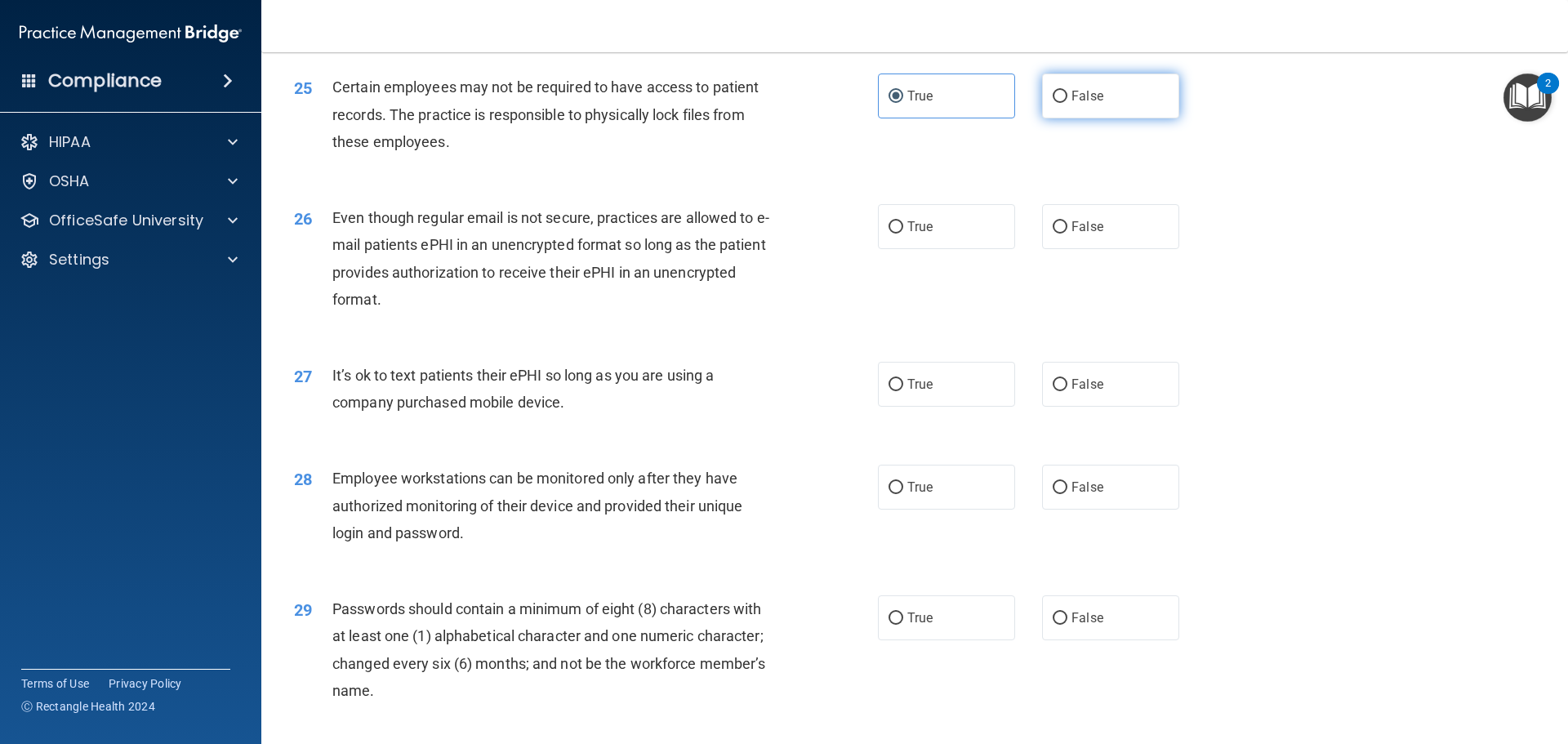
click at [1074, 103] on span "False" at bounding box center [1088, 95] width 32 height 15
click at [1067, 103] on input "False" at bounding box center [1060, 97] width 14 height 12
radio input "true"
radio input "false"
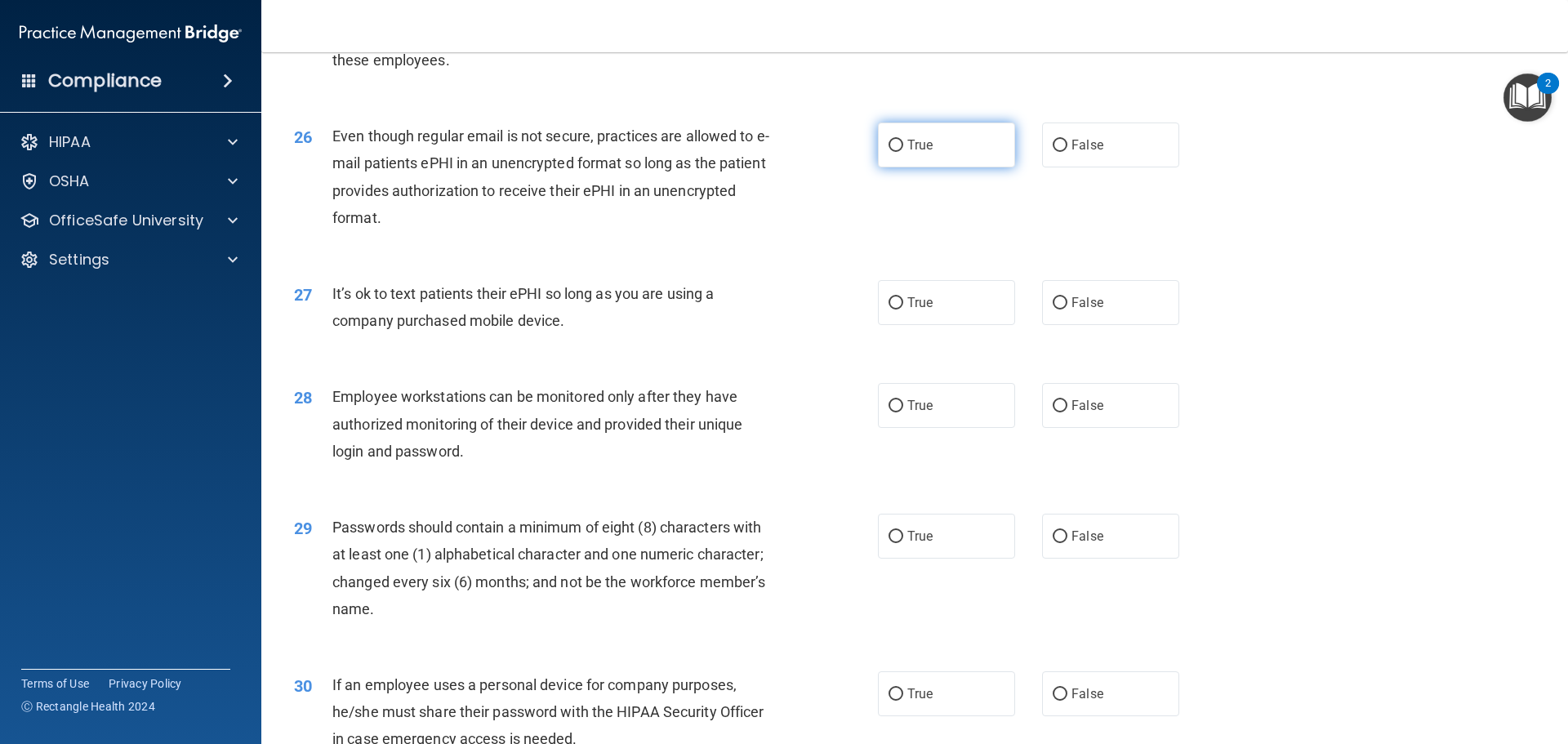
click at [982, 168] on label "True" at bounding box center [947, 145] width 137 height 45
click at [903, 152] on input "True" at bounding box center [896, 145] width 14 height 12
radio input "true"
click at [1054, 161] on label "False" at bounding box center [1111, 145] width 137 height 45
click at [1054, 152] on input "False" at bounding box center [1060, 145] width 14 height 12
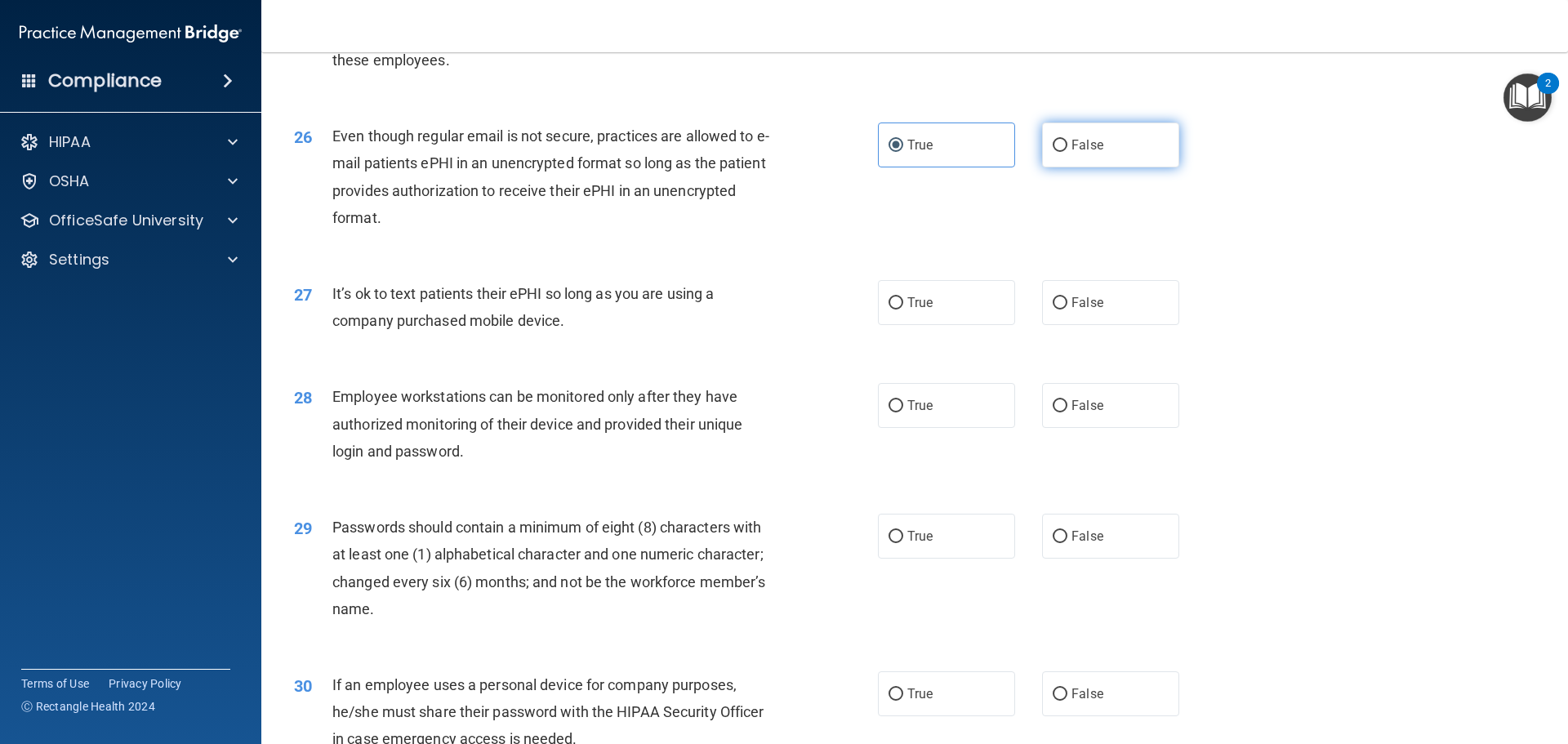
radio input "true"
radio input "false"
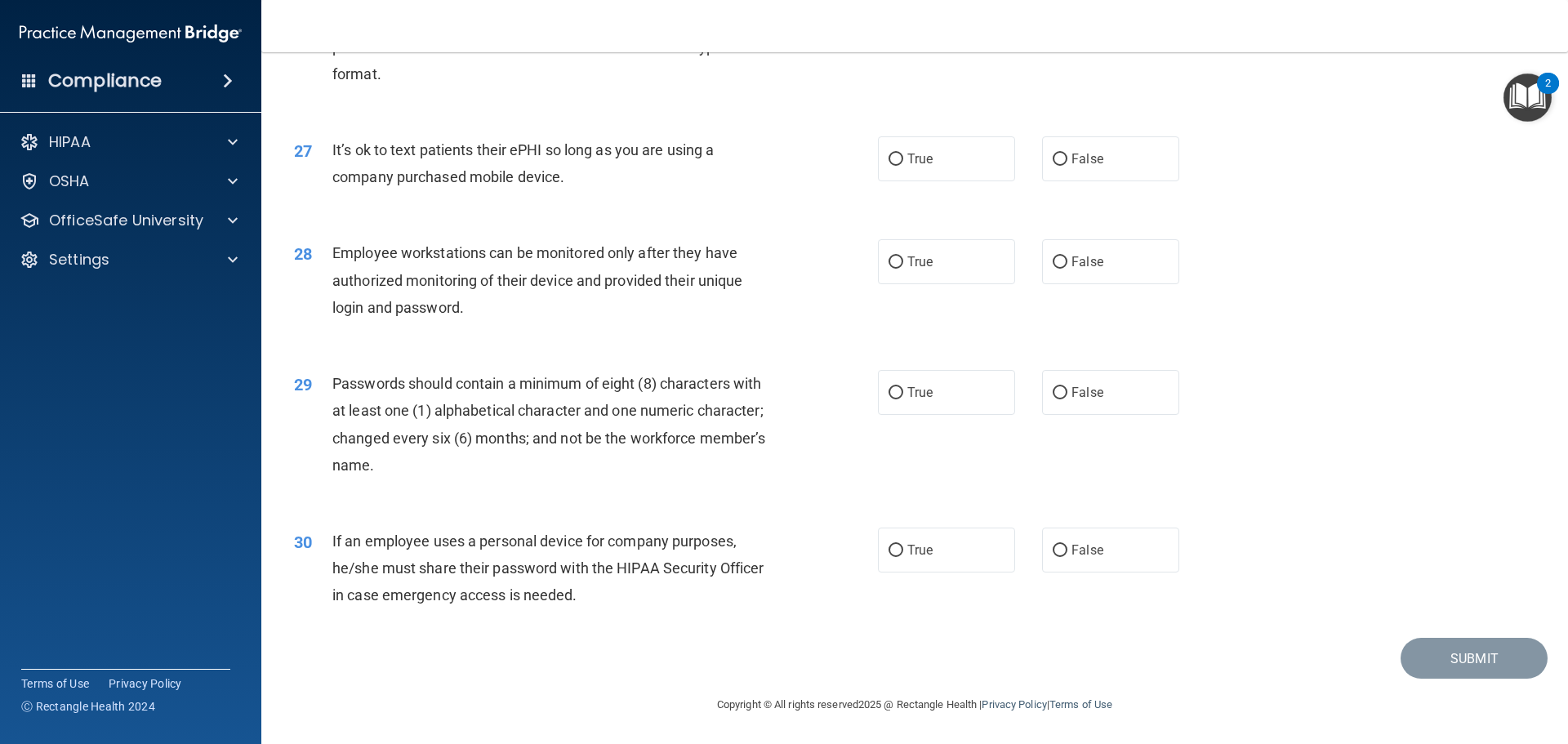
scroll to position [3347, 0]
click at [909, 174] on label "True" at bounding box center [947, 159] width 137 height 45
click at [903, 166] on input "True" at bounding box center [896, 160] width 14 height 12
radio input "true"
click at [1108, 169] on label "False" at bounding box center [1111, 159] width 137 height 45
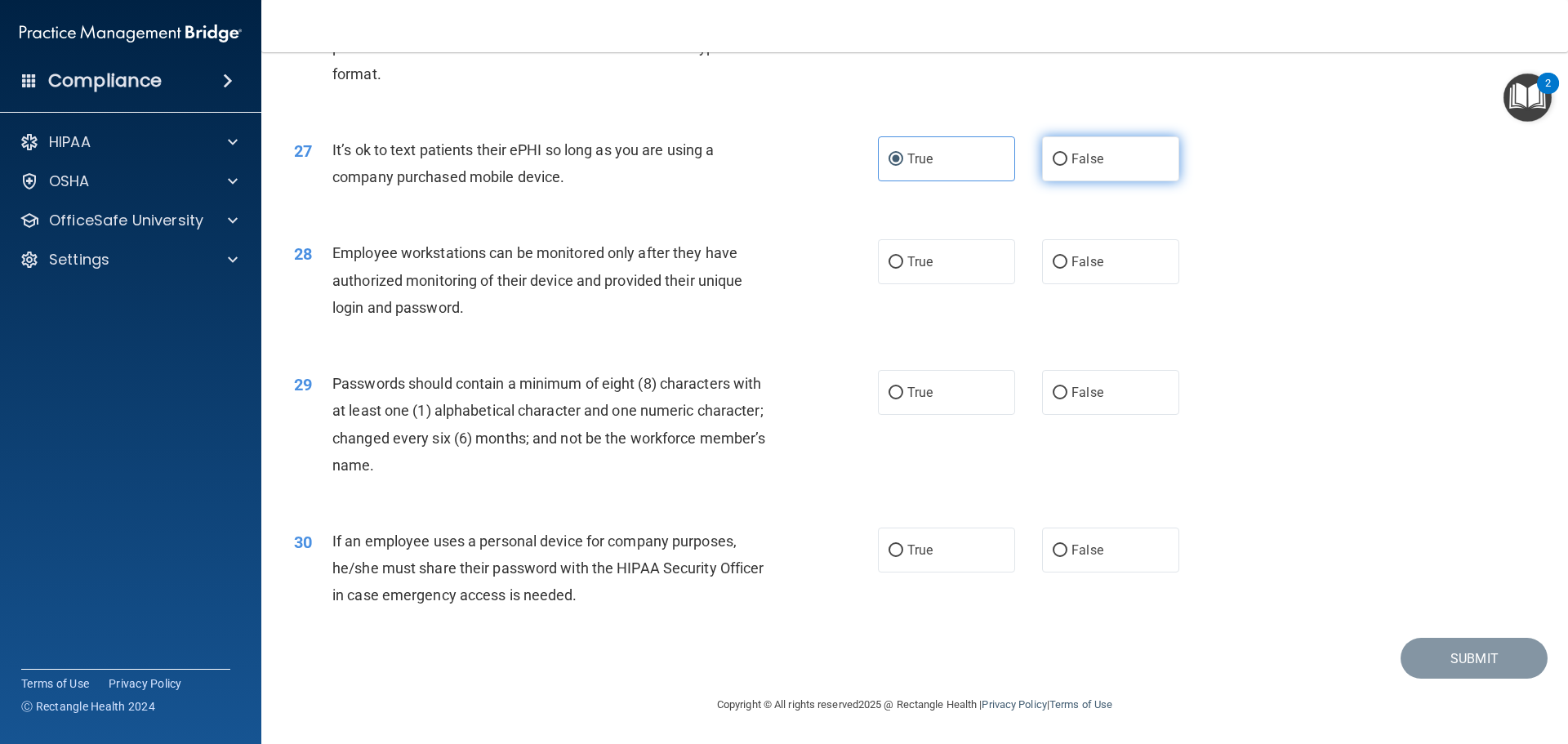
click at [1067, 166] on input "False" at bounding box center [1060, 160] width 14 height 12
radio input "true"
radio input "false"
click at [1049, 284] on label "False" at bounding box center [1111, 261] width 137 height 45
click at [1053, 269] on input "False" at bounding box center [1060, 262] width 14 height 12
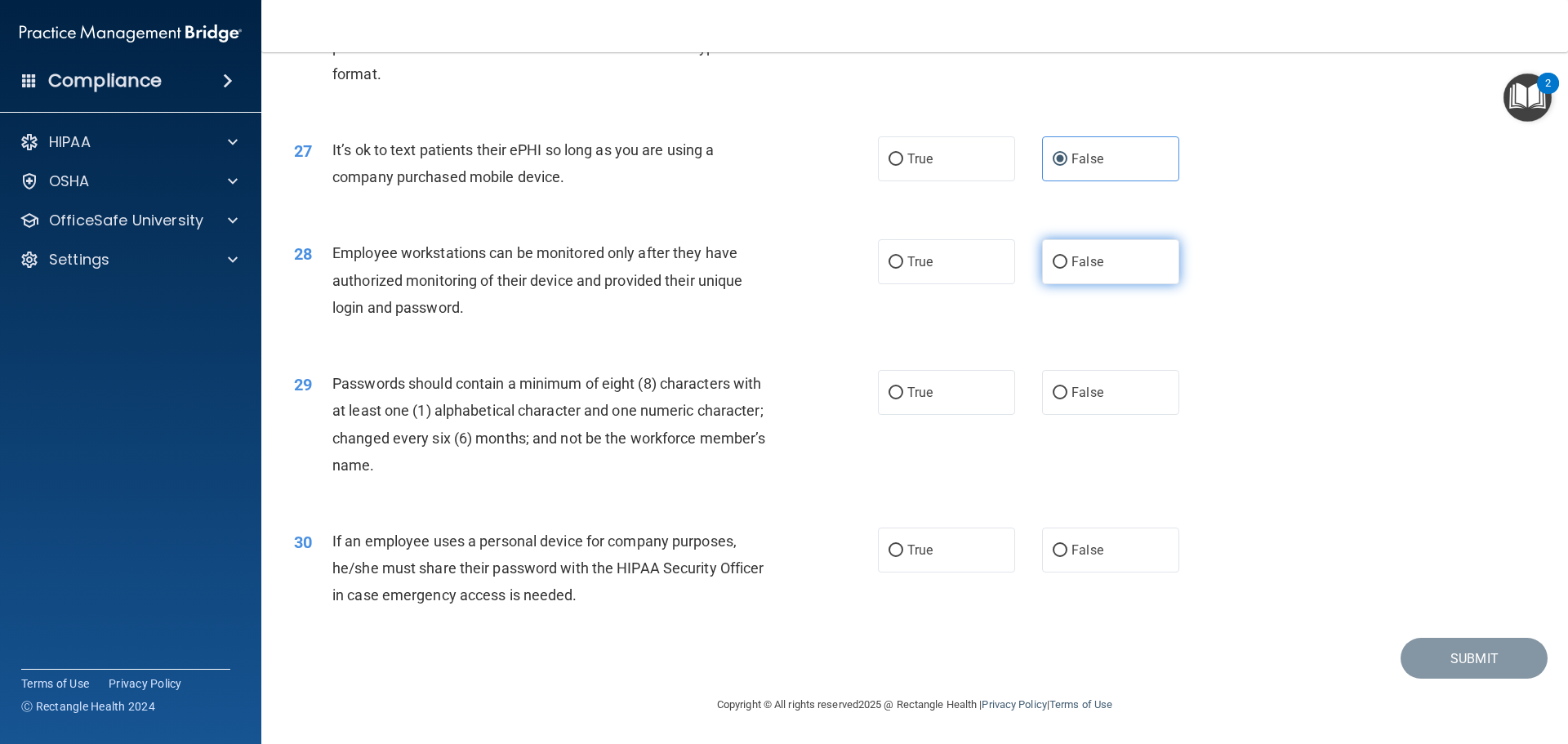
radio input "true"
click at [913, 434] on div "29 Passwords should contain a minimum of eight (8) characters with at least one…" at bounding box center [915, 428] width 1265 height 158
click at [917, 425] on div "29 Passwords should contain a minimum of eight (8) characters with at least one…" at bounding box center [915, 428] width 1265 height 158
click at [922, 413] on label "True" at bounding box center [947, 393] width 137 height 45
click at [903, 399] on input "True" at bounding box center [896, 393] width 14 height 12
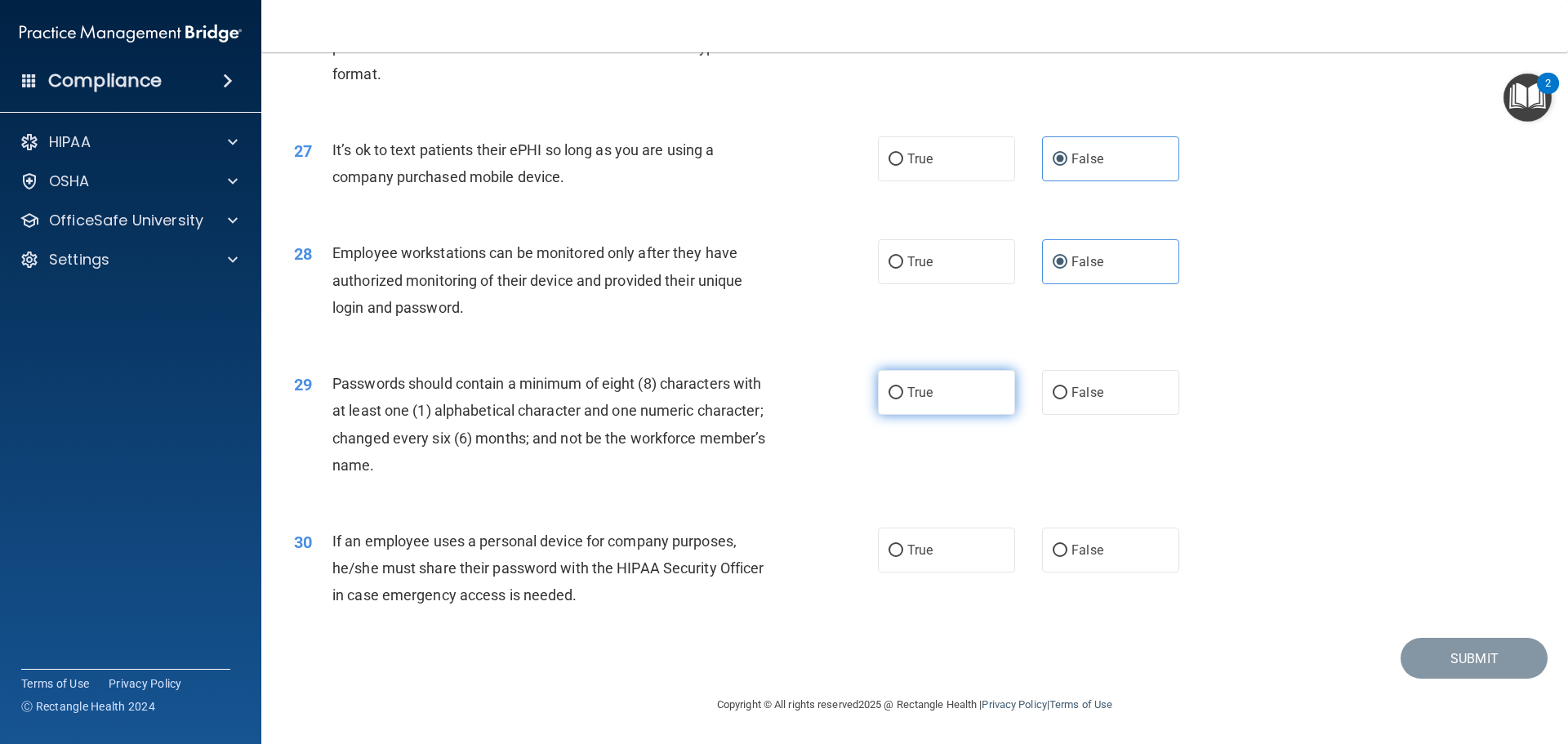
radio input "true"
click at [920, 558] on span "True" at bounding box center [920, 550] width 25 height 15
click at [903, 557] on input "True" at bounding box center [896, 550] width 14 height 12
radio input "true"
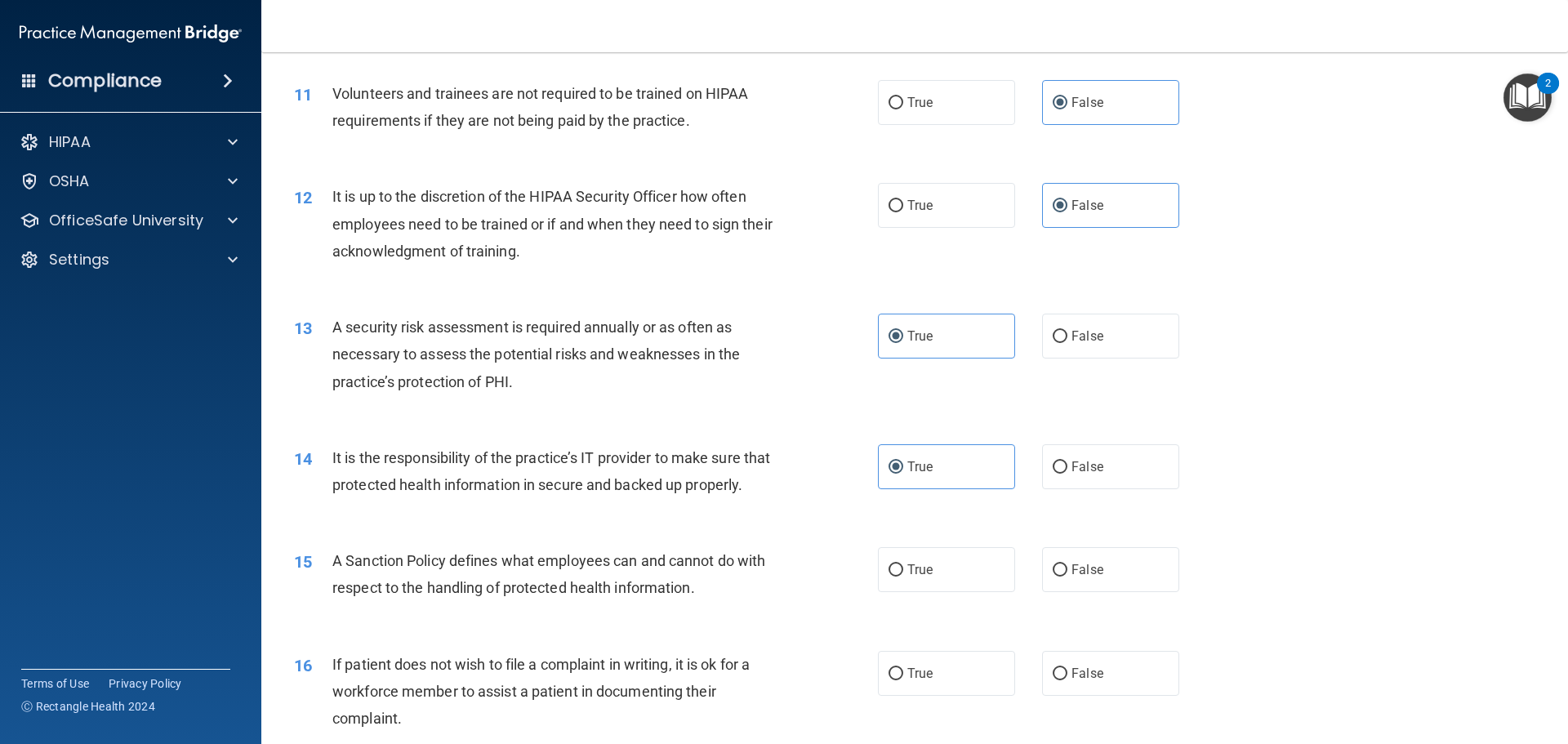
scroll to position [1715, 0]
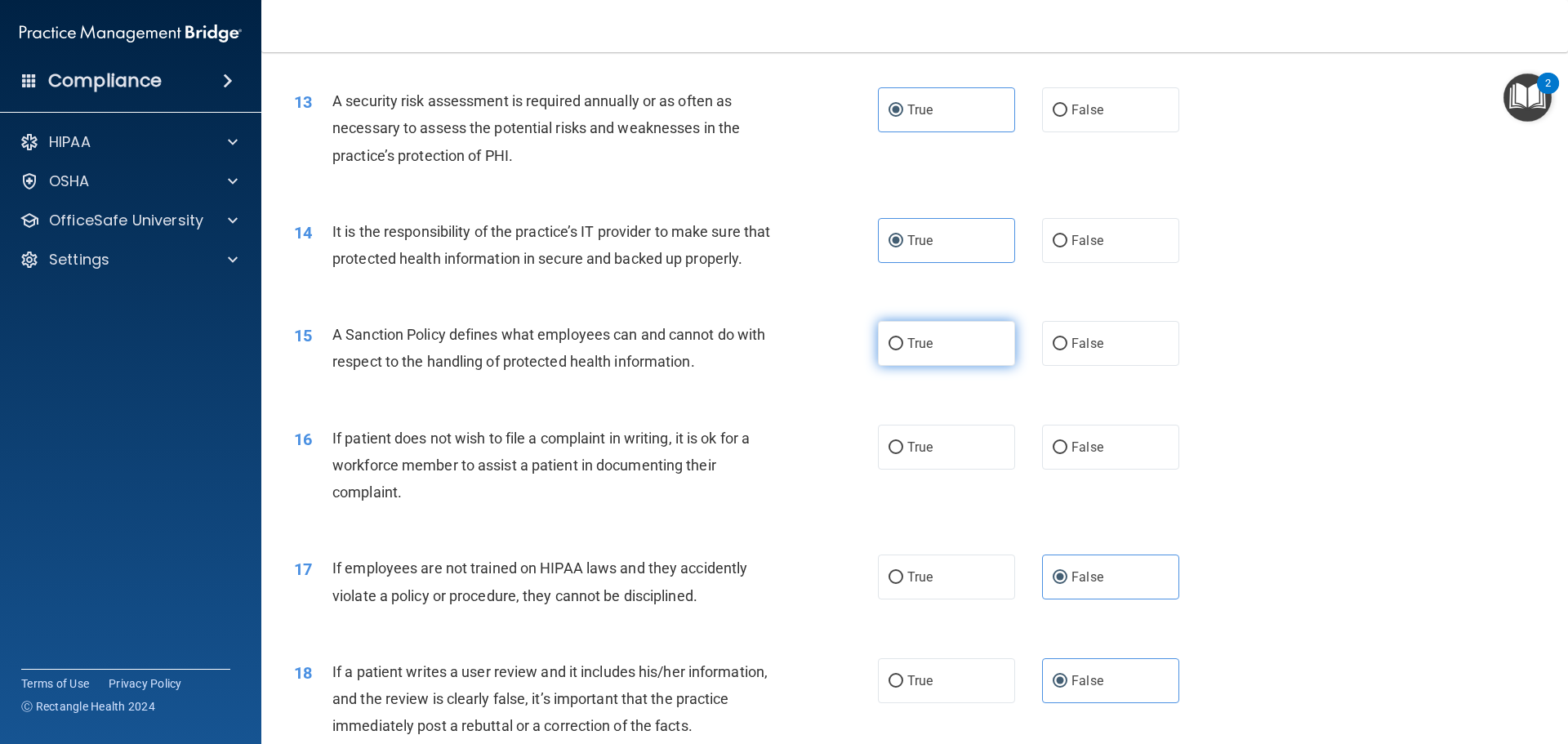
click at [890, 366] on label "True" at bounding box center [947, 343] width 137 height 45
click at [890, 351] on input "True" at bounding box center [896, 344] width 14 height 12
radio input "true"
click at [946, 469] on label "True" at bounding box center [947, 447] width 137 height 45
click at [903, 454] on input "True" at bounding box center [896, 448] width 14 height 12
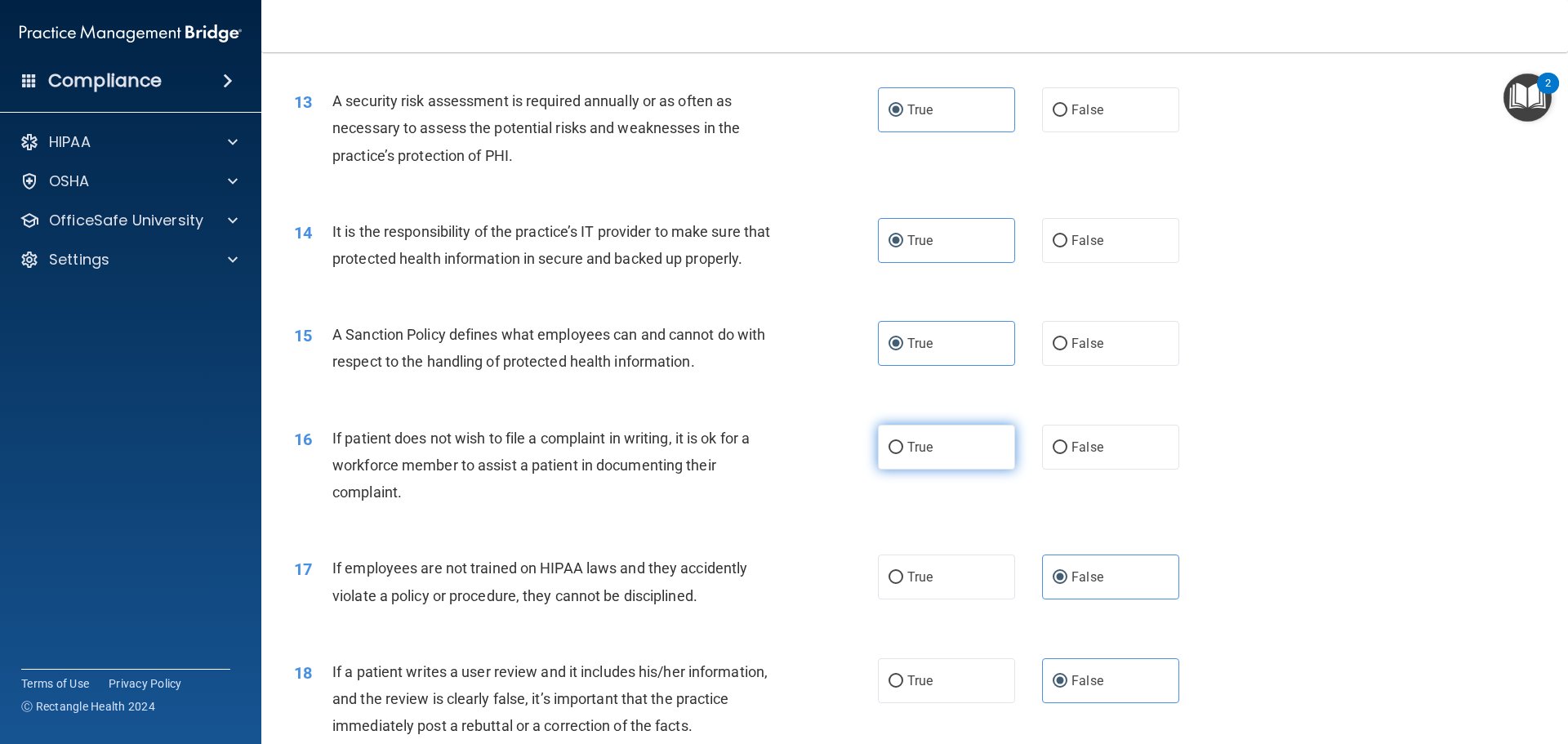
radio input "true"
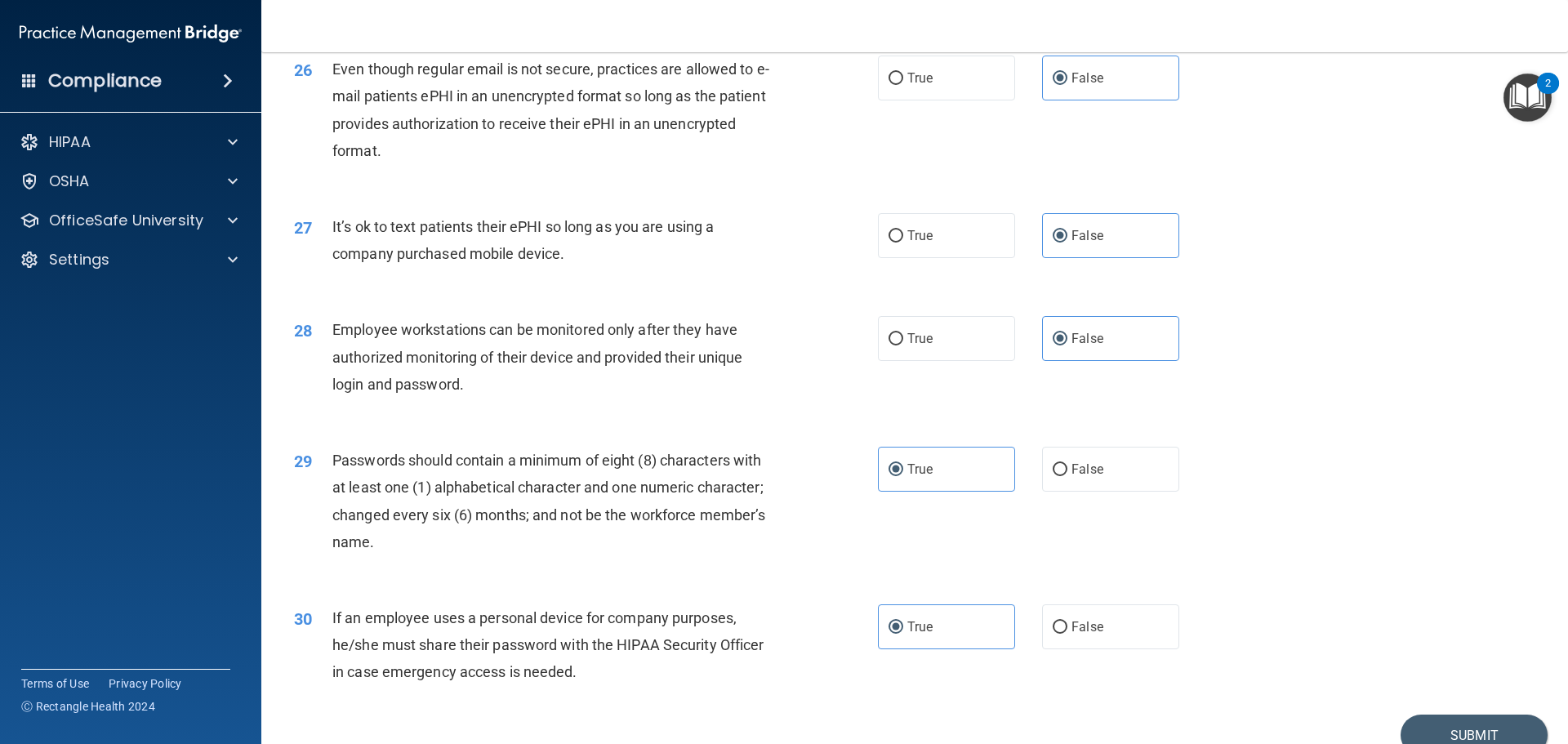
scroll to position [3354, 0]
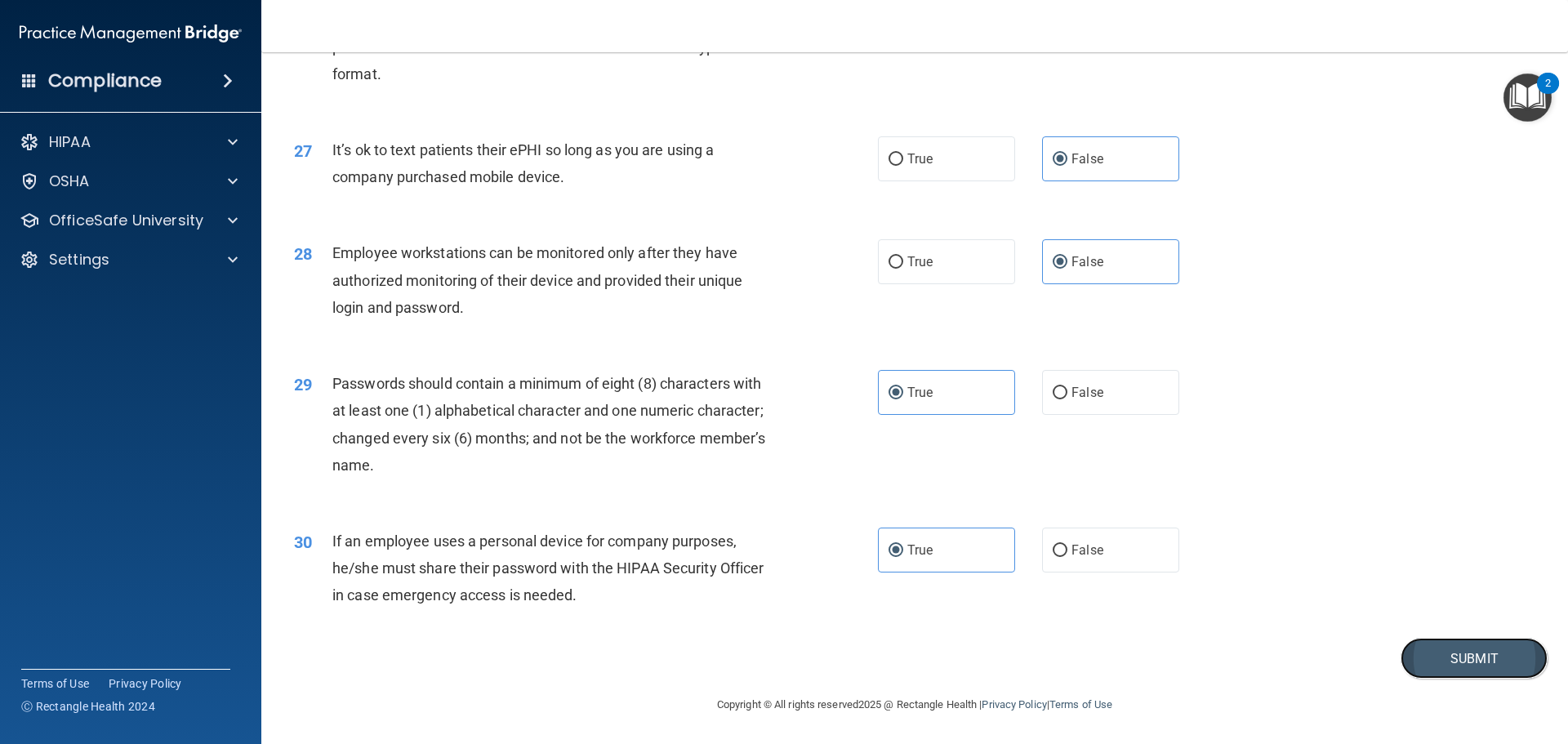
click at [1429, 654] on button "Submit" at bounding box center [1473, 658] width 147 height 42
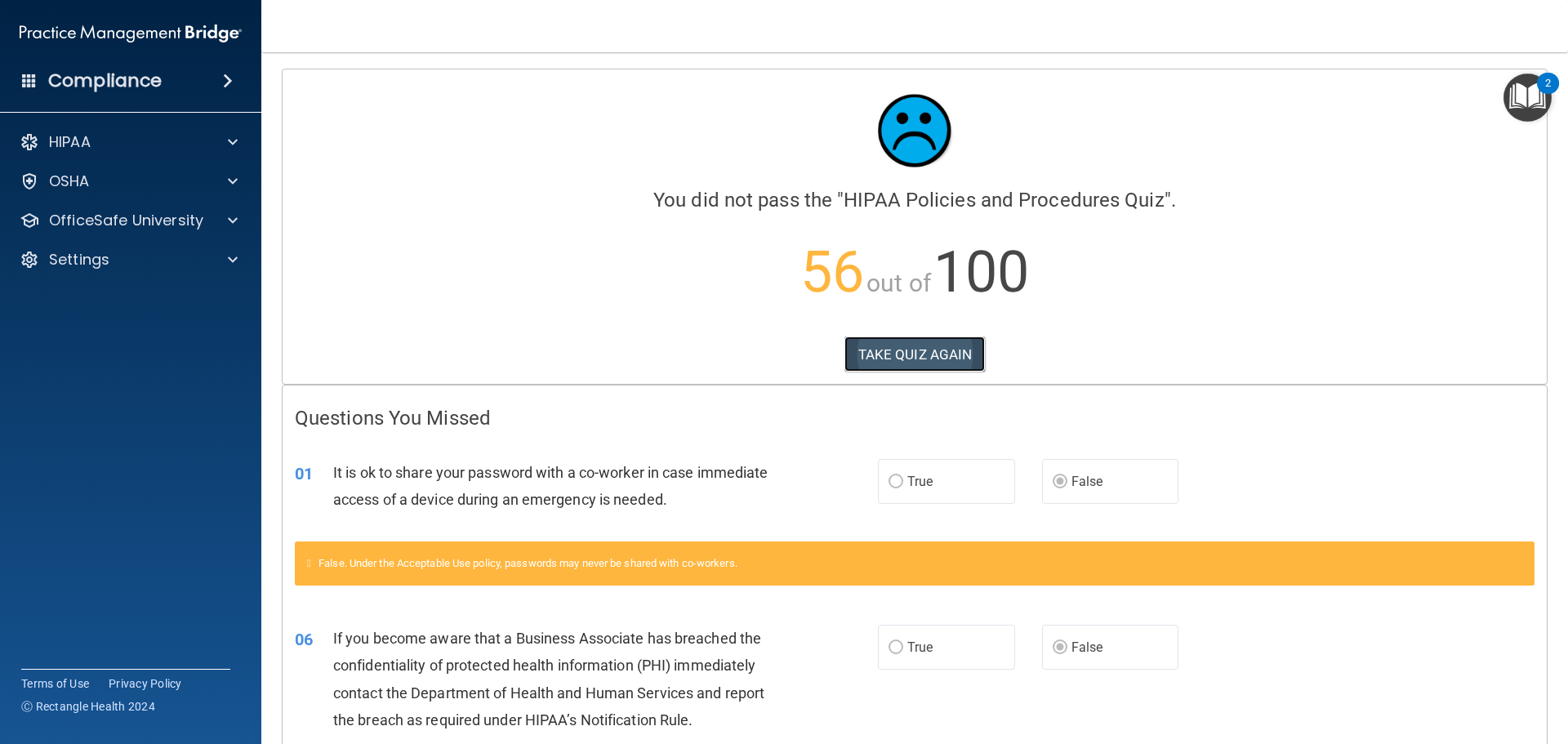
click at [875, 368] on button "TAKE QUIZ AGAIN" at bounding box center [915, 354] width 141 height 36
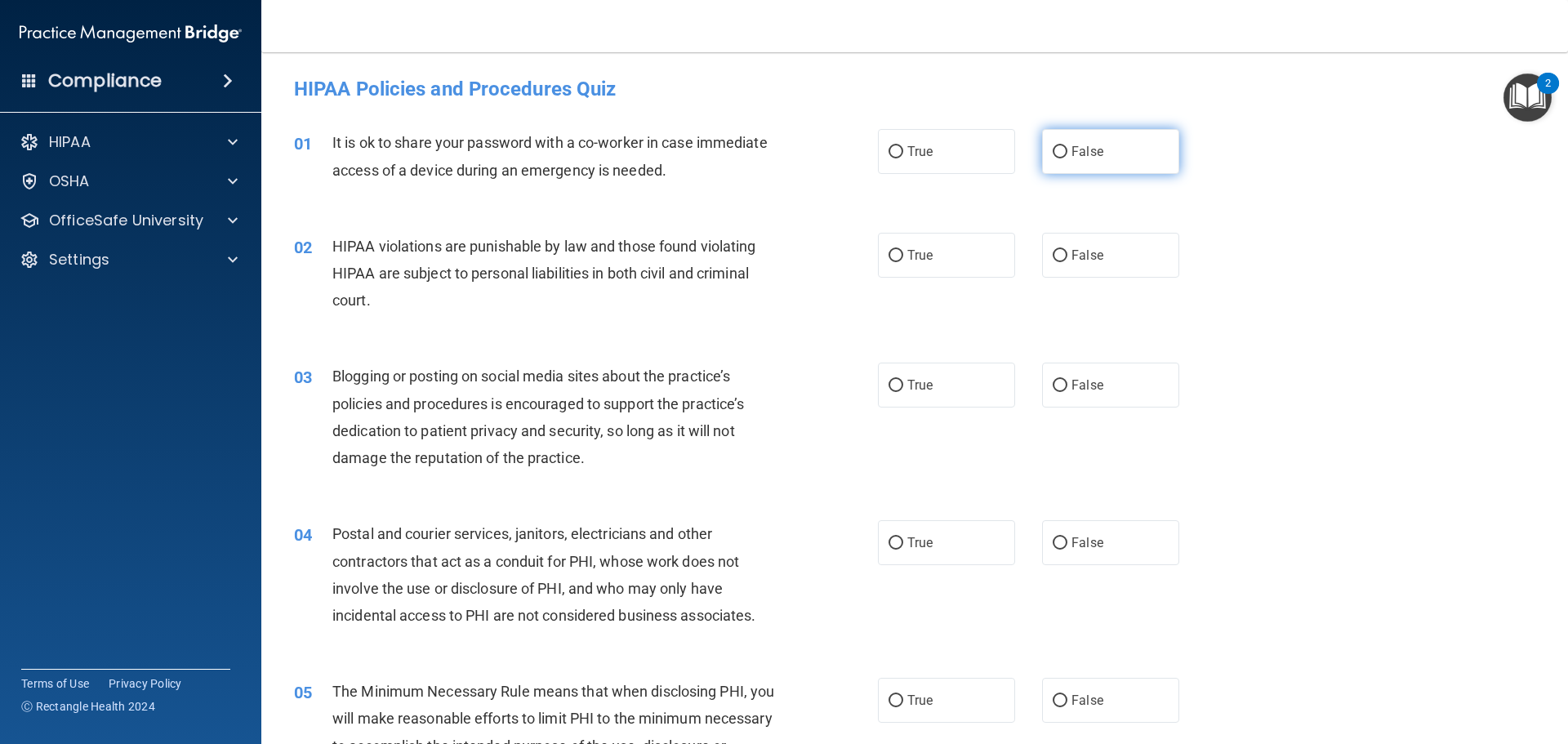
drag, startPoint x: 1050, startPoint y: 156, endPoint x: 1042, endPoint y: 153, distance: 8.5
click at [1053, 156] on input "False" at bounding box center [1060, 153] width 14 height 12
radio input "true"
click at [913, 270] on label "True" at bounding box center [947, 255] width 137 height 45
click at [903, 262] on input "True" at bounding box center [896, 256] width 14 height 12
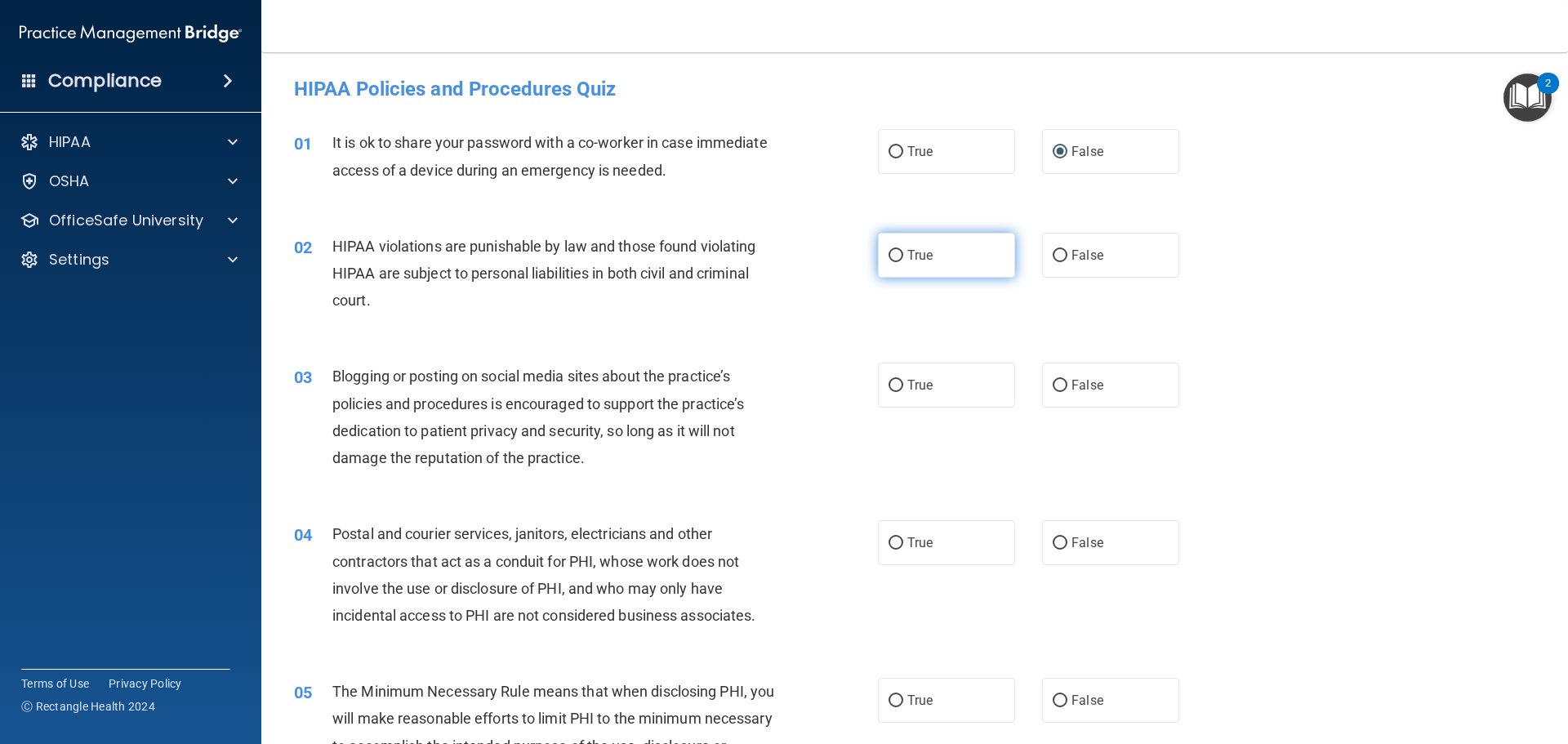
radio input "true"
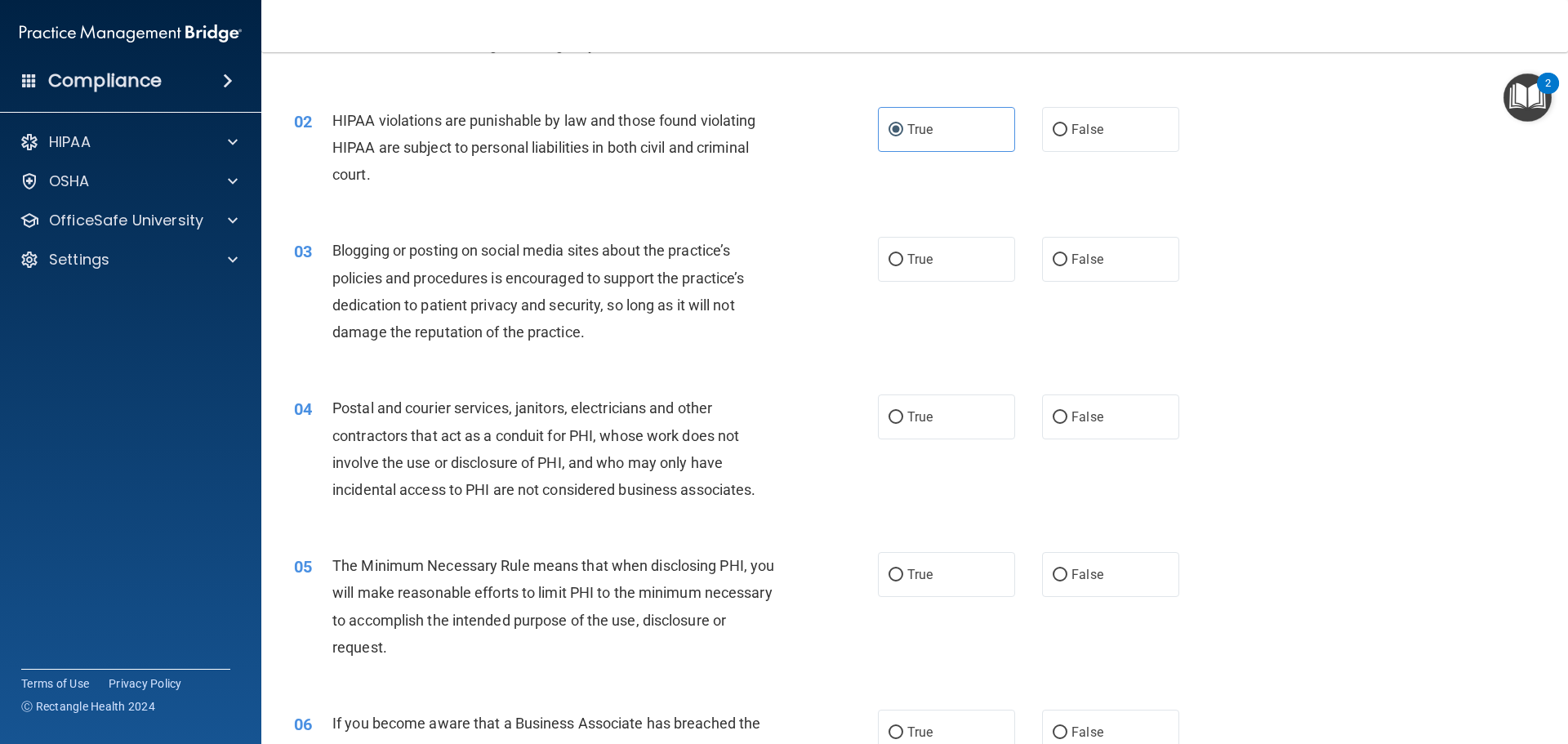
scroll to position [163, 0]
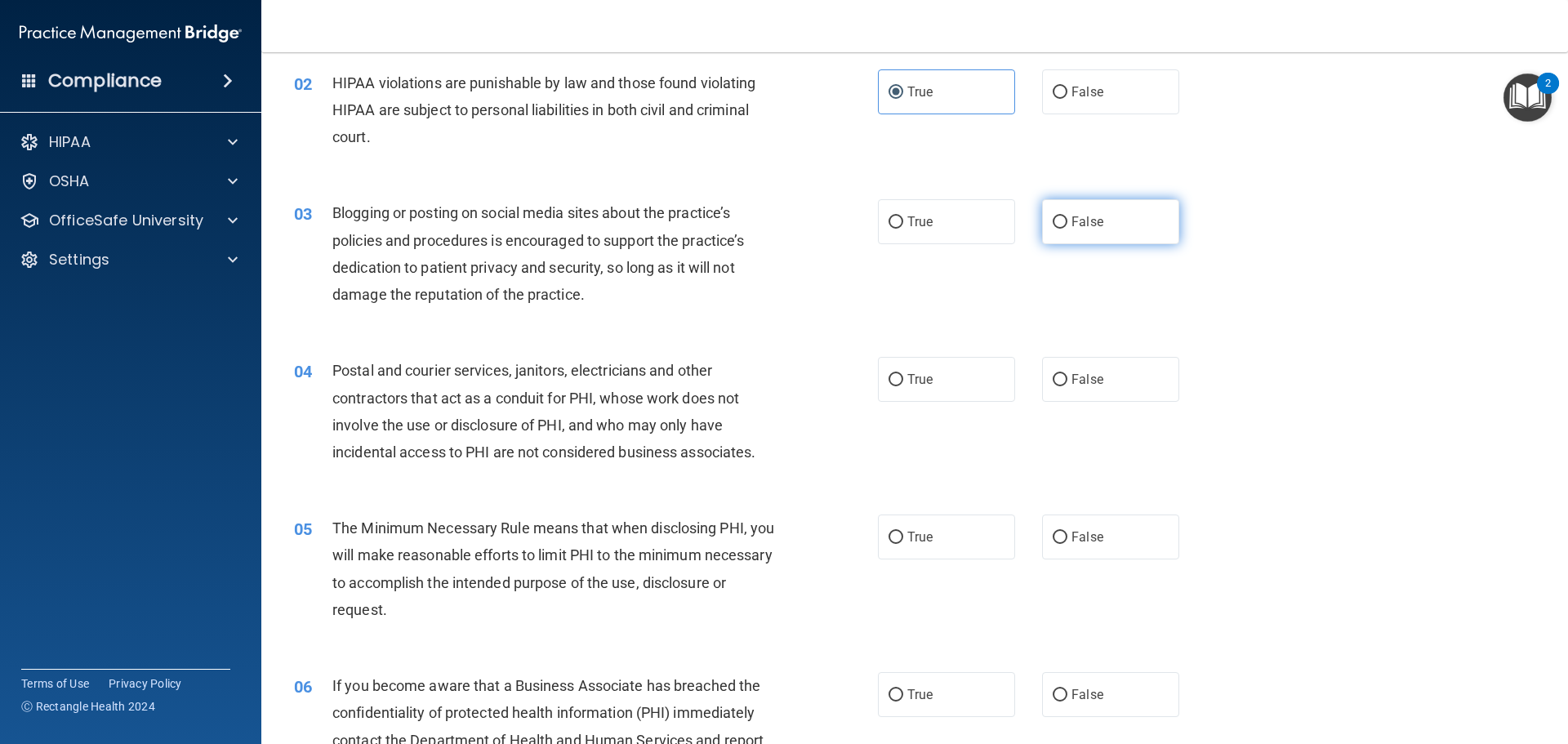
click at [1073, 223] on span "False" at bounding box center [1088, 221] width 32 height 15
click at [1067, 223] on input "False" at bounding box center [1060, 223] width 14 height 12
radio input "true"
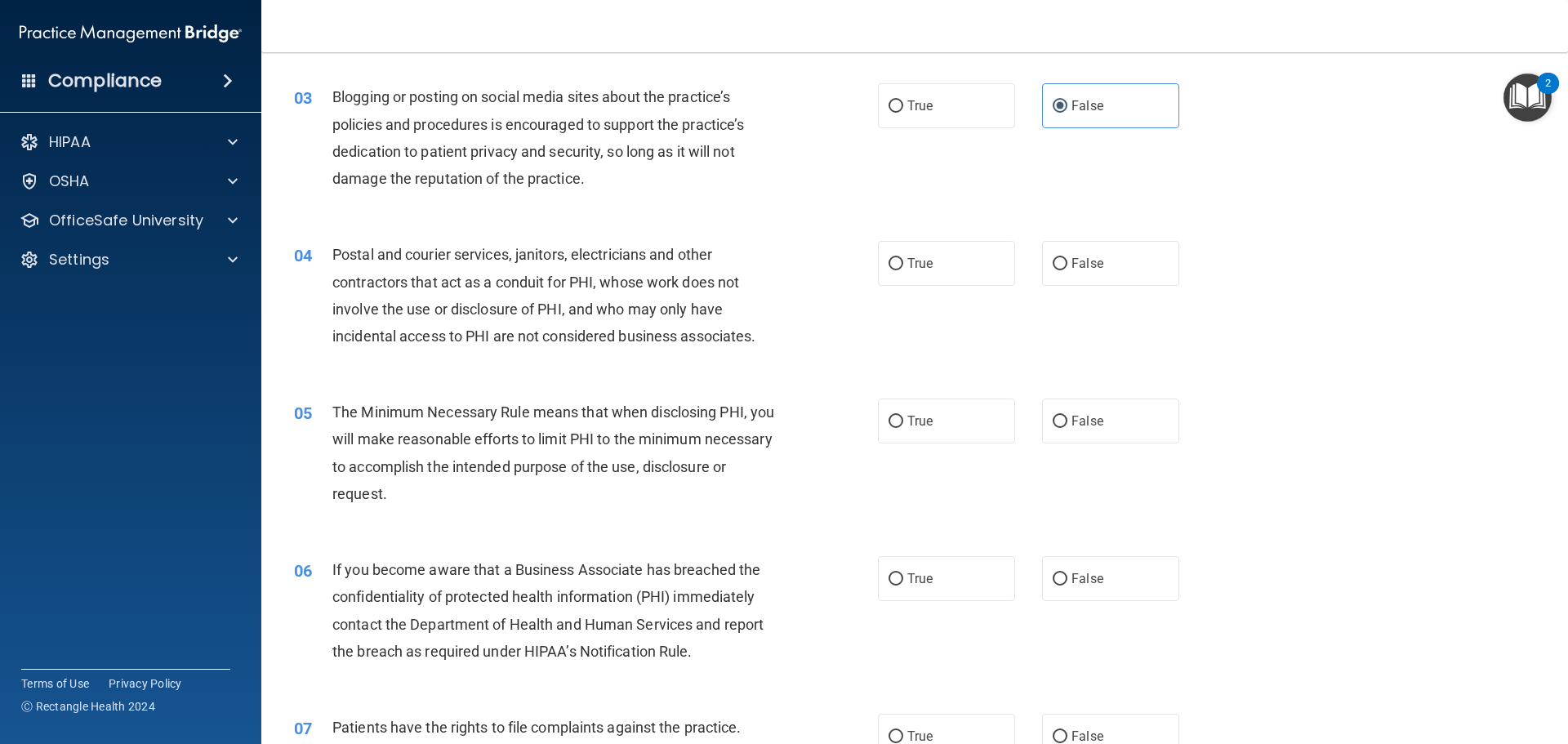
scroll to position [327, 0]
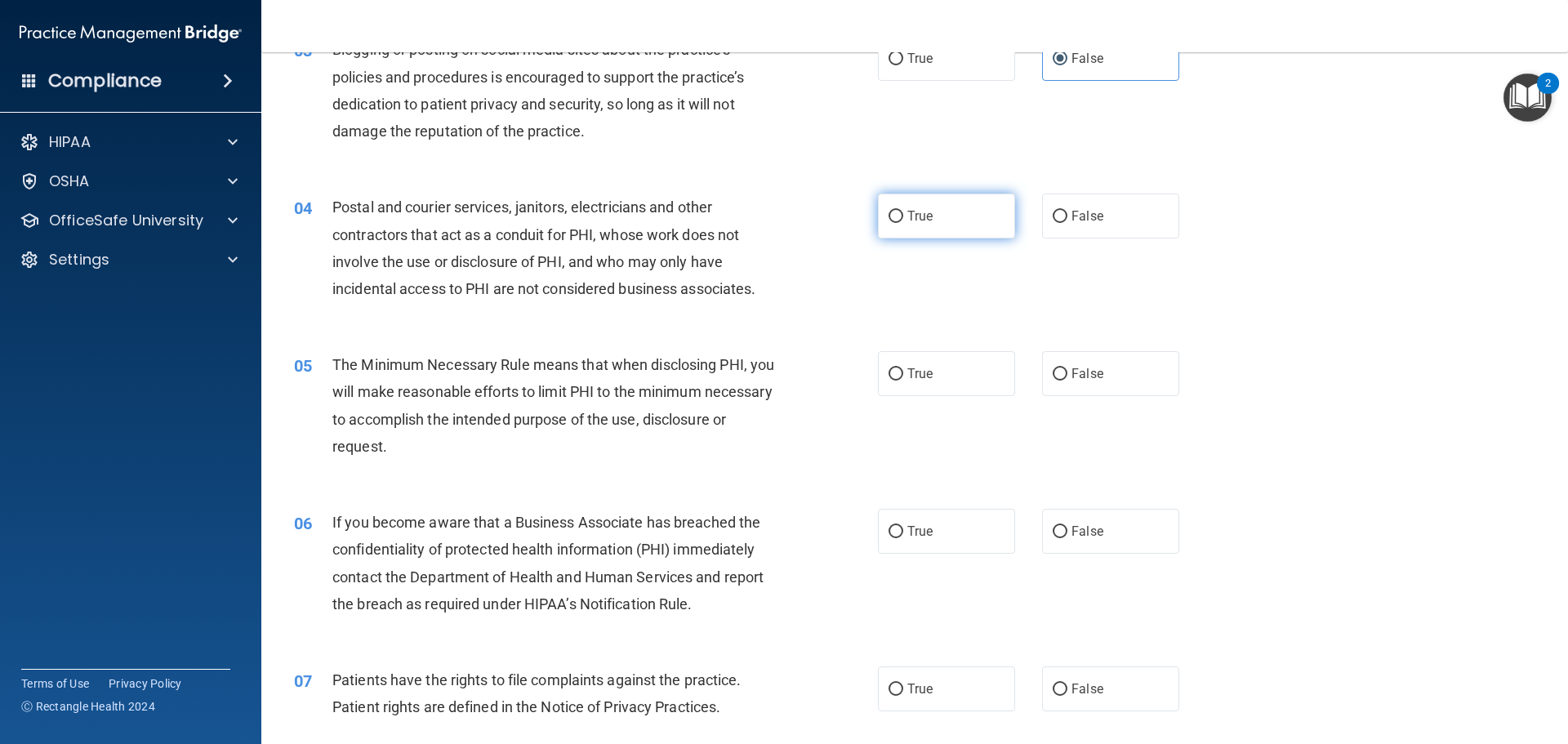
click at [904, 226] on label "True" at bounding box center [947, 216] width 137 height 45
click at [903, 223] on input "True" at bounding box center [896, 217] width 14 height 12
radio input "true"
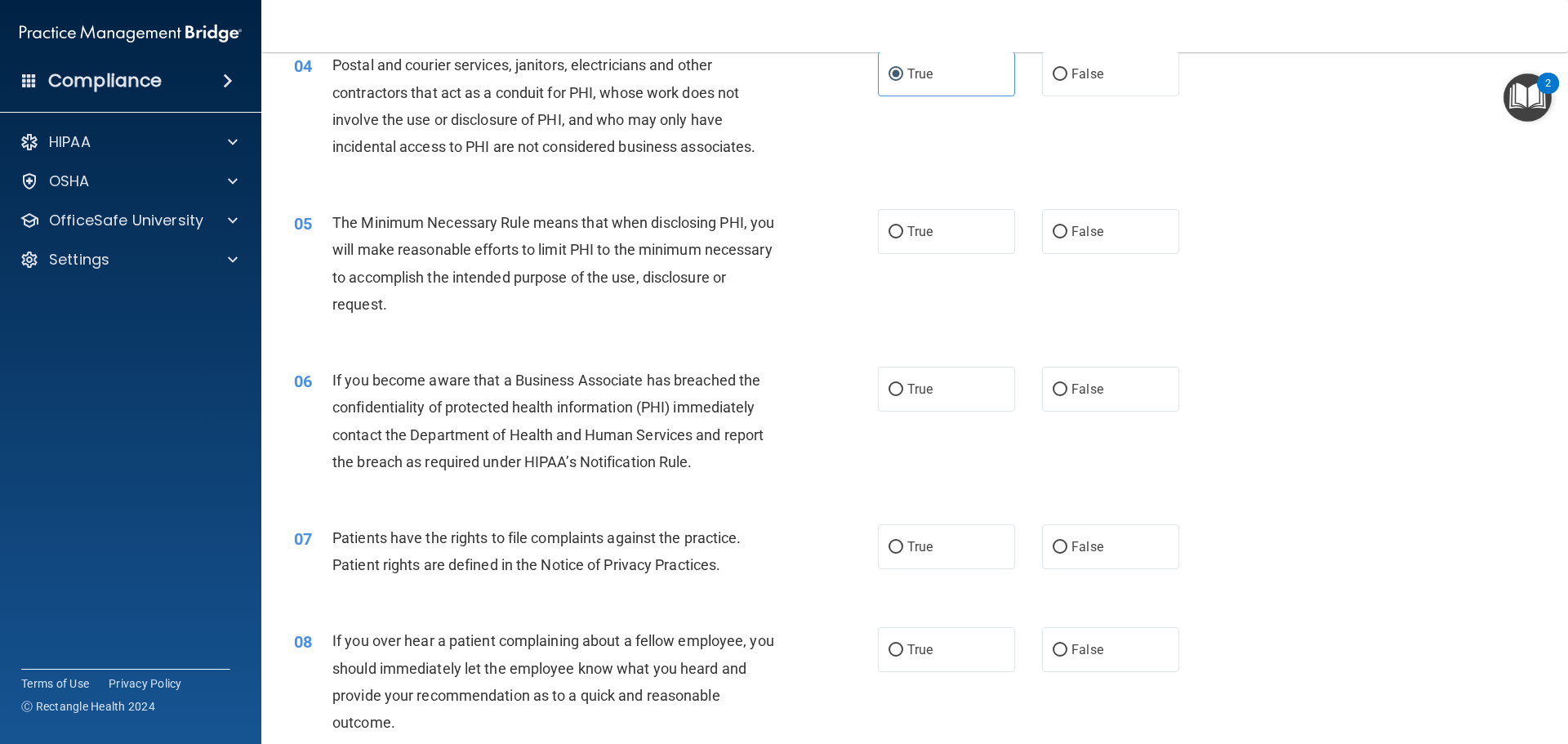
scroll to position [490, 0]
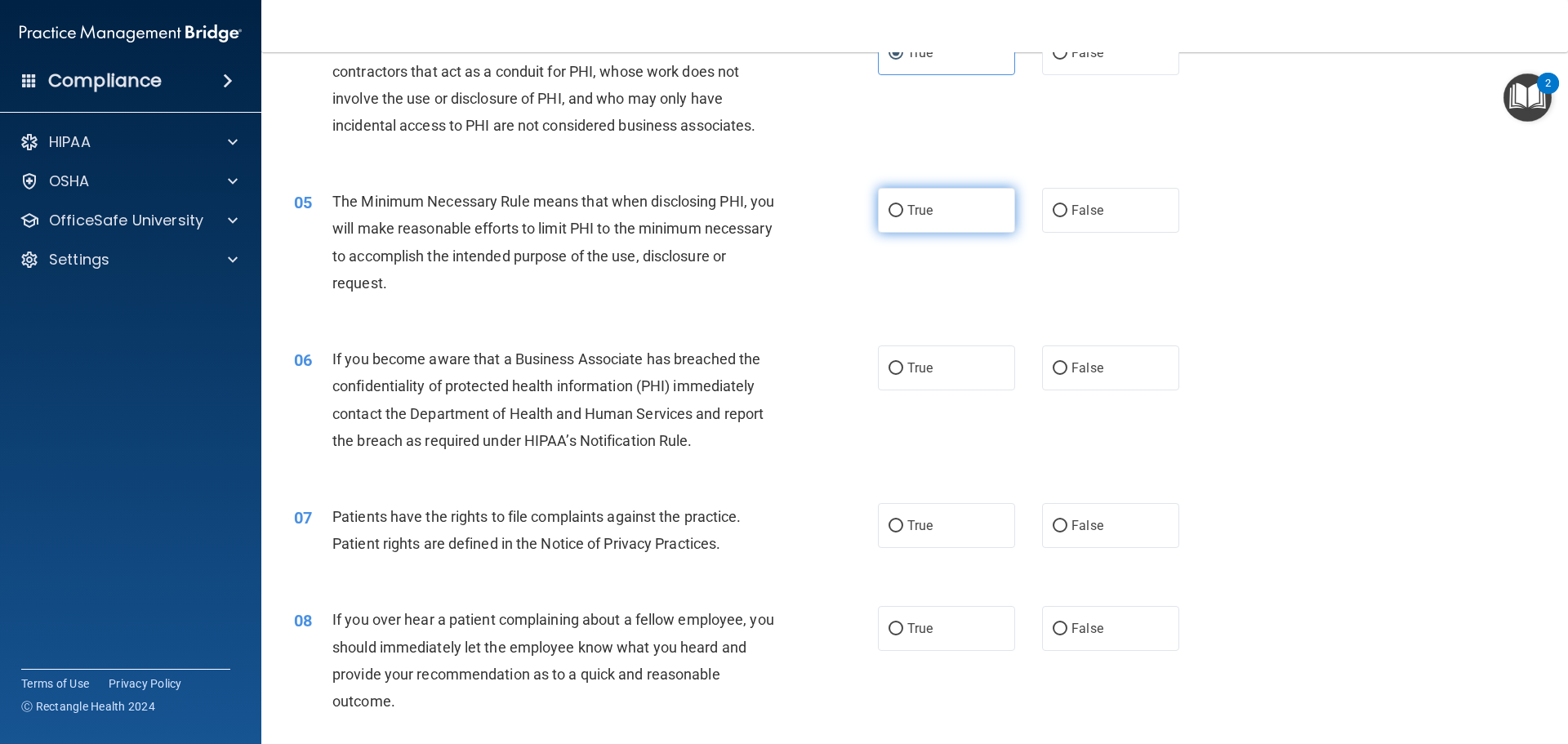
click at [917, 222] on label "True" at bounding box center [947, 210] width 137 height 45
click at [903, 217] on input "True" at bounding box center [896, 211] width 14 height 12
radio input "true"
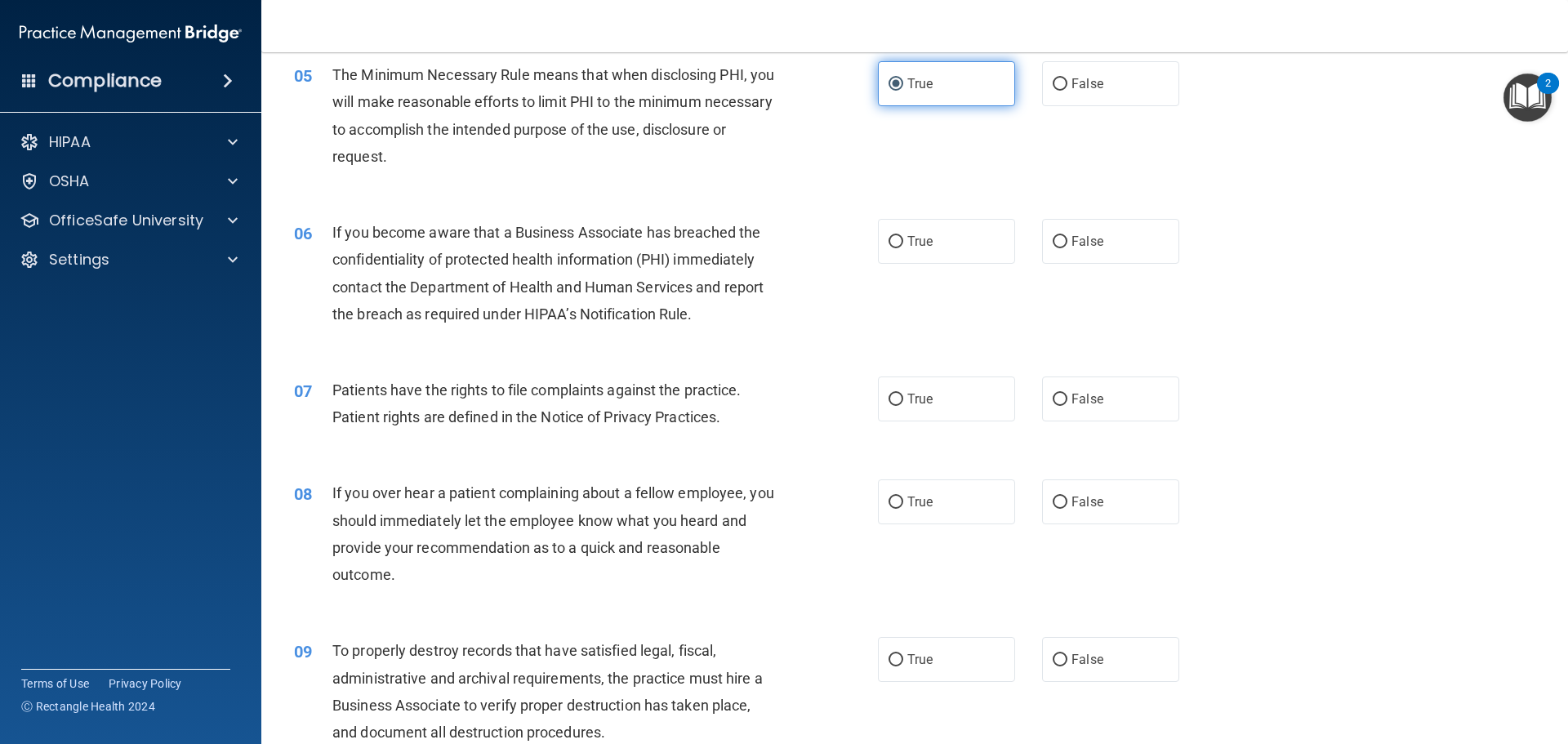
scroll to position [653, 0]
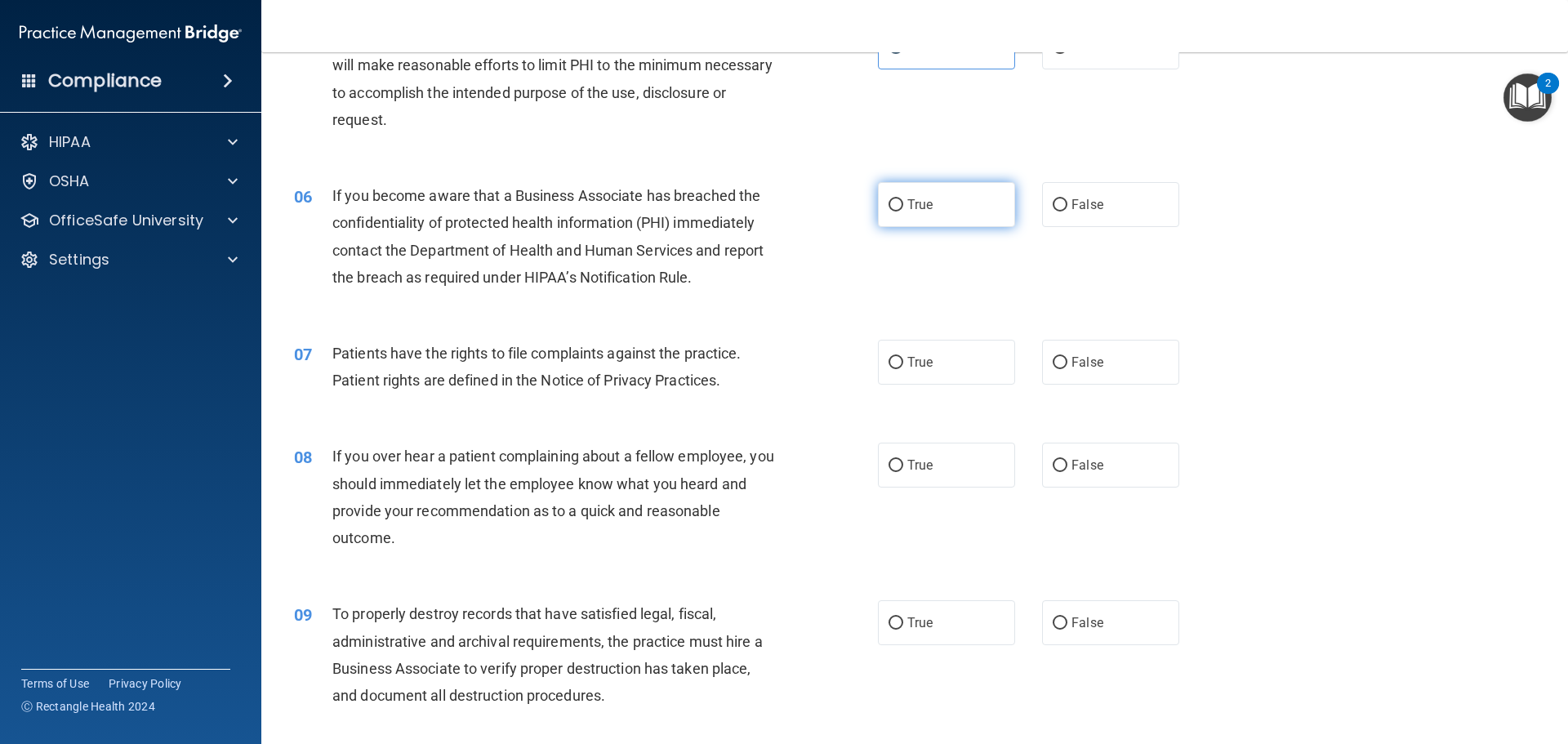
click at [920, 217] on label "True" at bounding box center [947, 204] width 137 height 45
click at [903, 211] on input "True" at bounding box center [896, 205] width 14 height 12
radio input "true"
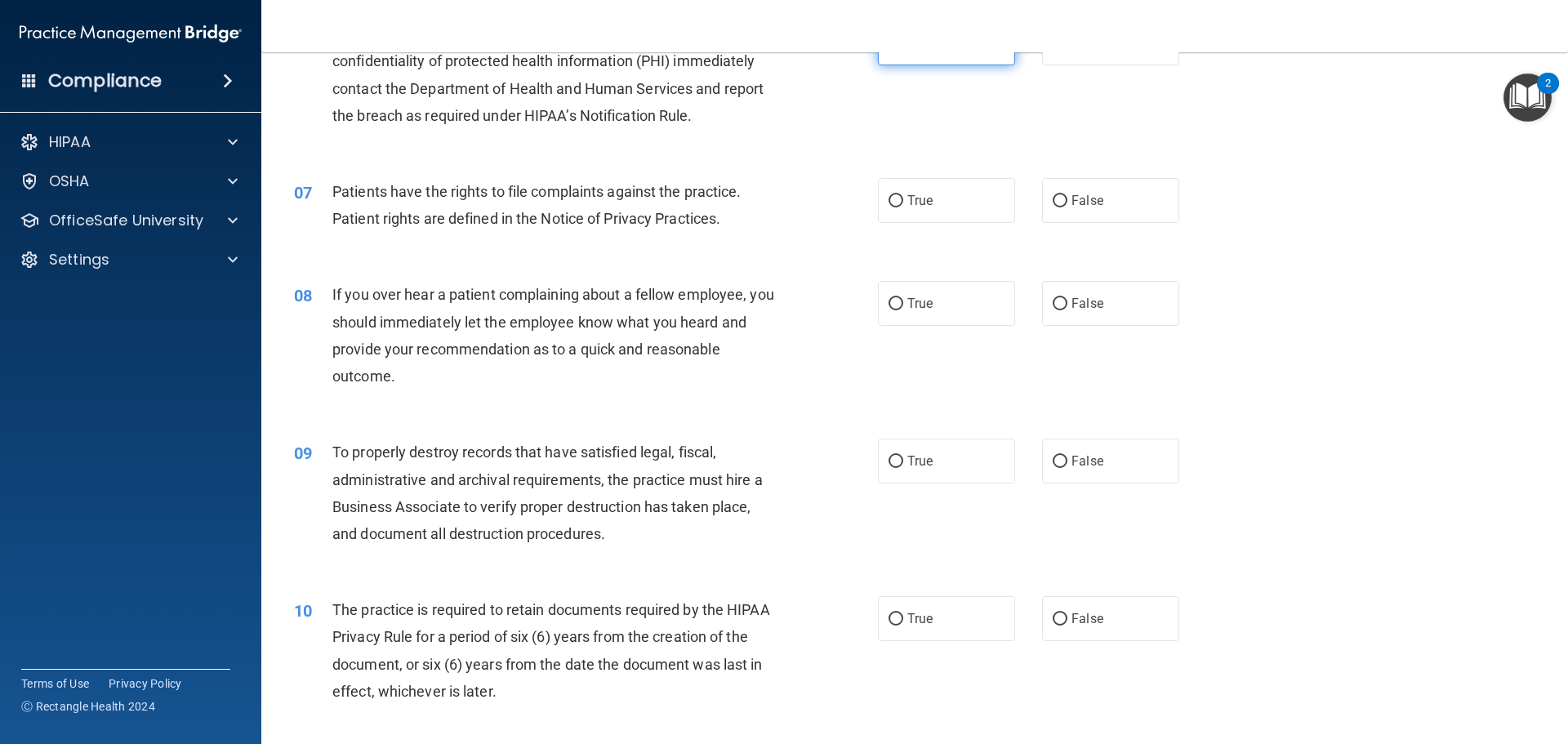
scroll to position [816, 0]
click at [920, 217] on label "True" at bounding box center [947, 199] width 137 height 45
click at [903, 206] on input "True" at bounding box center [896, 200] width 14 height 12
radio input "true"
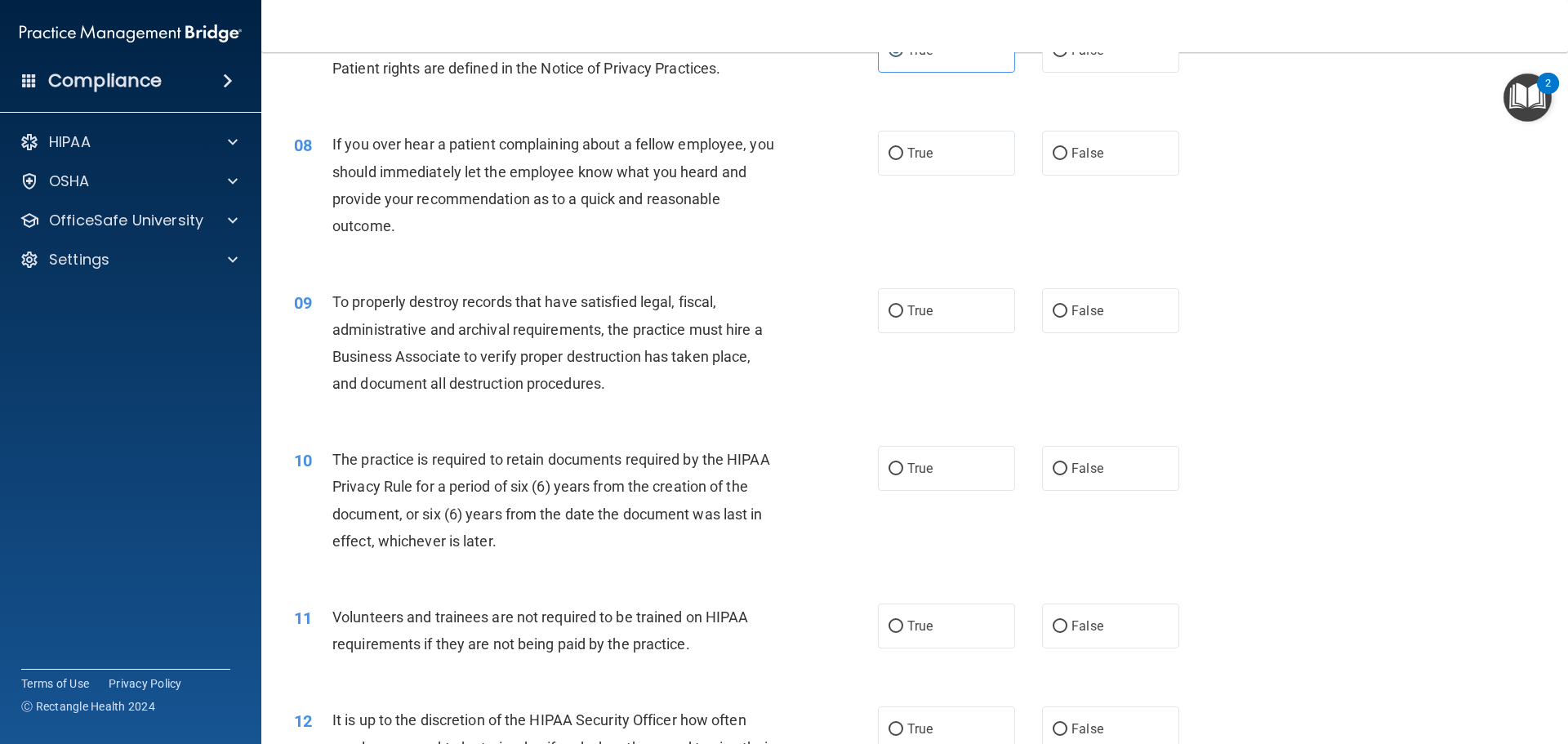
scroll to position [980, 0]
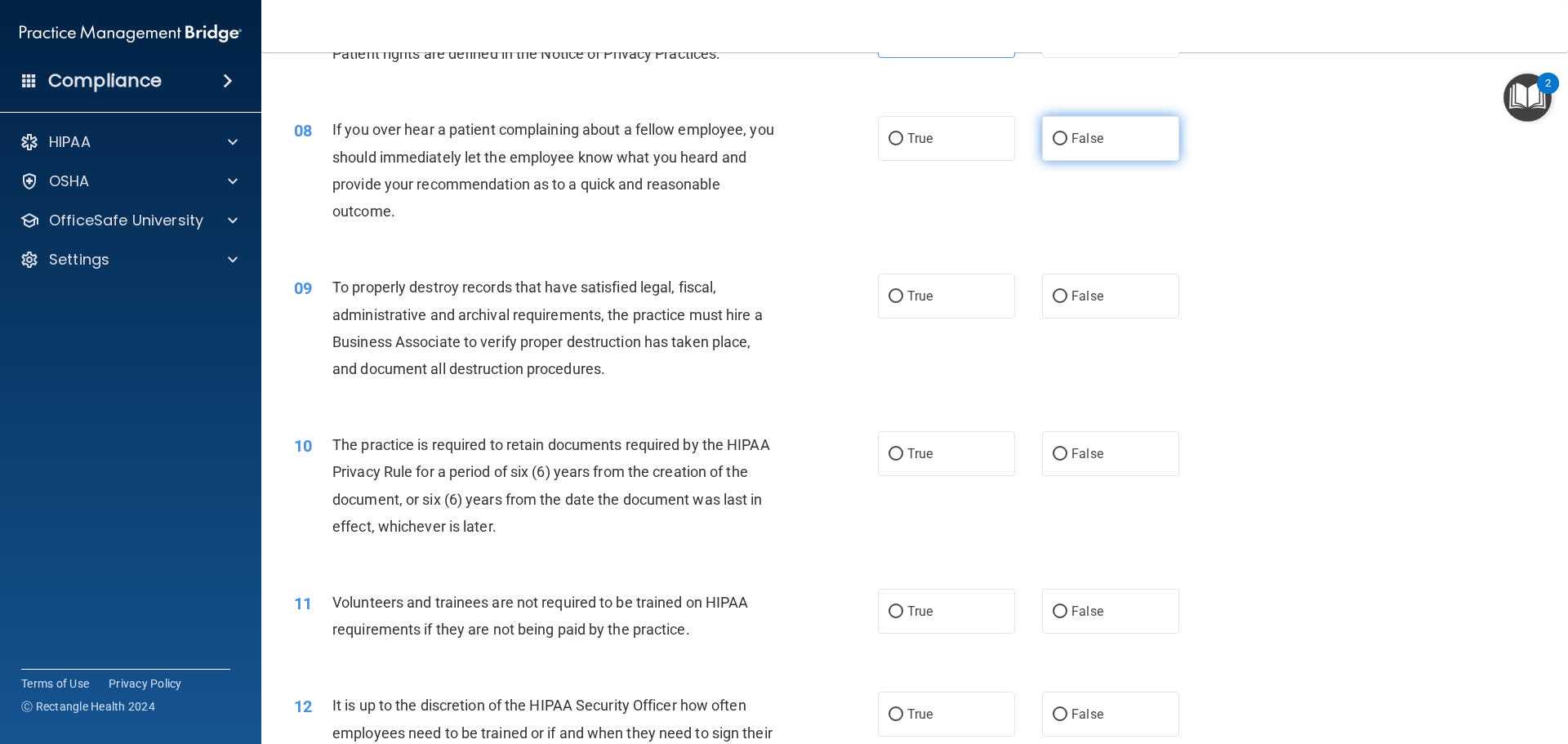
click at [1058, 146] on label "False" at bounding box center [1111, 138] width 137 height 45
click at [1058, 145] on input "False" at bounding box center [1060, 139] width 14 height 12
radio input "true"
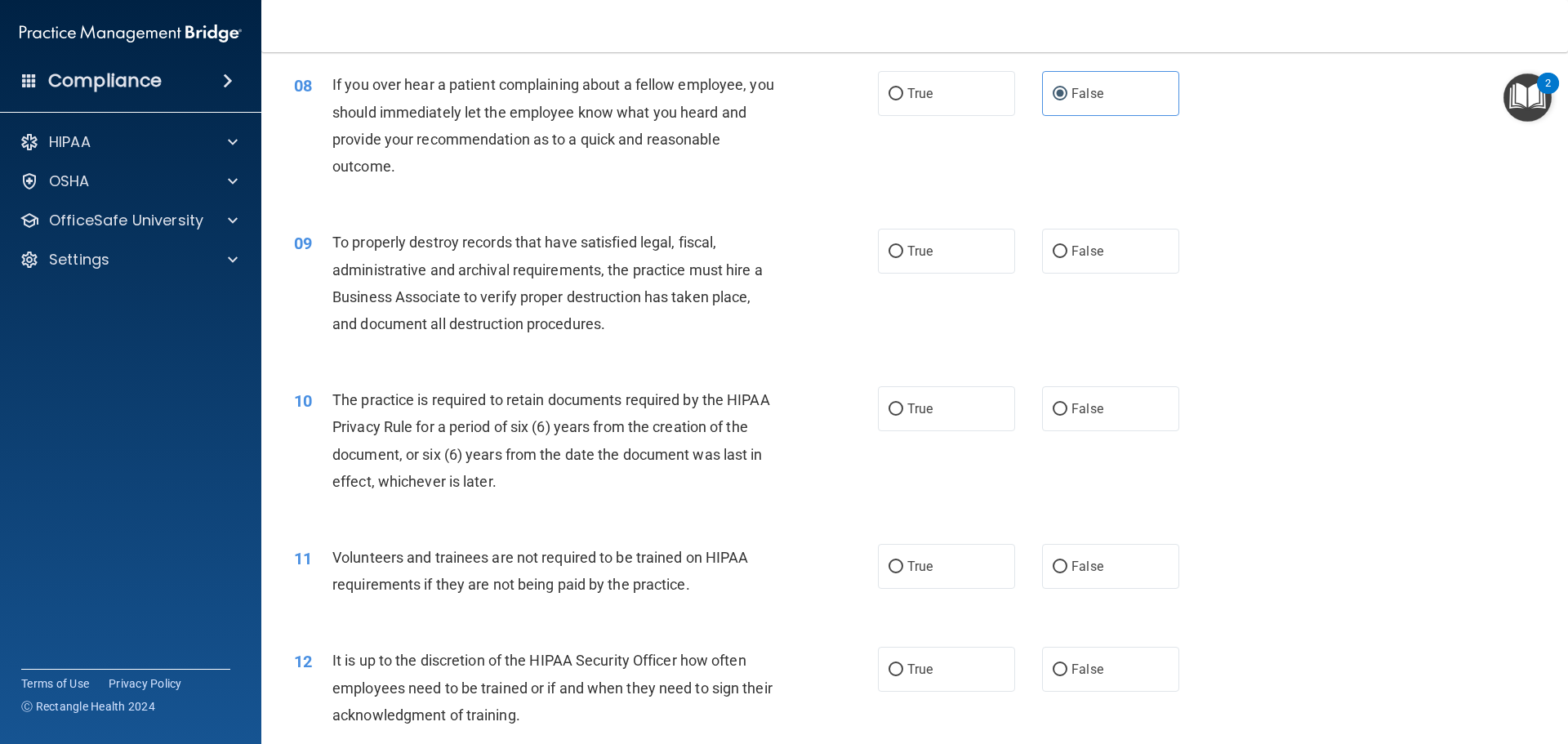
scroll to position [1062, 0]
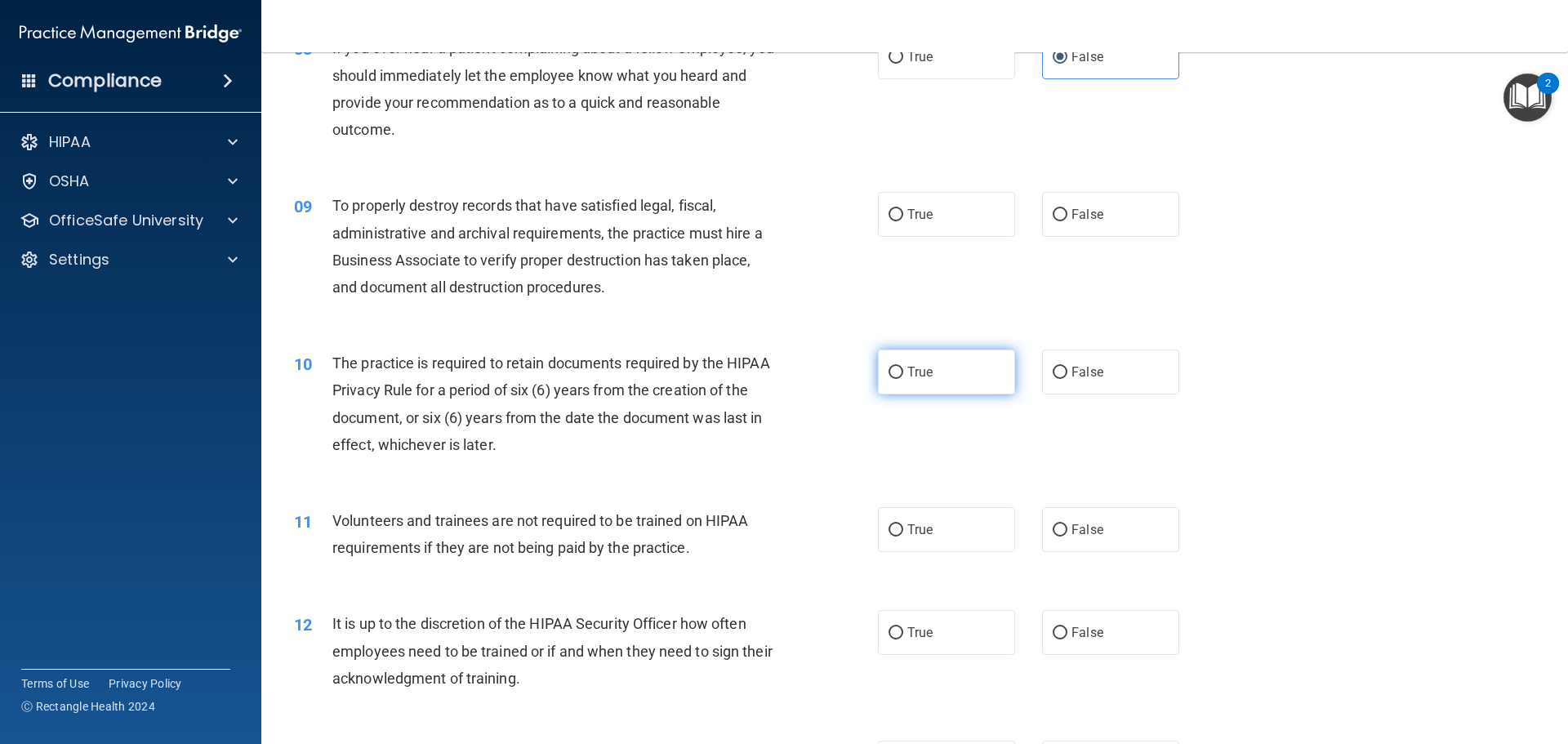
click at [935, 353] on label "True" at bounding box center [947, 372] width 137 height 45
click at [903, 367] on input "True" at bounding box center [896, 373] width 14 height 12
radio input "true"
click at [1087, 521] on label "False" at bounding box center [1111, 529] width 137 height 45
click at [1067, 525] on input "False" at bounding box center [1060, 531] width 14 height 12
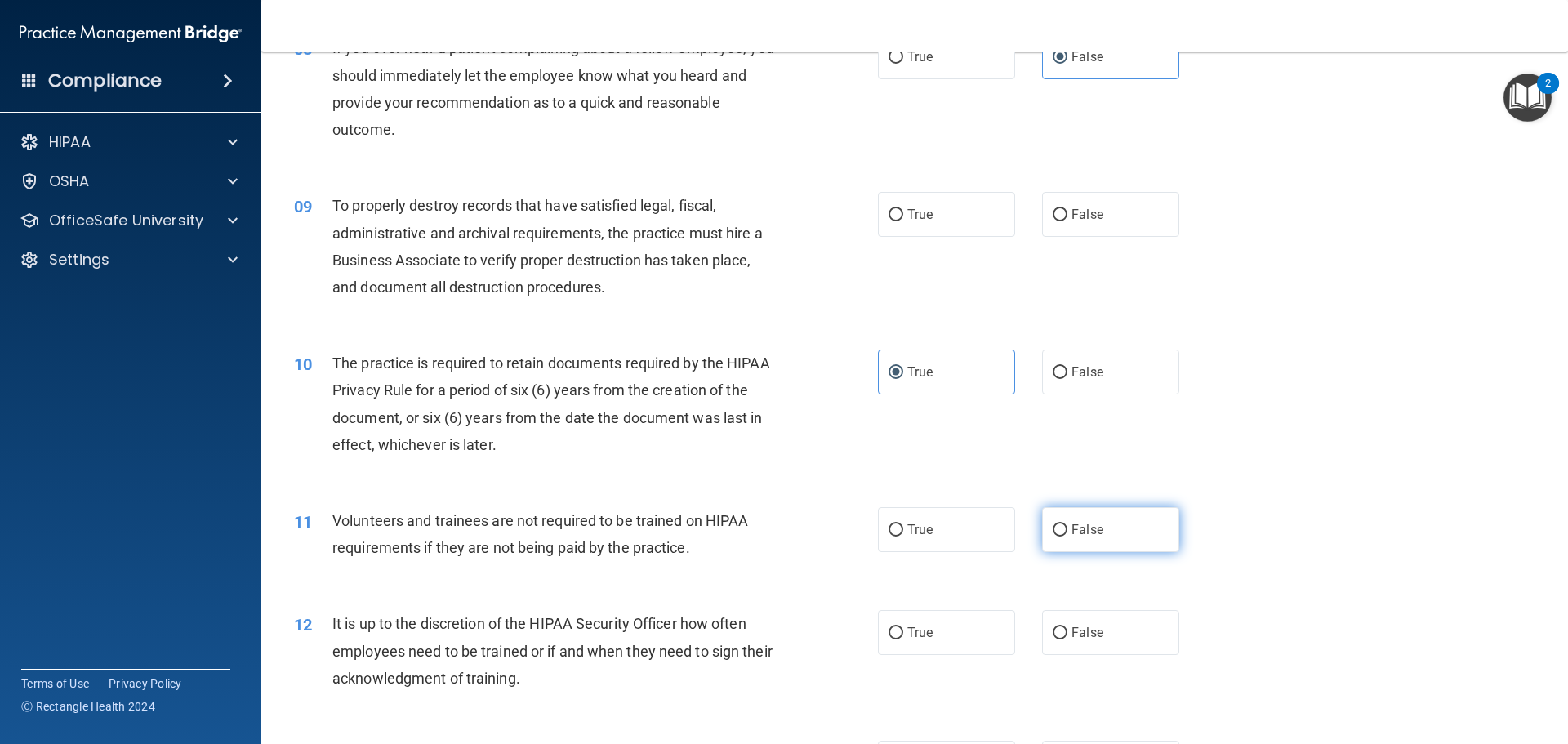
radio input "true"
click at [1061, 205] on label "False" at bounding box center [1111, 214] width 137 height 45
click at [1061, 209] on input "False" at bounding box center [1060, 215] width 14 height 12
radio input "true"
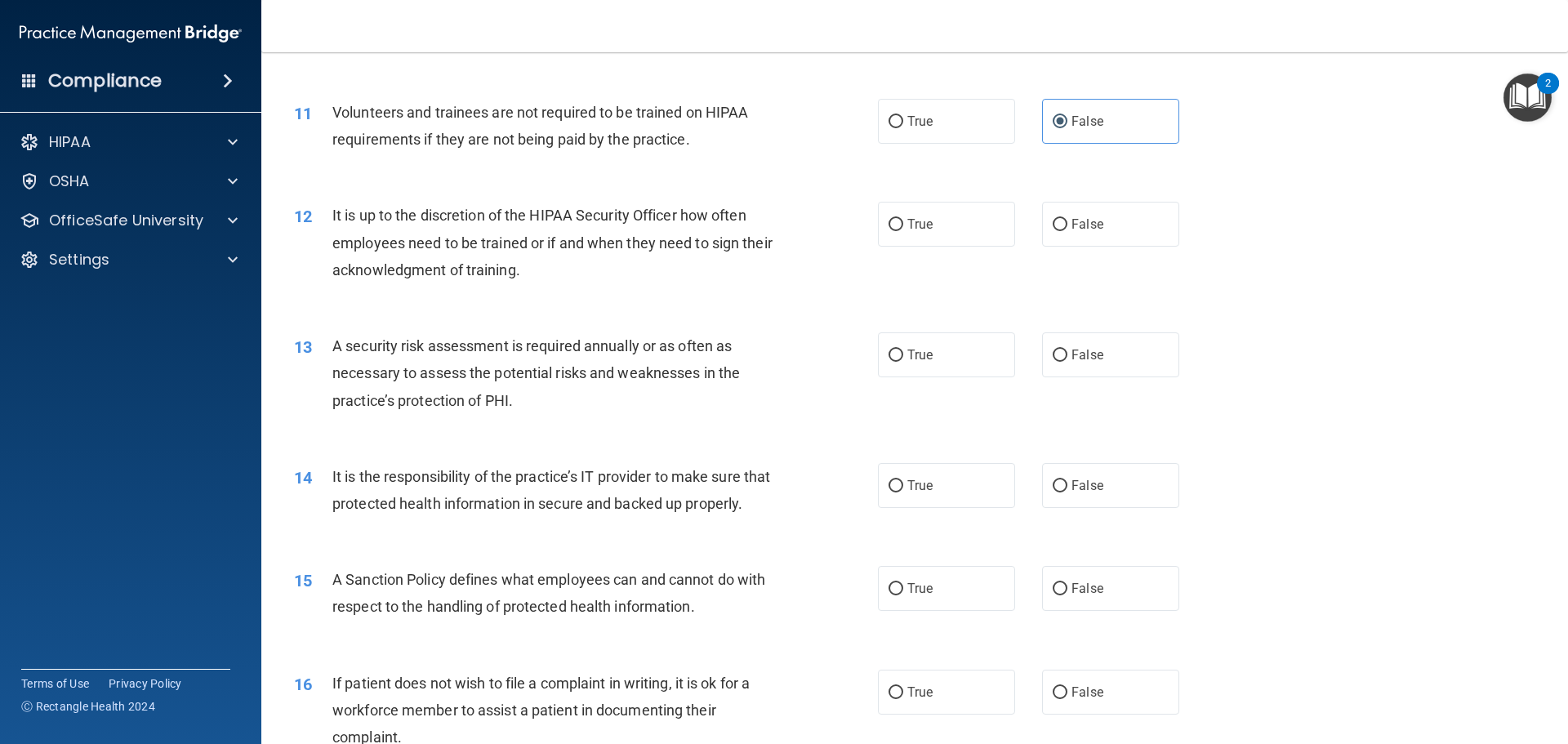
scroll to position [1551, 0]
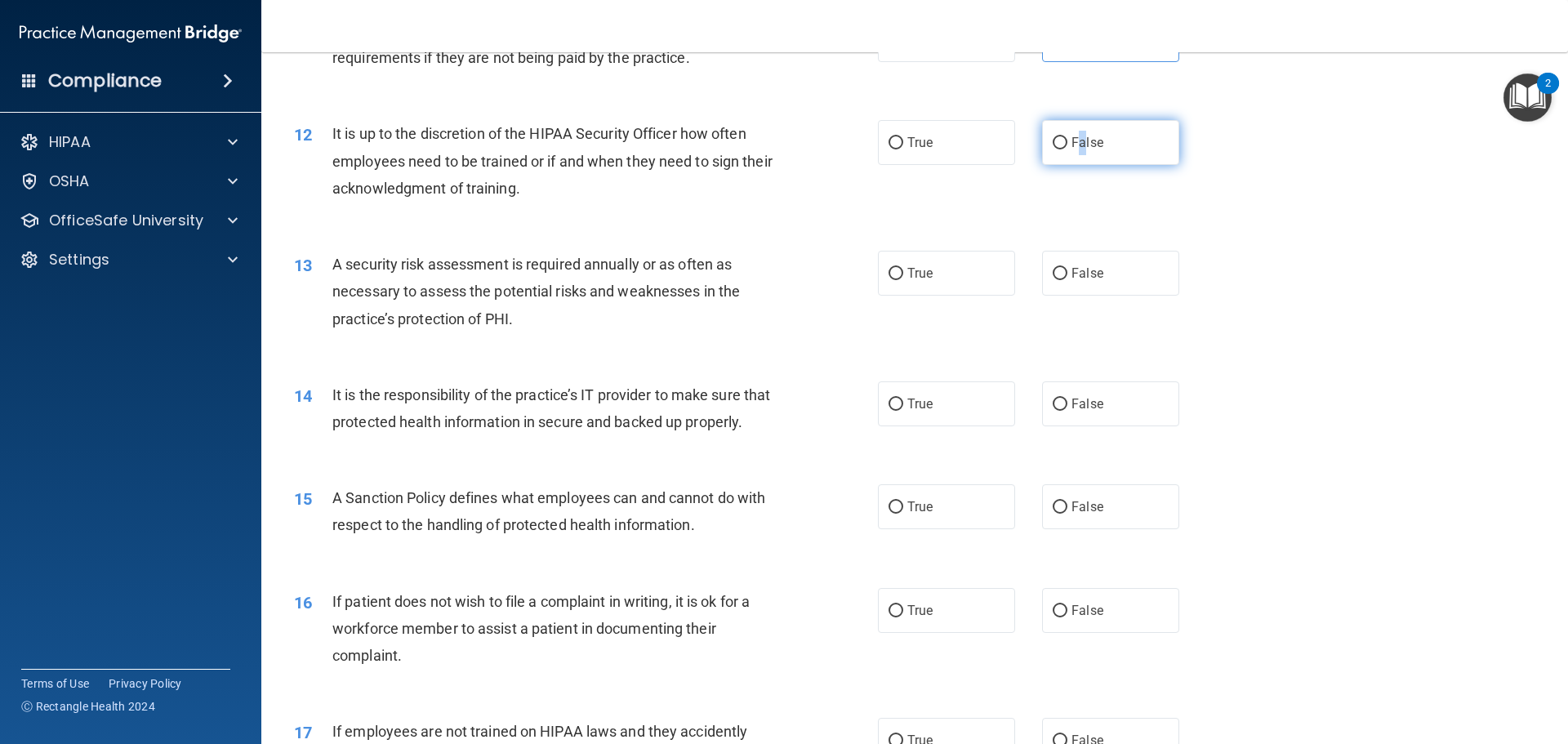
click at [1074, 159] on label "False" at bounding box center [1111, 143] width 137 height 45
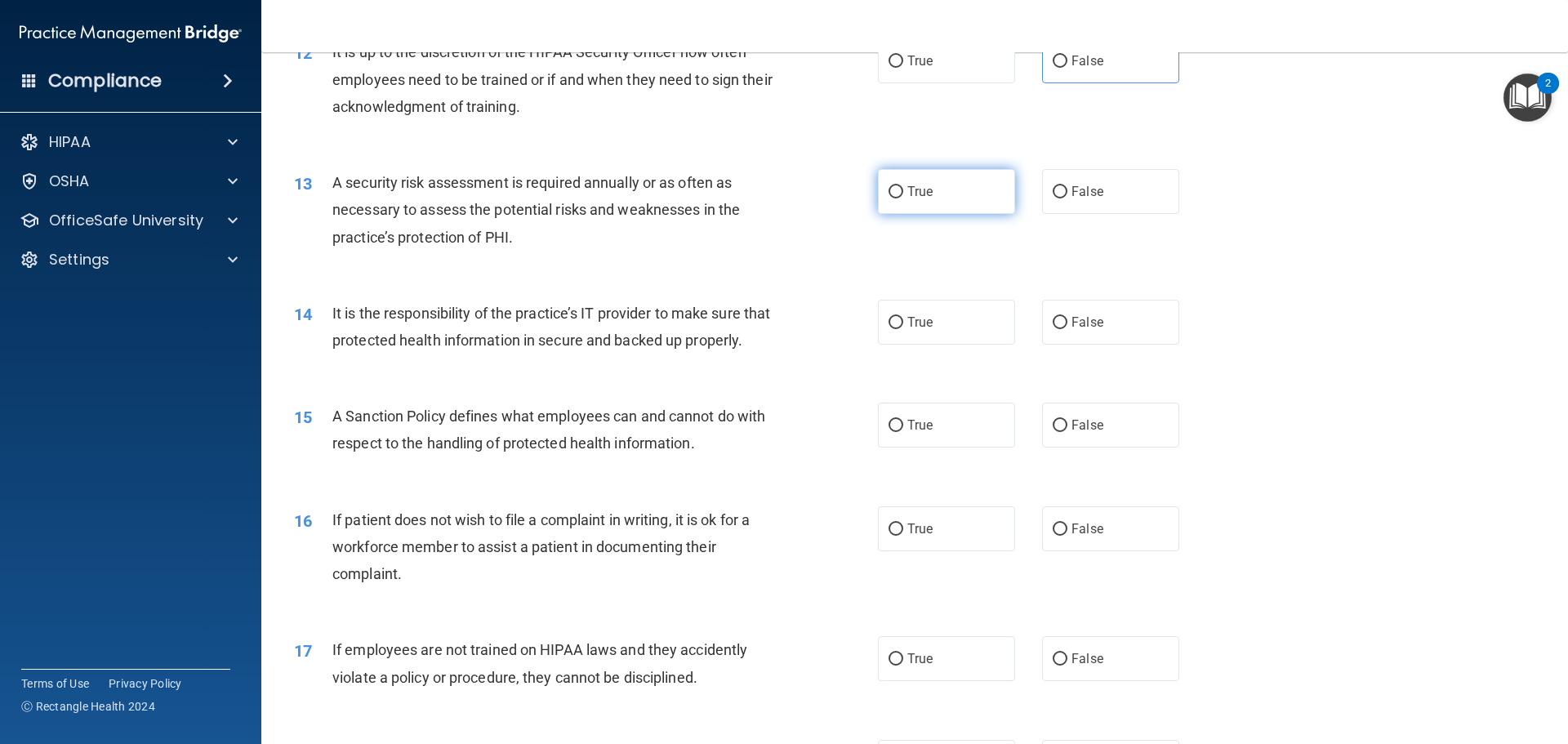
click at [889, 205] on label "True" at bounding box center [947, 191] width 137 height 45
click at [889, 198] on input "True" at bounding box center [896, 193] width 14 height 12
radio input "true"
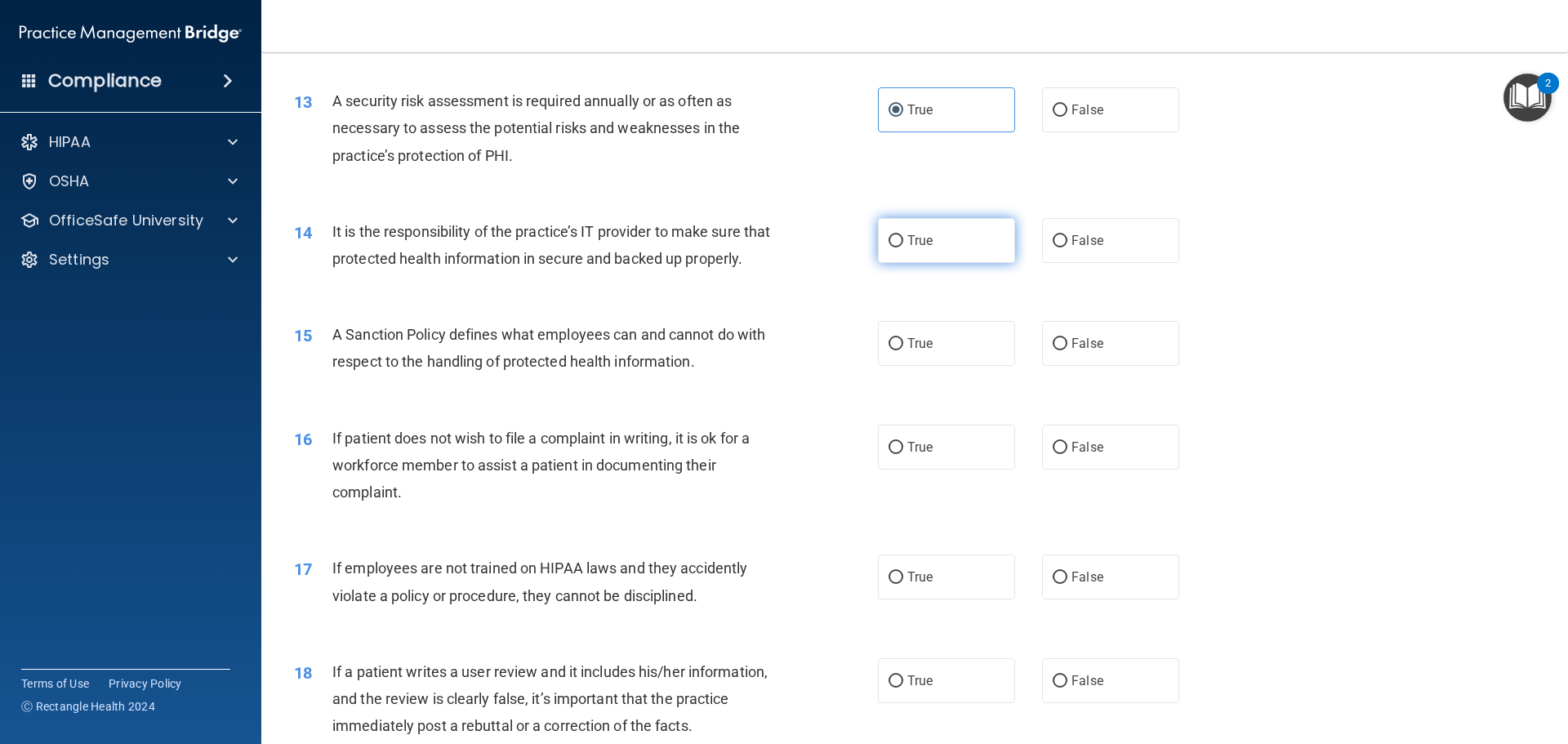
click at [892, 227] on label "True" at bounding box center [947, 240] width 137 height 45
click at [892, 236] on input "True" at bounding box center [896, 242] width 14 height 12
radio input "true"
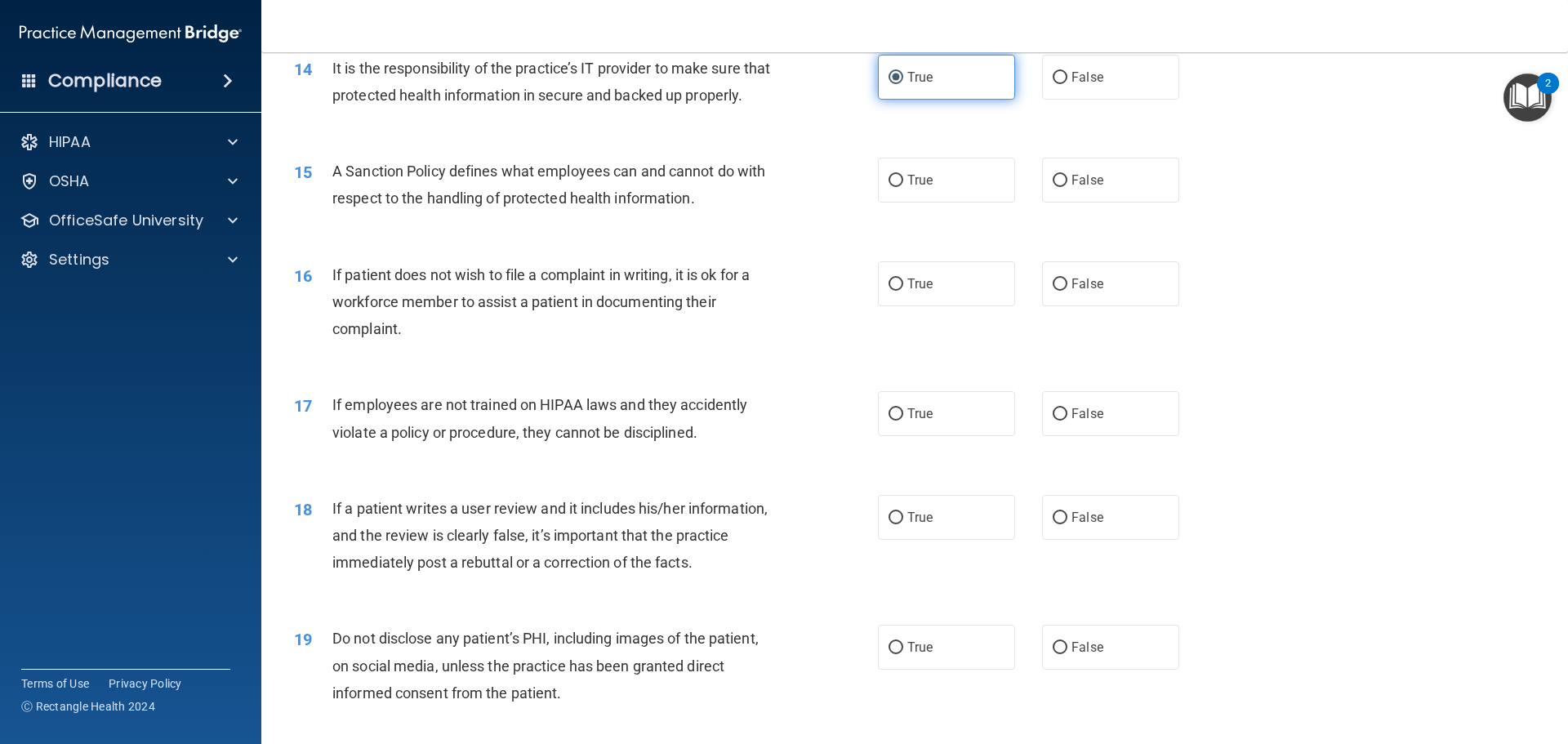
scroll to position [1959, 0]
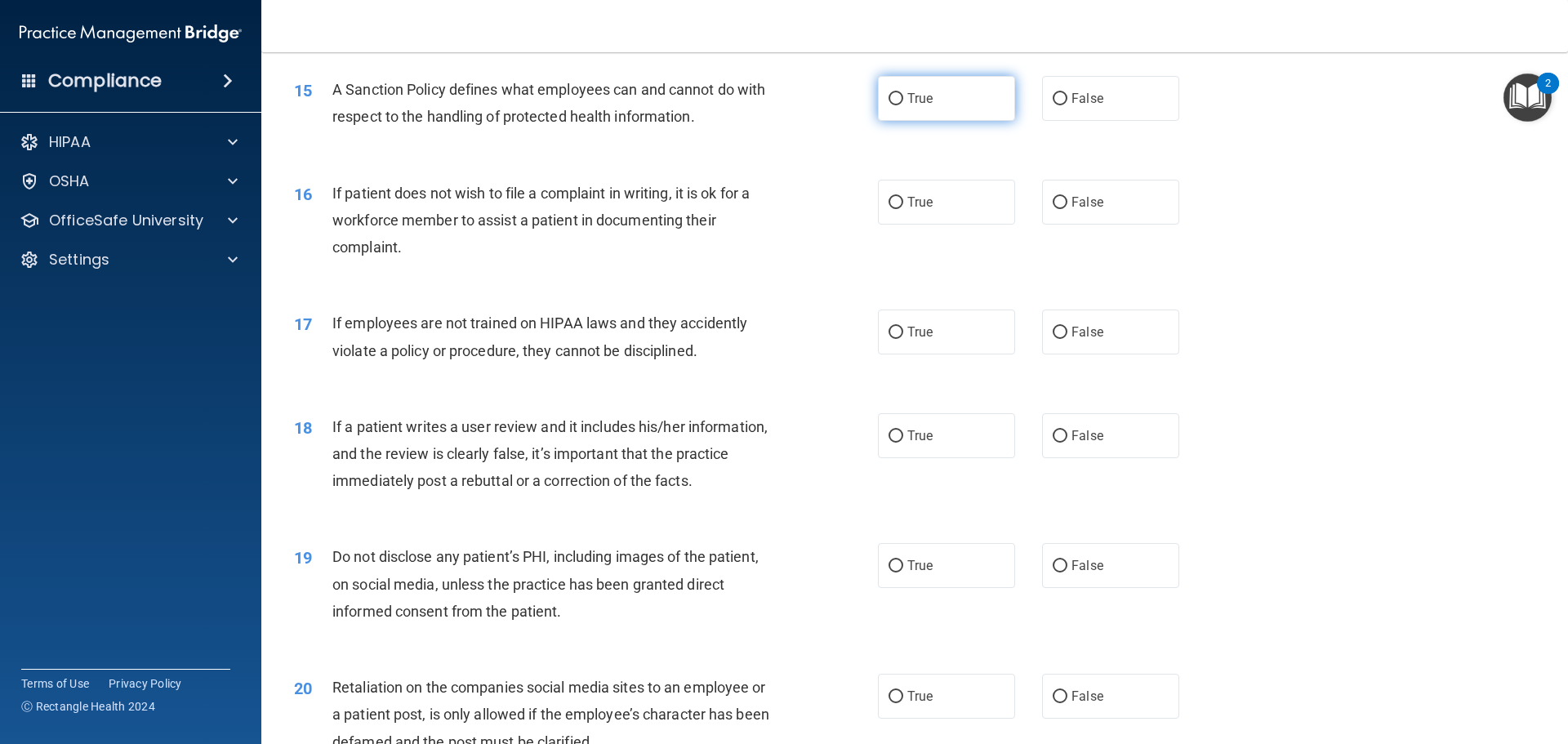
click at [905, 120] on label "True" at bounding box center [947, 98] width 137 height 45
click at [903, 105] on input "True" at bounding box center [896, 99] width 14 height 12
radio input "true"
click at [1096, 225] on label "False" at bounding box center [1111, 202] width 137 height 45
click at [1067, 209] on input "False" at bounding box center [1060, 203] width 14 height 12
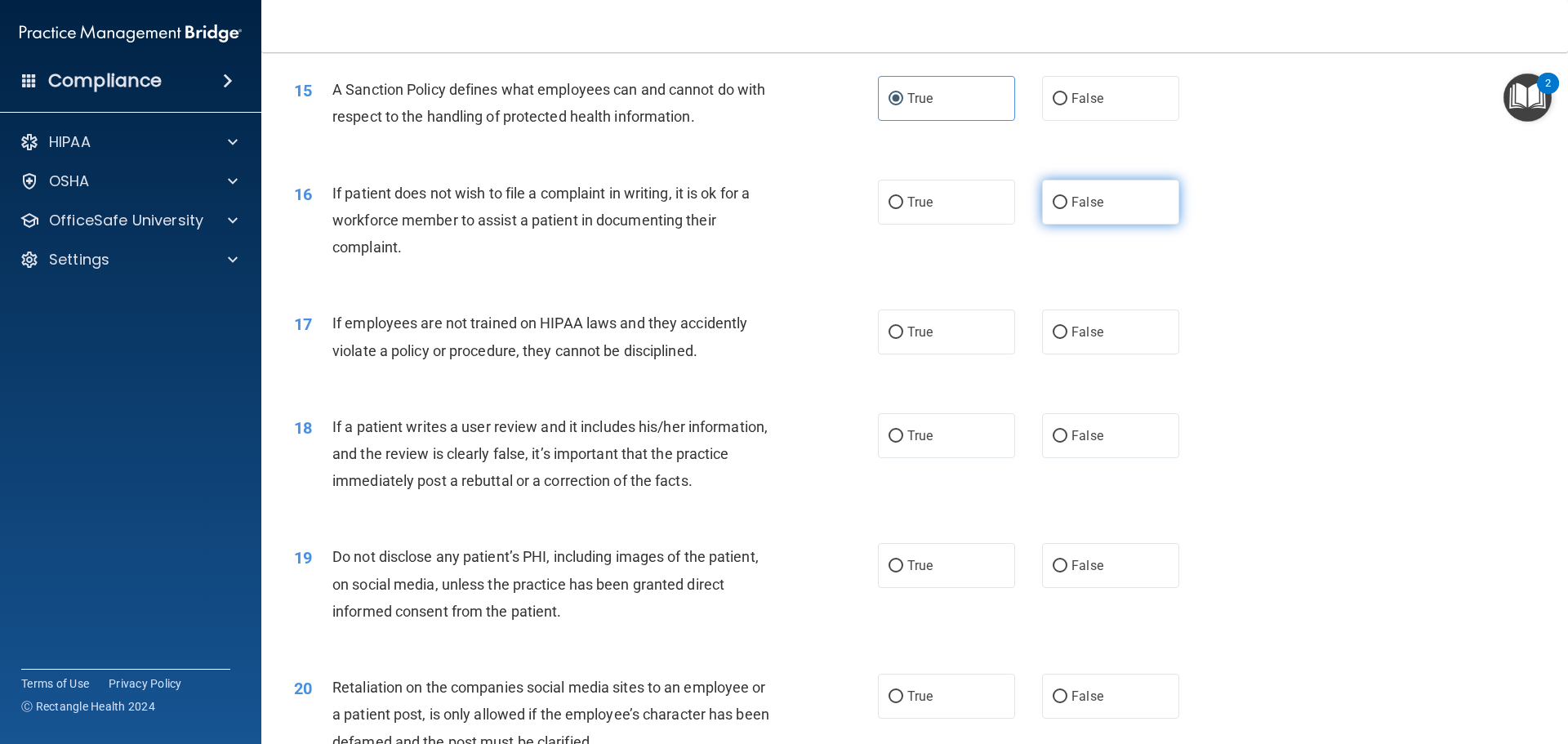
radio input "true"
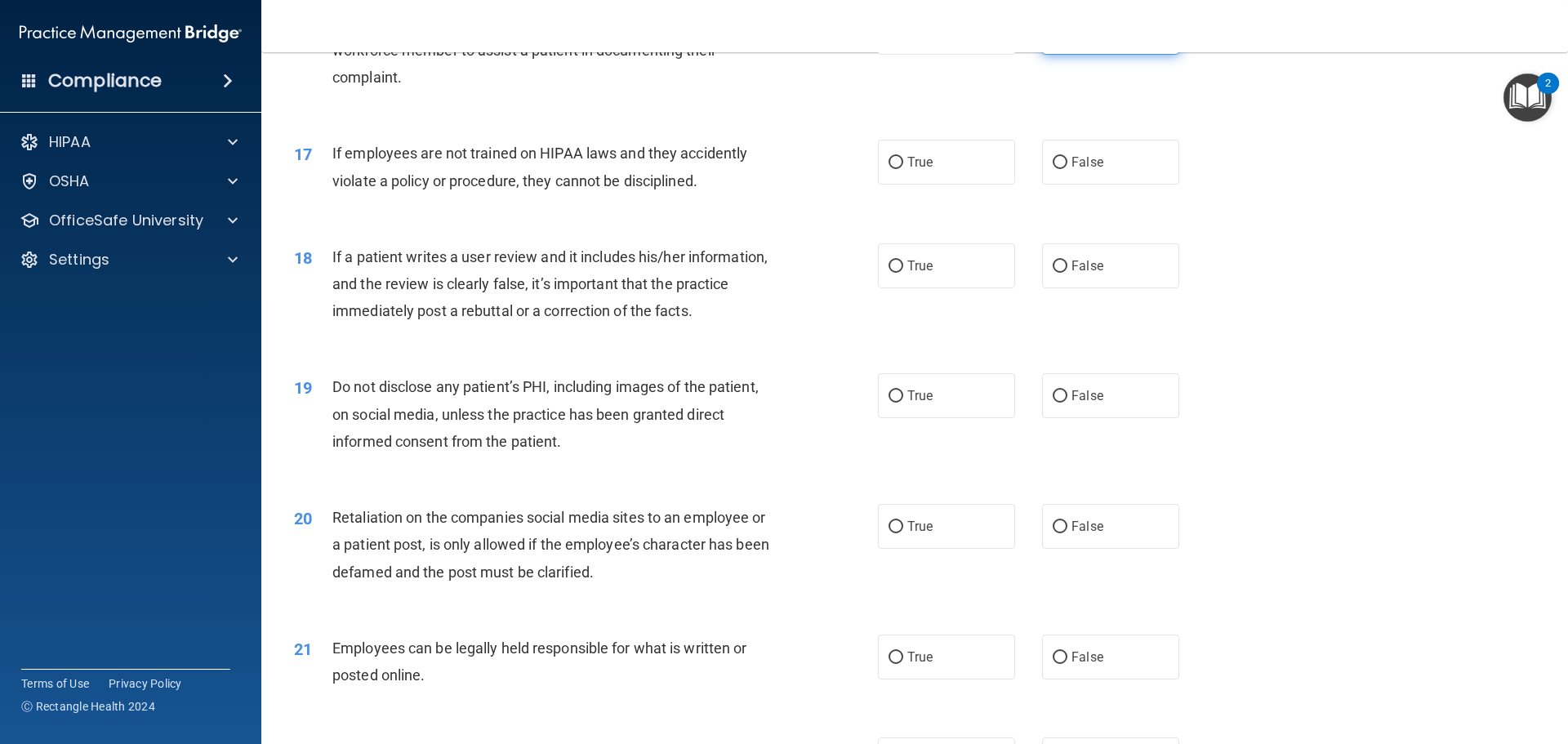
scroll to position [2204, 0]
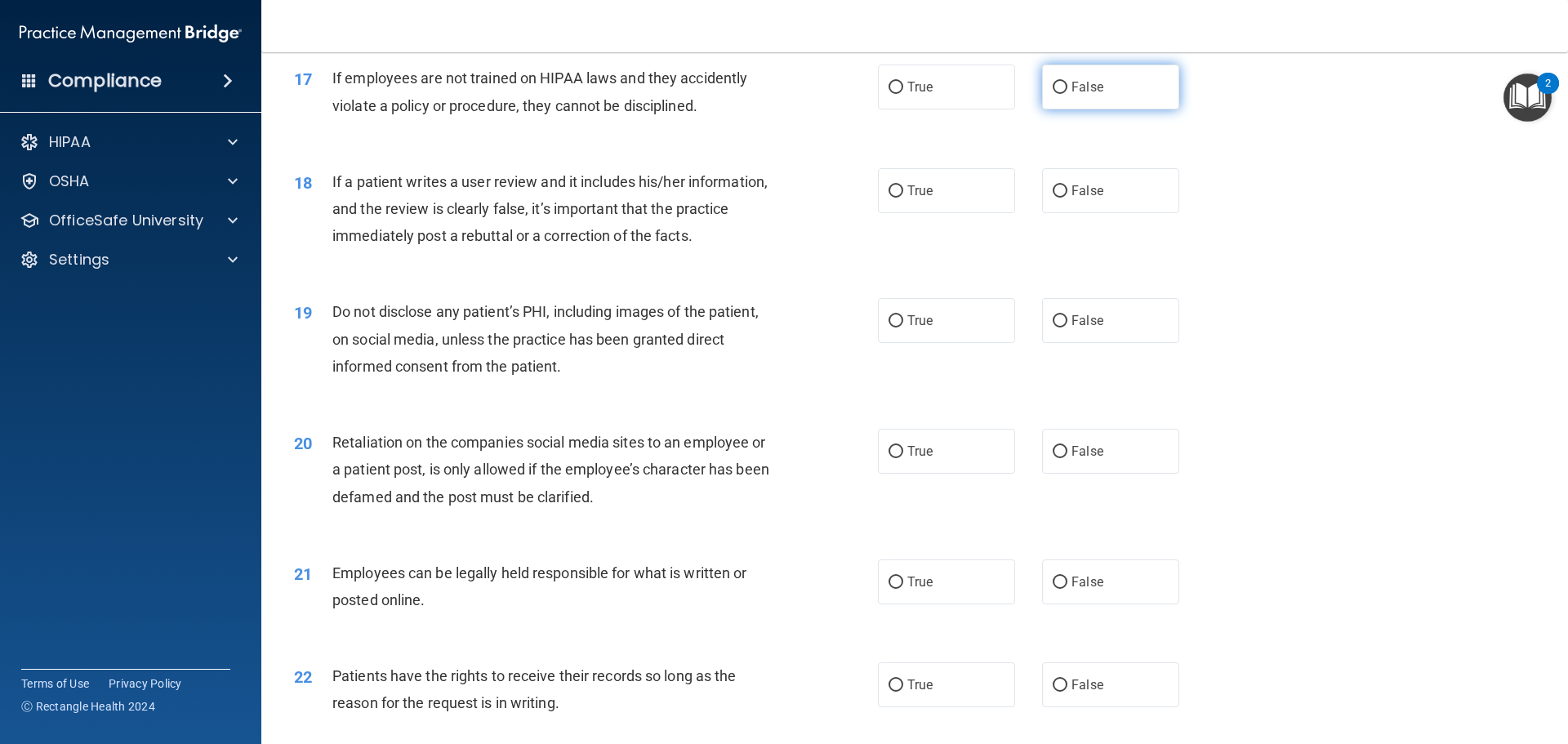
click at [1063, 110] on label "False" at bounding box center [1111, 87] width 137 height 45
click at [1063, 94] on input "False" at bounding box center [1060, 88] width 14 height 12
radio input "true"
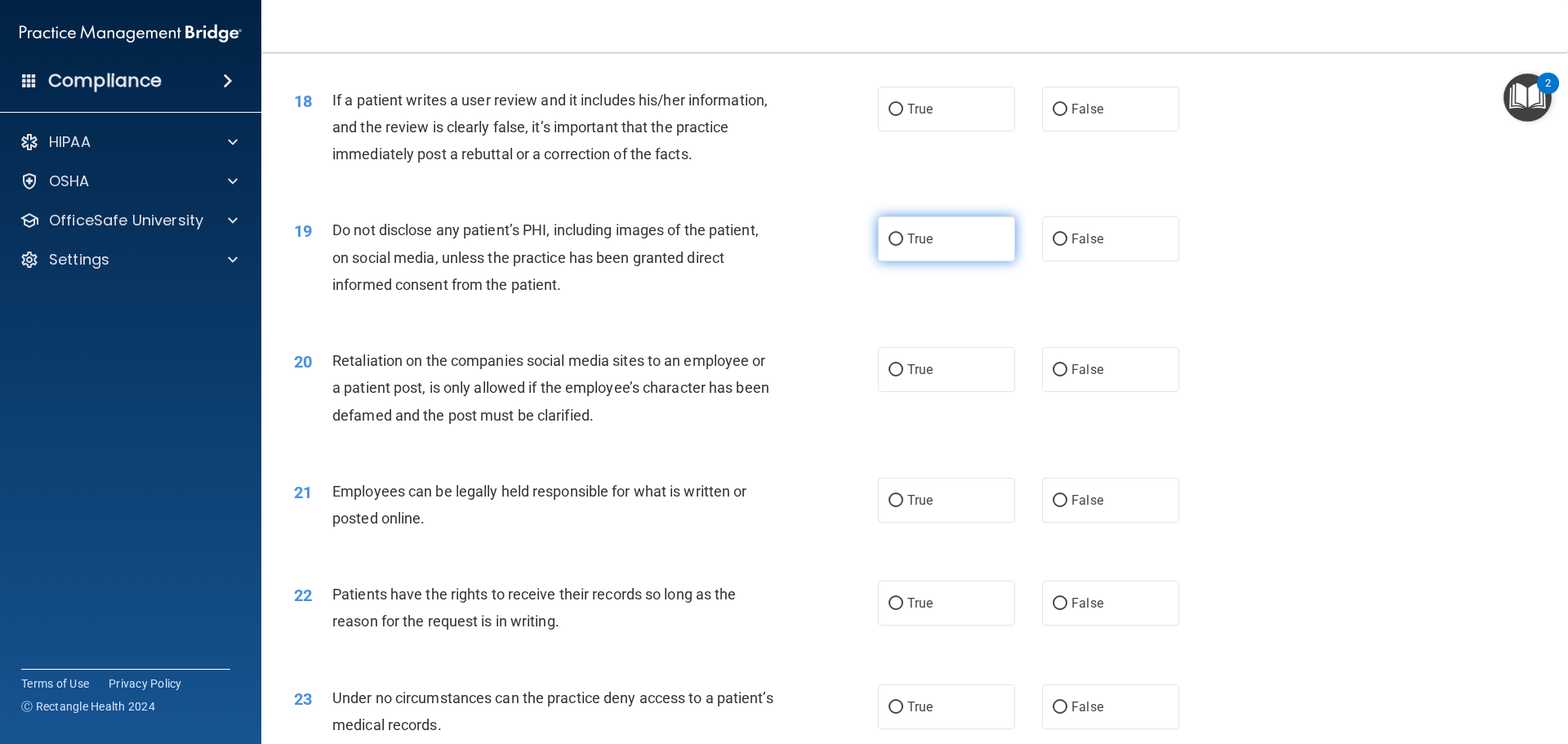
click at [892, 245] on input "True" at bounding box center [896, 240] width 14 height 12
radio input "true"
drag, startPoint x: 1100, startPoint y: 399, endPoint x: 1097, endPoint y: 360, distance: 39.1
click at [1101, 392] on label "False" at bounding box center [1111, 369] width 137 height 45
click at [1067, 376] on input "False" at bounding box center [1060, 370] width 14 height 12
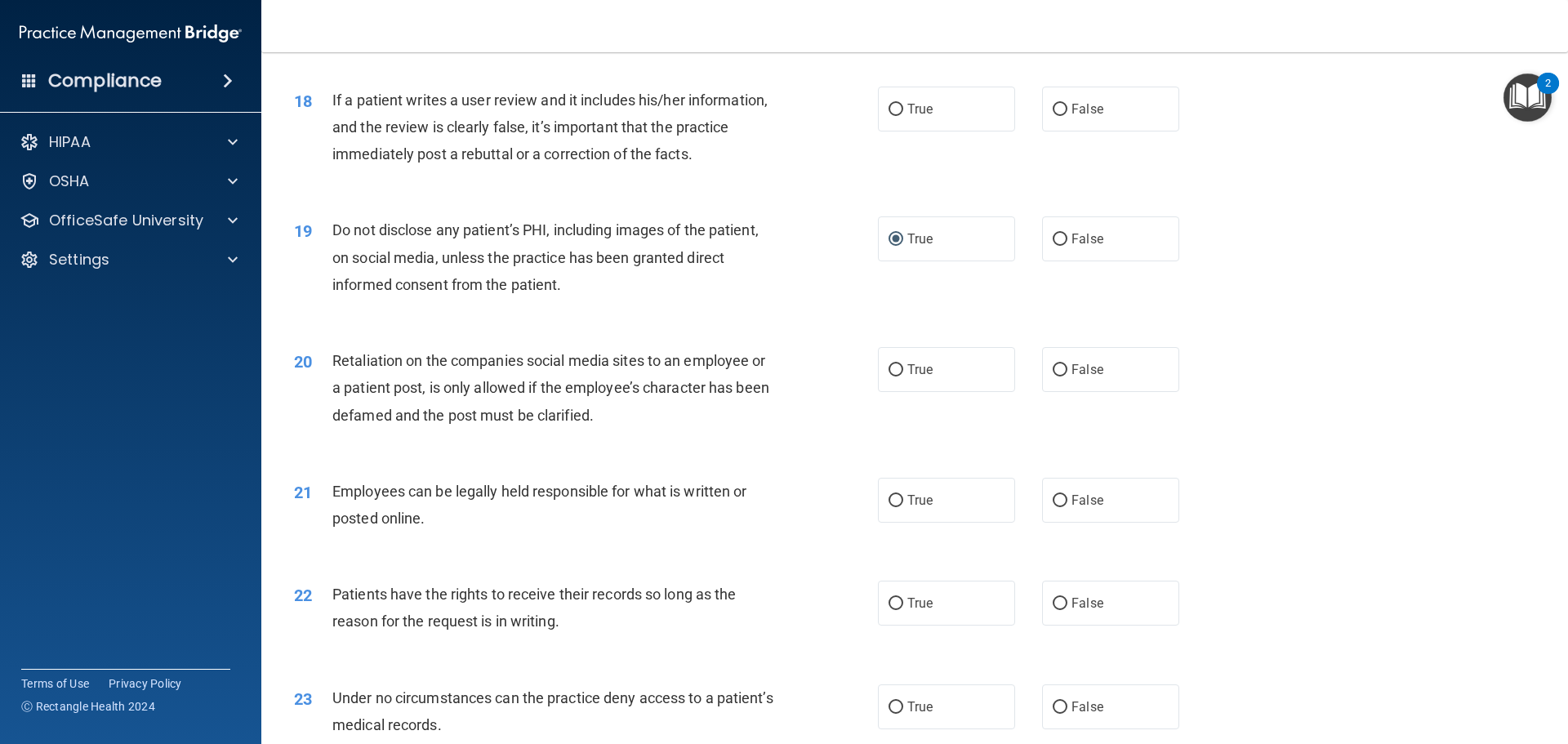
radio input "true"
click at [1096, 131] on label "False" at bounding box center [1111, 109] width 137 height 45
click at [1067, 116] on input "False" at bounding box center [1060, 110] width 14 height 12
radio input "true"
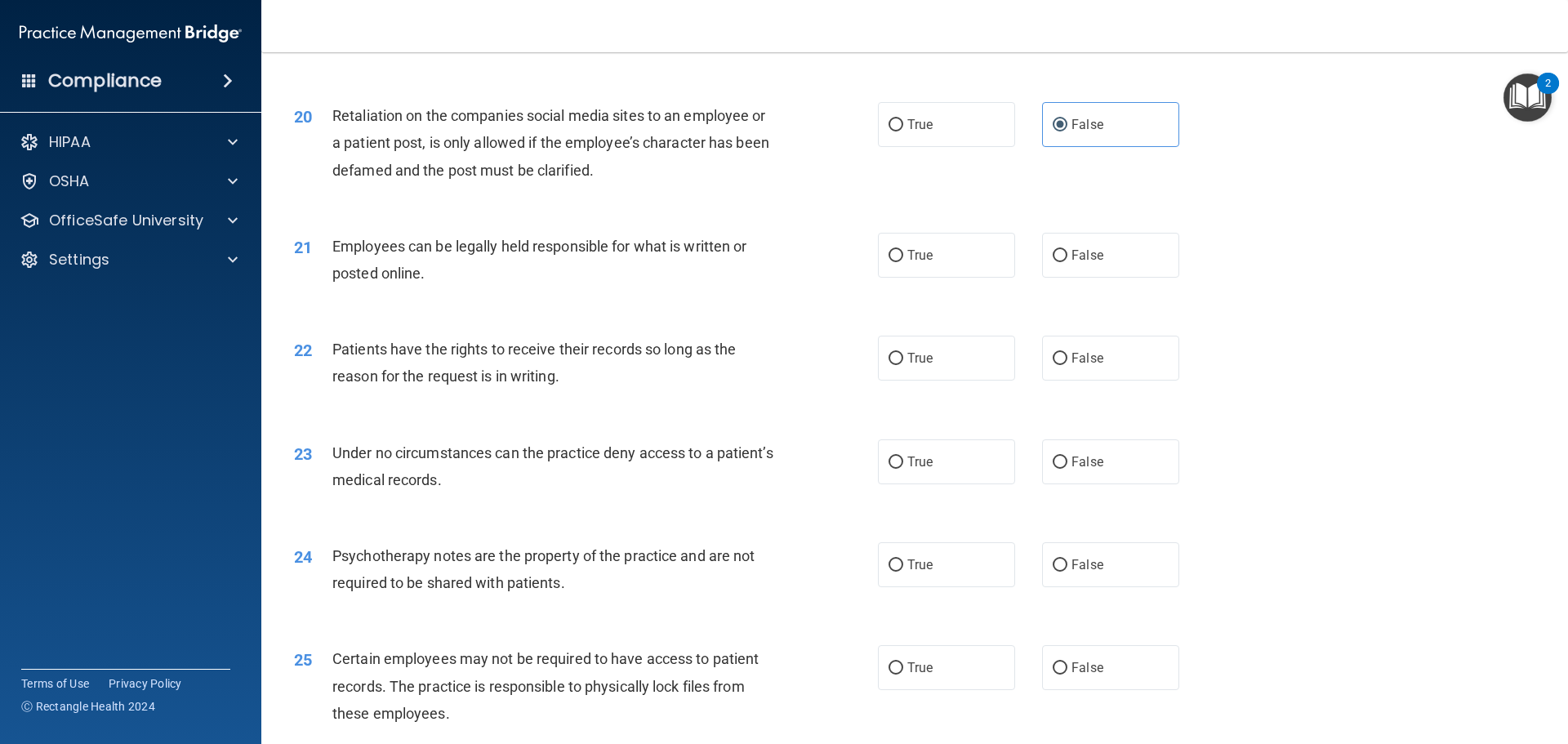
scroll to position [2612, 0]
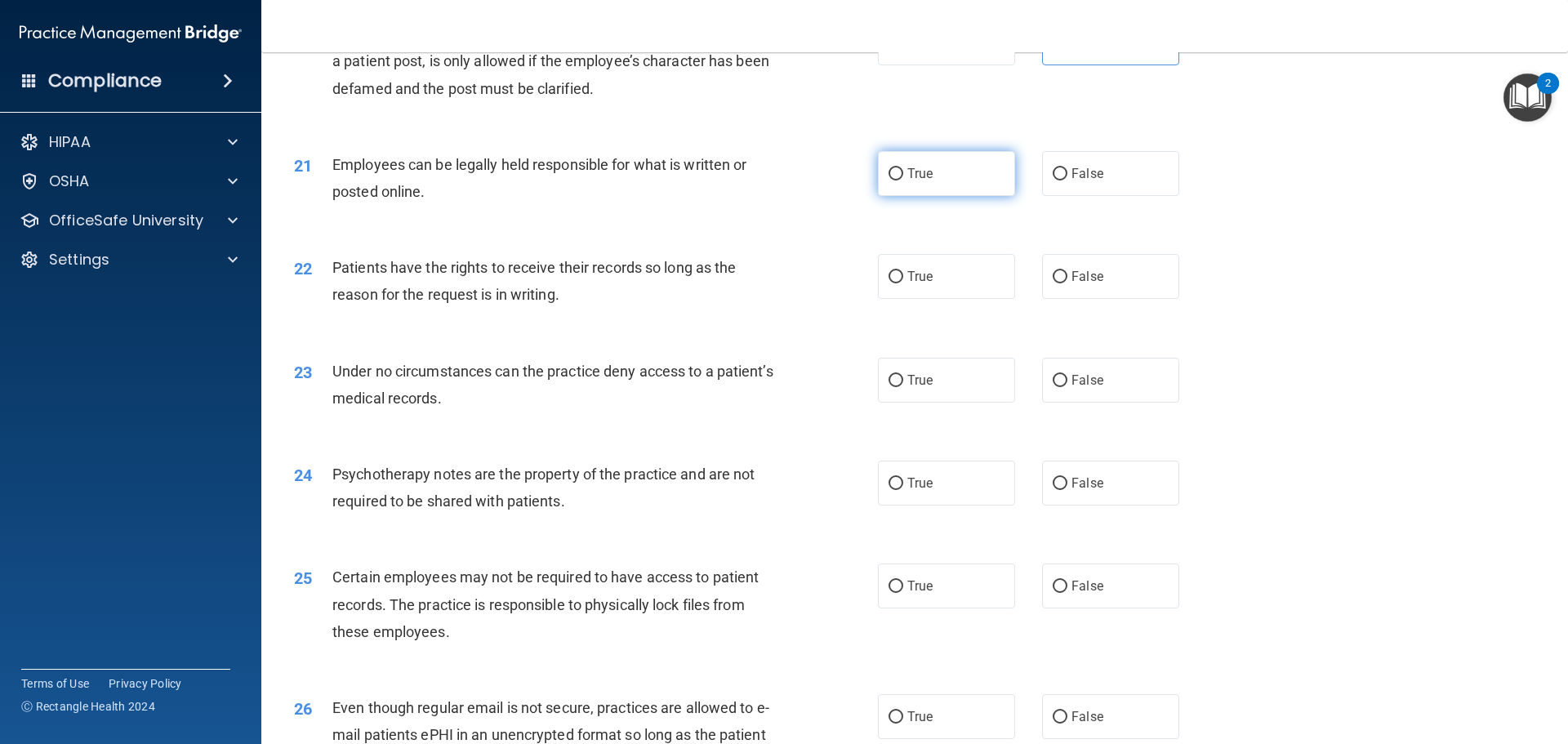
click at [971, 188] on label "True" at bounding box center [947, 173] width 137 height 45
click at [903, 180] on input "True" at bounding box center [896, 175] width 14 height 12
radio input "true"
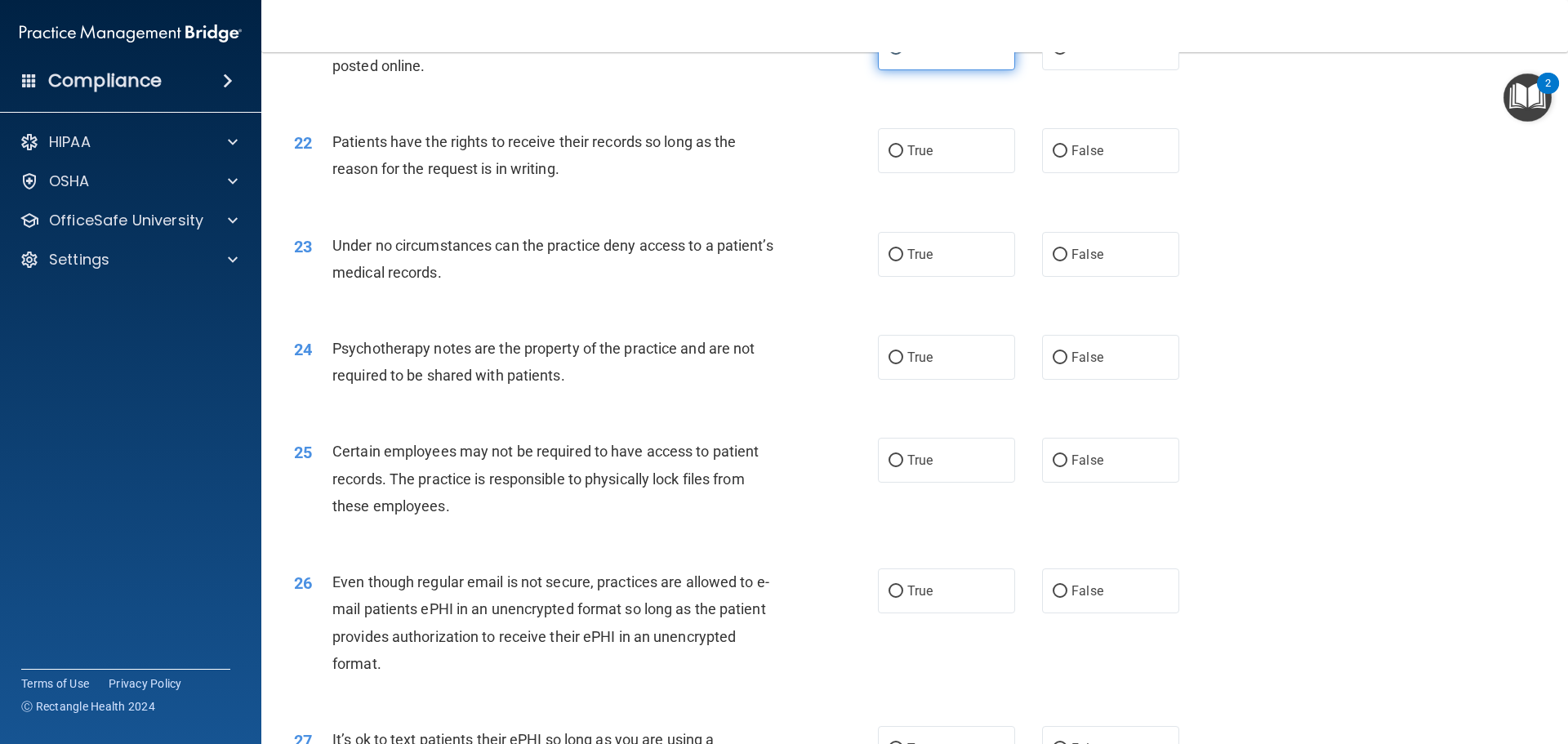
scroll to position [2775, 0]
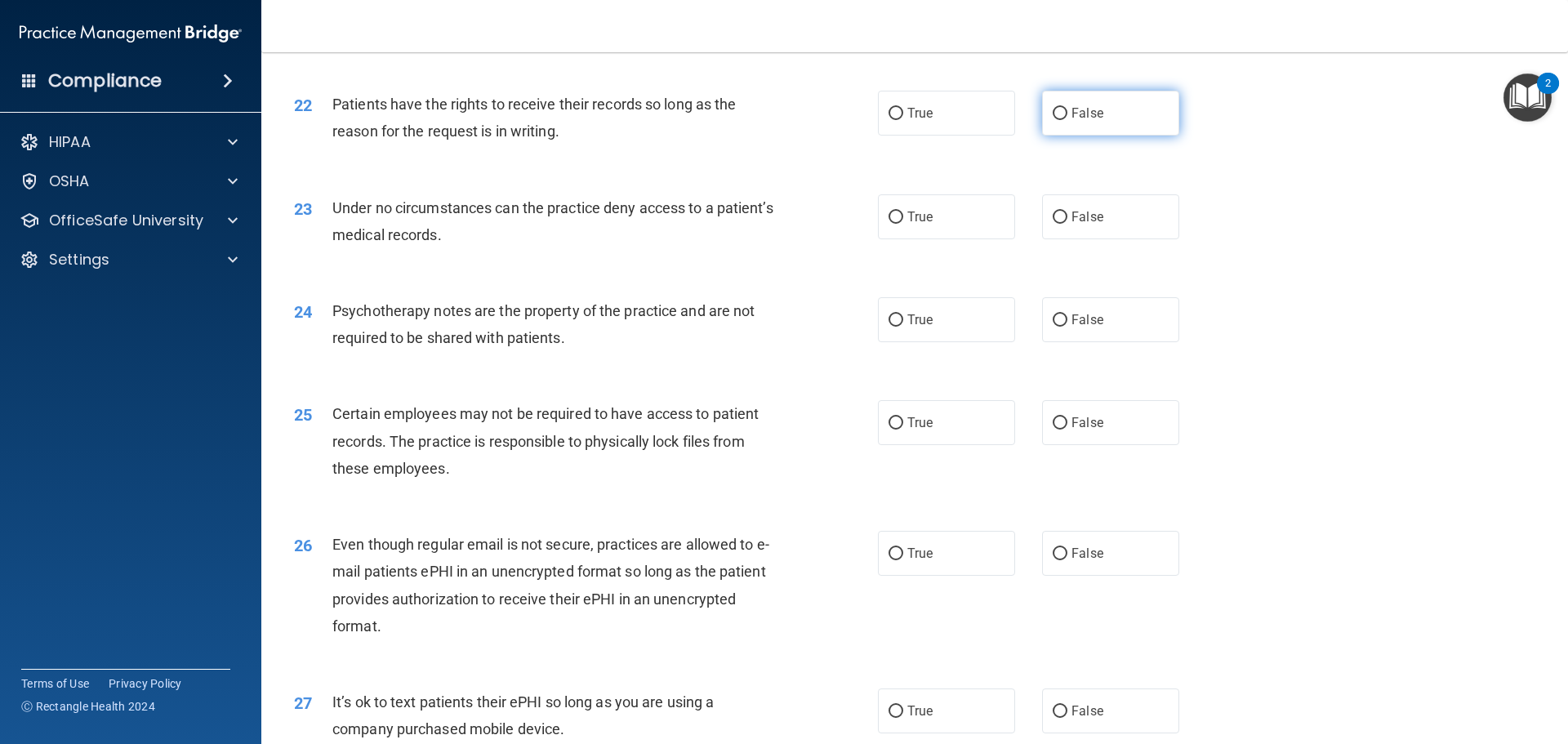
click at [1049, 136] on label "False" at bounding box center [1111, 113] width 137 height 45
click at [1053, 120] on input "False" at bounding box center [1060, 114] width 14 height 12
radio input "true"
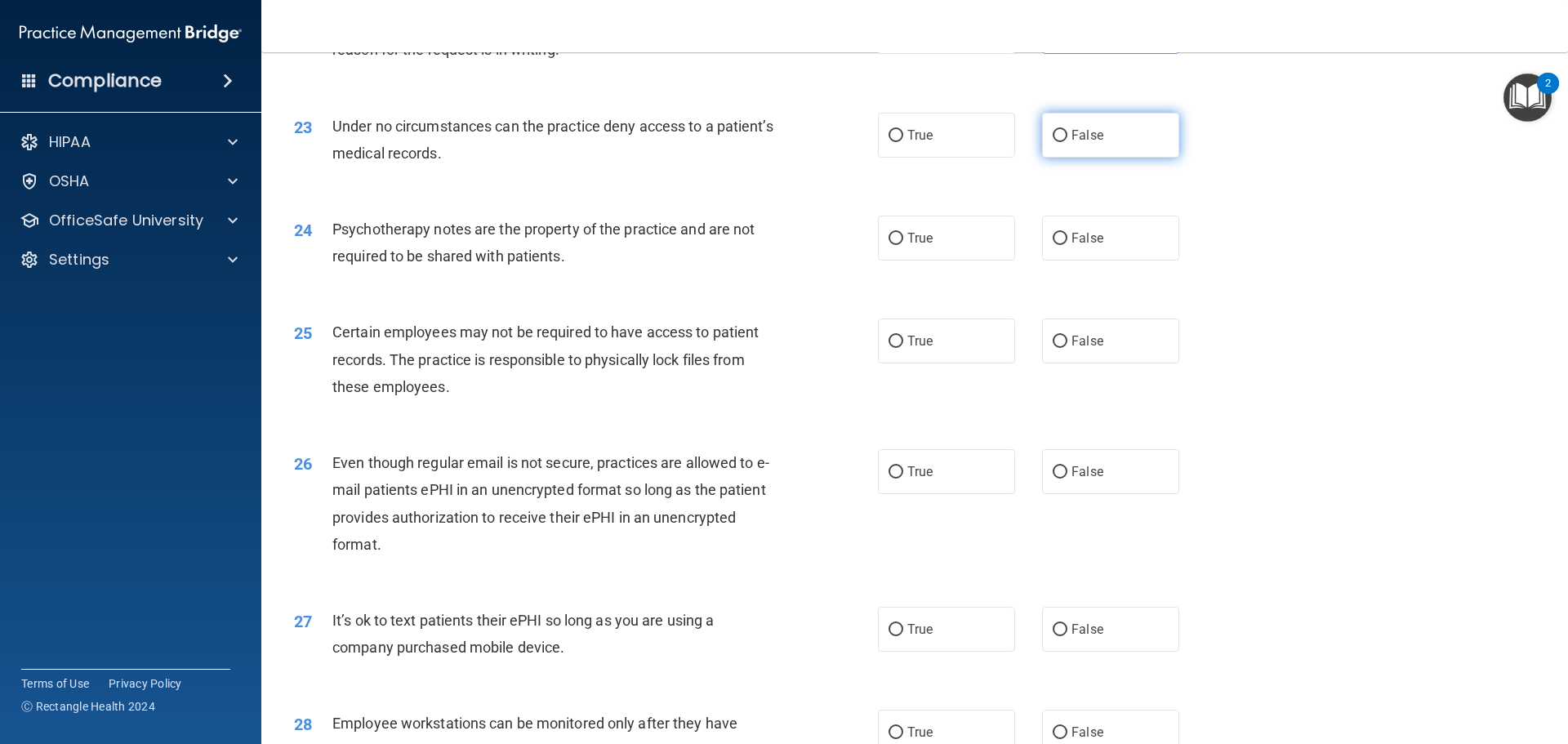
click at [1053, 142] on input "False" at bounding box center [1060, 136] width 14 height 12
radio input "true"
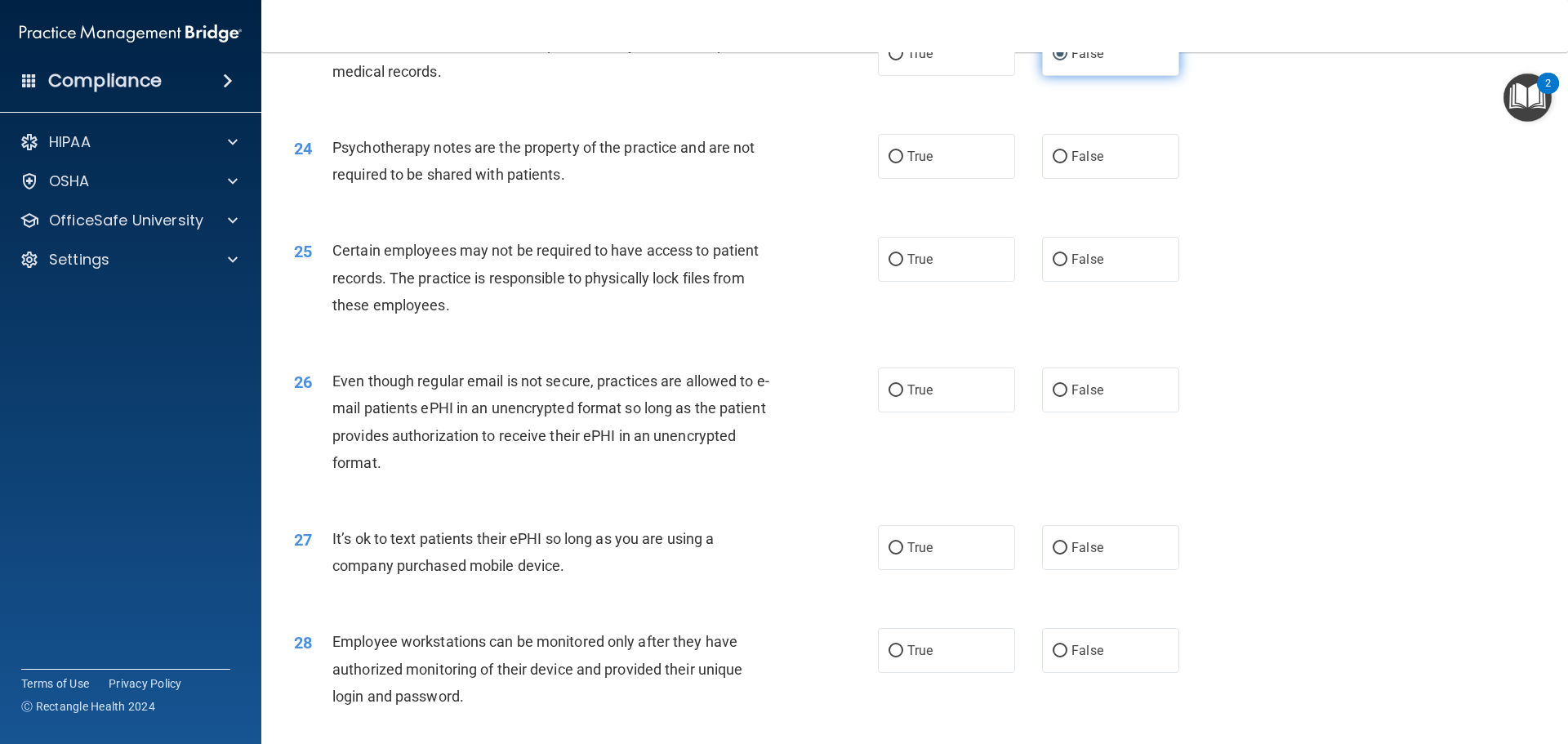
scroll to position [3021, 0]
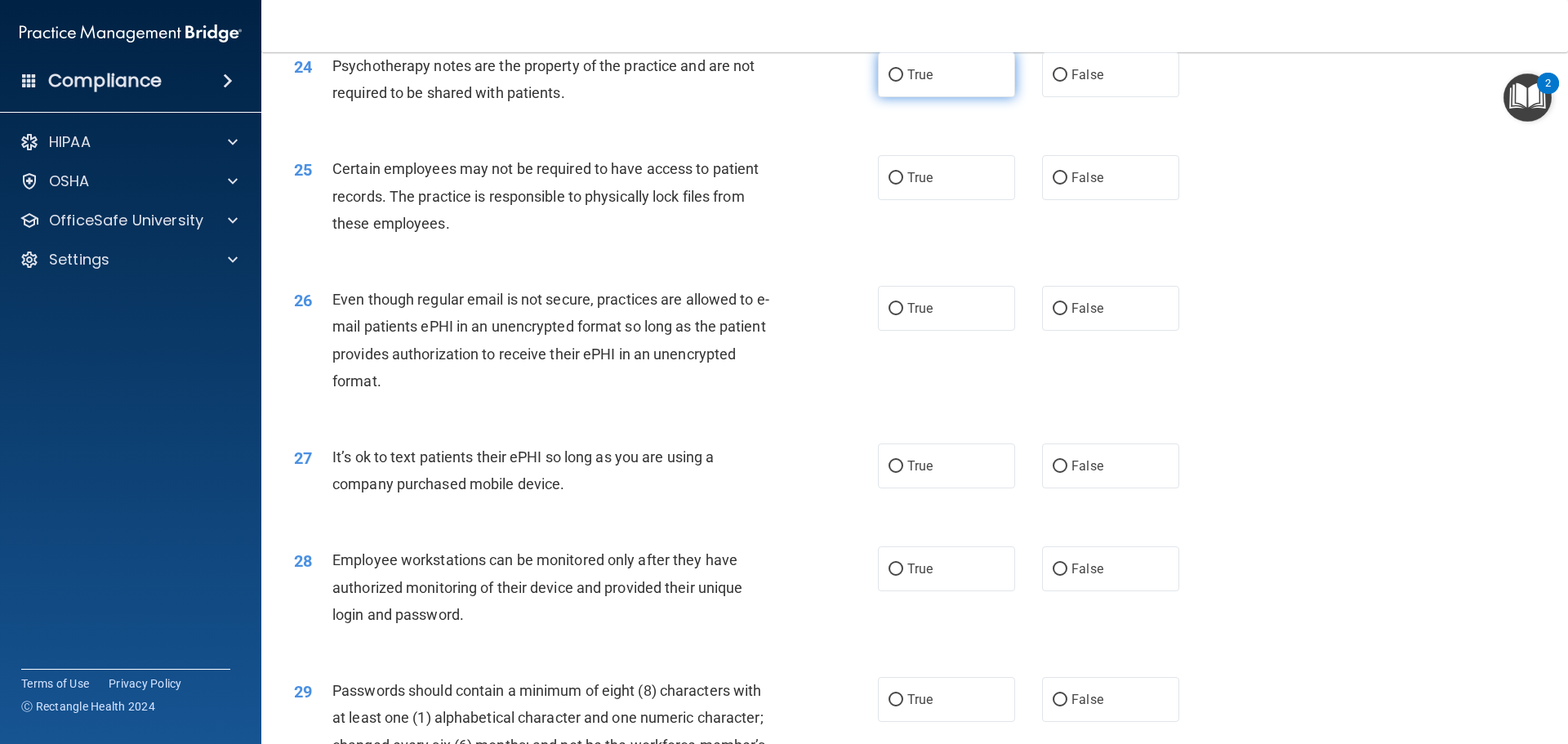
click at [954, 97] on label "True" at bounding box center [947, 75] width 137 height 45
click at [903, 82] on input "True" at bounding box center [896, 76] width 14 height 12
radio input "true"
click at [948, 200] on label "True" at bounding box center [947, 178] width 137 height 45
click at [903, 185] on input "True" at bounding box center [896, 178] width 14 height 12
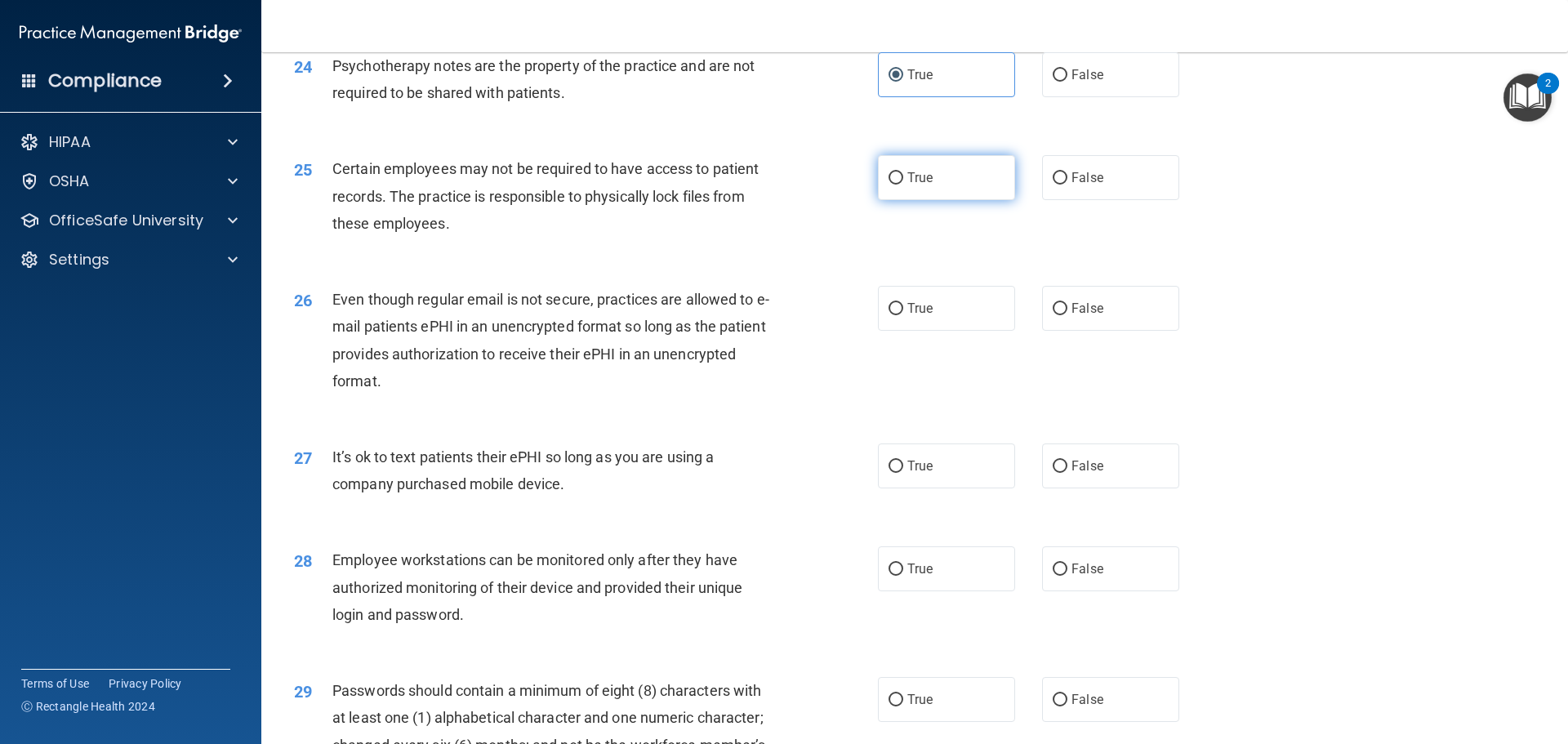
radio input "true"
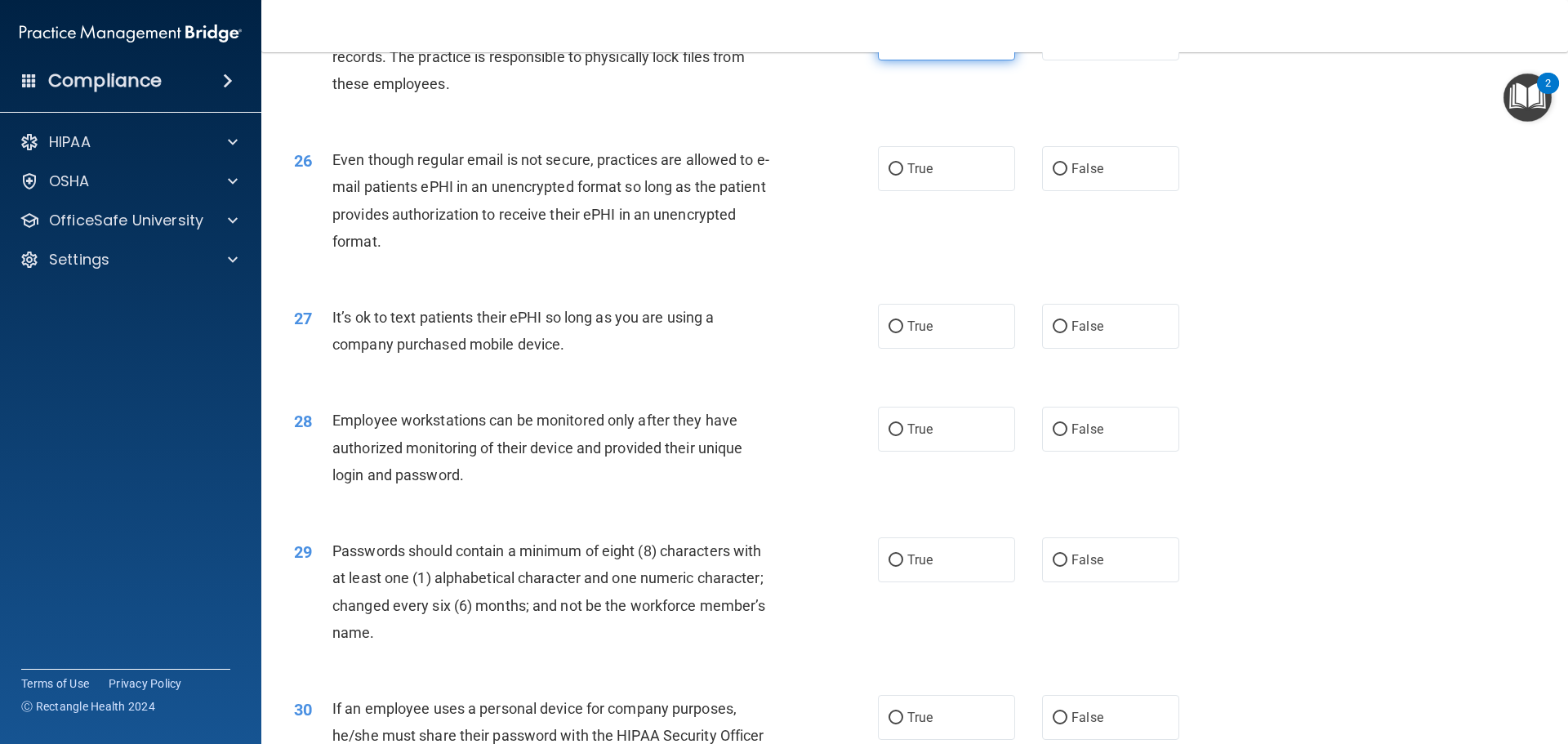
scroll to position [3184, 0]
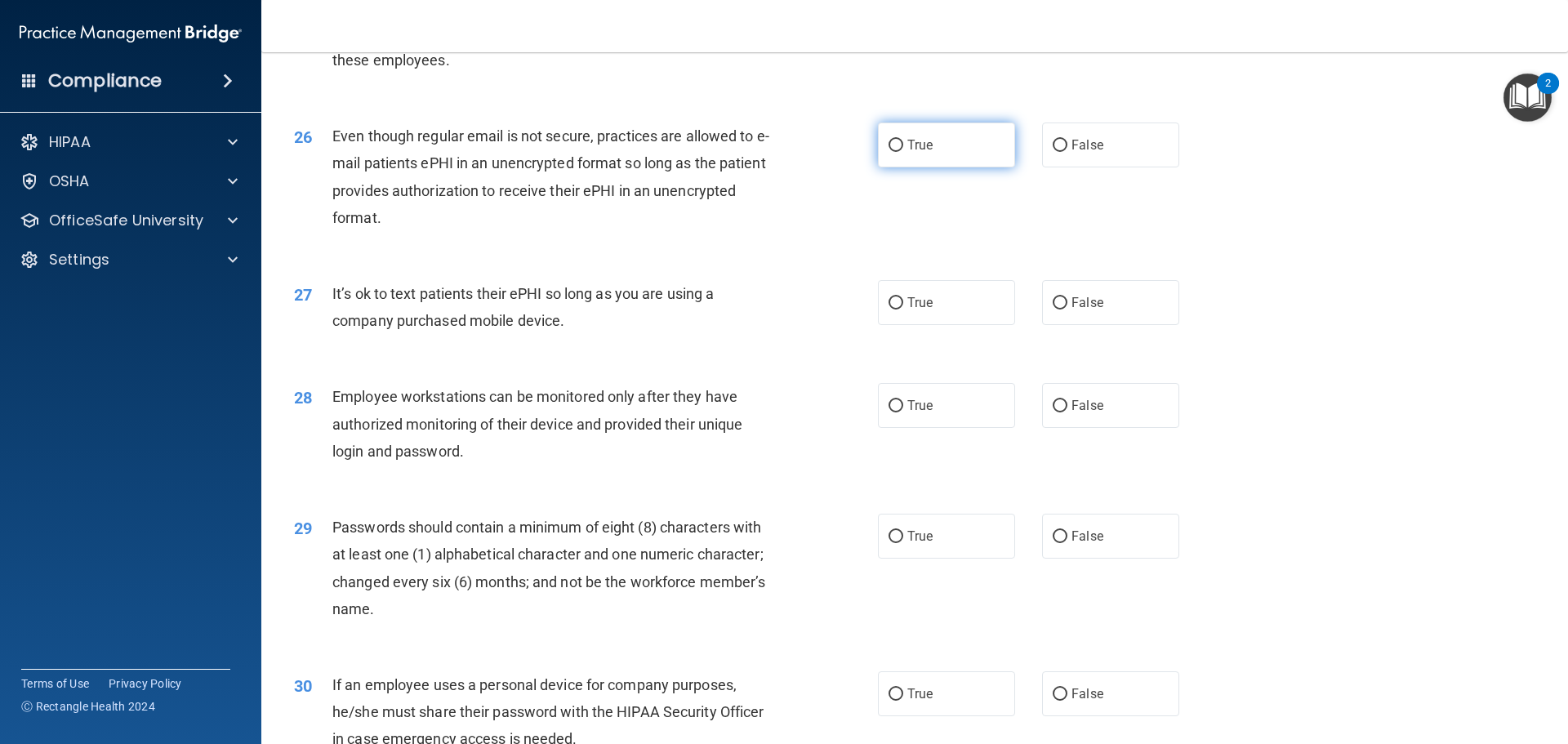
click at [943, 168] on label "True" at bounding box center [947, 145] width 137 height 45
click at [903, 152] on input "True" at bounding box center [896, 145] width 14 height 12
radio input "true"
click at [1088, 307] on label "False" at bounding box center [1111, 302] width 137 height 45
click at [1067, 307] on input "False" at bounding box center [1060, 303] width 14 height 12
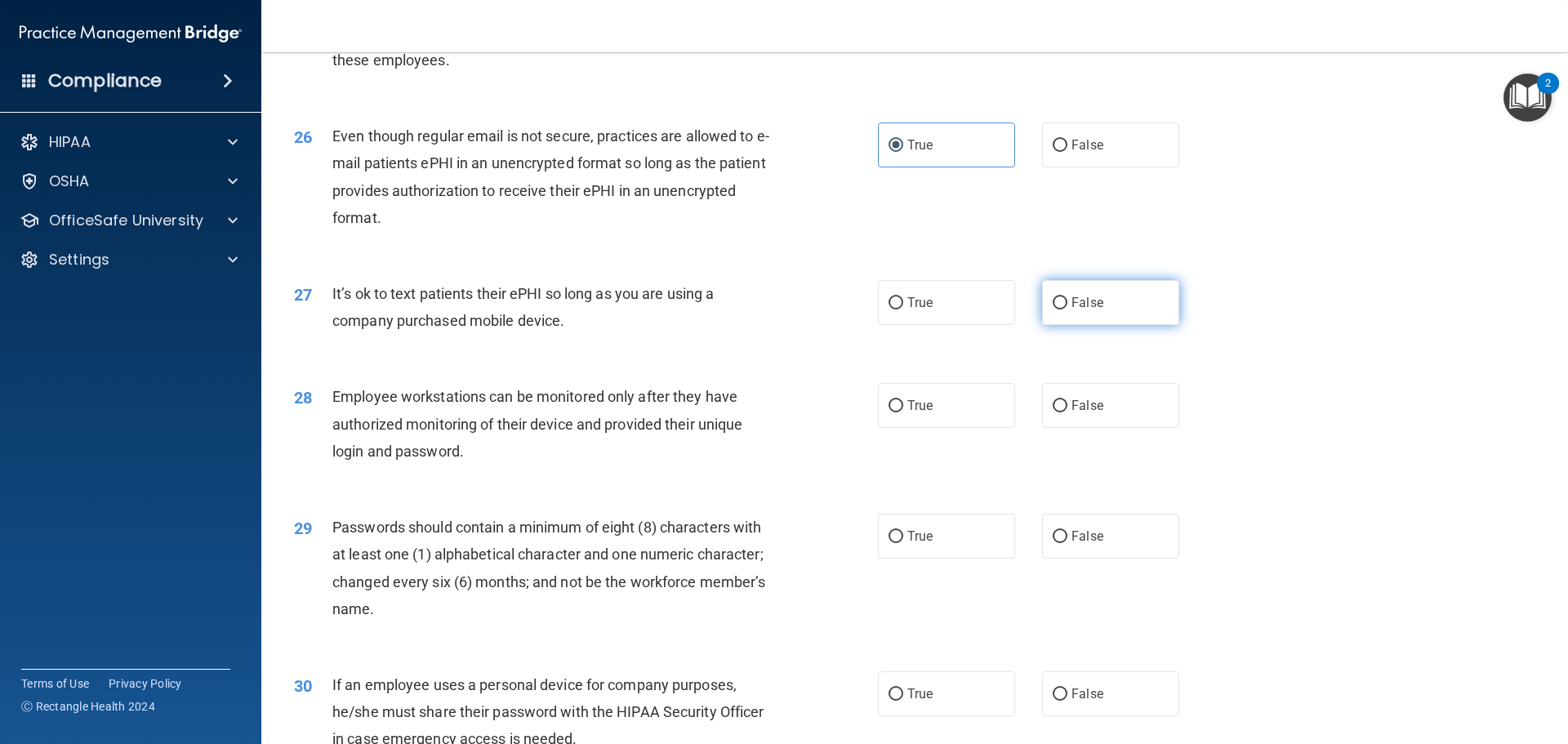
radio input "true"
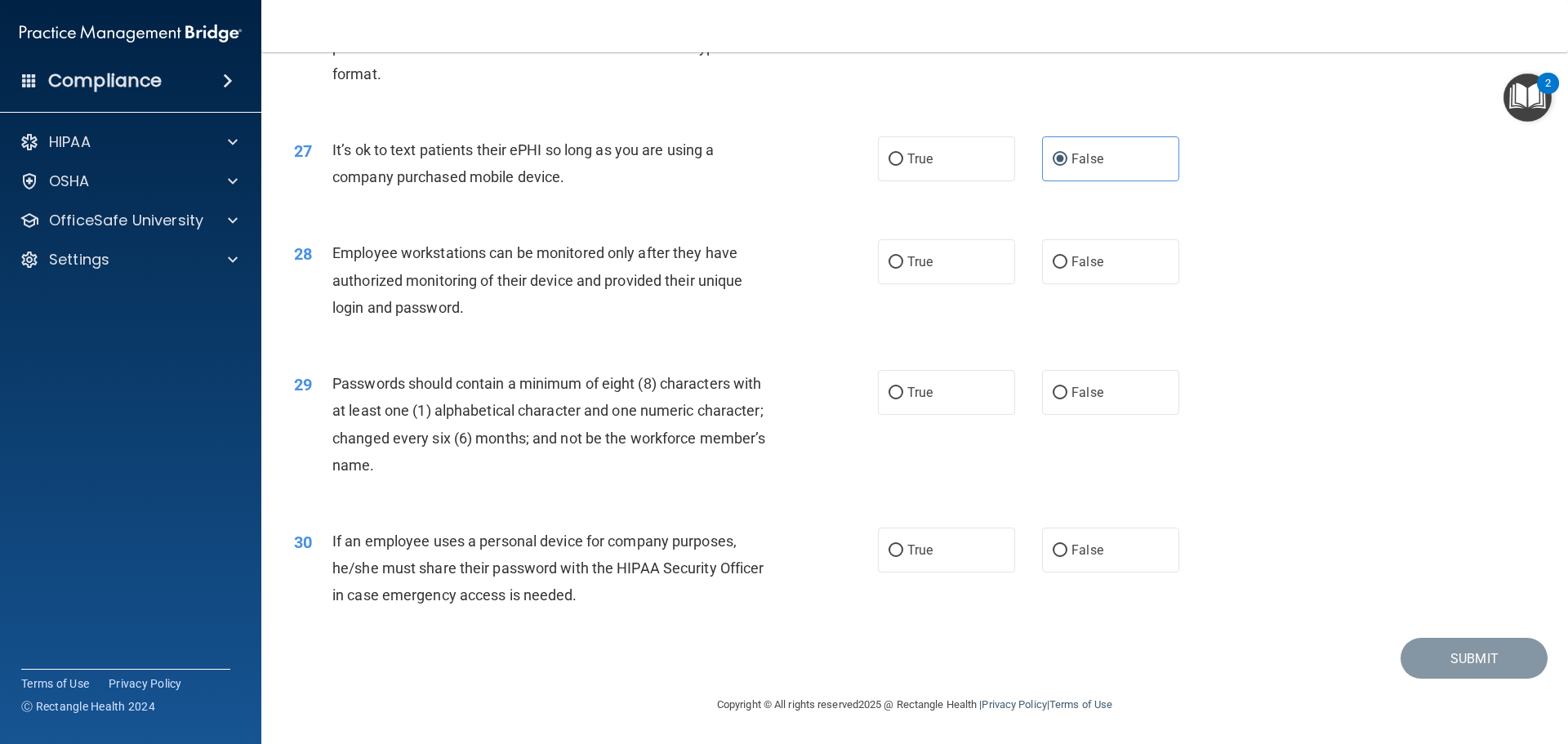
scroll to position [3354, 0]
click at [949, 379] on label "True" at bounding box center [947, 393] width 137 height 45
click at [903, 387] on input "True" at bounding box center [896, 393] width 14 height 12
radio input "true"
click at [1053, 544] on input "False" at bounding box center [1060, 550] width 14 height 12
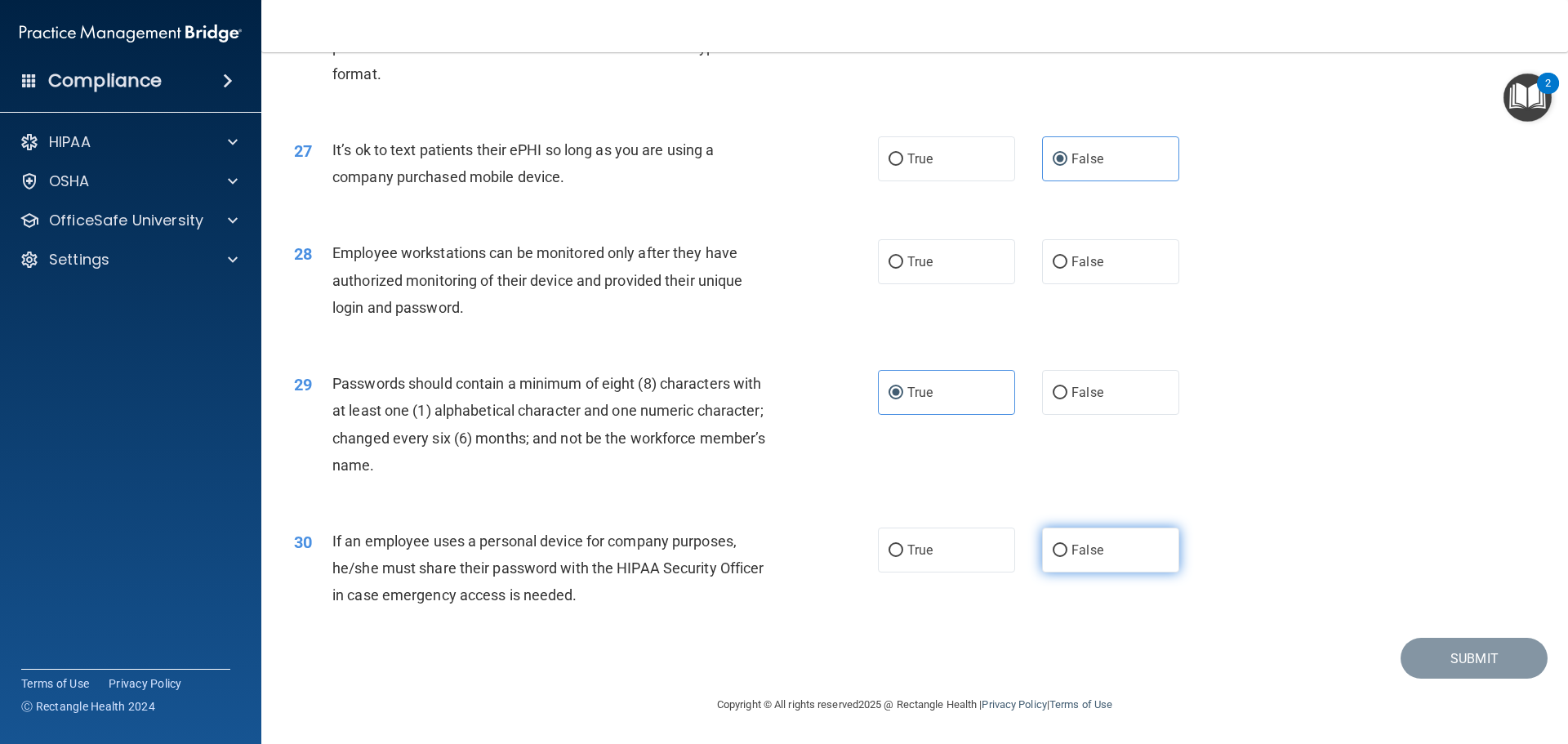
radio input "true"
click at [938, 276] on label "True" at bounding box center [947, 261] width 137 height 45
click at [903, 269] on input "True" at bounding box center [896, 262] width 14 height 12
radio input "true"
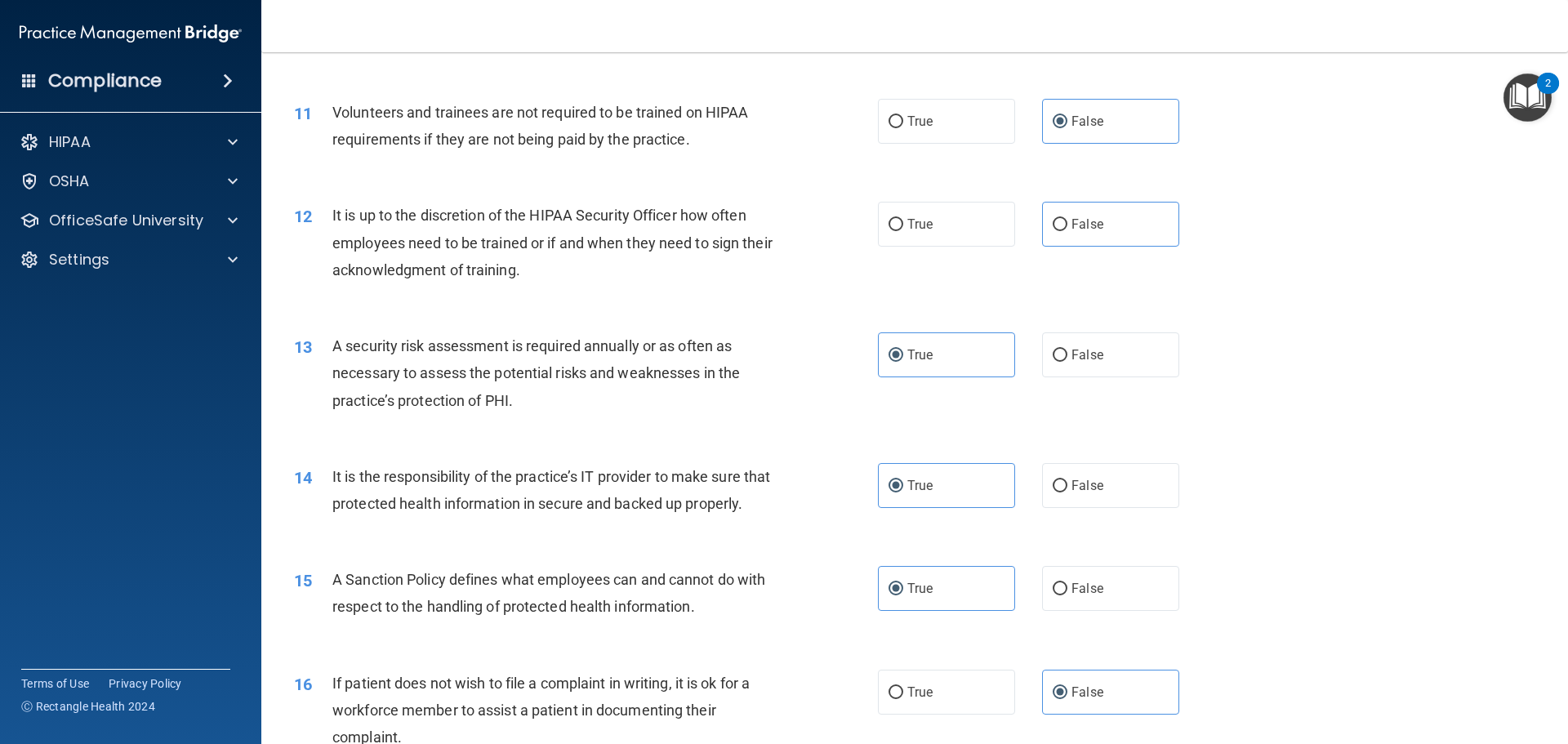
scroll to position [1388, 0]
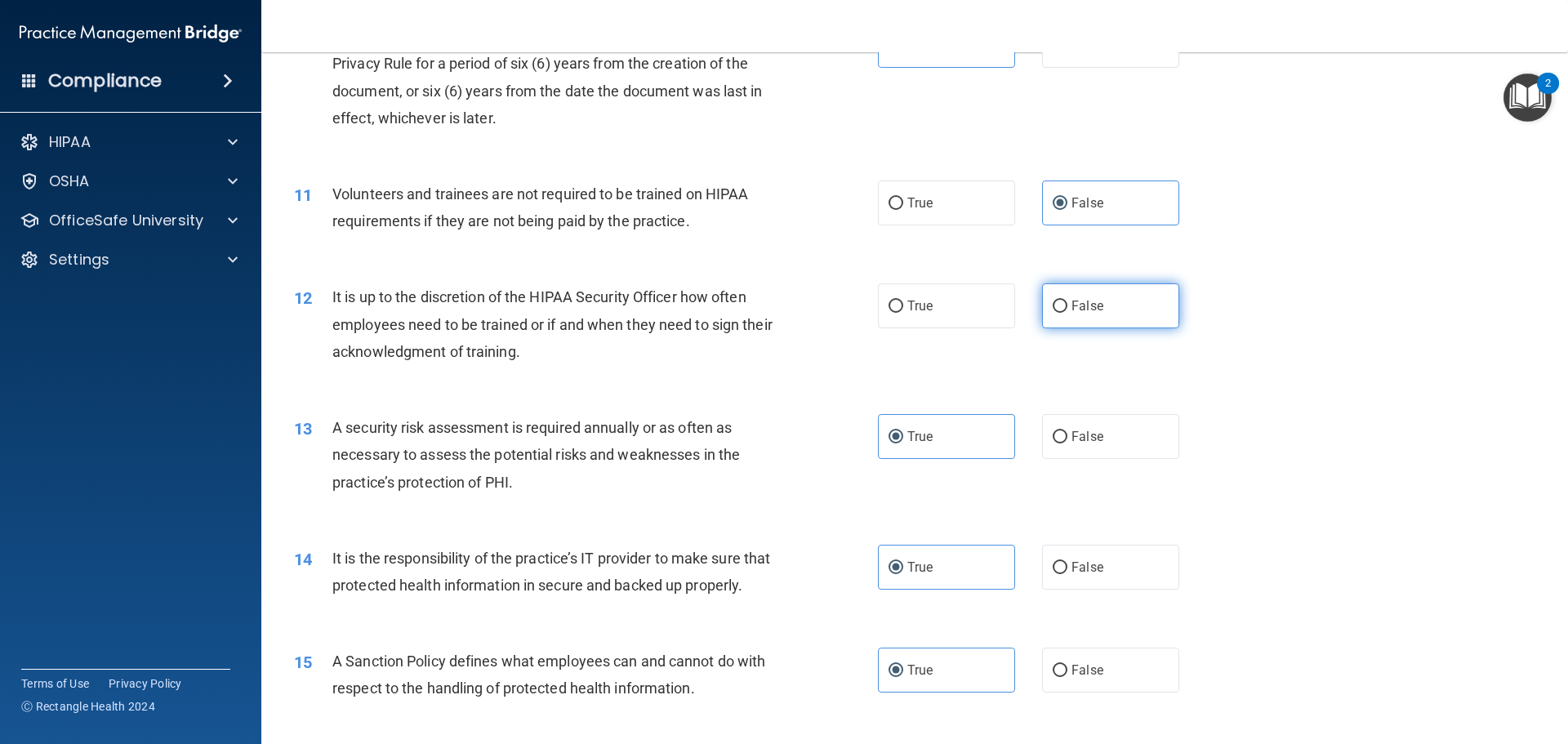
click at [1093, 303] on span "False" at bounding box center [1088, 305] width 32 height 15
click at [1067, 303] on input "False" at bounding box center [1060, 307] width 14 height 12
radio input "true"
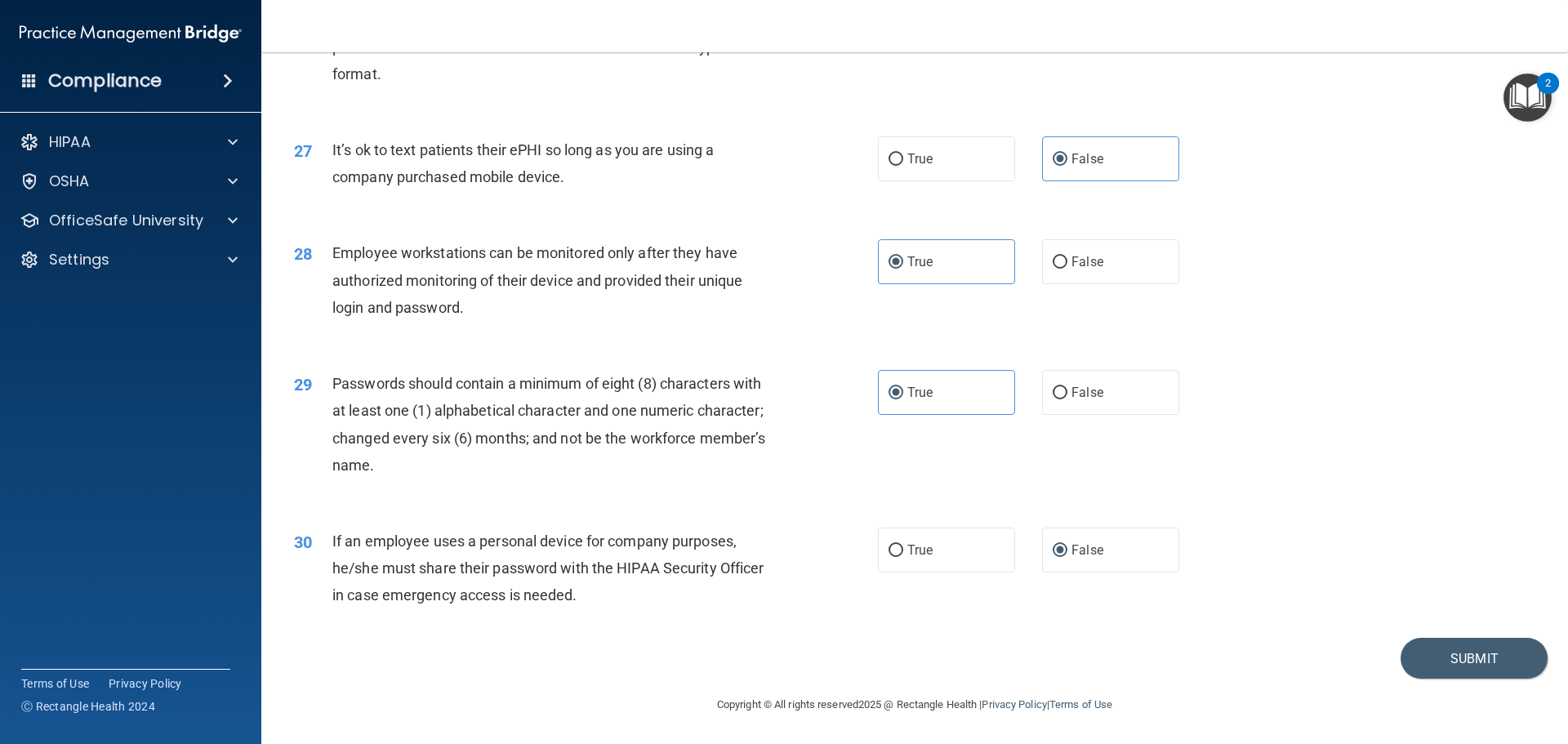
scroll to position [3354, 0]
drag, startPoint x: 1431, startPoint y: 654, endPoint x: 1425, endPoint y: 636, distance: 19.0
click at [1429, 642] on button "Submit" at bounding box center [1473, 658] width 147 height 42
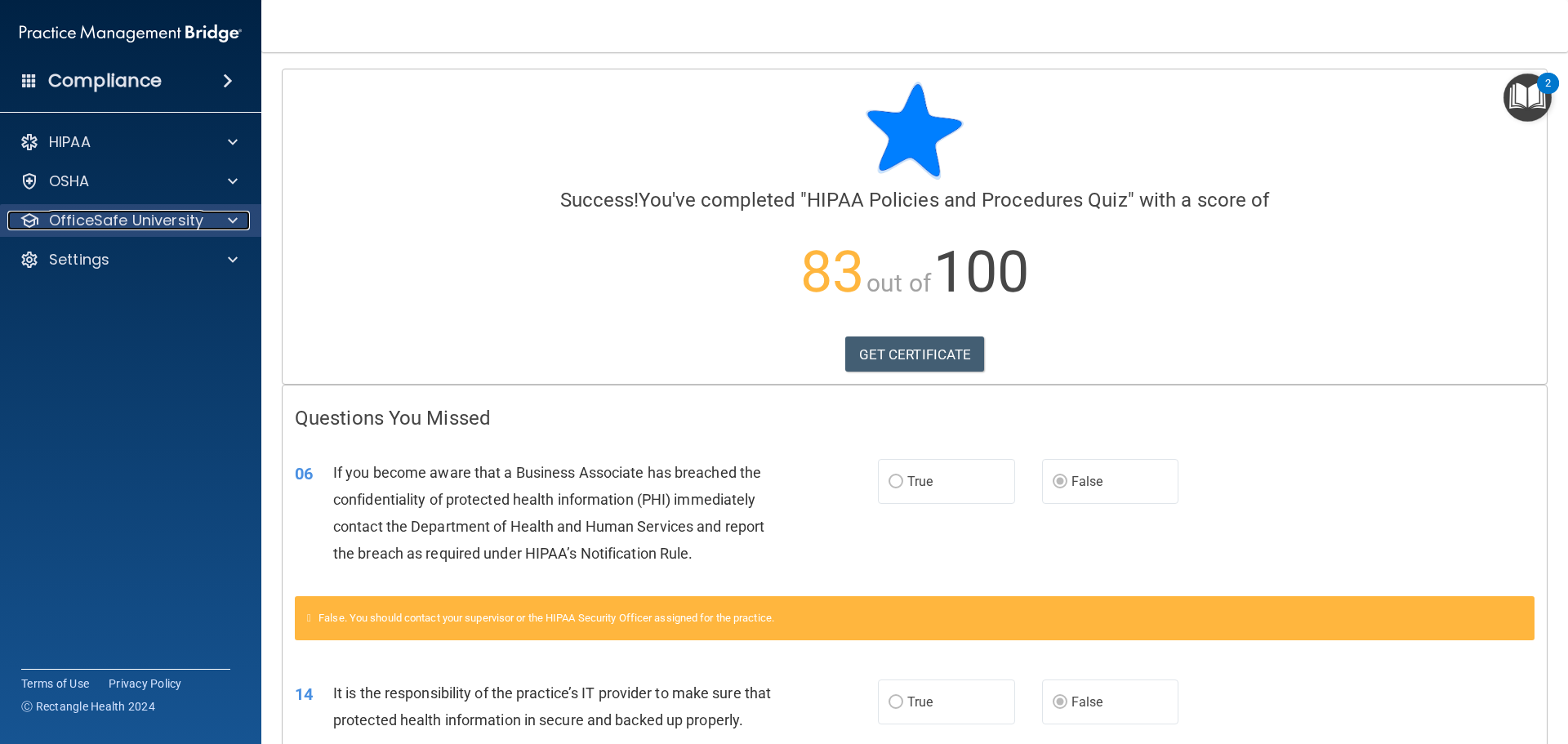
click at [148, 226] on p "OfficeSafe University" at bounding box center [126, 220] width 154 height 20
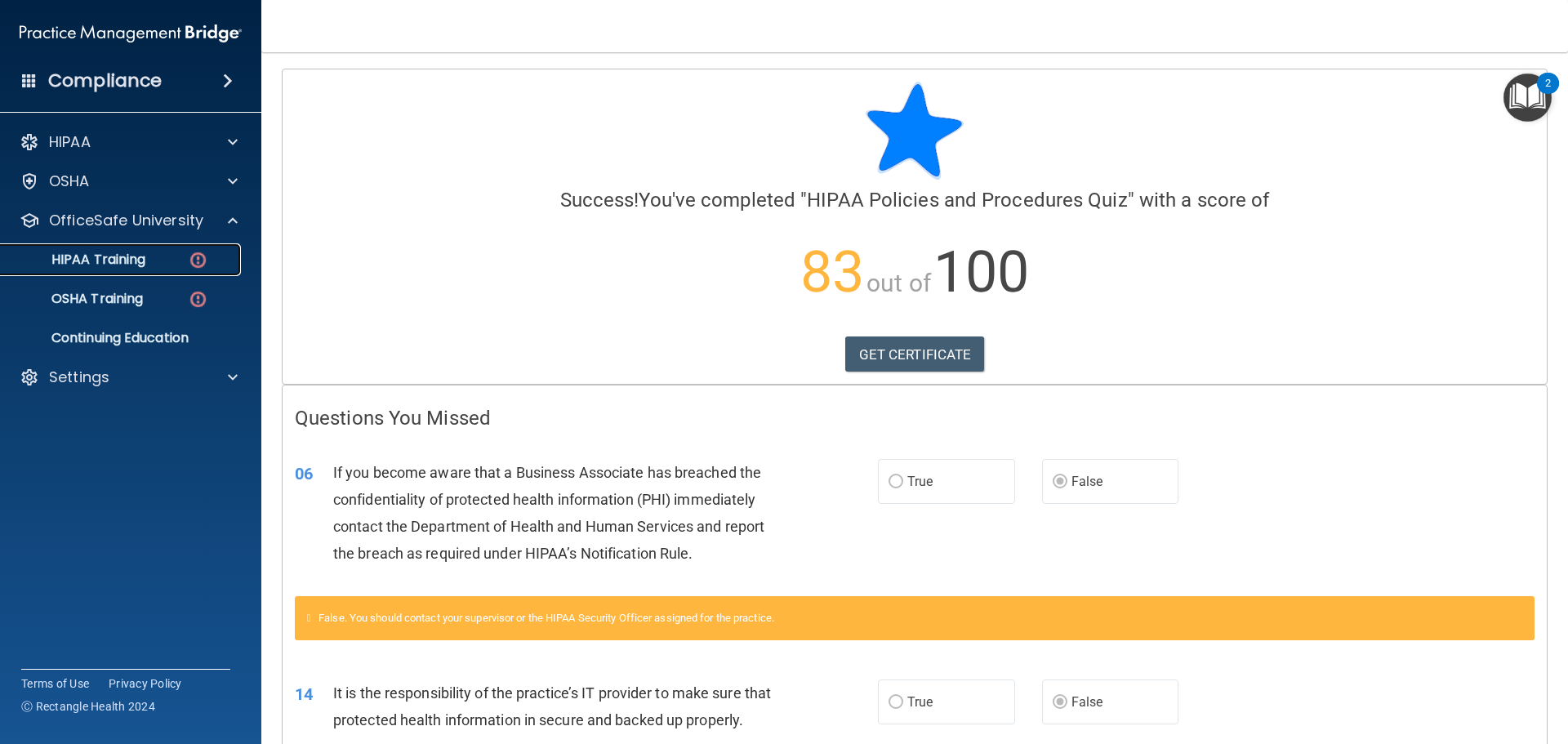
click at [173, 264] on div "HIPAA Training" at bounding box center [122, 260] width 223 height 16
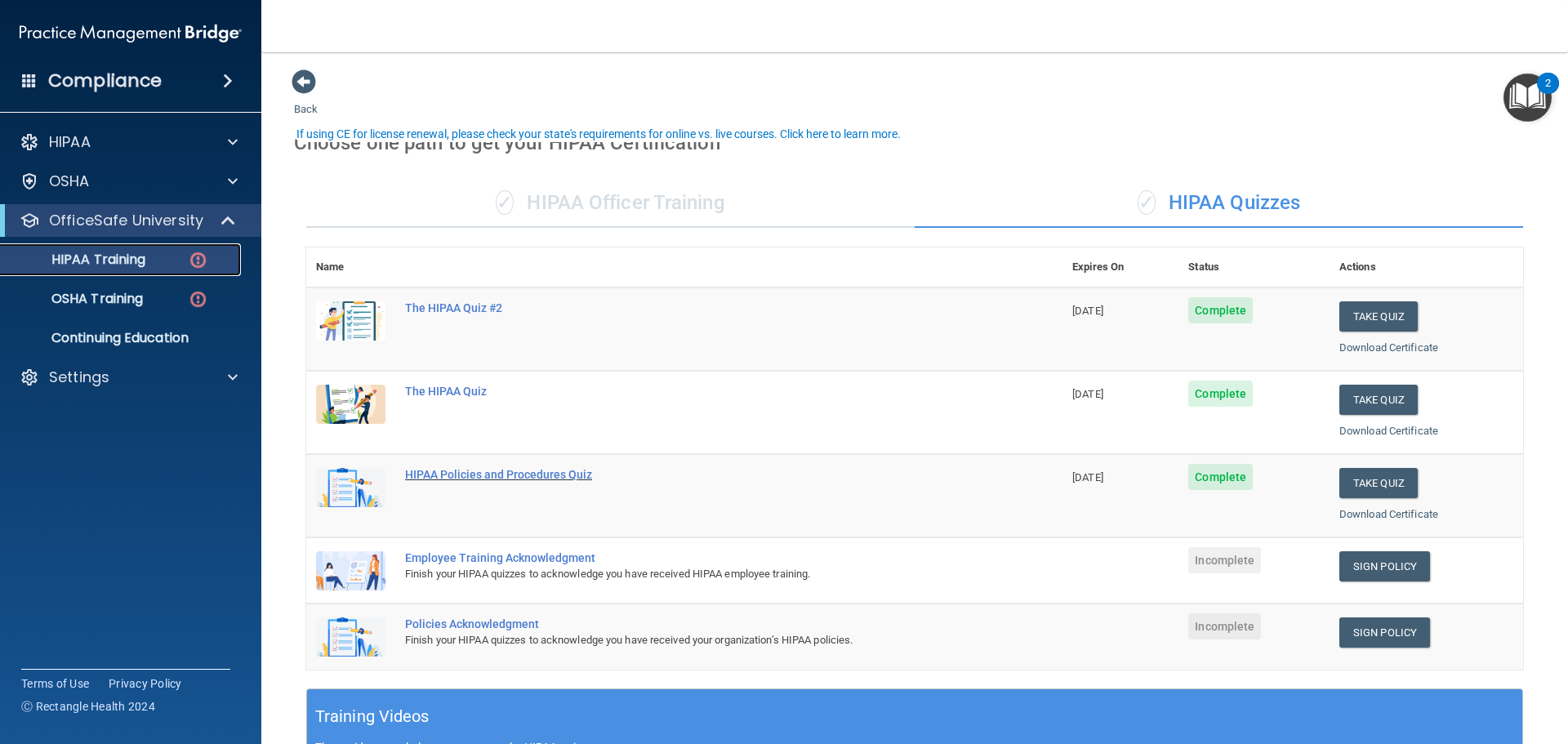
scroll to position [82, 0]
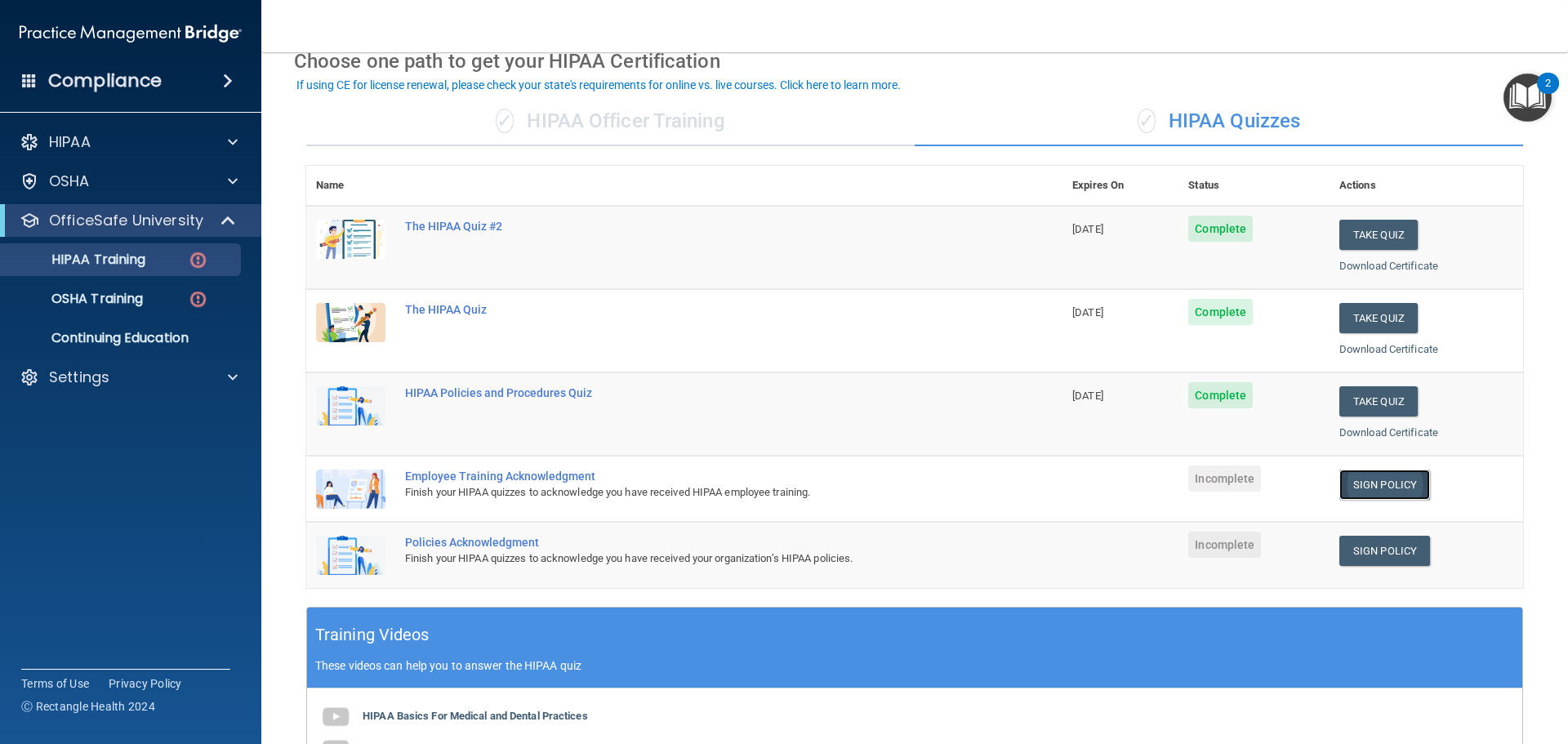
click at [1368, 485] on link "Sign Policy" at bounding box center [1385, 484] width 91 height 30
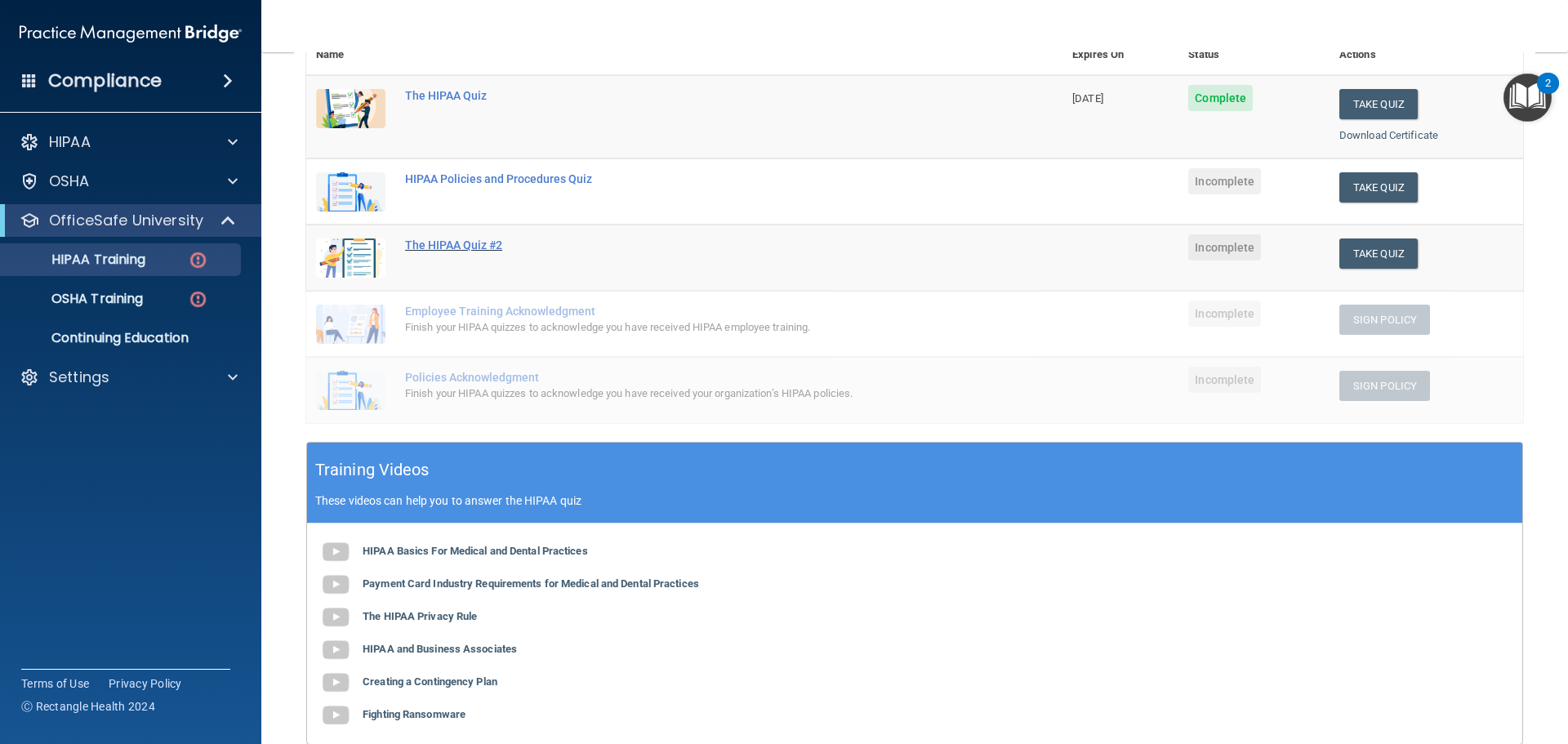
scroll to position [172, 0]
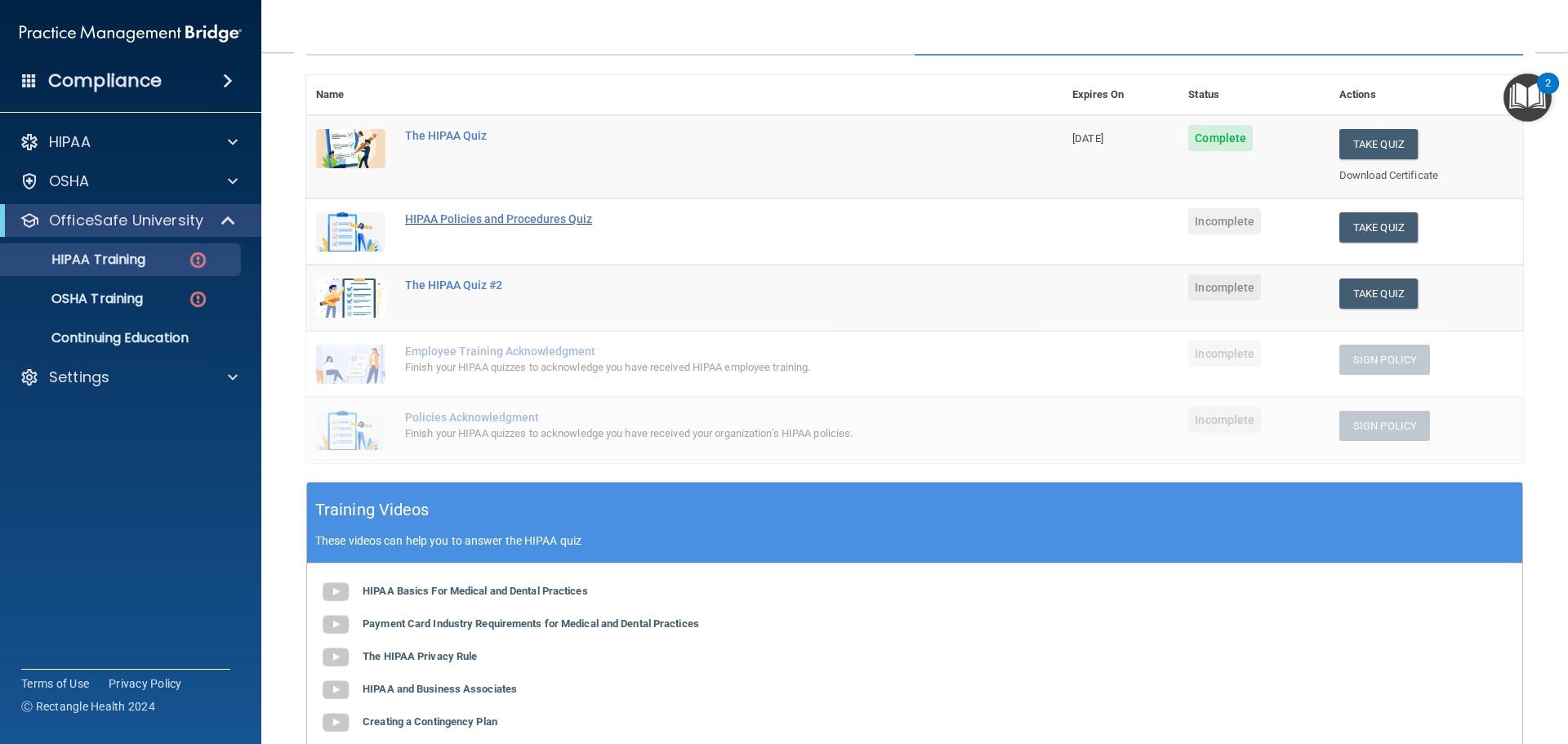
click at [520, 215] on div "HIPAA Policies and Procedures Quiz" at bounding box center [693, 219] width 576 height 13
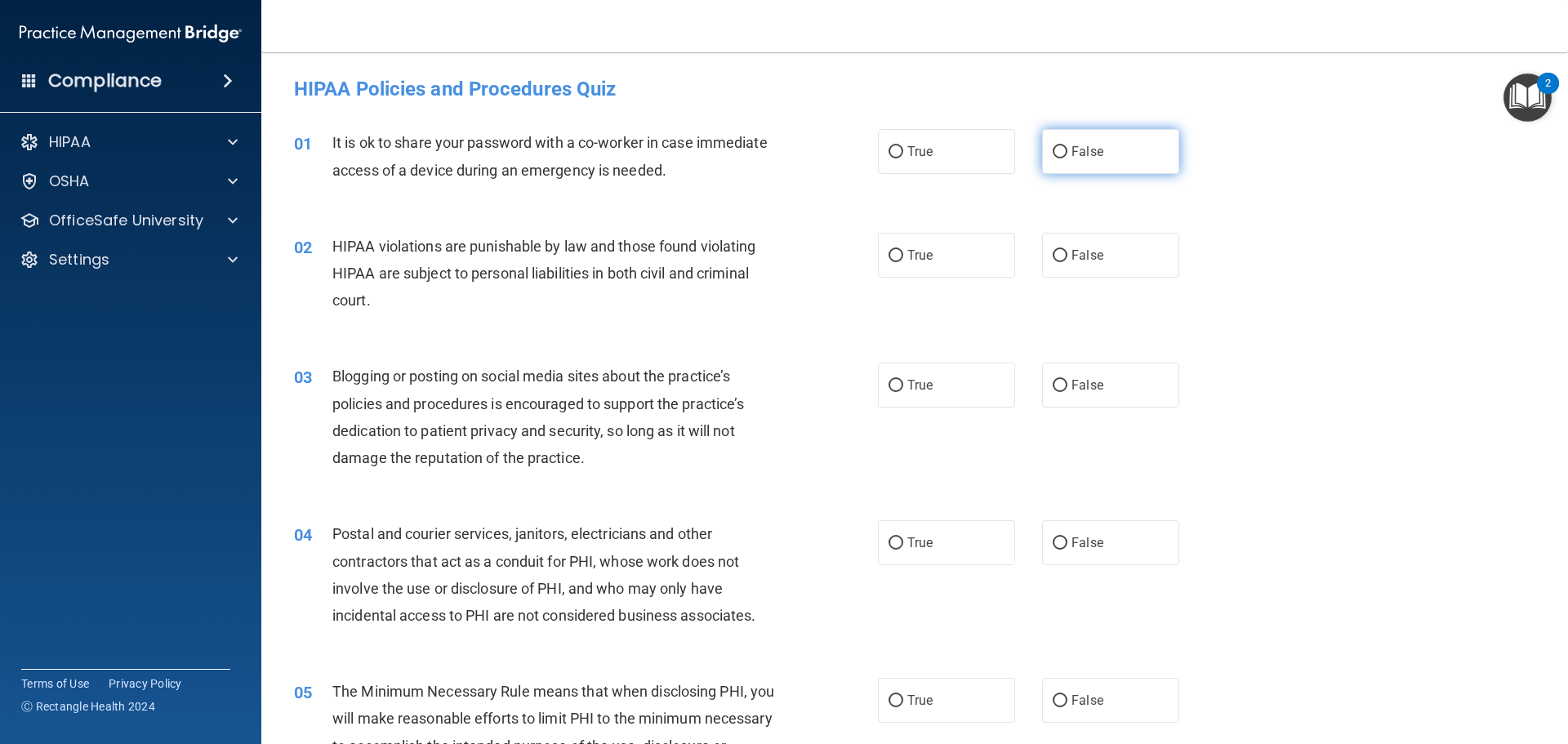
click at [1054, 151] on input "False" at bounding box center [1060, 153] width 14 height 12
radio input "true"
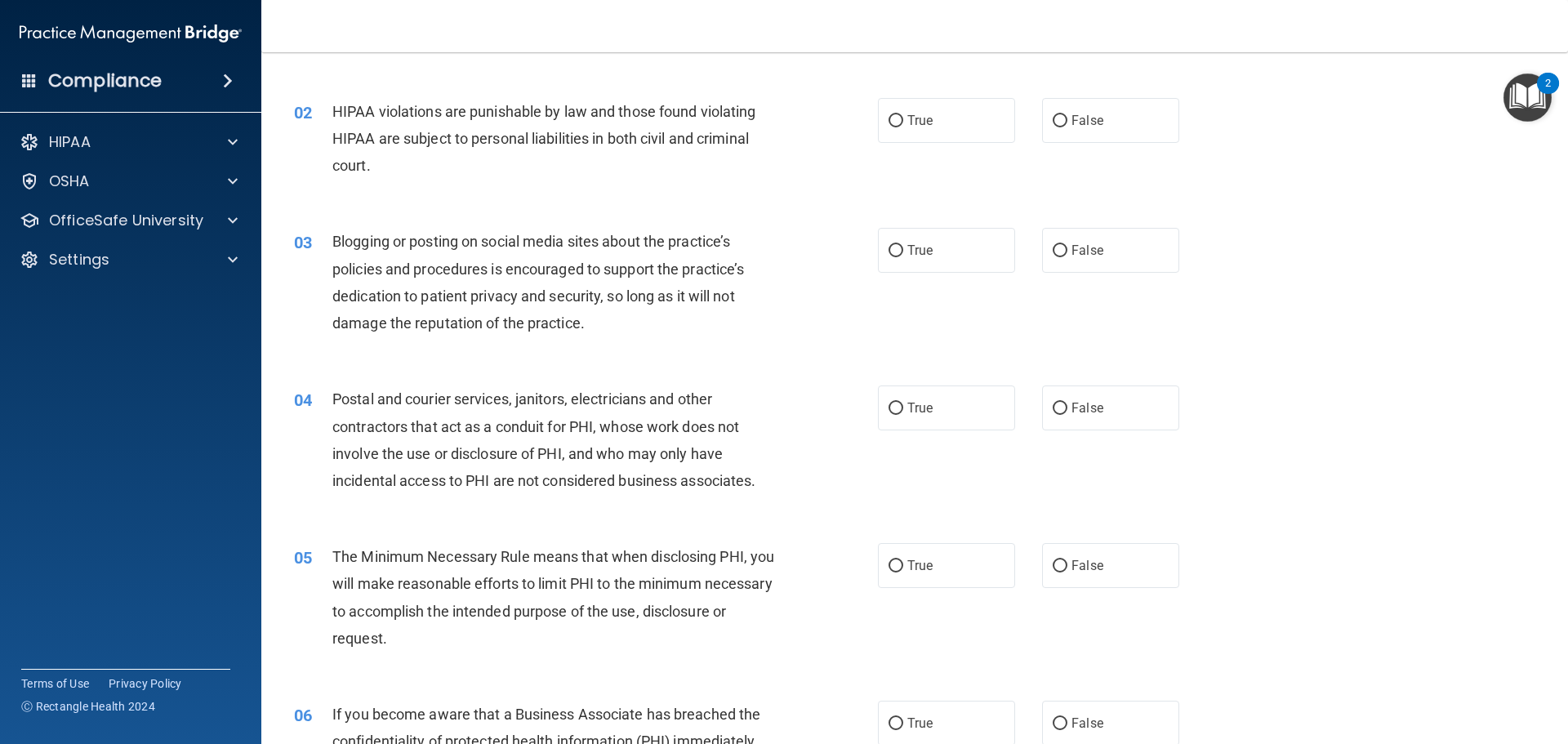
scroll to position [163, 0]
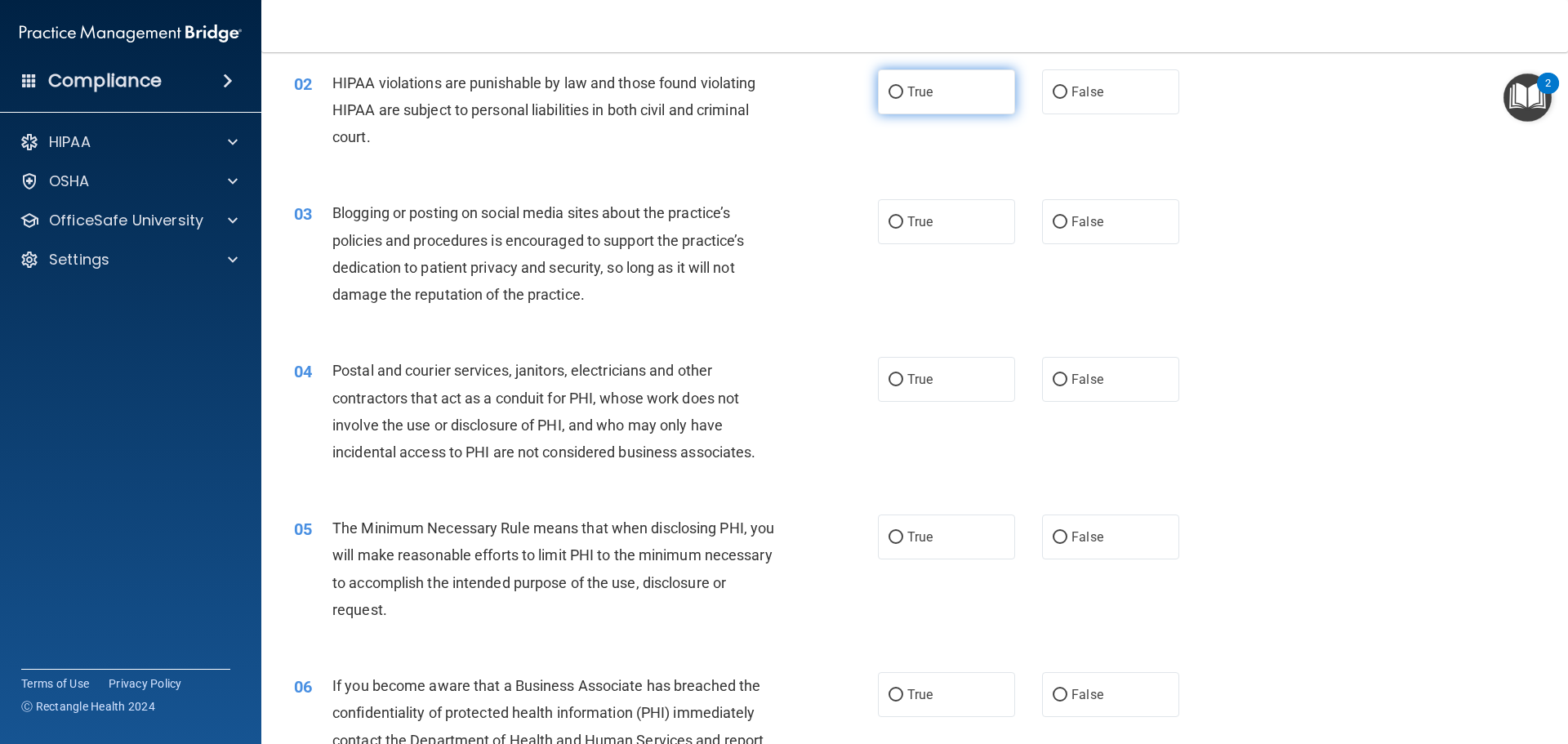
click at [889, 90] on input "True" at bounding box center [896, 93] width 14 height 12
radio input "true"
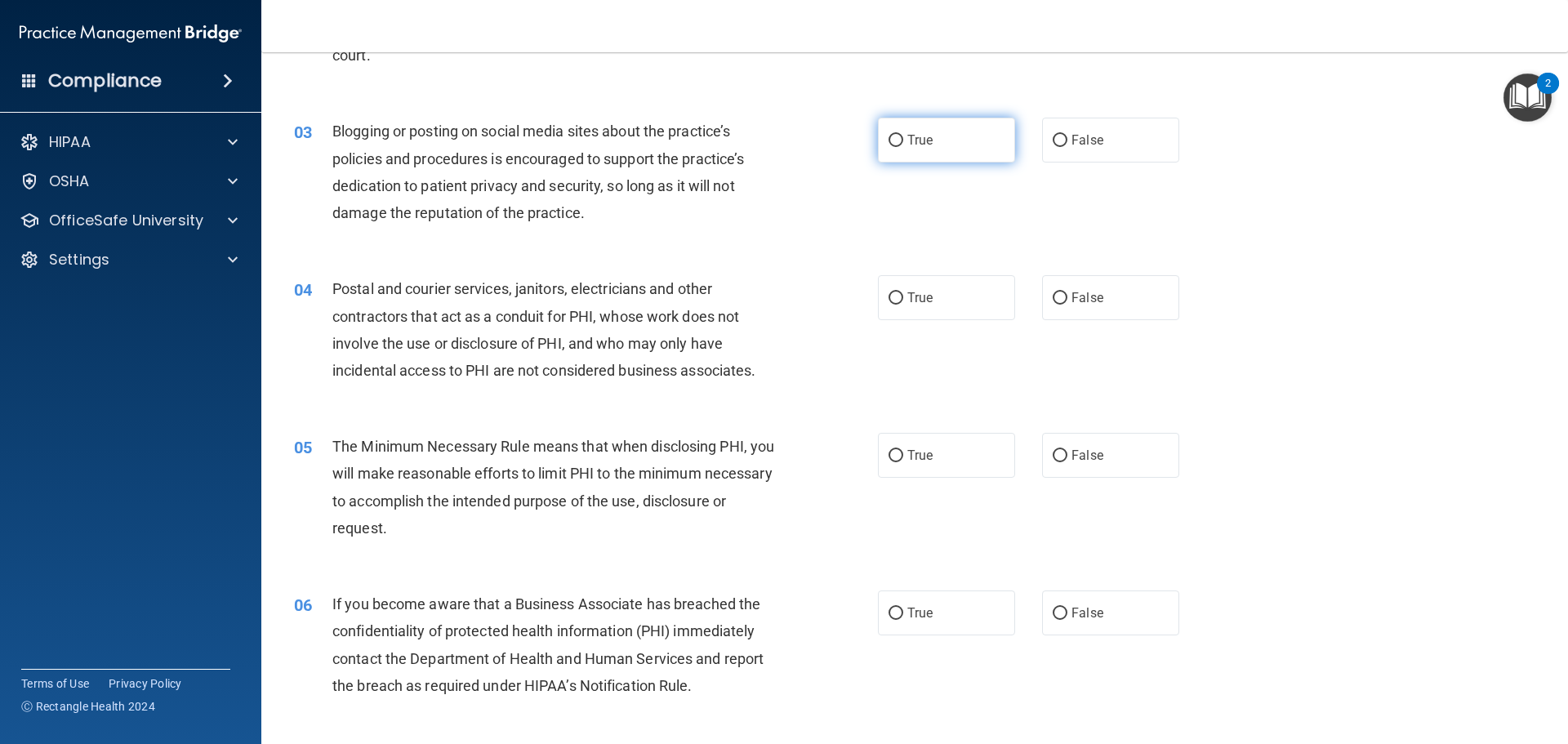
scroll to position [327, 0]
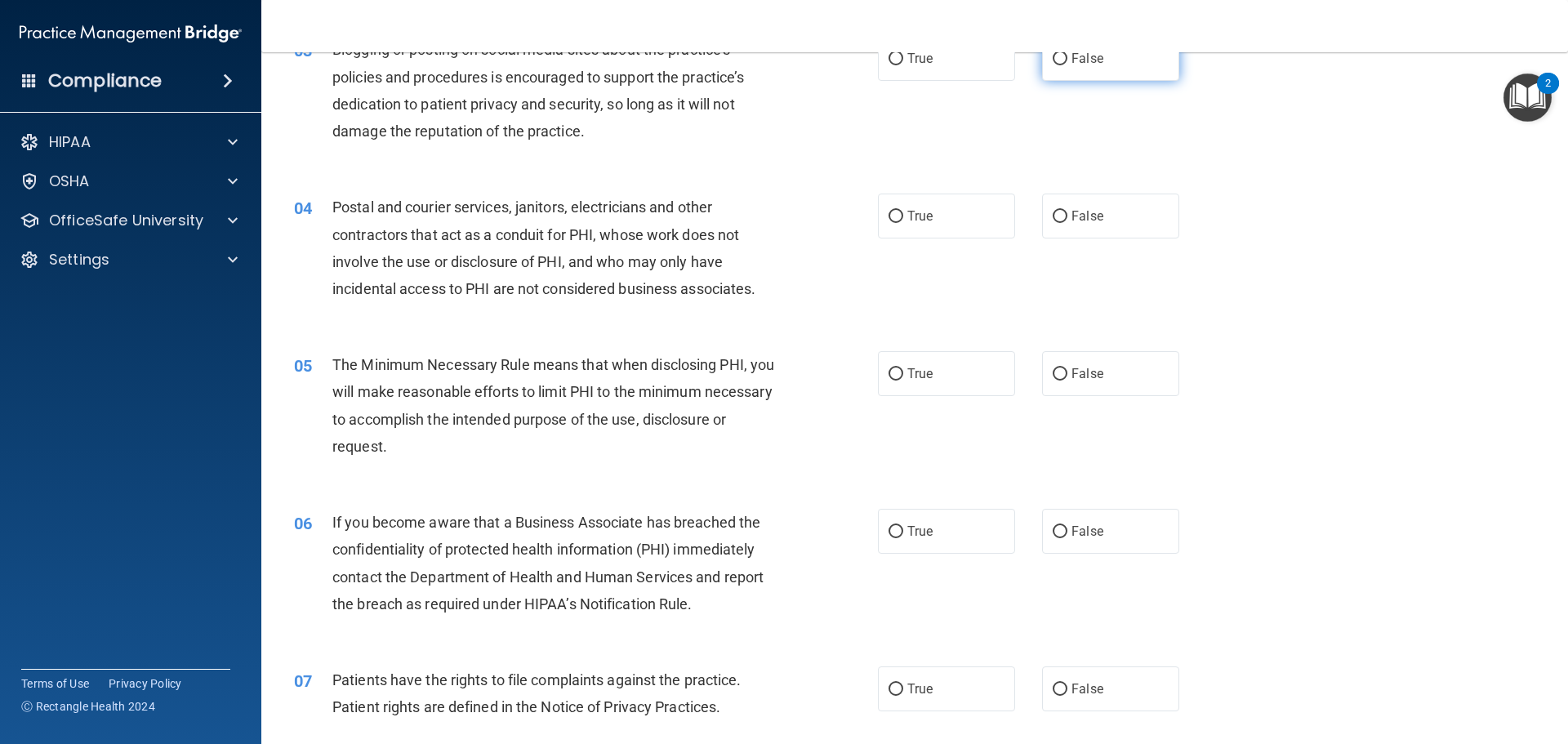
click at [1053, 55] on input "False" at bounding box center [1060, 59] width 14 height 12
radio input "true"
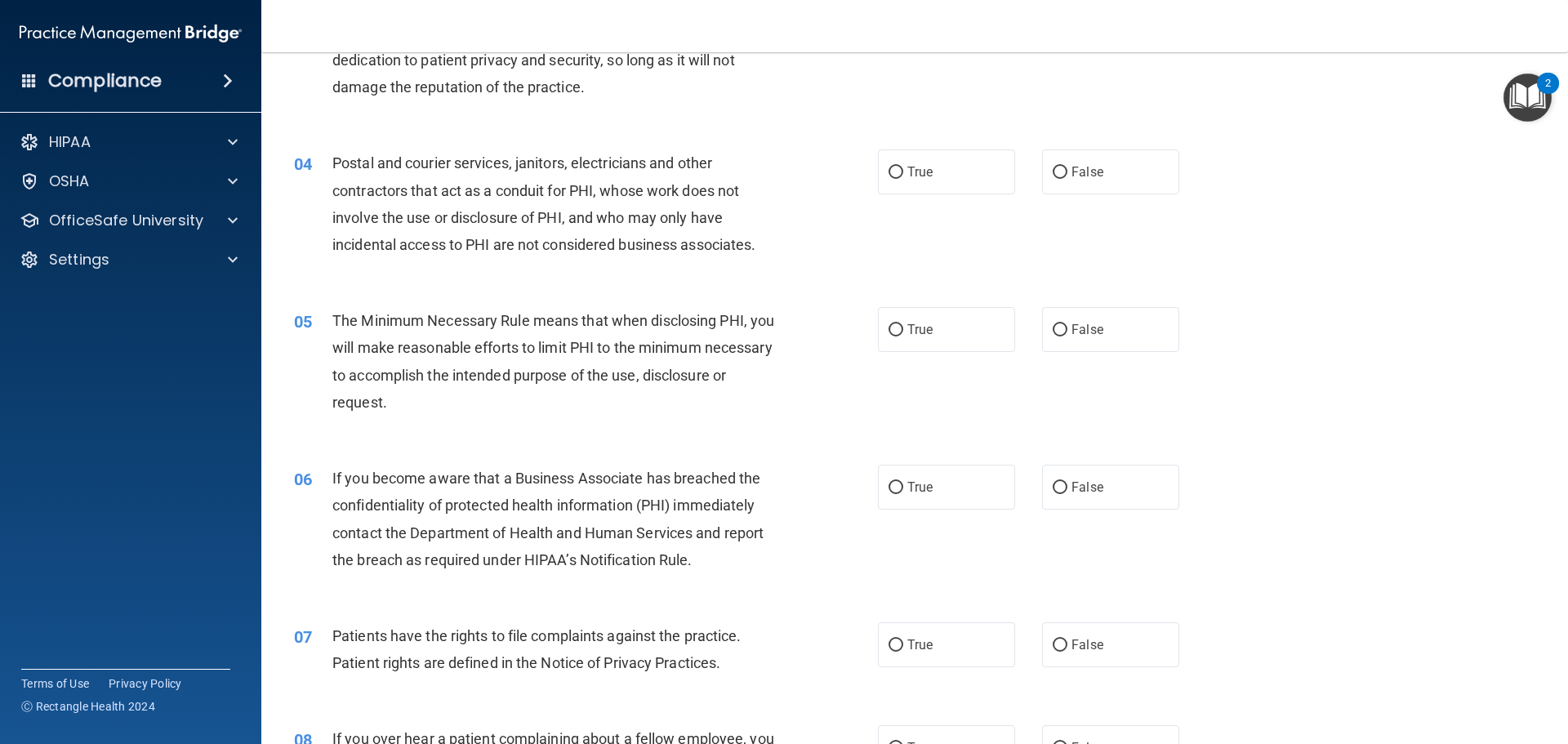
scroll to position [409, 0]
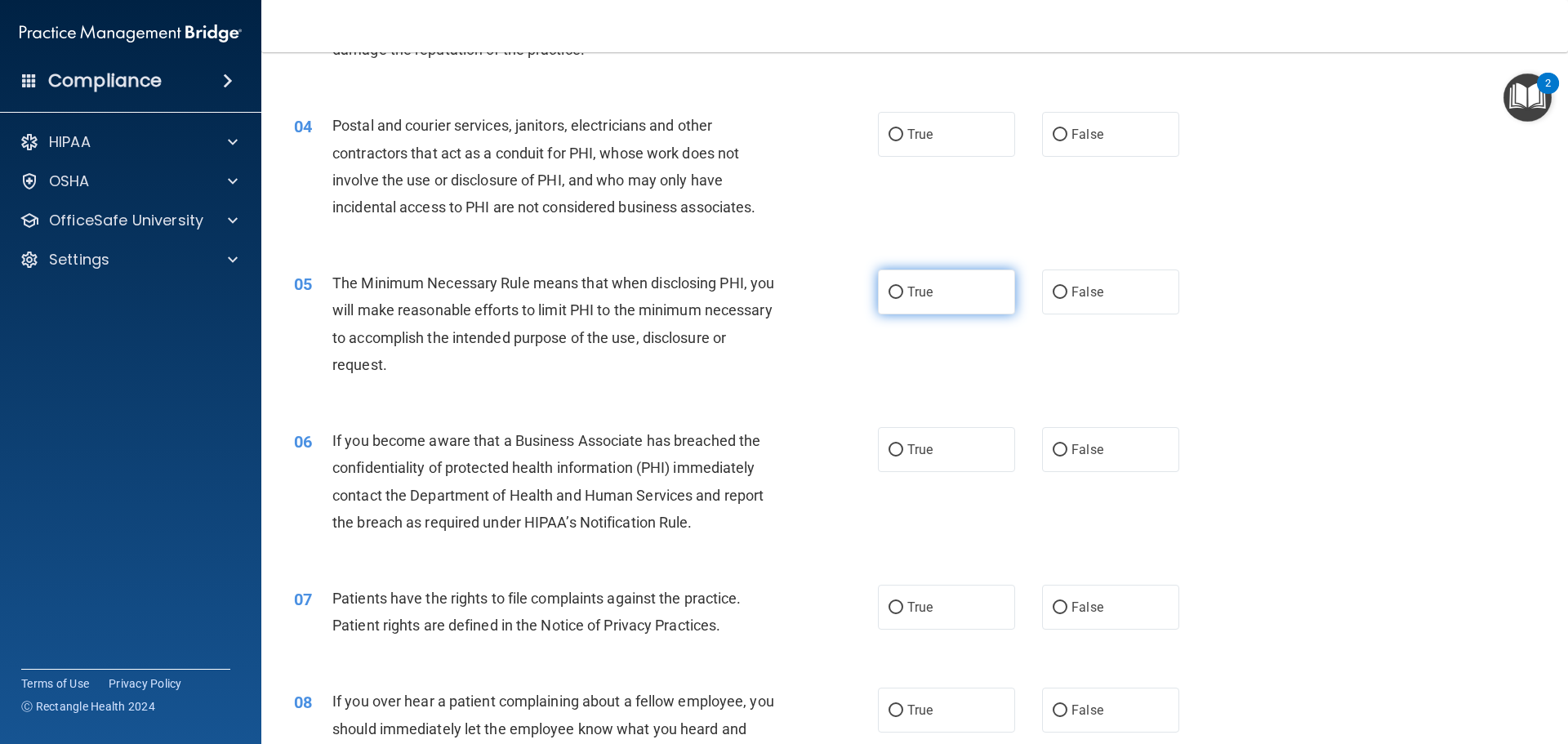
click at [889, 292] on input "True" at bounding box center [896, 293] width 14 height 12
radio input "true"
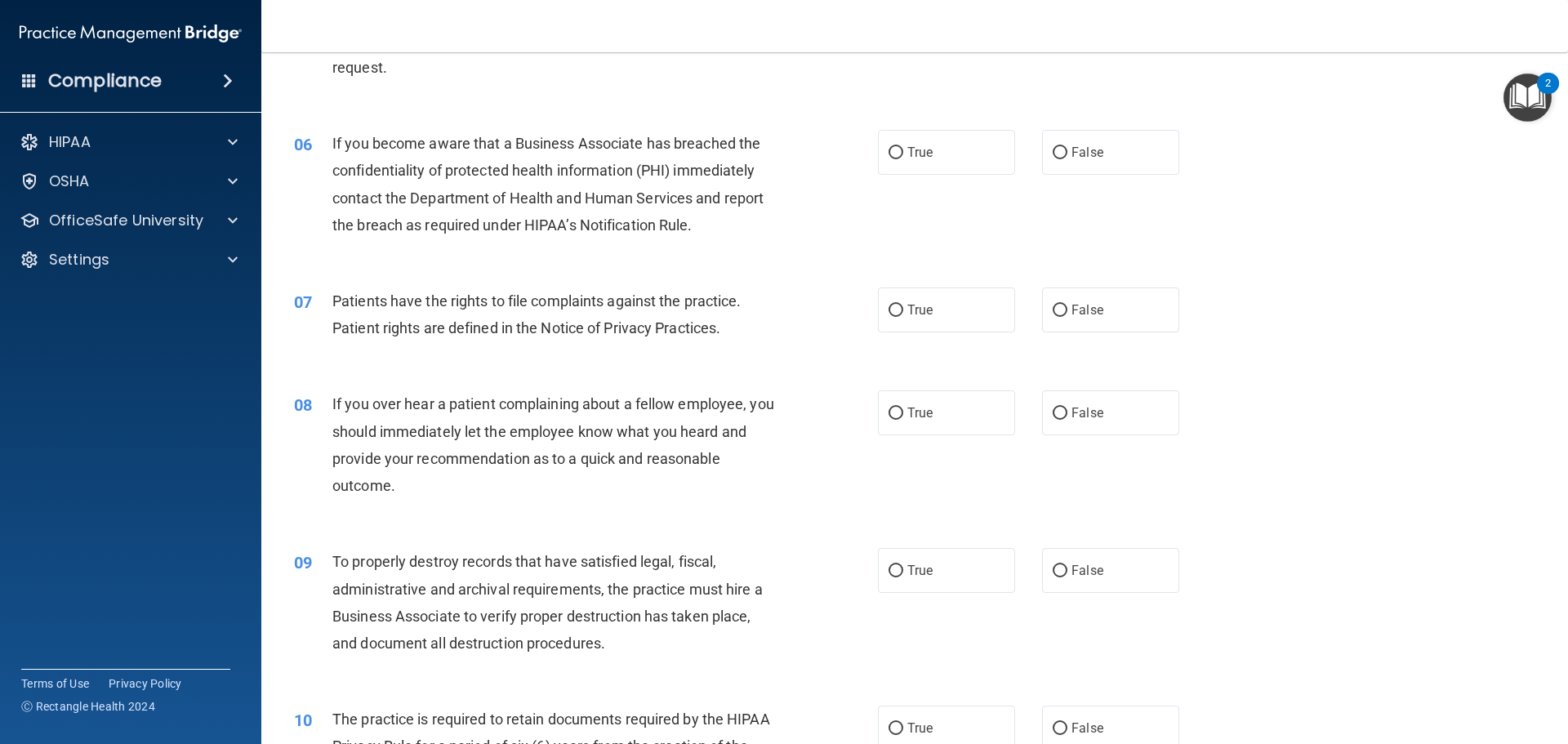
scroll to position [735, 0]
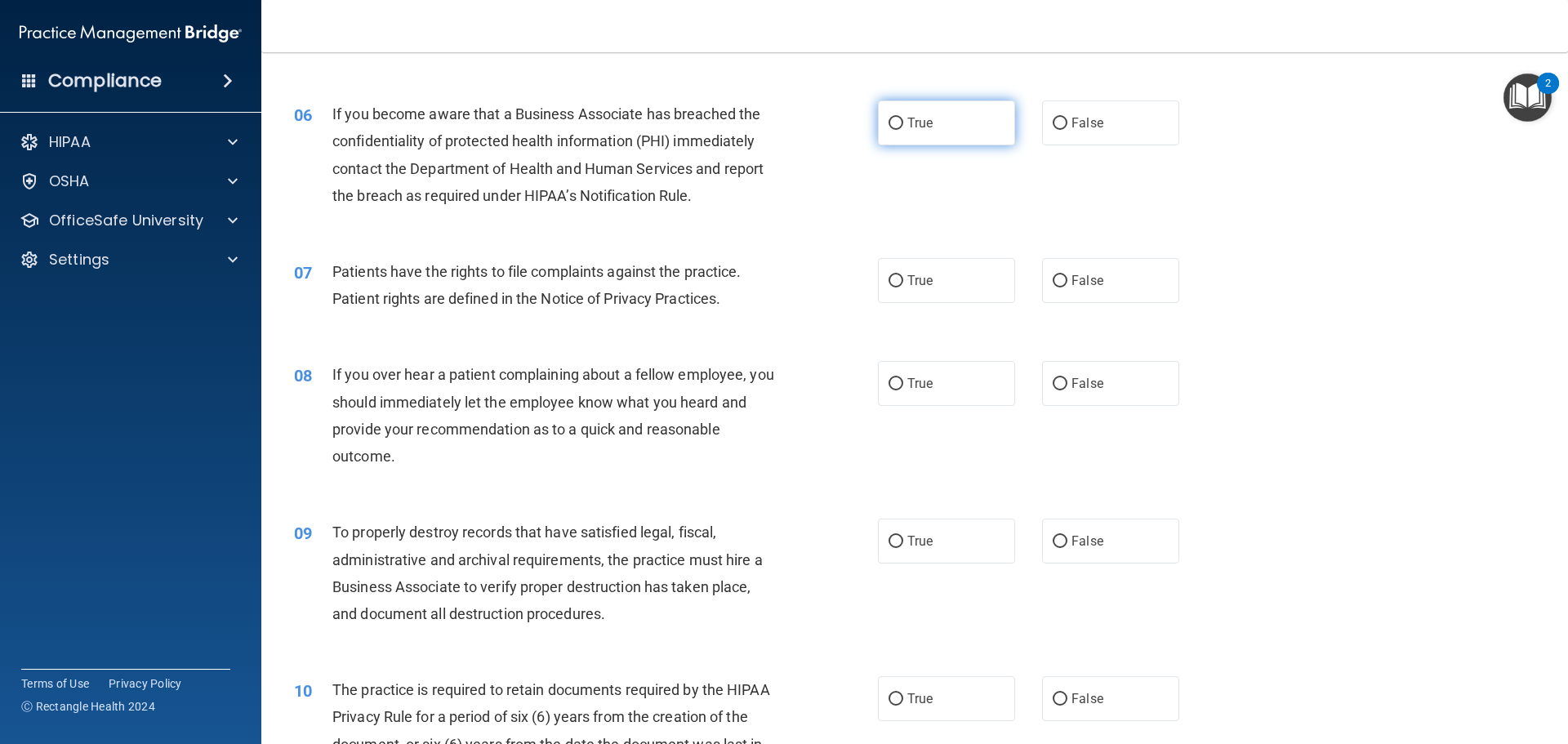
click at [893, 118] on input "True" at bounding box center [896, 124] width 14 height 12
radio input "true"
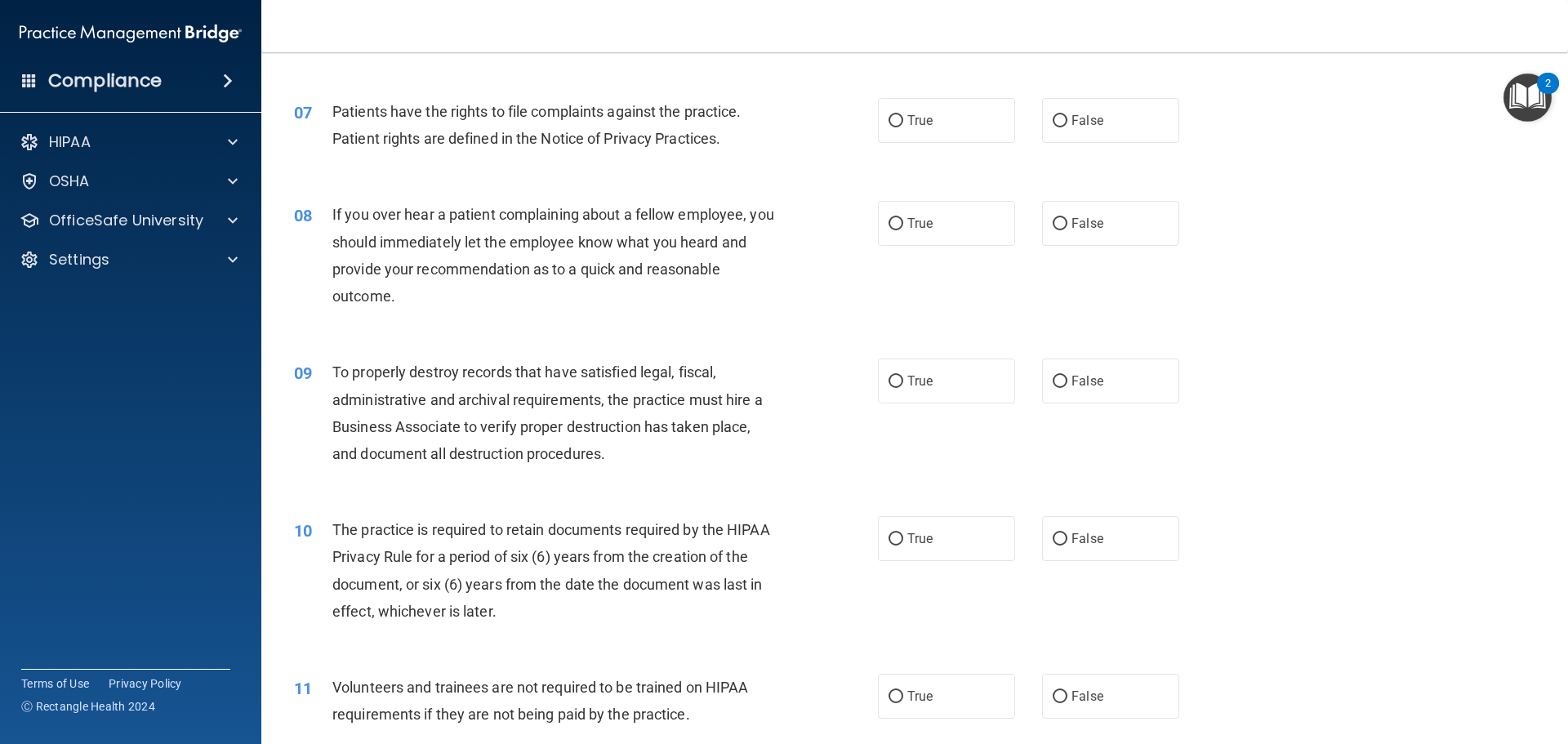
scroll to position [898, 0]
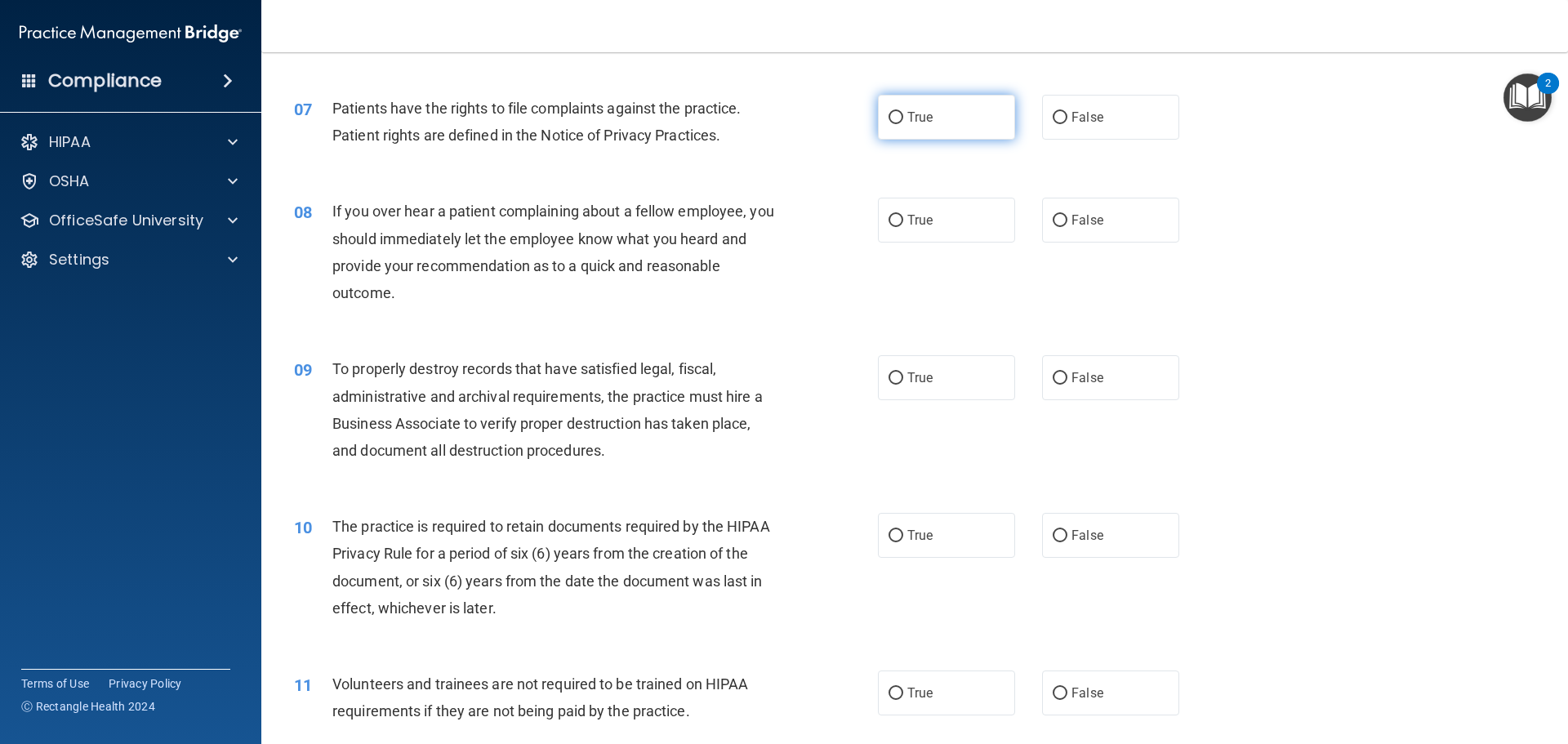
click at [890, 124] on label "True" at bounding box center [947, 117] width 137 height 45
click at [890, 124] on input "True" at bounding box center [896, 118] width 14 height 12
radio input "true"
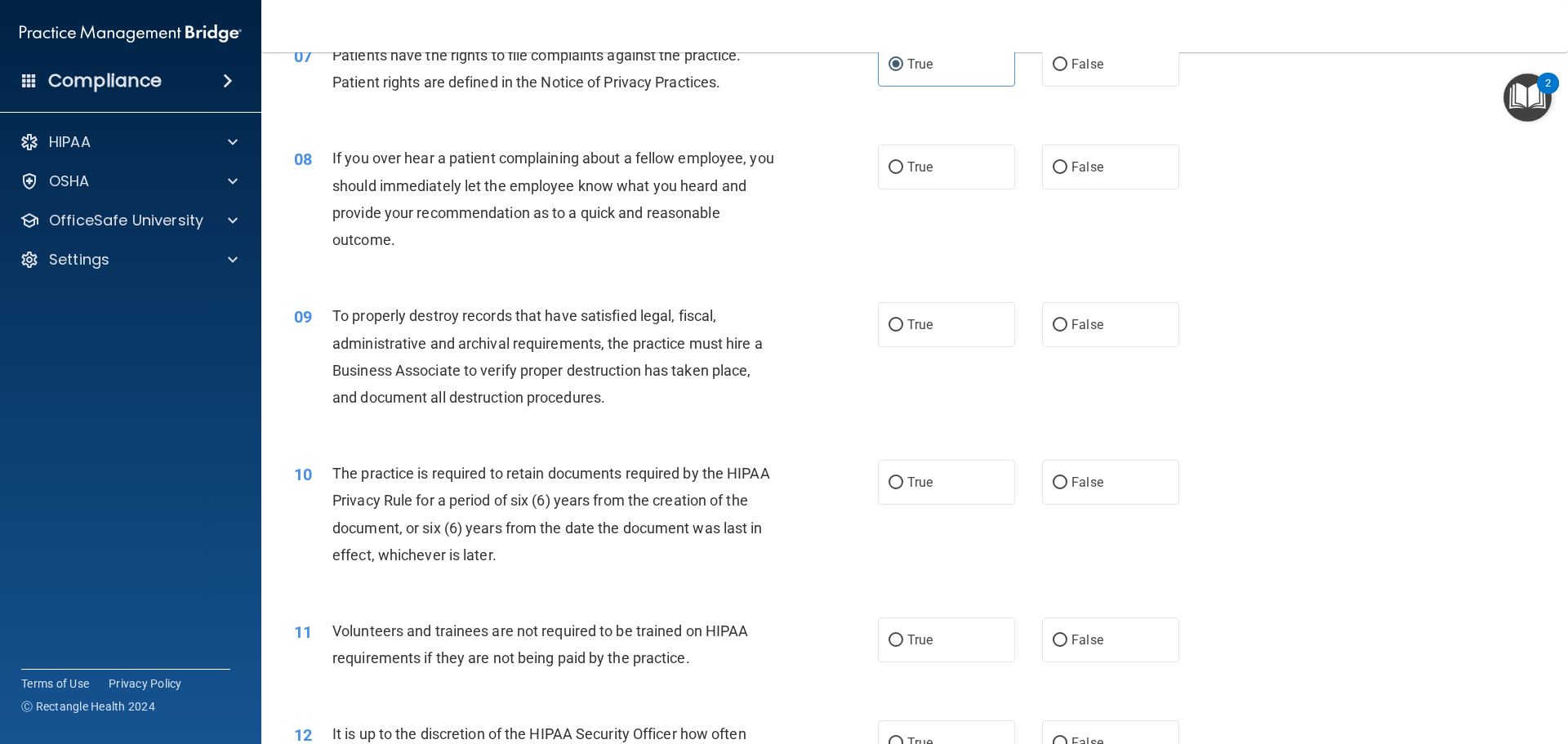
scroll to position [980, 0]
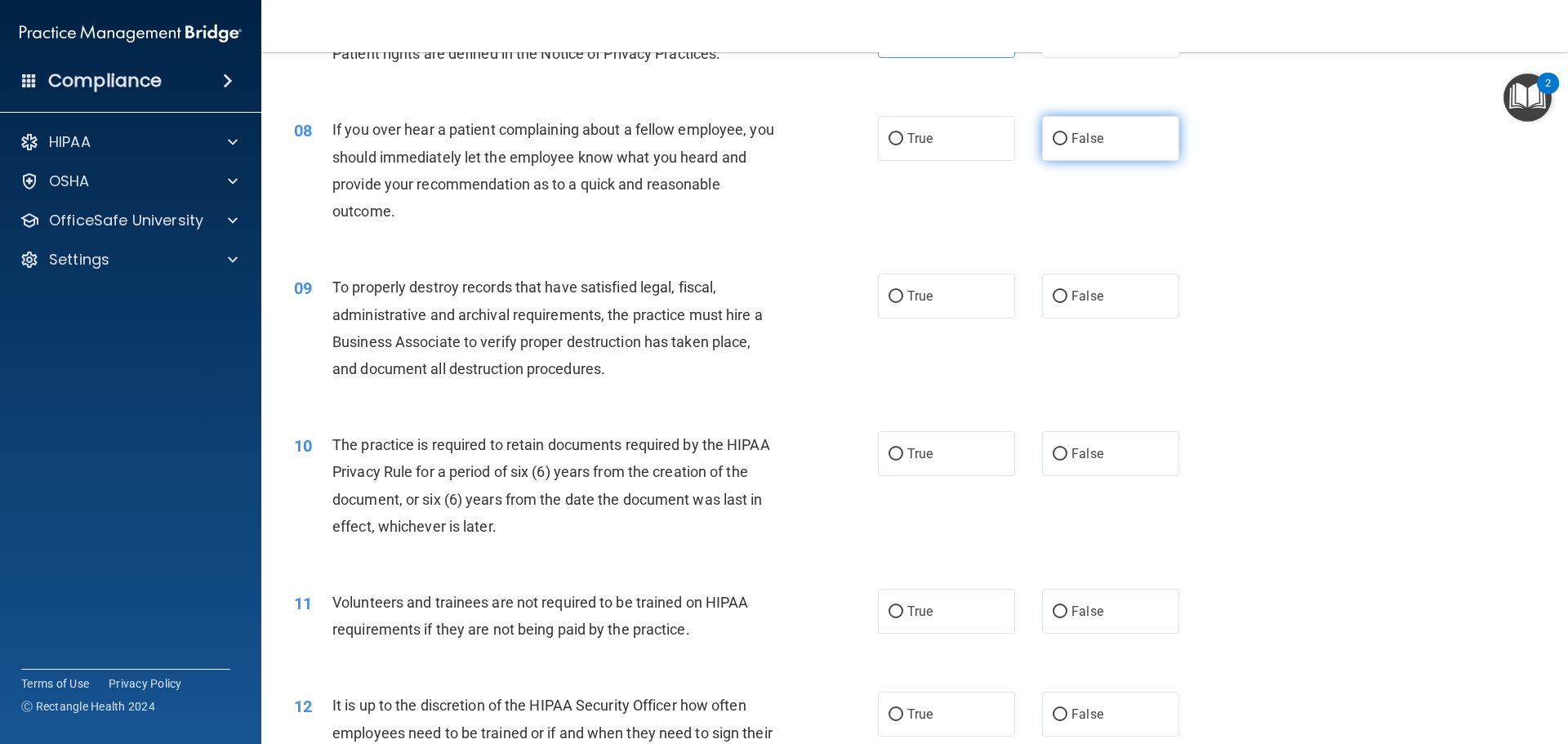
click at [1053, 138] on input "False" at bounding box center [1060, 139] width 14 height 12
radio input "true"
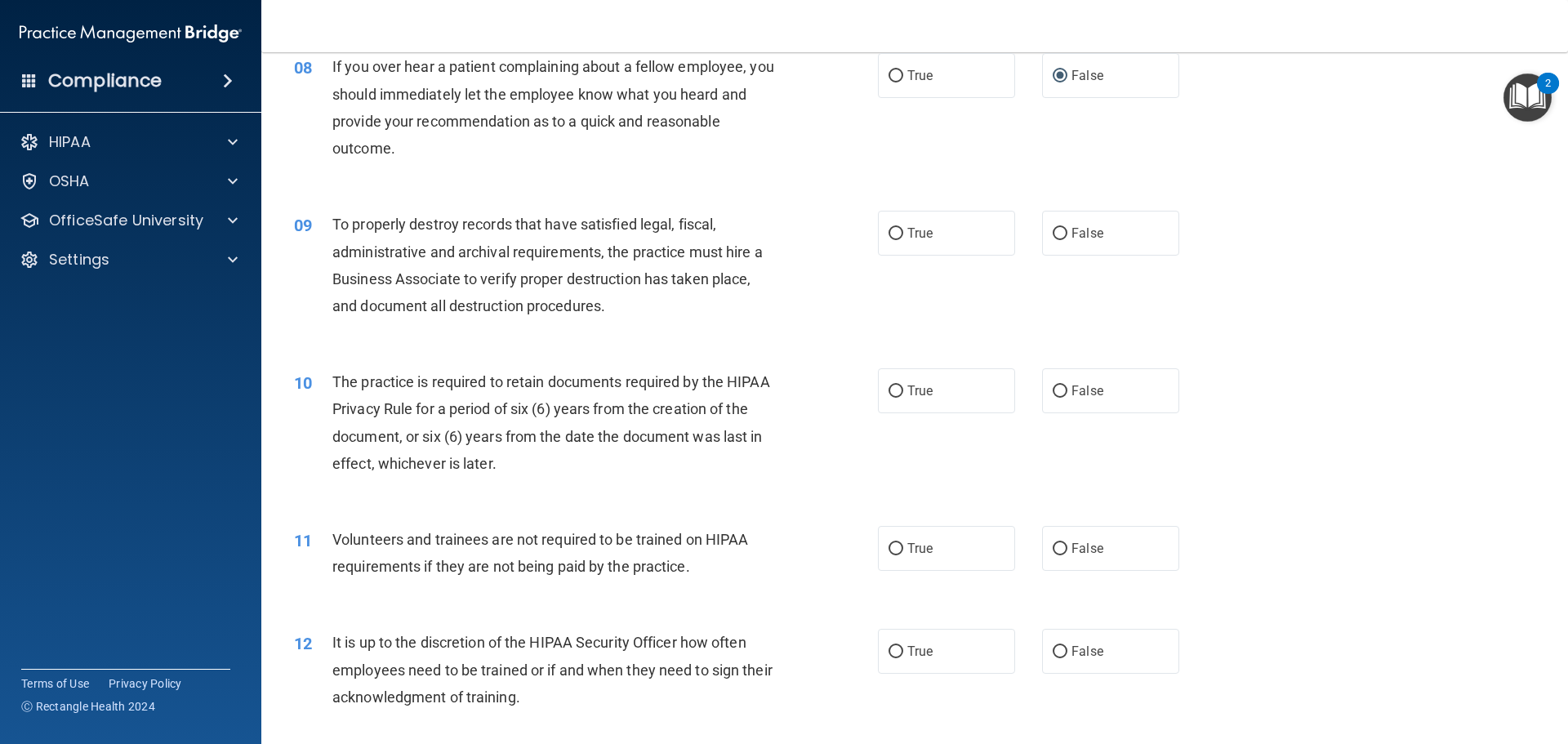
scroll to position [1143, 0]
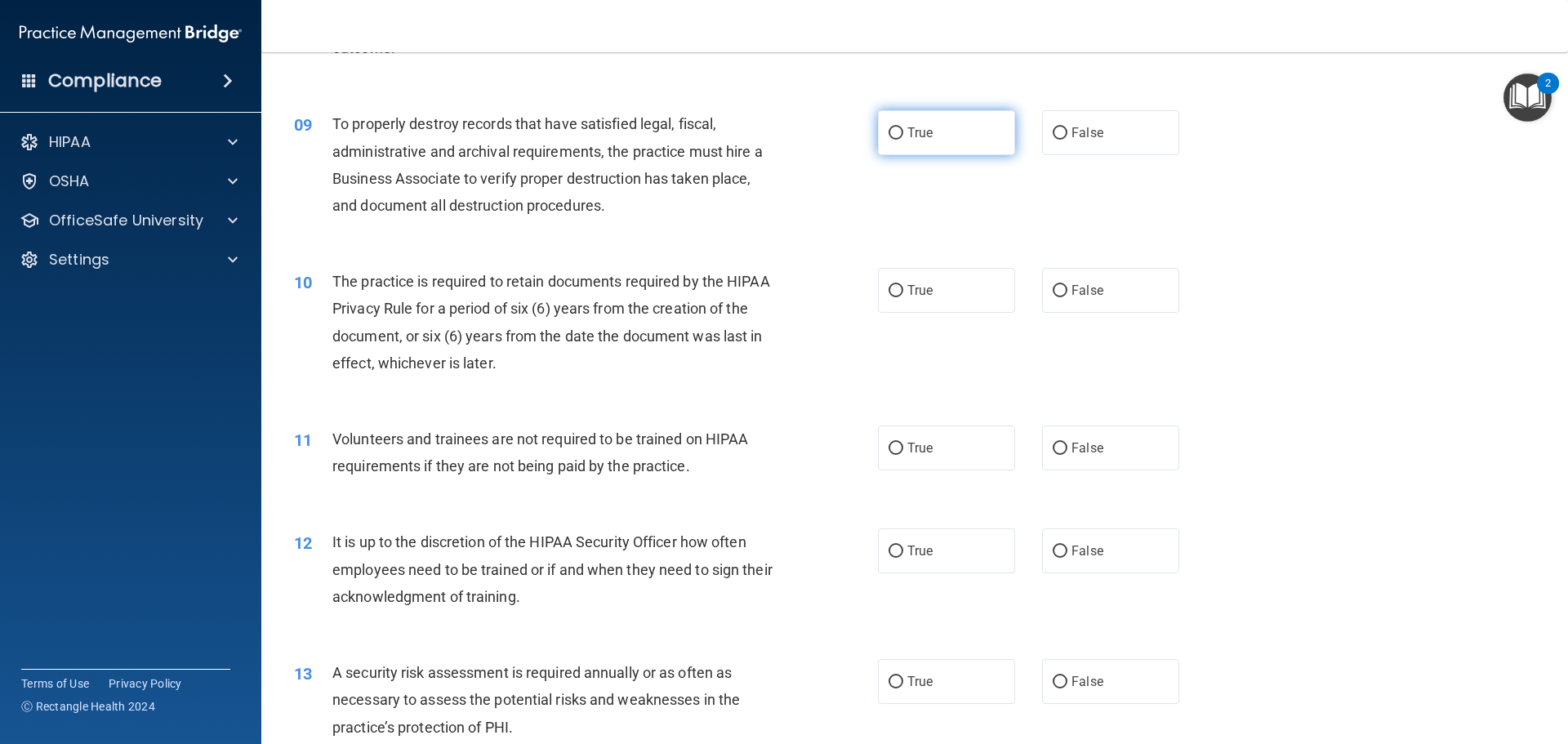
click at [892, 130] on input "True" at bounding box center [896, 134] width 14 height 12
radio input "true"
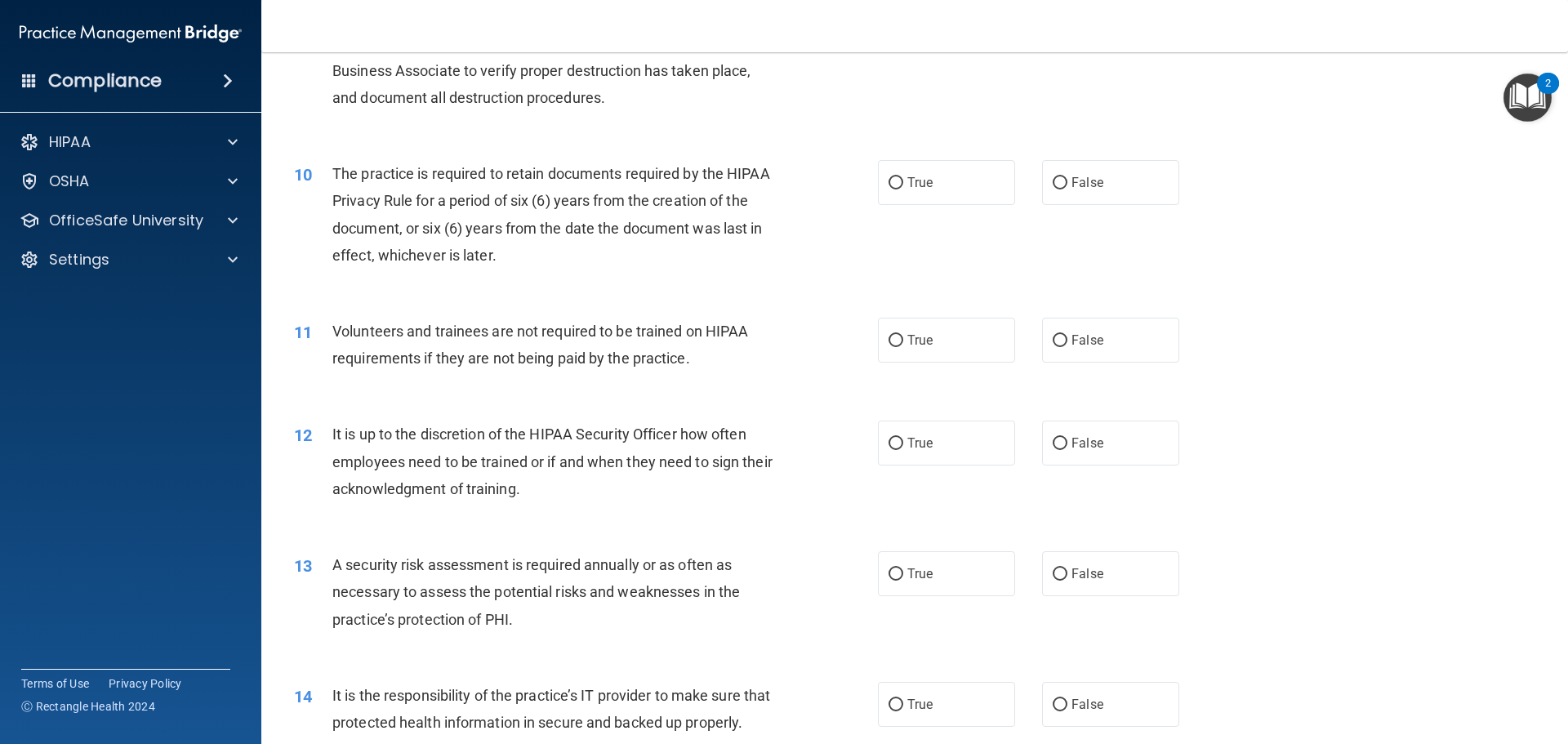
scroll to position [1306, 0]
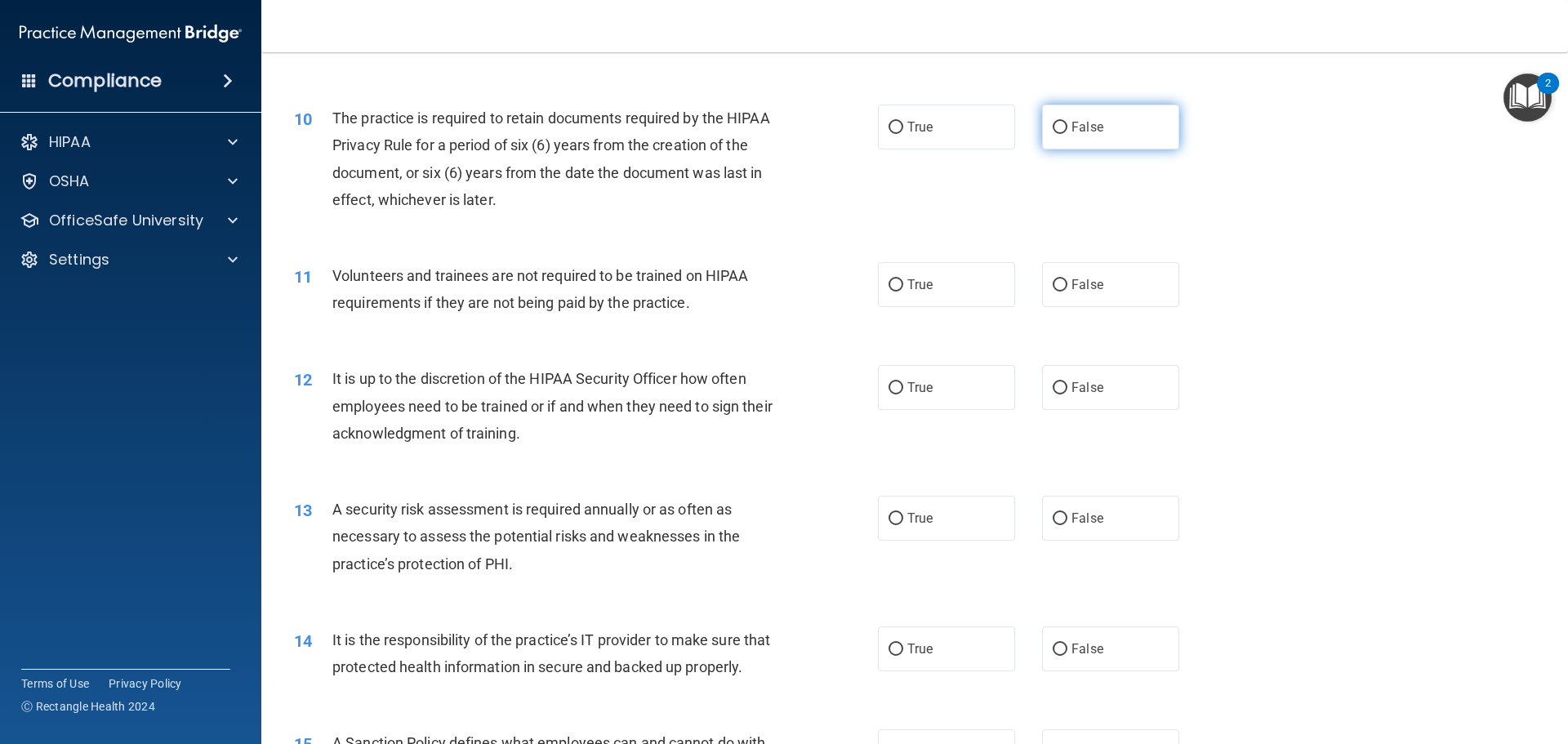
click at [1044, 126] on label "False" at bounding box center [1111, 127] width 137 height 45
click at [1053, 126] on input "False" at bounding box center [1060, 128] width 14 height 12
radio input "true"
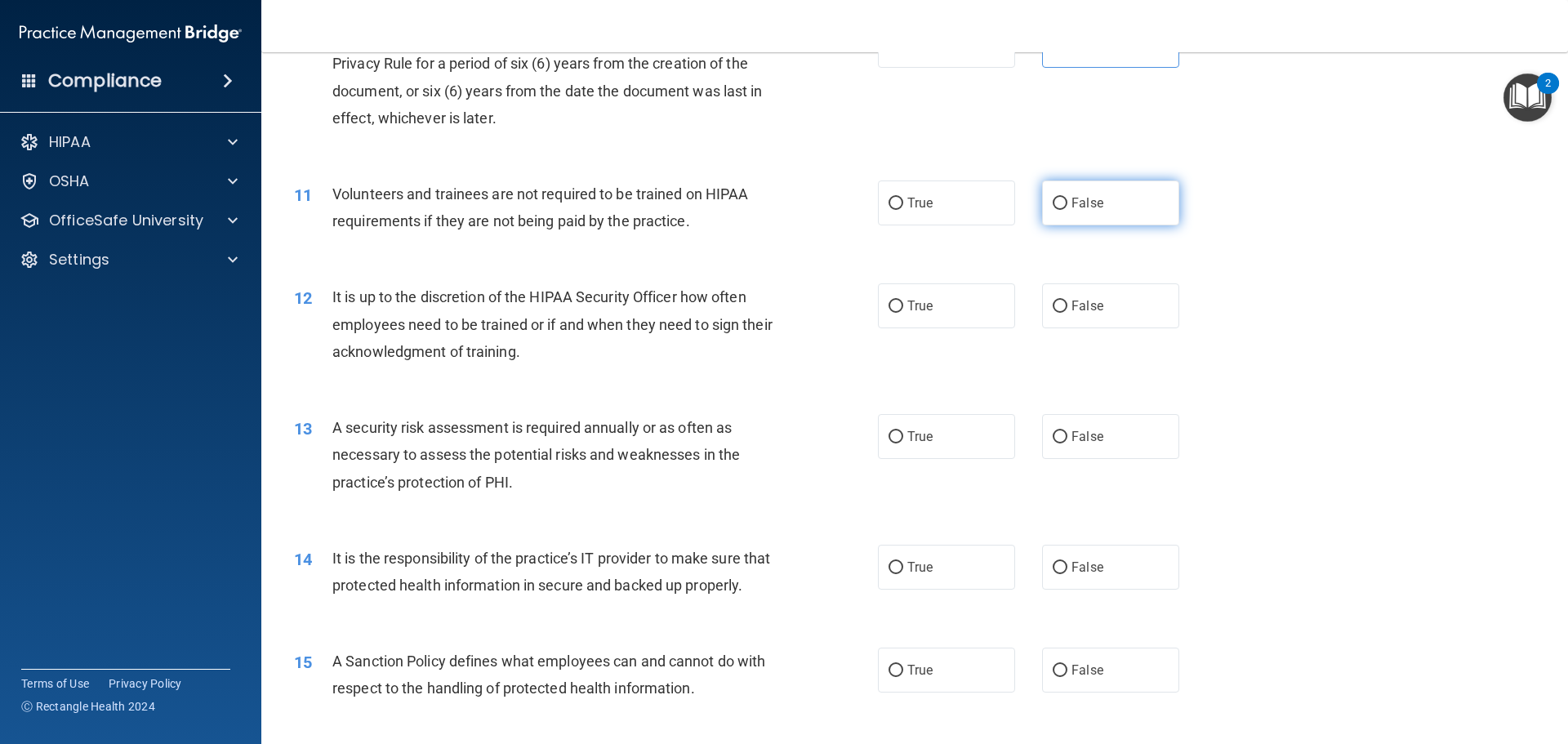
click at [1042, 197] on label "False" at bounding box center [1111, 203] width 137 height 45
click at [1053, 197] on input "False" at bounding box center [1060, 203] width 14 height 12
radio input "true"
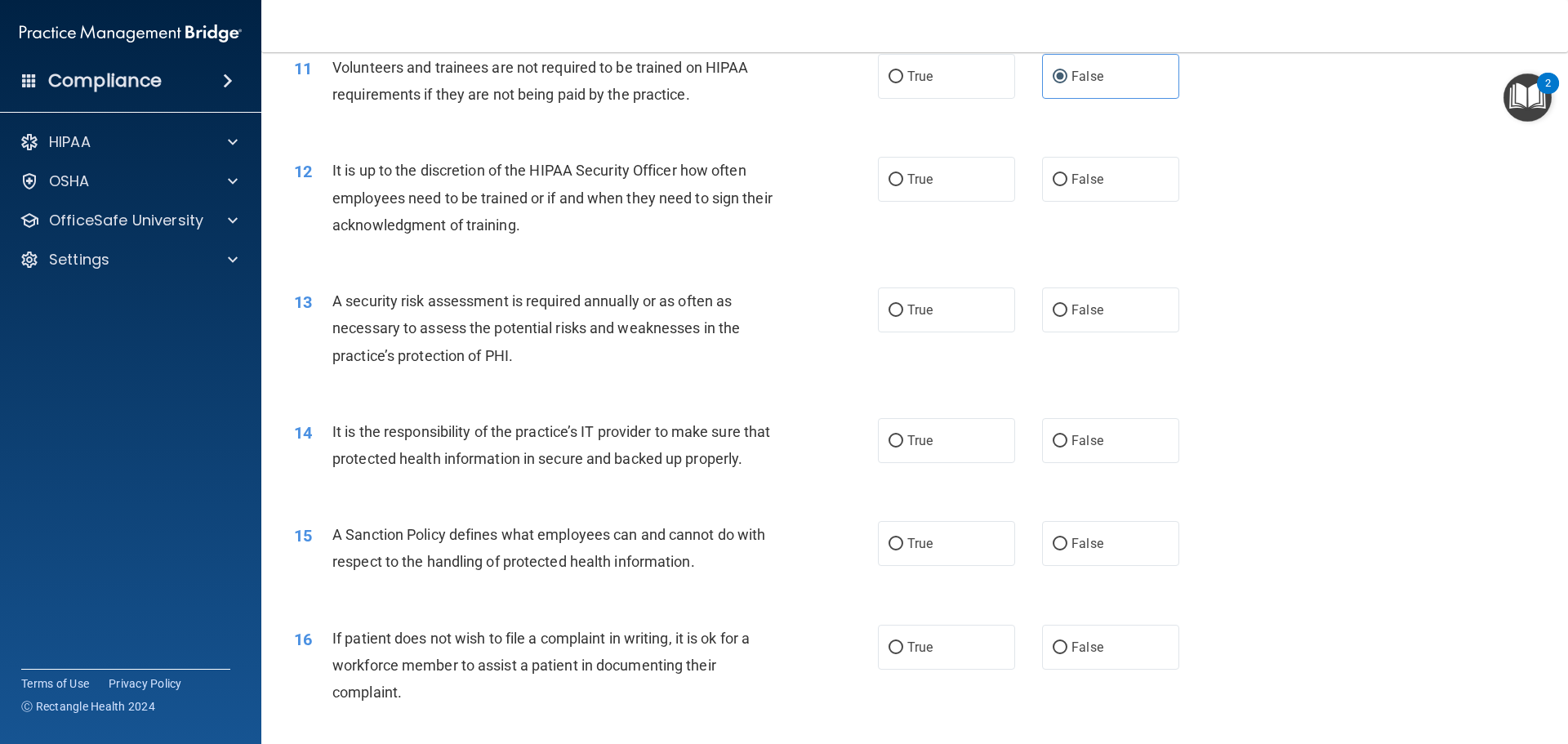
scroll to position [1551, 0]
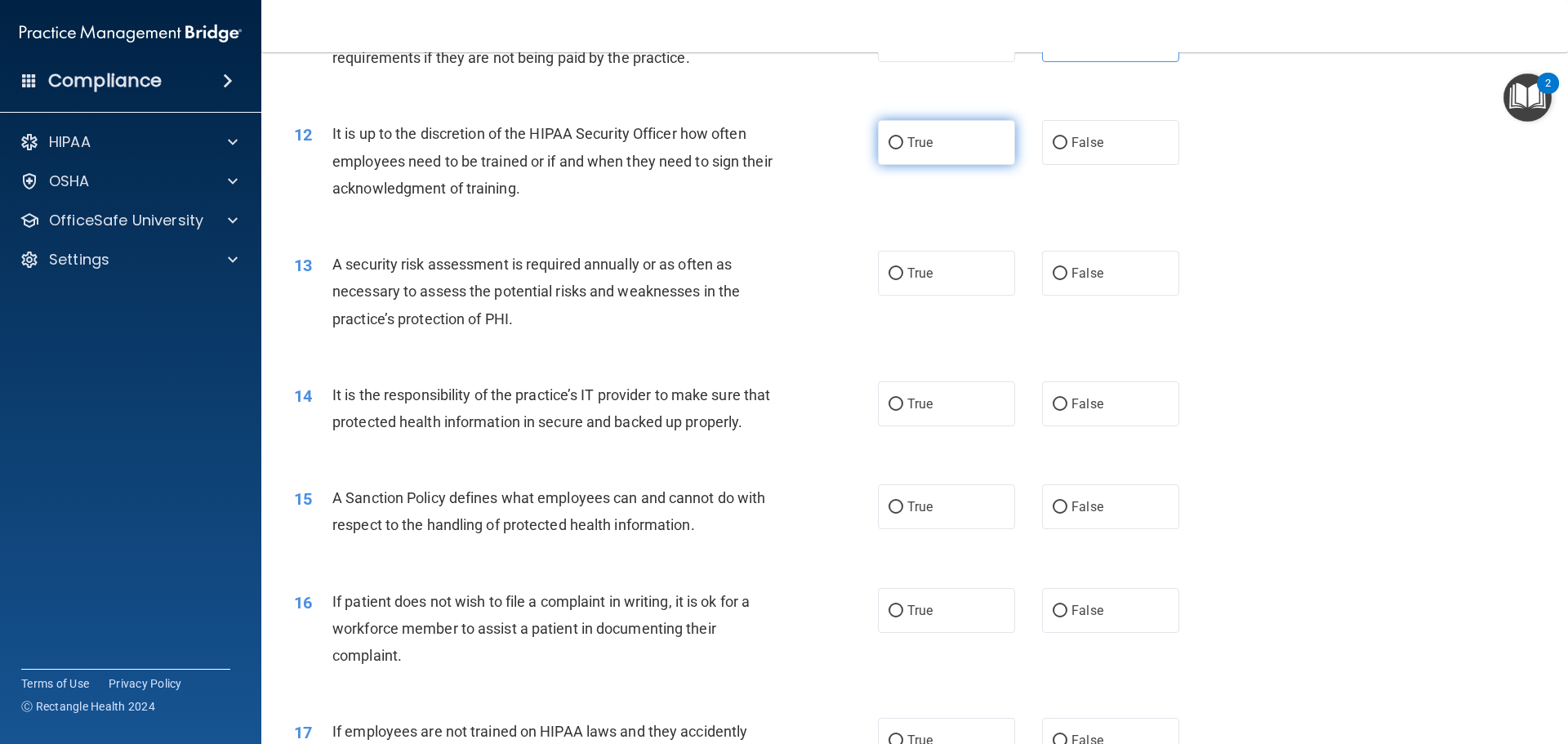
click at [896, 149] on input "True" at bounding box center [896, 144] width 14 height 12
radio input "true"
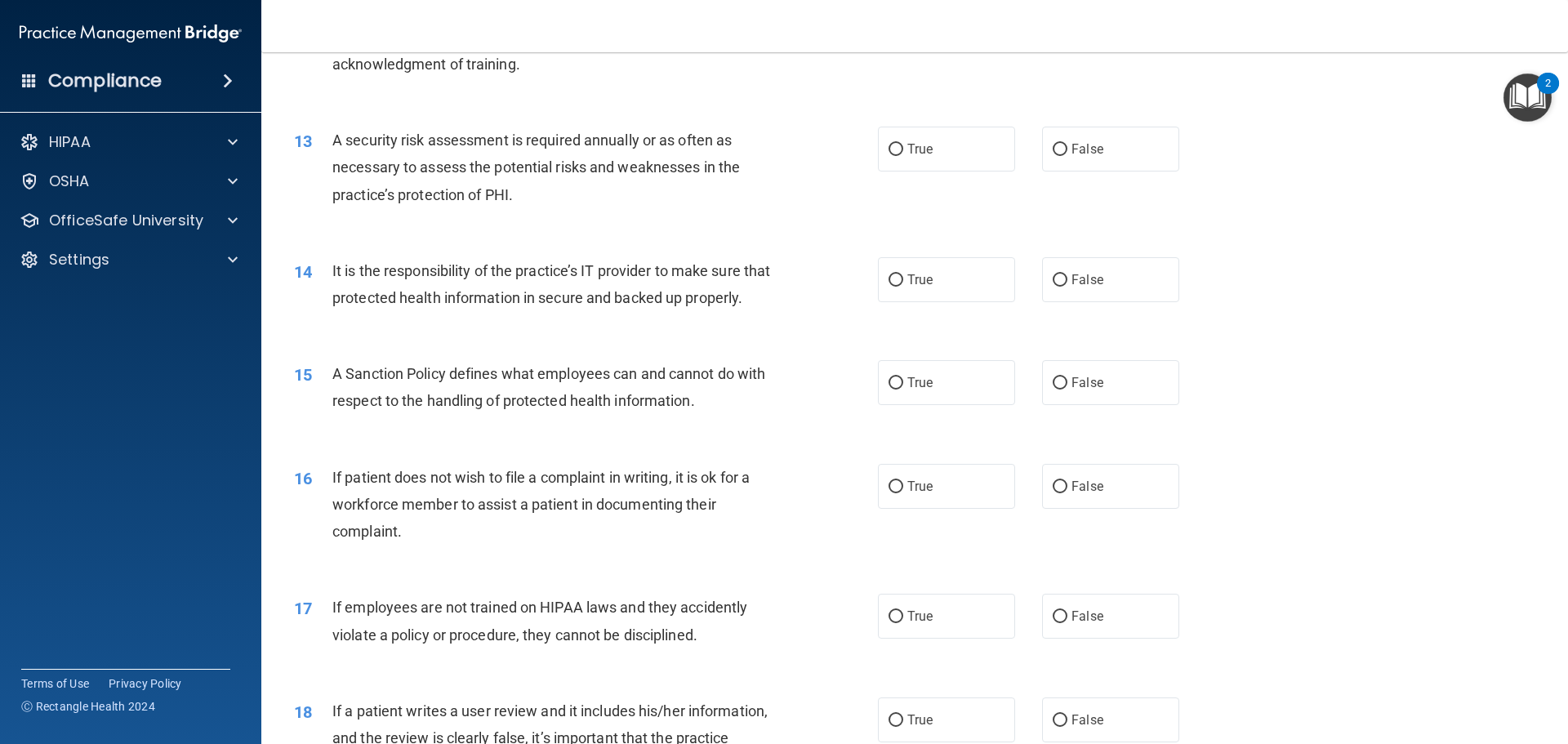
scroll to position [1715, 0]
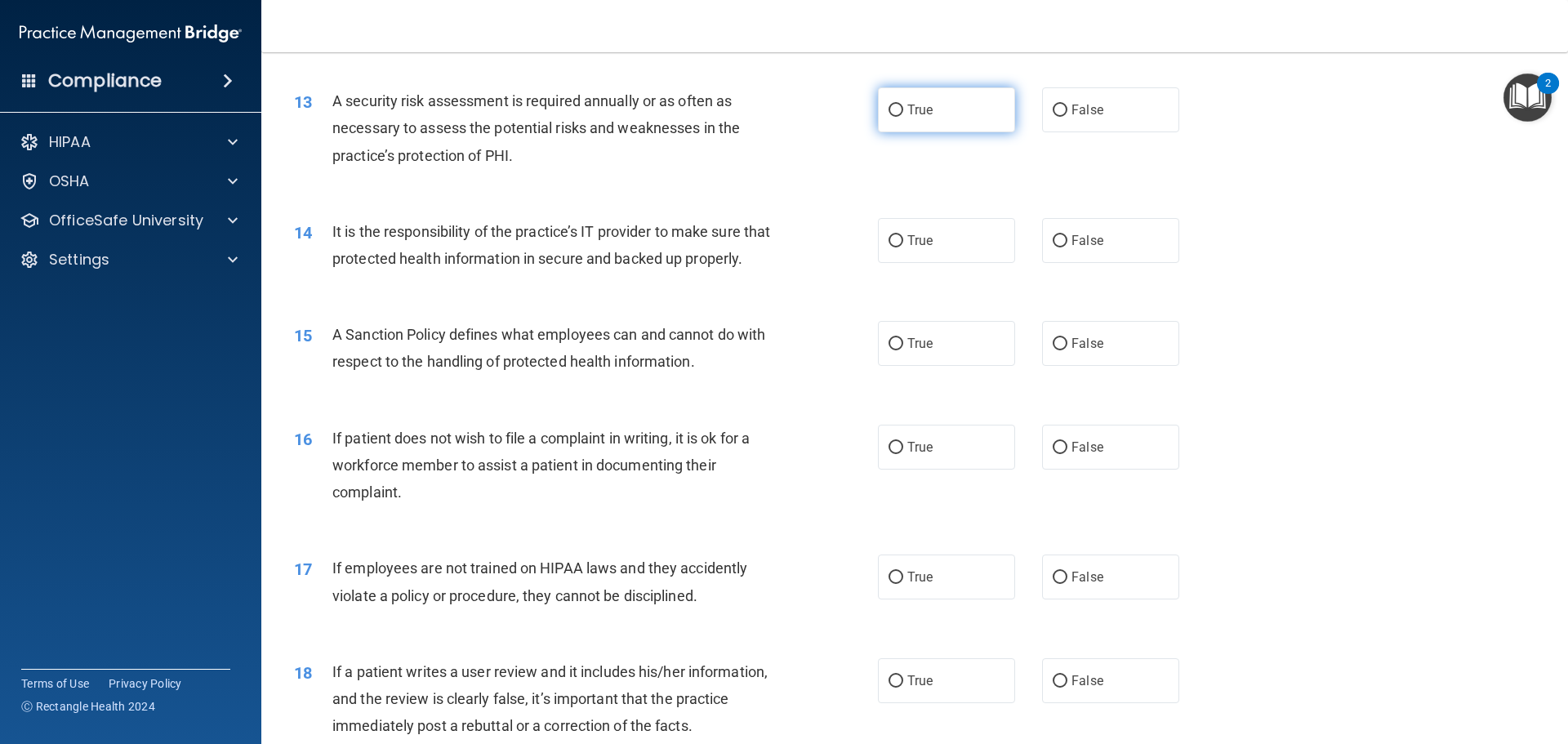
click at [893, 113] on input "True" at bounding box center [896, 111] width 14 height 12
radio input "true"
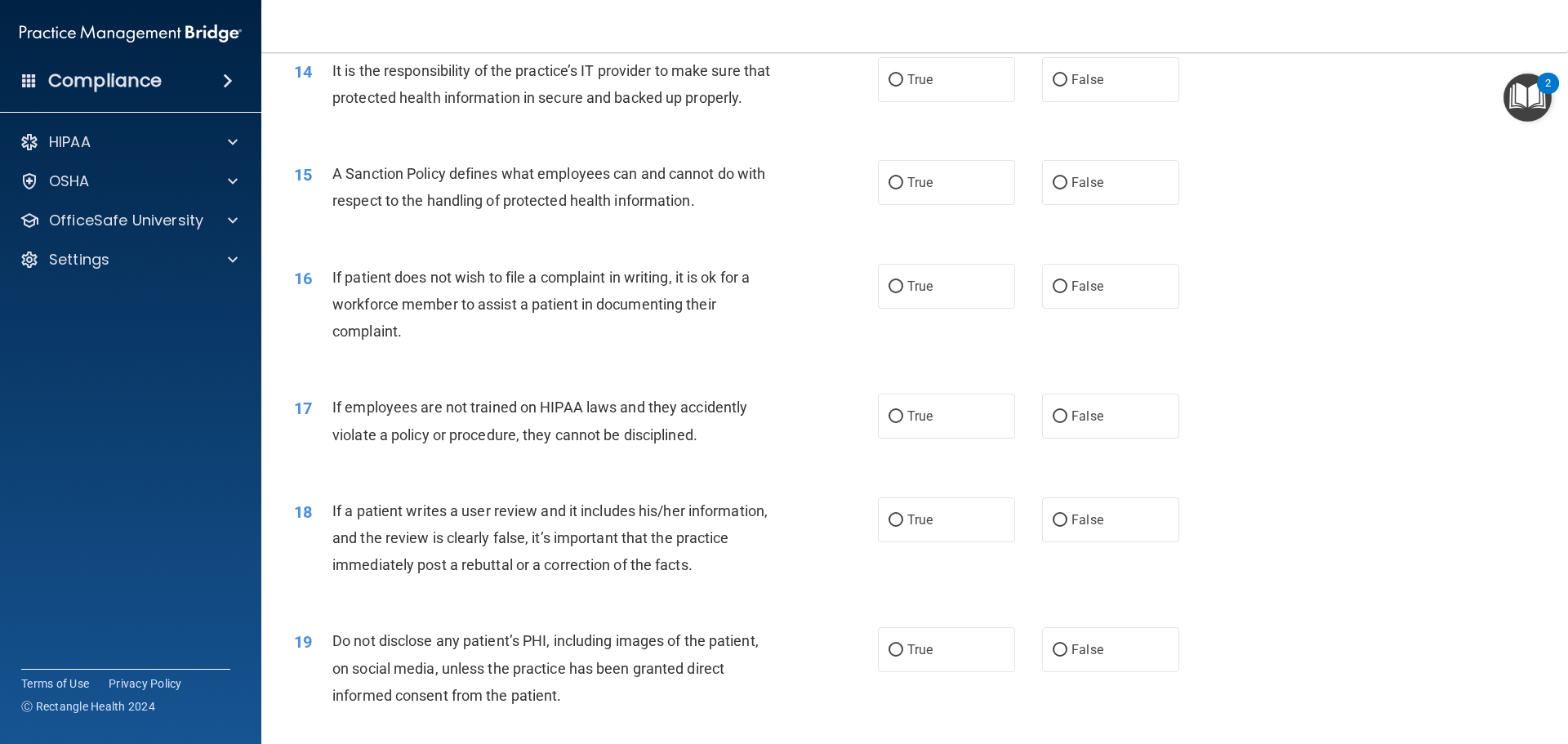
scroll to position [1878, 0]
click at [895, 81] on input "True" at bounding box center [896, 79] width 14 height 12
radio input "true"
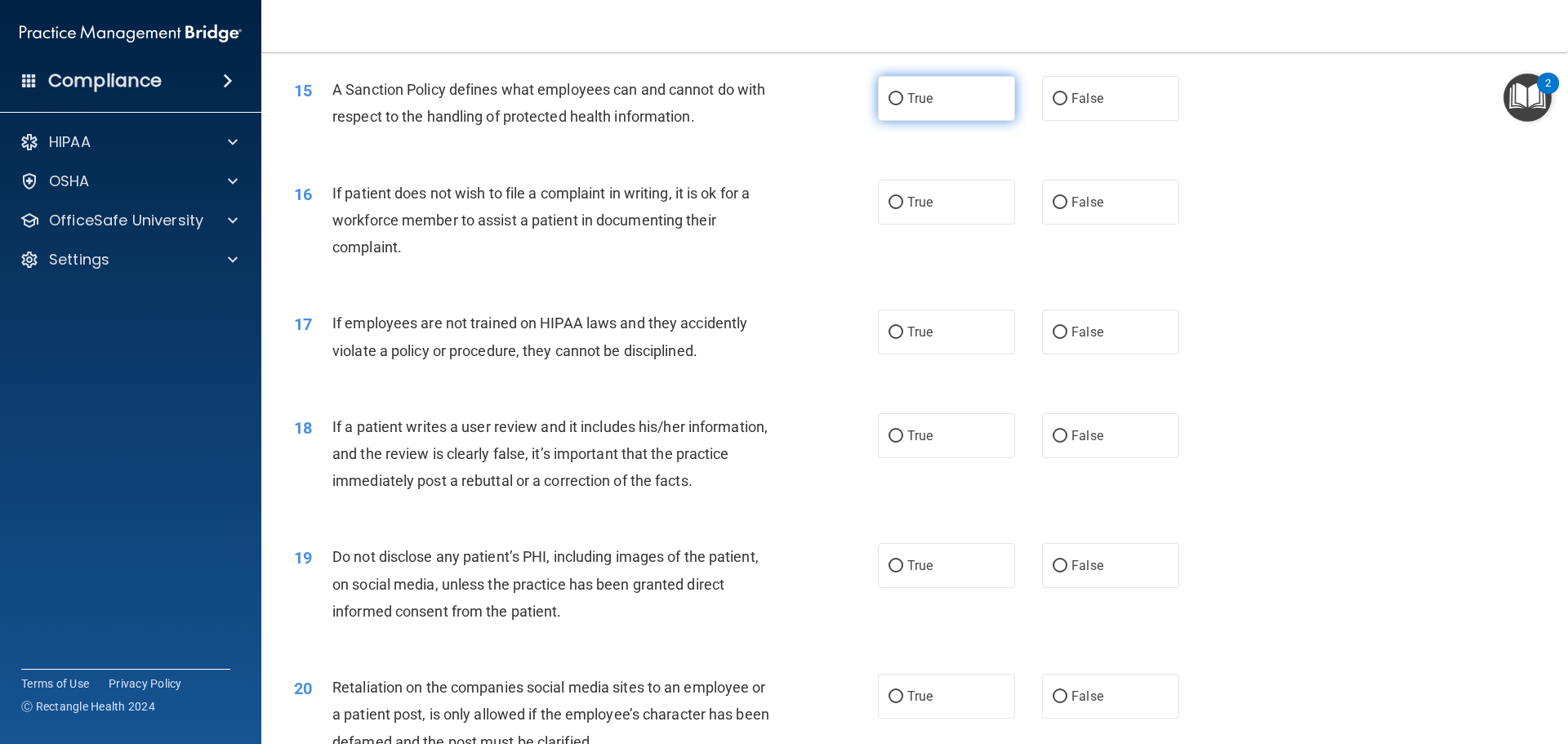
click at [881, 120] on label "True" at bounding box center [947, 98] width 137 height 45
click at [889, 105] on input "True" at bounding box center [896, 99] width 14 height 12
radio input "true"
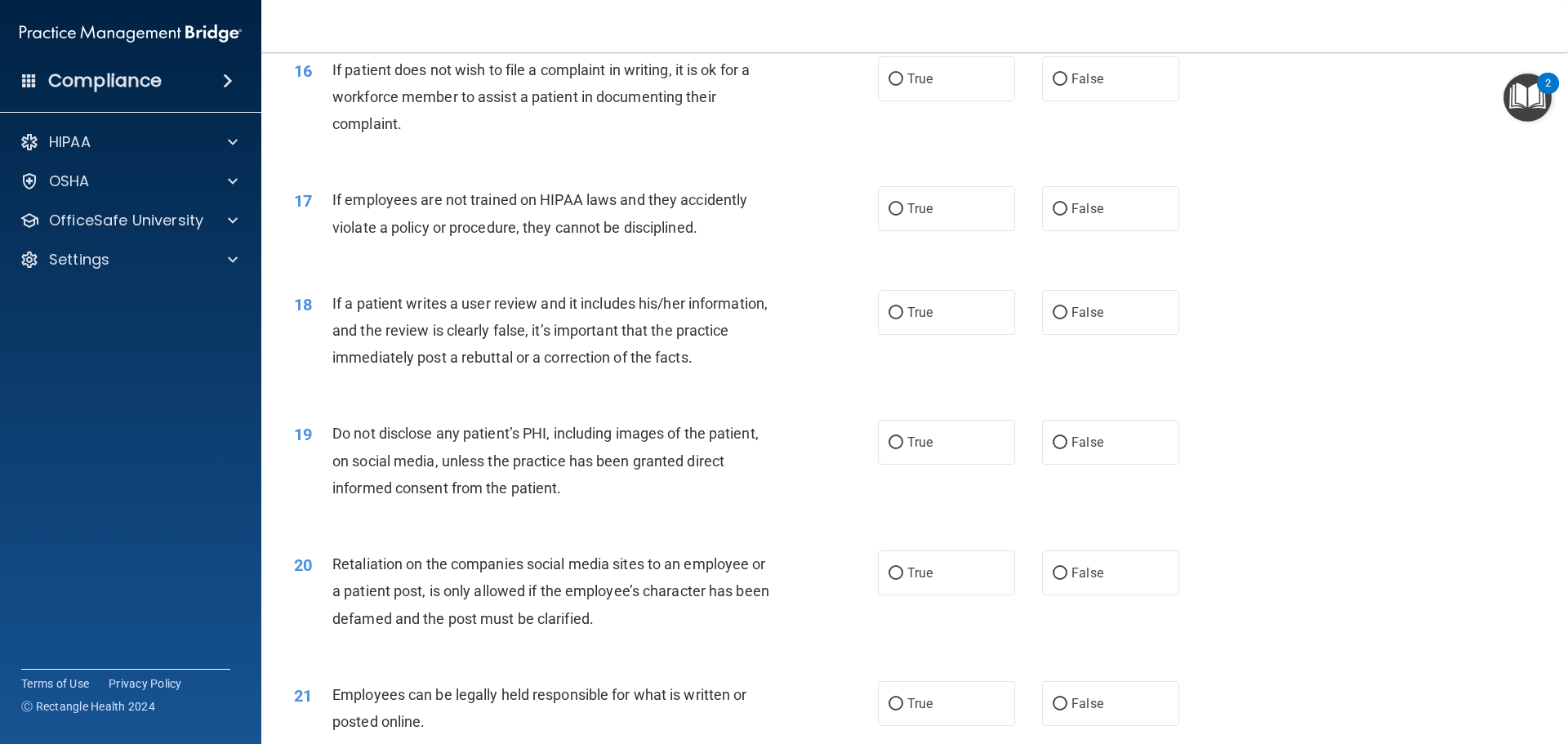
scroll to position [2122, 0]
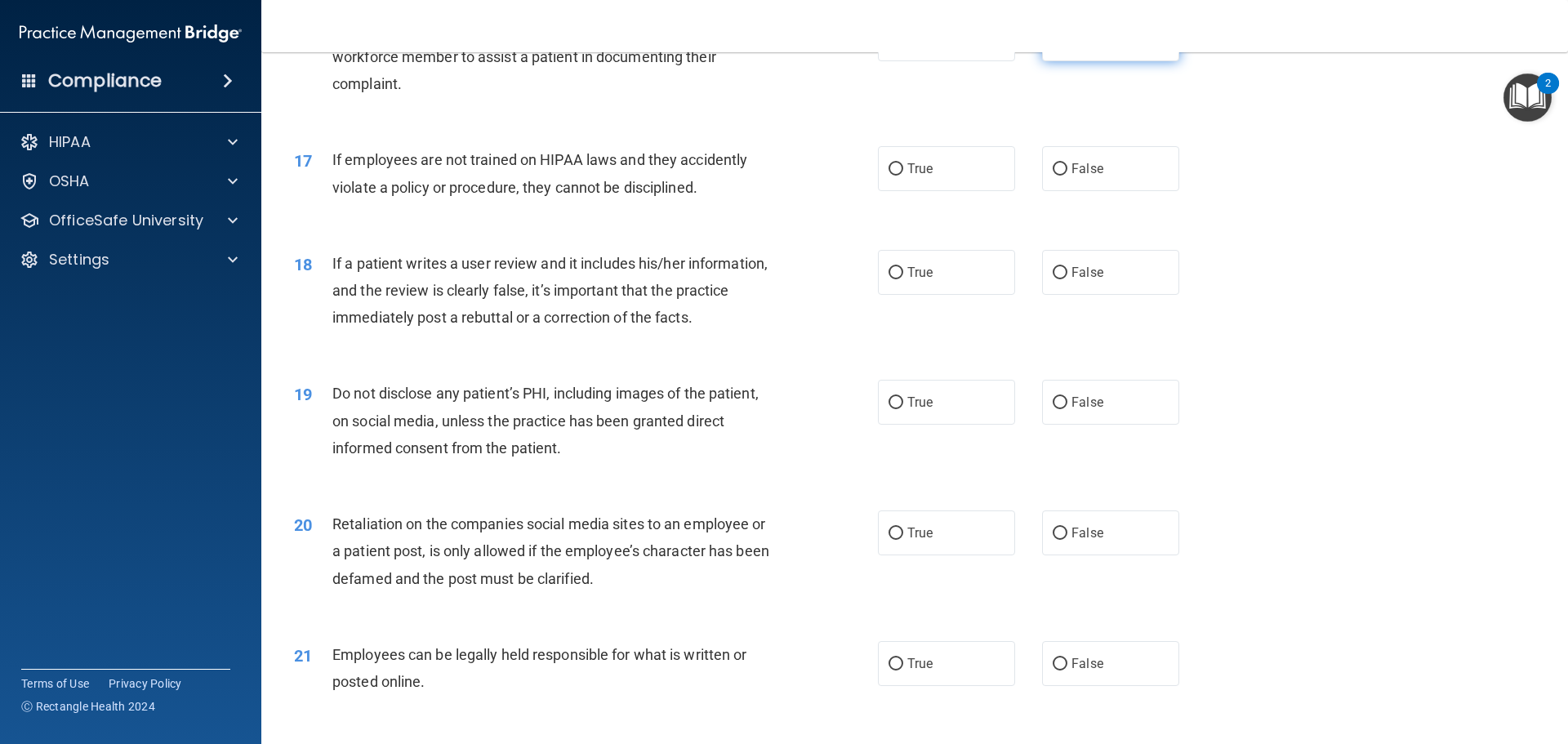
click at [1054, 45] on input "False" at bounding box center [1060, 40] width 14 height 12
radio input "true"
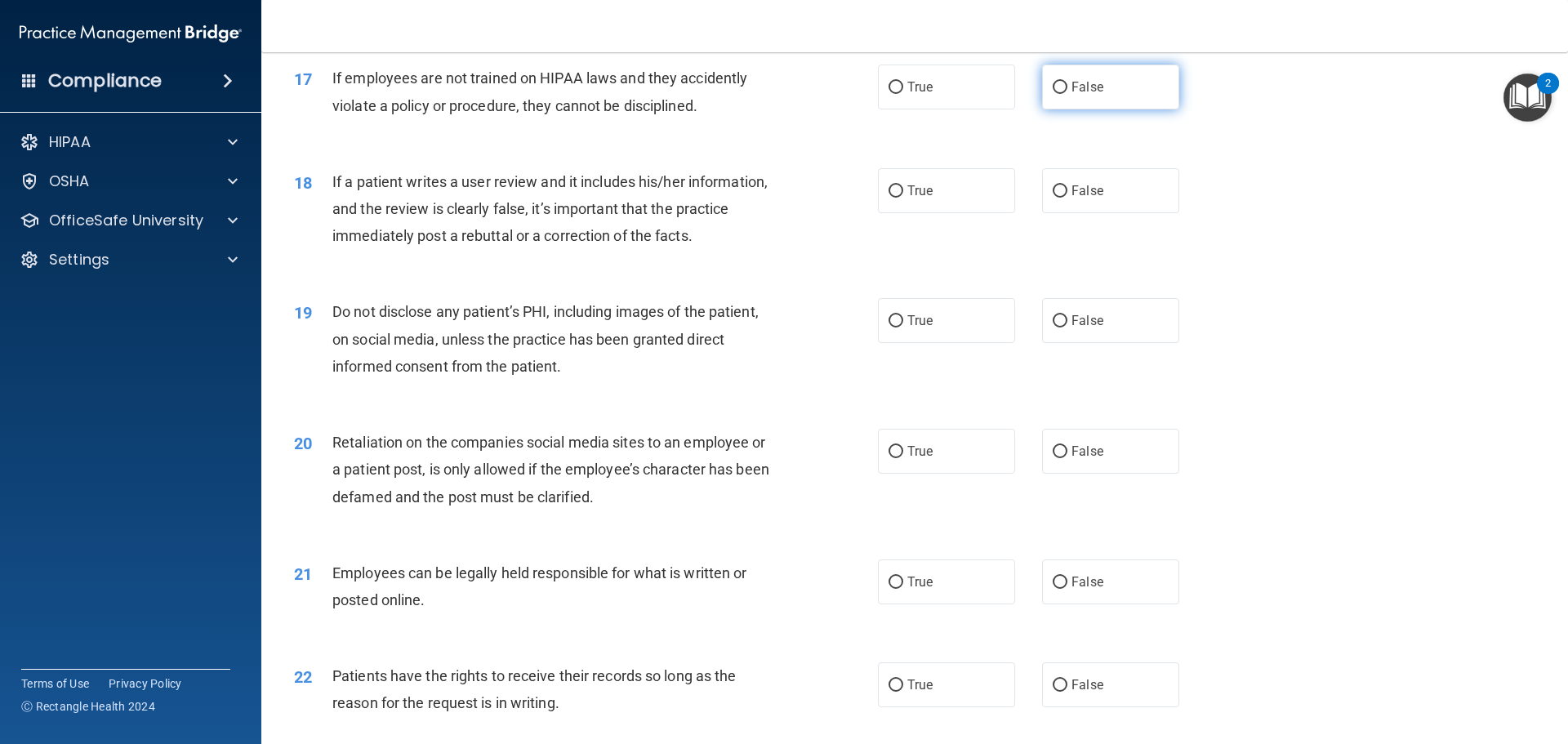
click at [1056, 94] on input "False" at bounding box center [1060, 88] width 14 height 12
radio input "true"
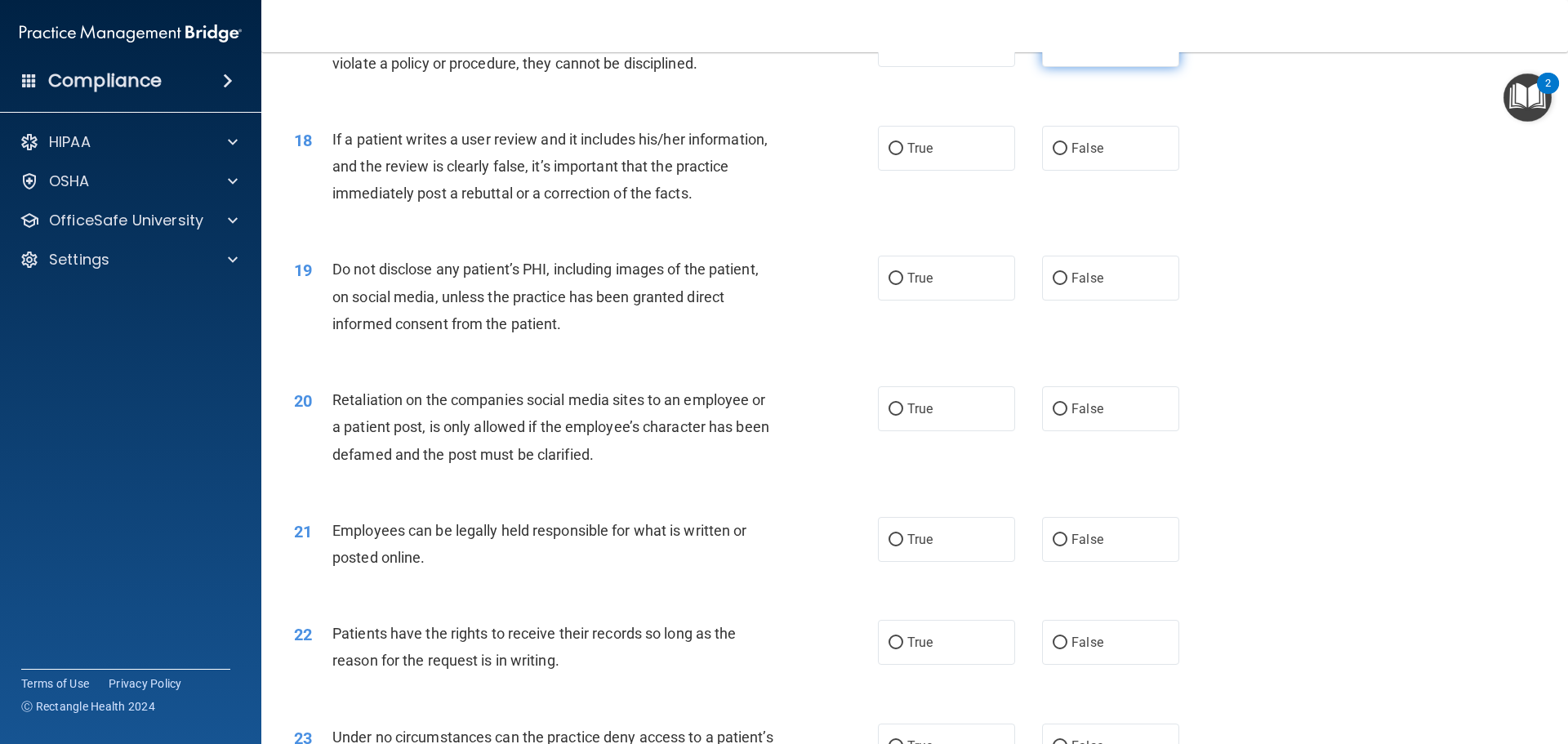
scroll to position [2286, 0]
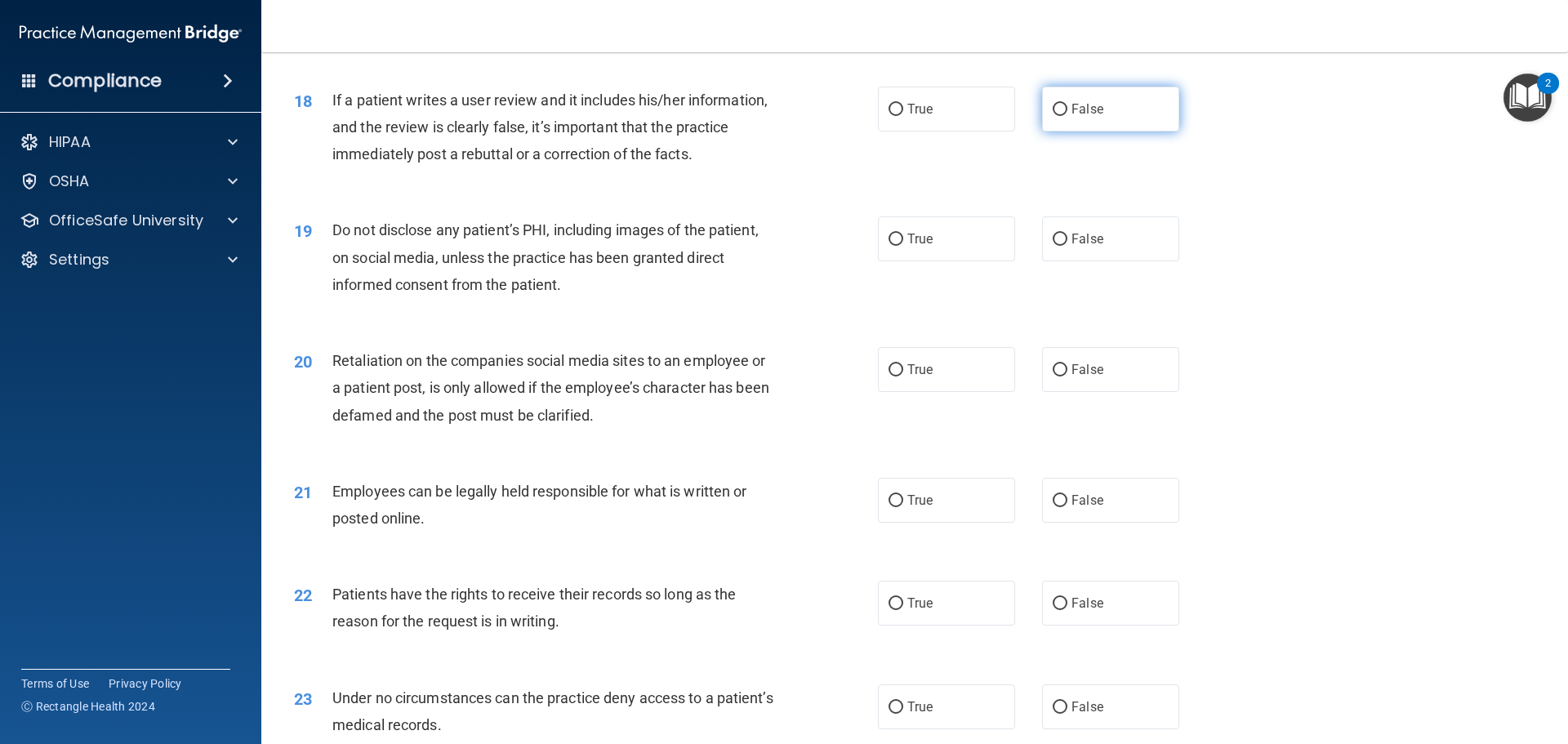
click at [1053, 116] on input "False" at bounding box center [1060, 110] width 14 height 12
radio input "true"
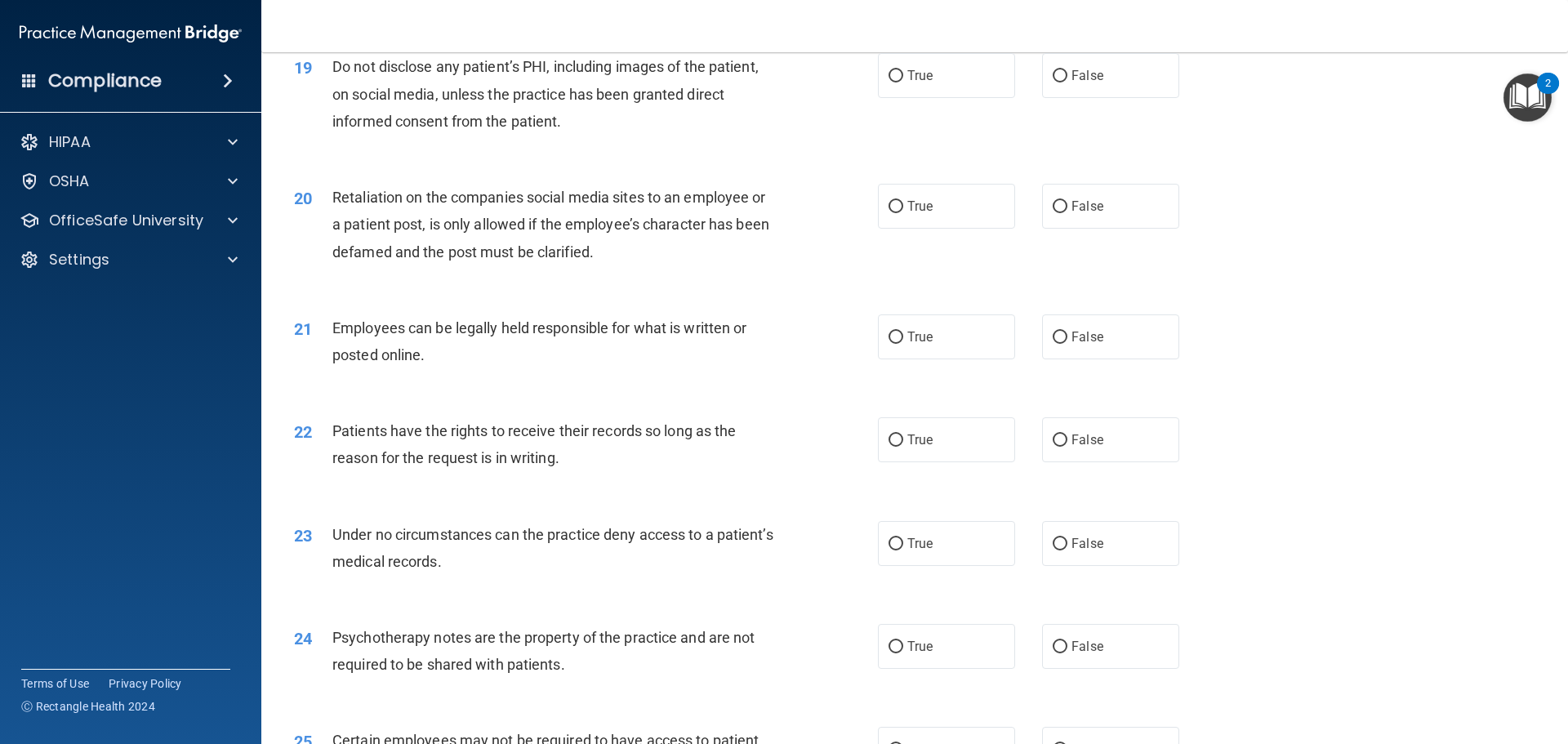
scroll to position [2368, 0]
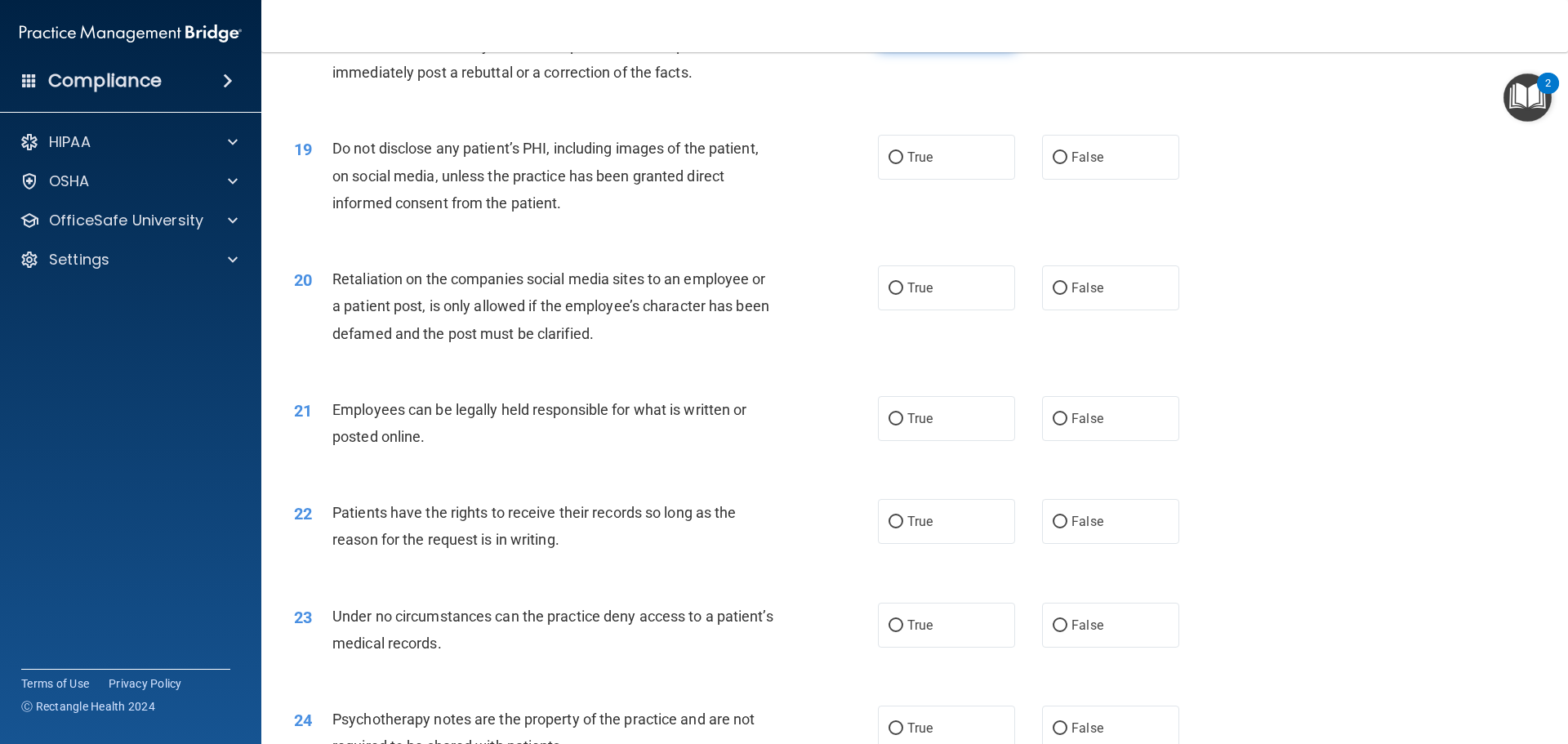
click at [890, 34] on input "True" at bounding box center [896, 29] width 14 height 12
radio input "true"
radio input "false"
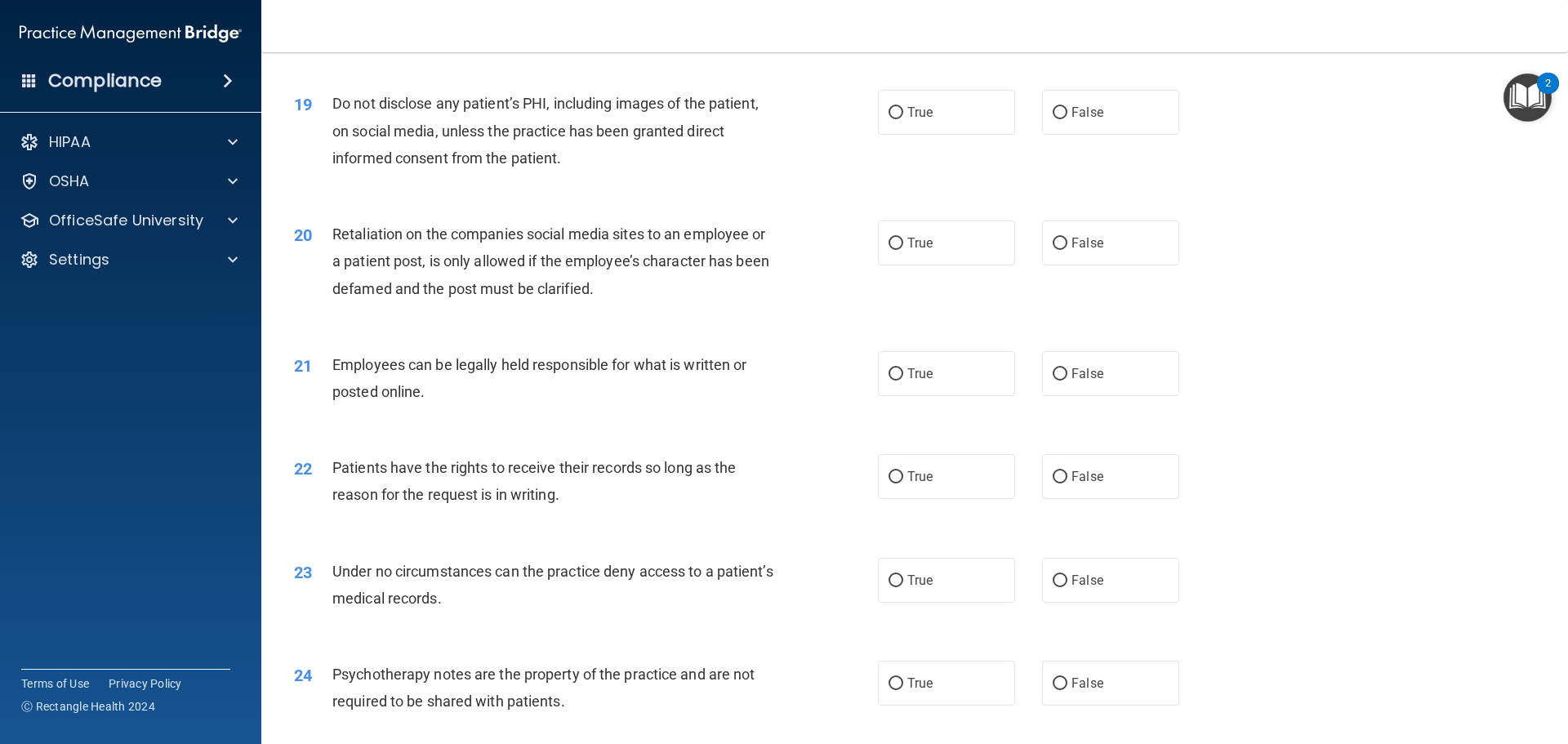
scroll to position [2449, 0]
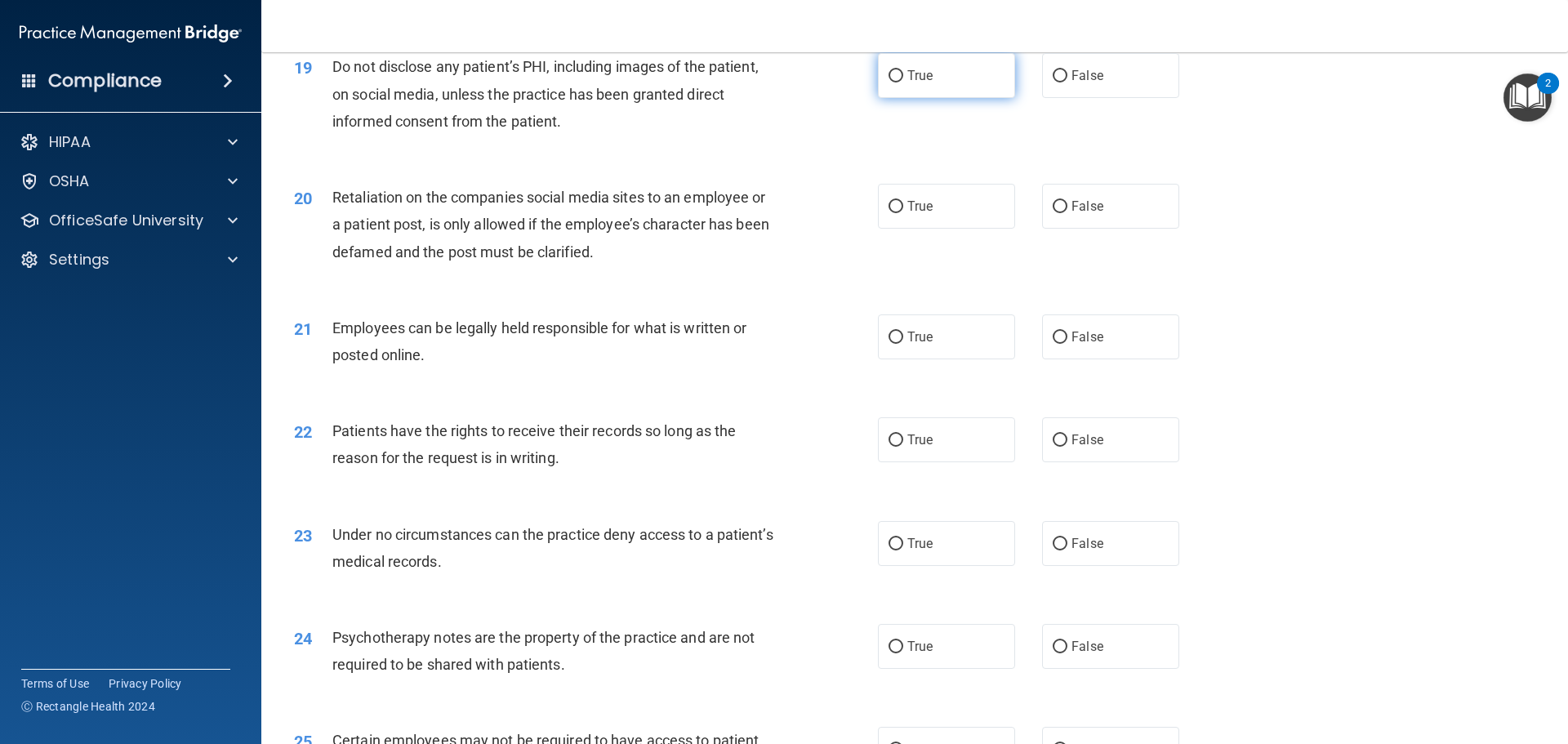
click at [898, 98] on label "True" at bounding box center [947, 75] width 137 height 45
click at [898, 82] on input "True" at bounding box center [896, 77] width 14 height 12
radio input "true"
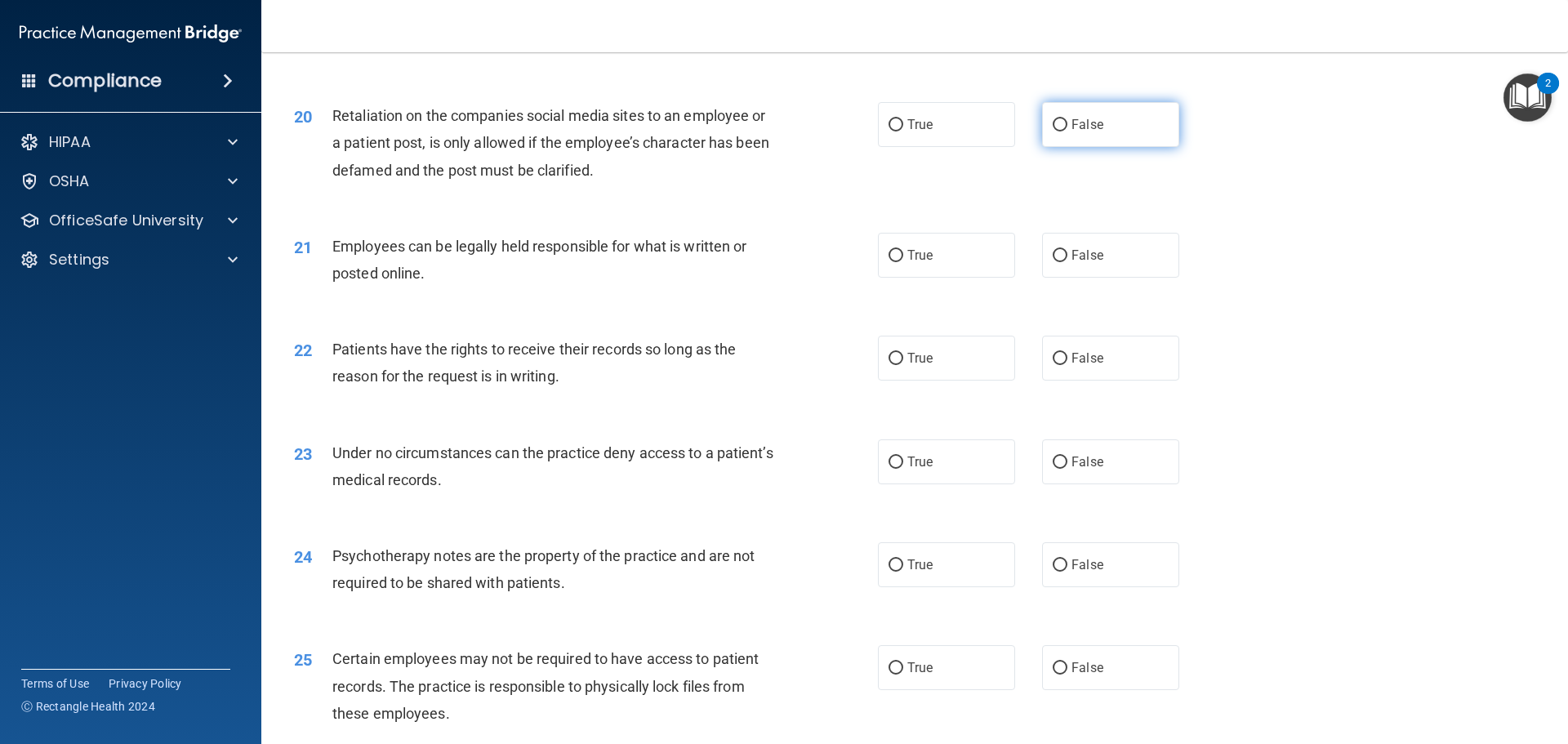
click at [1045, 145] on label "False" at bounding box center [1111, 124] width 137 height 45
click at [1053, 131] on input "False" at bounding box center [1060, 126] width 14 height 12
radio input "true"
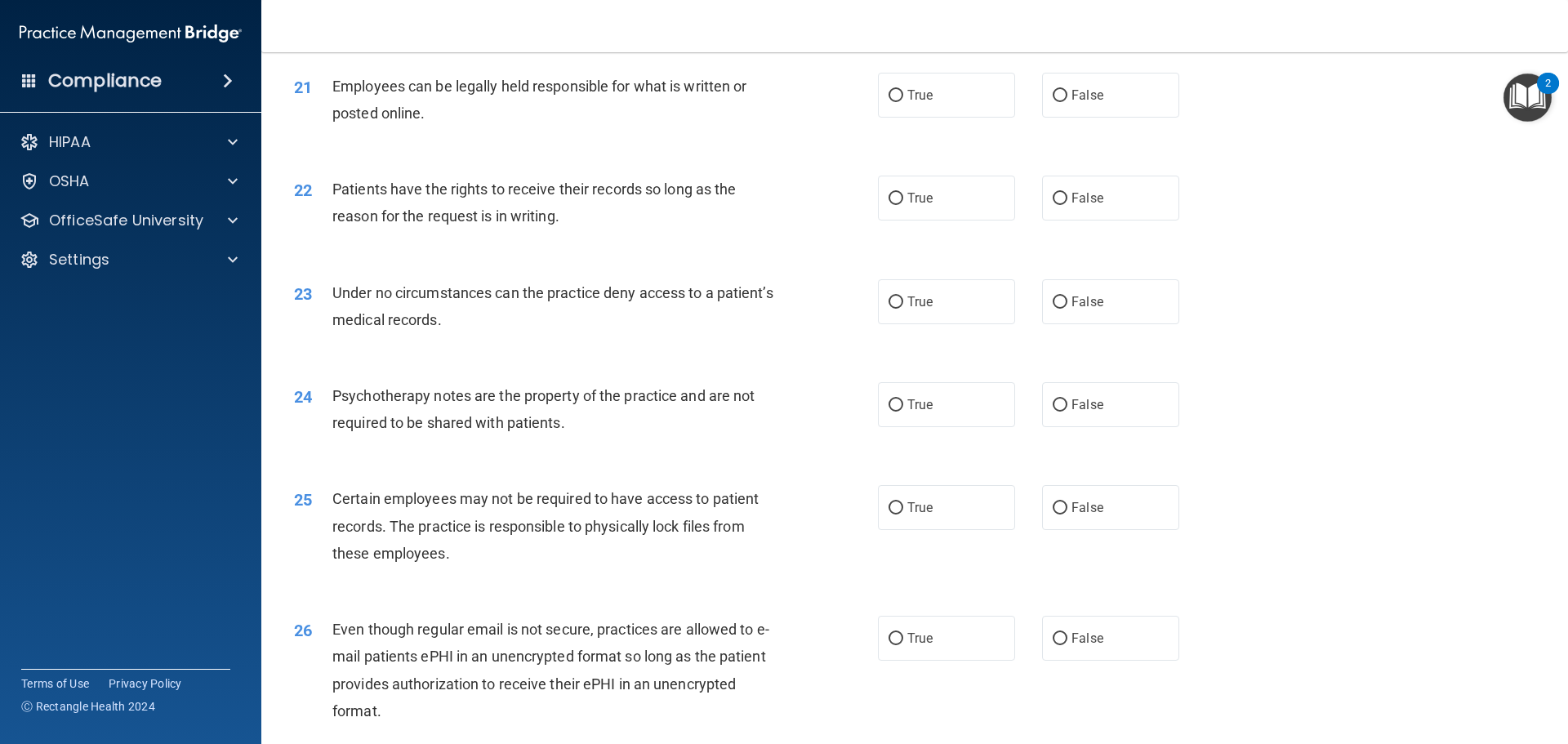
scroll to position [2694, 0]
click at [889, 99] on input "True" at bounding box center [896, 93] width 14 height 12
radio input "true"
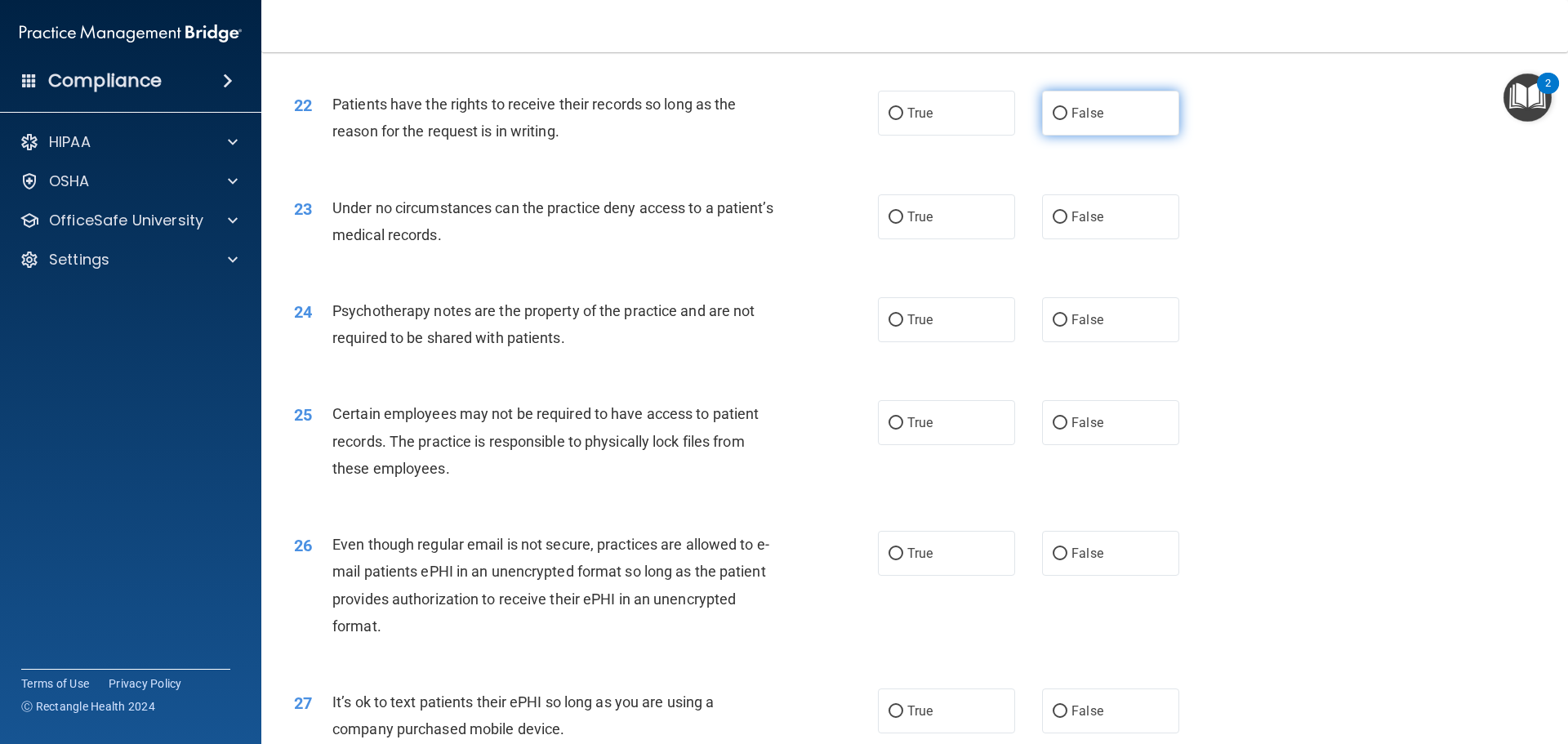
click at [1053, 120] on input "False" at bounding box center [1060, 114] width 14 height 12
radio input "true"
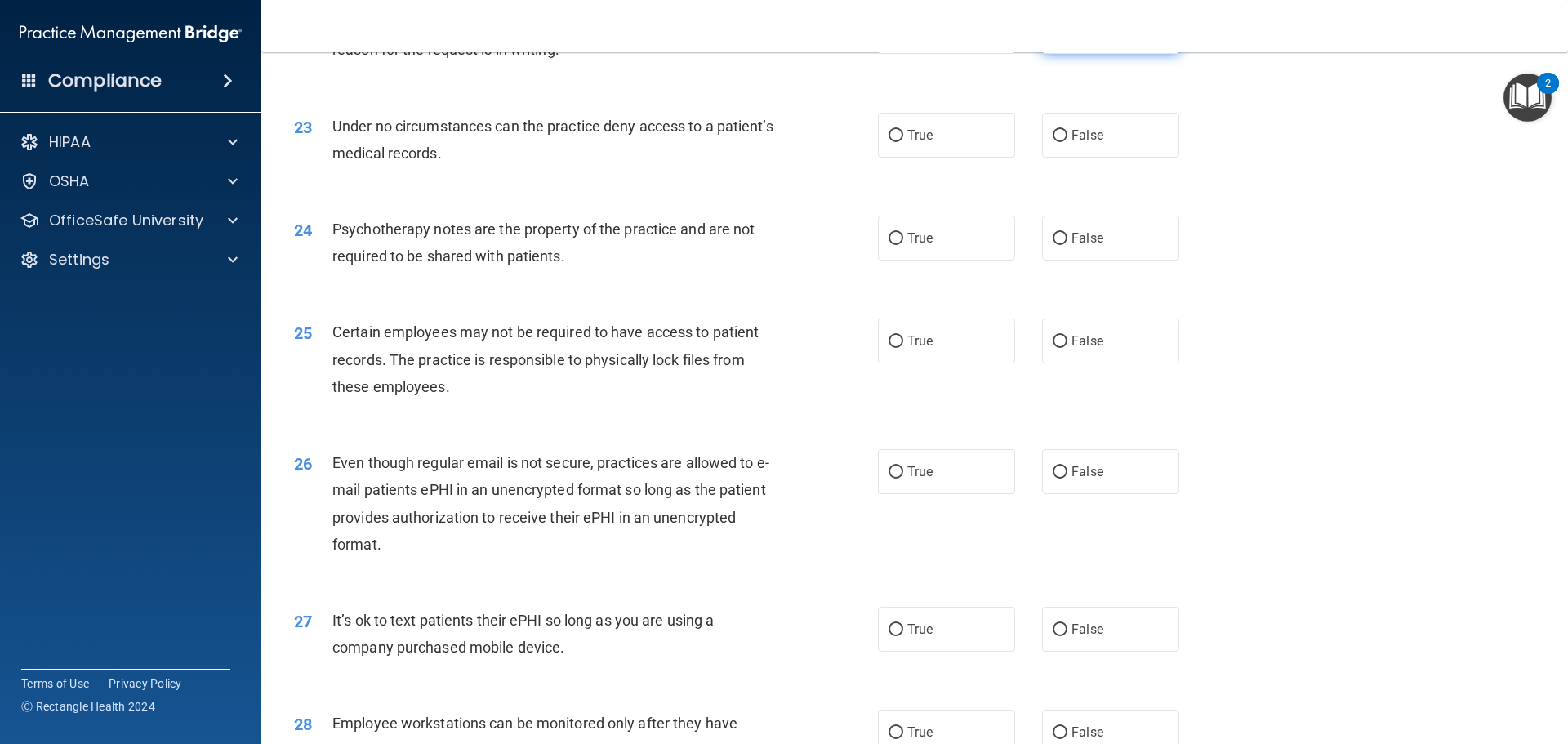
scroll to position [2939, 0]
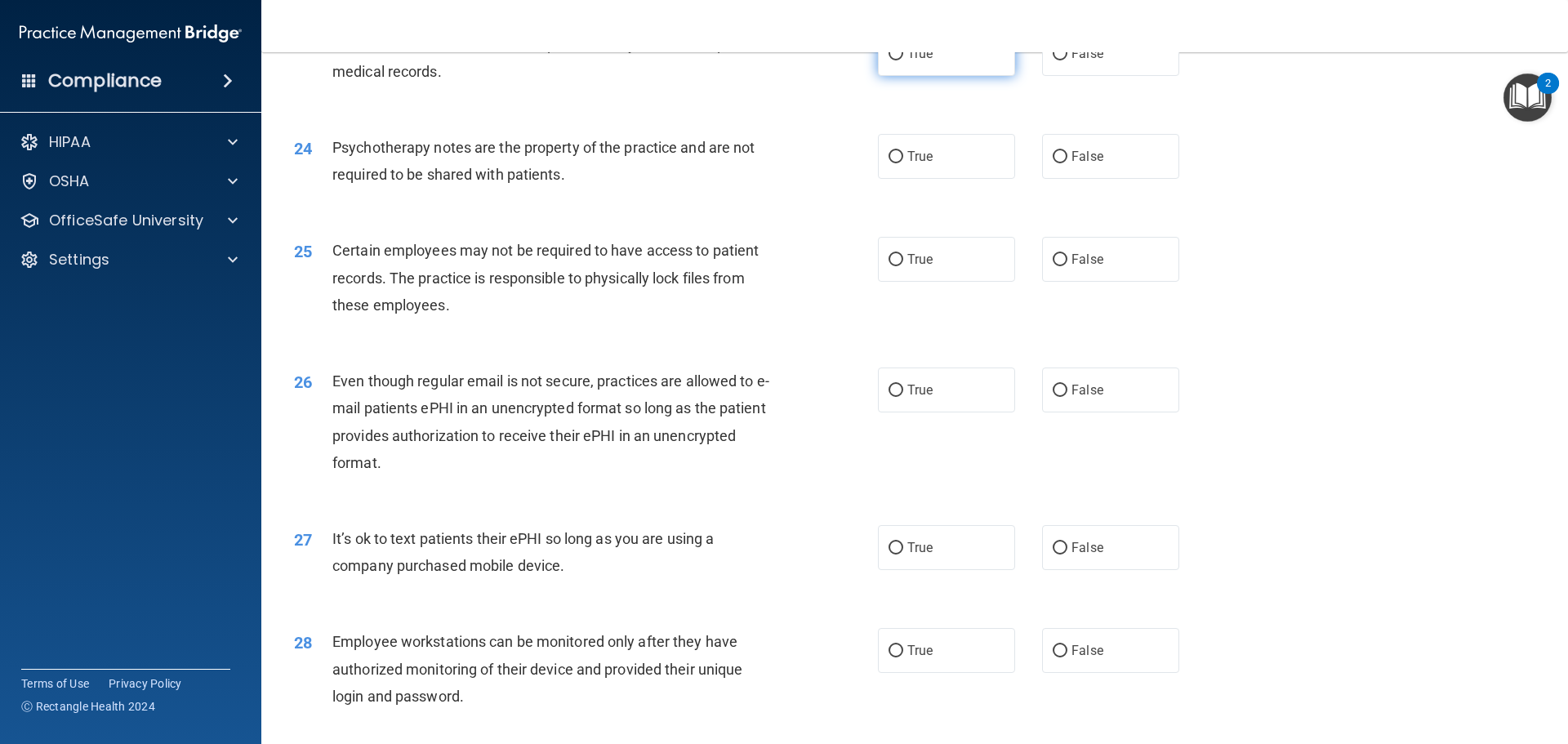
click at [892, 61] on input "True" at bounding box center [896, 54] width 14 height 12
radio input "true"
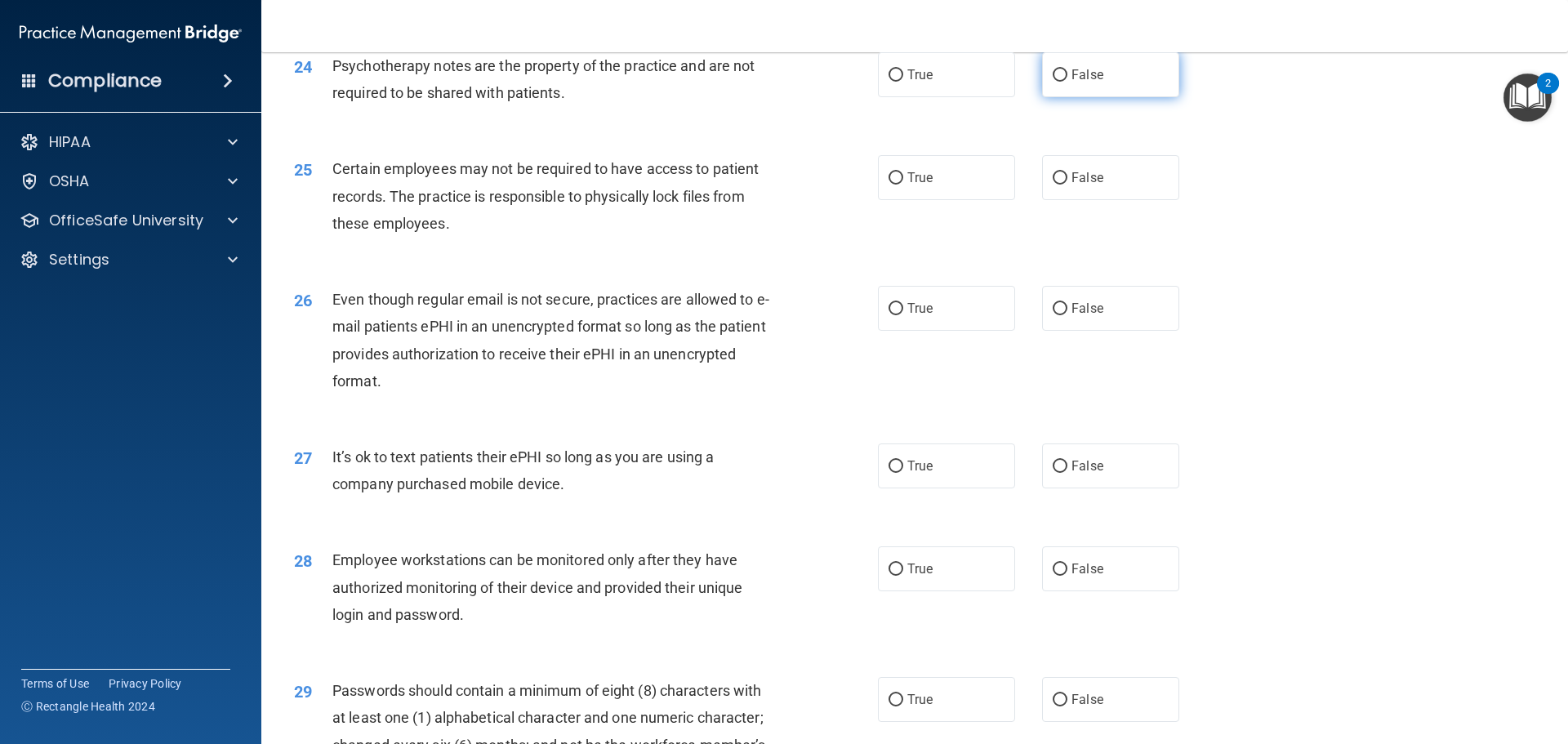
click at [1058, 82] on input "False" at bounding box center [1060, 76] width 14 height 12
radio input "true"
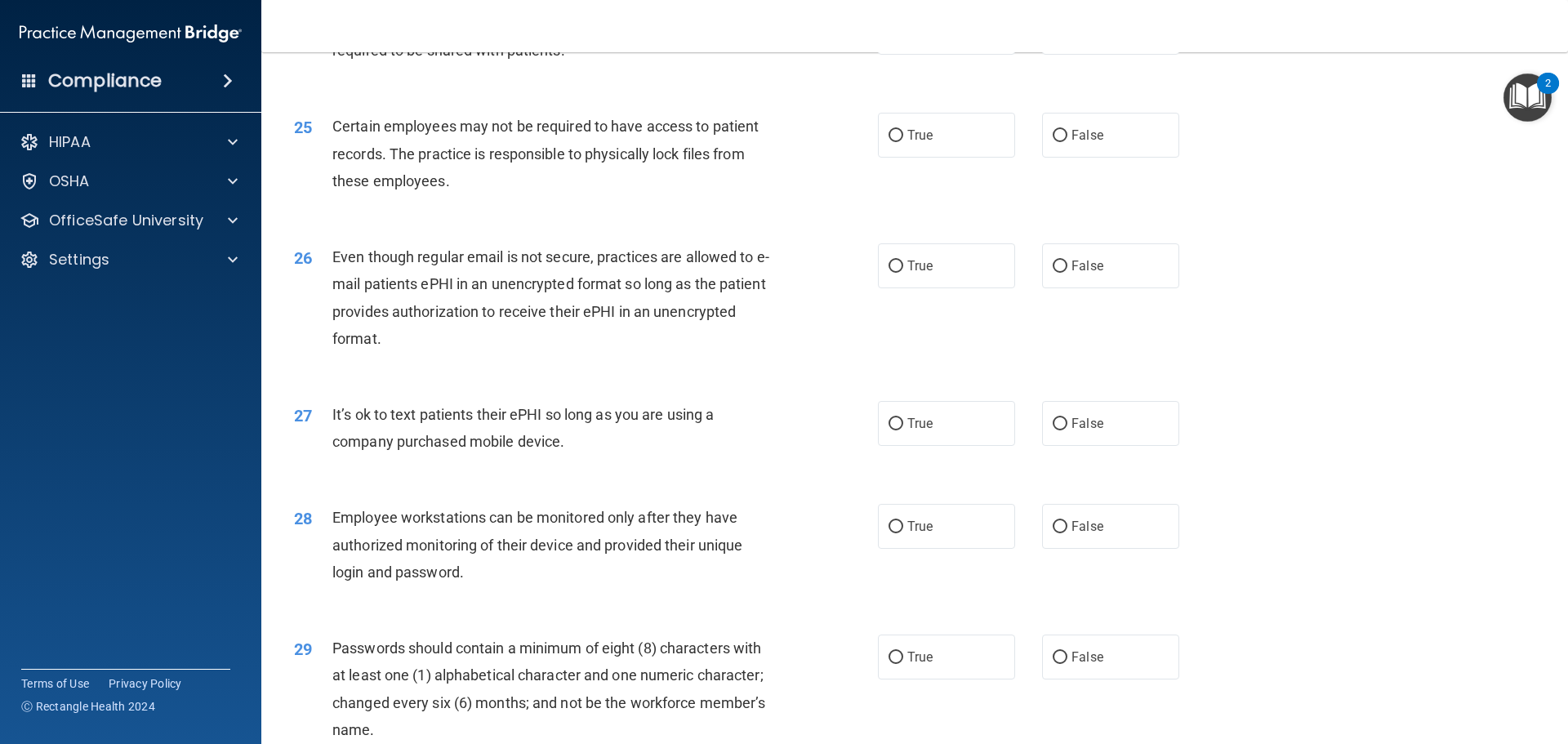
scroll to position [3102, 0]
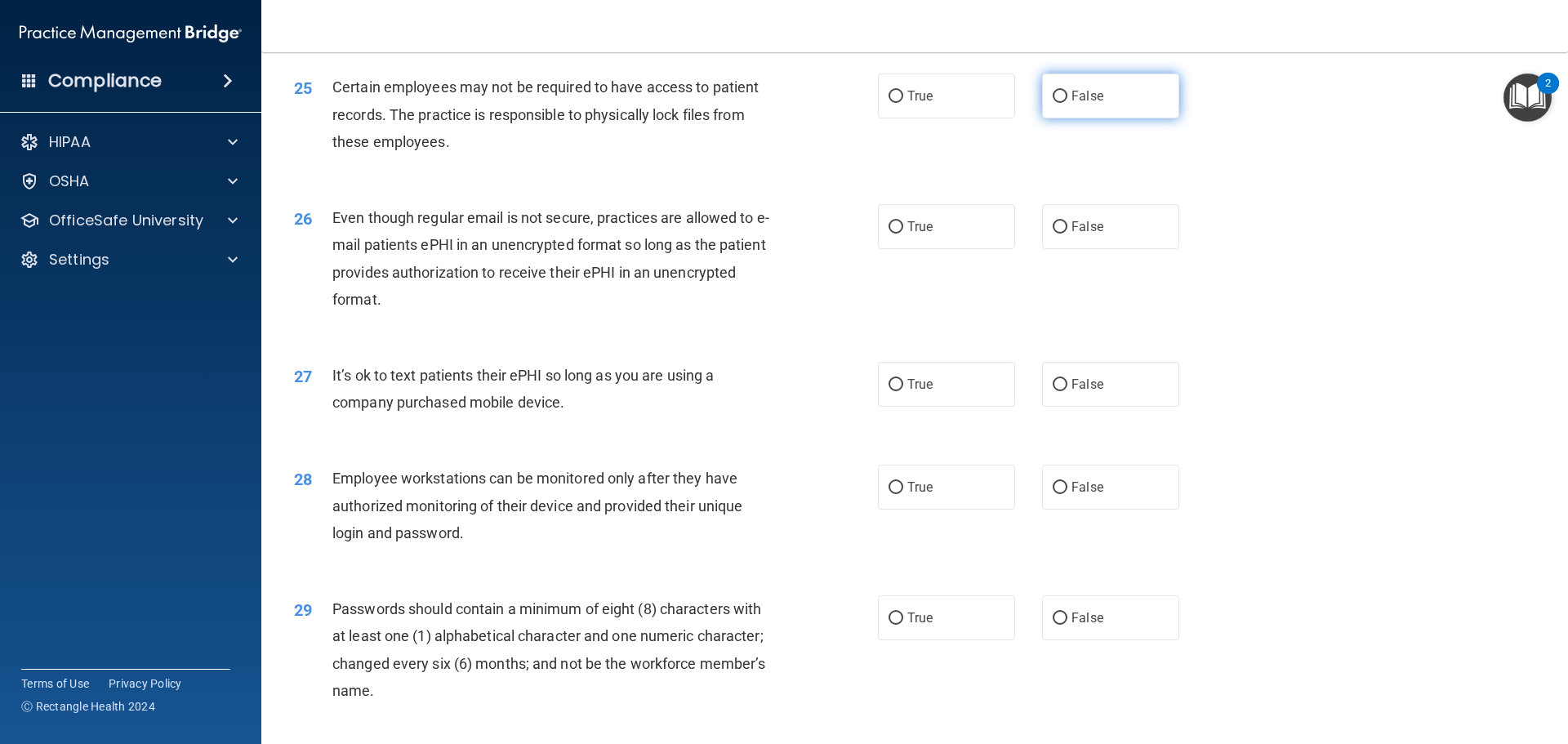
click at [1053, 103] on input "False" at bounding box center [1060, 97] width 14 height 12
radio input "true"
click at [878, 118] on label "True" at bounding box center [947, 95] width 137 height 45
click at [889, 103] on input "True" at bounding box center [896, 97] width 14 height 12
radio input "true"
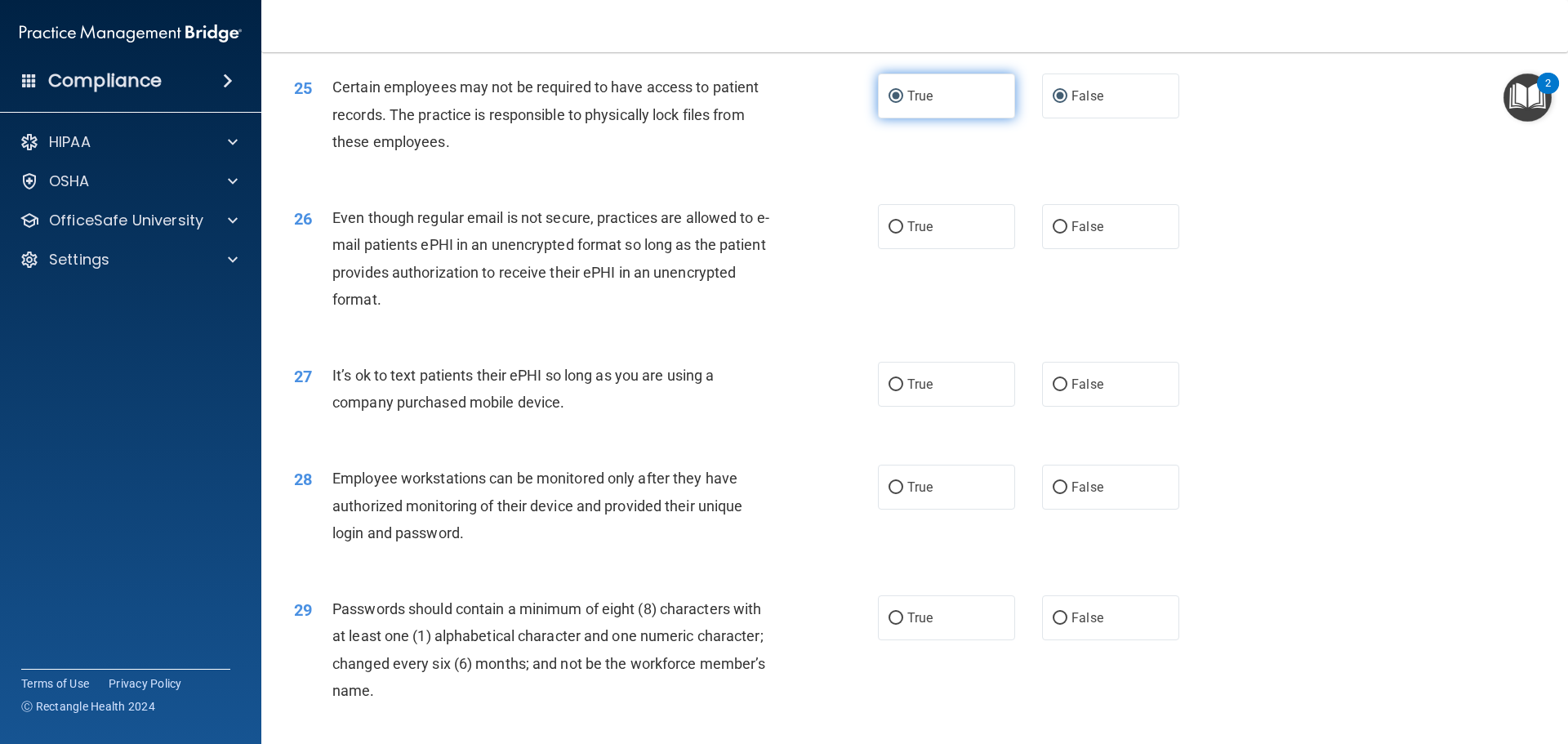
radio input "false"
click at [889, 103] on input "True" at bounding box center [896, 97] width 14 height 12
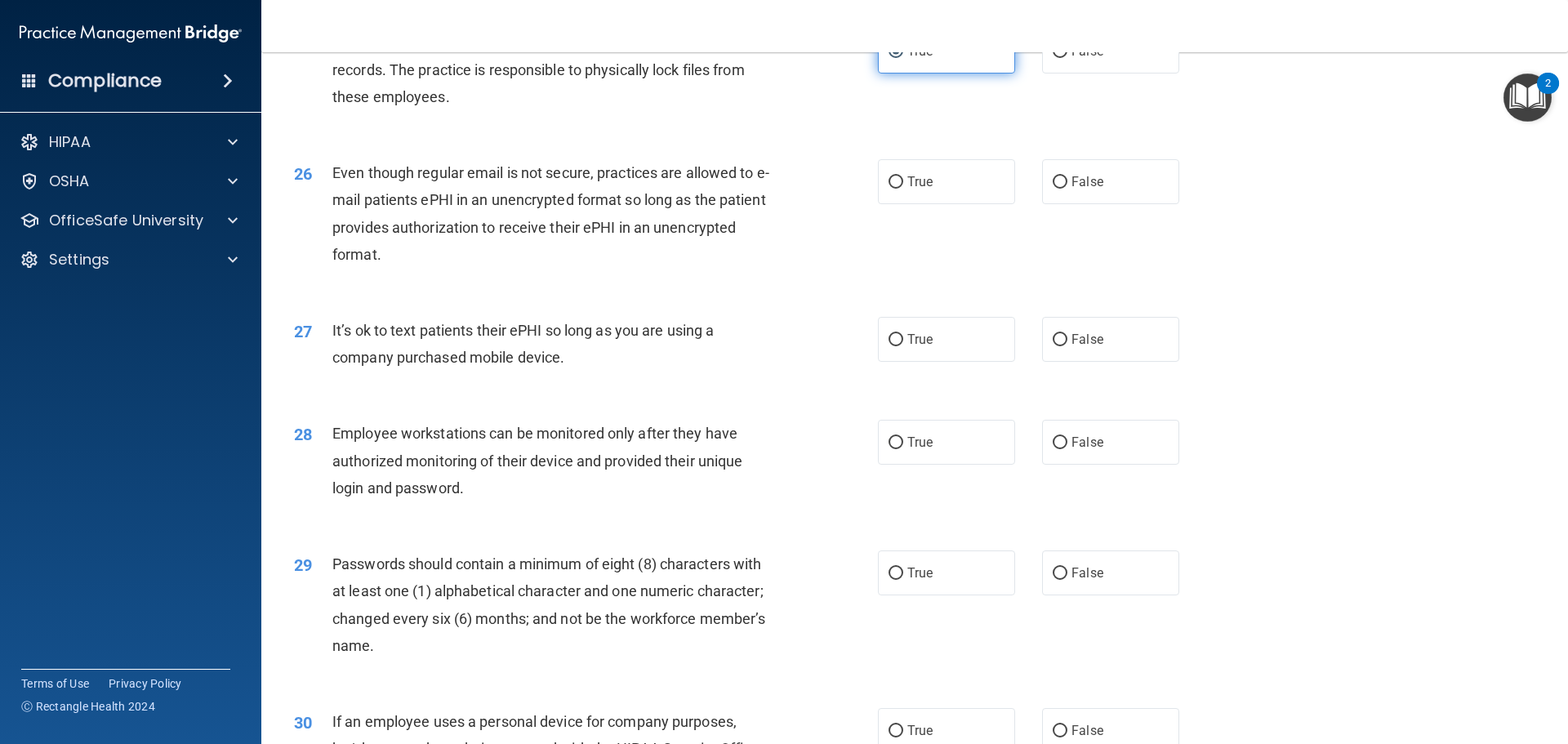
scroll to position [3184, 0]
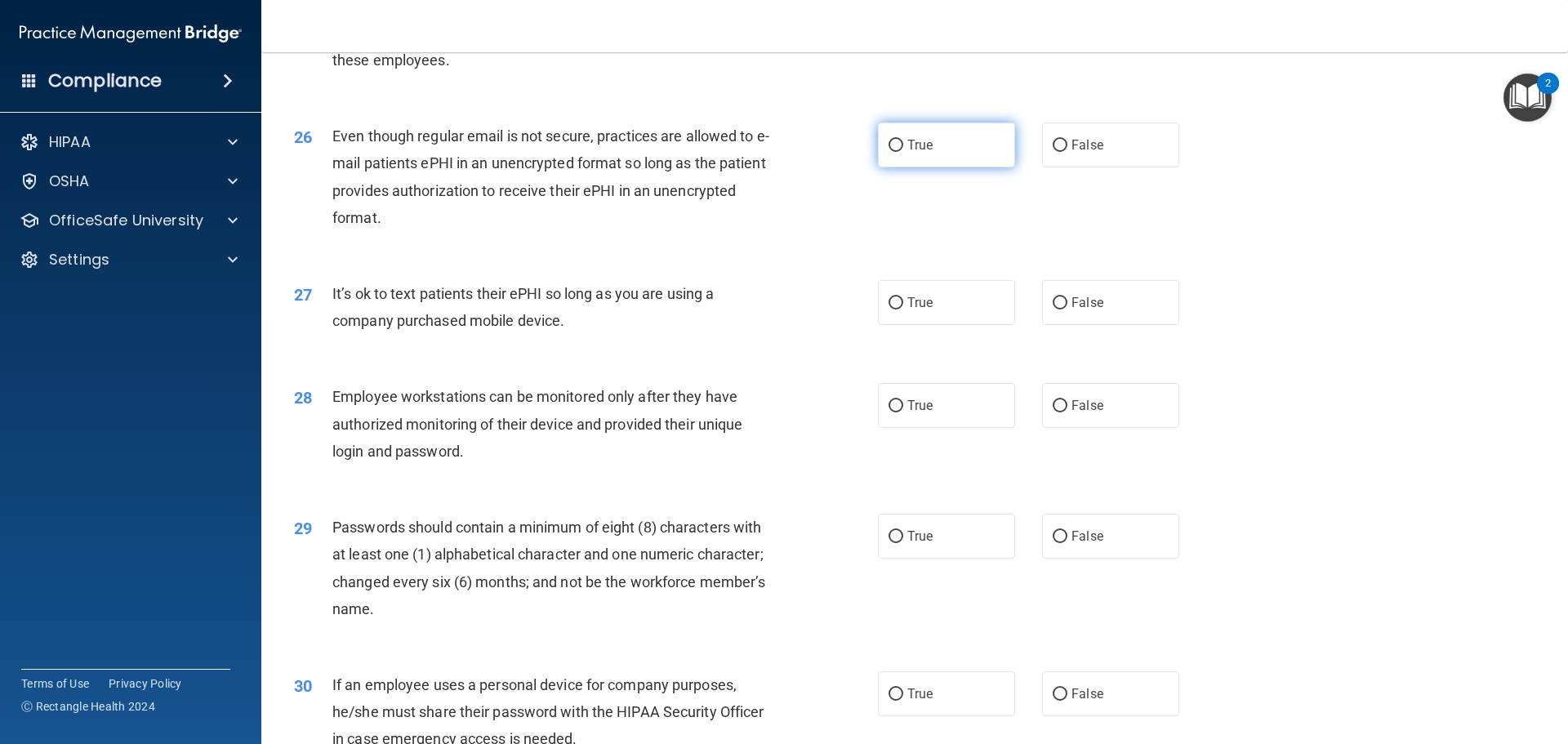
click at [889, 152] on input "True" at bounding box center [896, 145] width 14 height 12
radio input "true"
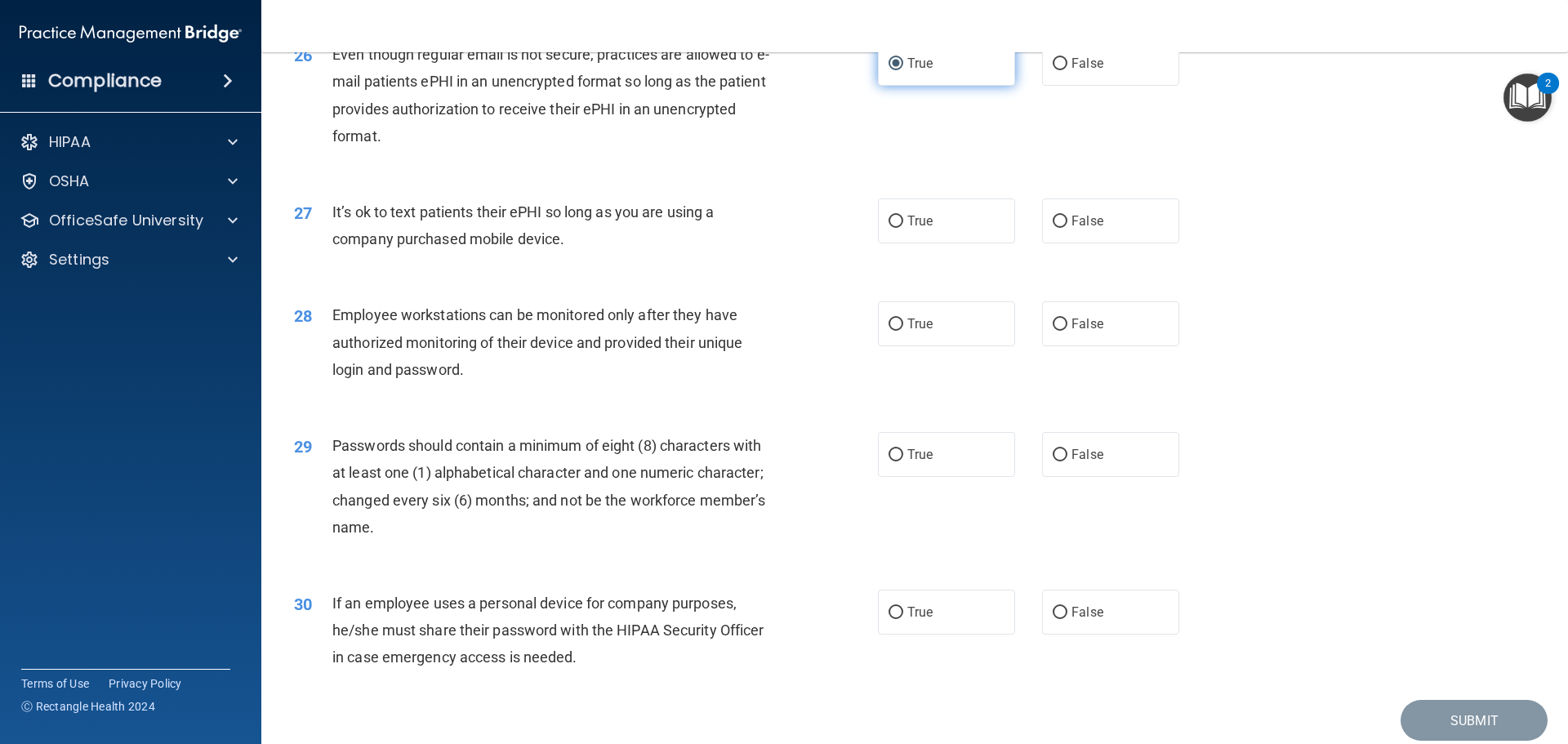
scroll to position [3347, 0]
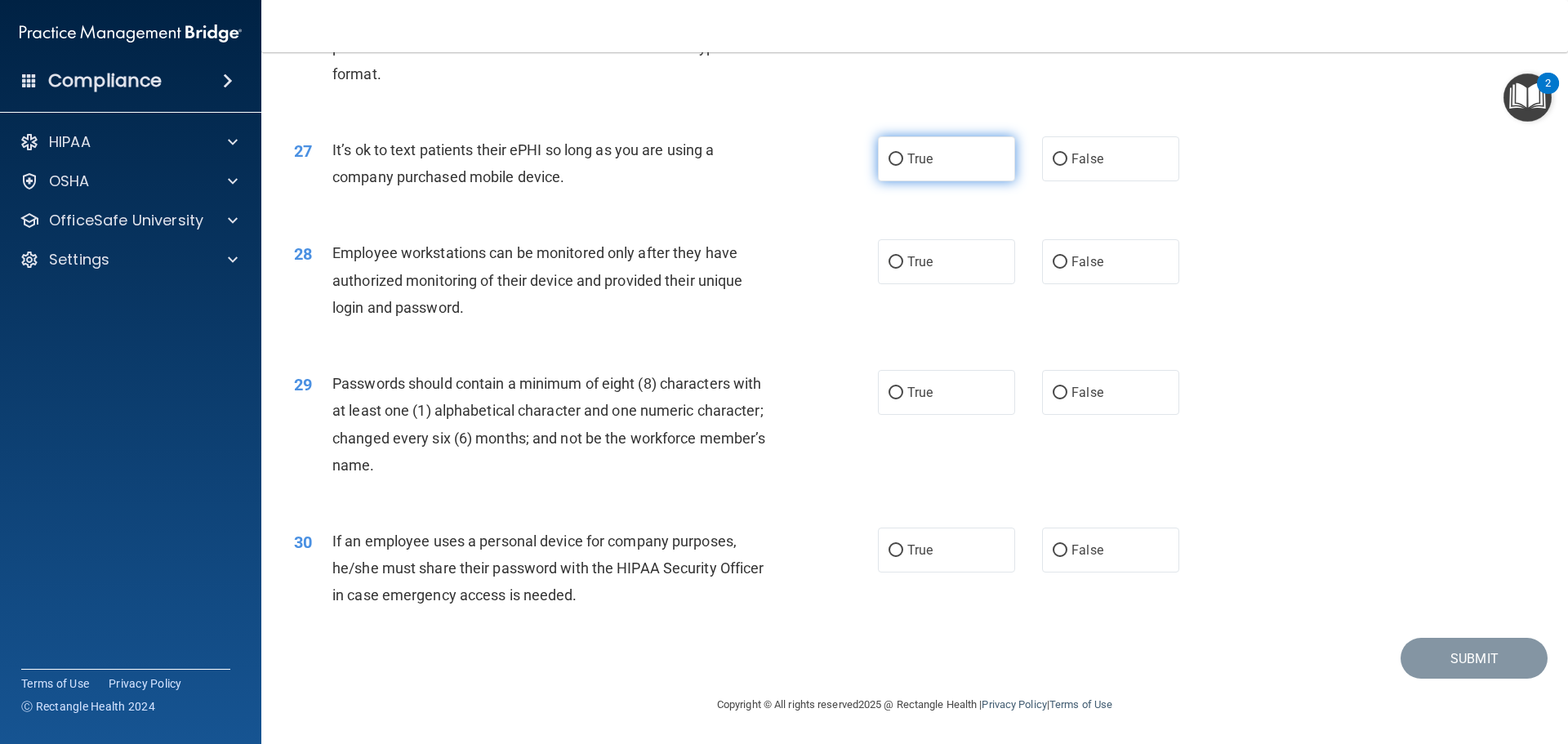
click at [890, 175] on label "True" at bounding box center [947, 159] width 137 height 45
click at [890, 166] on input "True" at bounding box center [896, 160] width 14 height 12
radio input "true"
click at [889, 394] on input "True" at bounding box center [896, 393] width 14 height 12
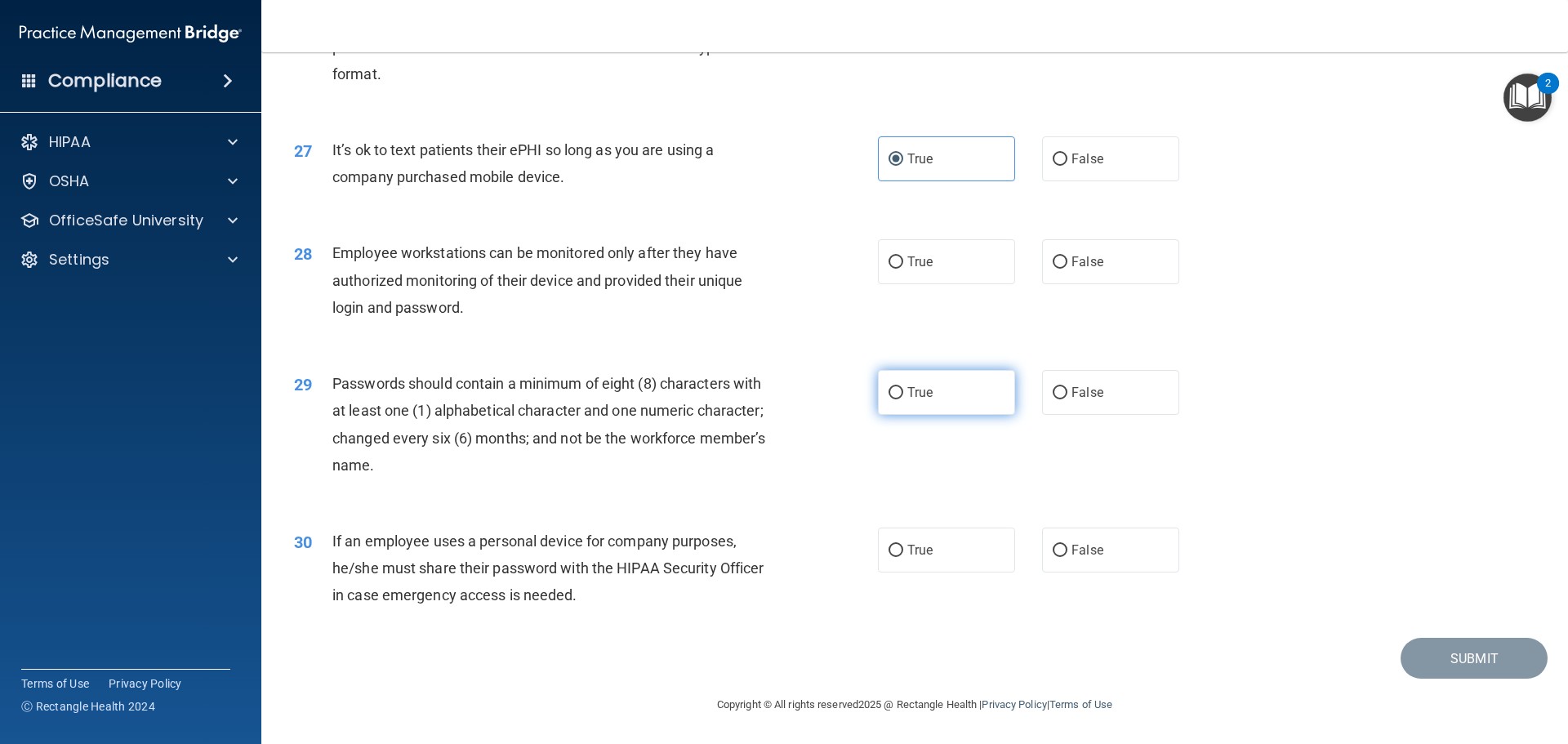
radio input "true"
click at [878, 556] on label "True" at bounding box center [947, 550] width 137 height 45
click at [889, 556] on input "True" at bounding box center [896, 550] width 14 height 12
radio input "true"
click at [895, 262] on input "True" at bounding box center [896, 262] width 14 height 12
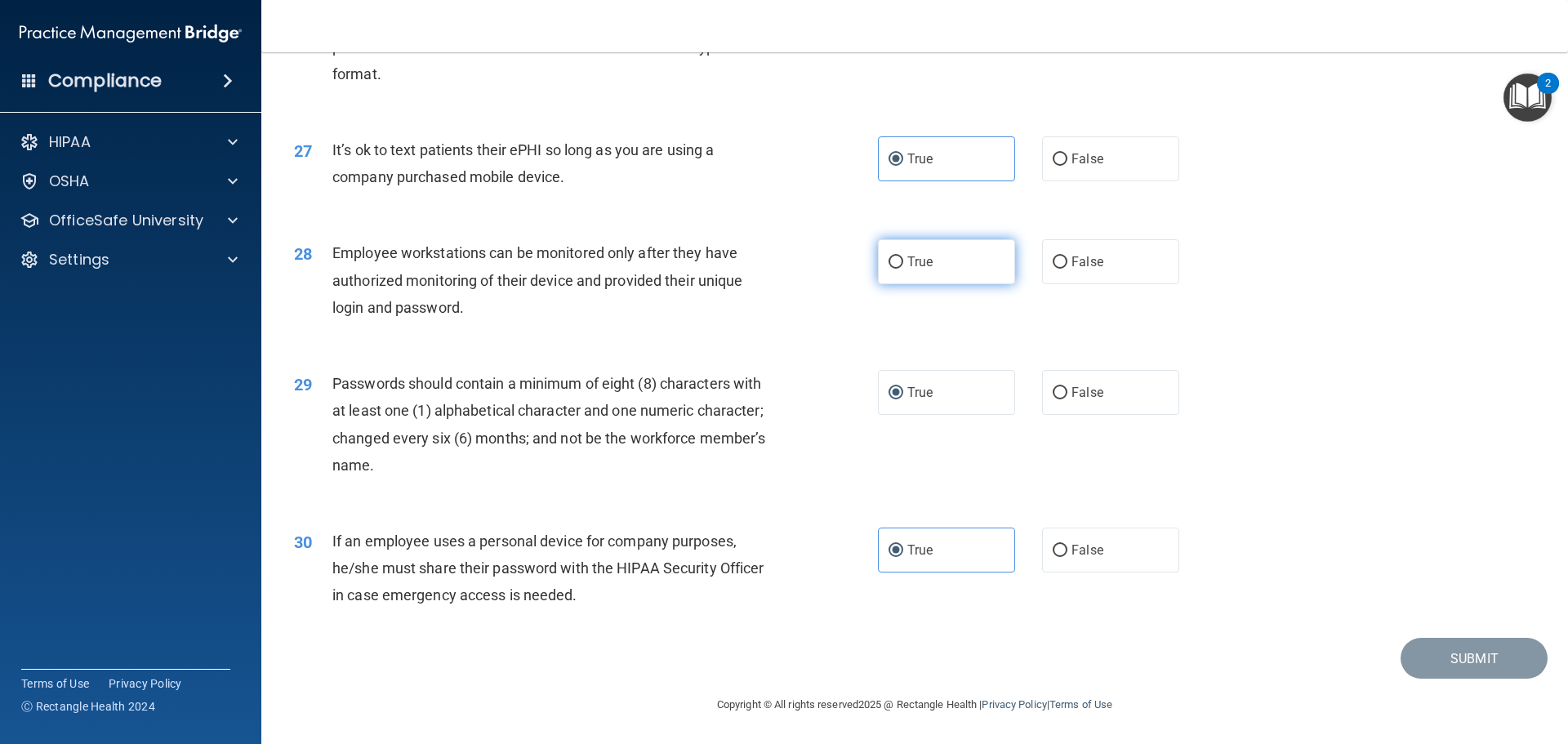
radio input "true"
click at [1506, 465] on div "29 Passwords should contain a minimum of eight (8) characters with at least one…" at bounding box center [915, 428] width 1265 height 158
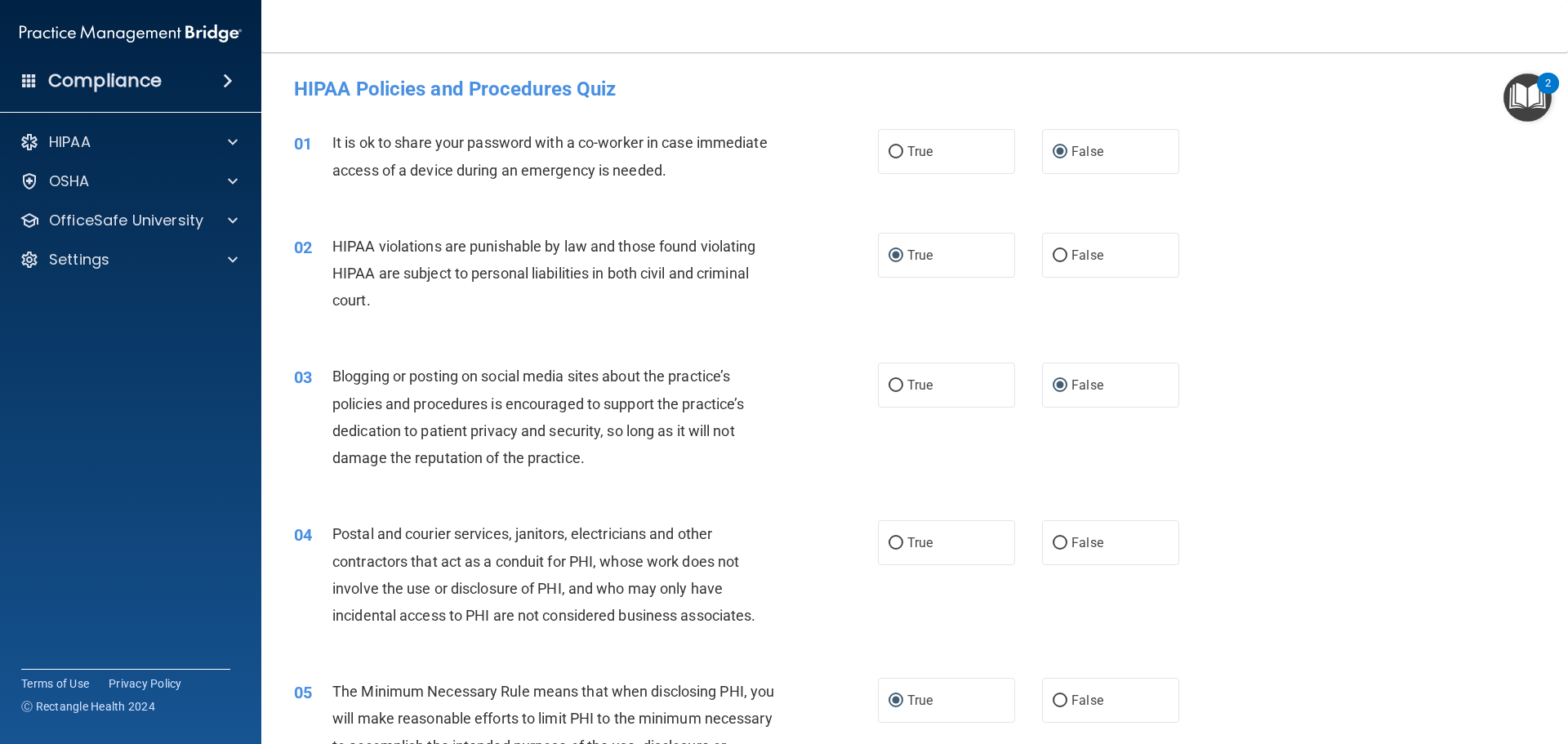
scroll to position [82, 0]
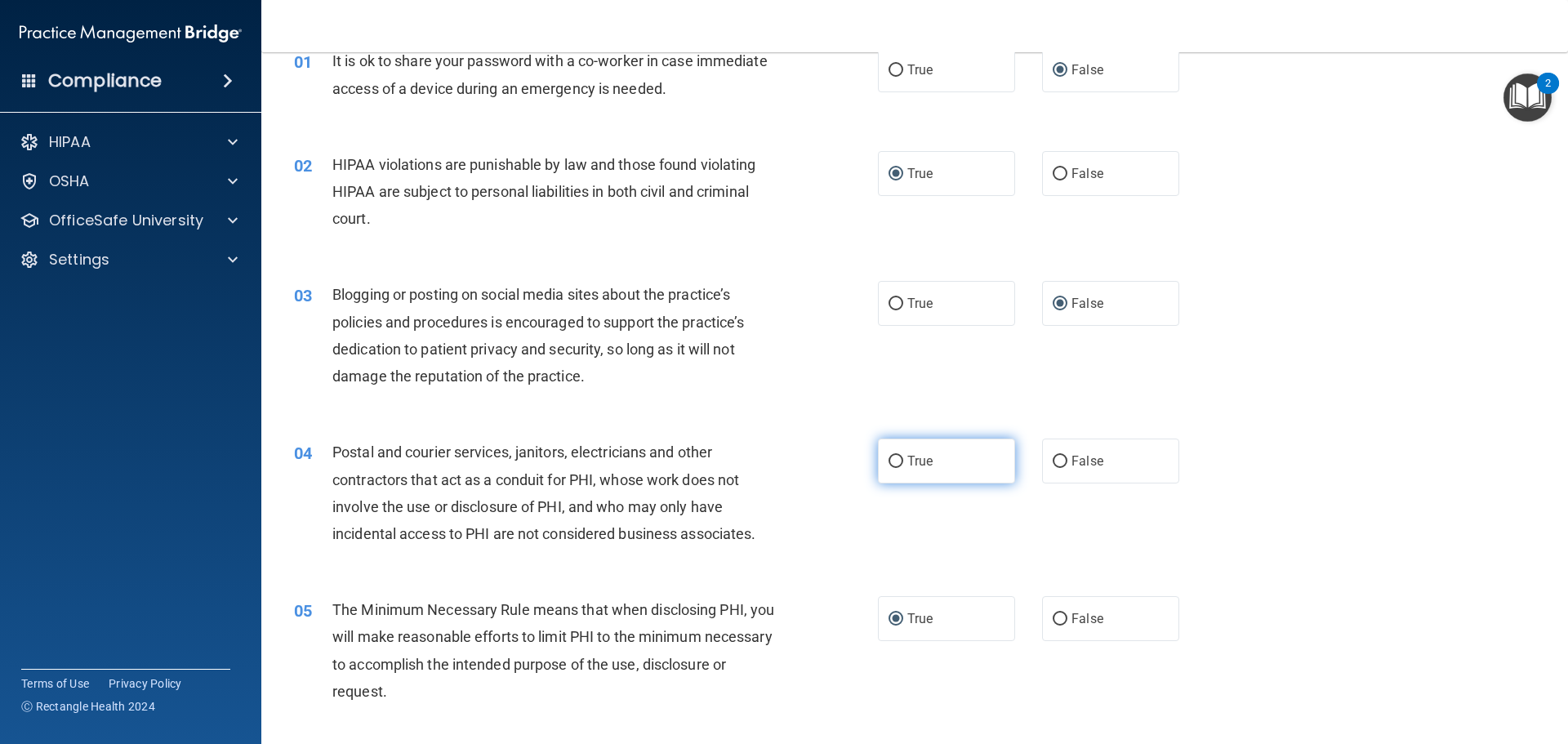
click at [930, 465] on label "True" at bounding box center [947, 460] width 137 height 45
click at [903, 465] on input "True" at bounding box center [896, 462] width 14 height 12
radio input "true"
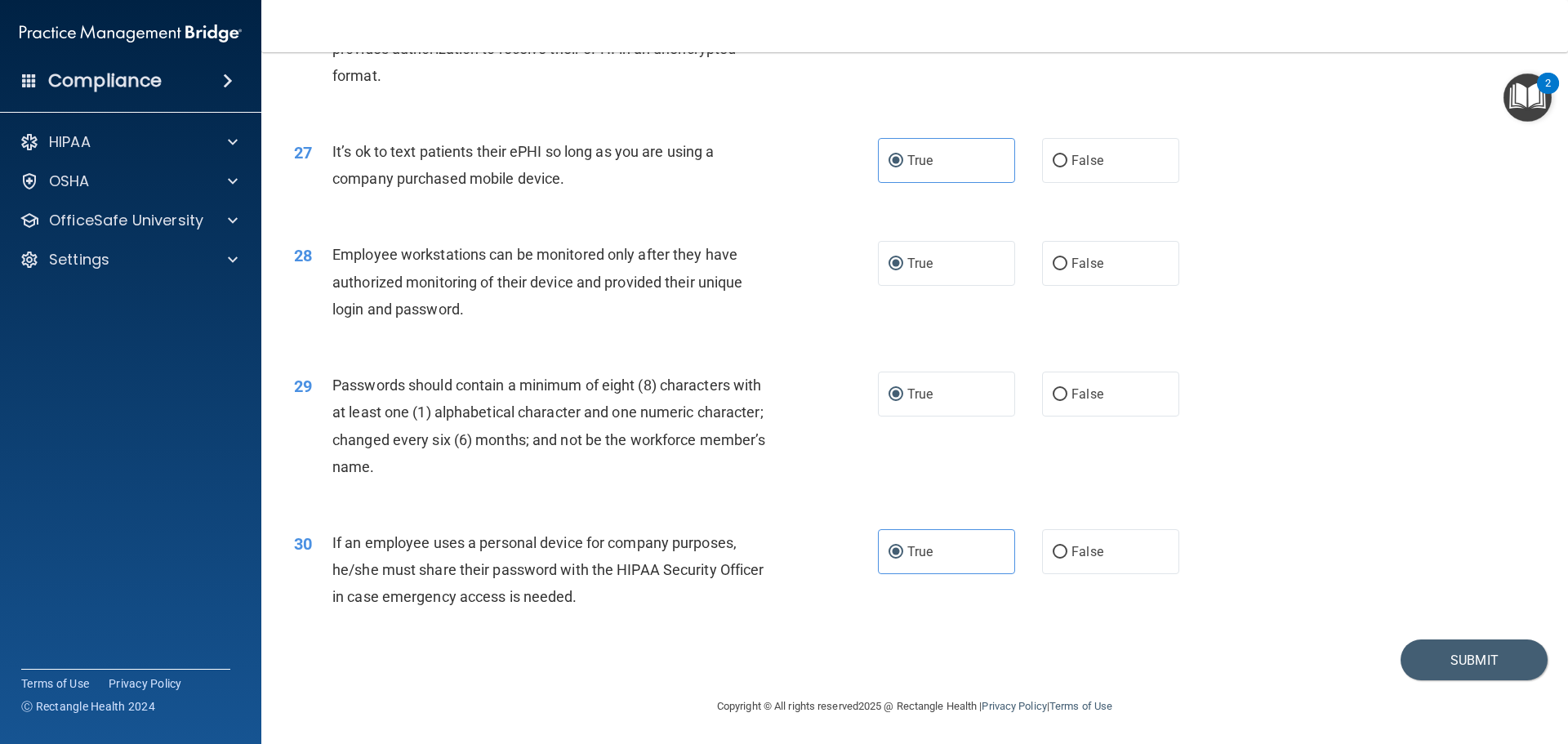
scroll to position [3354, 0]
click at [1439, 641] on button "Submit" at bounding box center [1473, 658] width 147 height 42
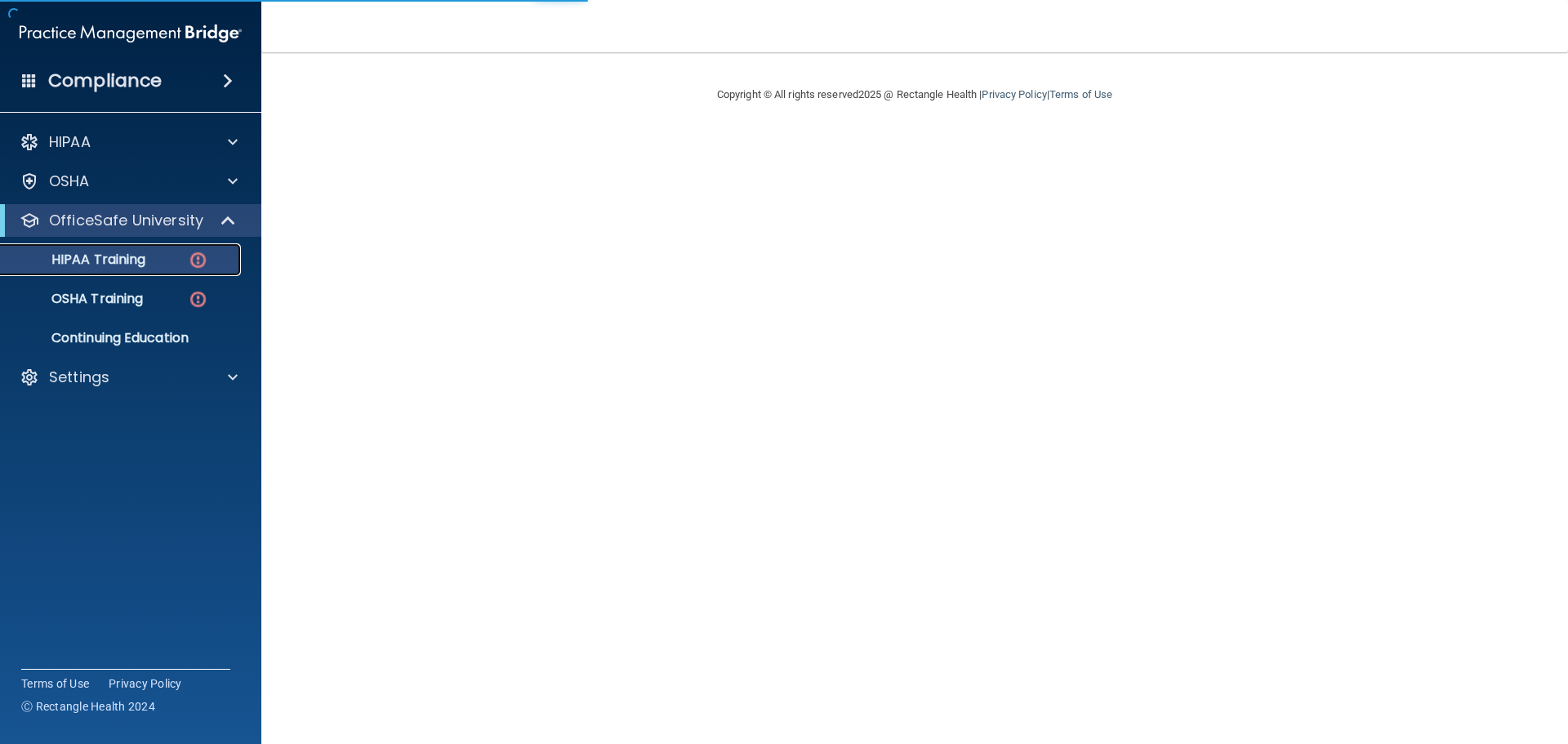
click at [195, 268] on img at bounding box center [197, 260] width 21 height 21
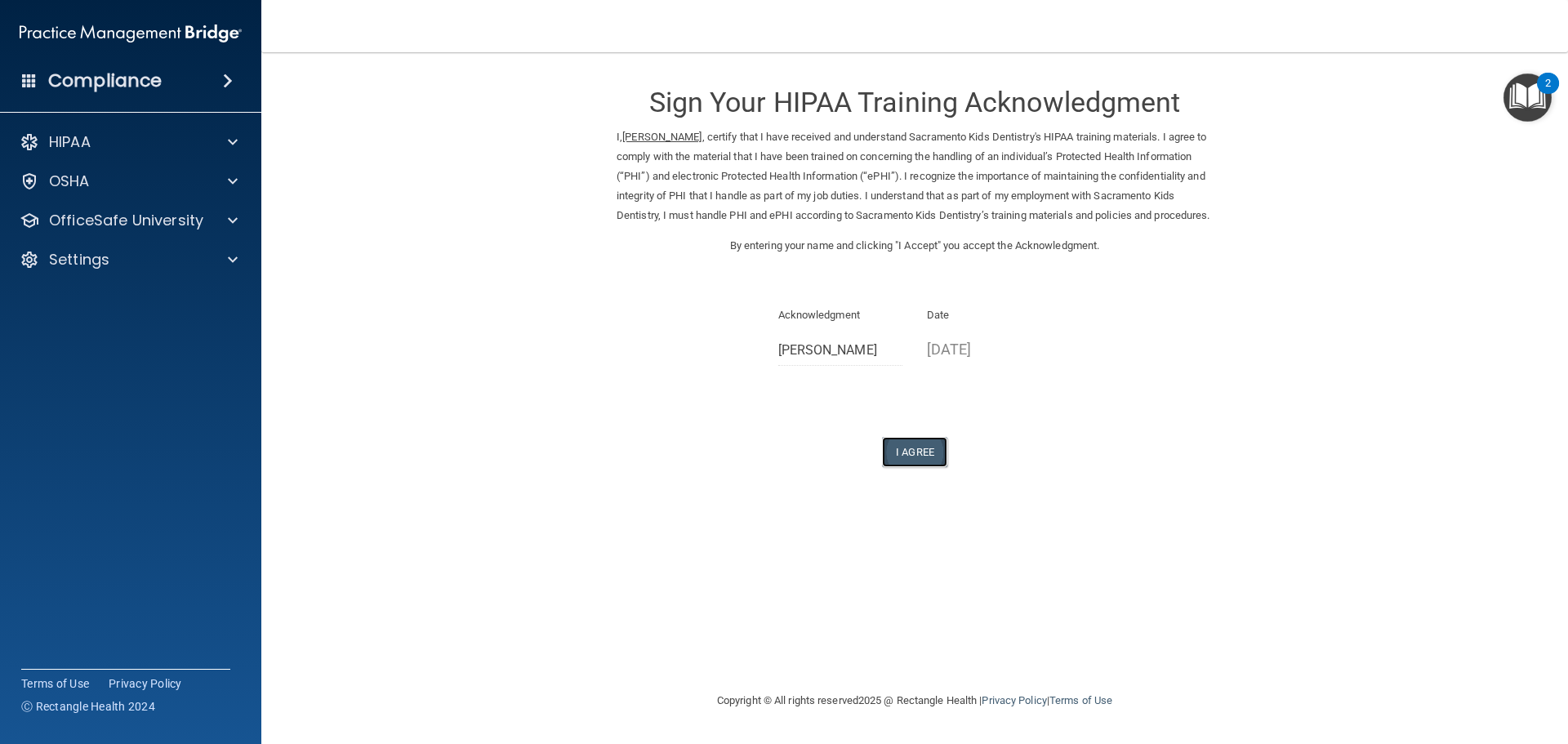
click at [931, 467] on button "I Agree" at bounding box center [914, 452] width 65 height 30
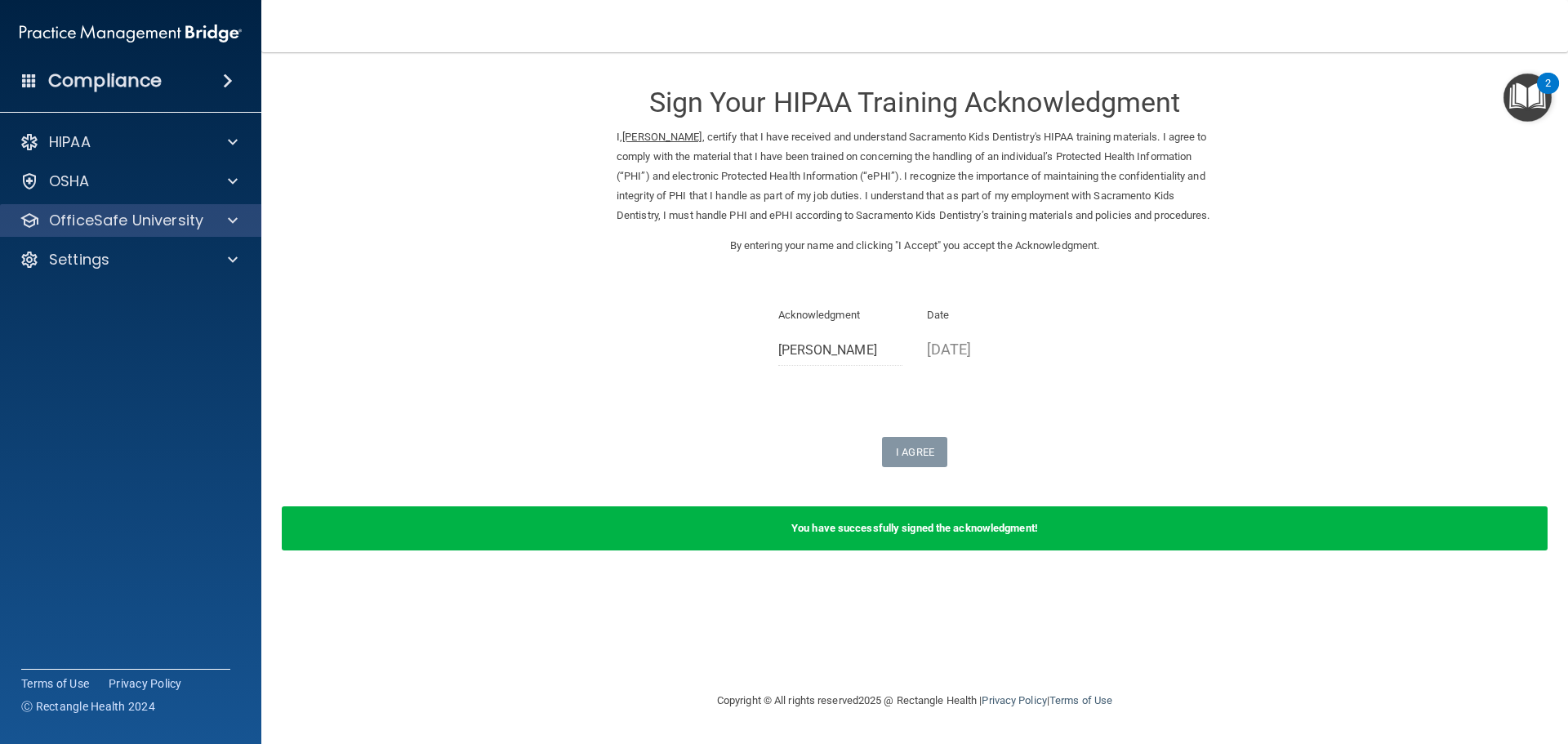
click at [142, 233] on div "OfficeSafe University" at bounding box center [131, 220] width 262 height 33
click at [157, 219] on p "OfficeSafe University" at bounding box center [126, 220] width 154 height 20
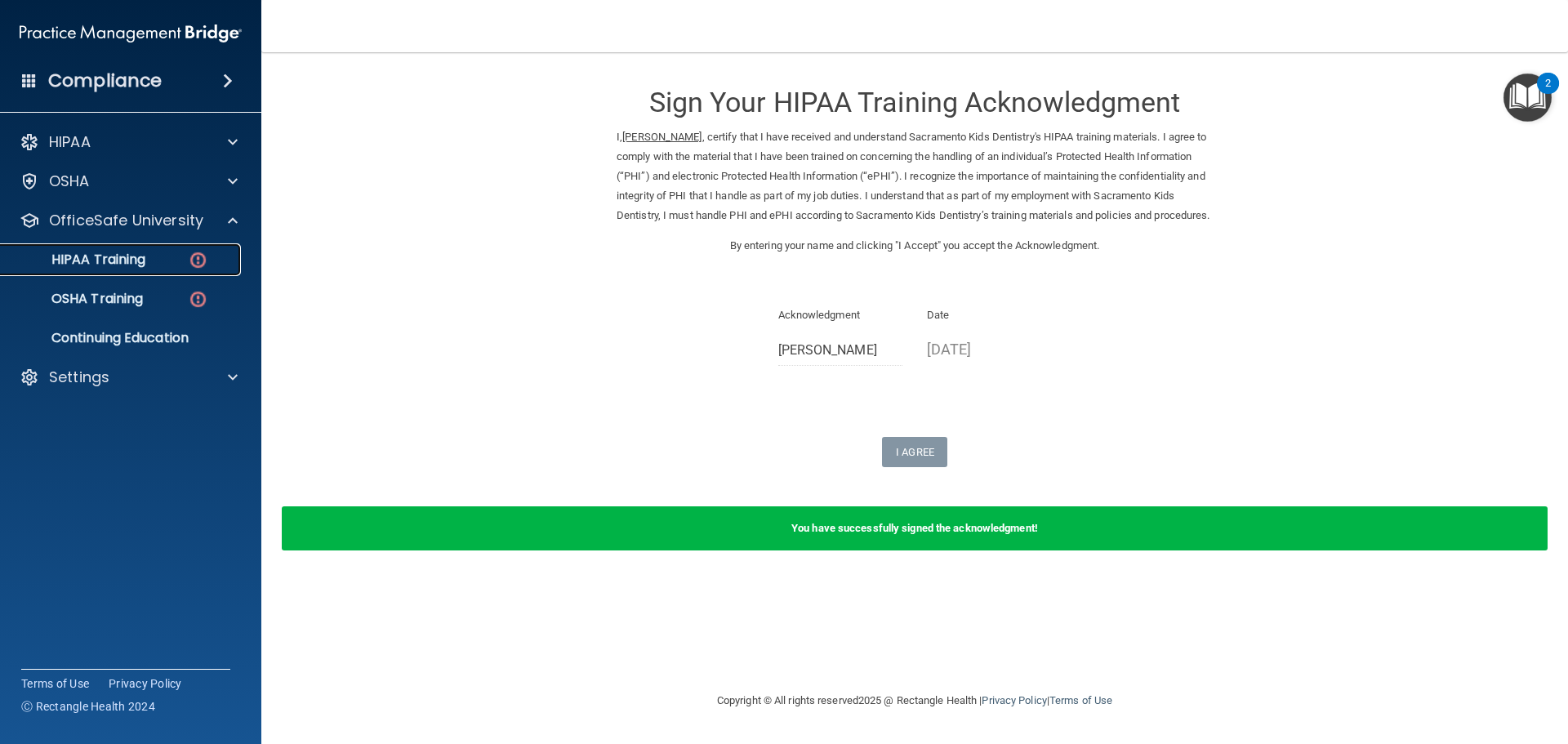
click at [155, 273] on link "HIPAA Training" at bounding box center [112, 260] width 257 height 33
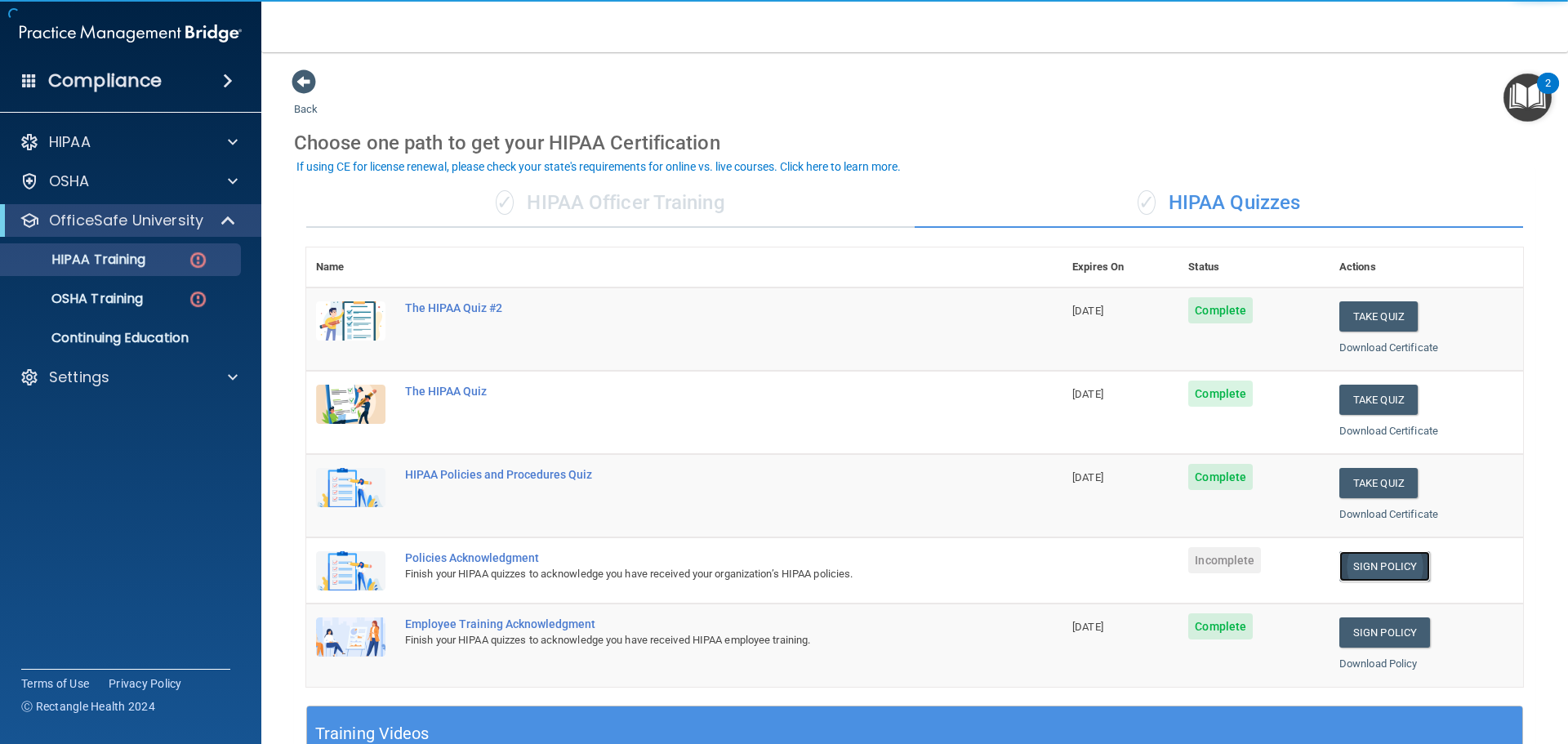
click at [1381, 572] on link "Sign Policy" at bounding box center [1385, 566] width 91 height 30
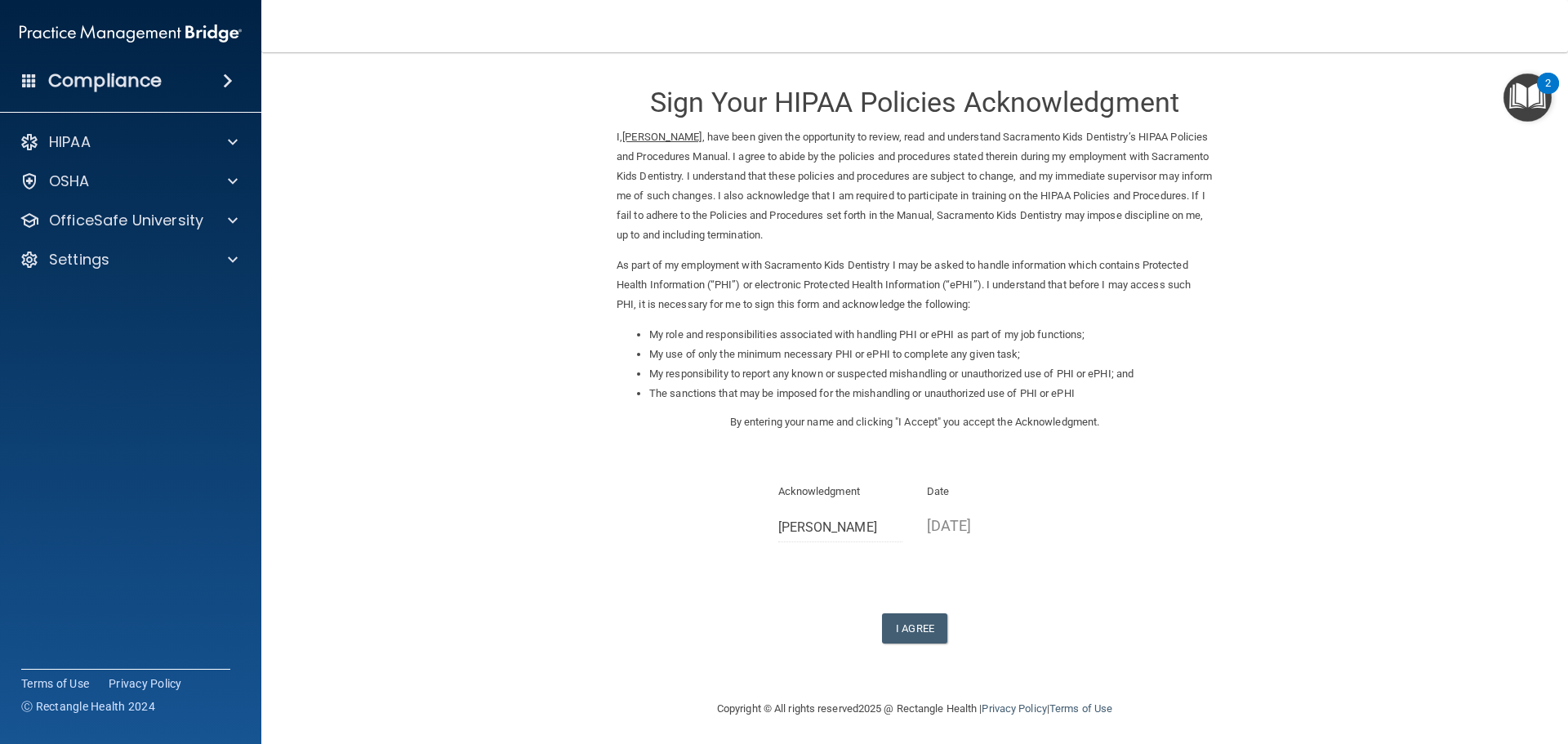
scroll to position [4, 0]
click at [903, 608] on div "Sign Your HIPAA Policies Acknowledgment I, Alaina Ma , have been given the oppo…" at bounding box center [915, 351] width 596 height 575
click at [908, 611] on button "I Agree" at bounding box center [914, 624] width 65 height 30
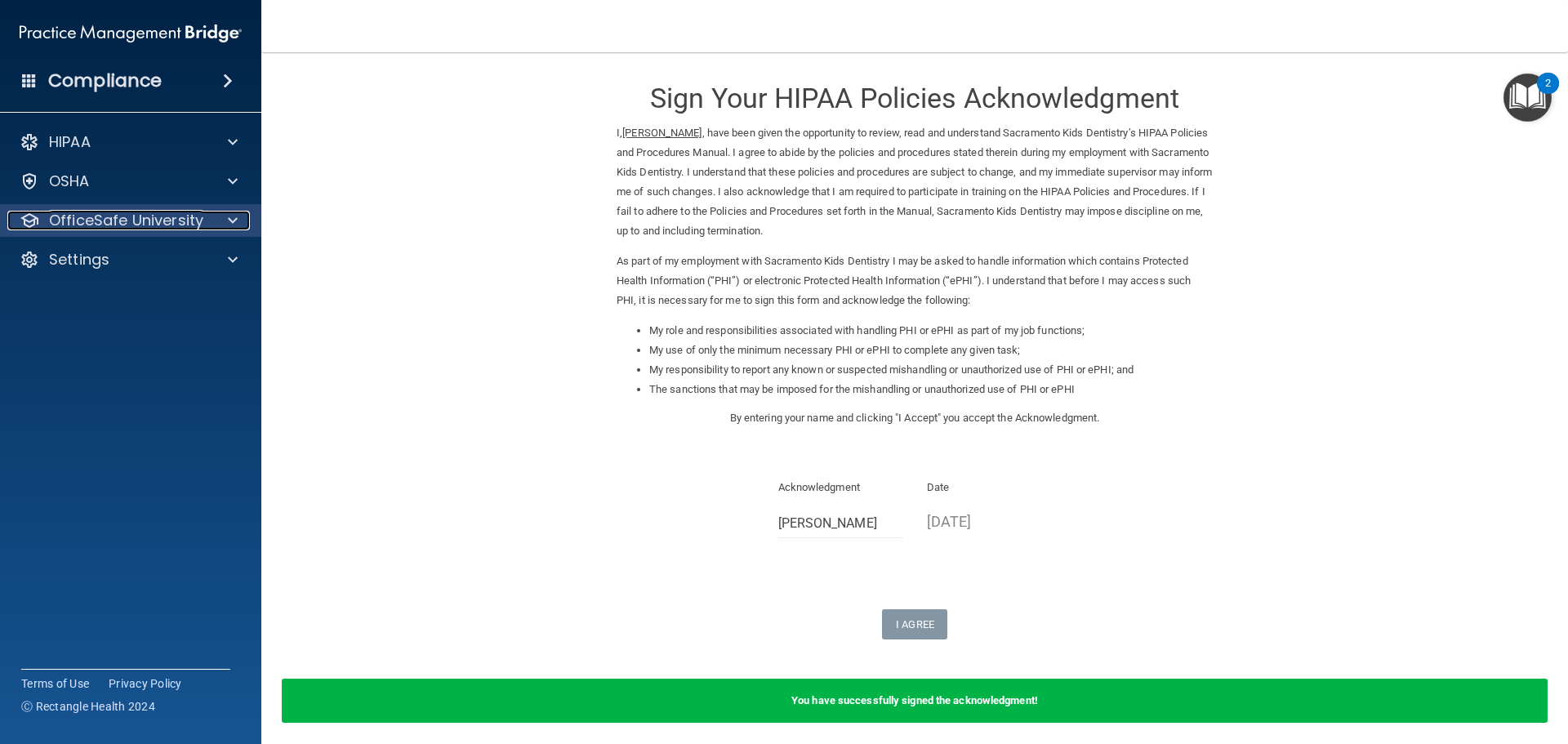
click at [128, 220] on p "OfficeSafe University" at bounding box center [126, 220] width 154 height 20
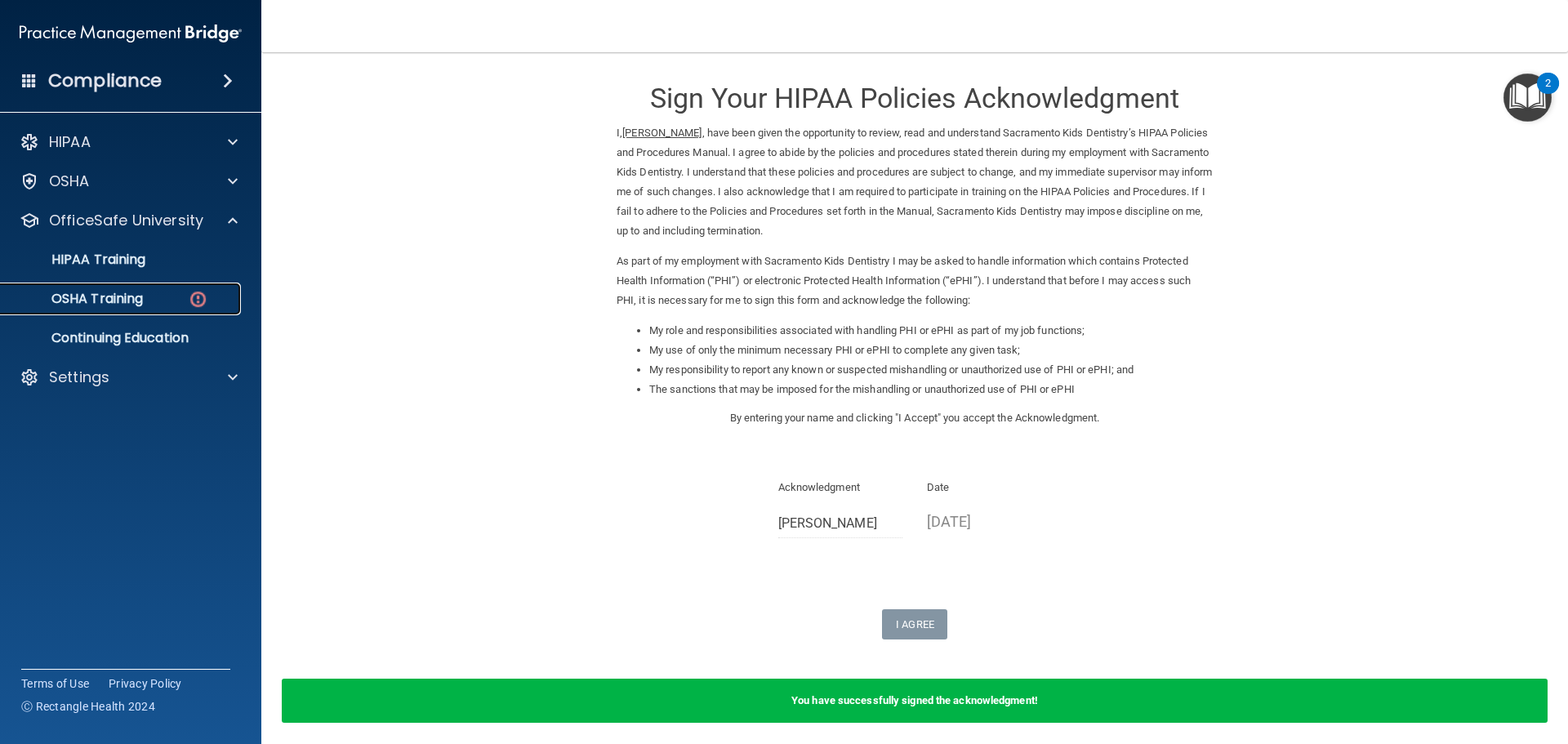
click at [149, 299] on div "OSHA Training" at bounding box center [122, 299] width 223 height 16
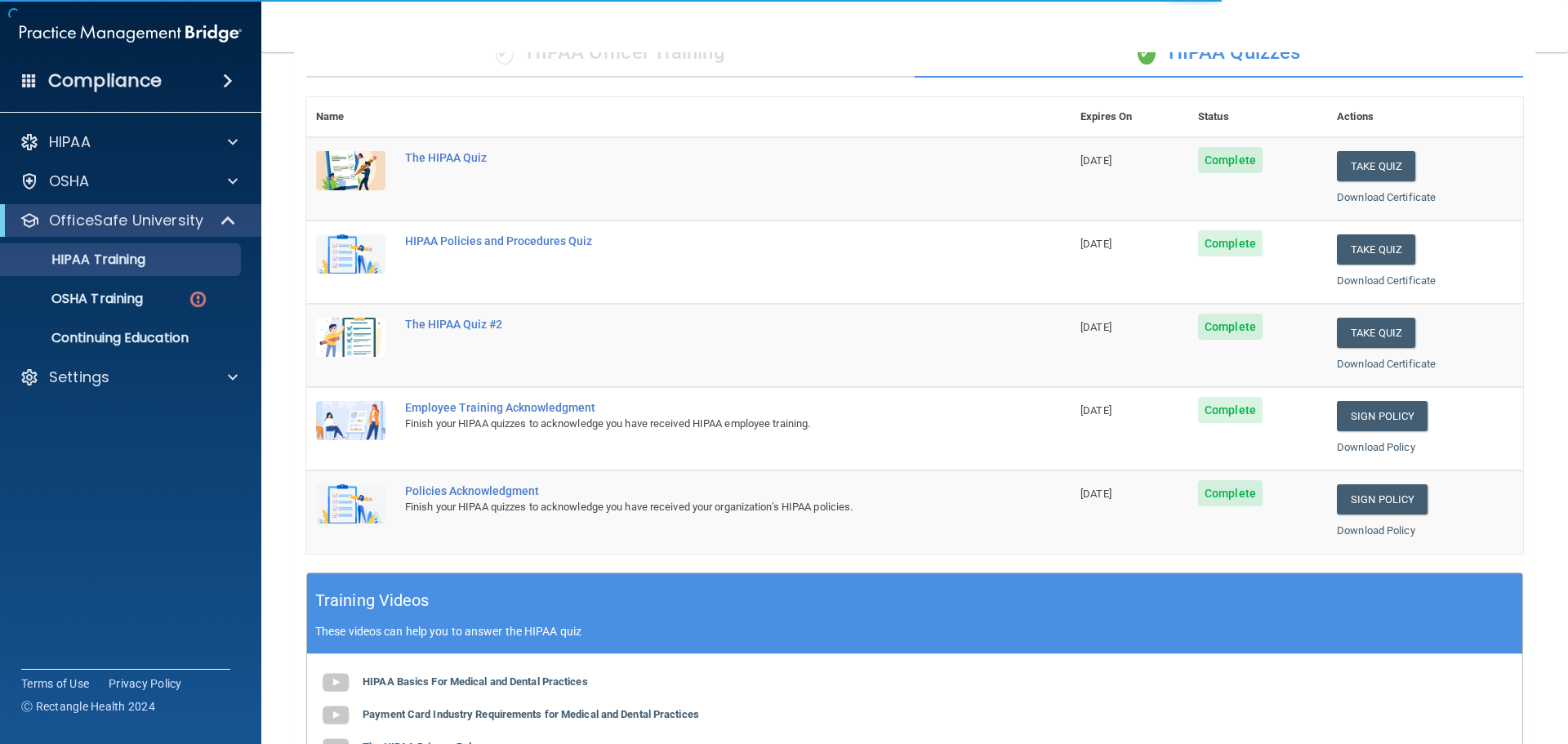
scroll to position [409, 0]
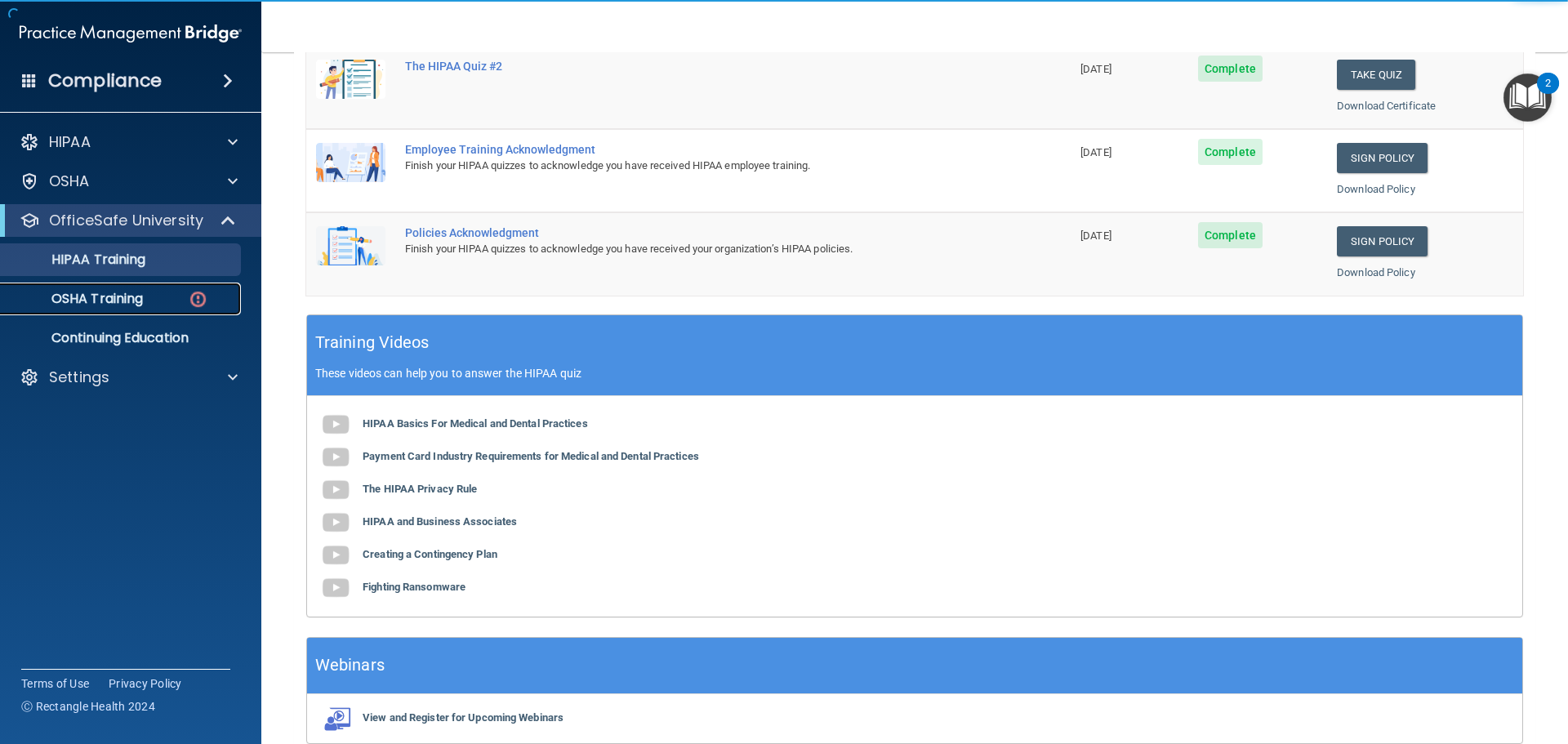
click at [120, 292] on p "OSHA Training" at bounding box center [77, 299] width 132 height 16
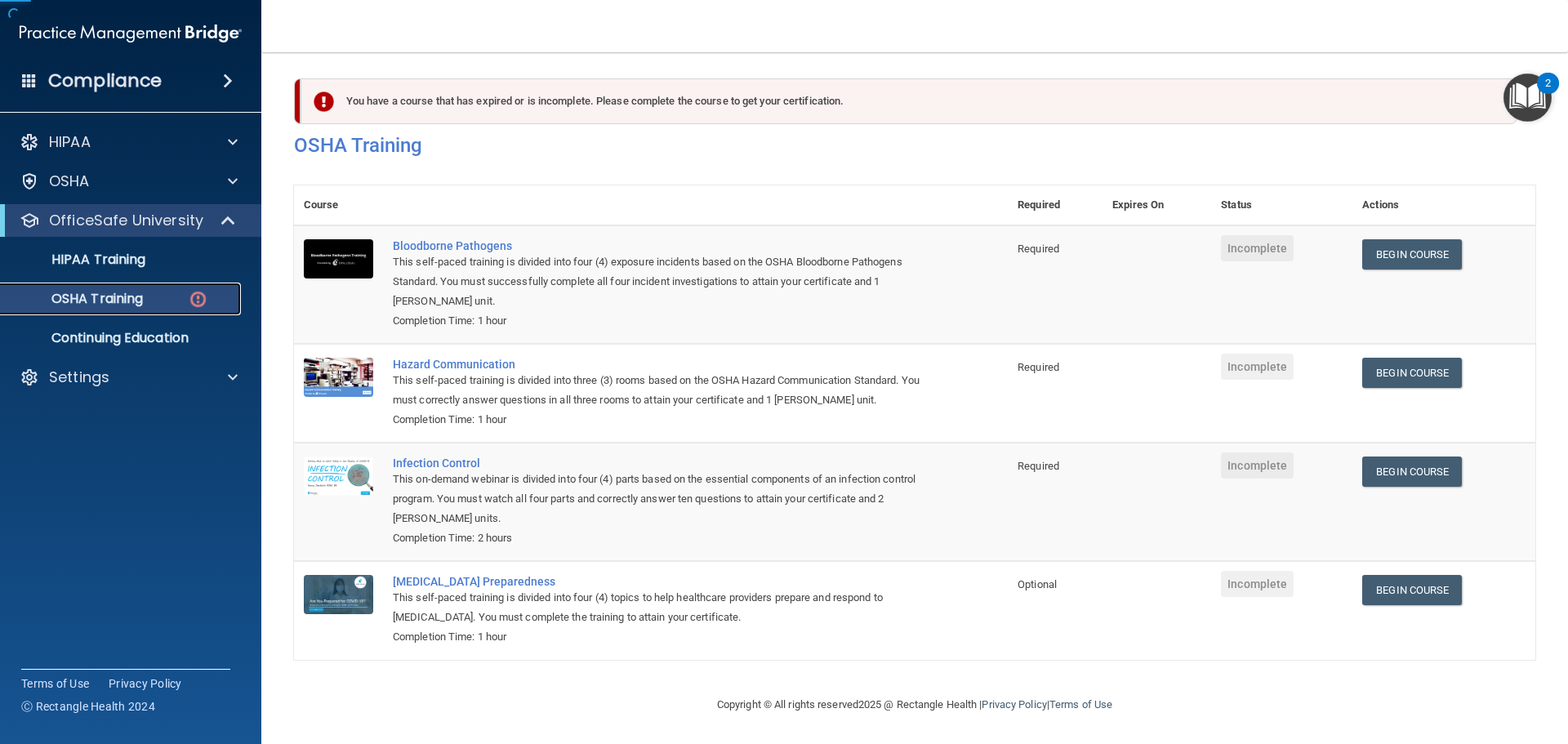
scroll to position [27, 0]
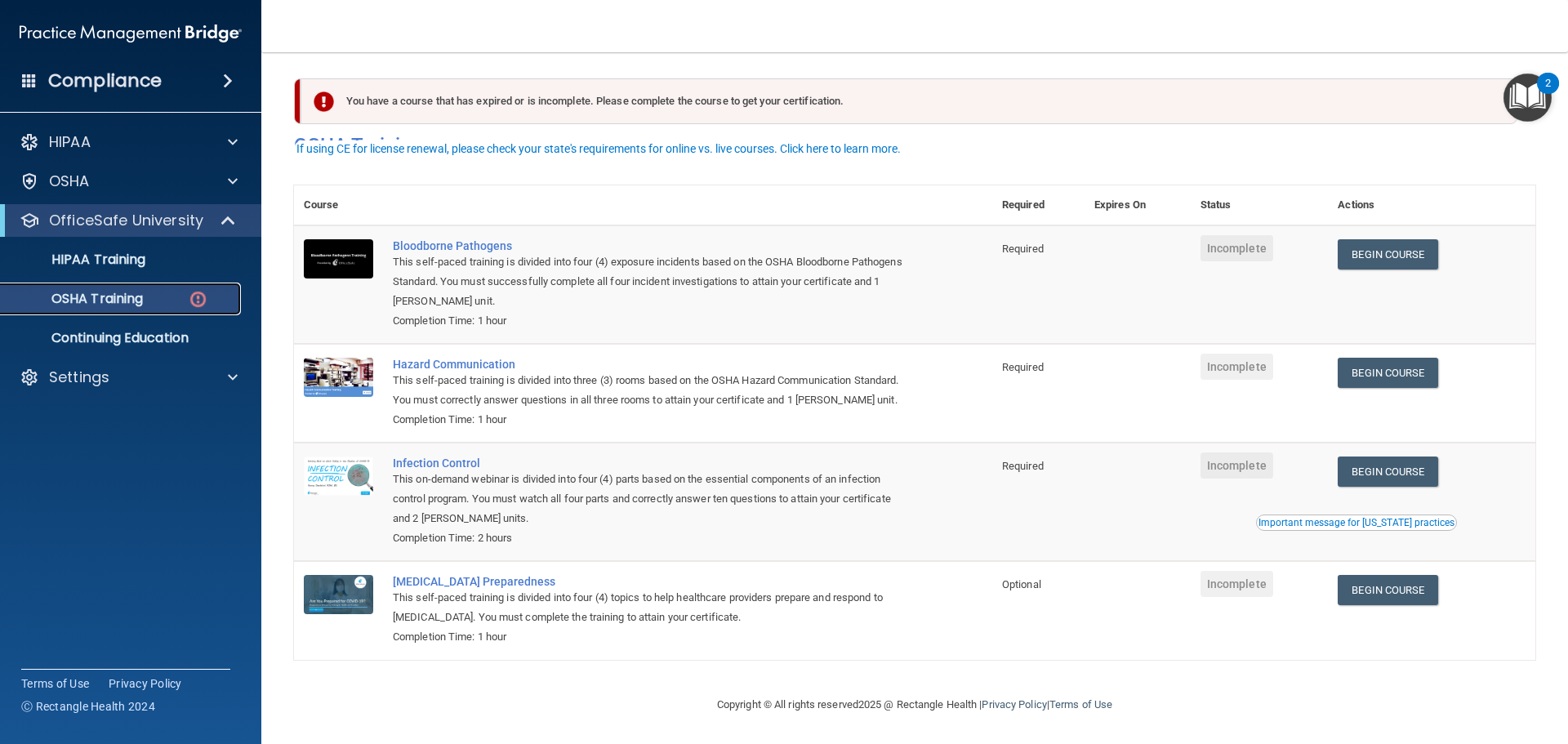
click at [143, 293] on p "OSHA Training" at bounding box center [77, 299] width 132 height 16
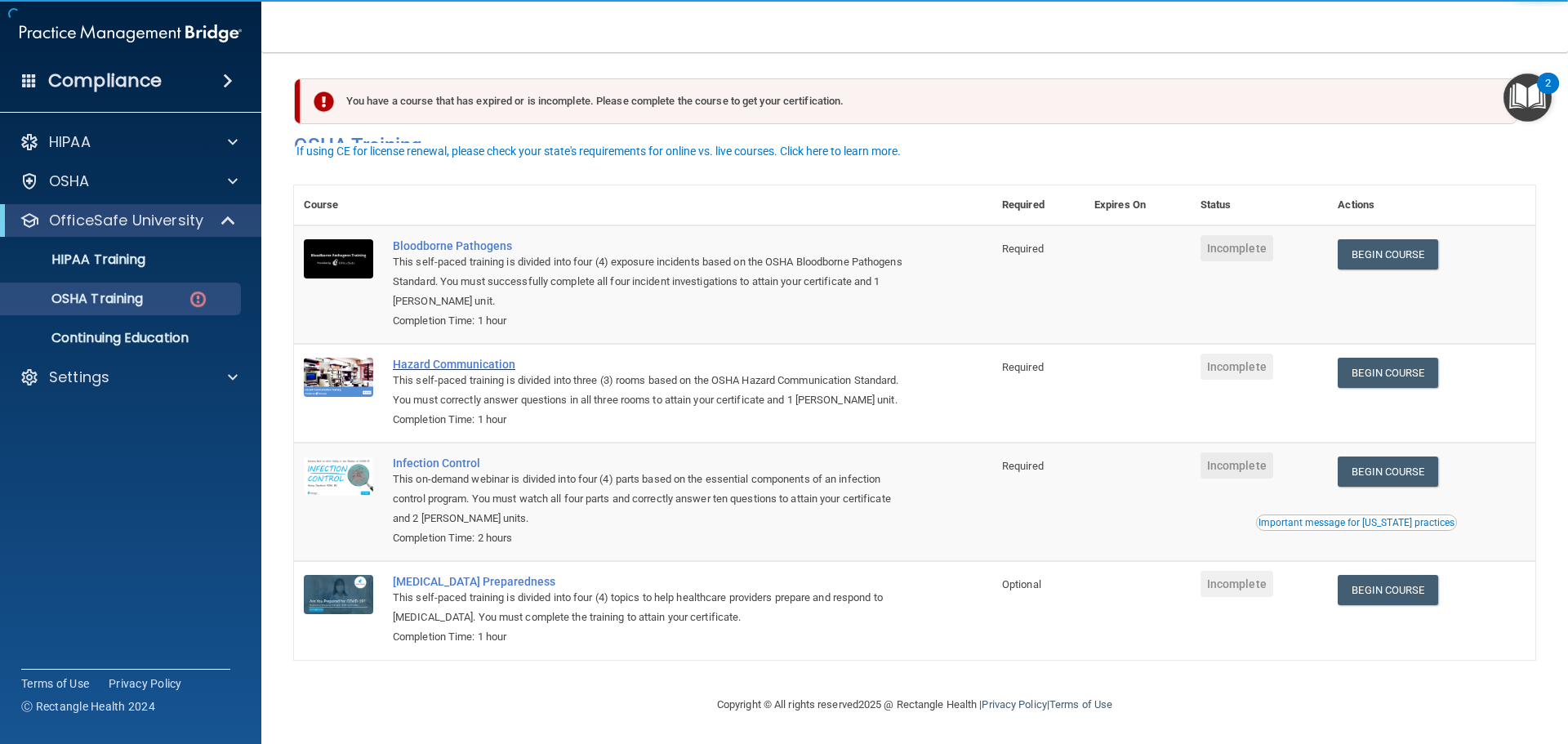
scroll to position [27, 0]
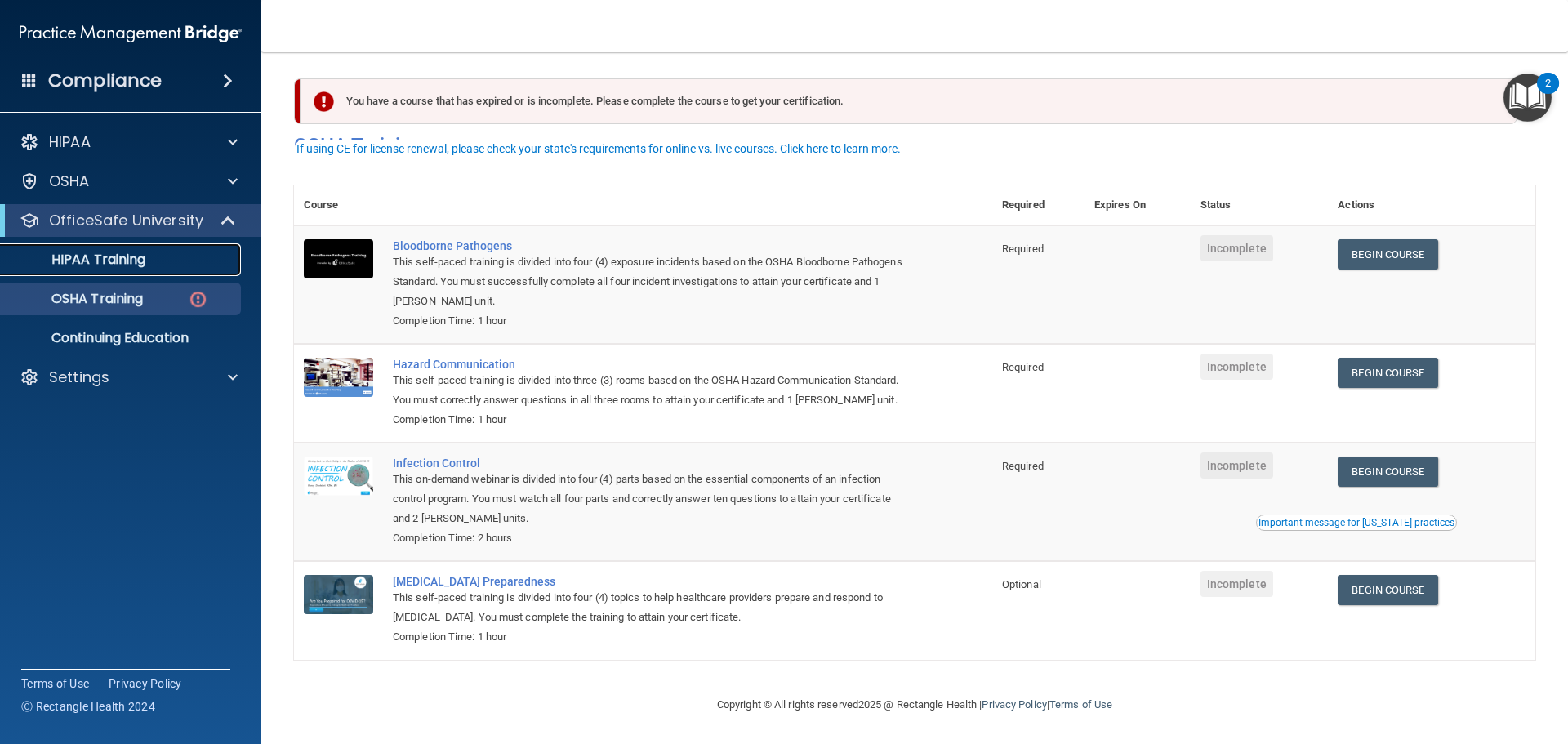
click at [128, 263] on p "HIPAA Training" at bounding box center [78, 260] width 135 height 16
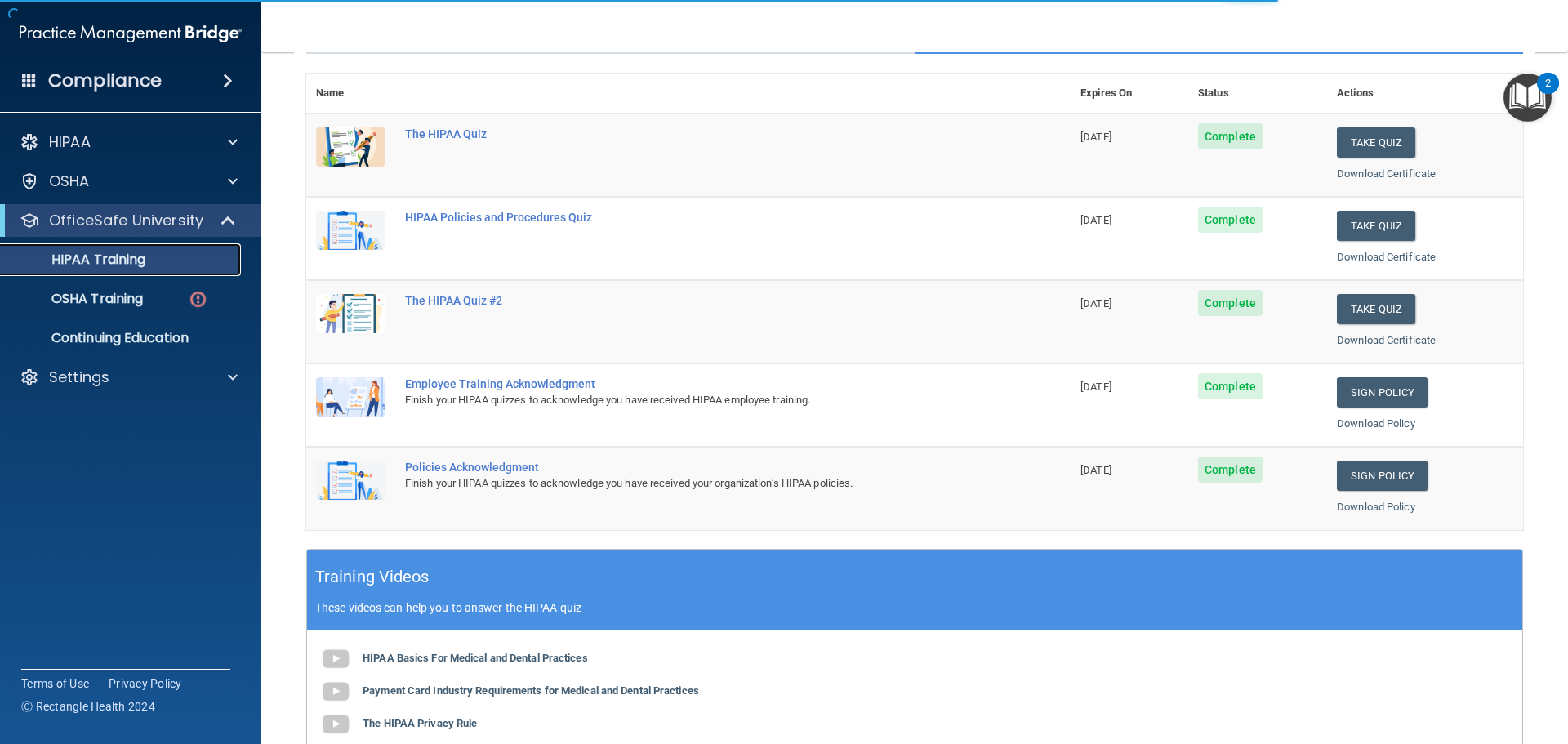
scroll to position [159, 0]
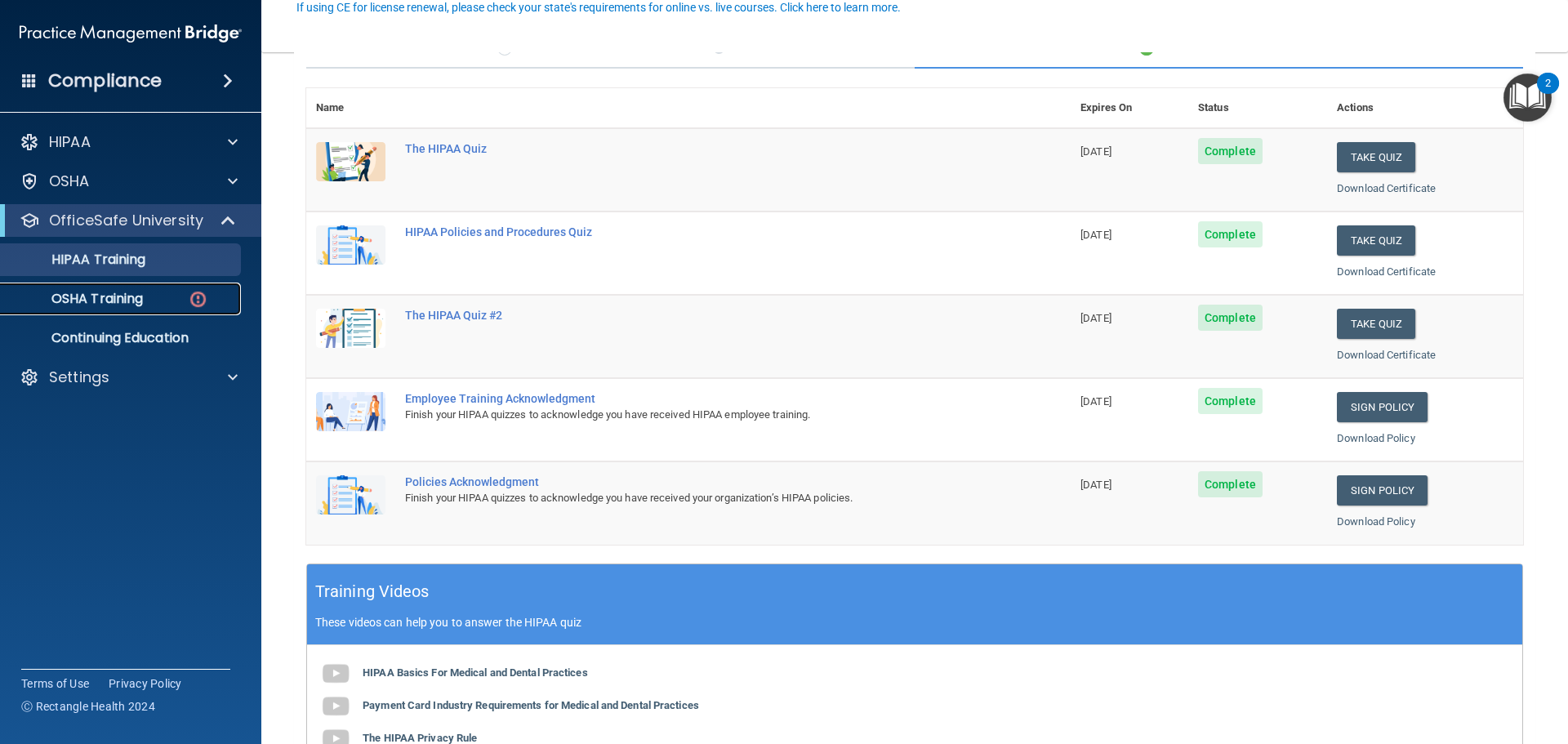
click at [167, 299] on div "OSHA Training" at bounding box center [122, 299] width 223 height 16
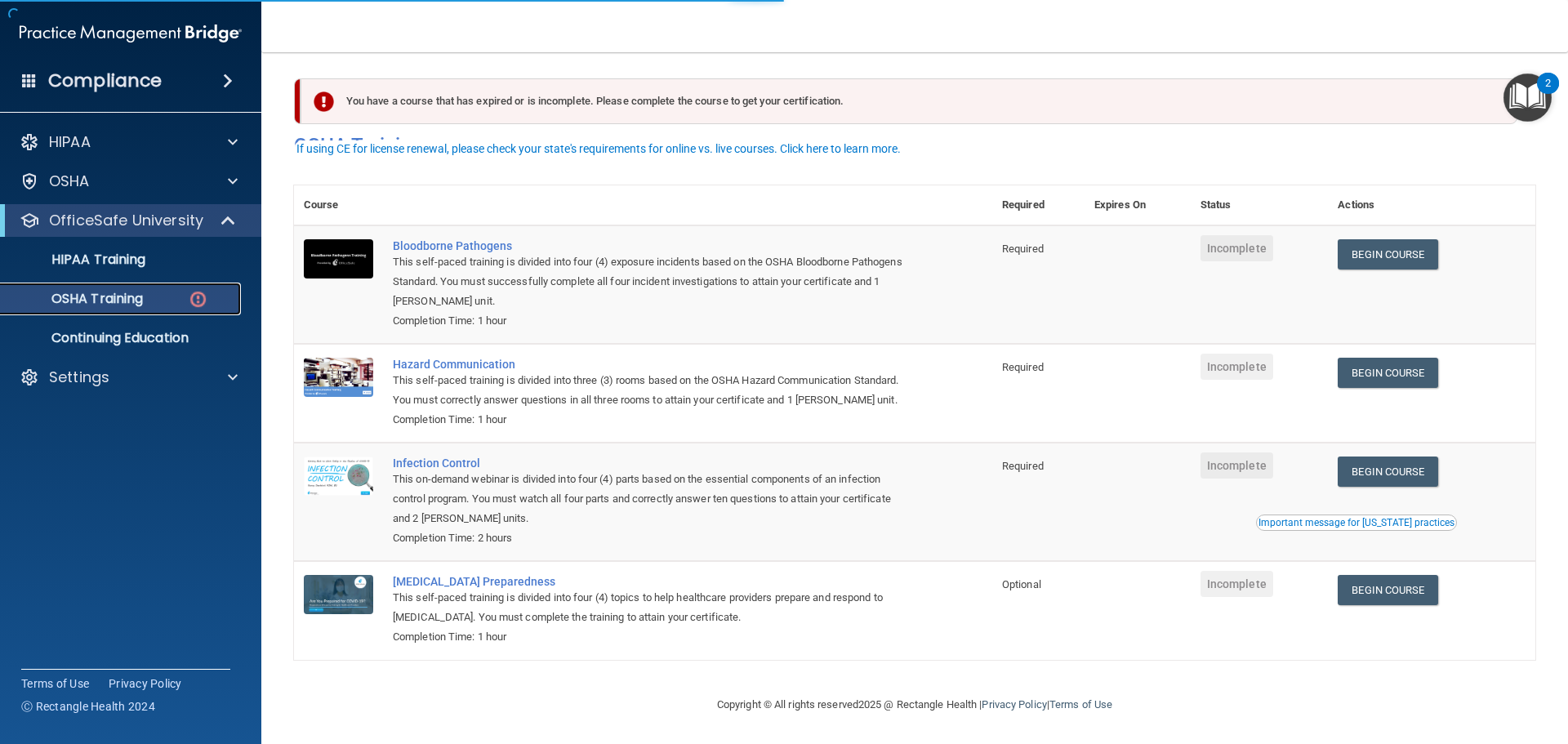
scroll to position [27, 0]
click at [1379, 245] on link "Begin Course" at bounding box center [1388, 254] width 100 height 30
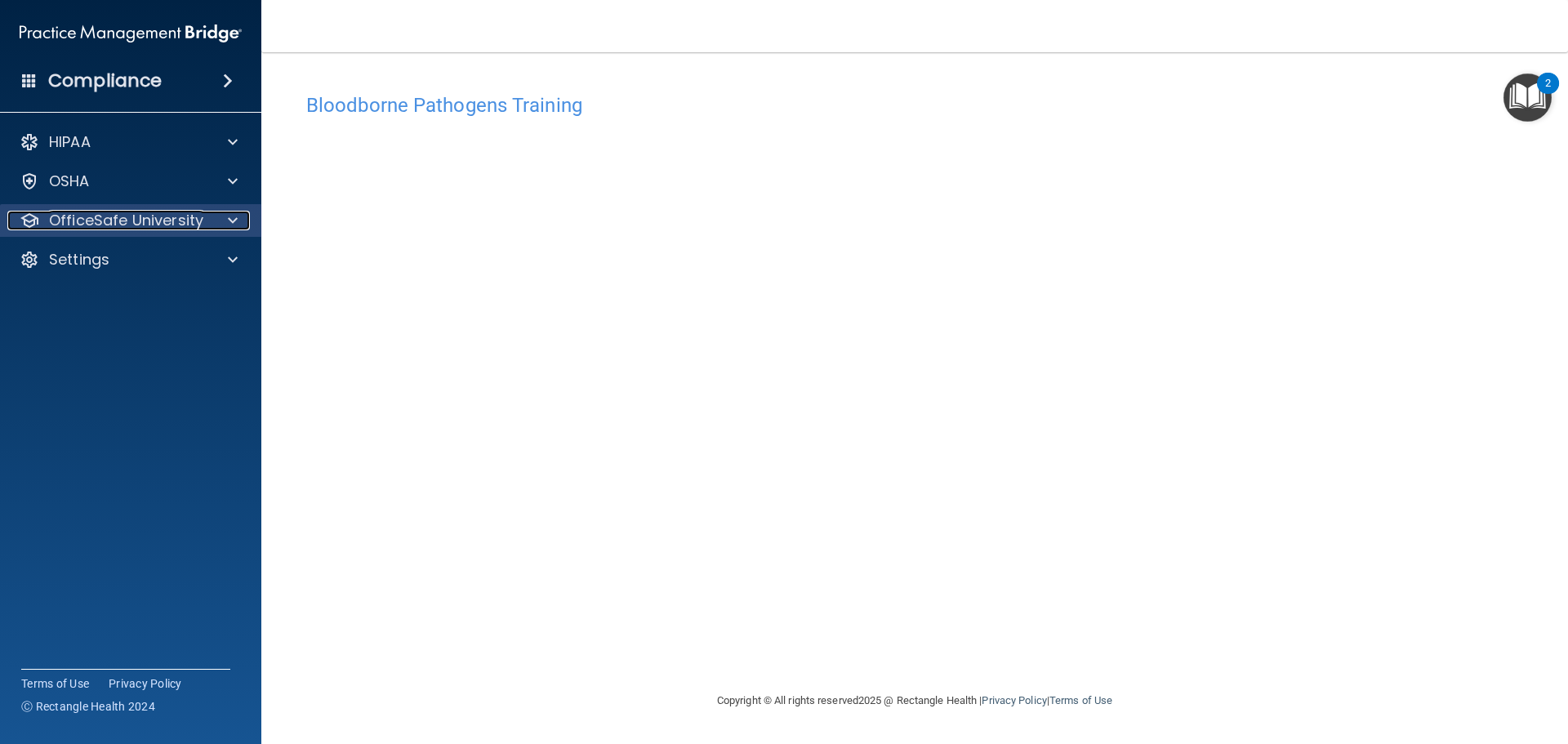
click at [189, 219] on p "OfficeSafe University" at bounding box center [126, 220] width 154 height 20
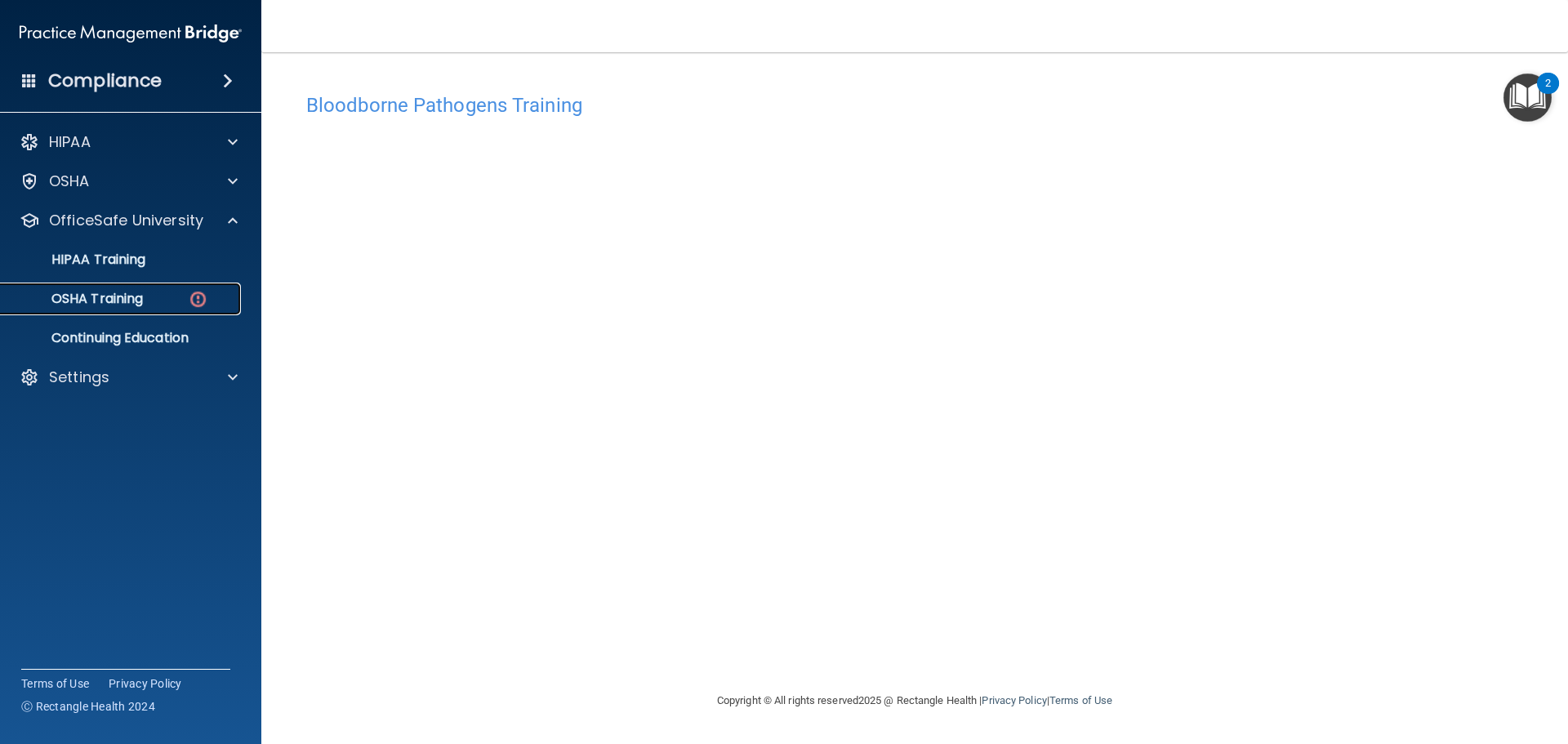
click at [187, 308] on link "OSHA Training" at bounding box center [112, 299] width 257 height 33
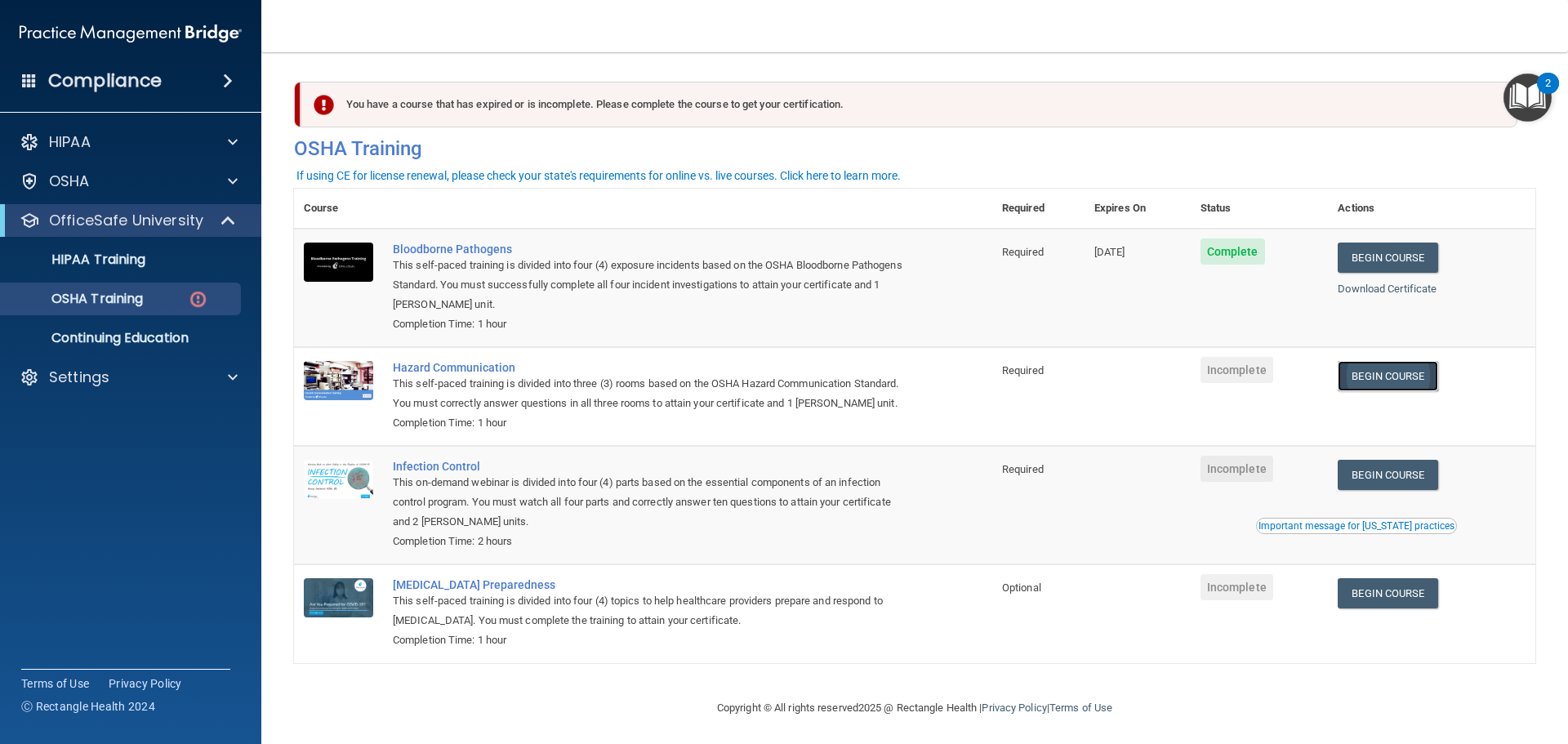
click at [1361, 381] on link "Begin Course" at bounding box center [1388, 376] width 100 height 30
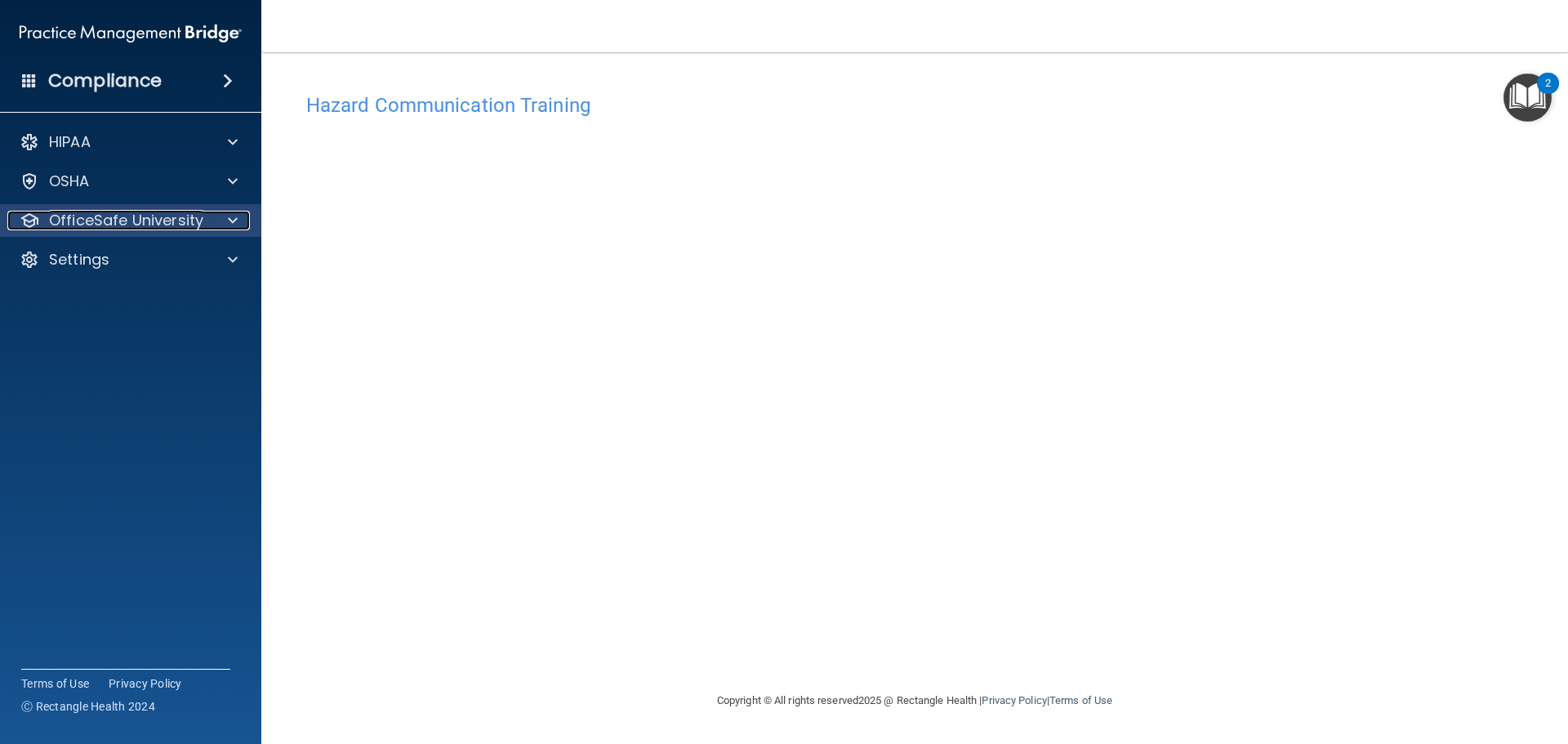
click at [181, 228] on p "OfficeSafe University" at bounding box center [126, 220] width 154 height 20
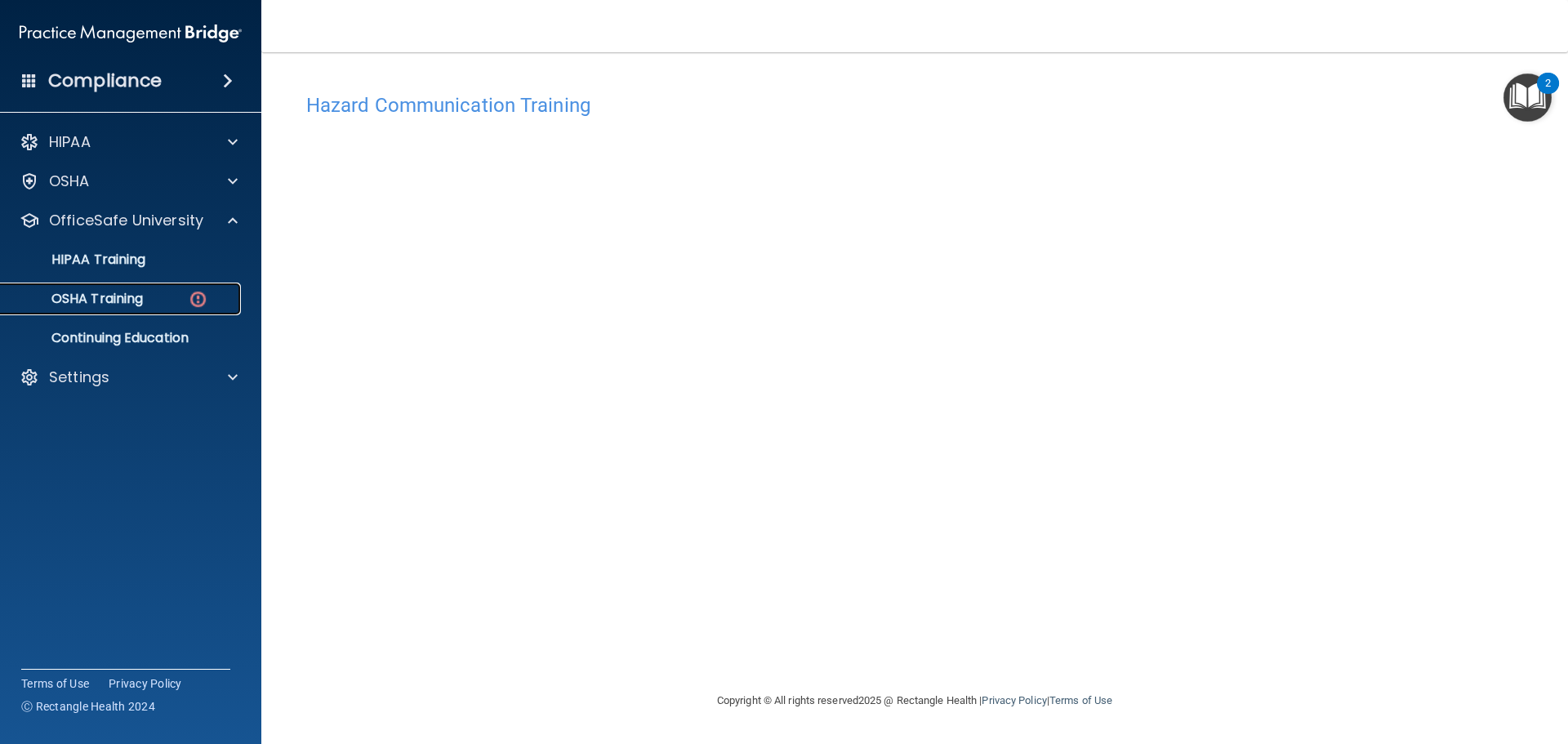
click at [174, 312] on link "OSHA Training" at bounding box center [112, 299] width 257 height 33
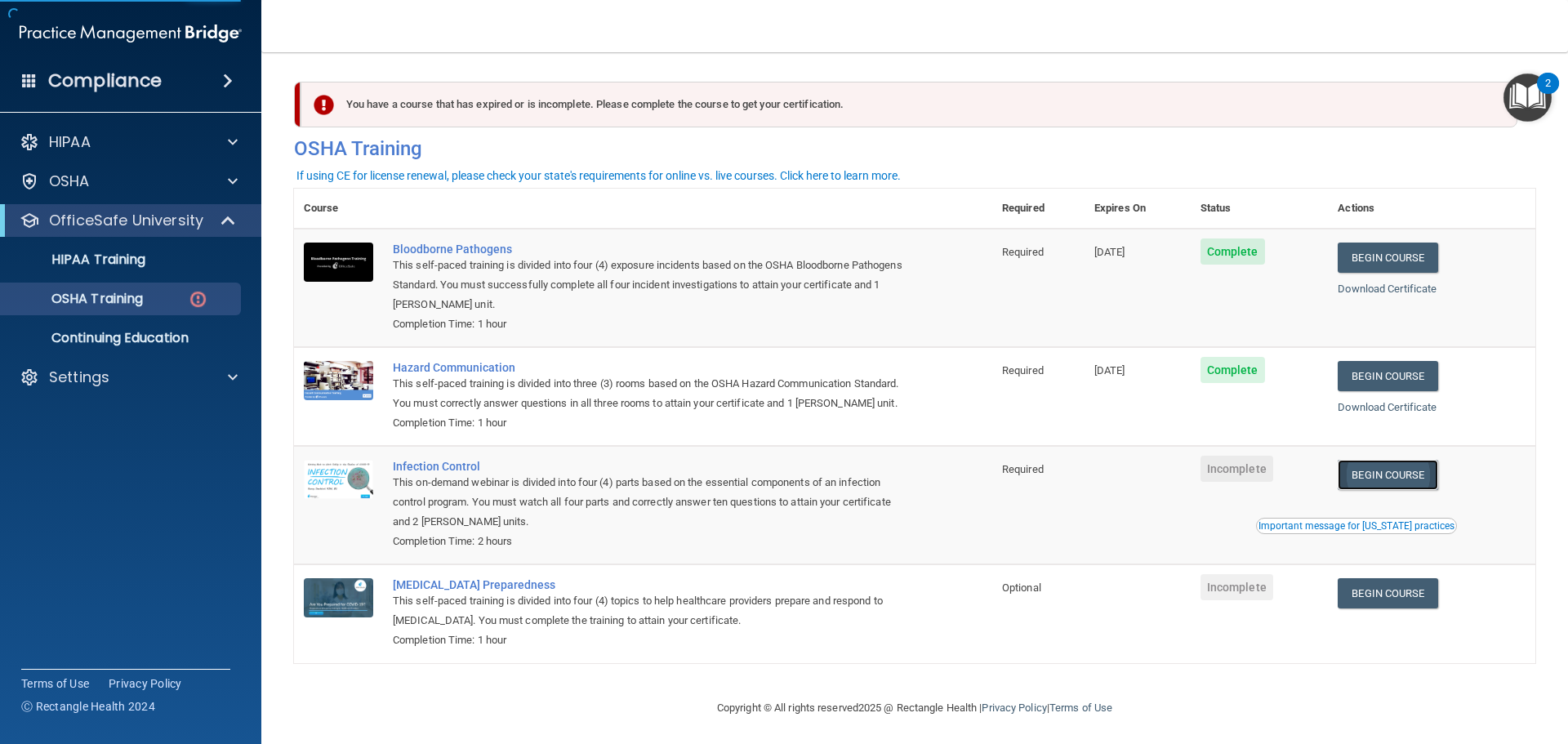
click at [1417, 490] on link "Begin Course" at bounding box center [1388, 475] width 100 height 30
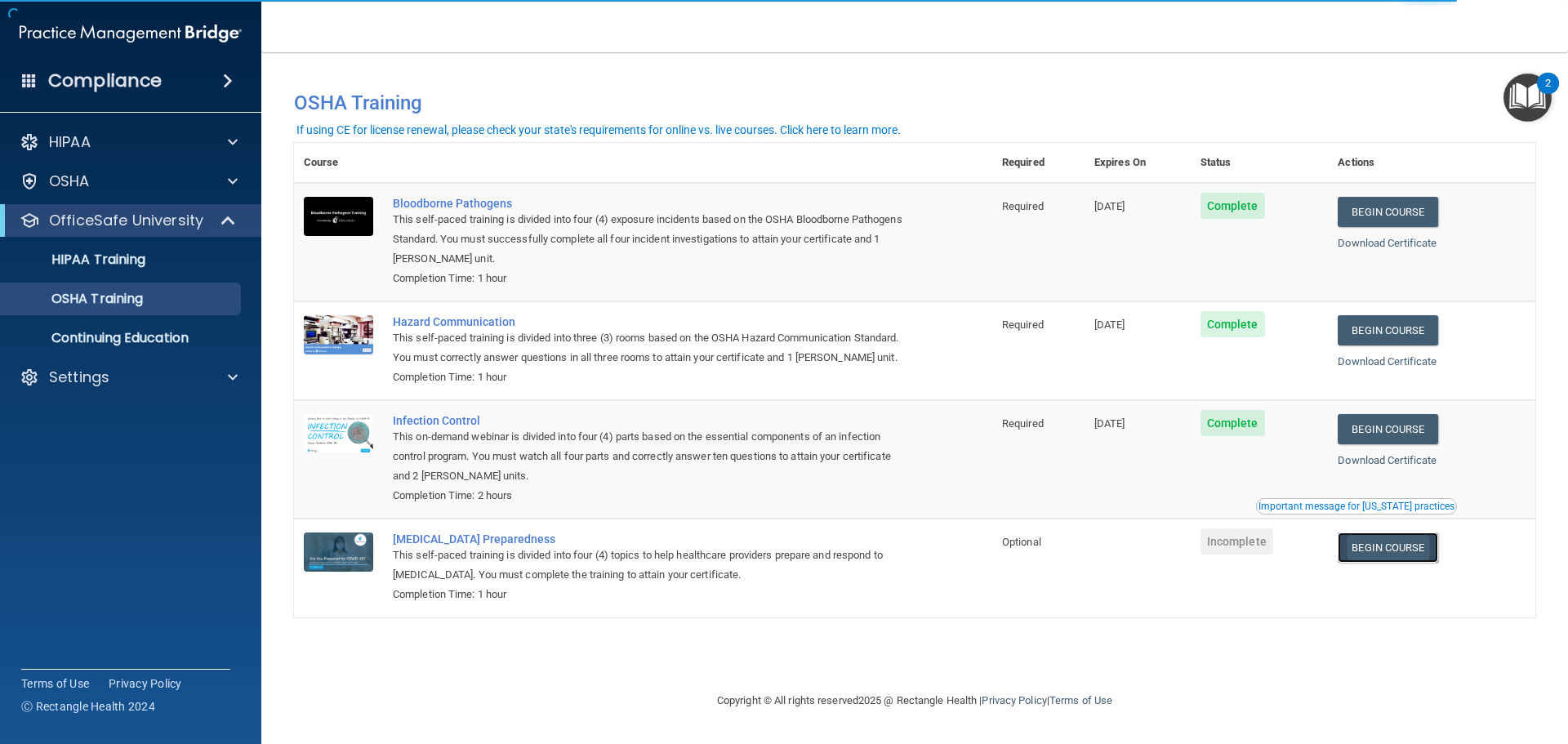
click at [1427, 550] on link "Begin Course" at bounding box center [1388, 548] width 100 height 30
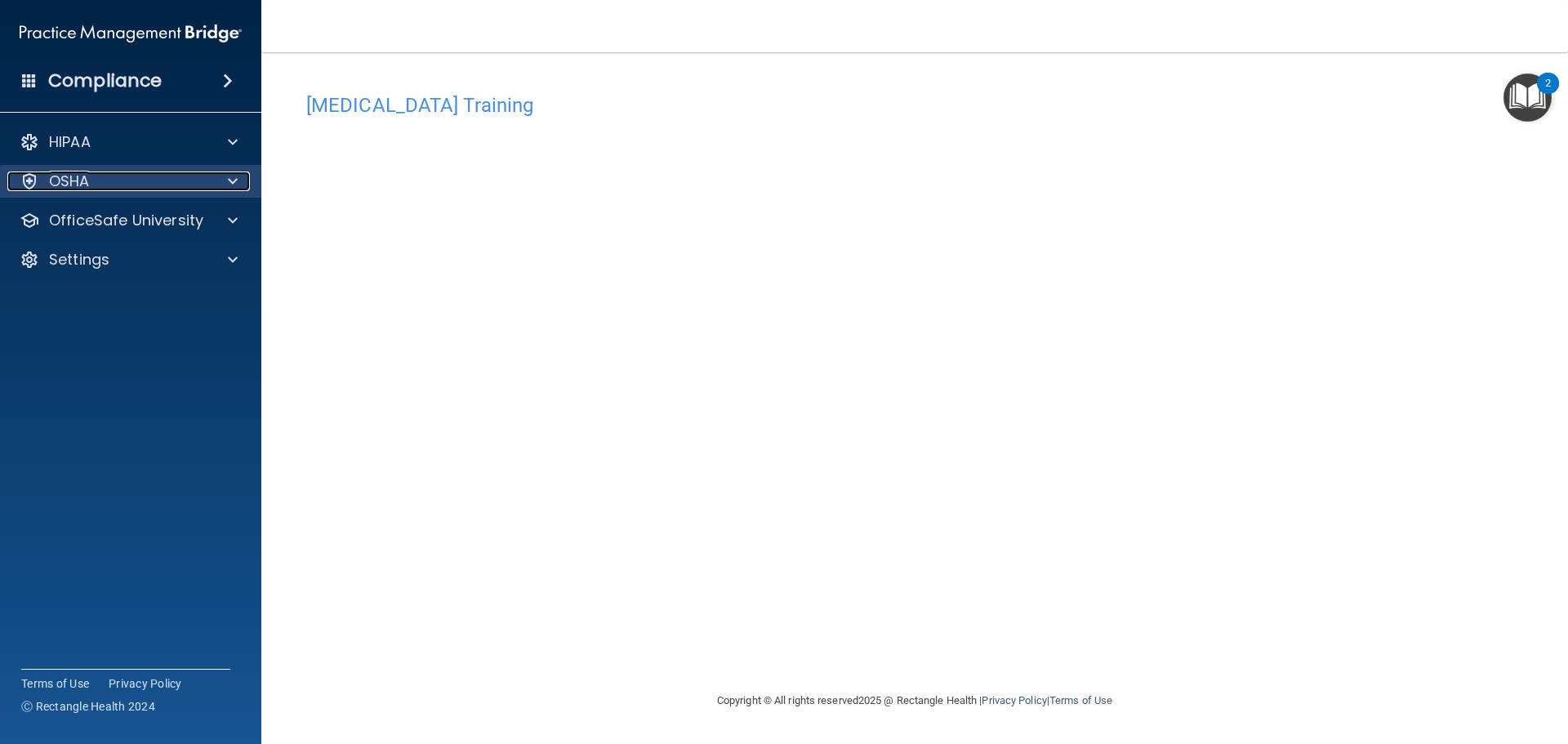
click at [220, 178] on div at bounding box center [230, 181] width 41 height 20
click at [231, 184] on span at bounding box center [232, 181] width 10 height 20
click at [228, 224] on span at bounding box center [232, 220] width 10 height 20
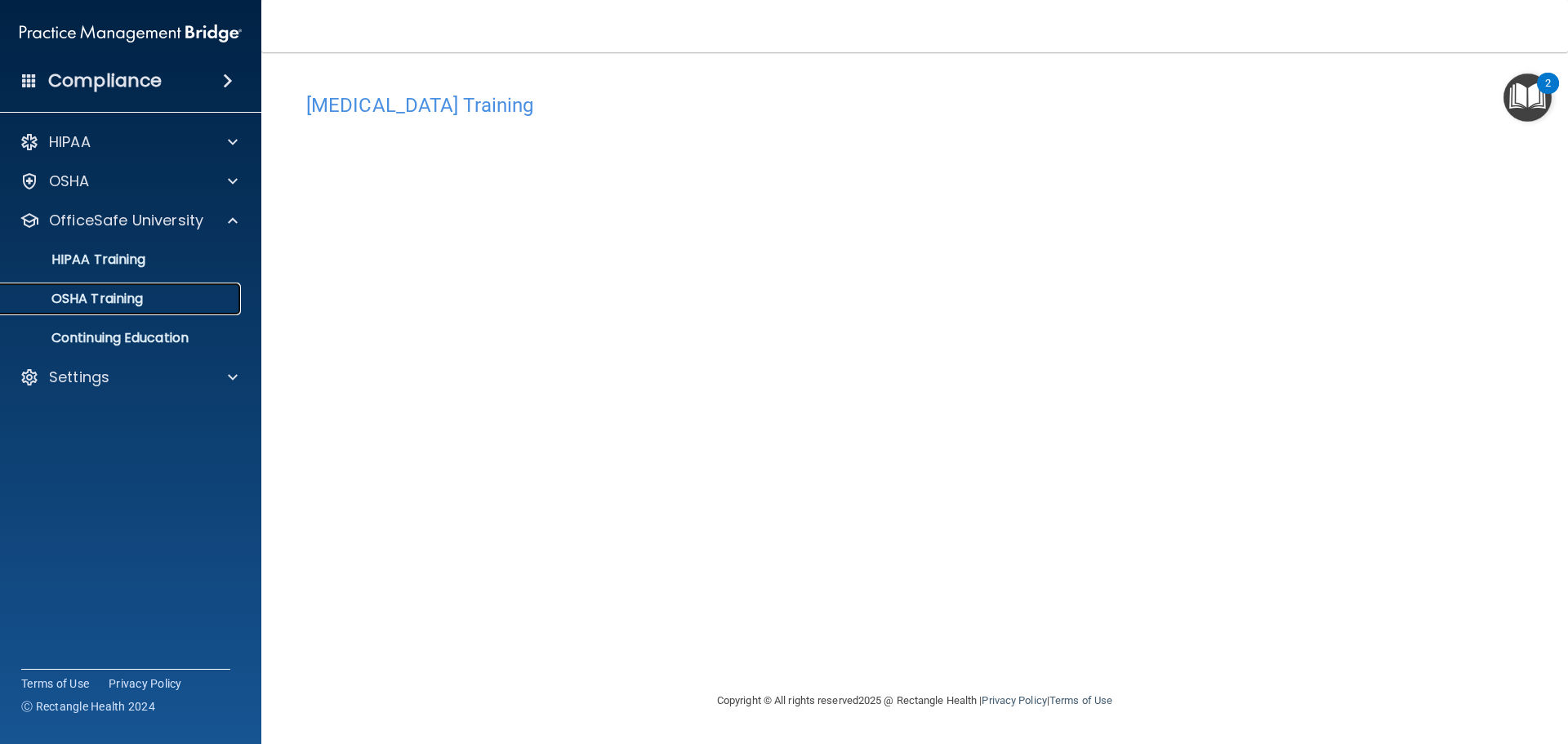
click at [191, 304] on div "OSHA Training" at bounding box center [122, 299] width 223 height 16
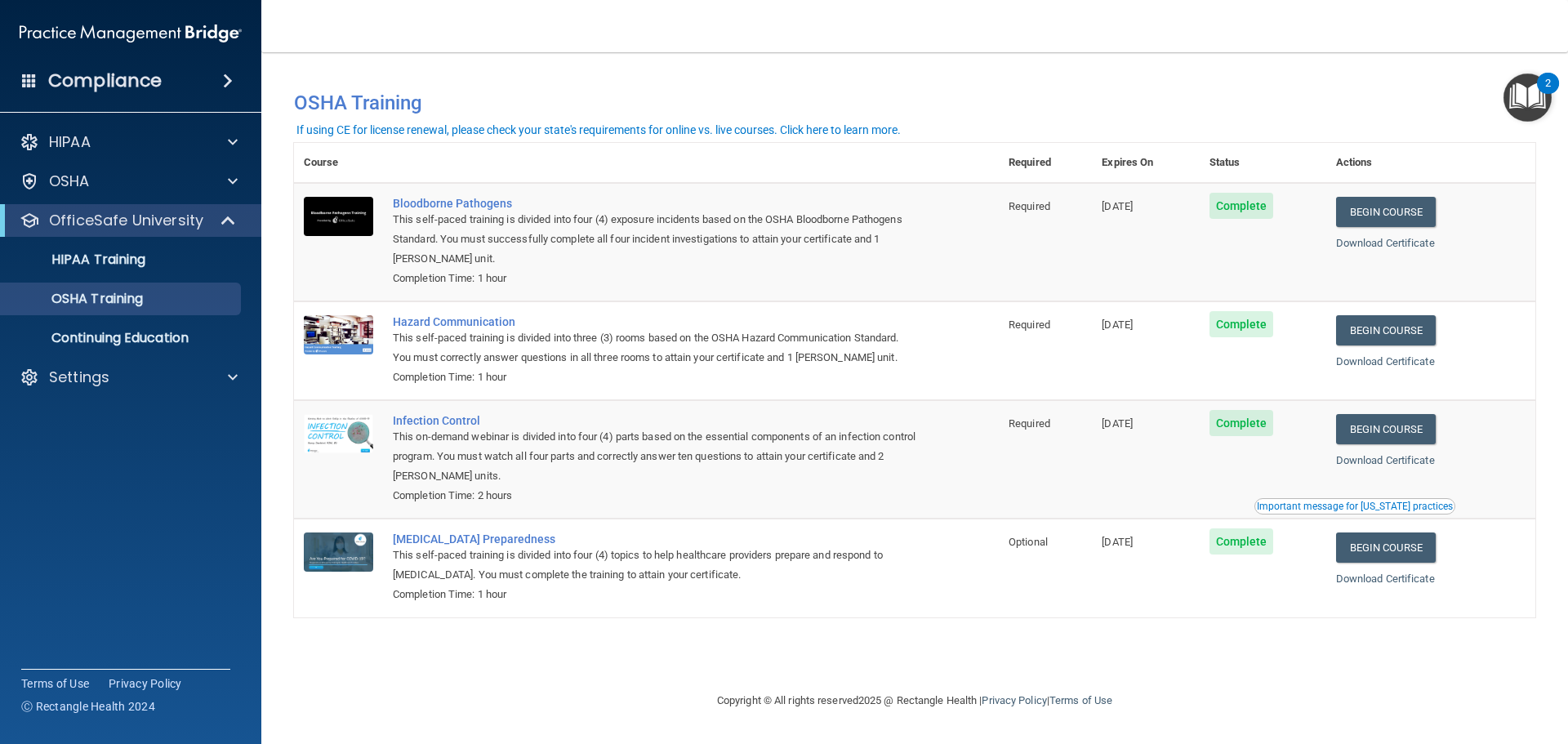
click at [1072, 613] on td "Optional" at bounding box center [1045, 567] width 93 height 98
click at [109, 322] on link "Continuing Education" at bounding box center [112, 338] width 257 height 33
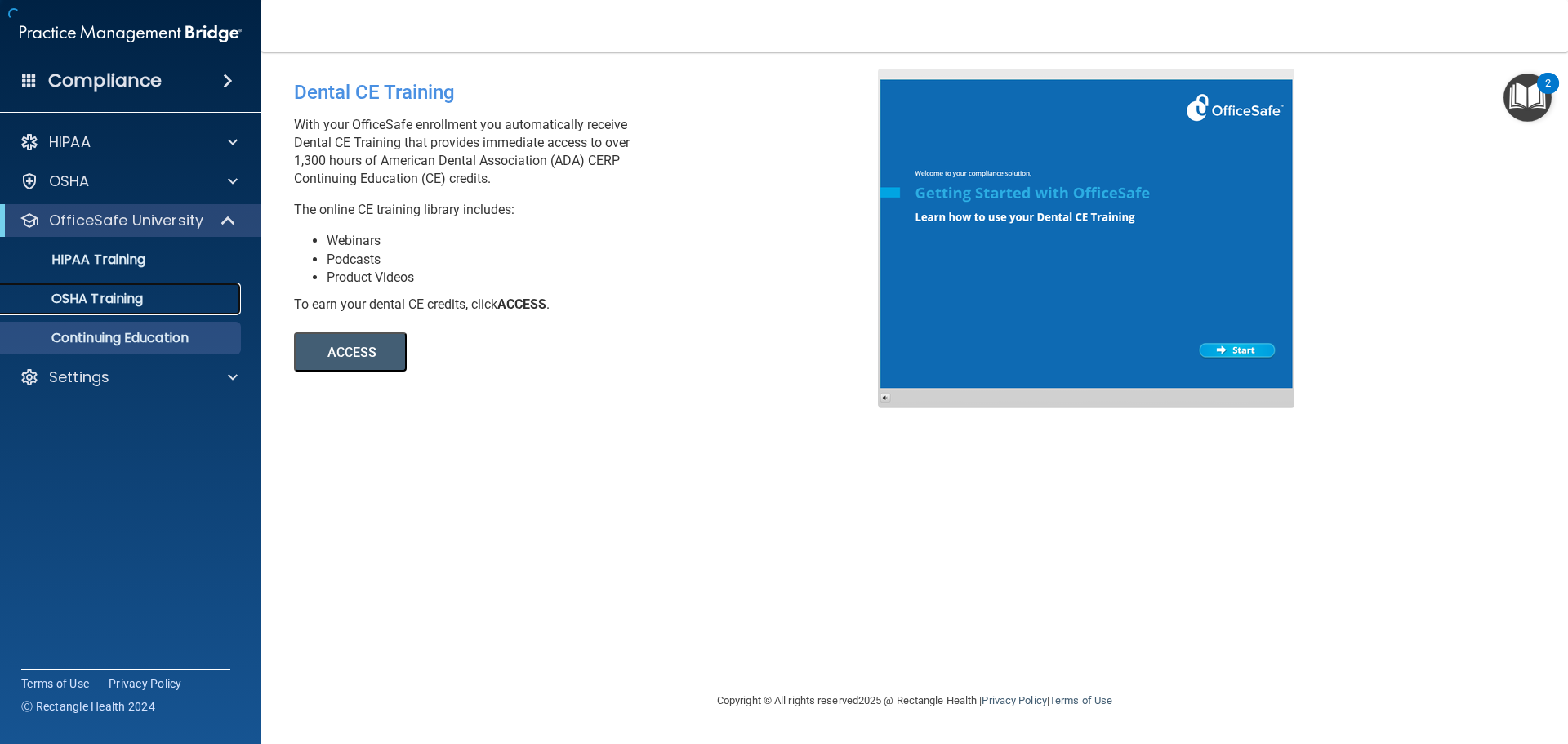
click at [116, 304] on p "OSHA Training" at bounding box center [77, 299] width 132 height 16
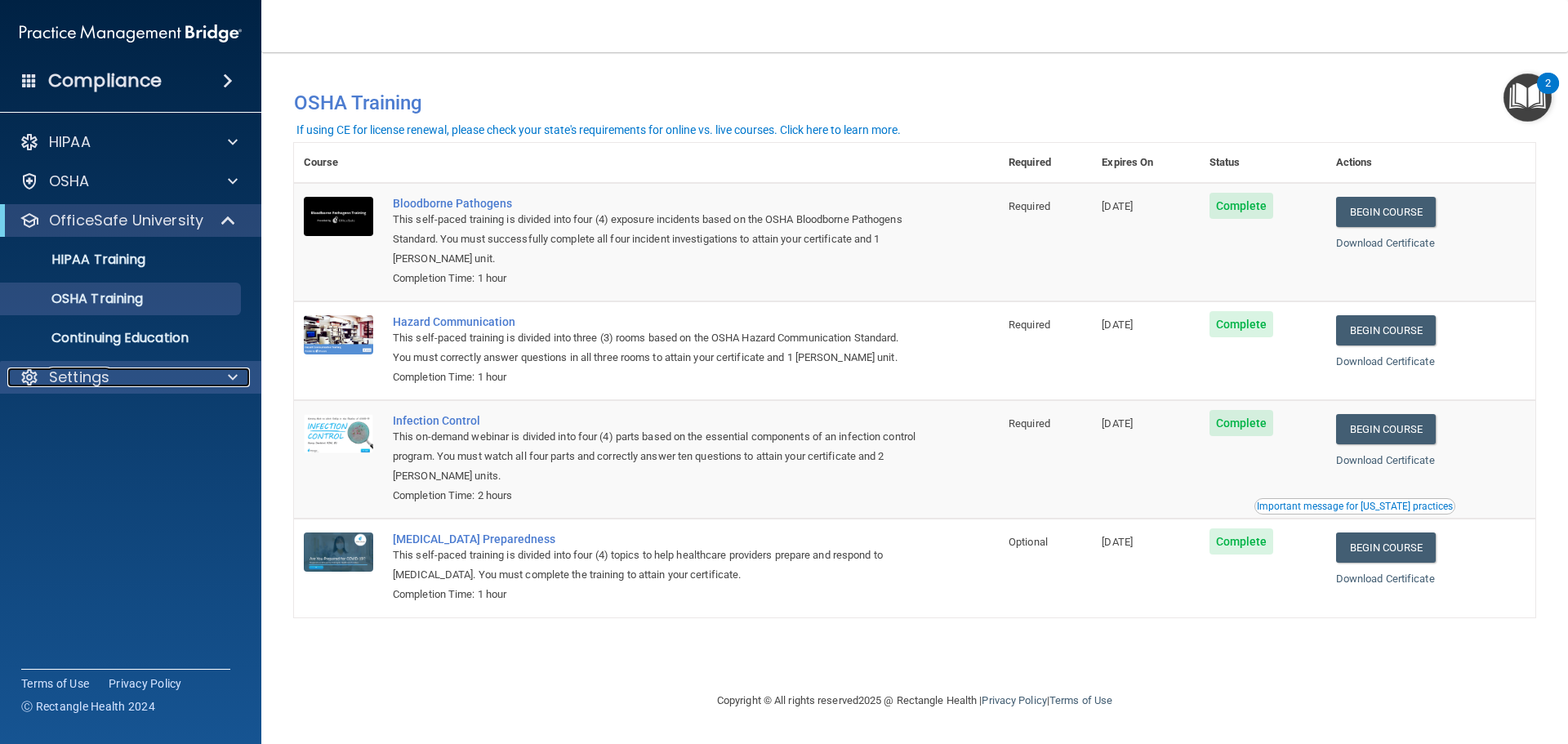
click at [82, 370] on p "Settings" at bounding box center [79, 377] width 61 height 20
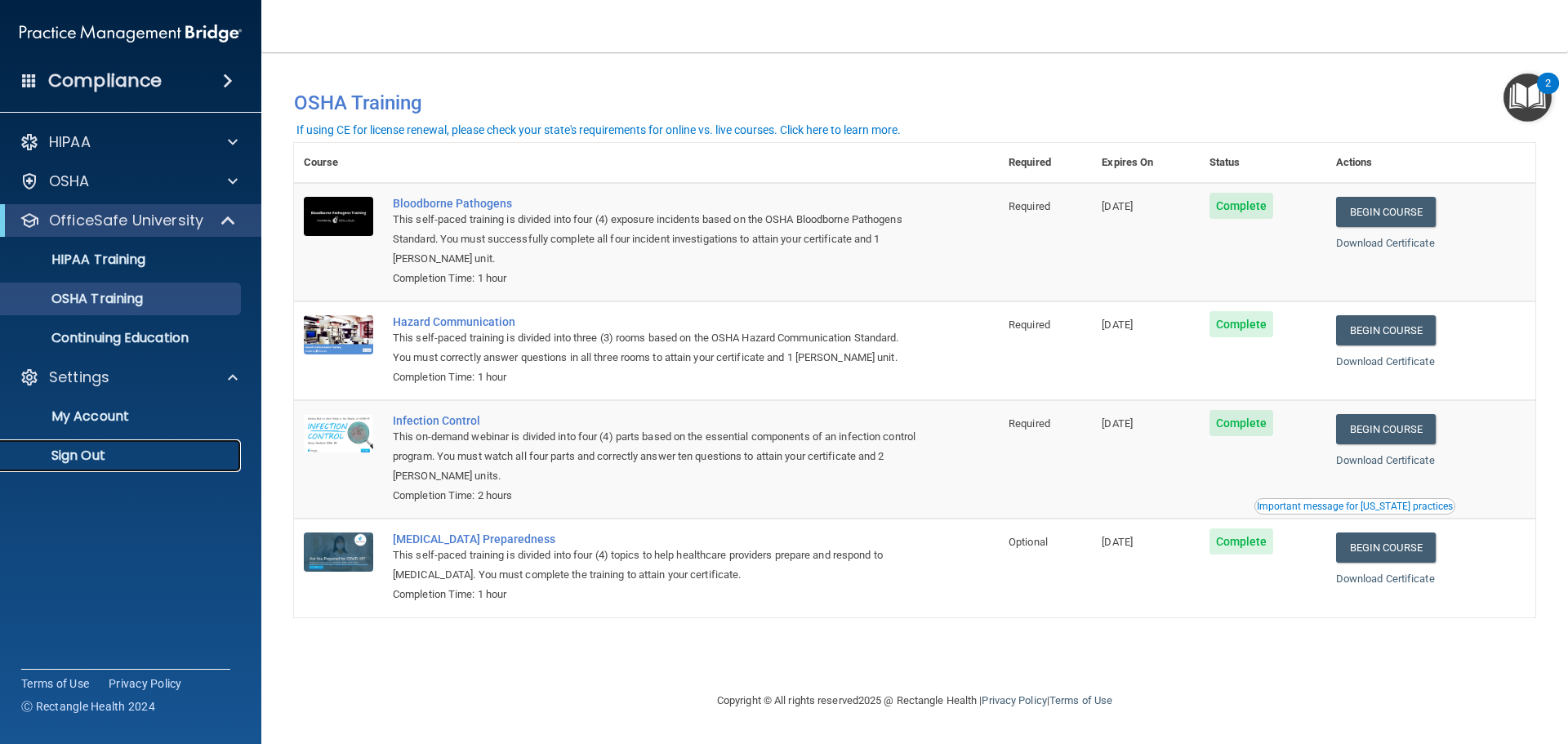
click at [91, 442] on link "Sign Out" at bounding box center [112, 455] width 257 height 33
